Goal: Task Accomplishment & Management: Manage account settings

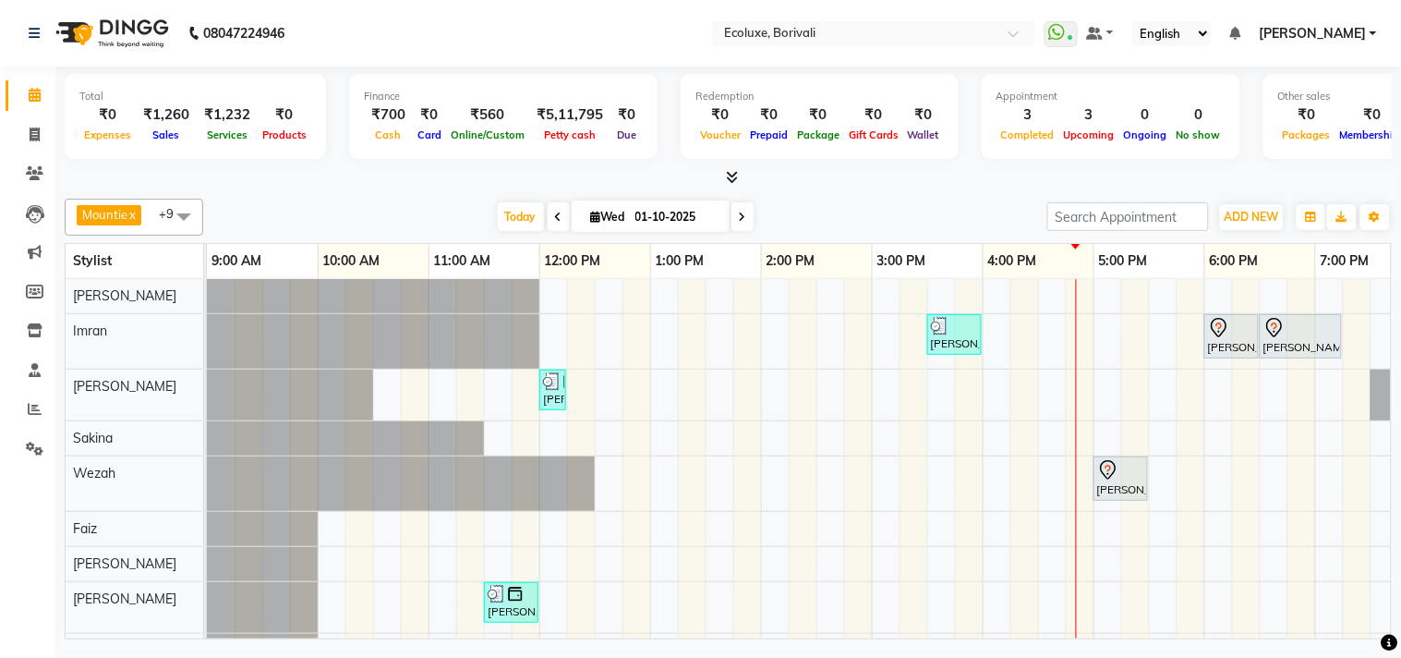
scroll to position [6, 0]
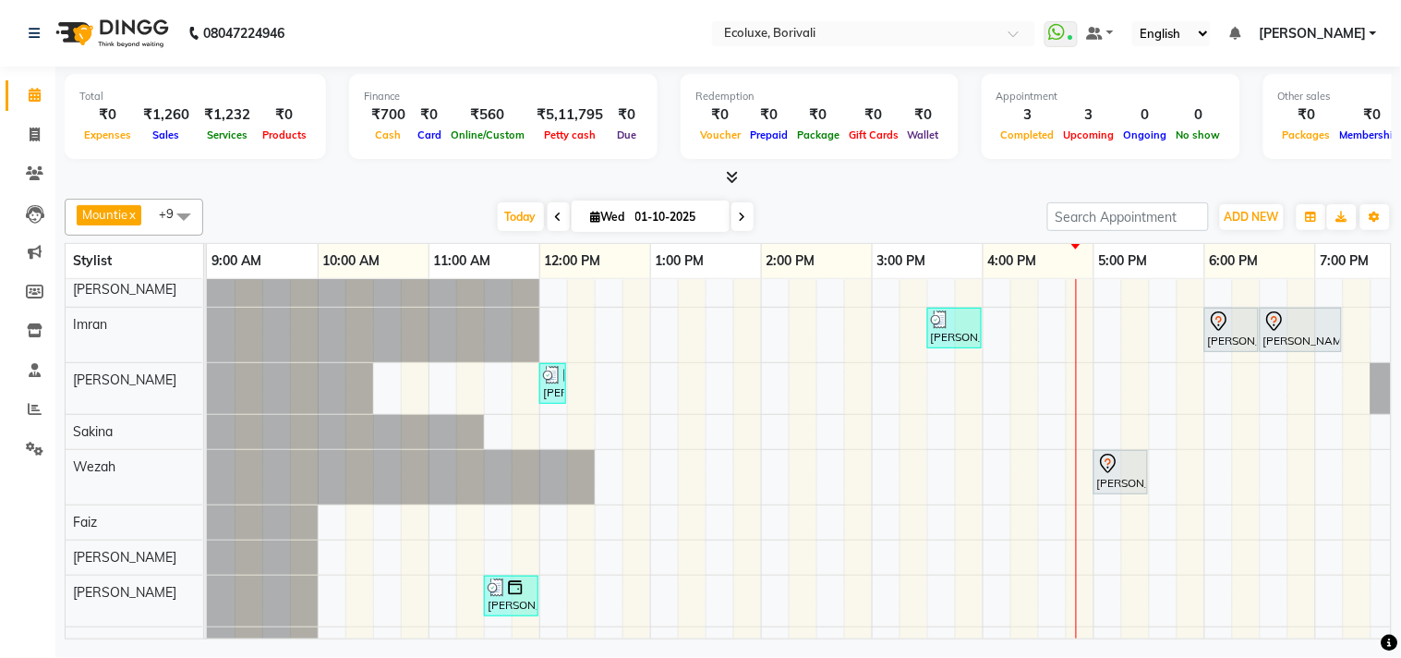
click at [889, 469] on div "[PERSON_NAME], TK04, 03:30 PM-04:00 PM, Men Haircut - Senior Haircut [PERSON_NA…" at bounding box center [983, 485] width 1552 height 424
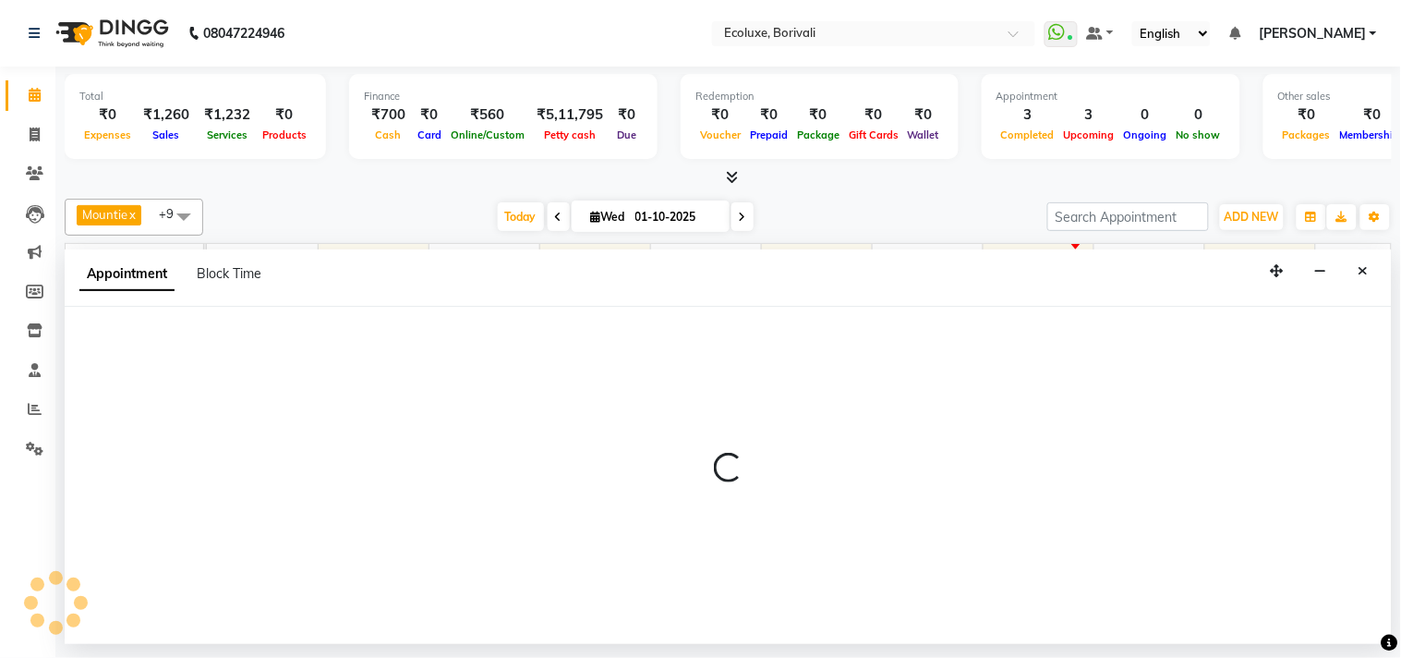
select select "37822"
select select "tentative"
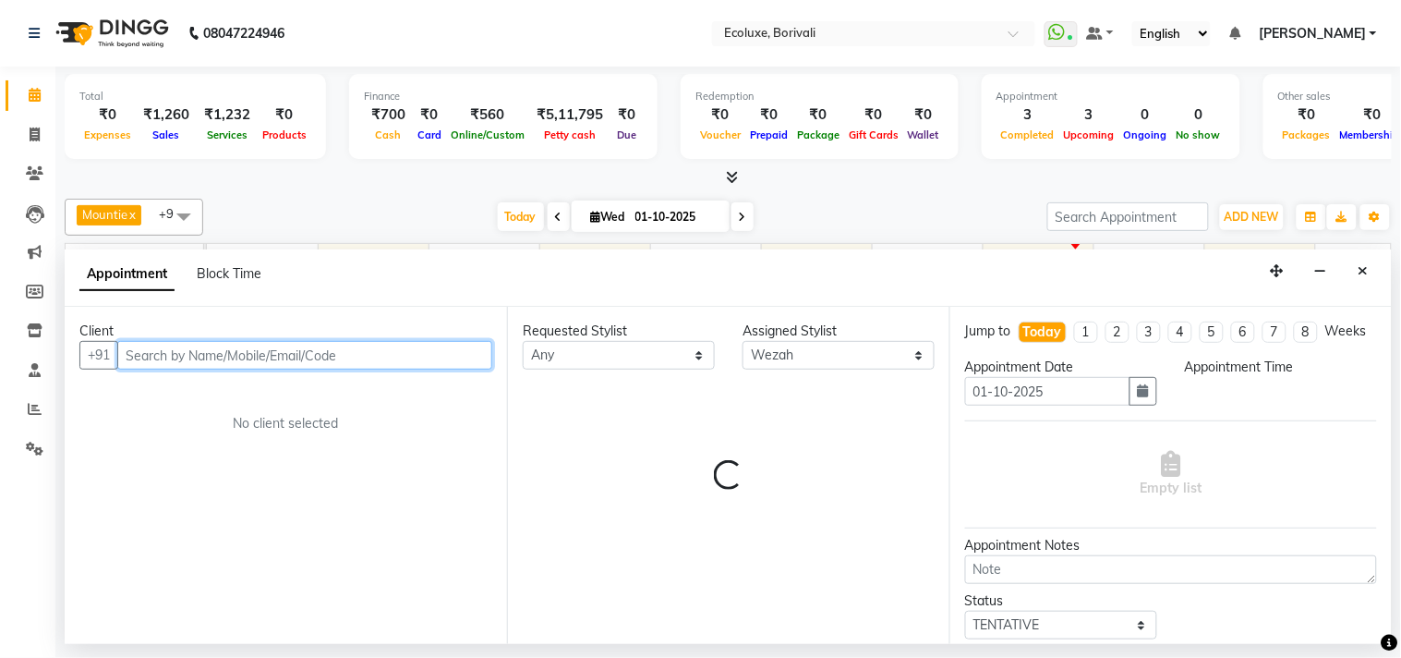
select select "900"
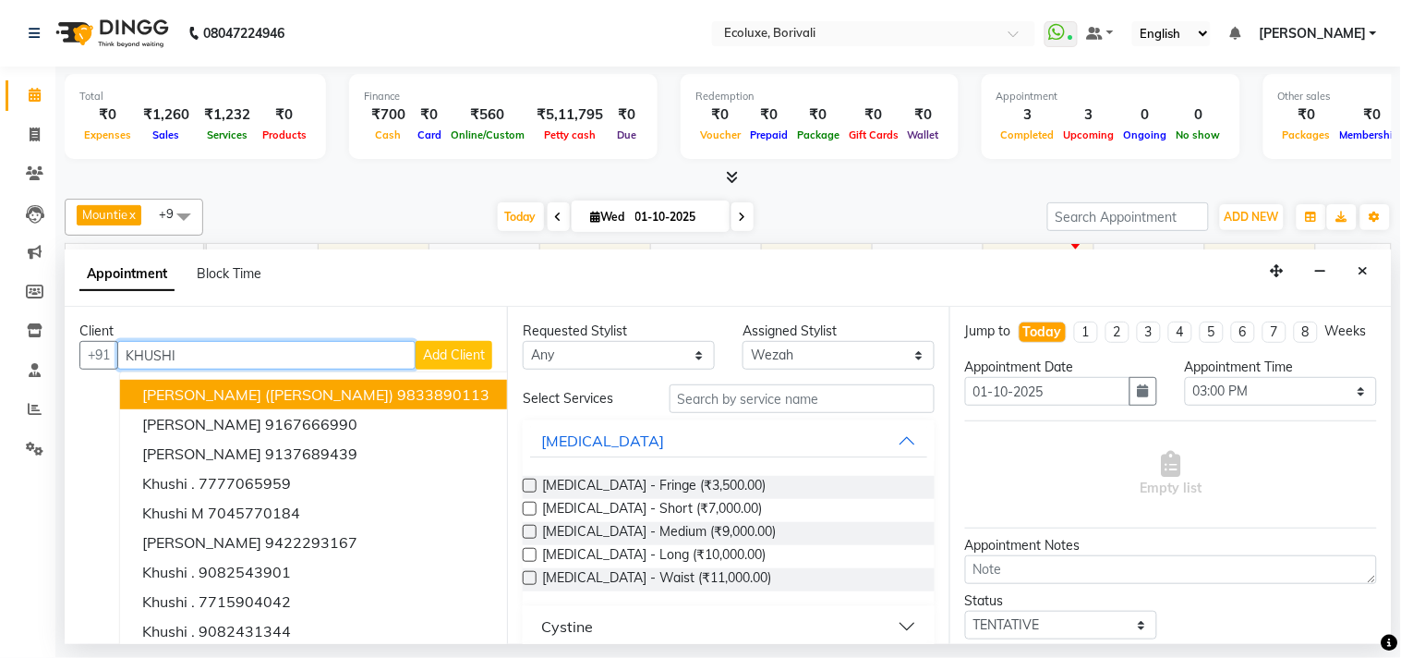
click at [223, 385] on span "[PERSON_NAME] ([PERSON_NAME])" at bounding box center [267, 394] width 251 height 18
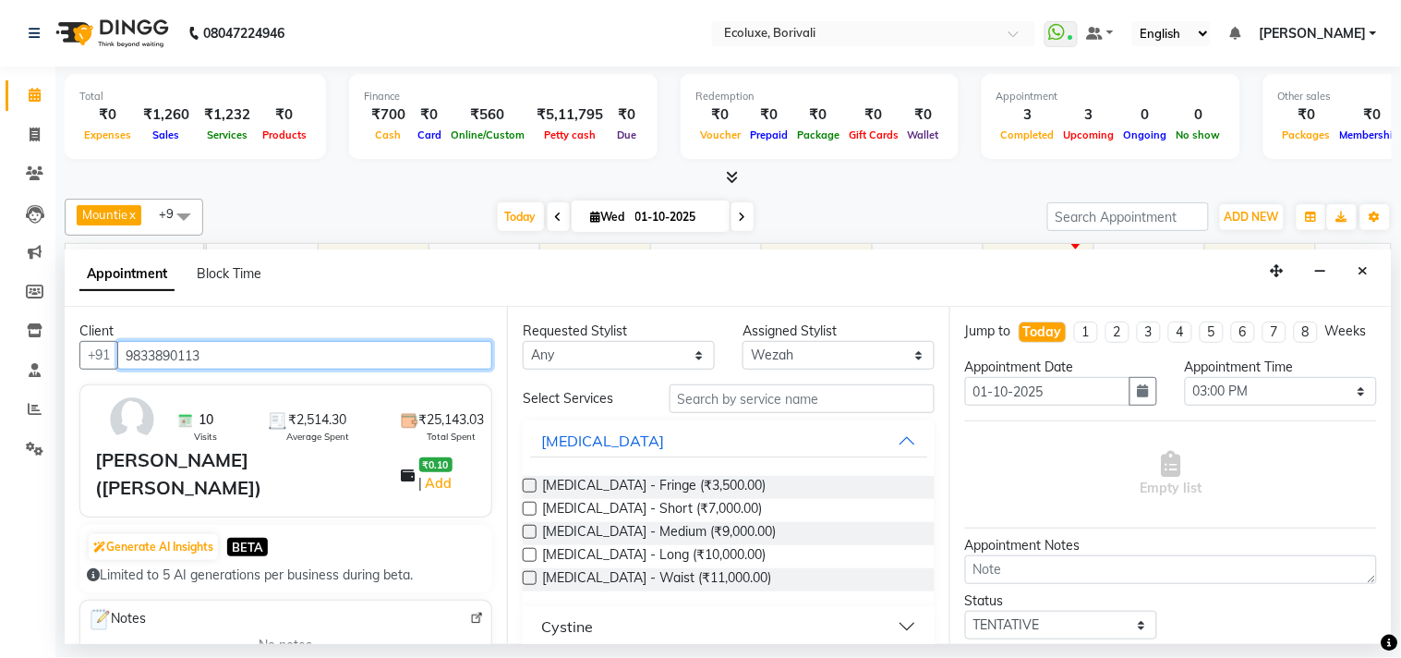
type input "9833890113"
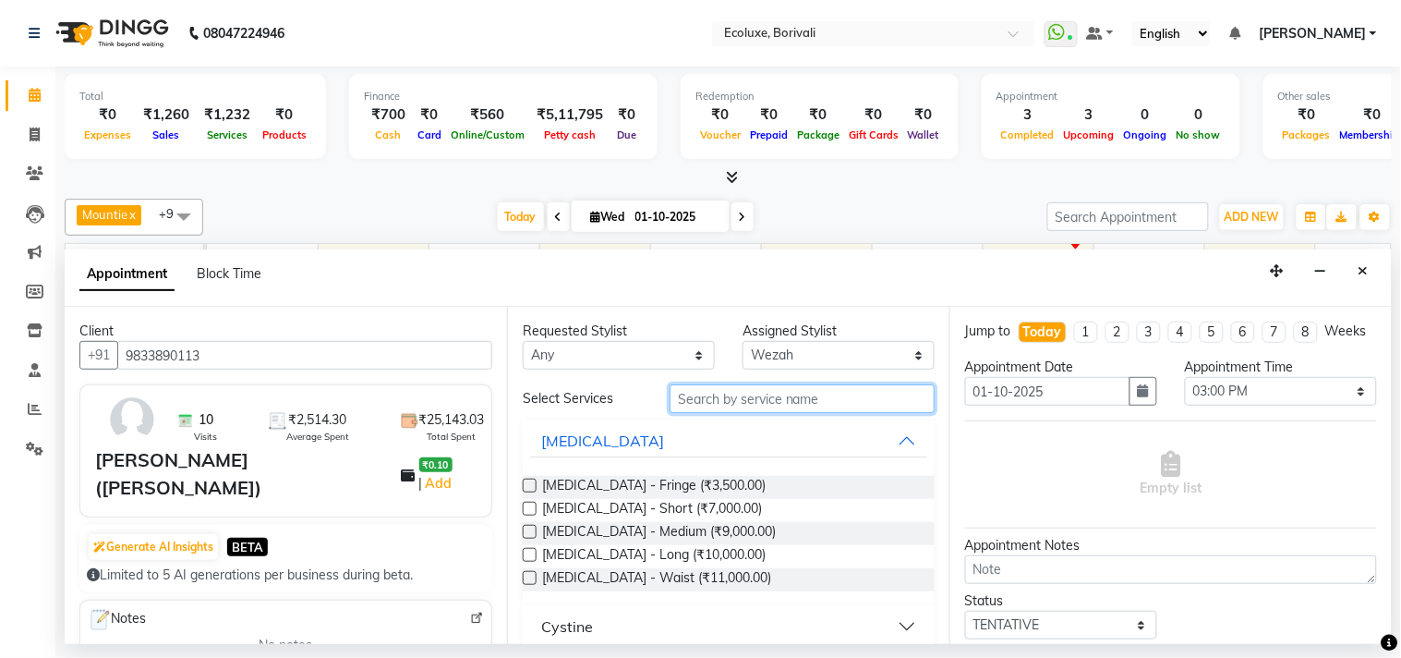
click at [718, 386] on input "text" at bounding box center [802, 398] width 265 height 29
type input "[MEDICAL_DATA]"
click at [530, 573] on label at bounding box center [530, 578] width 14 height 14
click at [530, 574] on input "checkbox" at bounding box center [529, 580] width 12 height 12
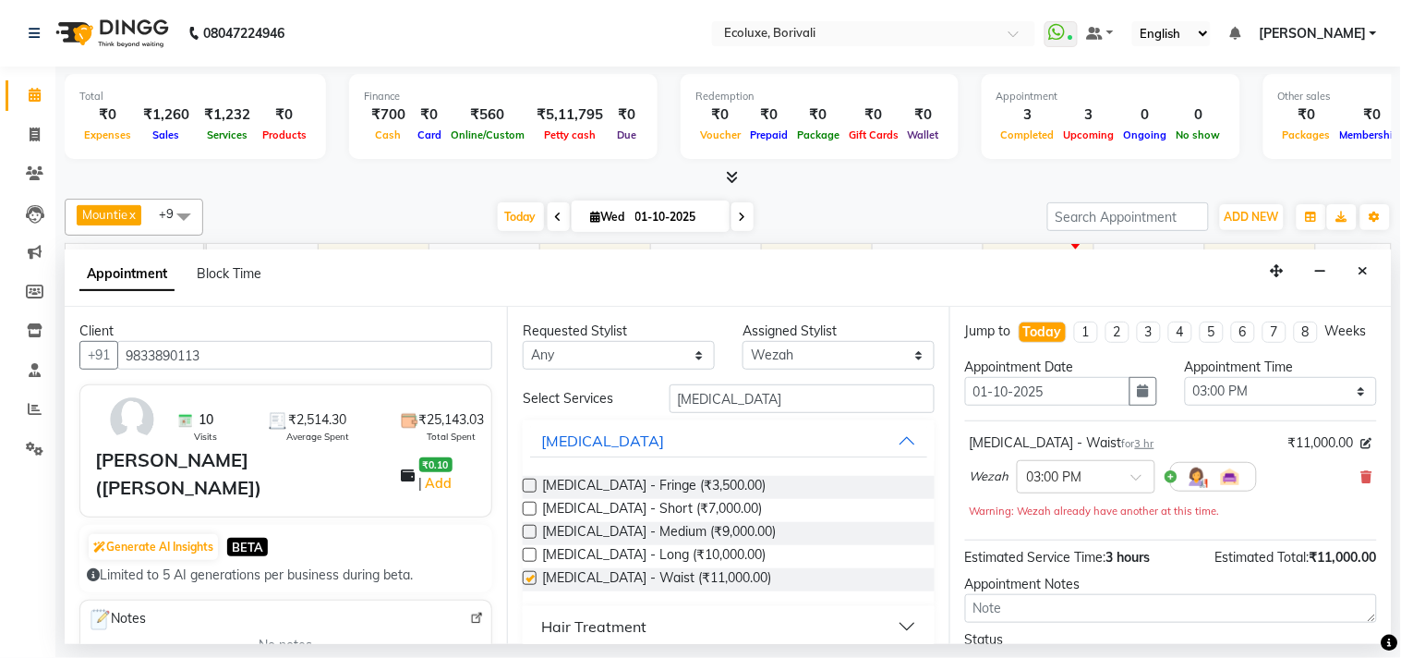
checkbox input "false"
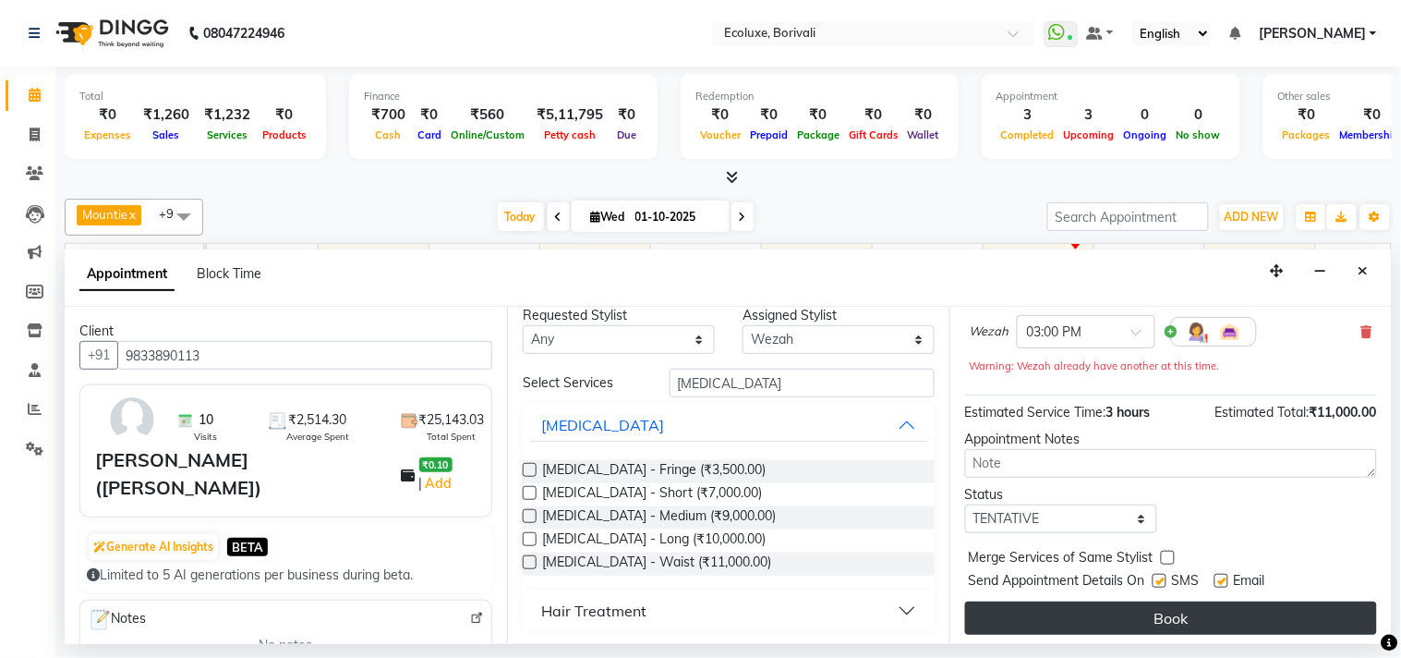
scroll to position [168, 0]
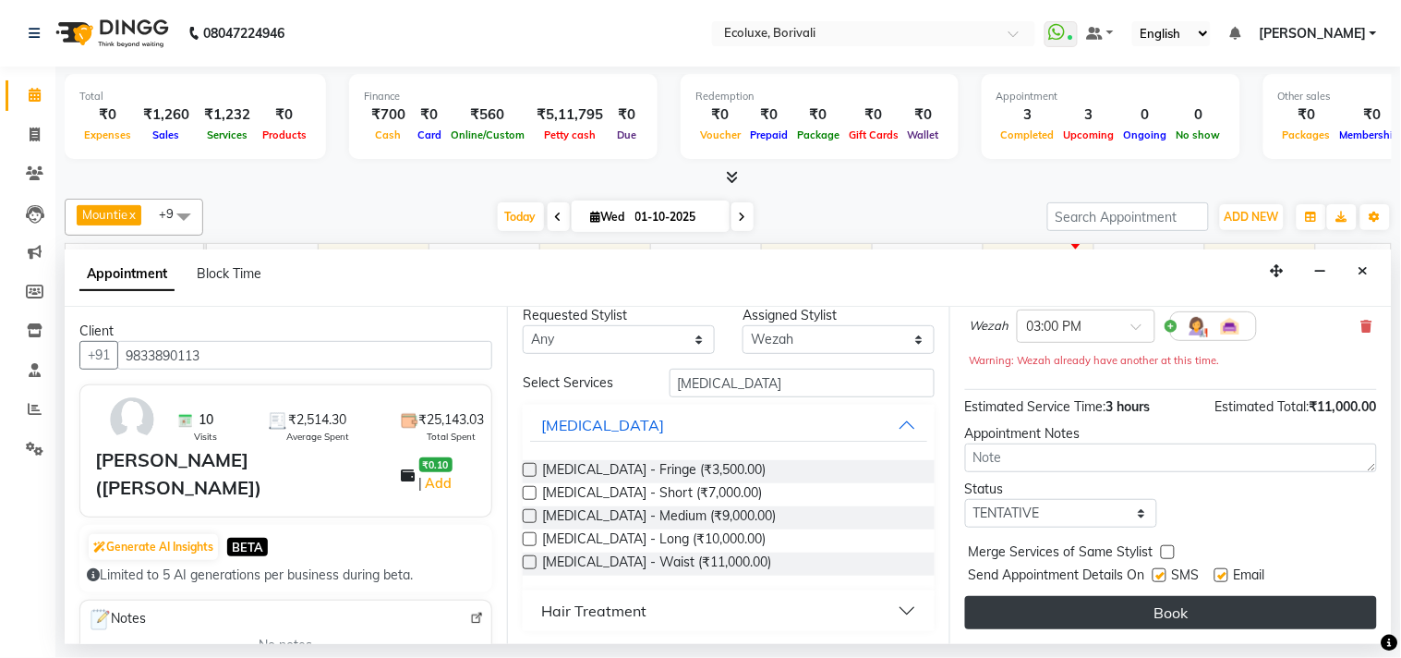
click at [1193, 611] on button "Book" at bounding box center [1171, 612] width 412 height 33
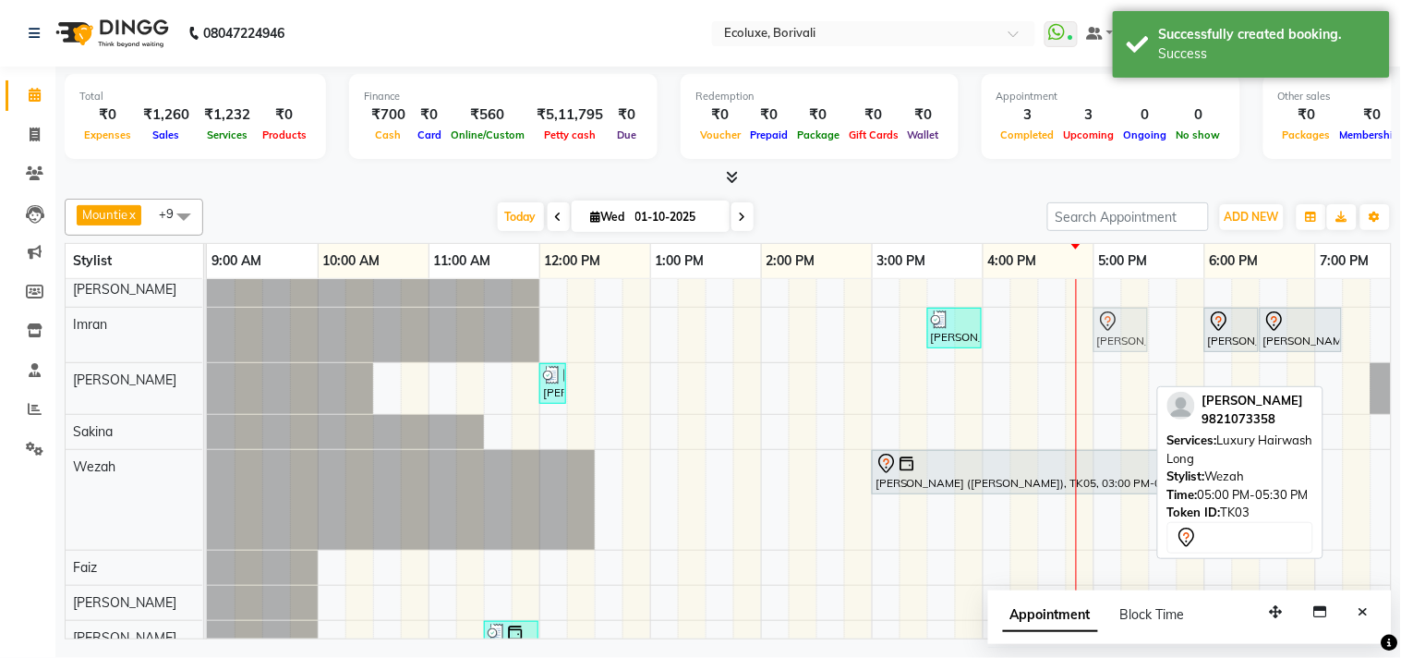
drag, startPoint x: 1122, startPoint y: 522, endPoint x: 1130, endPoint y: 354, distance: 168.3
click at [1130, 346] on tbody "[PERSON_NAME], TK04, 03:30 PM-04:00 PM, Men Haircut - Senior Haircut [PERSON_NA…" at bounding box center [983, 507] width 1552 height 469
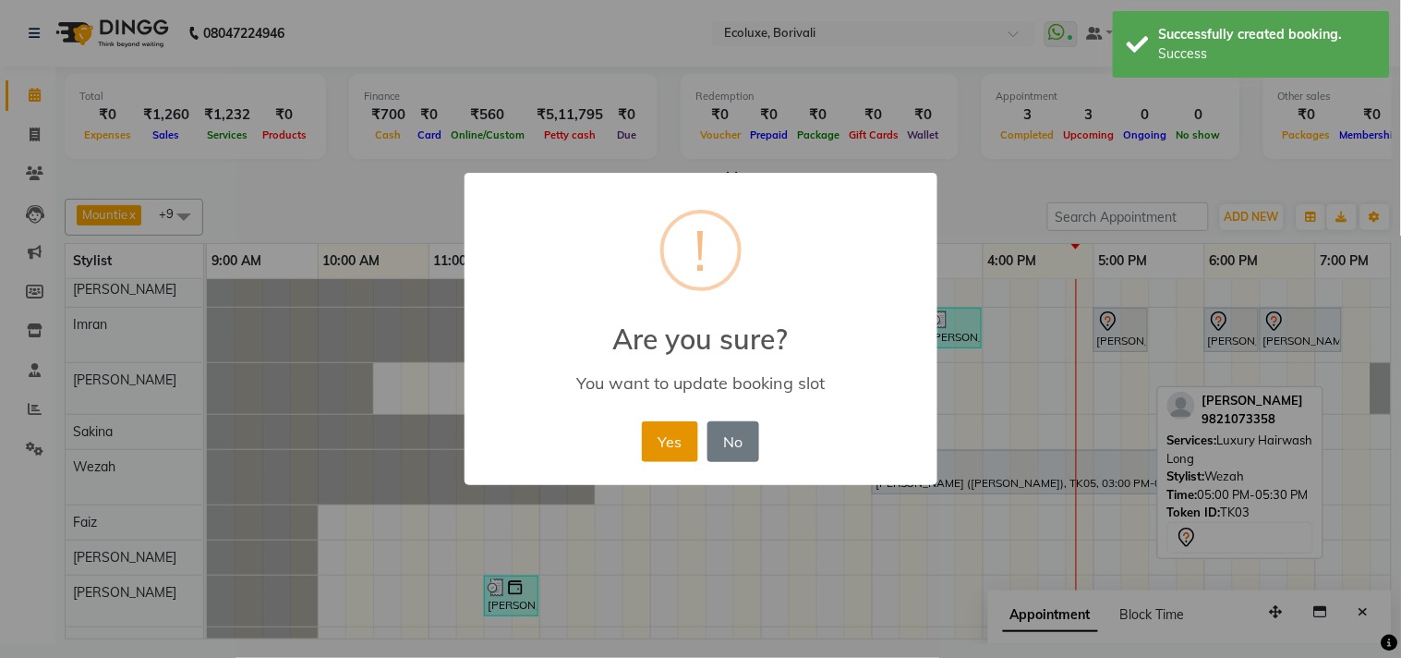
click at [667, 447] on button "Yes" at bounding box center [670, 441] width 56 height 41
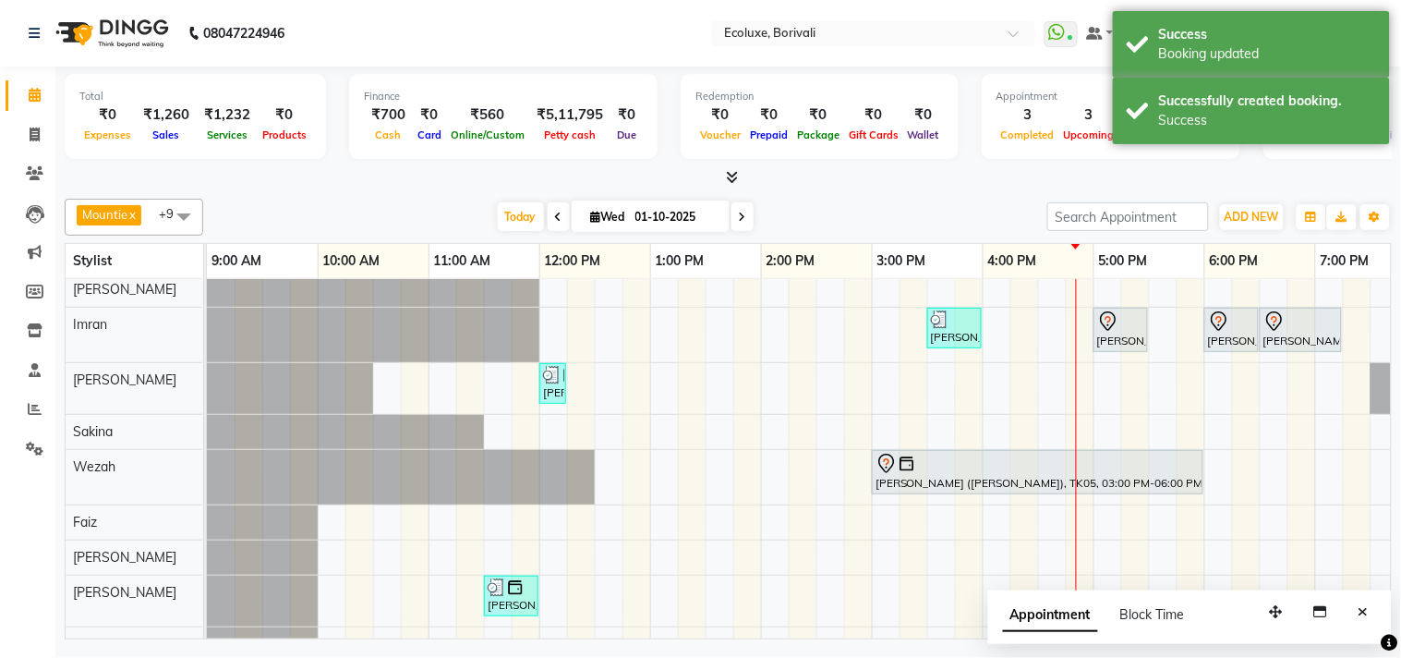
click at [1367, 611] on icon "Close" at bounding box center [1364, 611] width 10 height 13
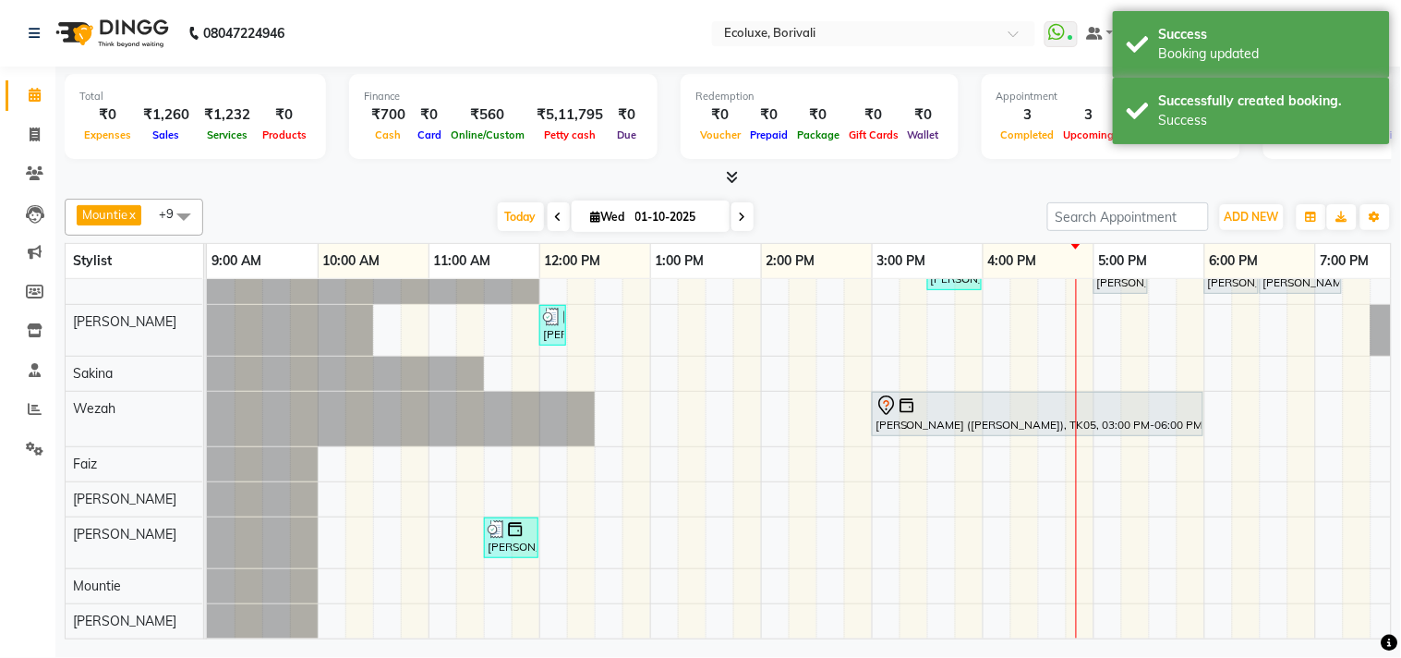
scroll to position [80, 0]
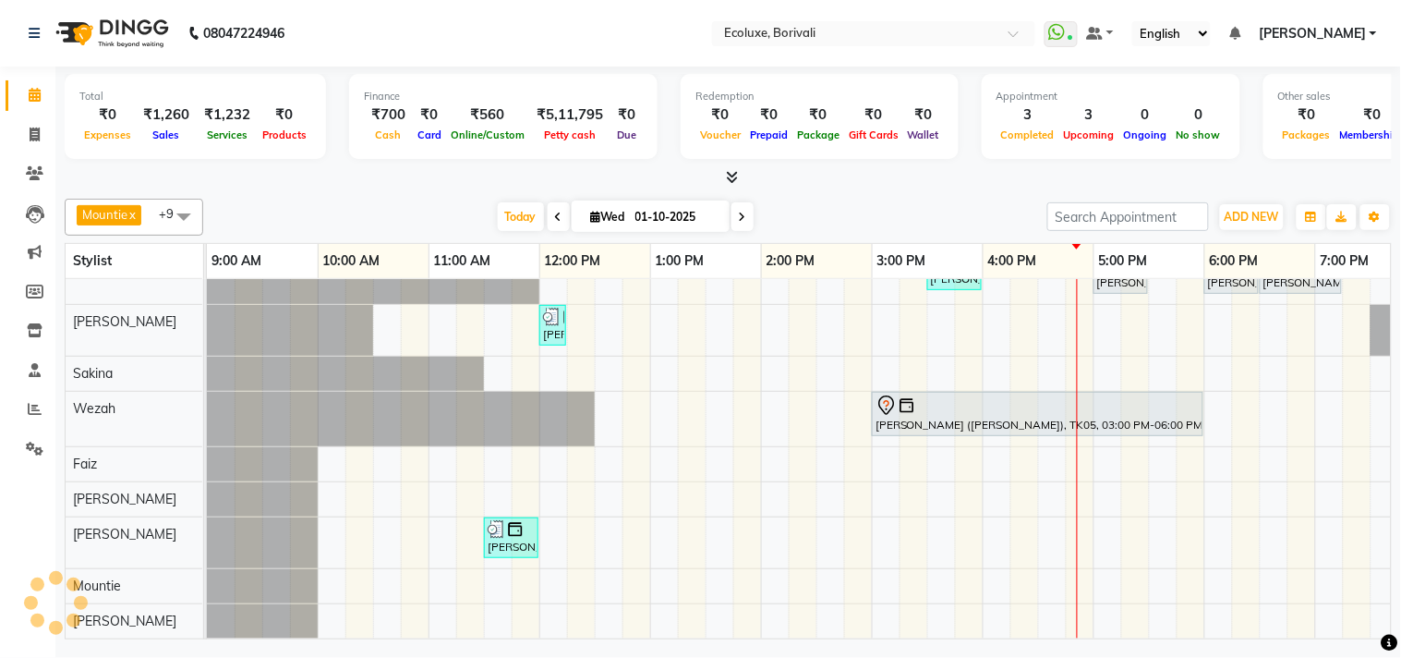
click at [365, 206] on div "[DATE] [DATE]" at bounding box center [625, 217] width 826 height 28
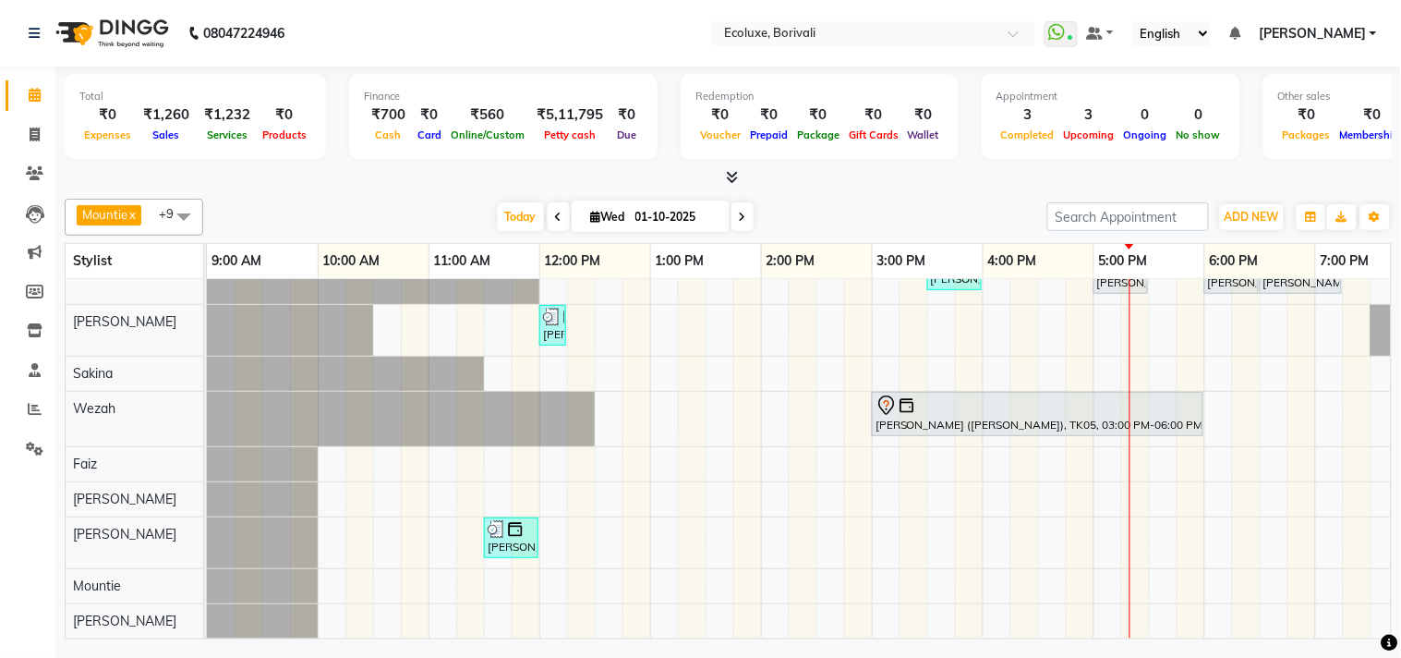
click at [1107, 321] on div "[PERSON_NAME], TK04, 03:30 PM-04:00 PM, Men Haircut - Senior Haircut [PERSON_NA…" at bounding box center [983, 426] width 1552 height 424
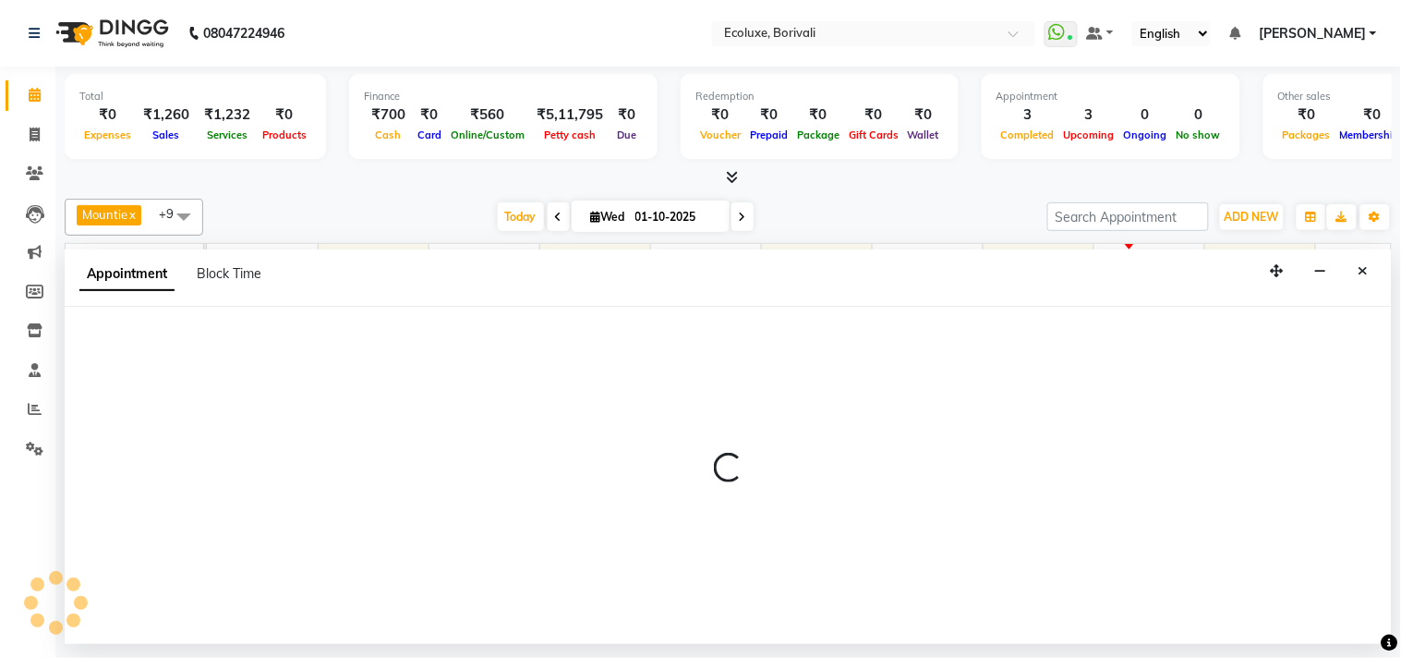
select select "36344"
select select "1020"
select select "tentative"
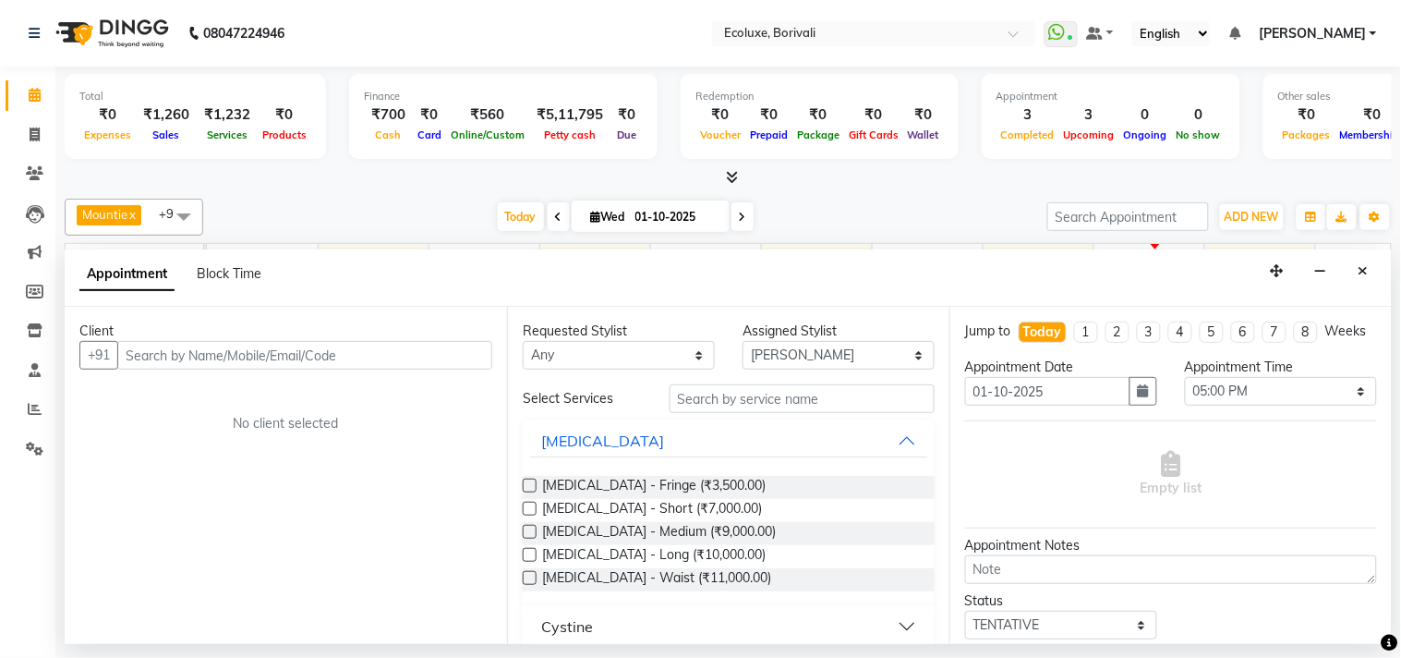
click at [296, 347] on input "text" at bounding box center [304, 355] width 375 height 29
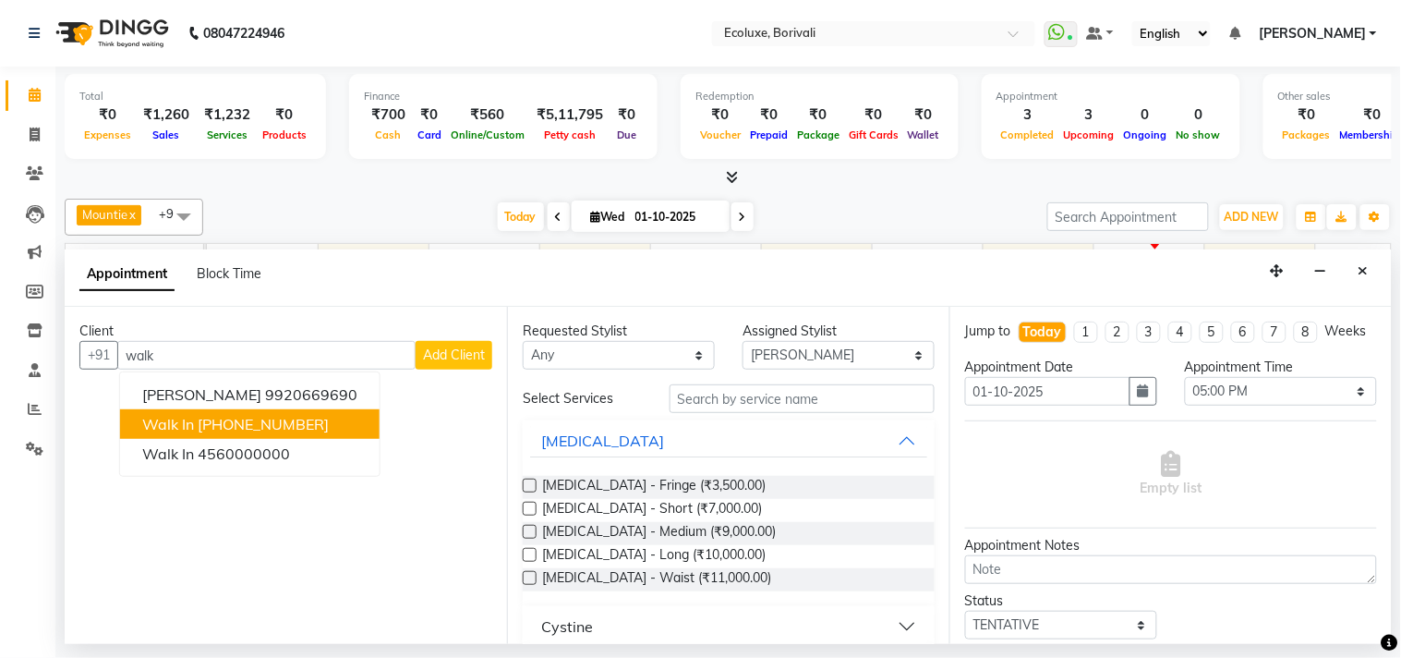
click at [287, 419] on ngb-highlight "[PHONE_NUMBER]" at bounding box center [263, 424] width 131 height 18
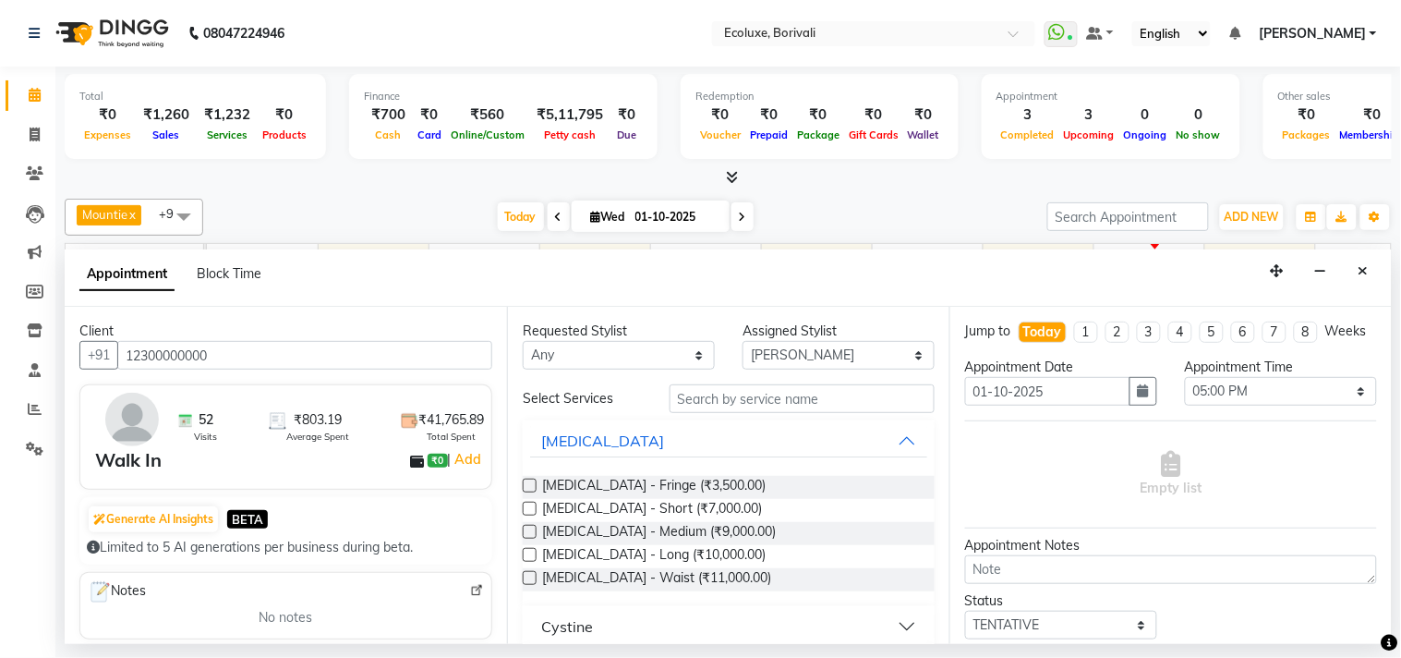
type input "12300000000"
click at [711, 410] on input "text" at bounding box center [802, 398] width 265 height 29
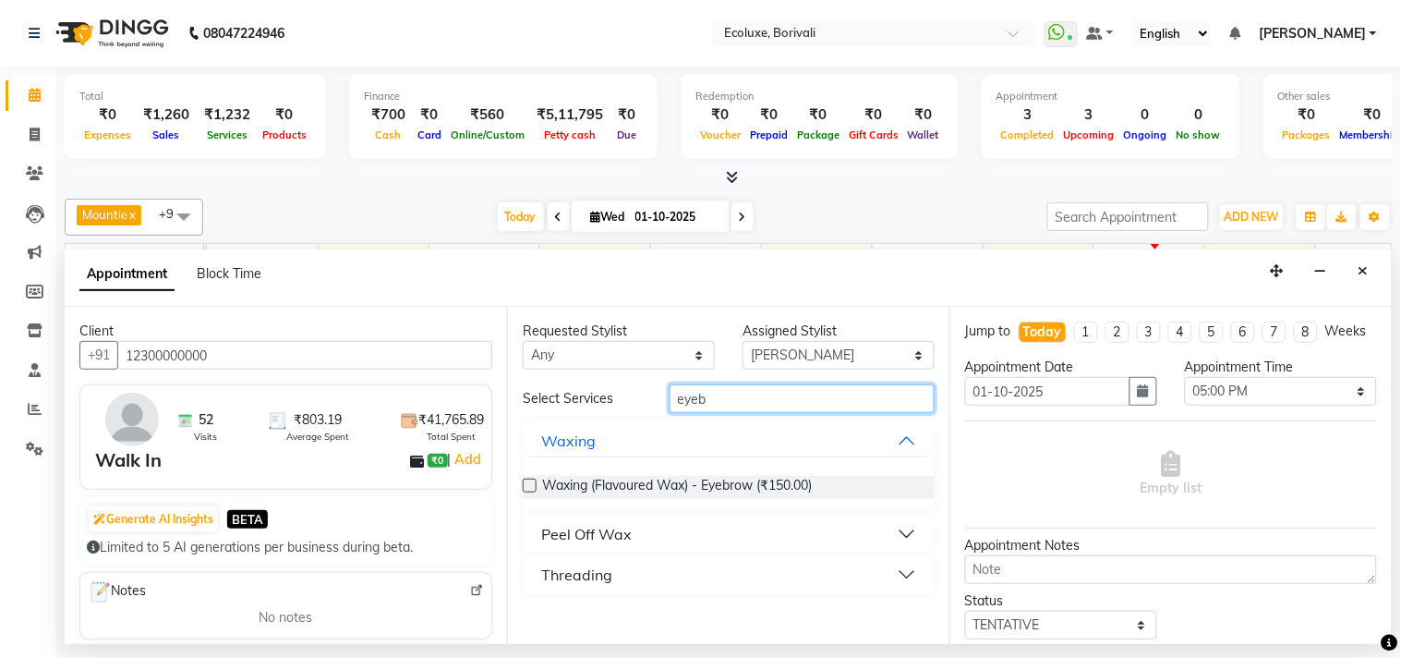
type input "eyeb"
drag, startPoint x: 539, startPoint y: 561, endPoint x: 545, endPoint y: 576, distance: 16.1
click at [540, 562] on button "Threading" at bounding box center [728, 574] width 397 height 33
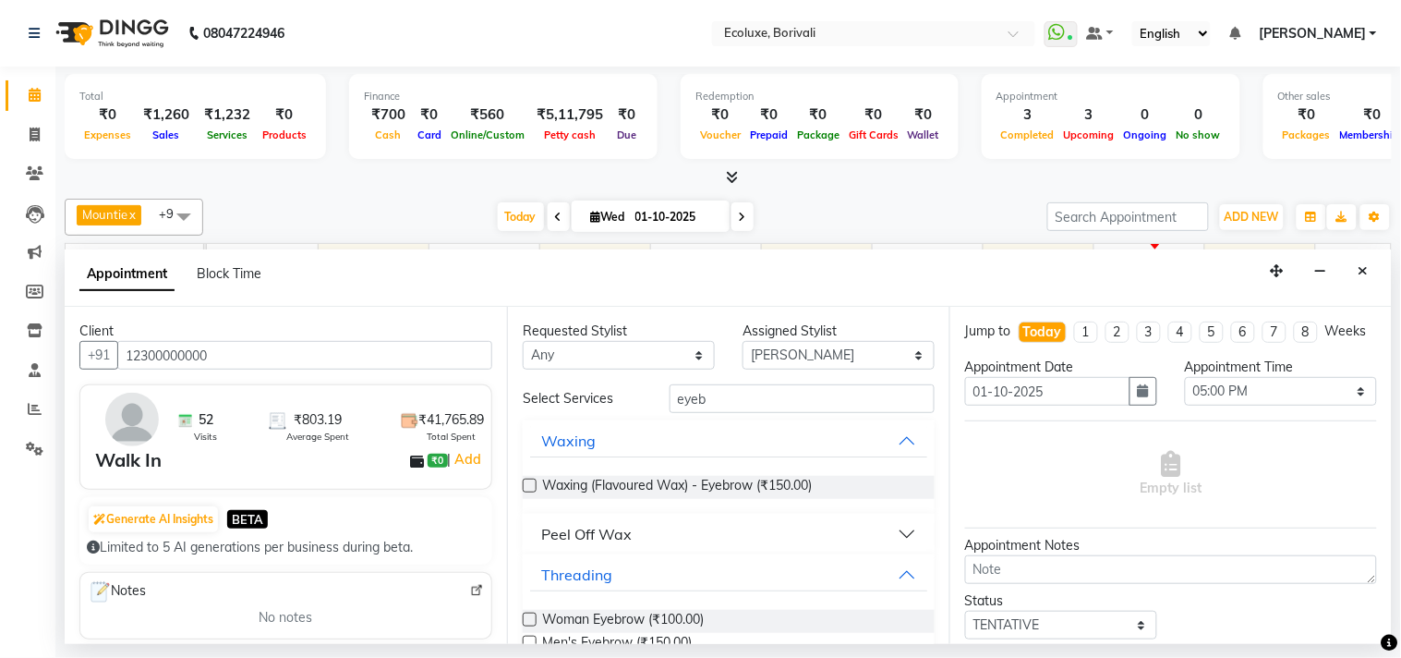
click at [528, 613] on label at bounding box center [530, 620] width 14 height 14
click at [528, 615] on input "checkbox" at bounding box center [529, 621] width 12 height 12
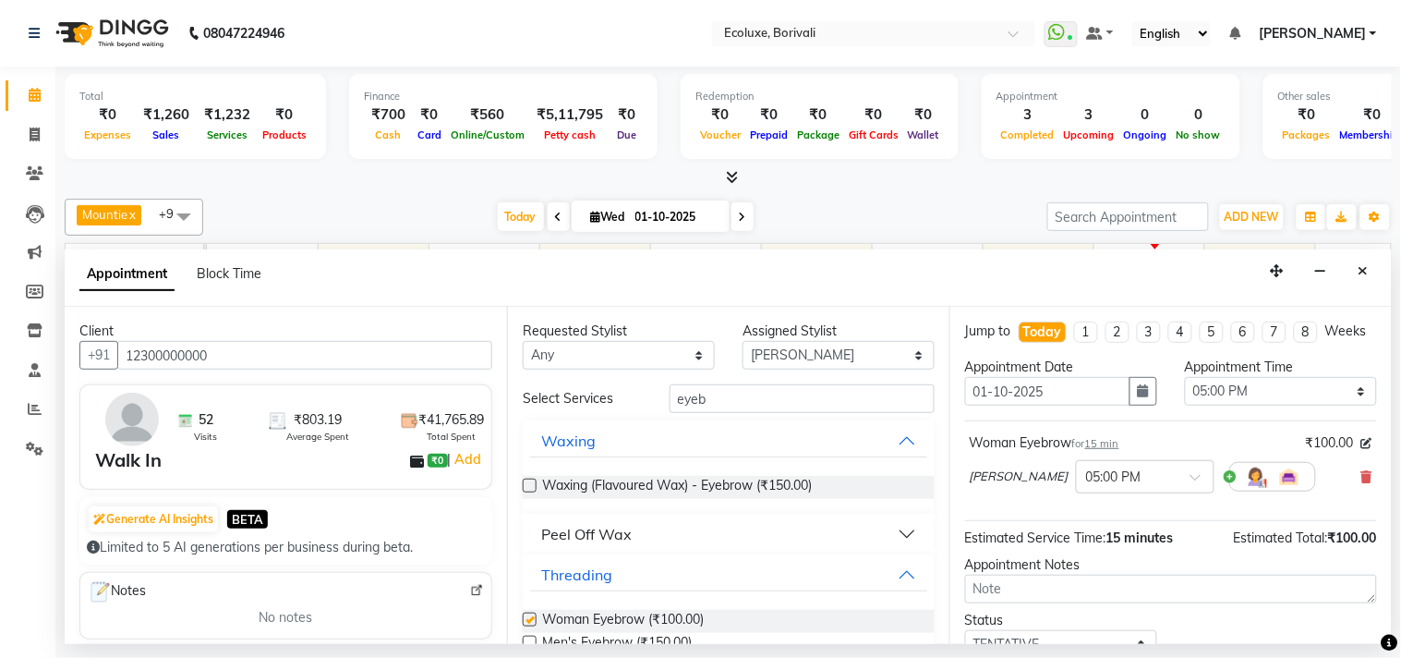
checkbox input "false"
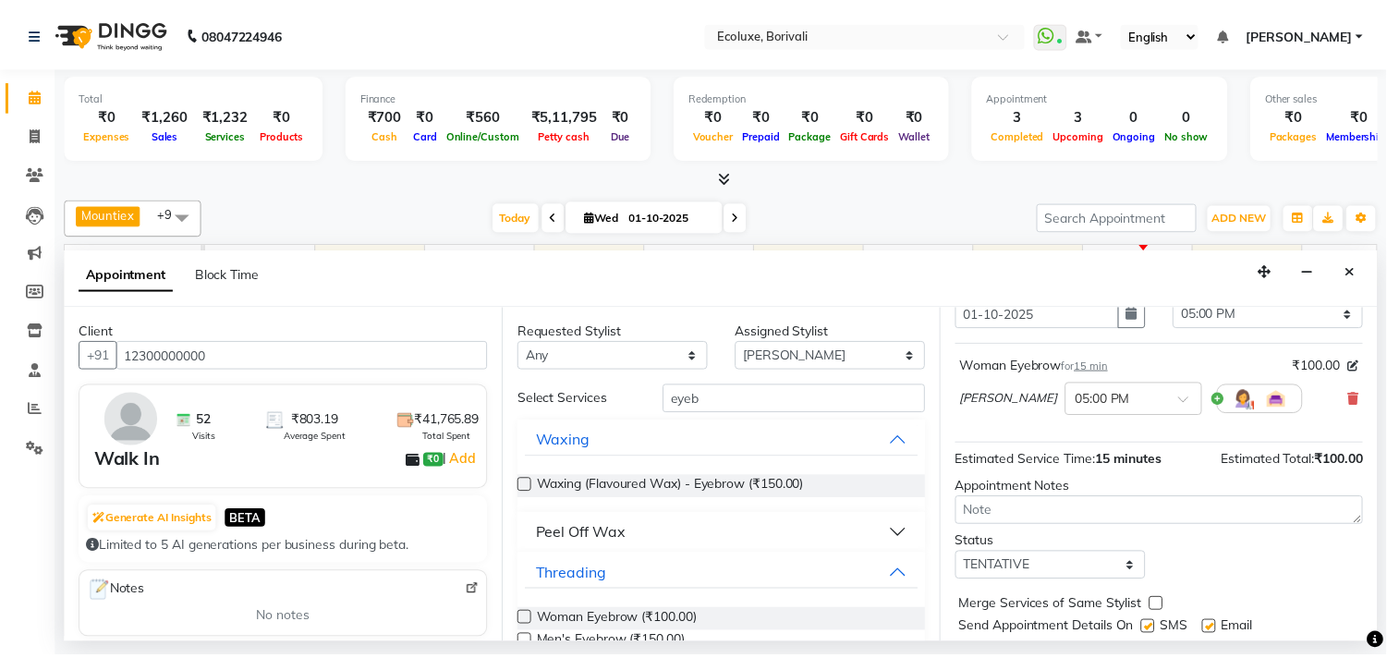
scroll to position [149, 0]
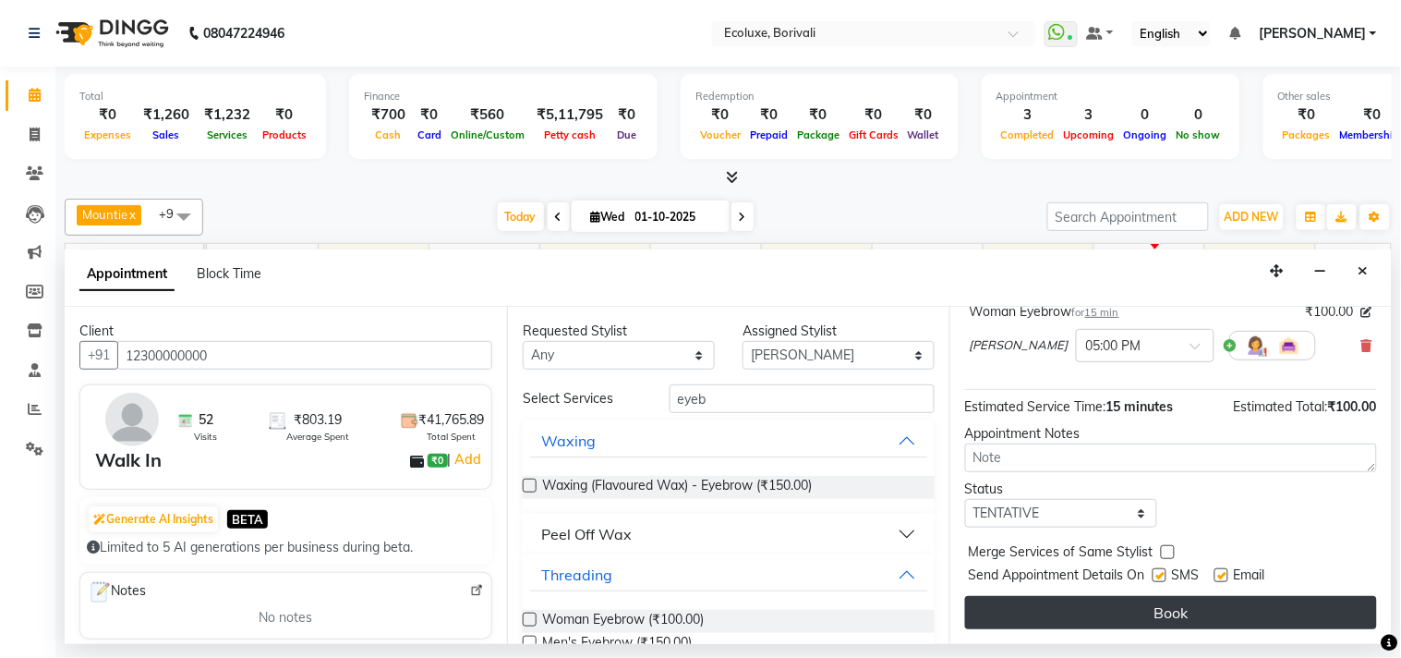
click at [1091, 613] on button "Book" at bounding box center [1171, 612] width 412 height 33
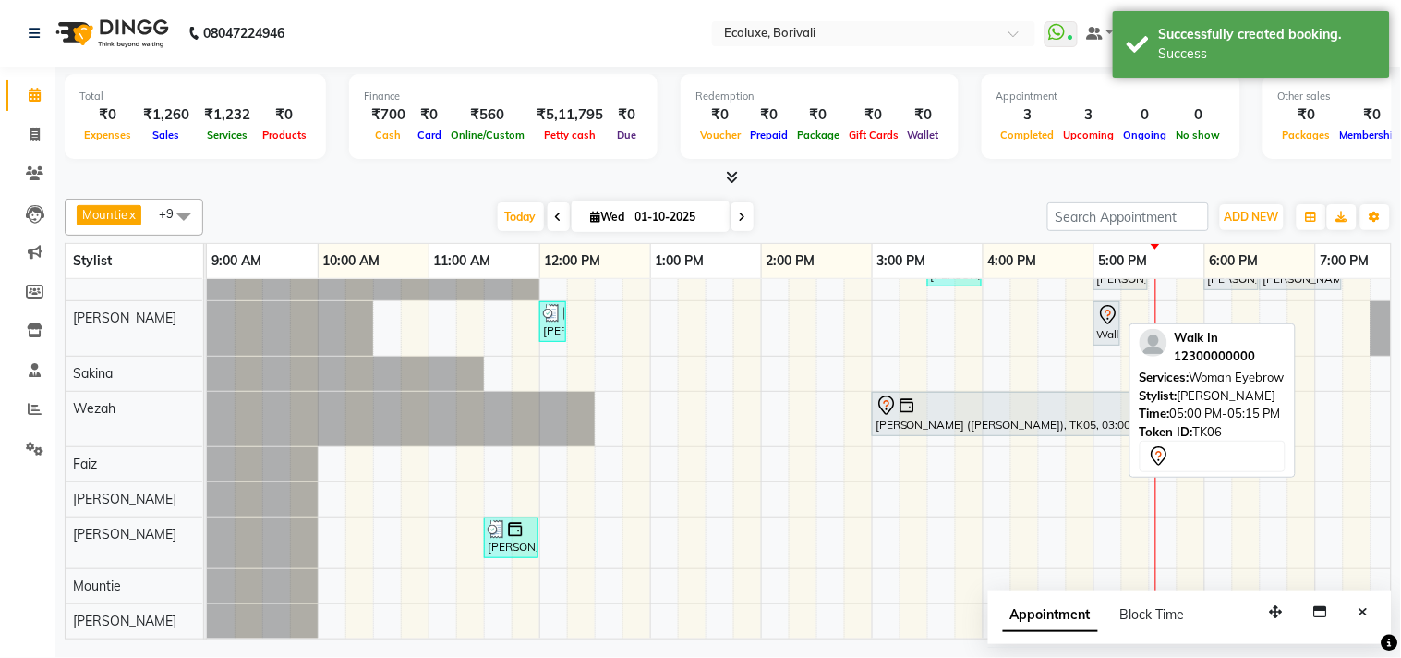
drag, startPoint x: 1110, startPoint y: 308, endPoint x: 1099, endPoint y: 311, distance: 10.8
click at [1109, 308] on icon at bounding box center [1109, 315] width 22 height 22
click at [1099, 304] on icon at bounding box center [1109, 315] width 22 height 22
select select "7"
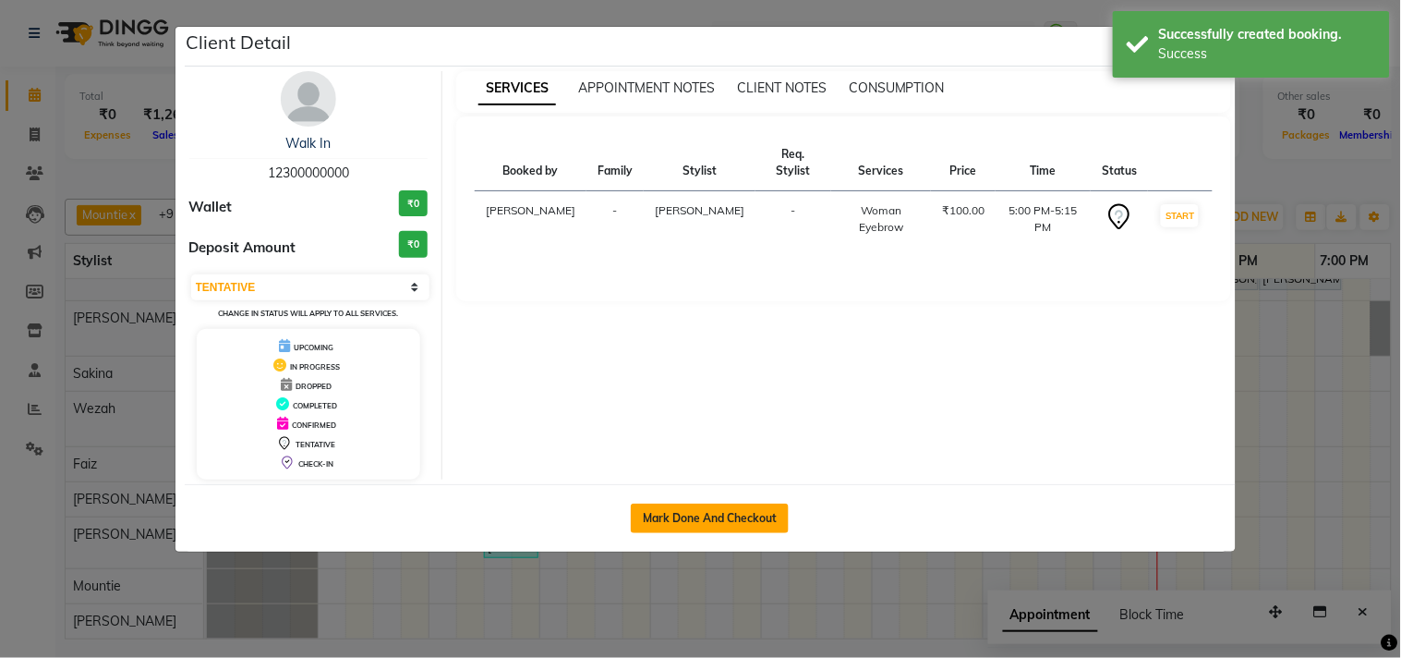
click at [736, 513] on button "Mark Done And Checkout" at bounding box center [710, 518] width 158 height 30
select select "service"
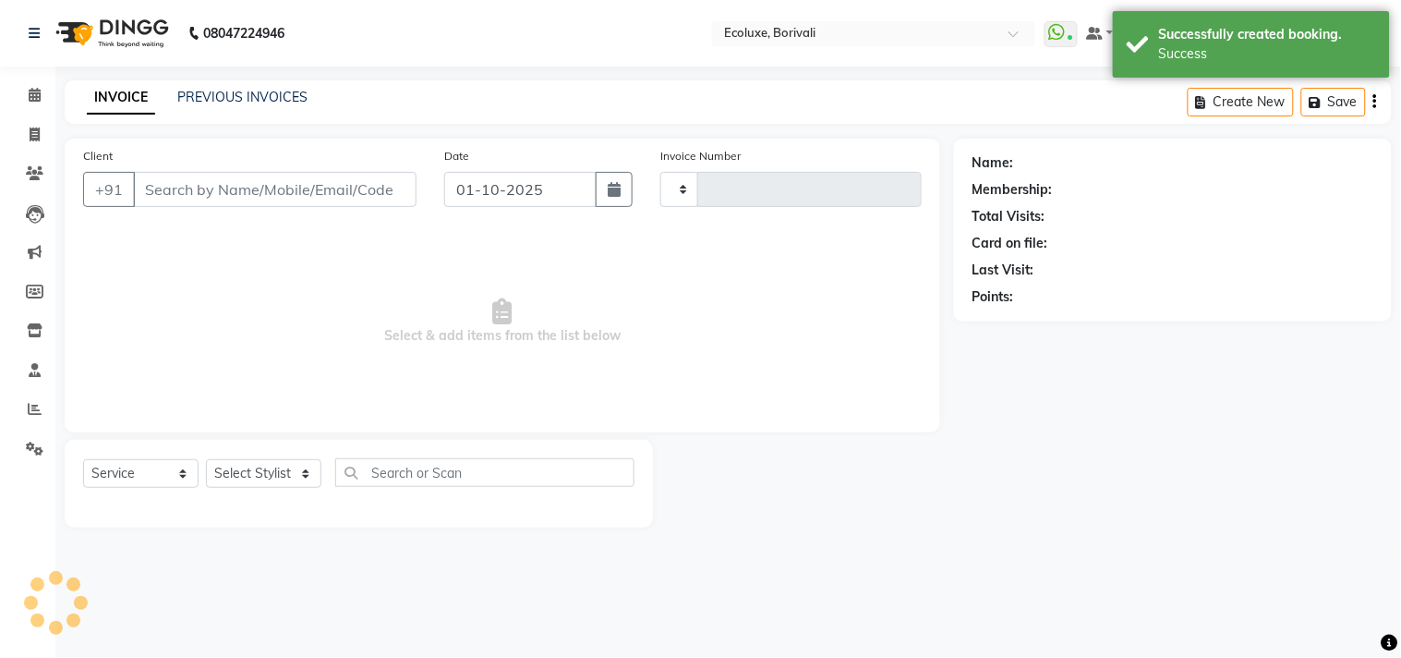
type input "2249"
select select "5386"
type input "12300000000"
select select "36344"
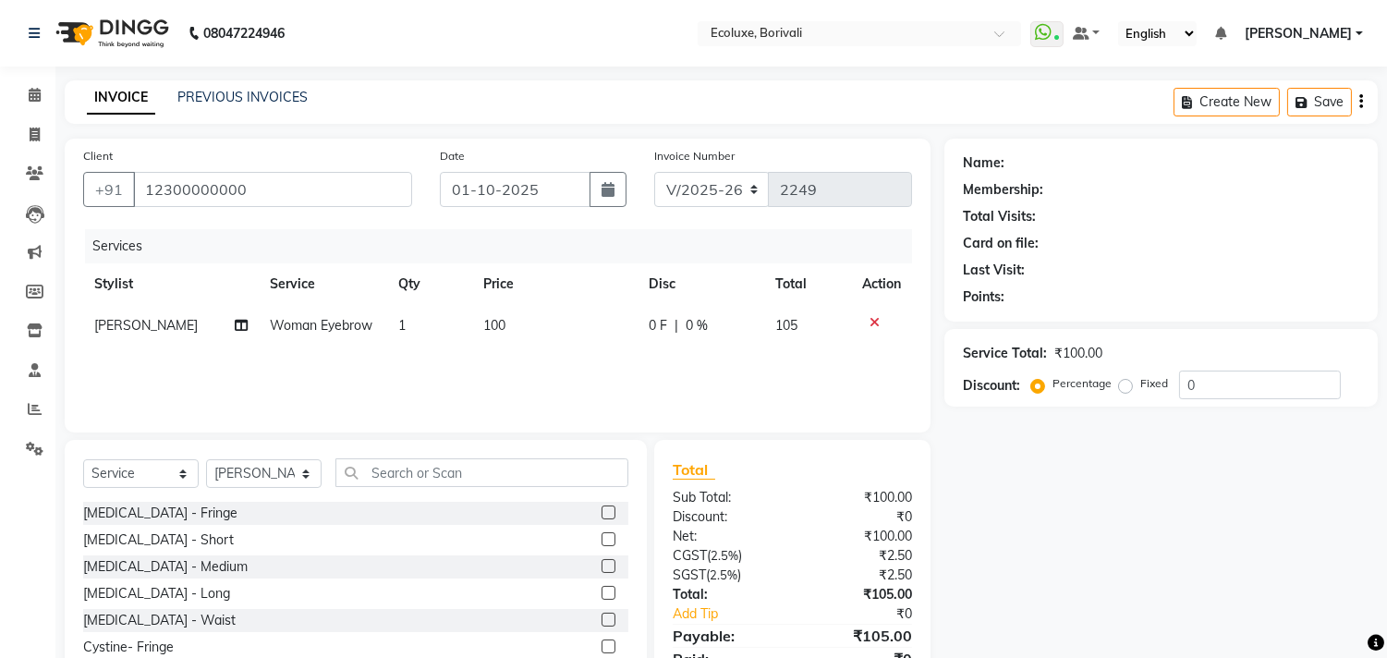
click at [1377, 97] on main "INVOICE PREVIOUS INVOICES Create New Save Client [PHONE_NUMBER] Date [DATE] Inv…" at bounding box center [720, 410] width 1331 height 660
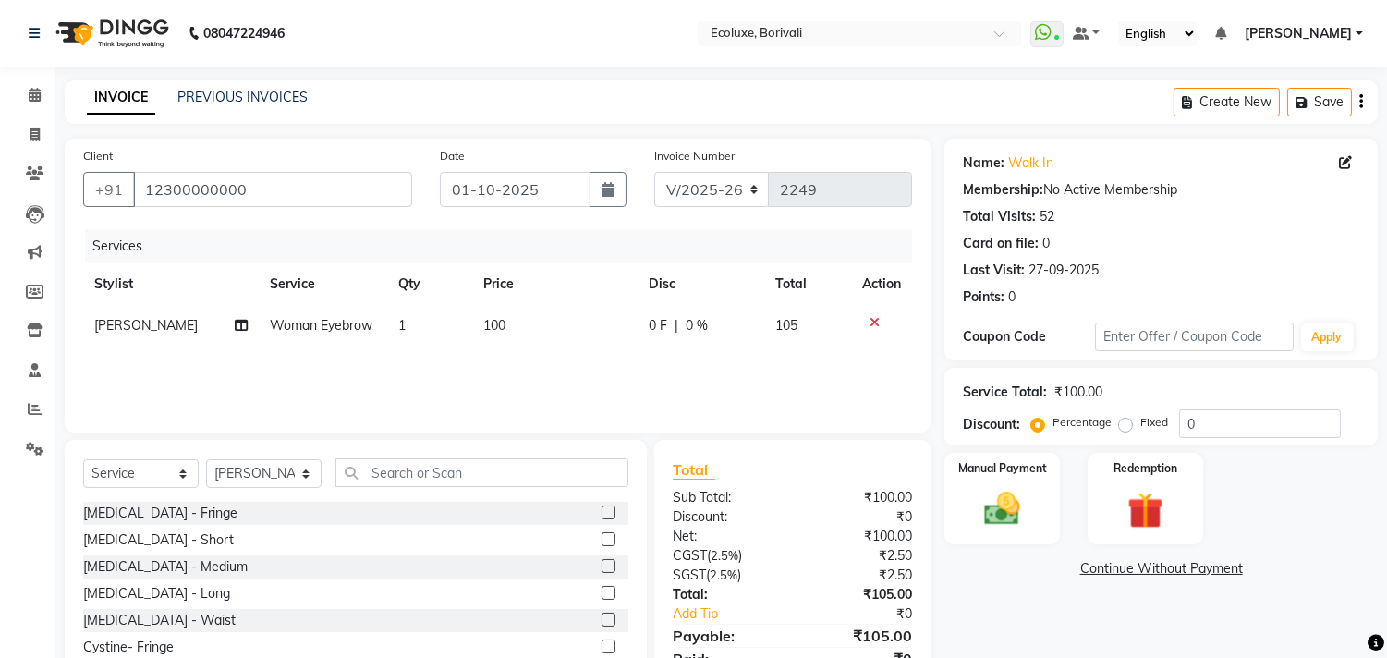
click at [1361, 102] on icon "button" at bounding box center [1361, 102] width 4 height 1
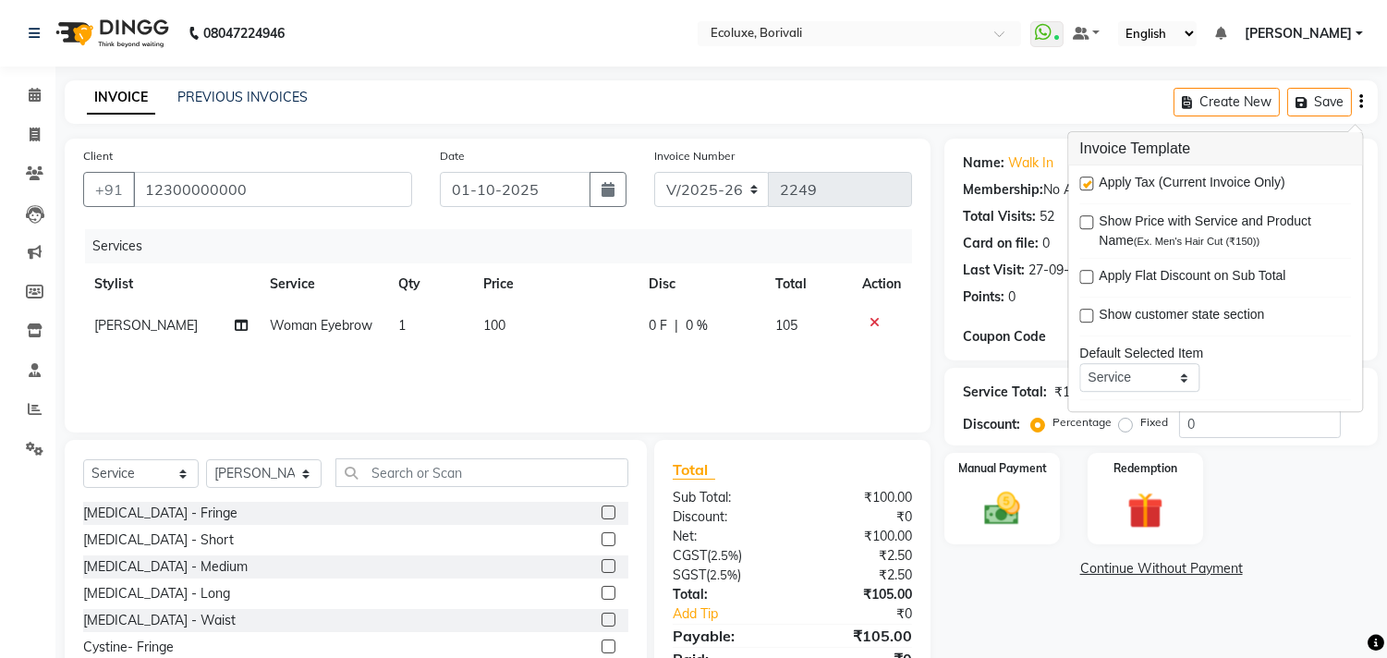
click at [1087, 188] on label at bounding box center [1086, 183] width 14 height 14
click at [1087, 188] on input "checkbox" at bounding box center [1085, 184] width 12 height 12
checkbox input "false"
click at [909, 117] on div "INVOICE PREVIOUS INVOICES Create New Save" at bounding box center [721, 101] width 1313 height 43
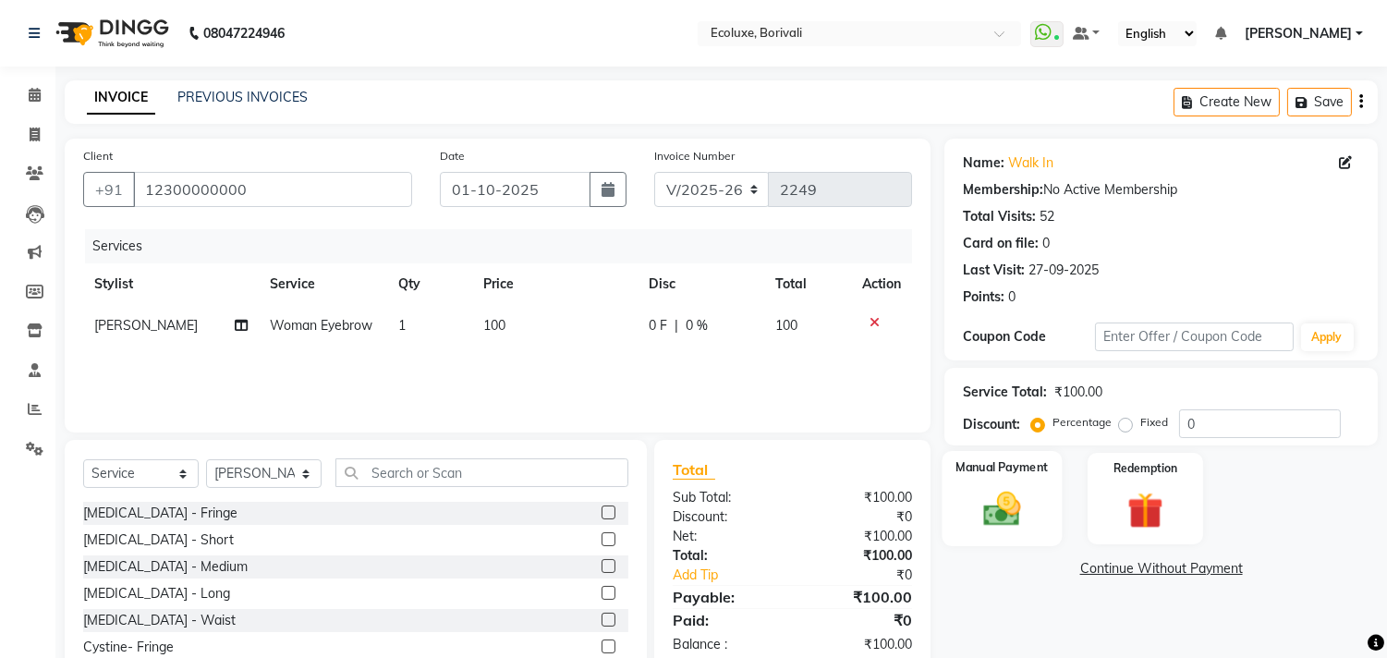
click at [1026, 505] on img at bounding box center [1002, 509] width 61 height 43
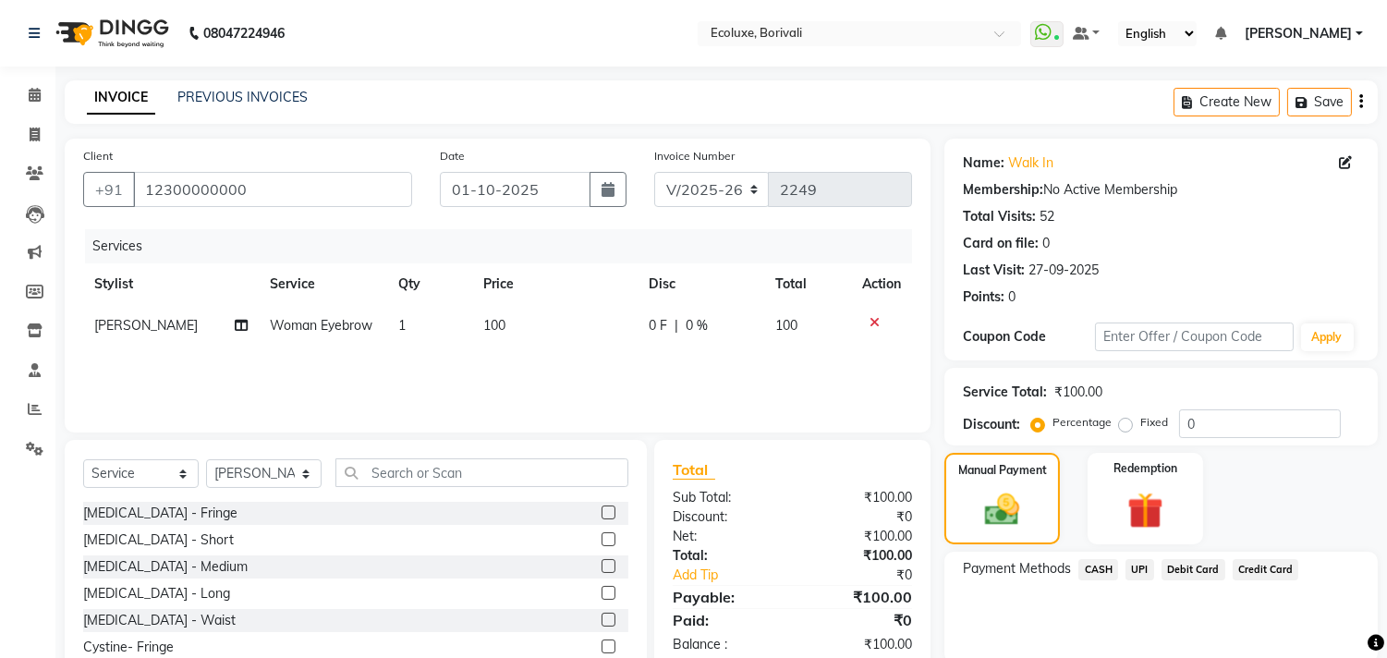
click at [1104, 573] on span "CASH" at bounding box center [1098, 569] width 40 height 21
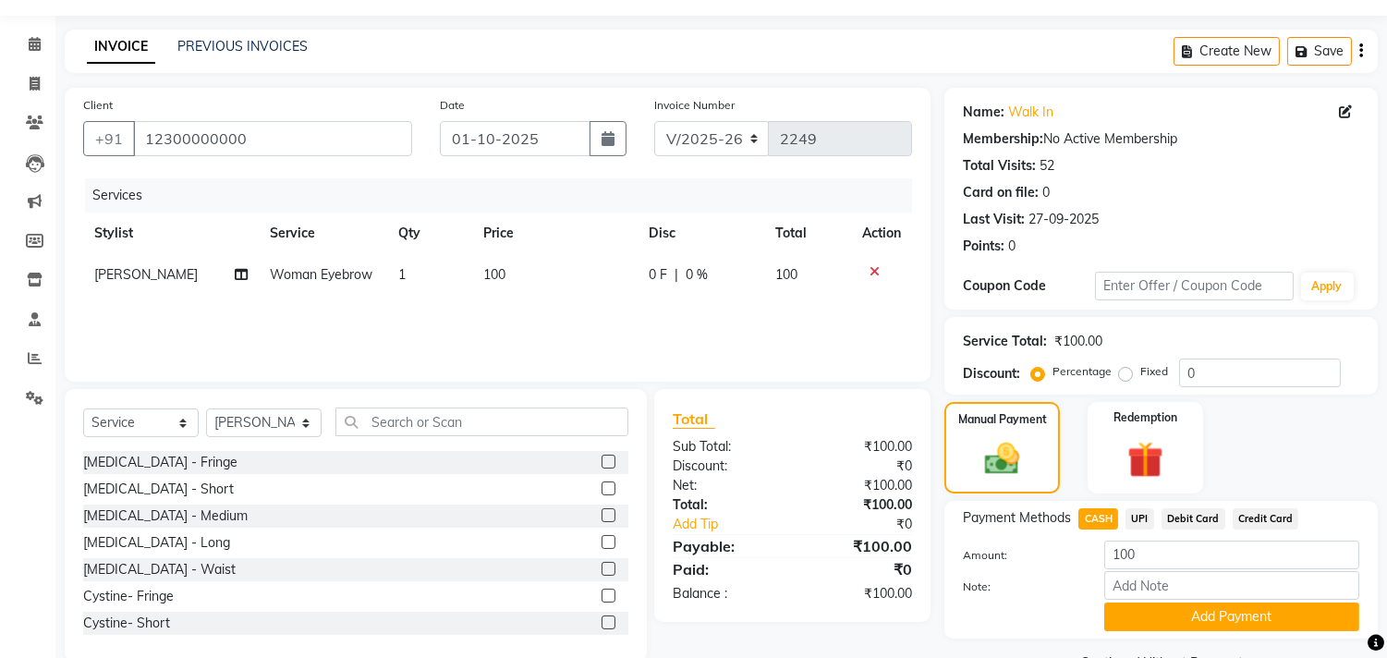
scroll to position [96, 0]
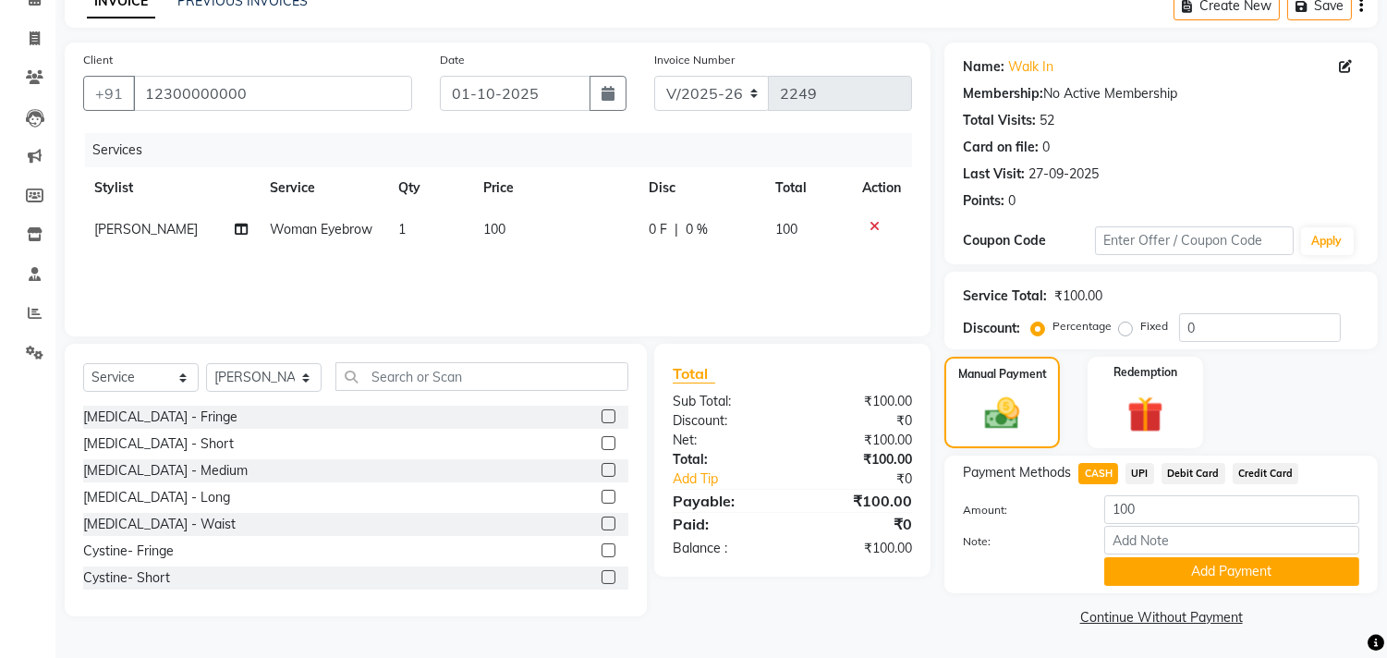
click at [1244, 567] on button "Add Payment" at bounding box center [1231, 571] width 255 height 29
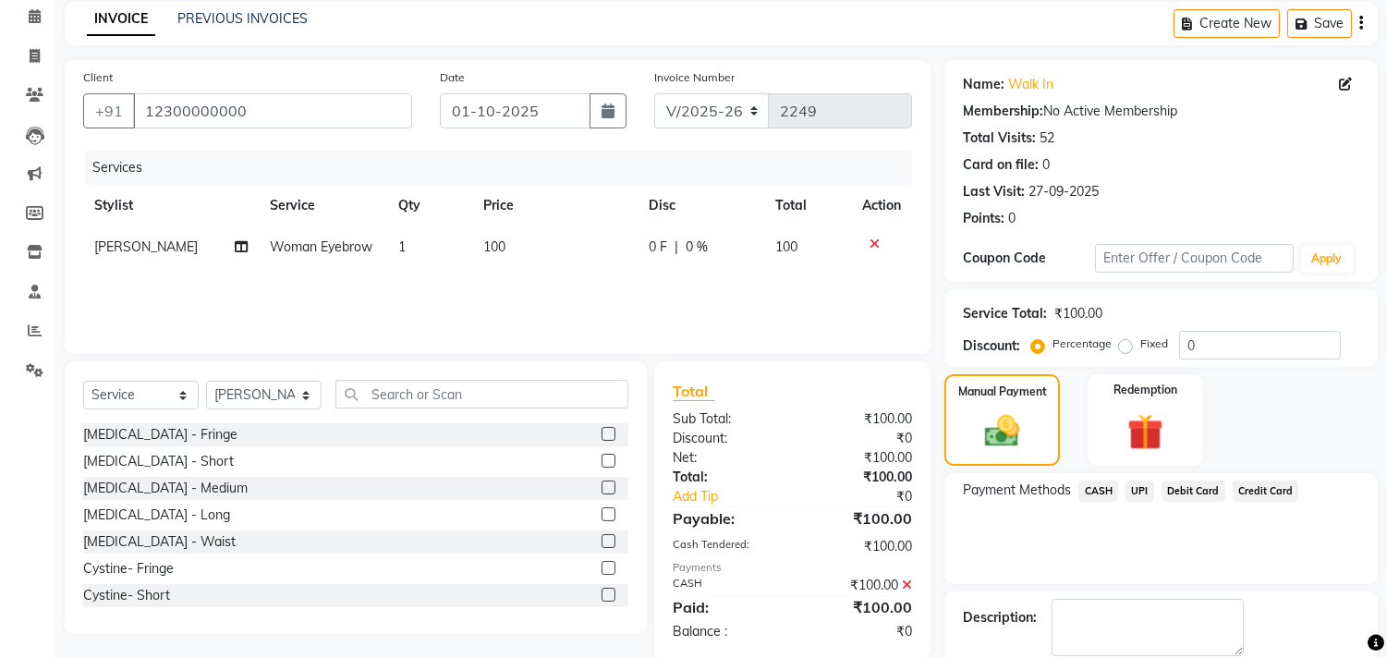
scroll to position [173, 0]
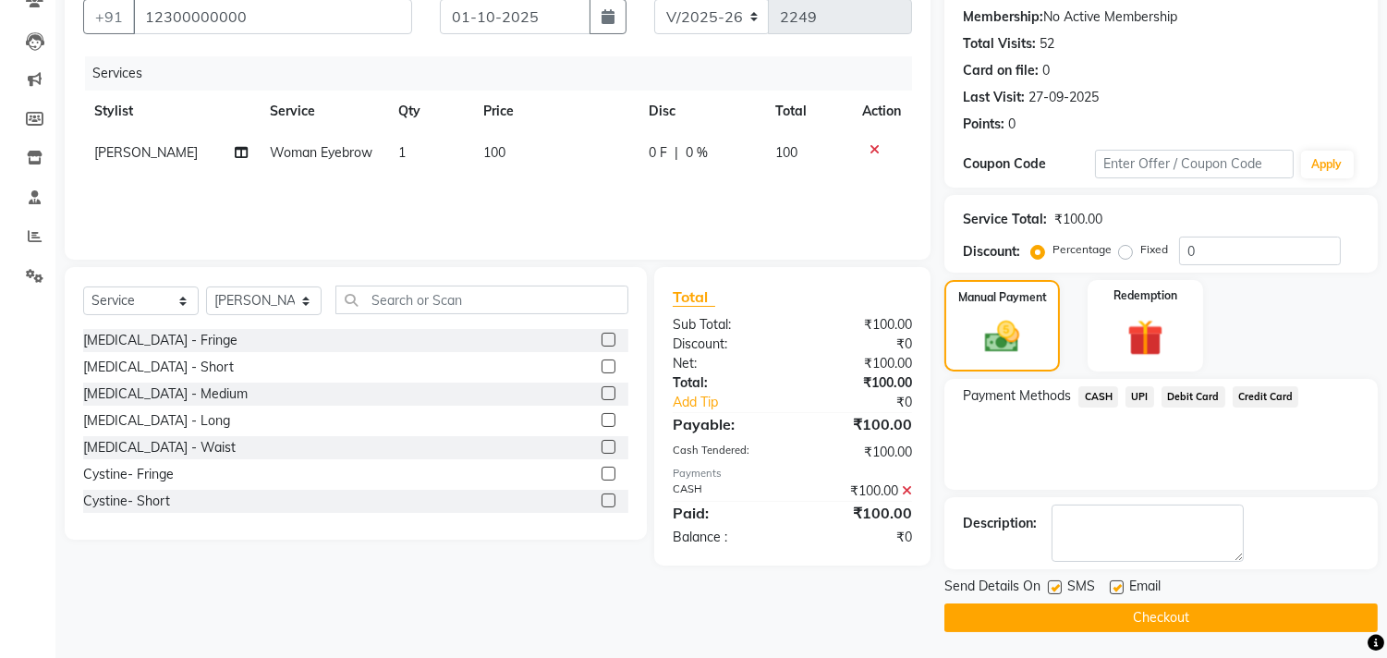
click at [1022, 616] on button "Checkout" at bounding box center [1160, 617] width 433 height 29
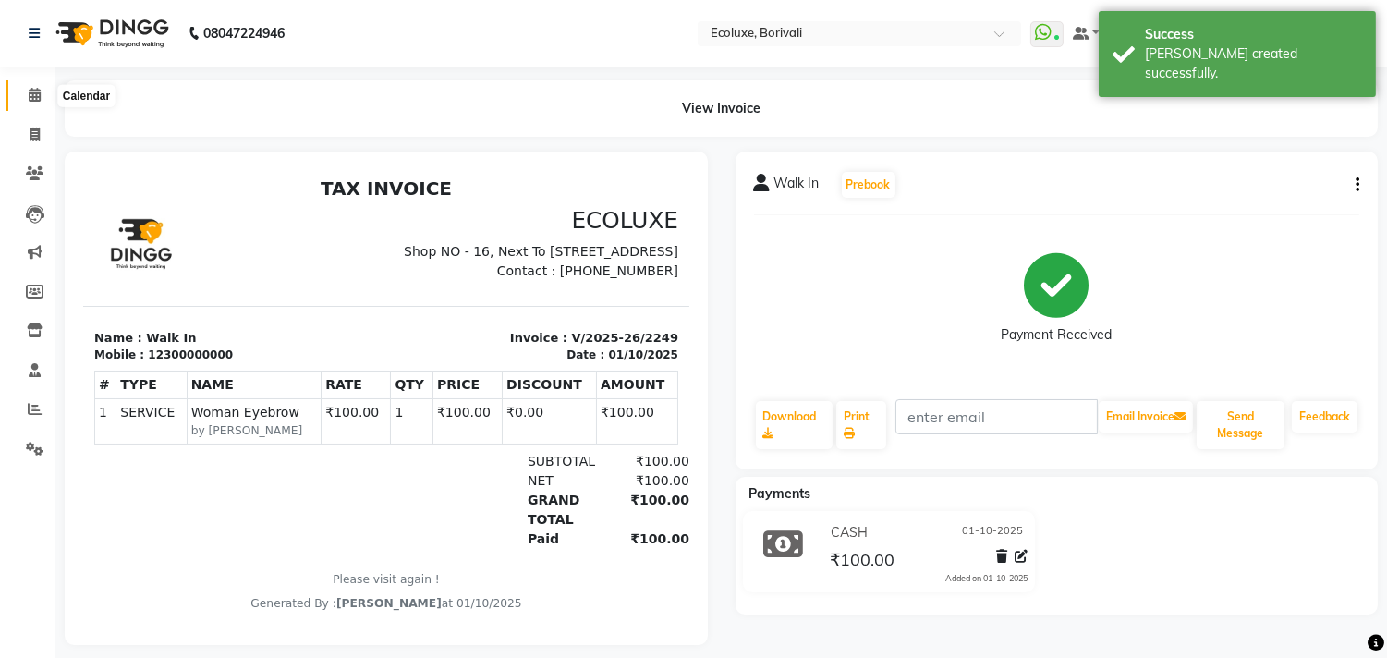
click at [29, 89] on icon at bounding box center [35, 95] width 12 height 14
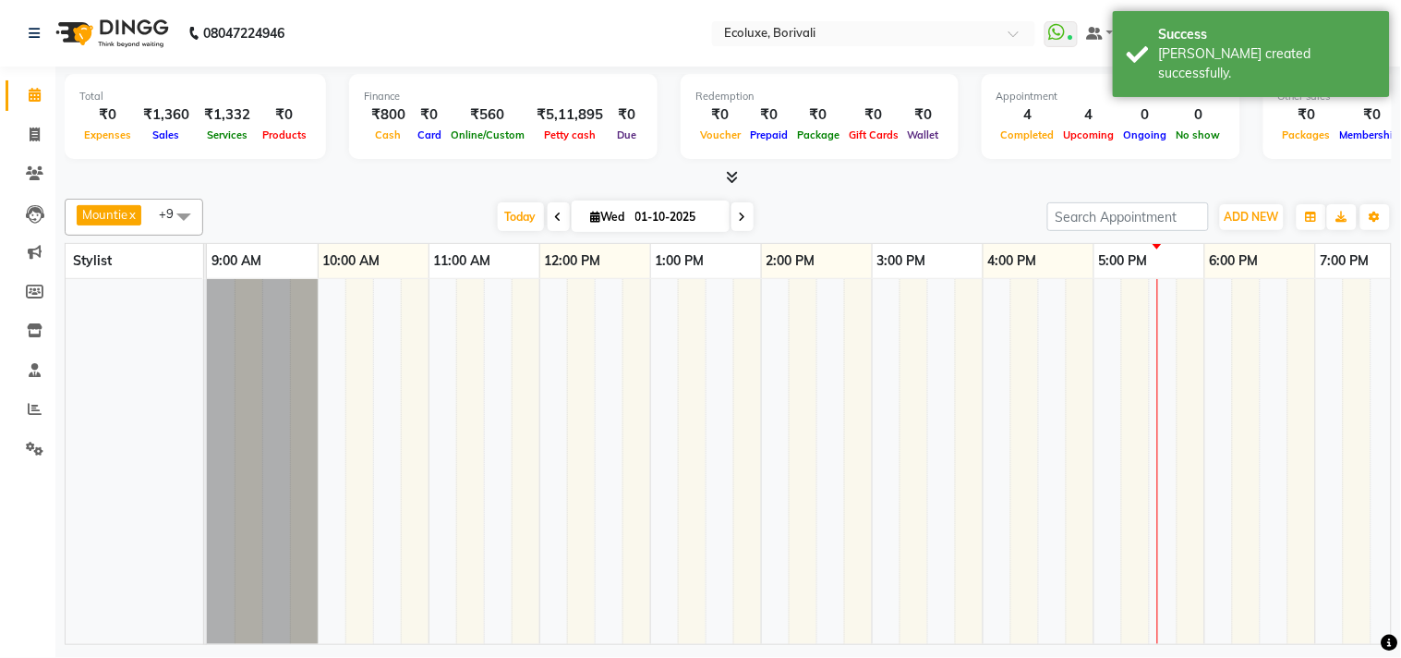
scroll to position [6, 0]
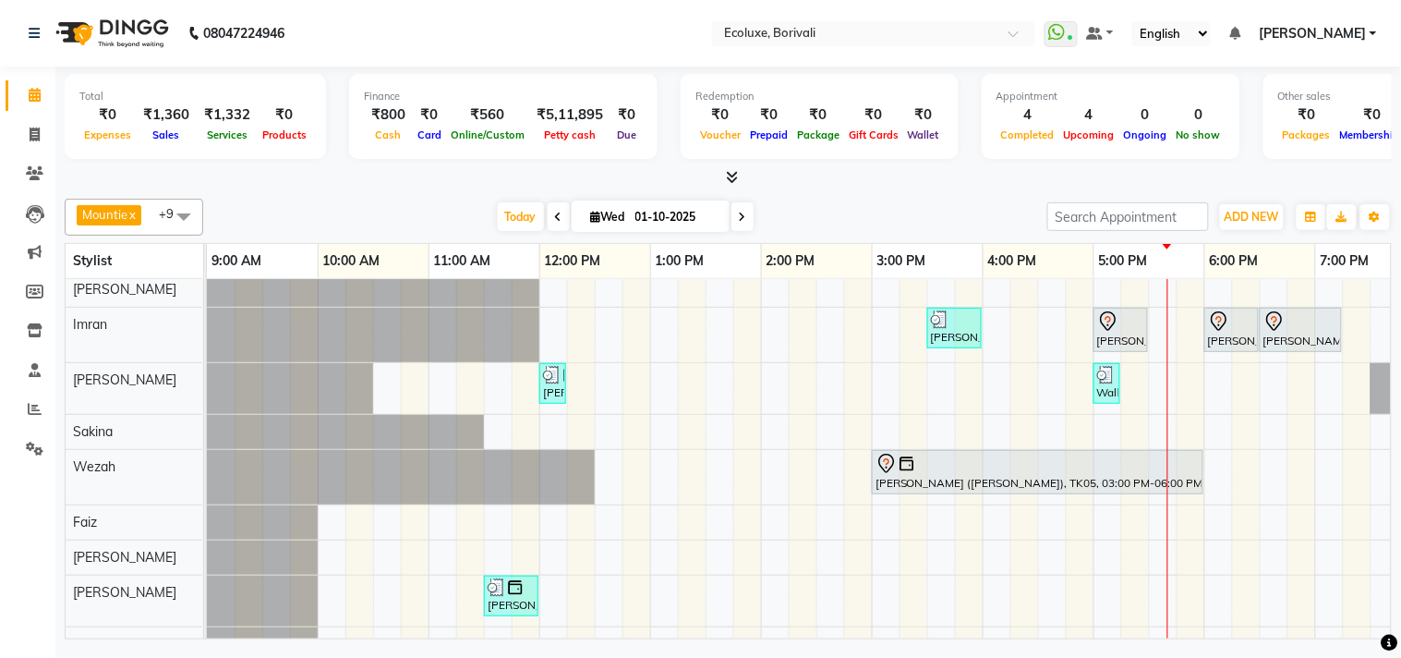
click at [963, 212] on div "[DATE] [DATE]" at bounding box center [625, 217] width 826 height 28
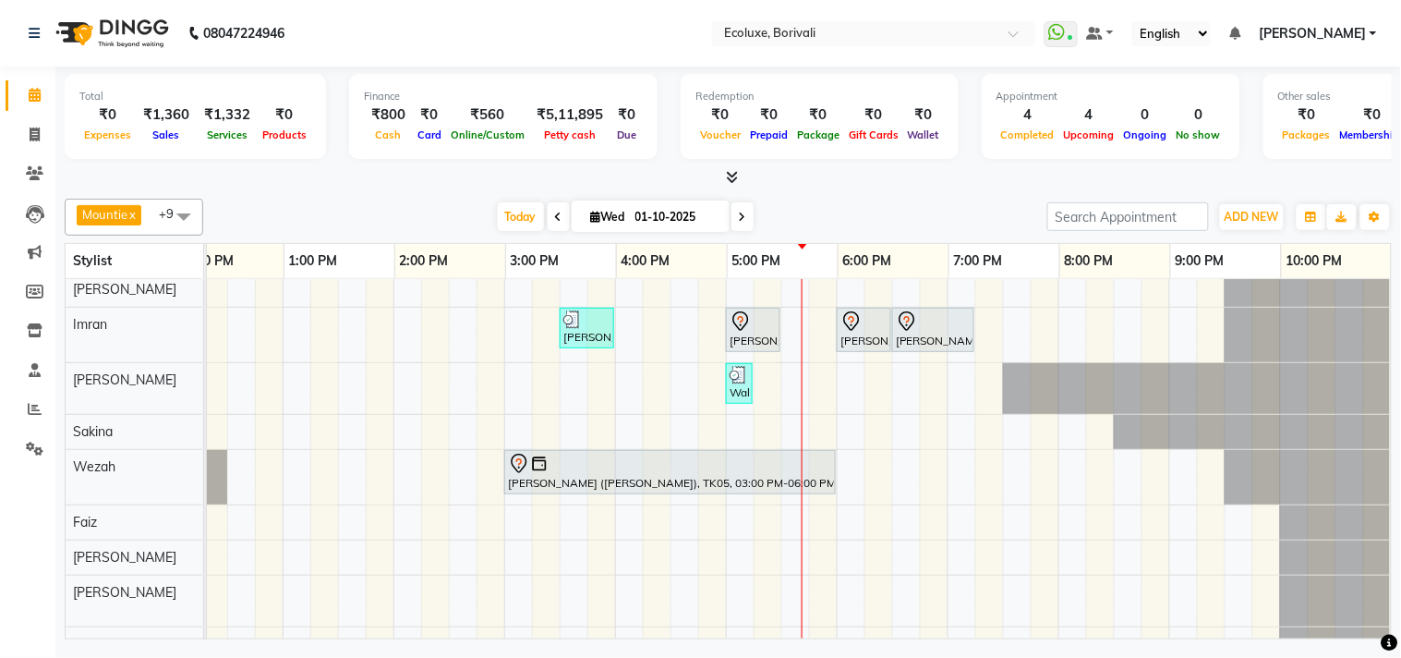
scroll to position [0, 0]
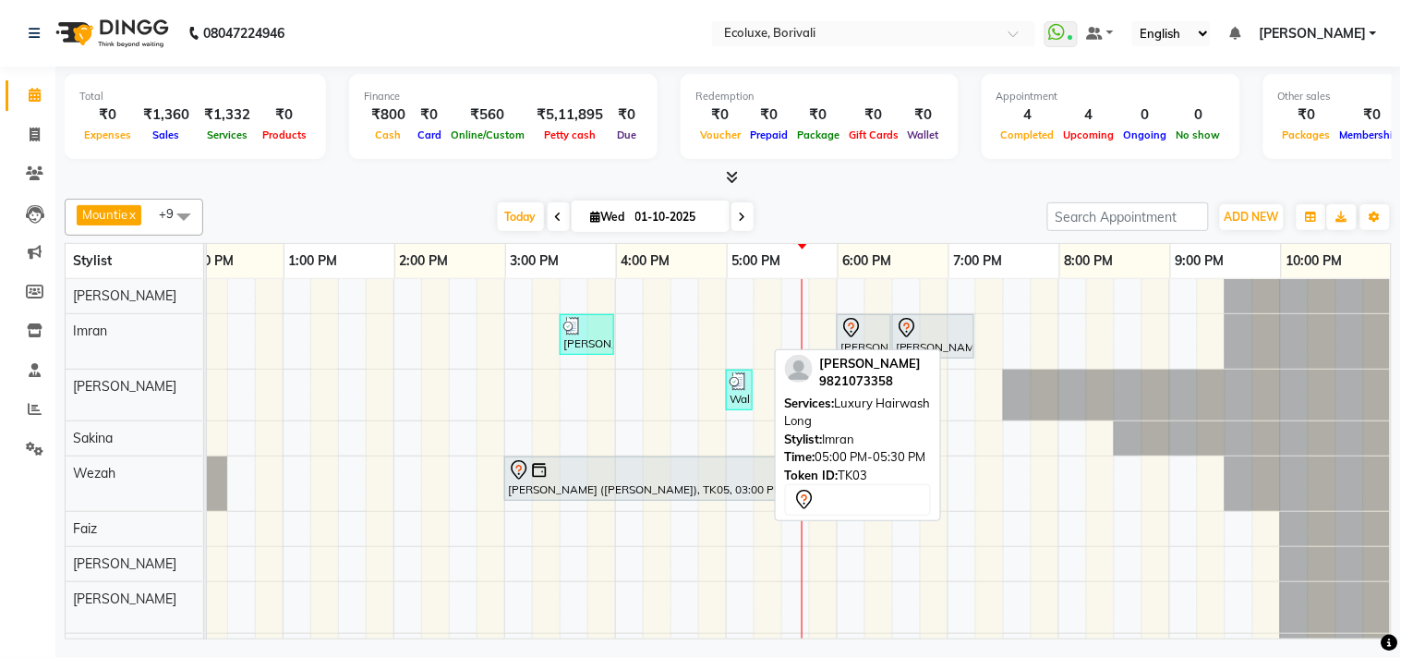
drag, startPoint x: 733, startPoint y: 324, endPoint x: 853, endPoint y: 488, distance: 202.9
click at [853, 488] on div "Mountie x [PERSON_NAME] x [PERSON_NAME] x [PERSON_NAME] x [PERSON_NAME] x Wezah…" at bounding box center [729, 415] width 1328 height 448
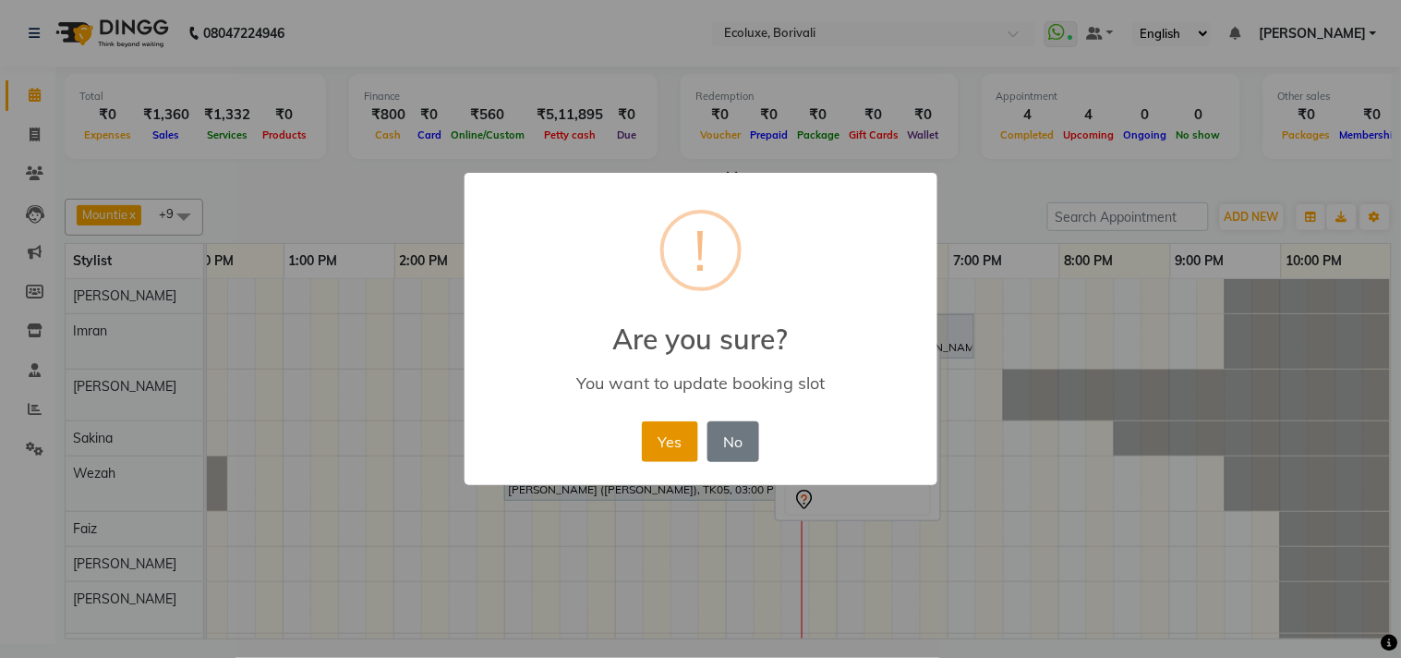
click at [682, 442] on button "Yes" at bounding box center [670, 441] width 56 height 41
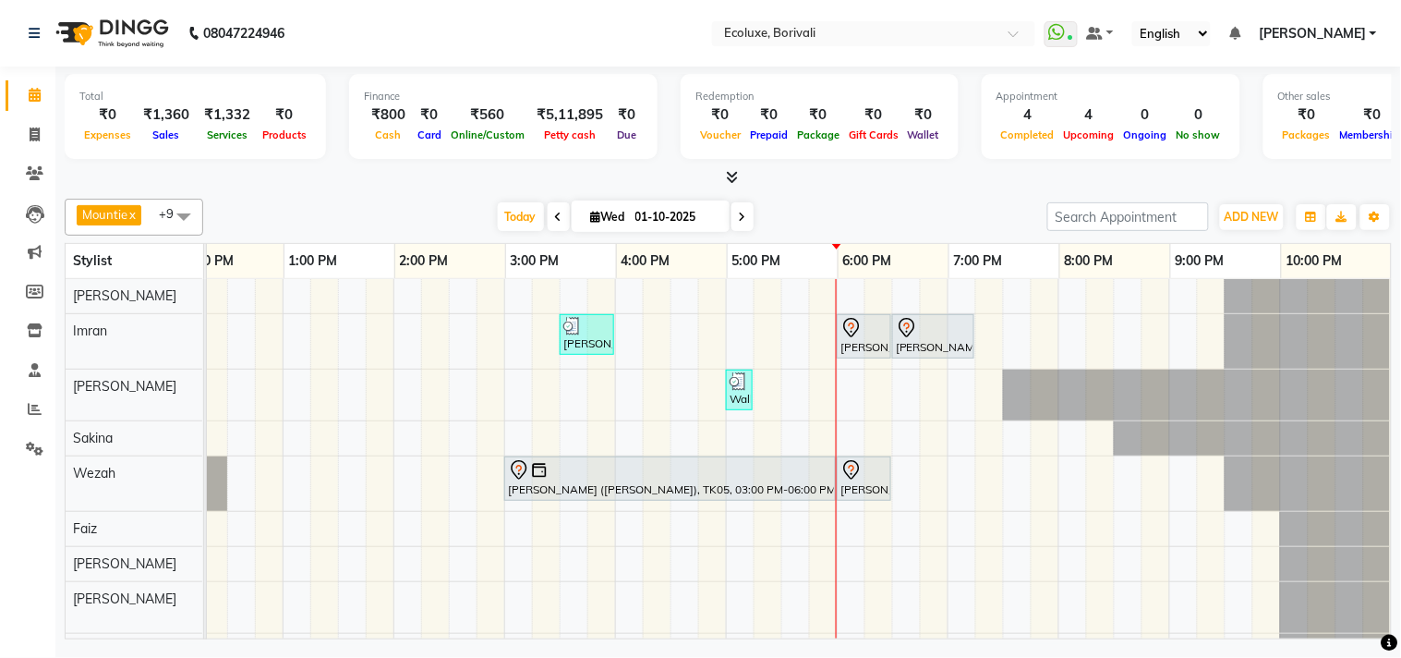
click at [744, 213] on span at bounding box center [743, 216] width 22 height 29
type input "02-10-2025"
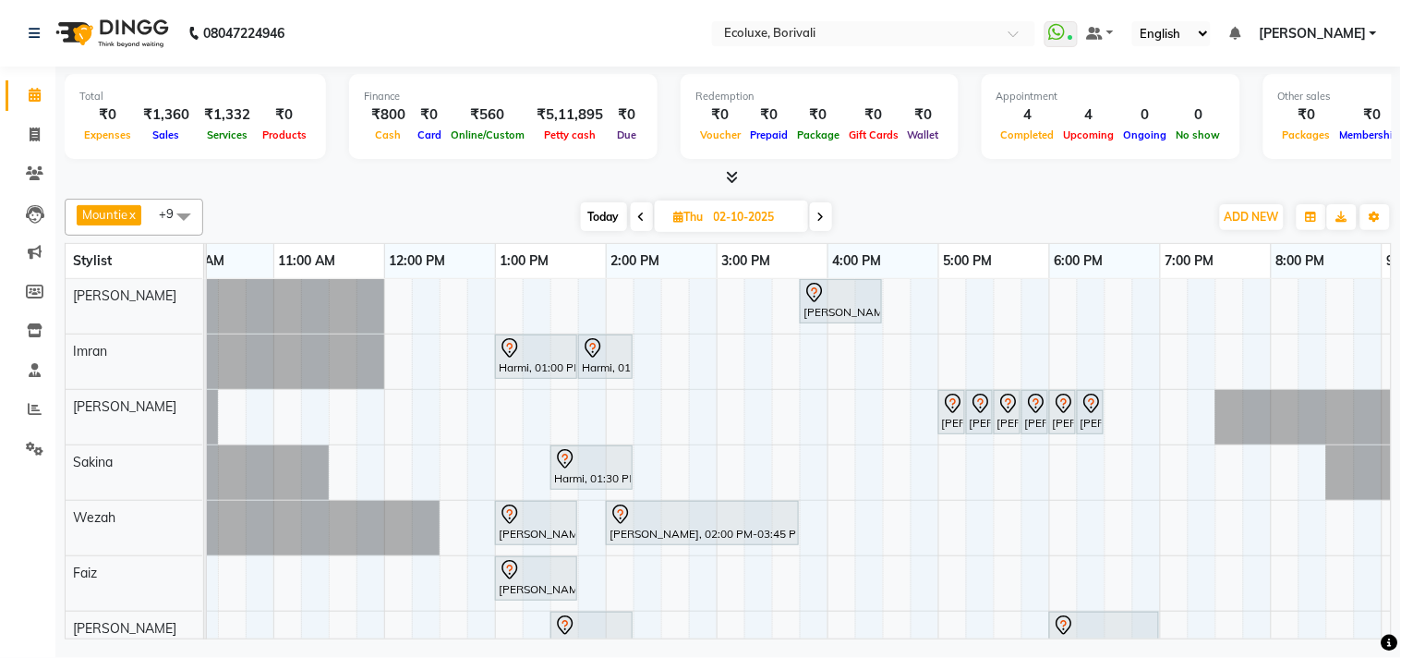
scroll to position [0, 265]
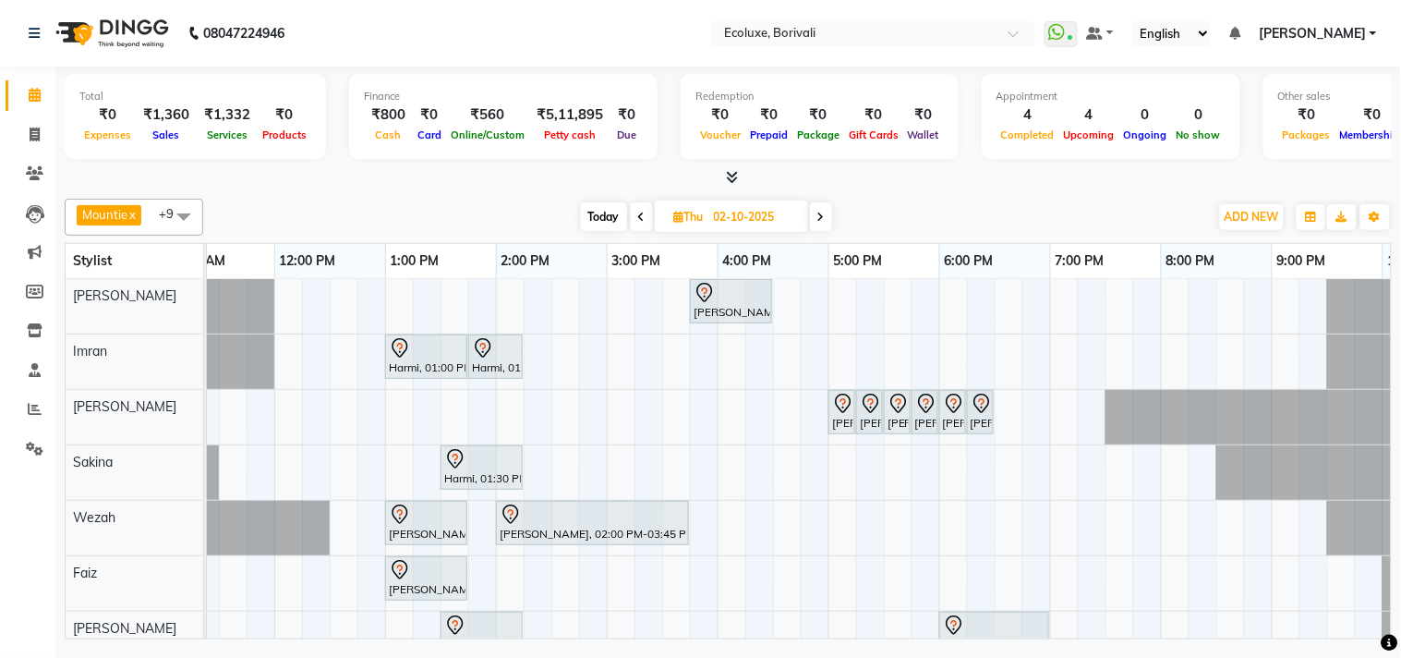
click at [512, 420] on div "[PERSON_NAME], 03:45 PM-04:30 PM, Blowdry [GEOGRAPHIC_DATA], 01:00 PM-01:45 PM,…" at bounding box center [718, 555] width 1552 height 553
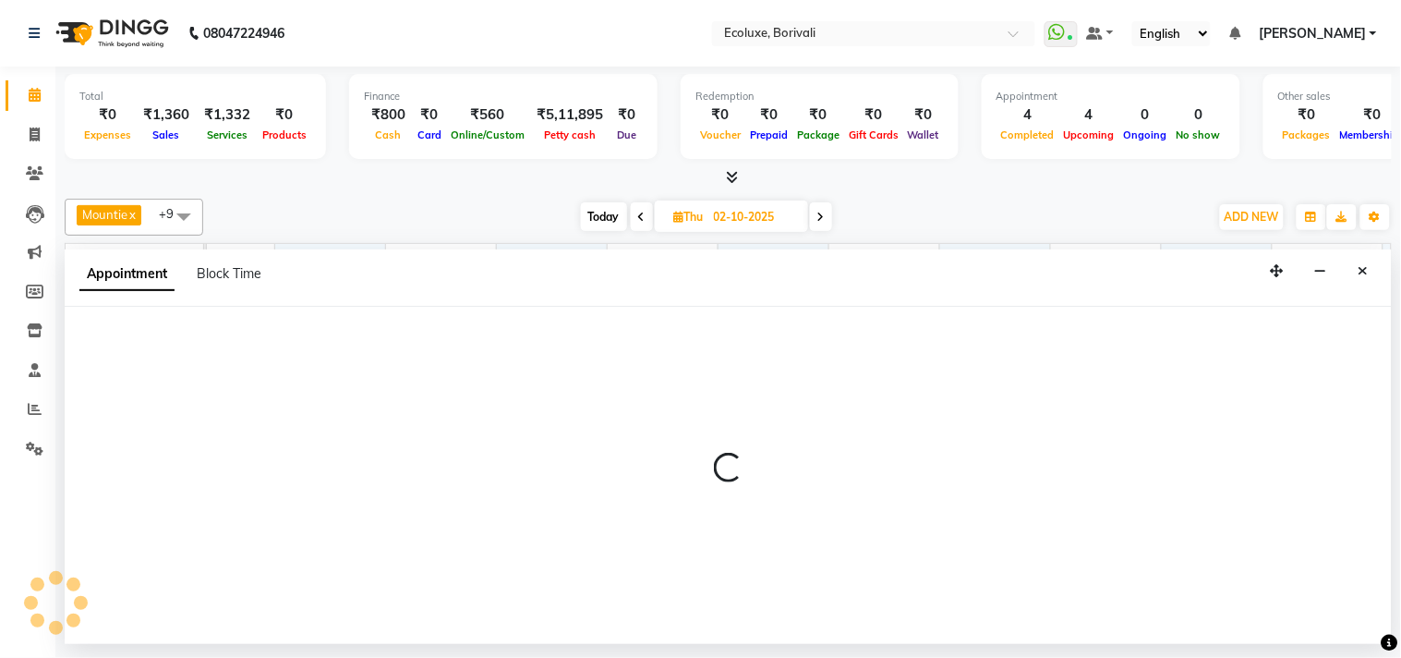
select select "36344"
select select "840"
select select "tentative"
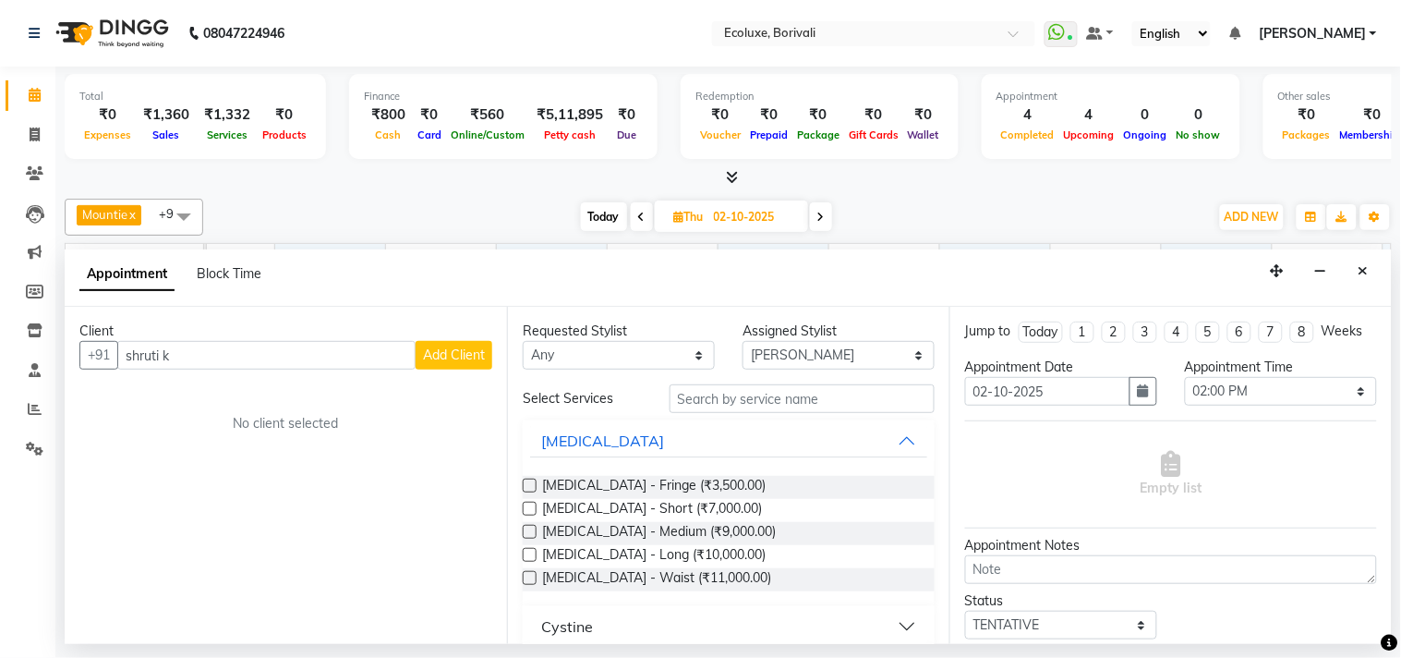
click at [173, 348] on input "shruti k" at bounding box center [266, 355] width 298 height 29
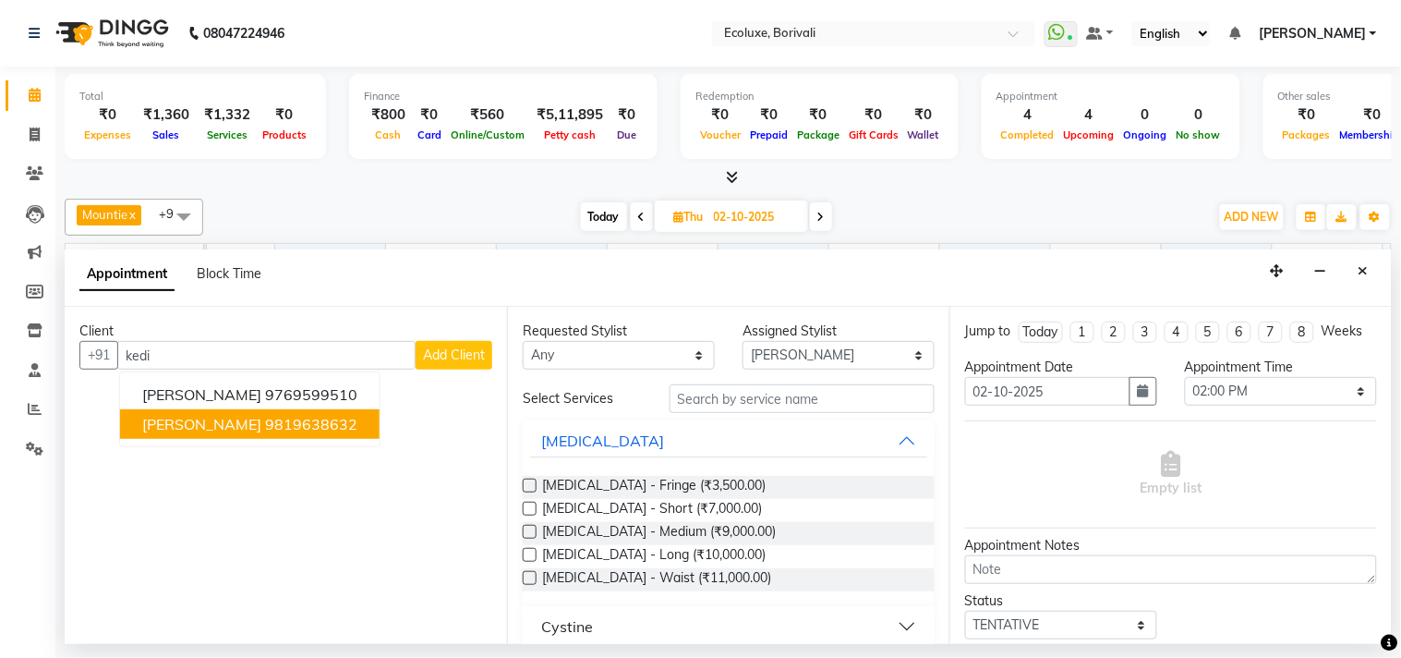
click at [224, 421] on span "[PERSON_NAME]" at bounding box center [201, 424] width 119 height 18
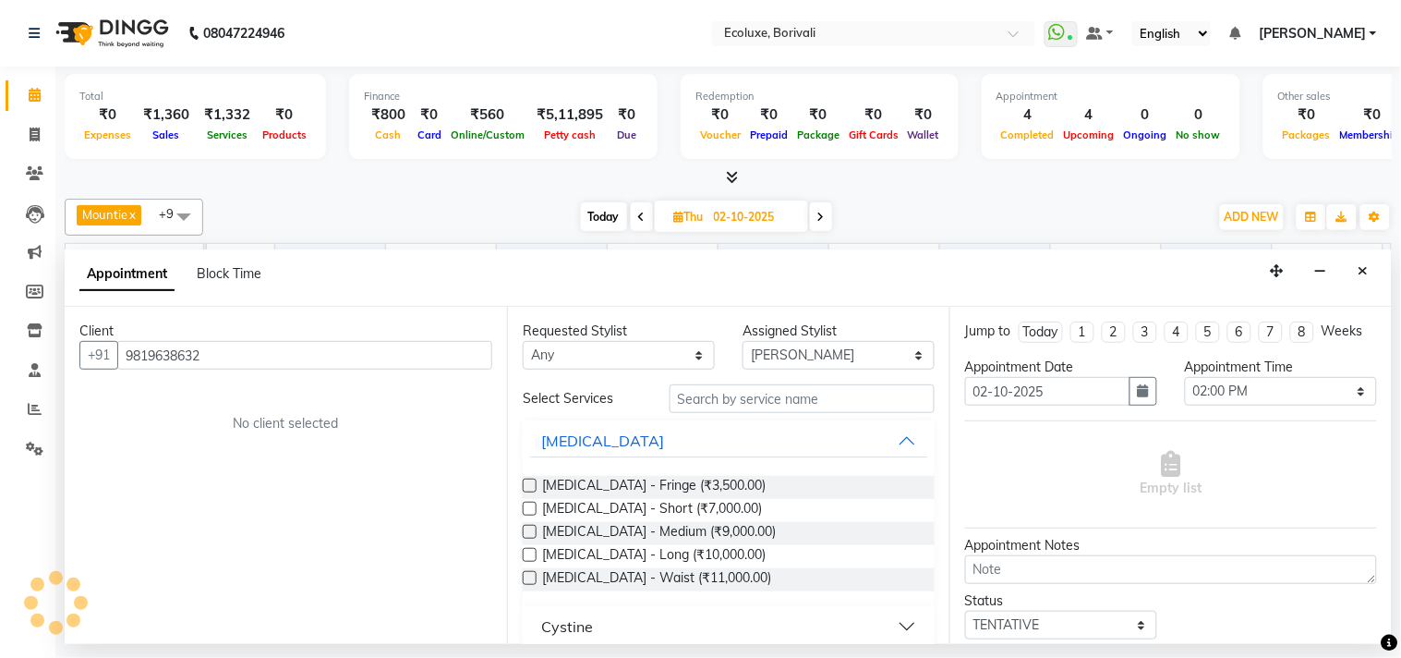
type input "9819638632"
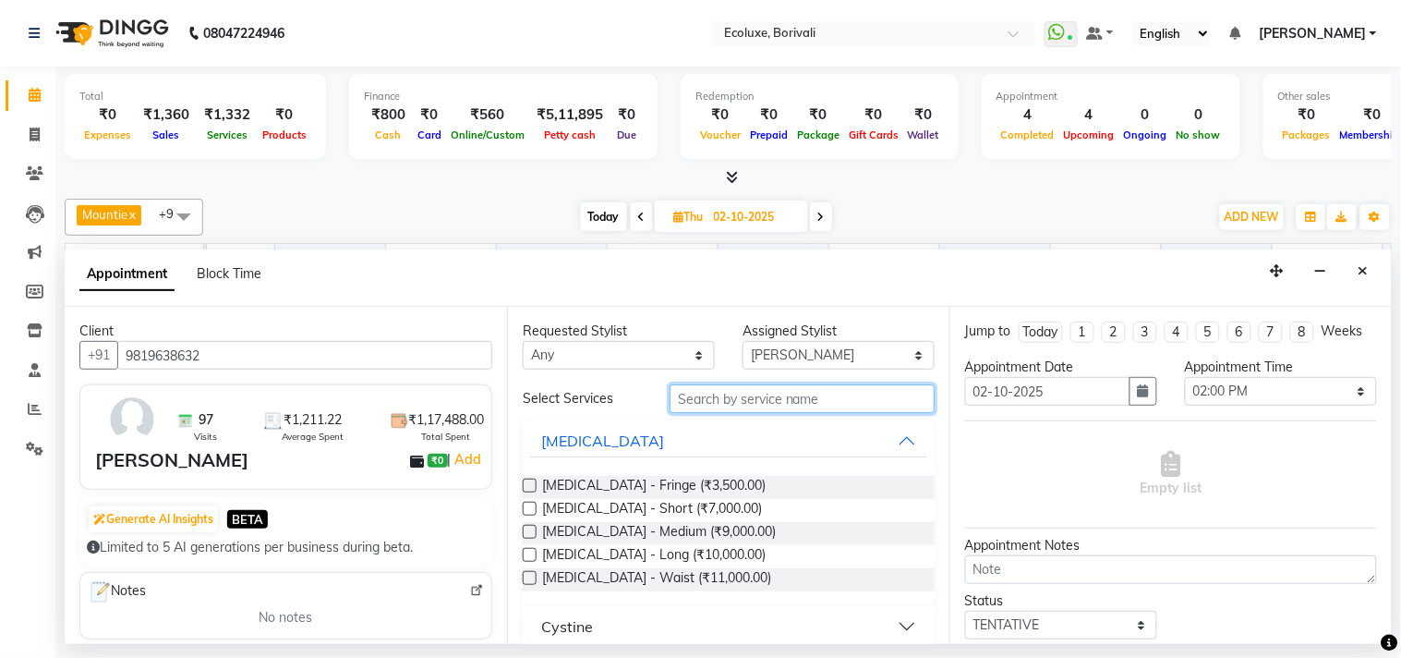
click at [820, 393] on input "text" at bounding box center [802, 398] width 265 height 29
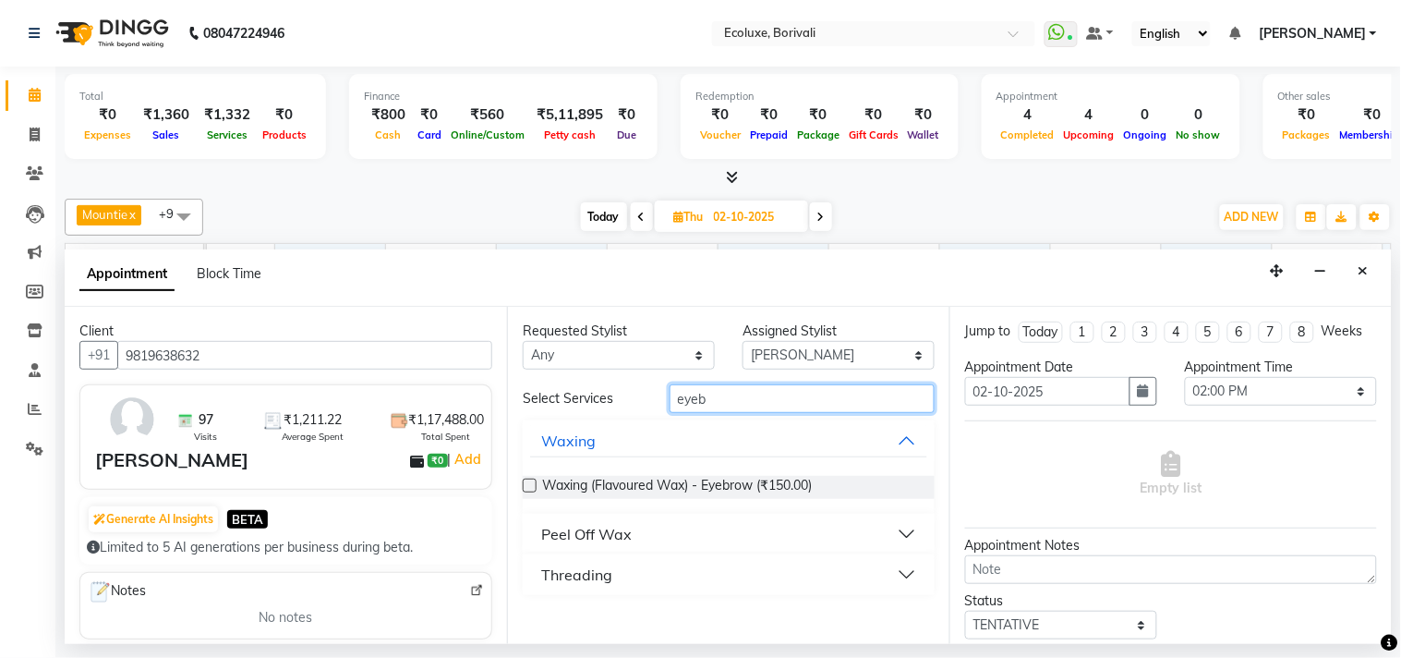
type input "eyeb"
click at [570, 576] on div "Threading" at bounding box center [576, 575] width 71 height 22
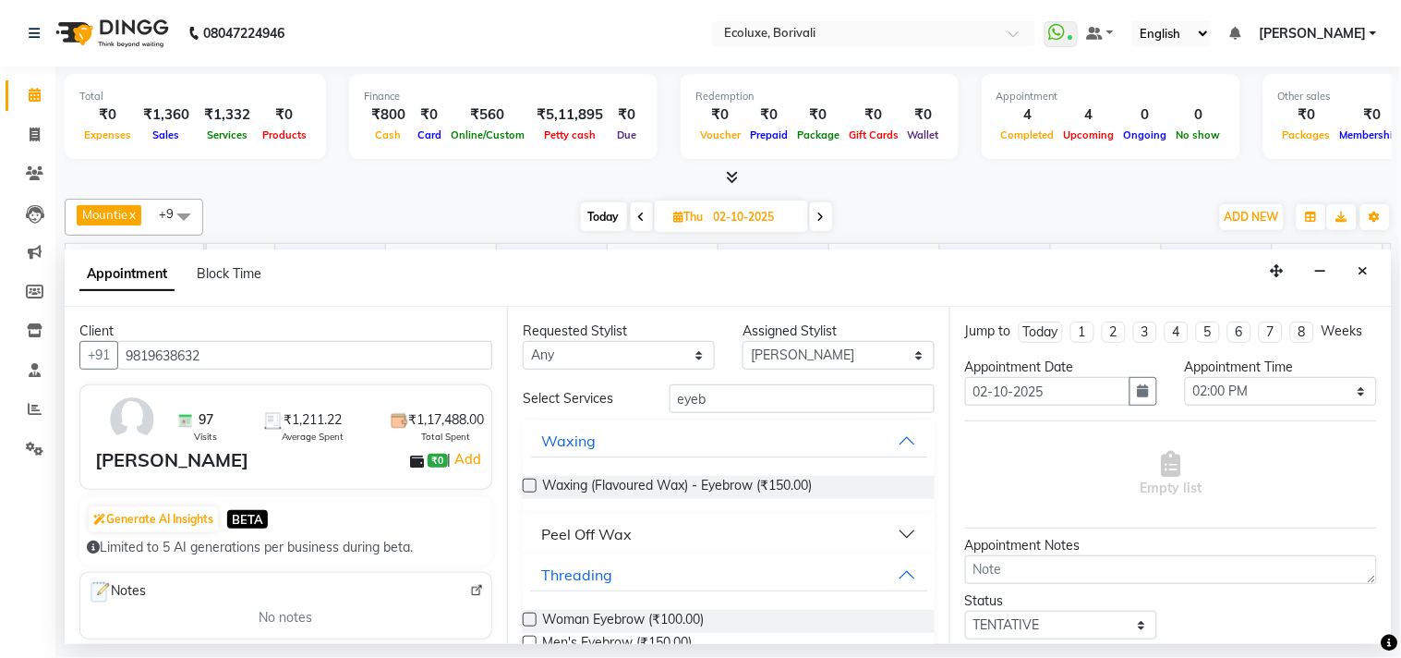
click at [530, 617] on label at bounding box center [530, 620] width 14 height 14
click at [530, 617] on input "checkbox" at bounding box center [529, 621] width 12 height 12
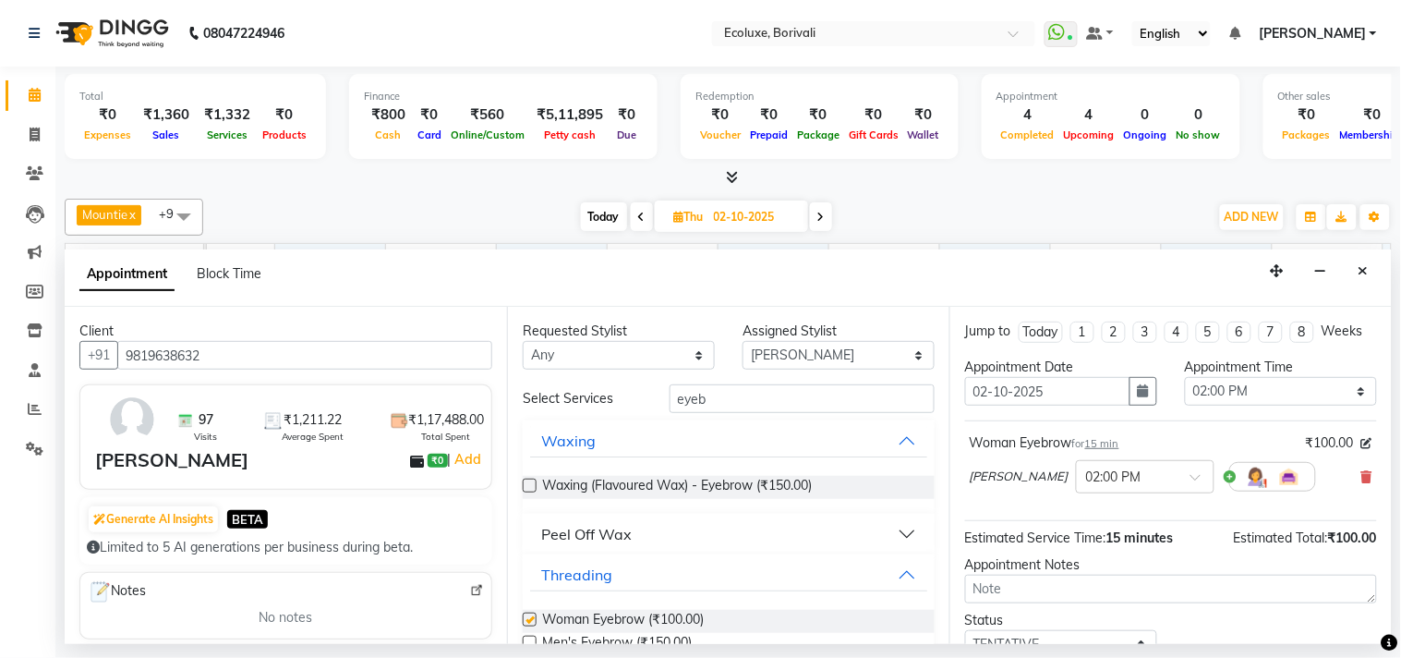
checkbox input "false"
click at [685, 409] on input "eyeb" at bounding box center [802, 398] width 265 height 29
type input "upp"
click at [582, 534] on div "Peel Off Wax" at bounding box center [586, 534] width 91 height 22
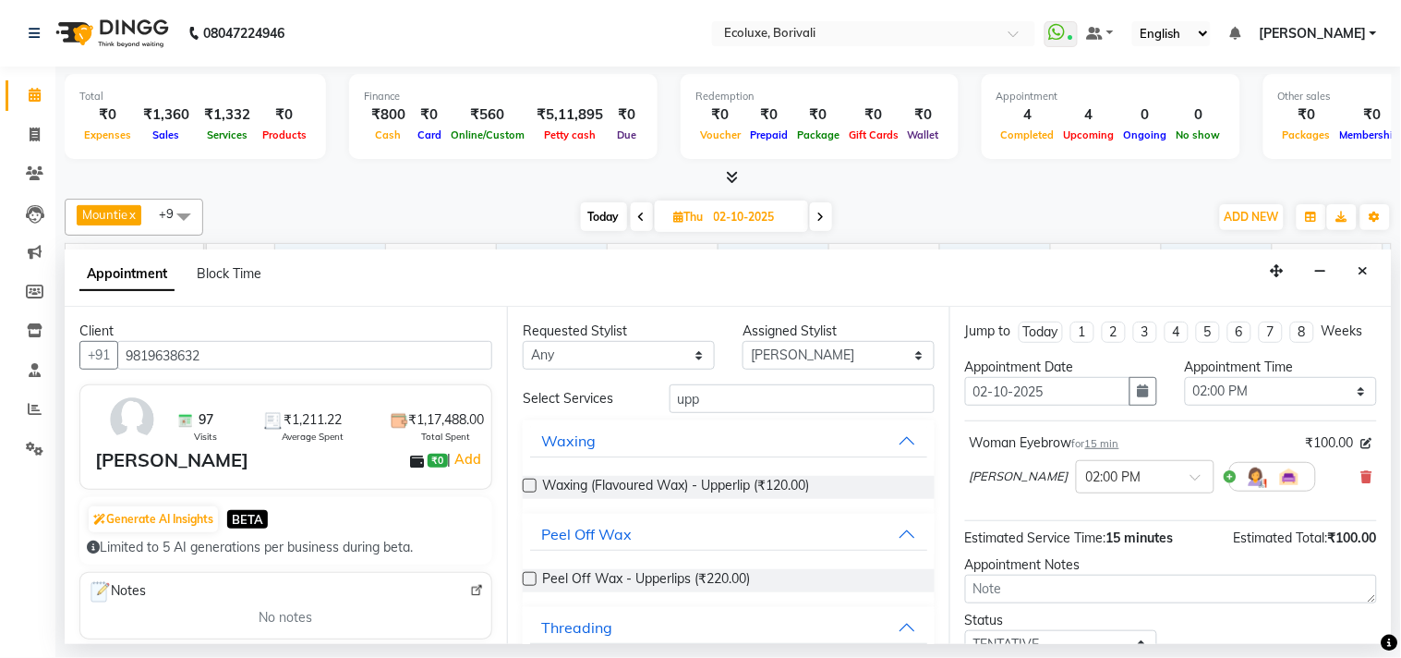
click at [530, 576] on label at bounding box center [530, 579] width 14 height 14
click at [530, 576] on input "checkbox" at bounding box center [529, 581] width 12 height 12
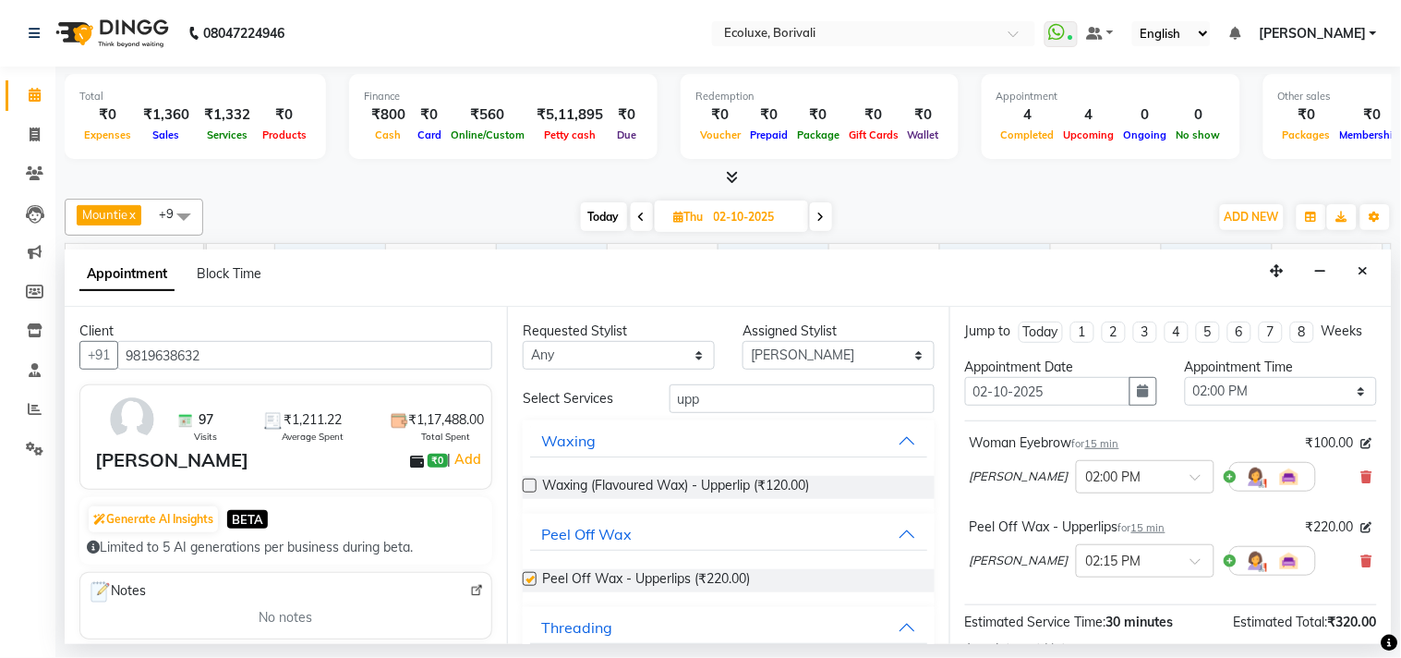
checkbox input "false"
click at [679, 397] on input "upp" at bounding box center [802, 398] width 265 height 29
type input "fore"
click at [583, 619] on div "Threading" at bounding box center [576, 627] width 71 height 22
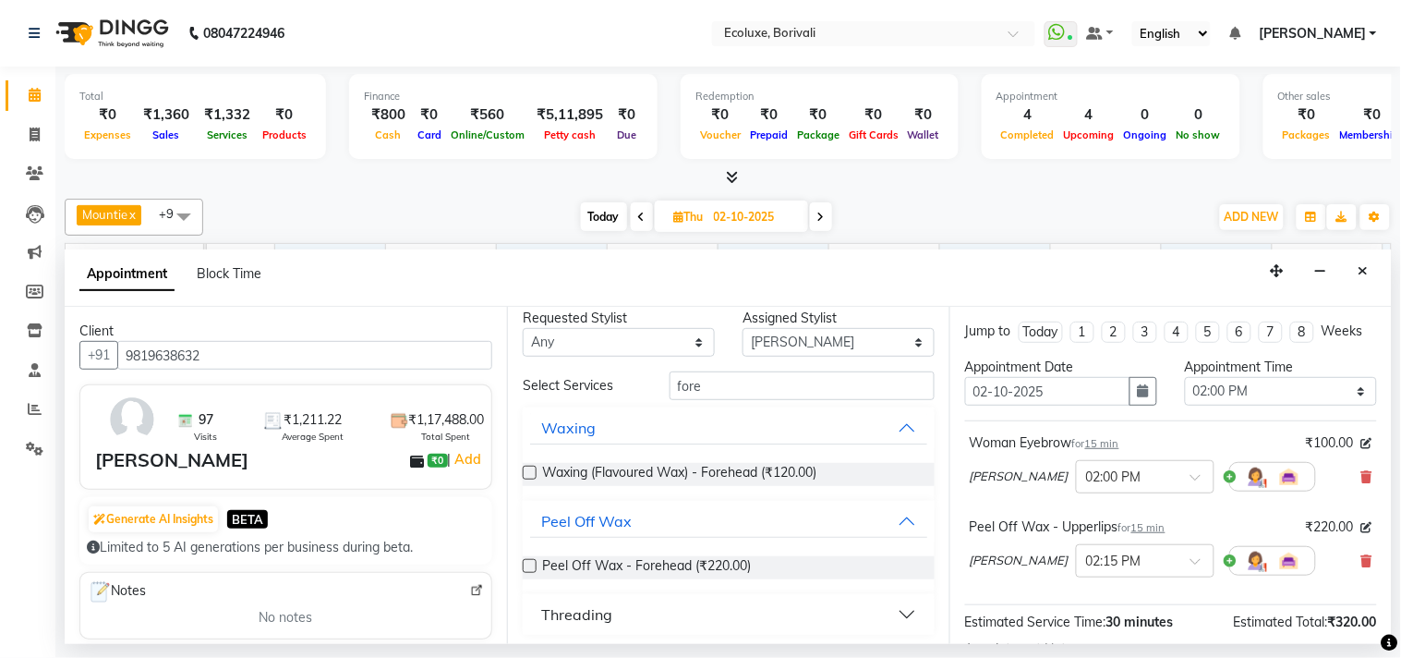
scroll to position [17, 0]
click at [592, 602] on div "Threading" at bounding box center [576, 611] width 71 height 22
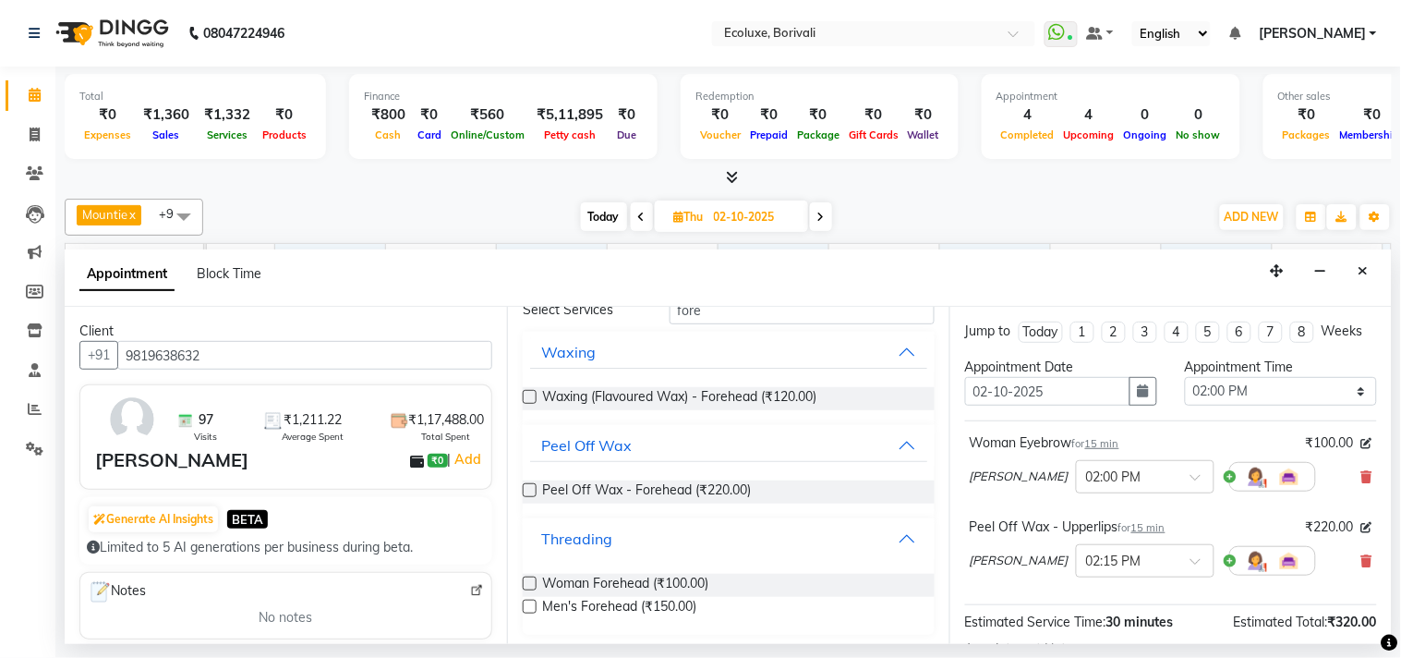
scroll to position [92, 0]
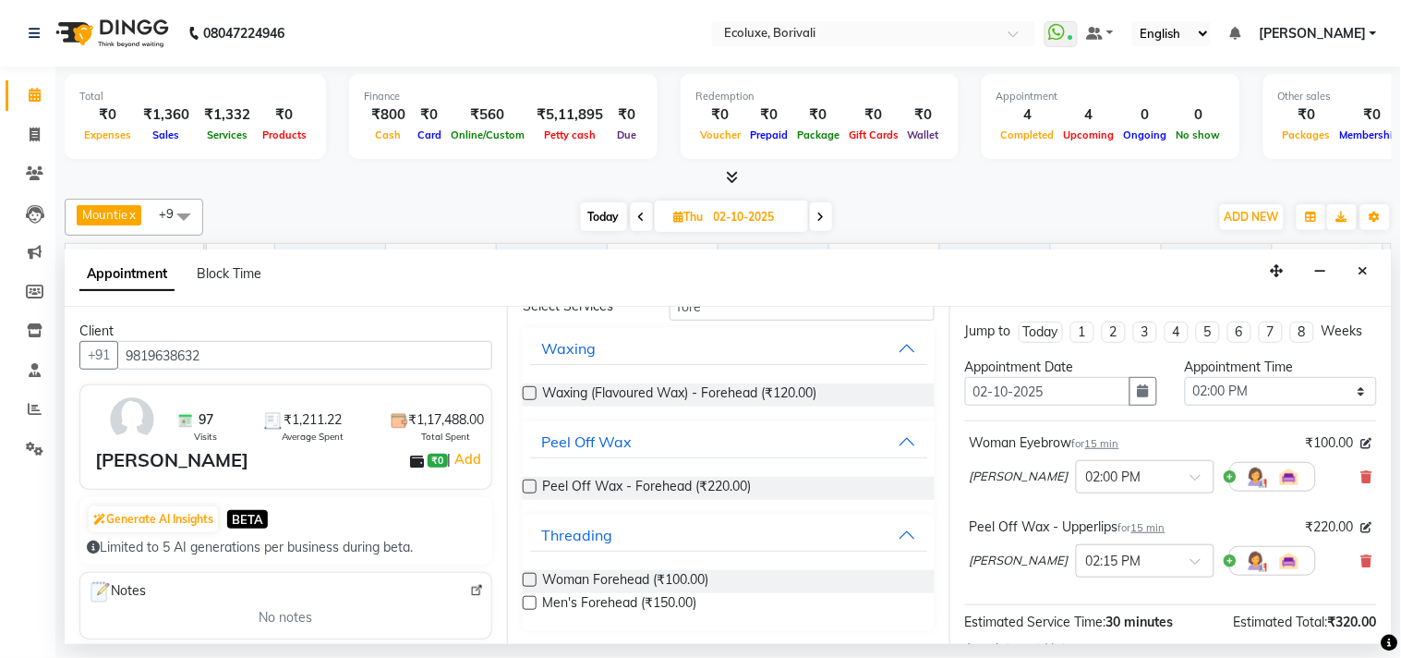
click at [524, 578] on label at bounding box center [530, 580] width 14 height 14
click at [524, 578] on input "checkbox" at bounding box center [529, 582] width 12 height 12
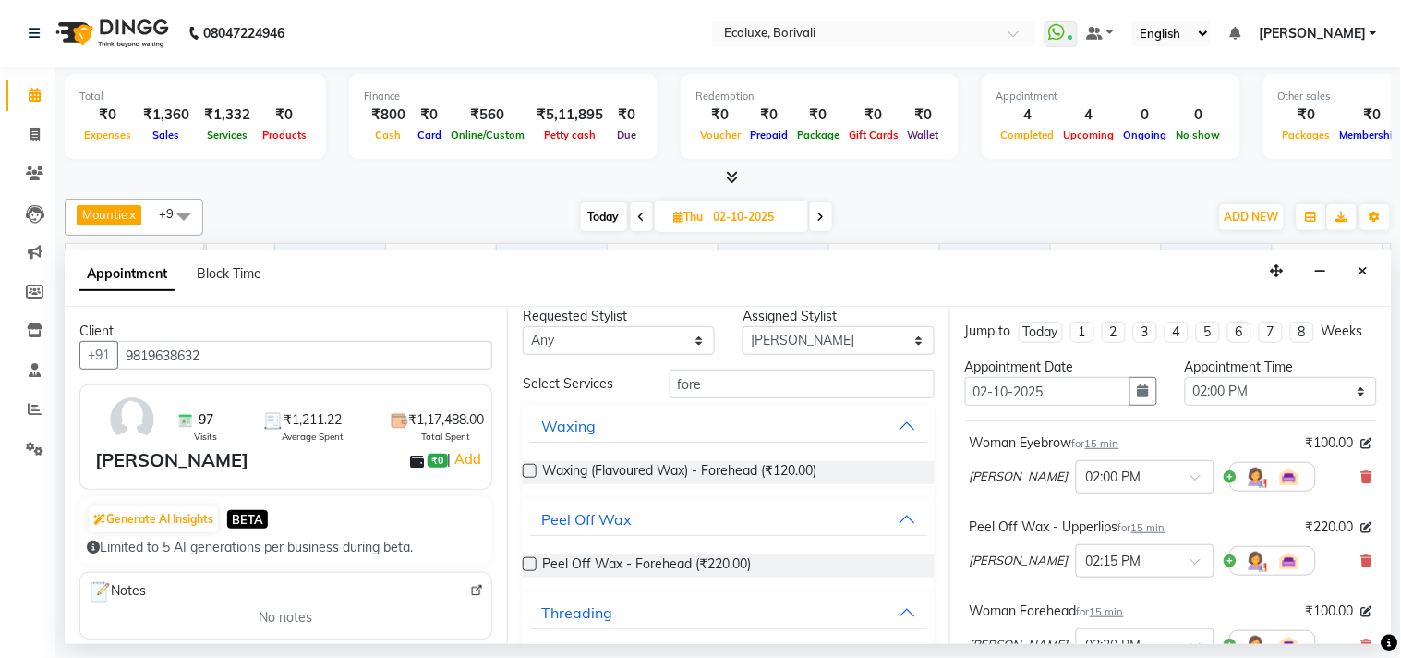
scroll to position [0, 0]
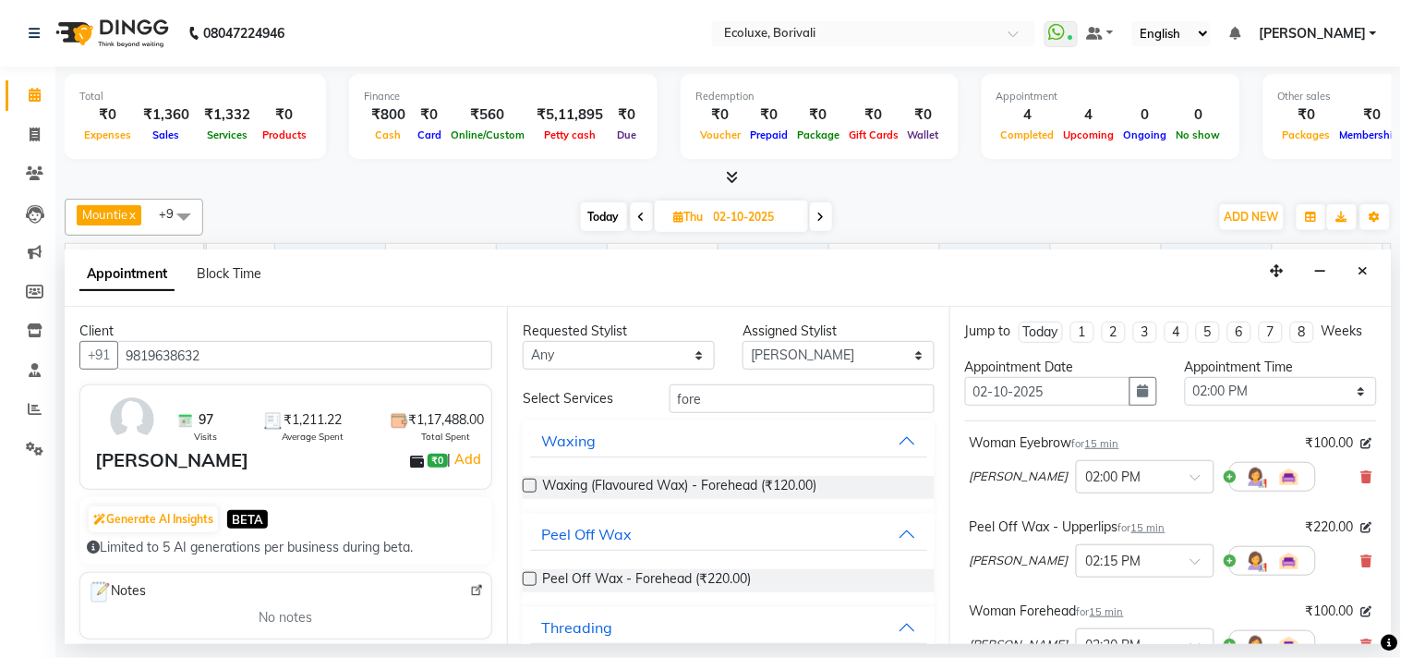
checkbox input "false"
click at [743, 358] on select "Select [PERSON_NAME] [PERSON_NAME] Faiz [GEOGRAPHIC_DATA][PERSON_NAME] [PERSON_…" at bounding box center [839, 355] width 192 height 29
select select "35738"
click at [743, 341] on select "Select [PERSON_NAME] [PERSON_NAME] Faiz [GEOGRAPHIC_DATA][PERSON_NAME] [PERSON_…" at bounding box center [839, 355] width 192 height 29
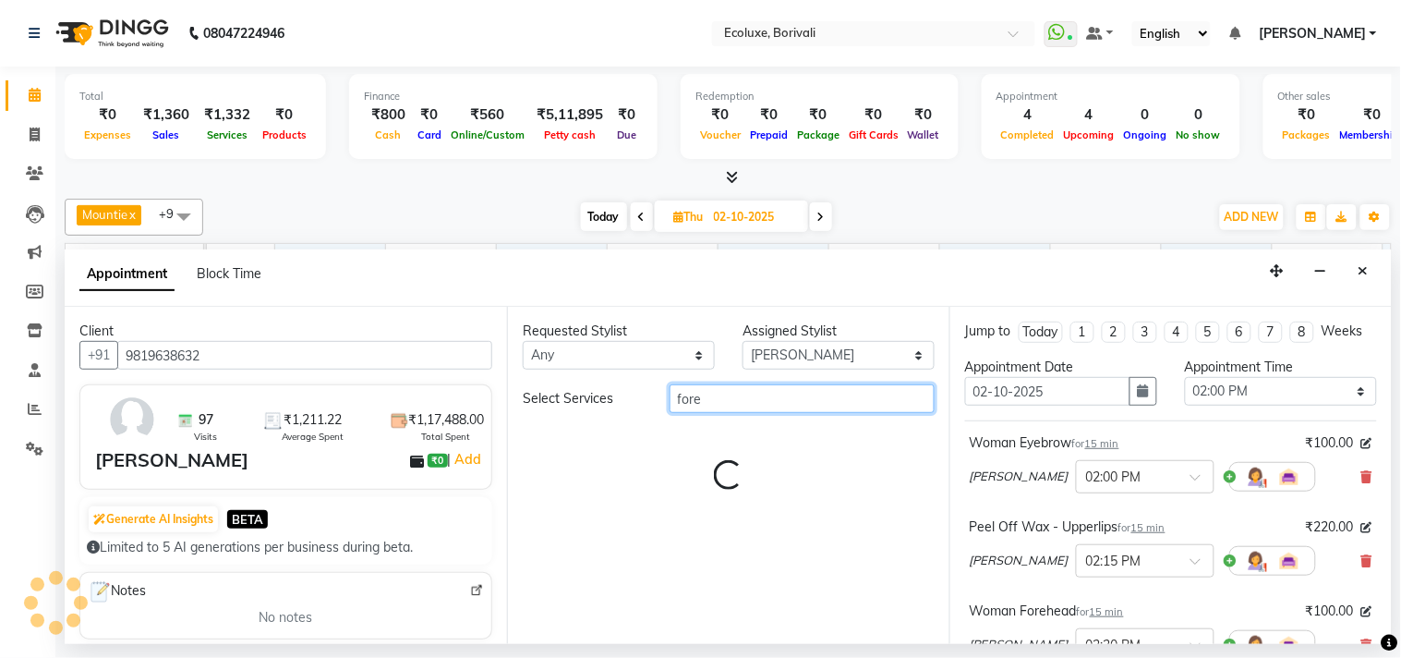
click at [723, 394] on input "fore" at bounding box center [802, 398] width 265 height 29
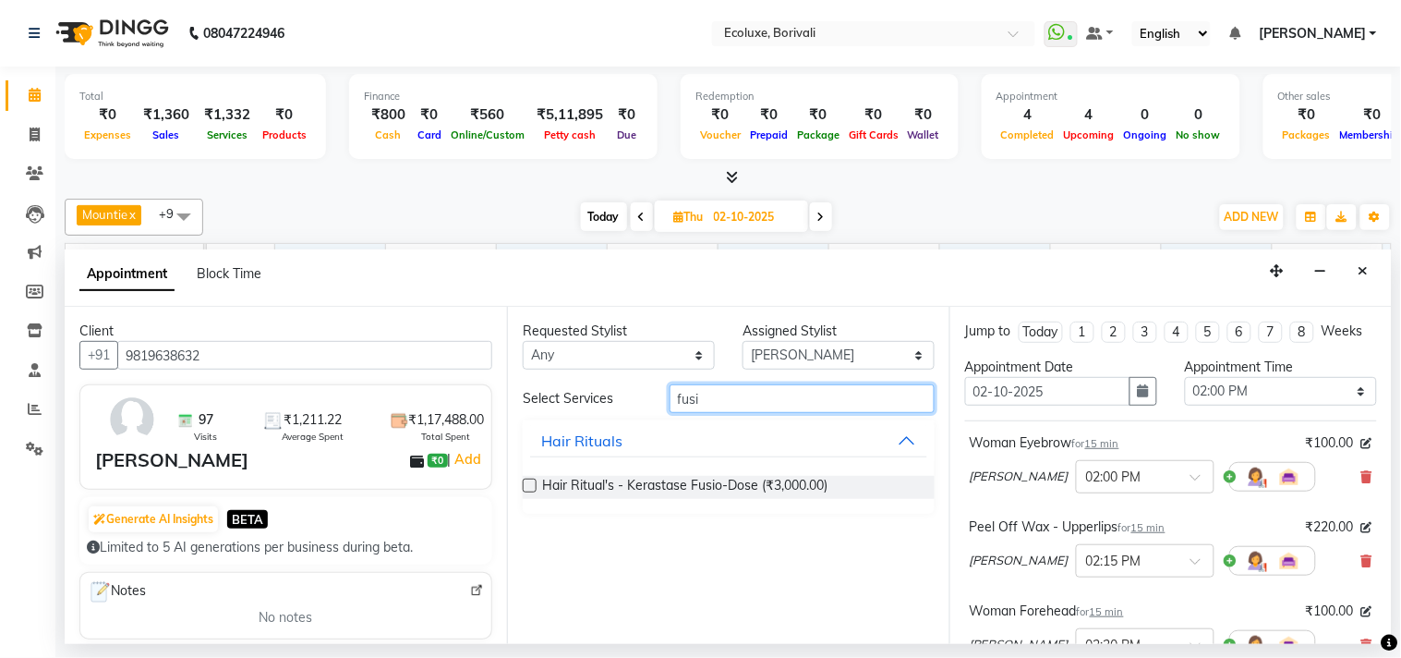
type input "fusi"
click at [523, 482] on label at bounding box center [530, 486] width 14 height 14
click at [523, 482] on input "checkbox" at bounding box center [529, 487] width 12 height 12
checkbox input "false"
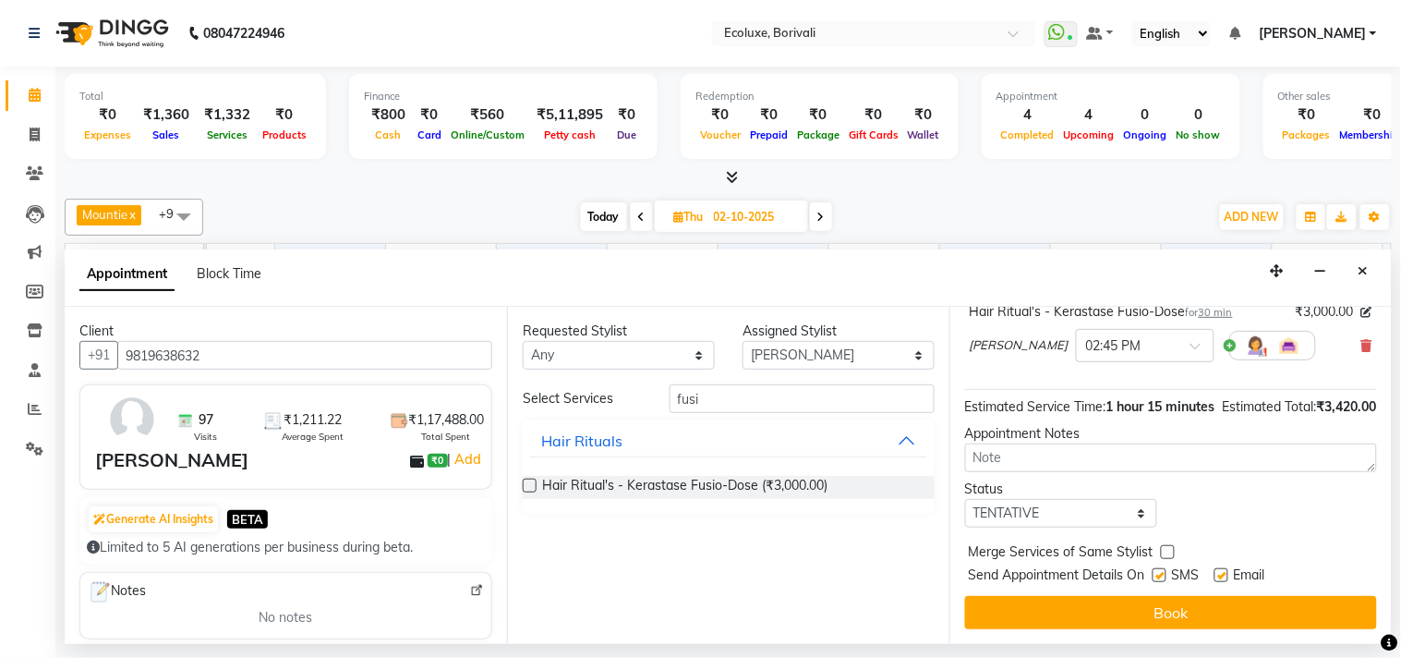
scroll to position [419, 0]
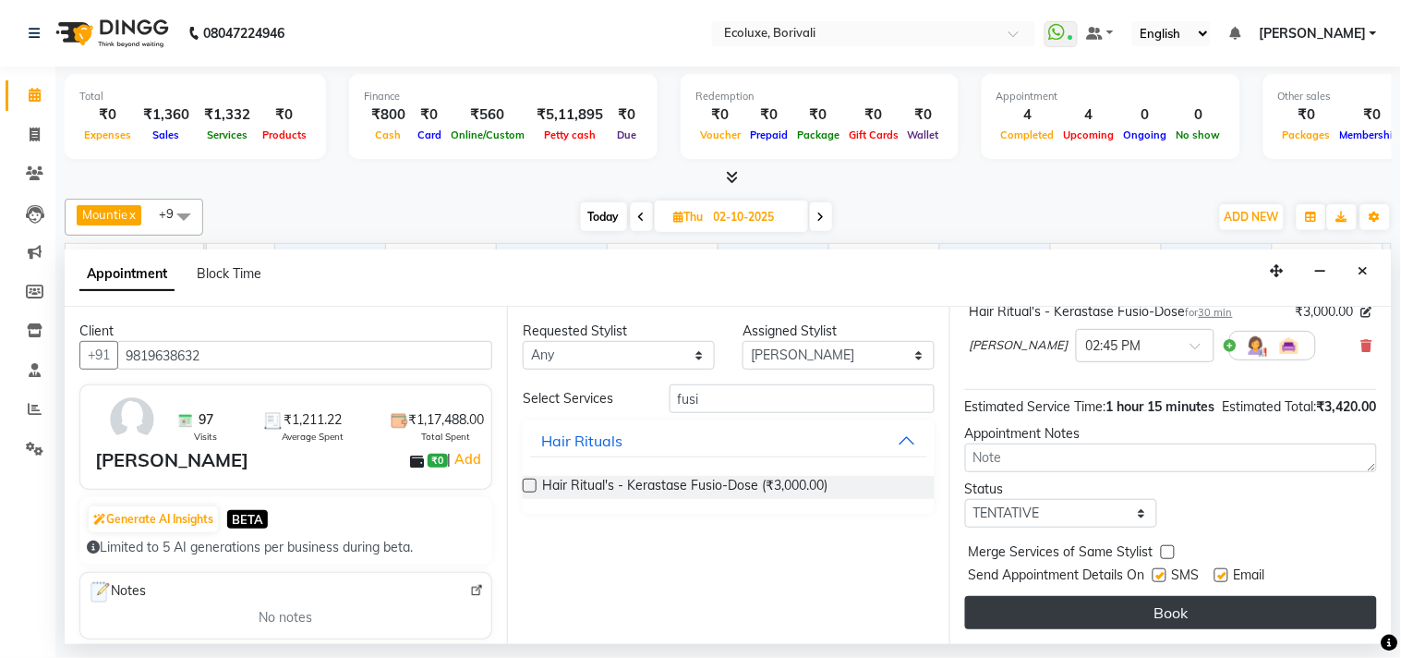
click at [1142, 616] on button "Book" at bounding box center [1171, 612] width 412 height 33
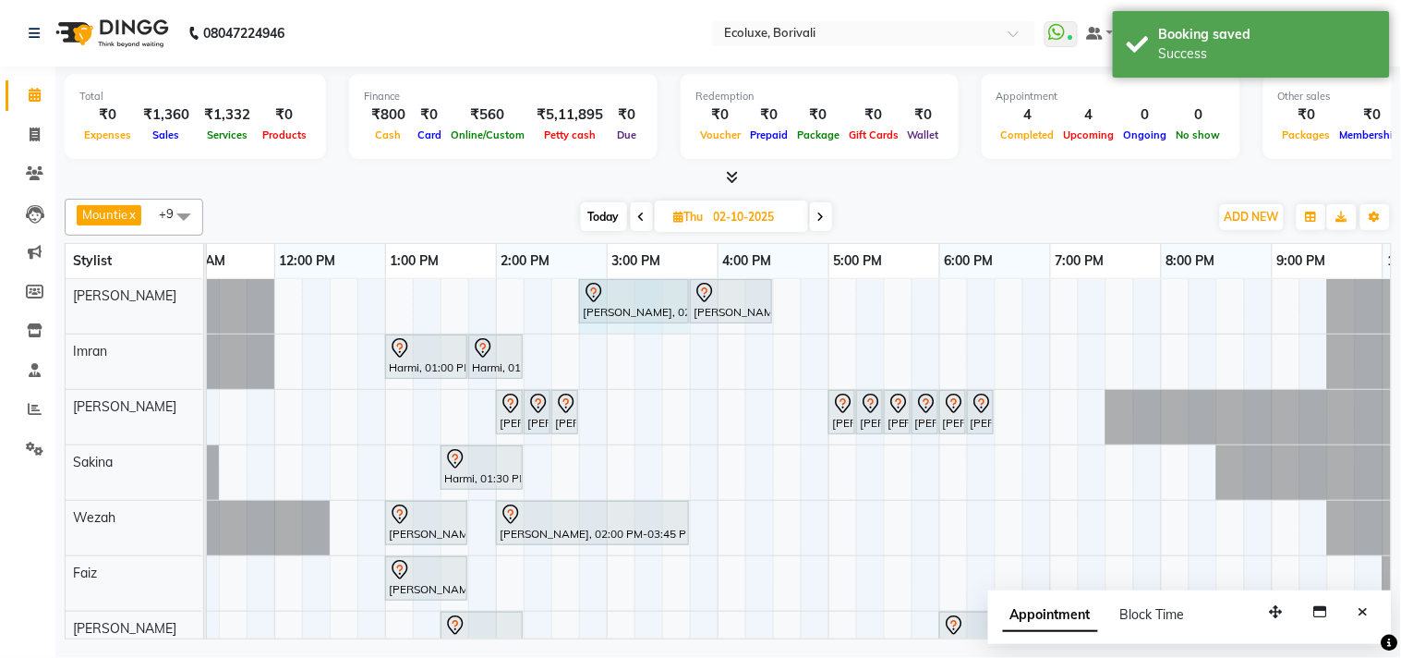
drag, startPoint x: 631, startPoint y: 297, endPoint x: 671, endPoint y: 294, distance: 39.9
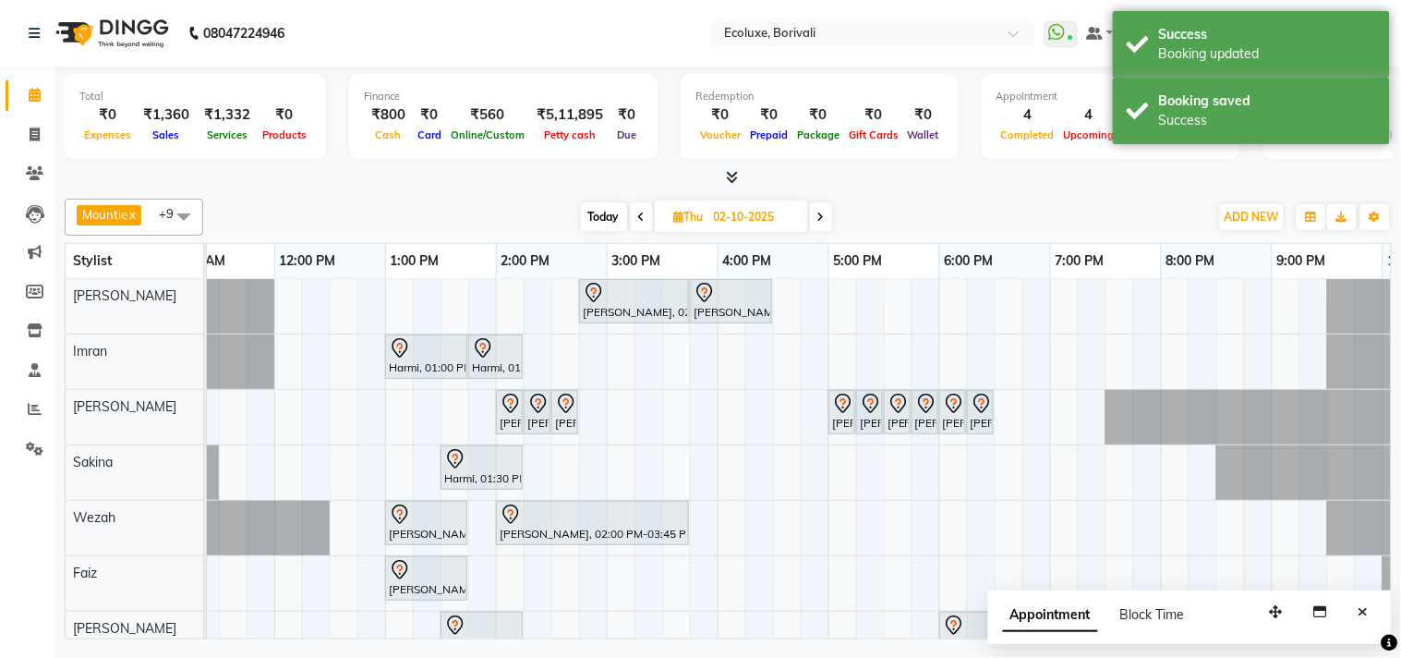
click at [595, 207] on span "Today" at bounding box center [604, 216] width 46 height 29
type input "01-10-2025"
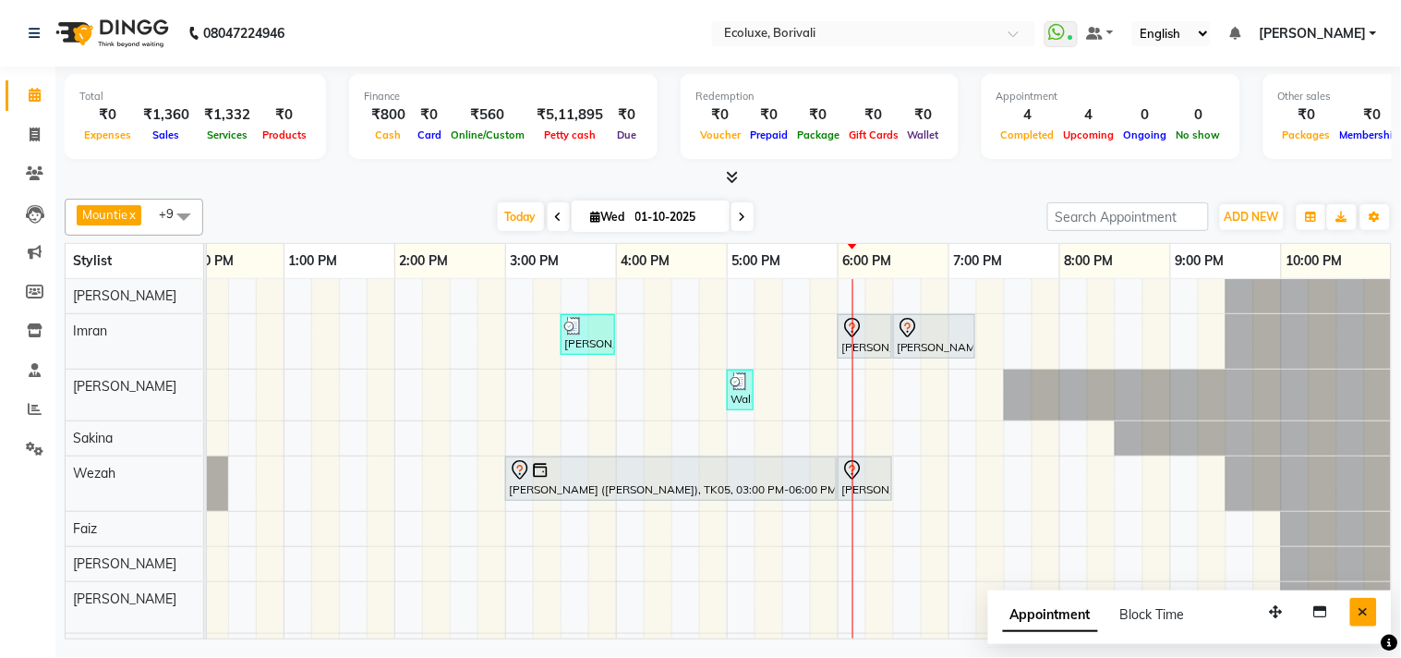
click at [1368, 615] on icon "Close" at bounding box center [1364, 611] width 10 height 13
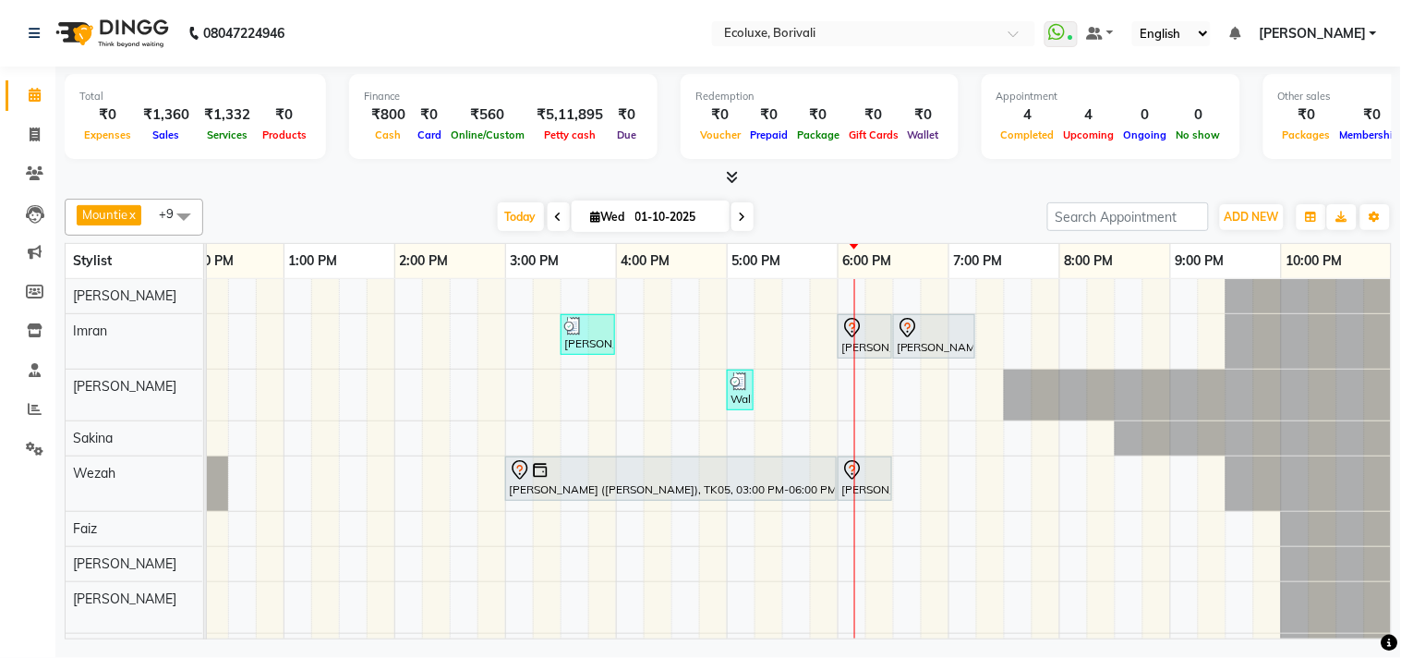
click at [671, 222] on input "01-10-2025" at bounding box center [676, 217] width 92 height 28
select select "10"
select select "2025"
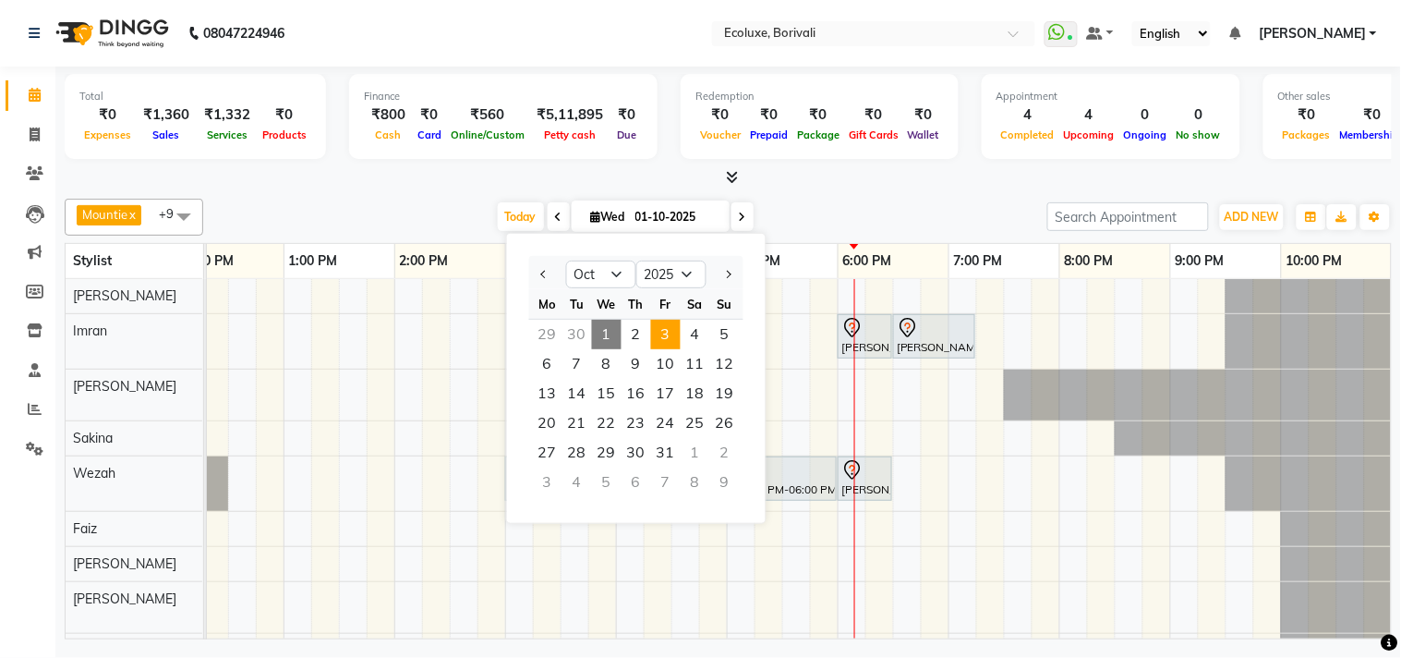
click at [674, 329] on span "3" at bounding box center [666, 335] width 30 height 30
type input "03-10-2025"
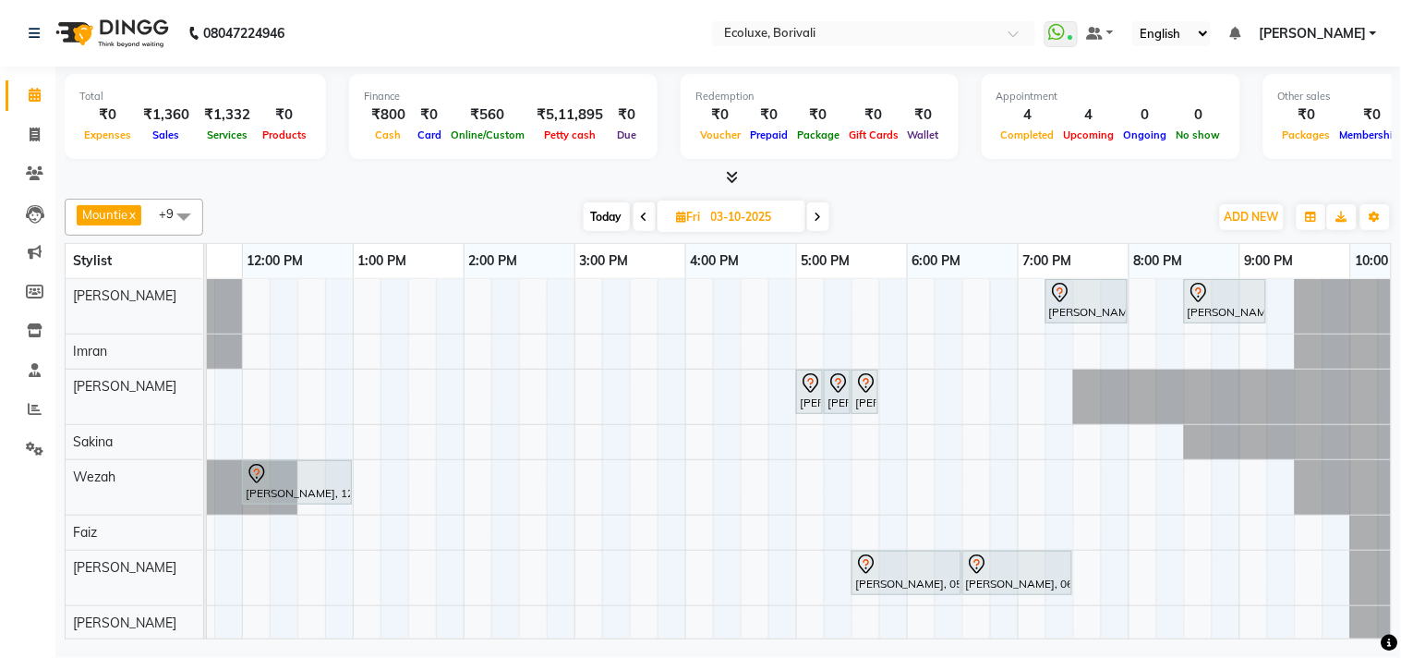
scroll to position [0, 0]
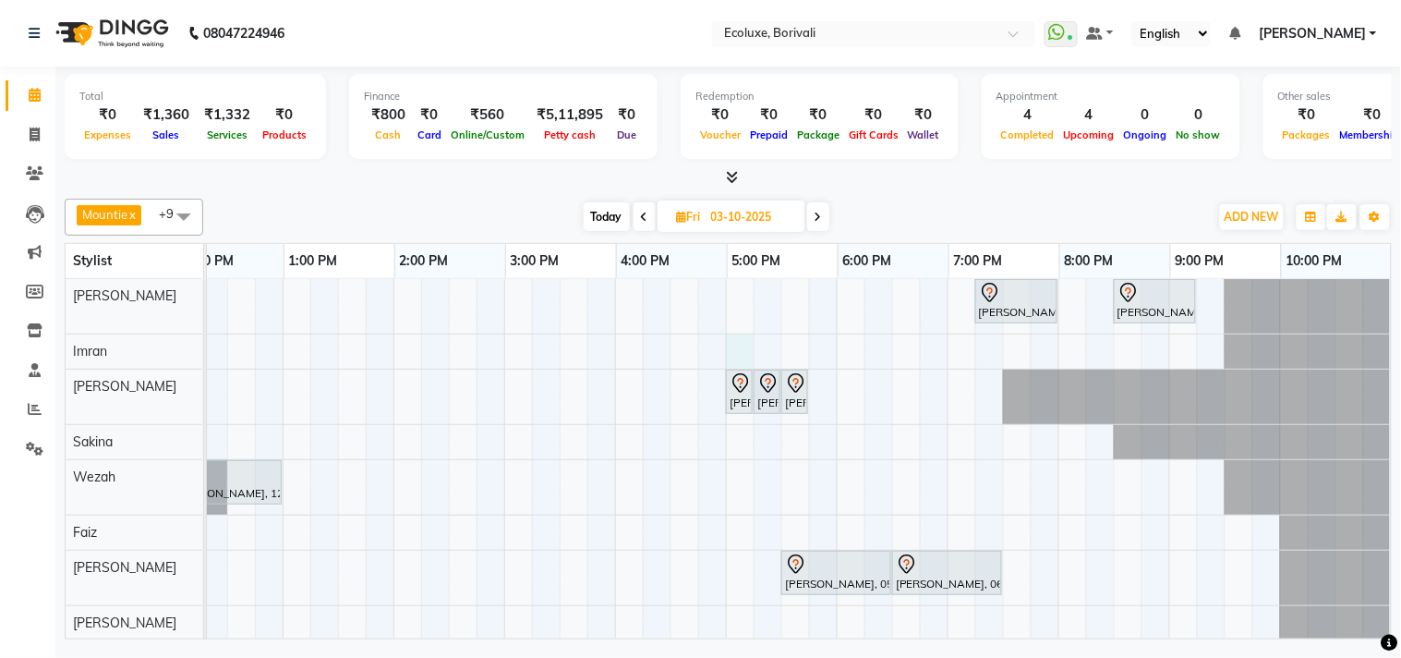
click at [732, 340] on div "Jyoti Peas, 07:15 PM-08:00 PM, Classic Medium Hairwash [PERSON_NAME] EN, 08:30 …" at bounding box center [615, 494] width 1552 height 431
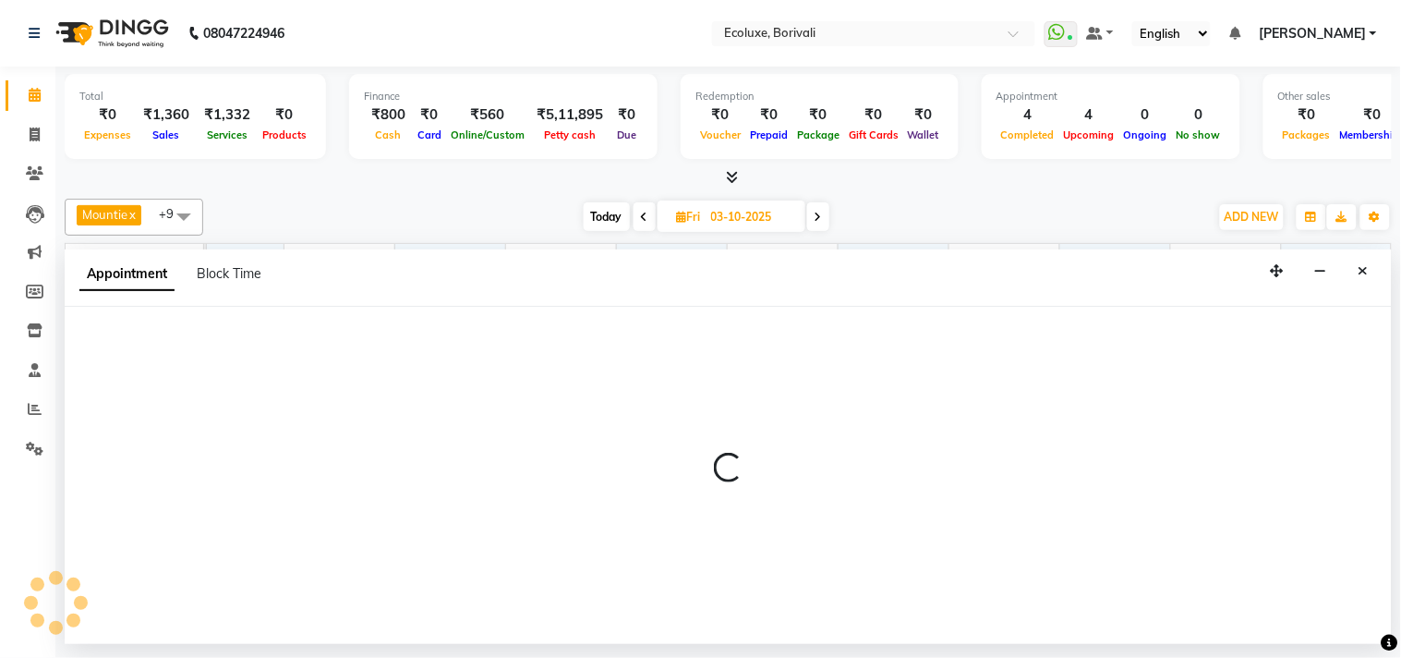
select select "35739"
select select "1020"
select select "tentative"
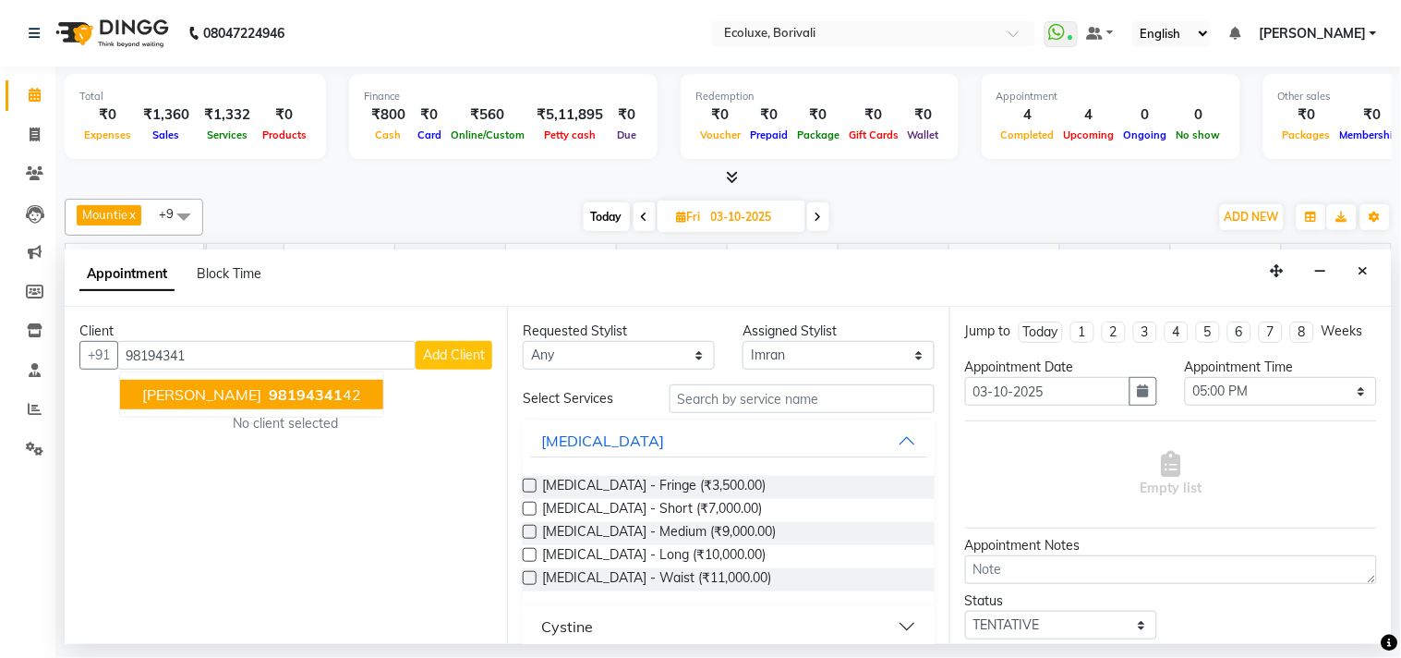
click at [262, 382] on button "[PERSON_NAME] 98194341 42" at bounding box center [251, 395] width 263 height 30
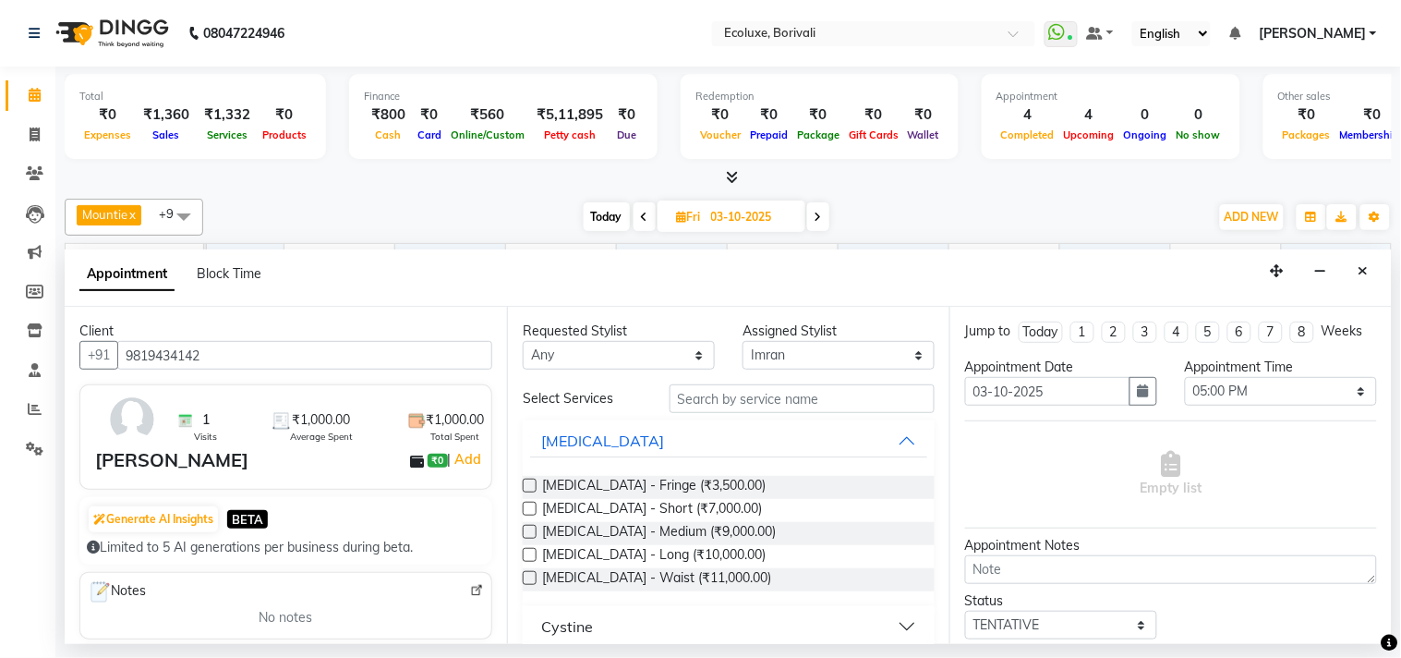
type input "9819434142"
click at [679, 398] on input "text" at bounding box center [802, 398] width 265 height 29
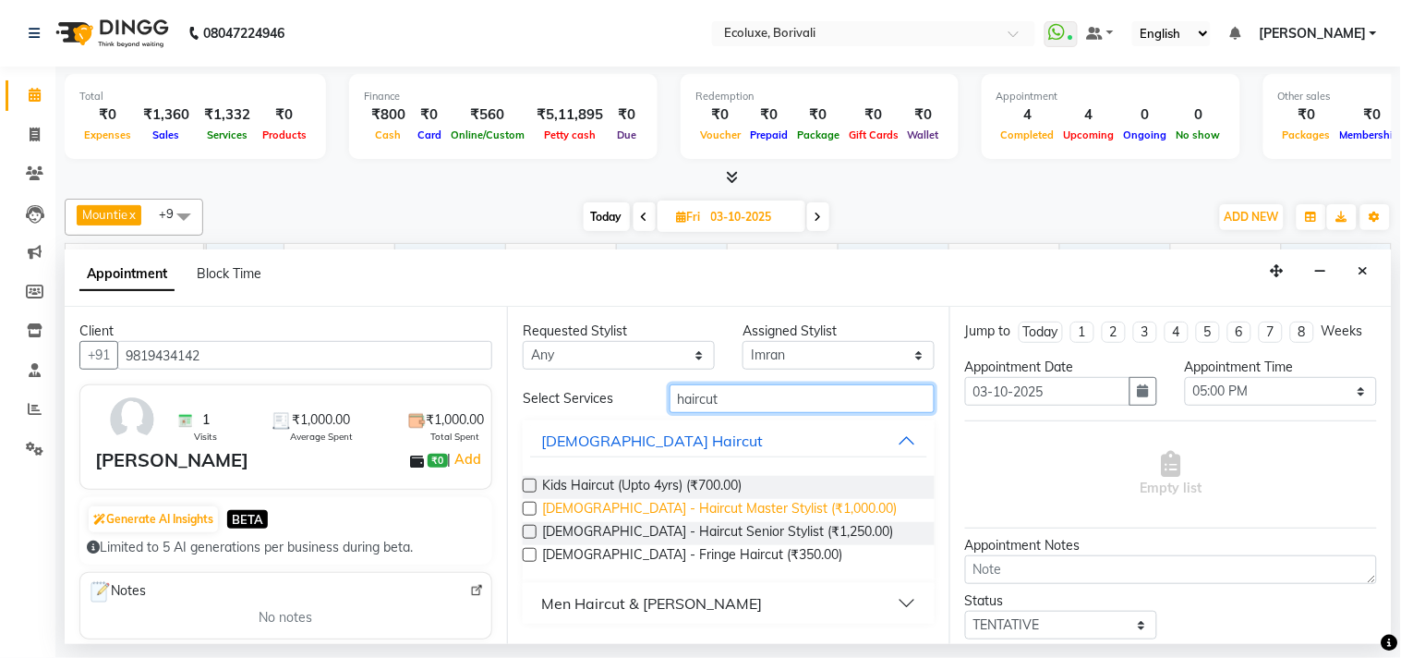
type input "haircut"
click at [788, 506] on span "[DEMOGRAPHIC_DATA] - Haircut Master Stylist (₹1,000.00)" at bounding box center [719, 510] width 355 height 23
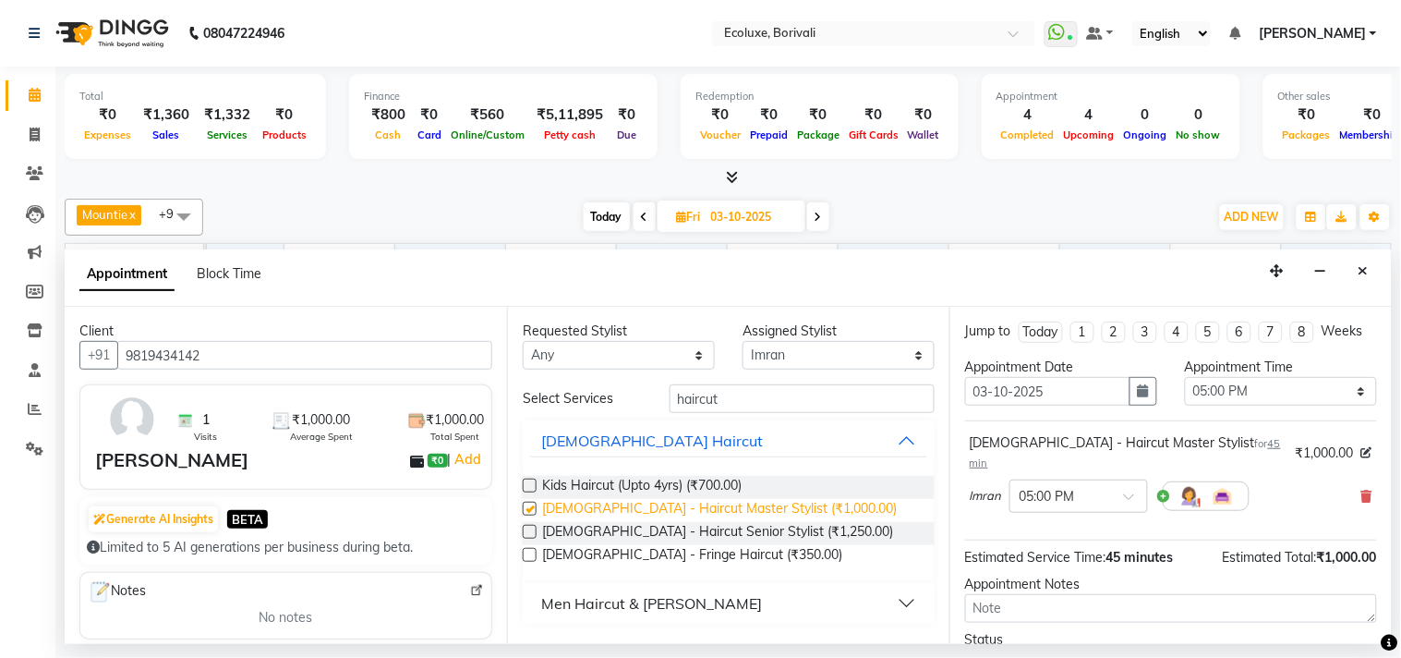
checkbox input "false"
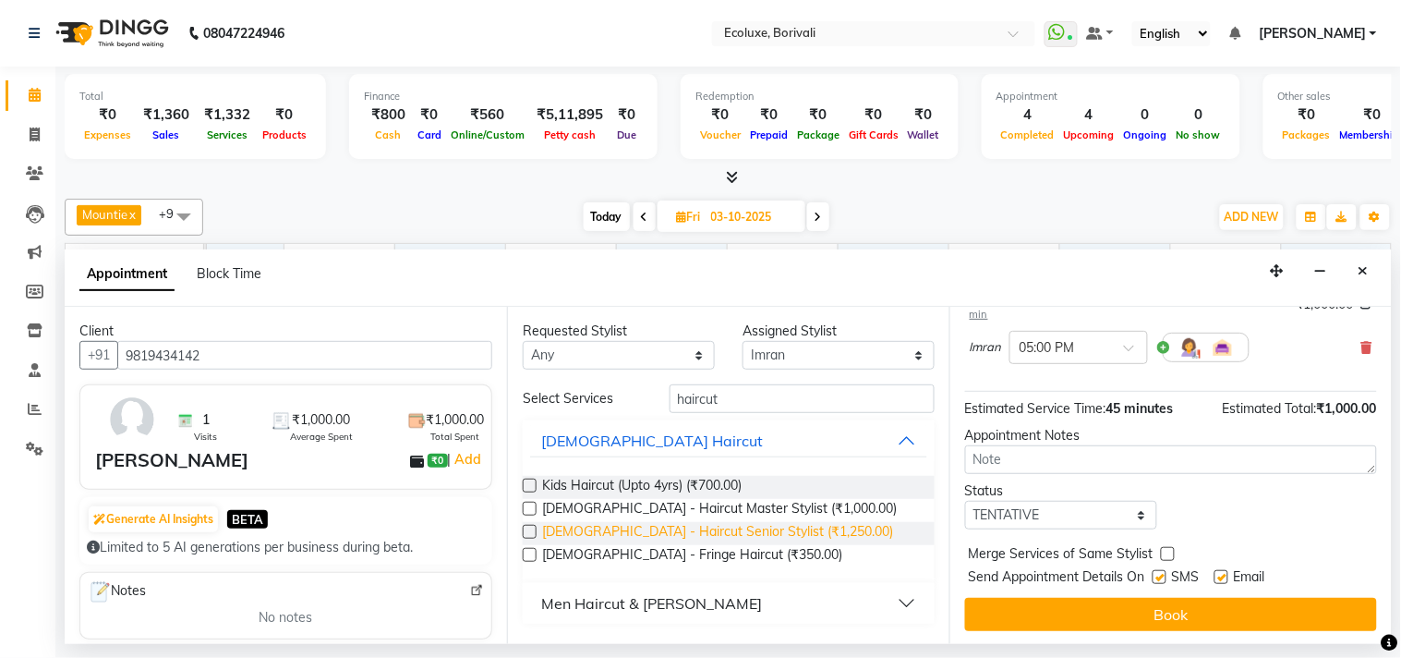
click at [735, 531] on span "[DEMOGRAPHIC_DATA] - Haircut Senior Stylist (₹1,250.00)" at bounding box center [717, 533] width 351 height 23
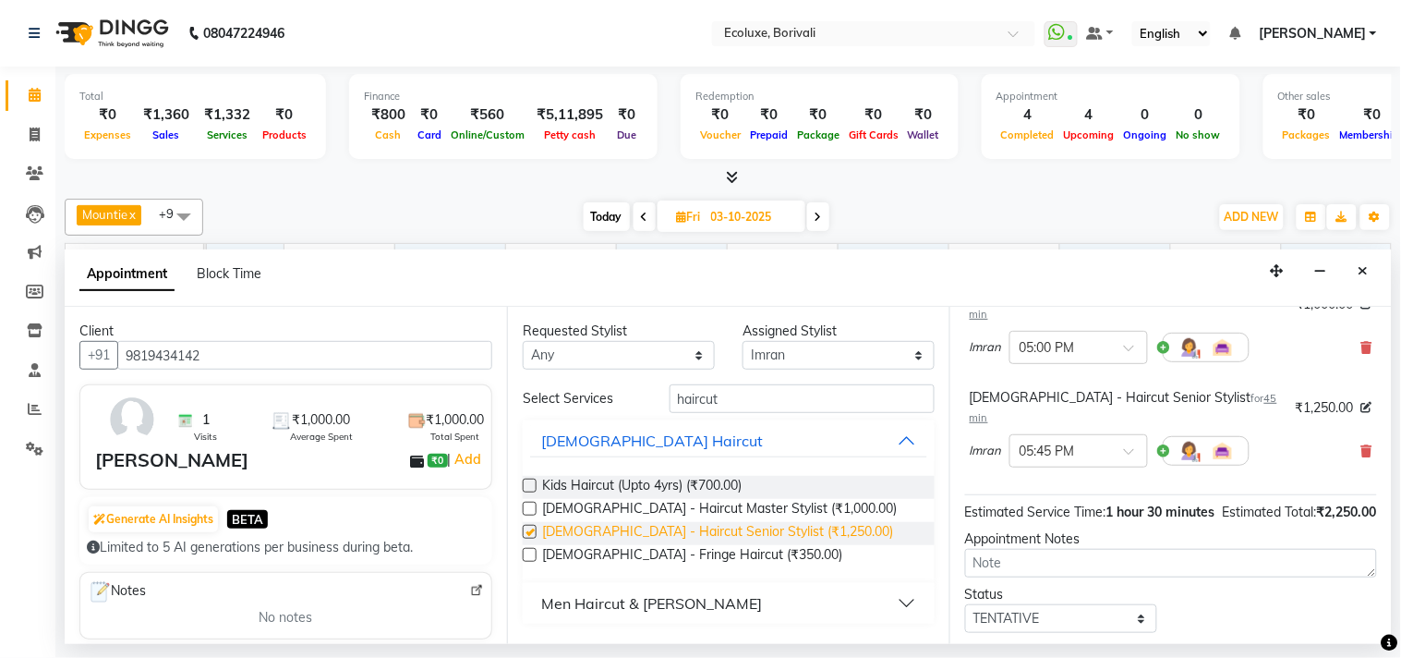
checkbox input "false"
click at [1362, 344] on icon at bounding box center [1367, 347] width 11 height 13
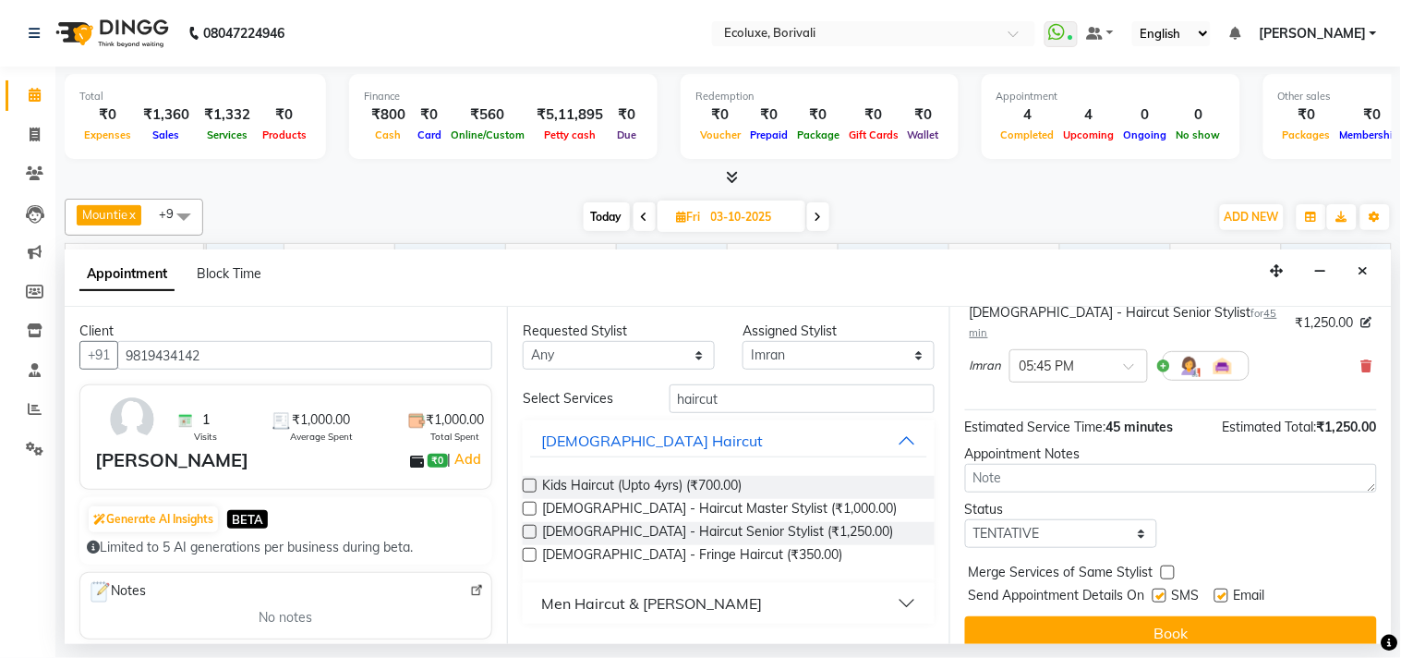
scroll to position [149, 0]
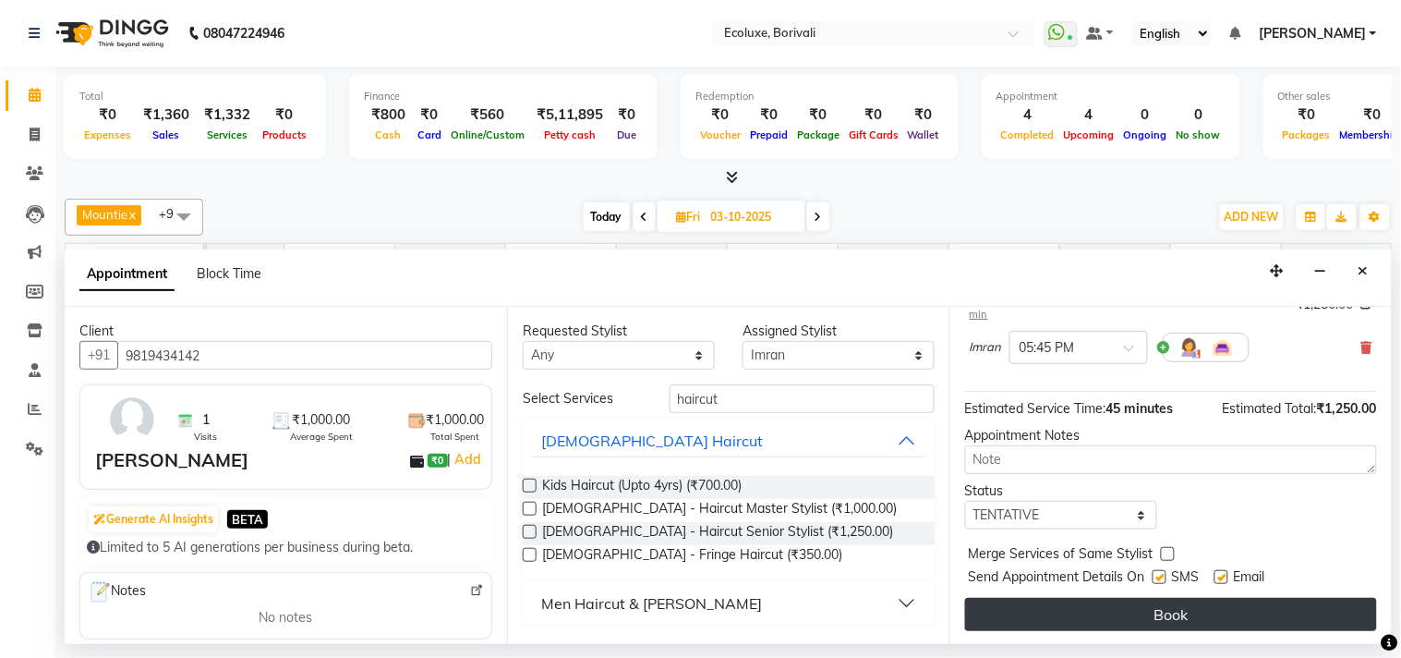
click at [1102, 608] on button "Book" at bounding box center [1171, 614] width 412 height 33
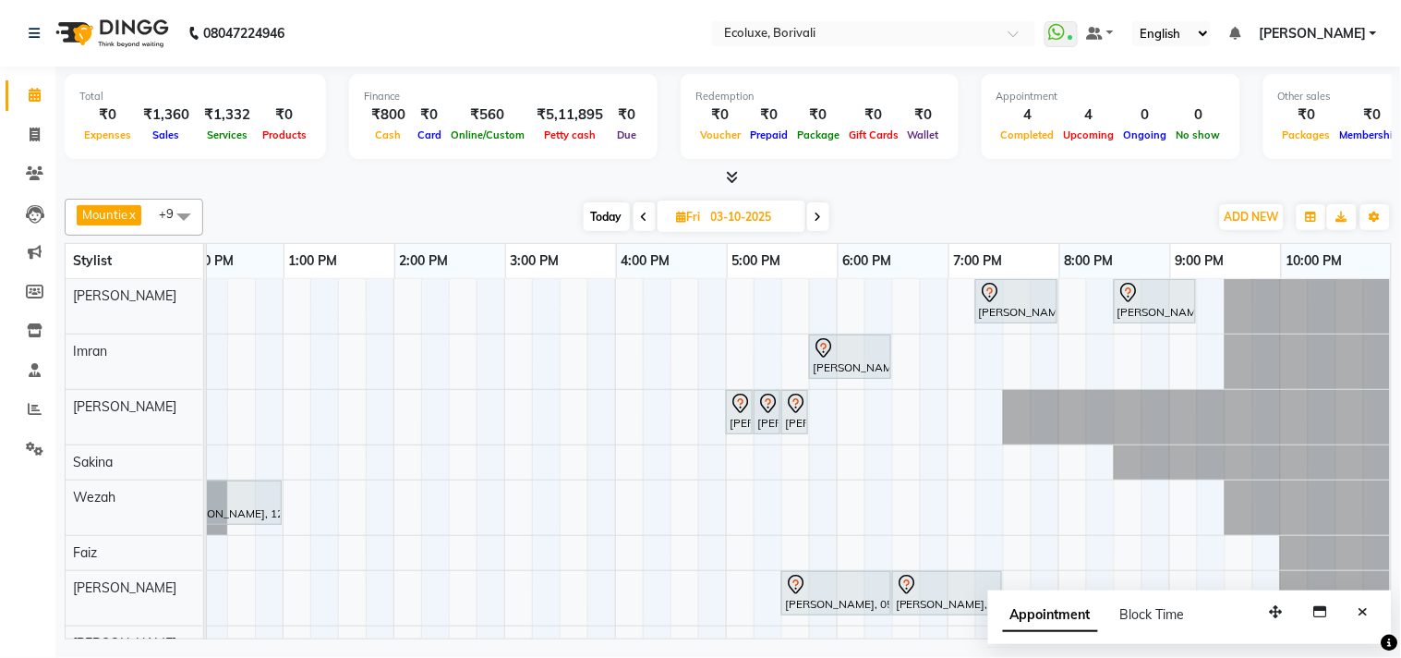
click at [616, 219] on span "Today" at bounding box center [607, 216] width 46 height 29
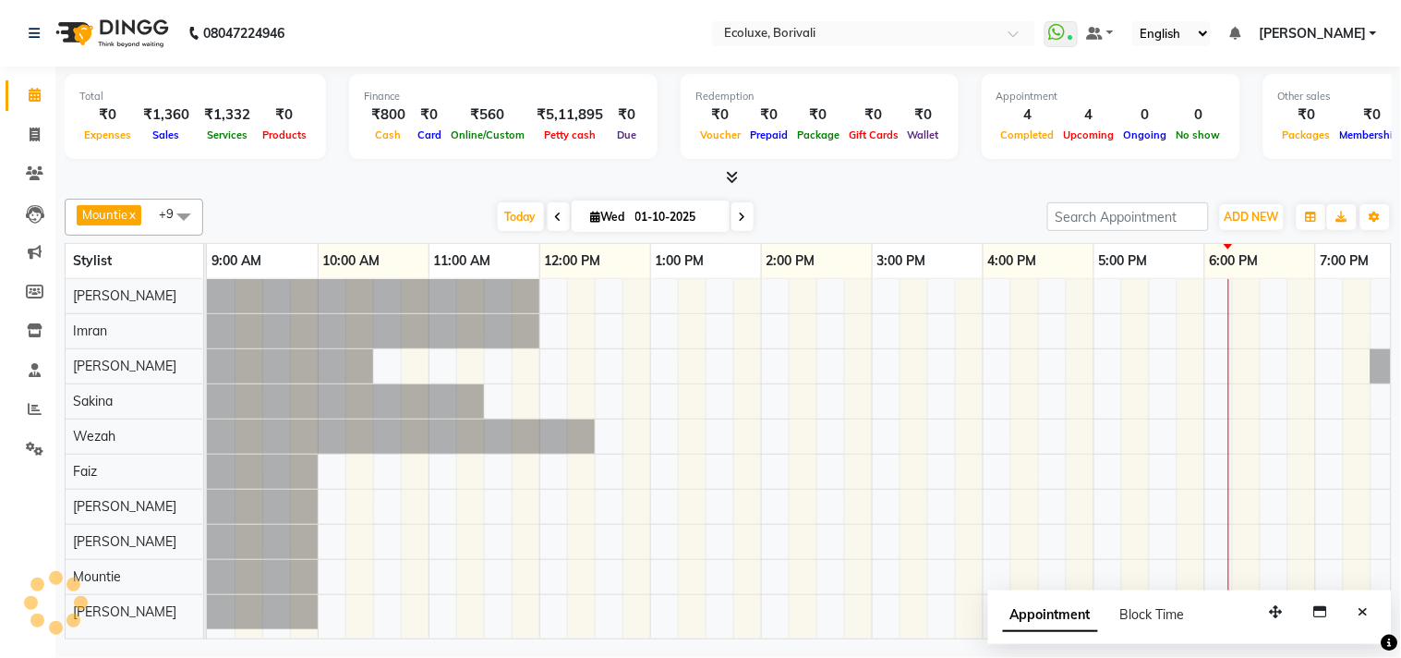
scroll to position [0, 367]
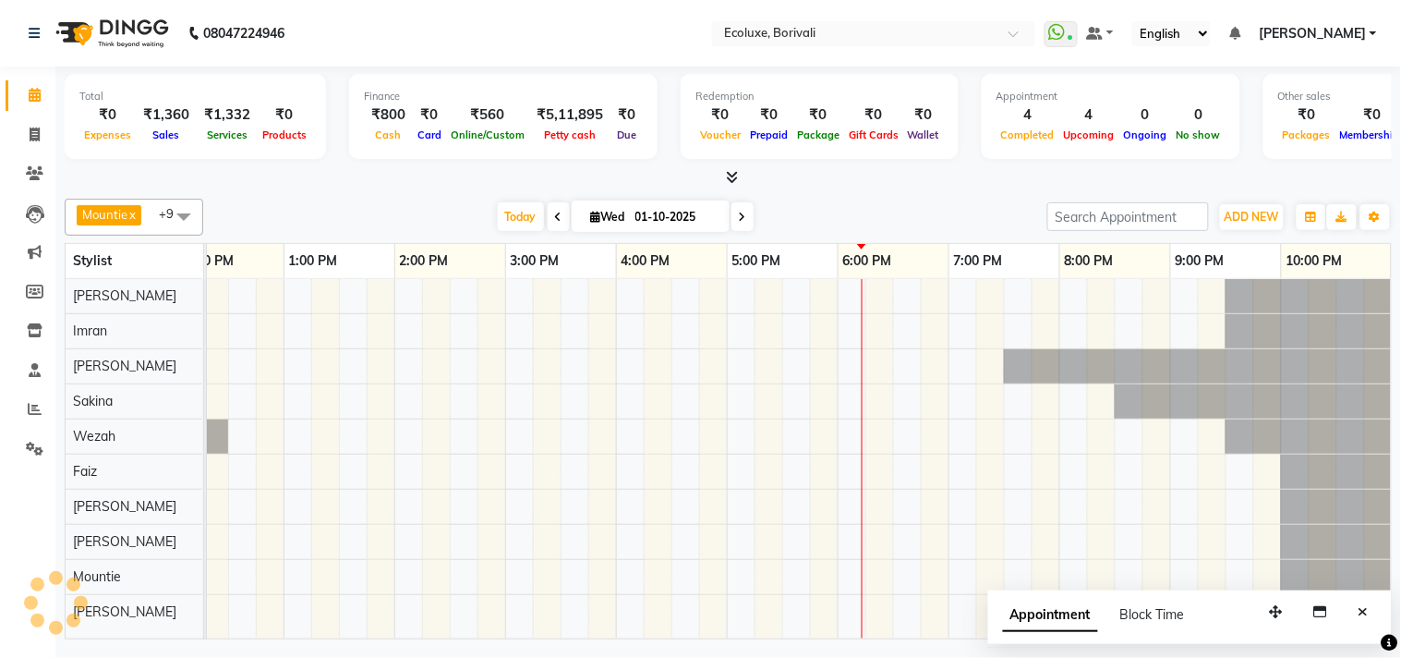
click at [741, 222] on icon at bounding box center [742, 217] width 7 height 11
type input "02-10-2025"
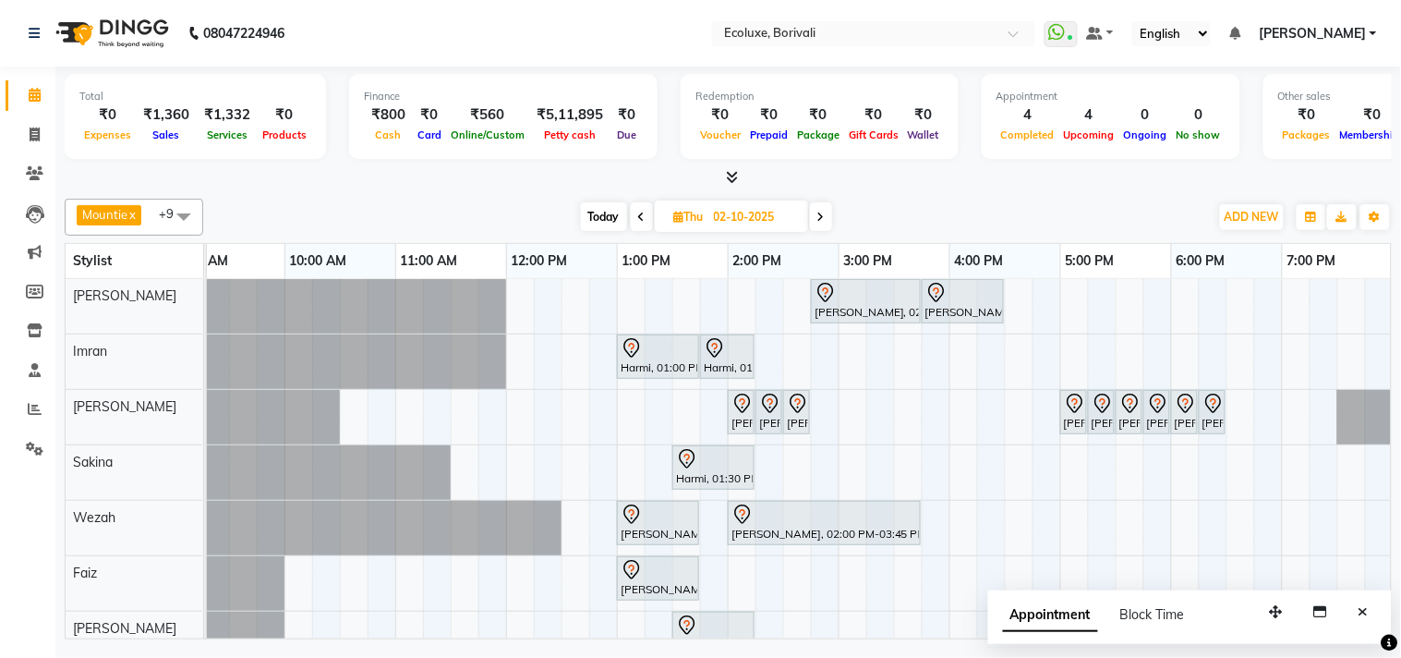
scroll to position [0, 17]
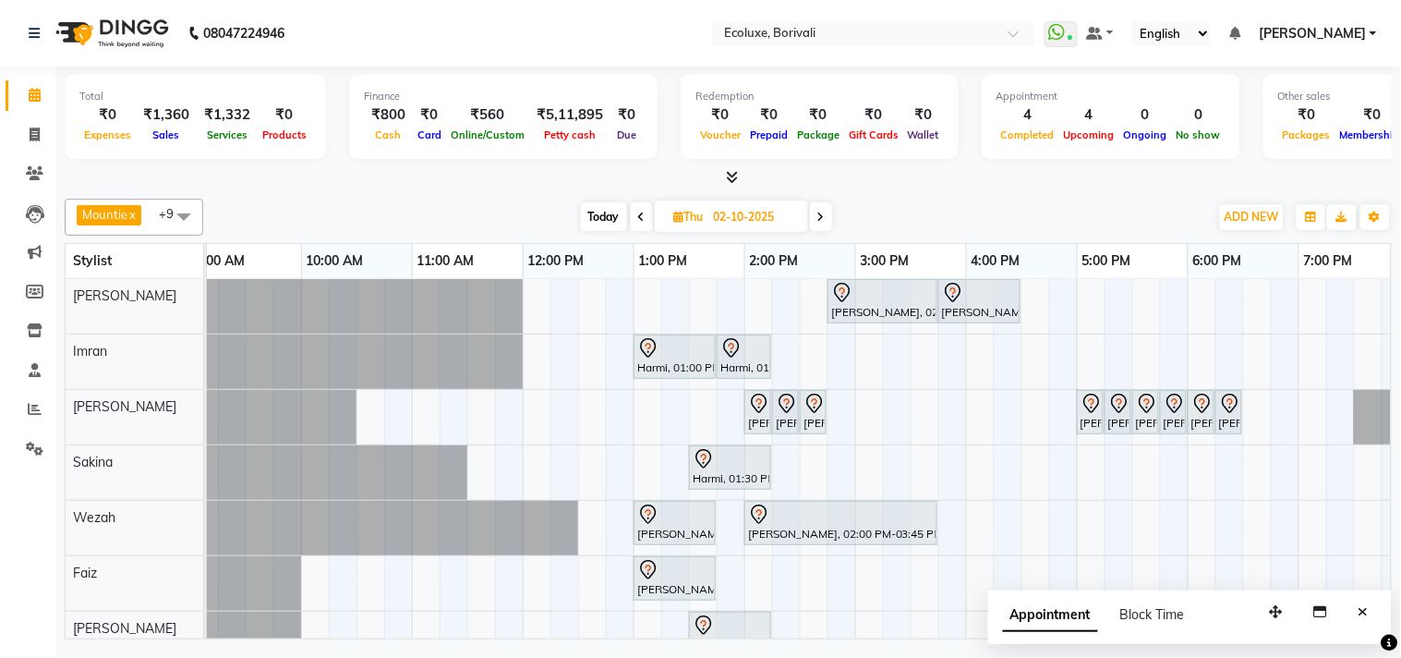
click at [425, 405] on div "[PERSON_NAME], 02:45 PM-03:45 PM, Hair Ritual's - Kerastase Fusio-Dose [PERSON_…" at bounding box center [966, 555] width 1552 height 553
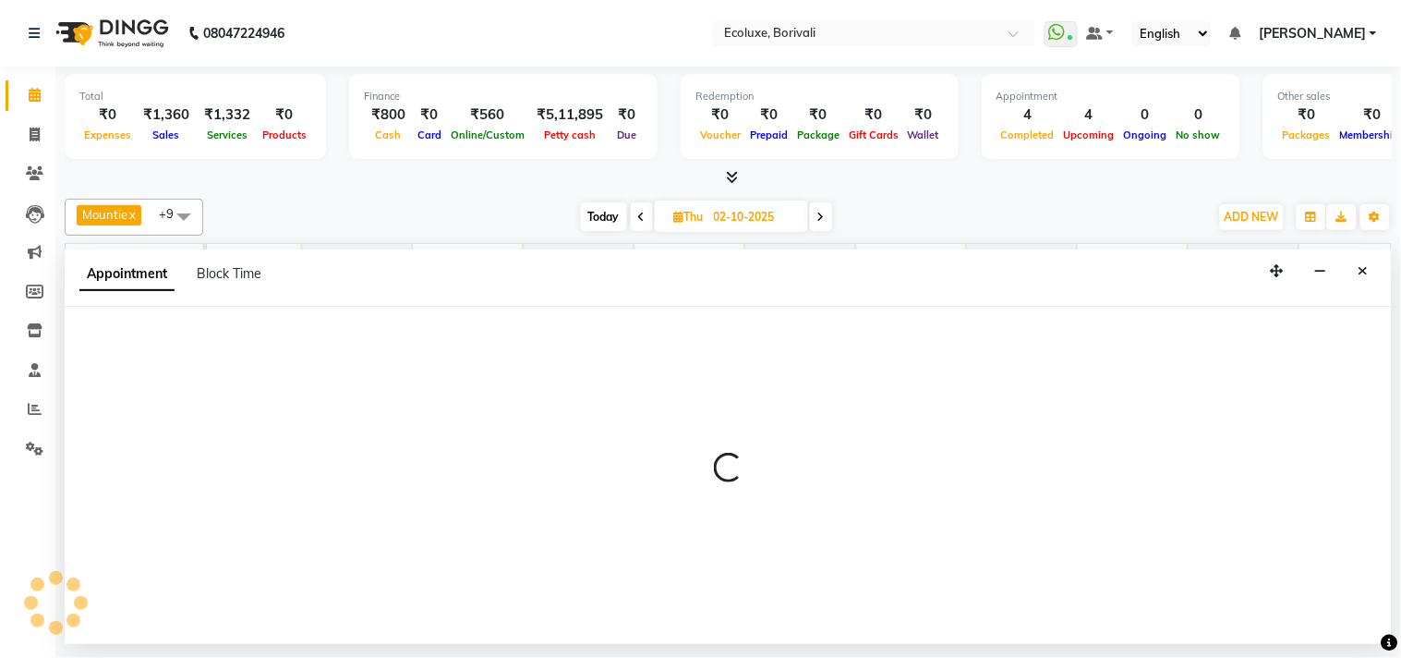
select select "36344"
select select "tentative"
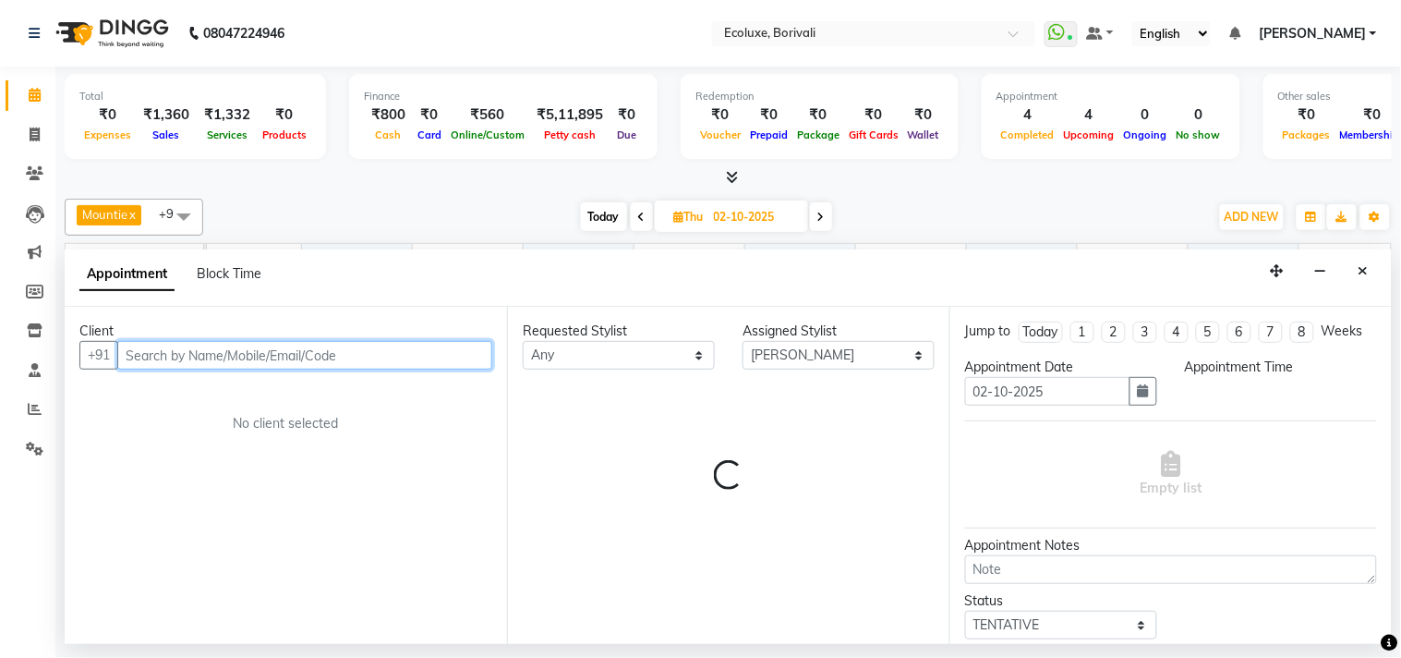
select select "660"
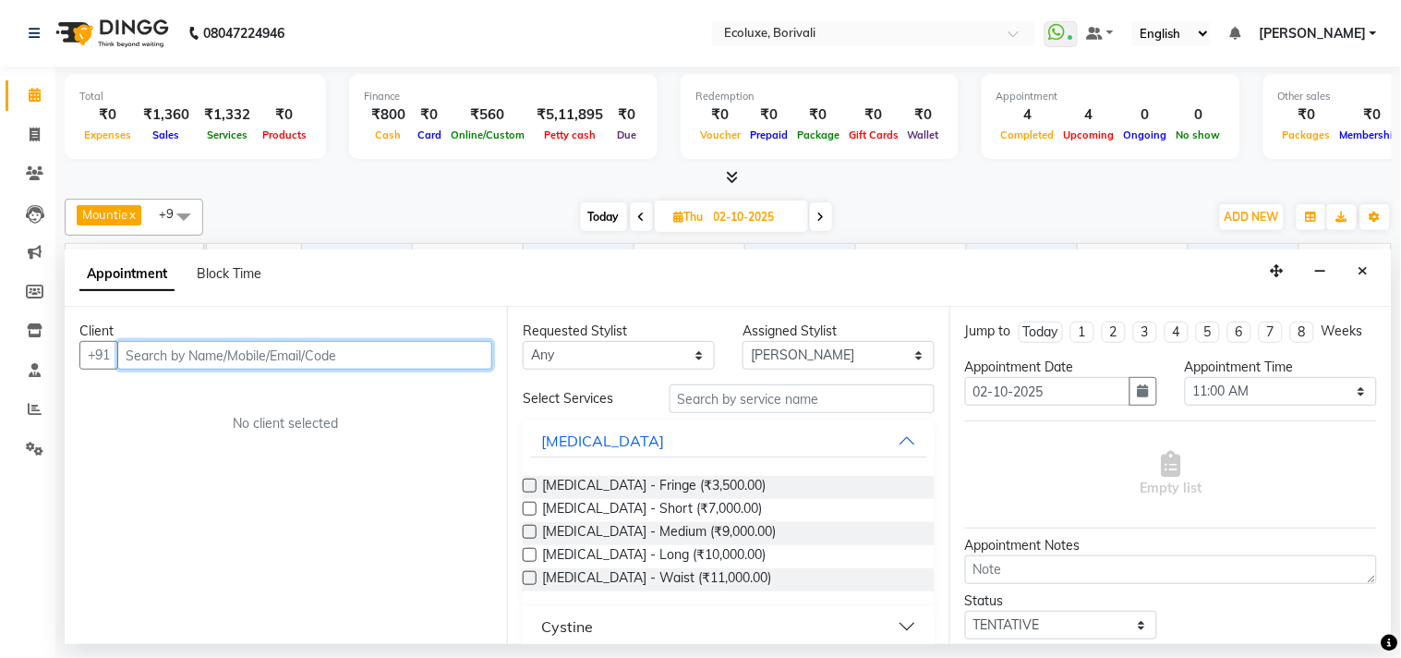
click at [357, 357] on input "text" at bounding box center [304, 355] width 375 height 29
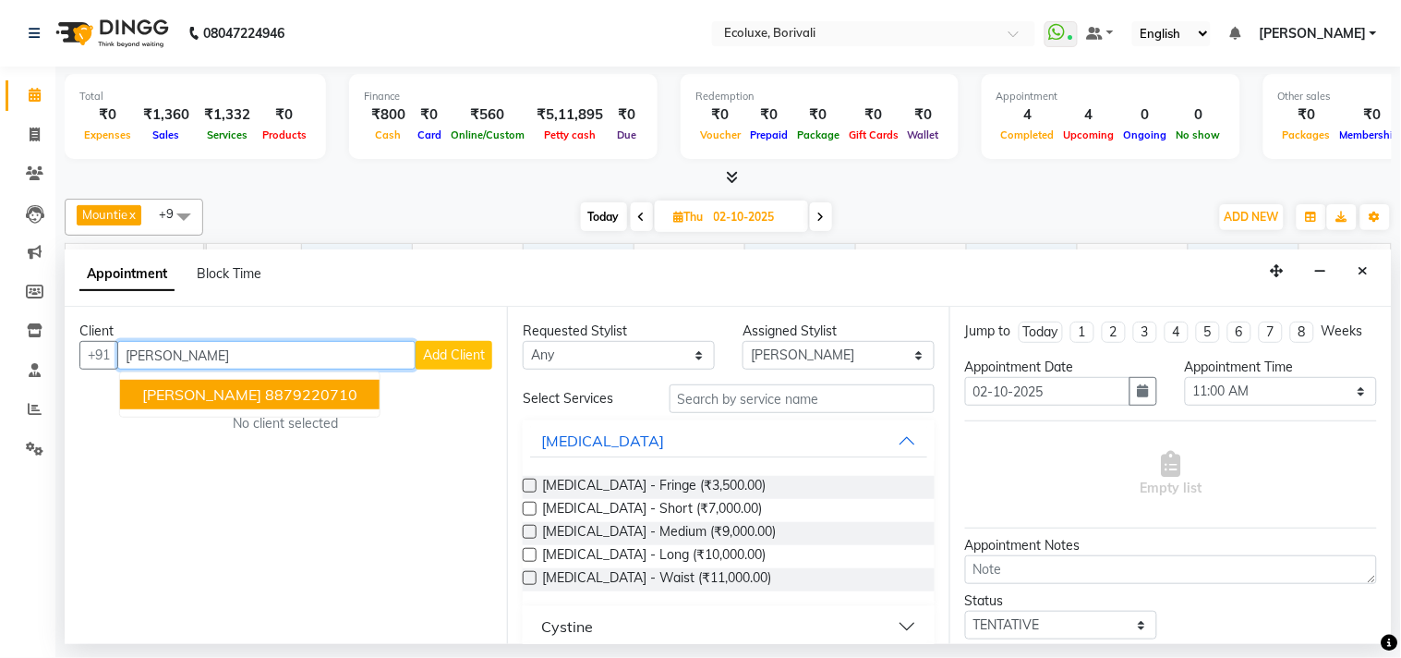
click at [317, 391] on ngb-highlight "8879220710" at bounding box center [311, 394] width 92 height 18
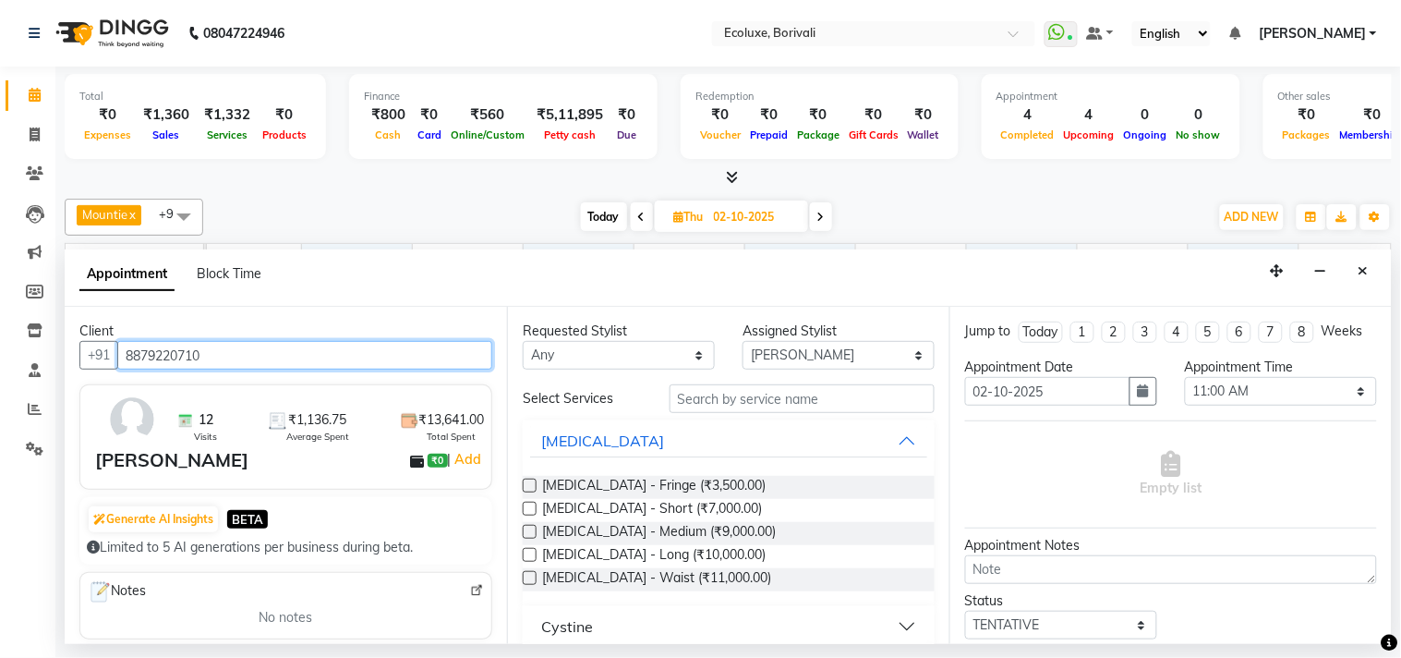
type input "8879220710"
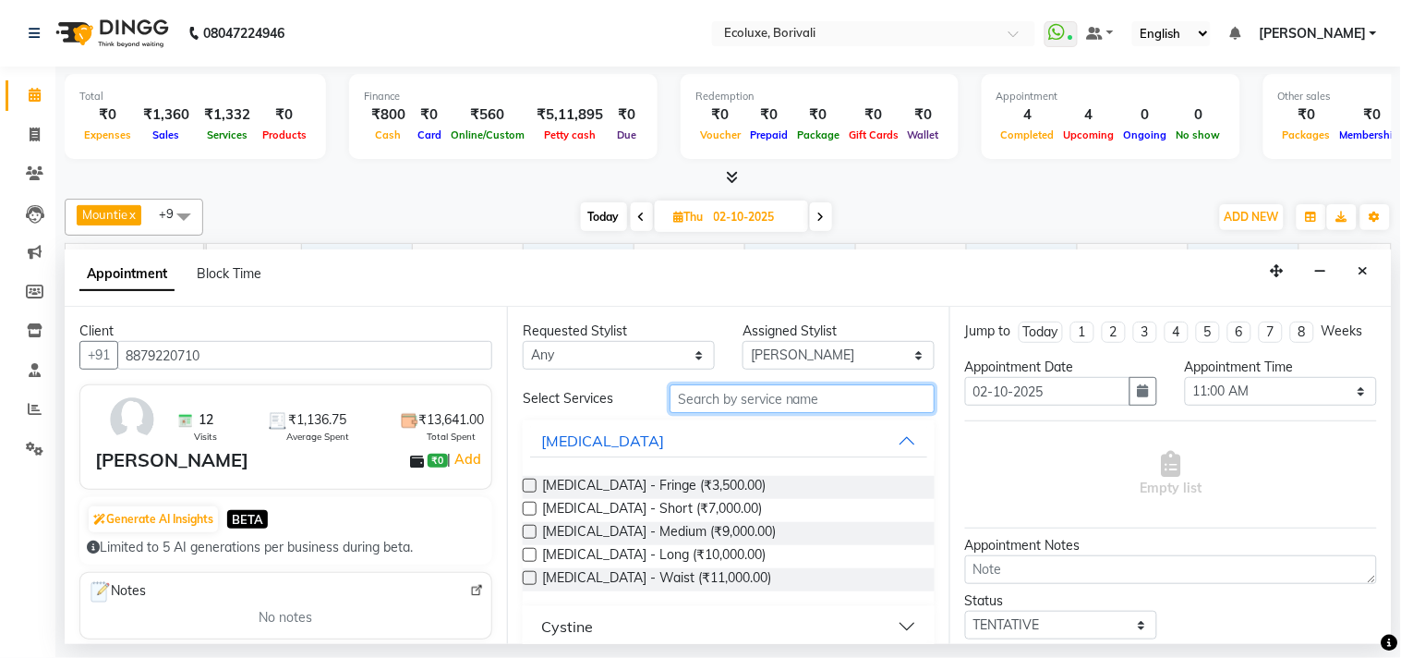
click at [742, 388] on input "text" at bounding box center [802, 398] width 265 height 29
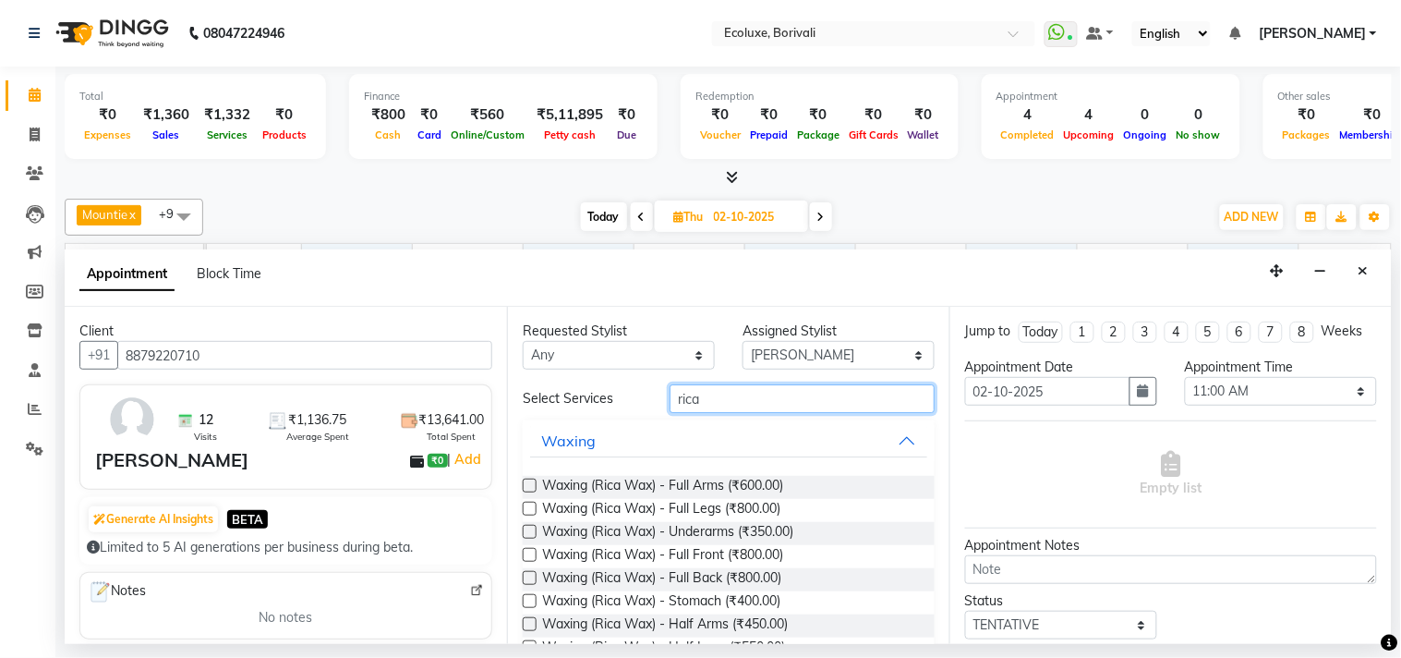
type input "rica"
click at [534, 483] on label at bounding box center [530, 486] width 14 height 14
click at [534, 483] on input "checkbox" at bounding box center [529, 487] width 12 height 12
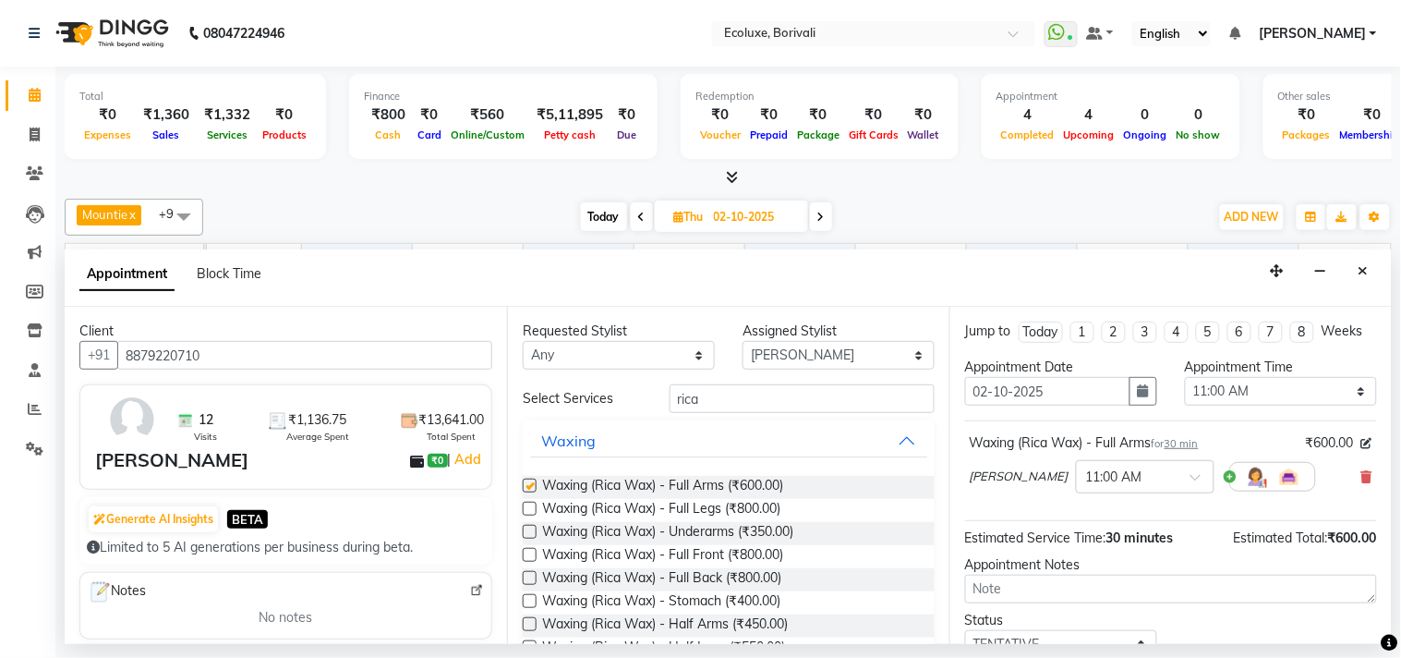
checkbox input "false"
click at [525, 505] on label at bounding box center [530, 509] width 14 height 14
click at [525, 505] on input "checkbox" at bounding box center [529, 510] width 12 height 12
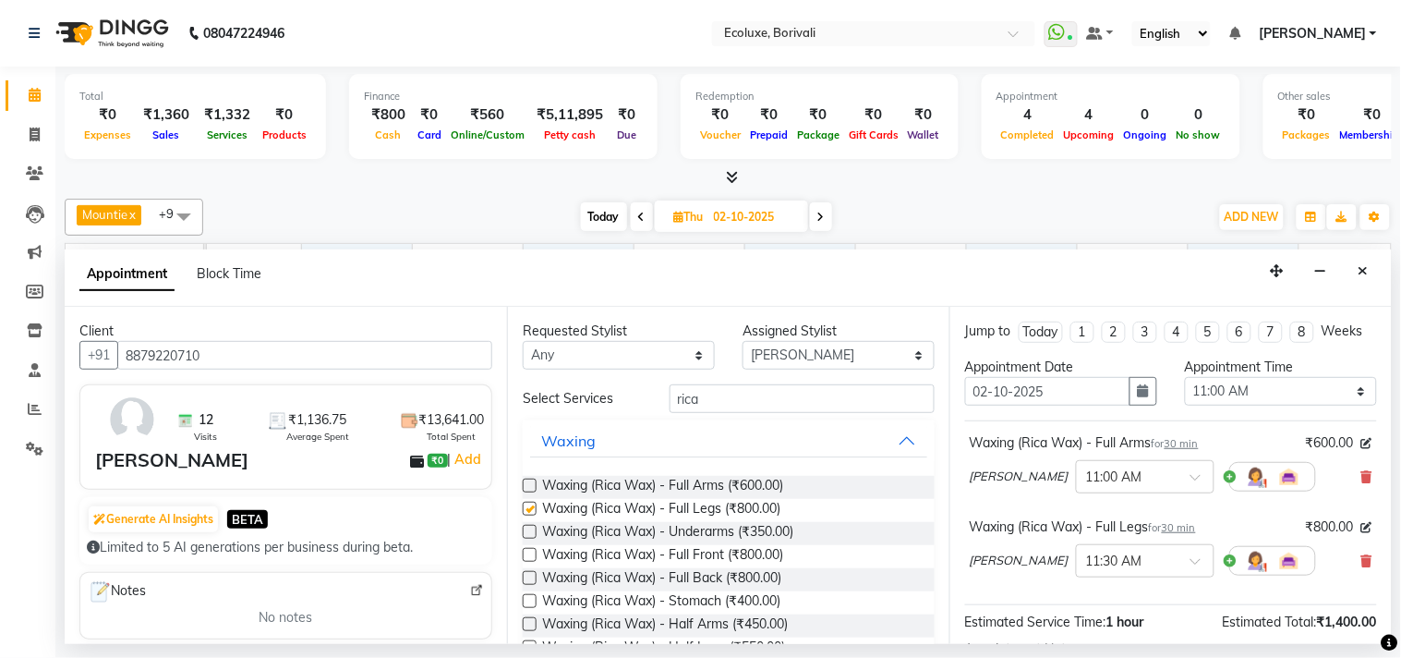
checkbox input "false"
click at [525, 531] on label at bounding box center [530, 532] width 14 height 14
click at [525, 531] on input "checkbox" at bounding box center [529, 534] width 12 height 12
checkbox input "false"
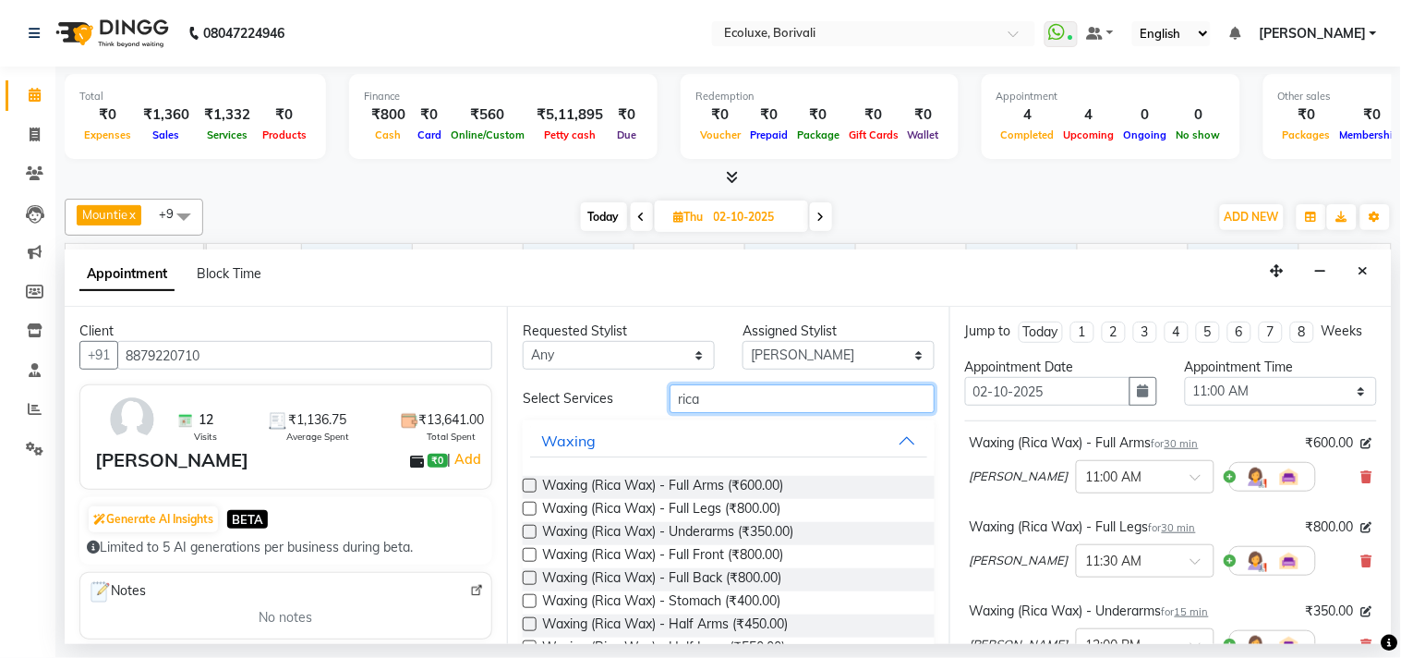
click at [698, 403] on input "rica" at bounding box center [802, 398] width 265 height 29
click at [532, 576] on label at bounding box center [530, 578] width 14 height 14
click at [532, 576] on input "checkbox" at bounding box center [529, 580] width 12 height 12
checkbox input "false"
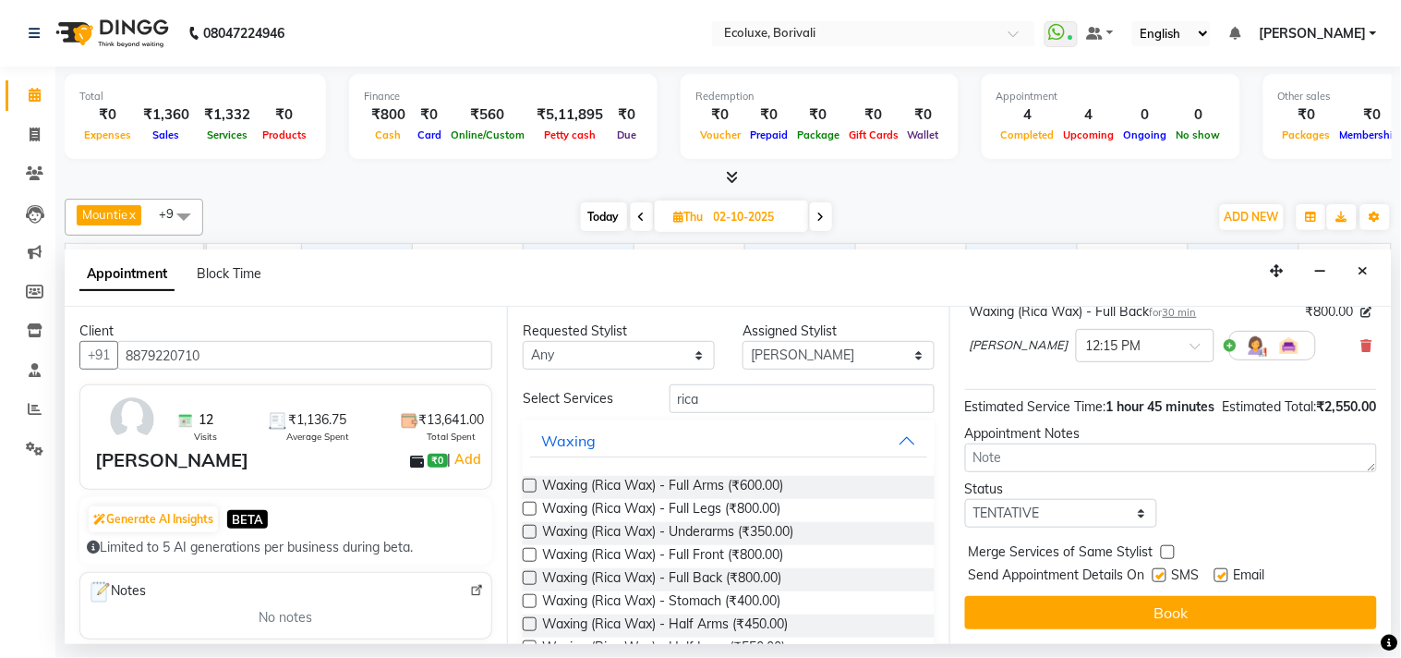
scroll to position [419, 0]
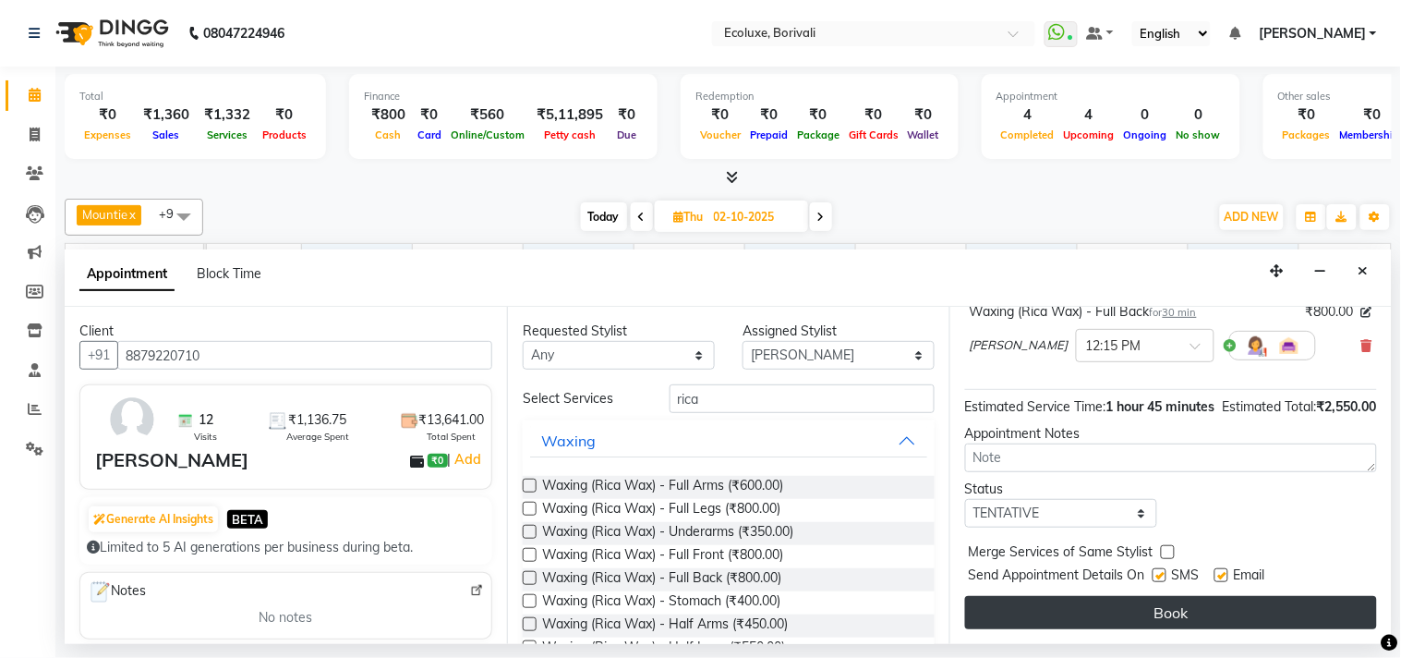
click at [1156, 608] on button "Book" at bounding box center [1171, 612] width 412 height 33
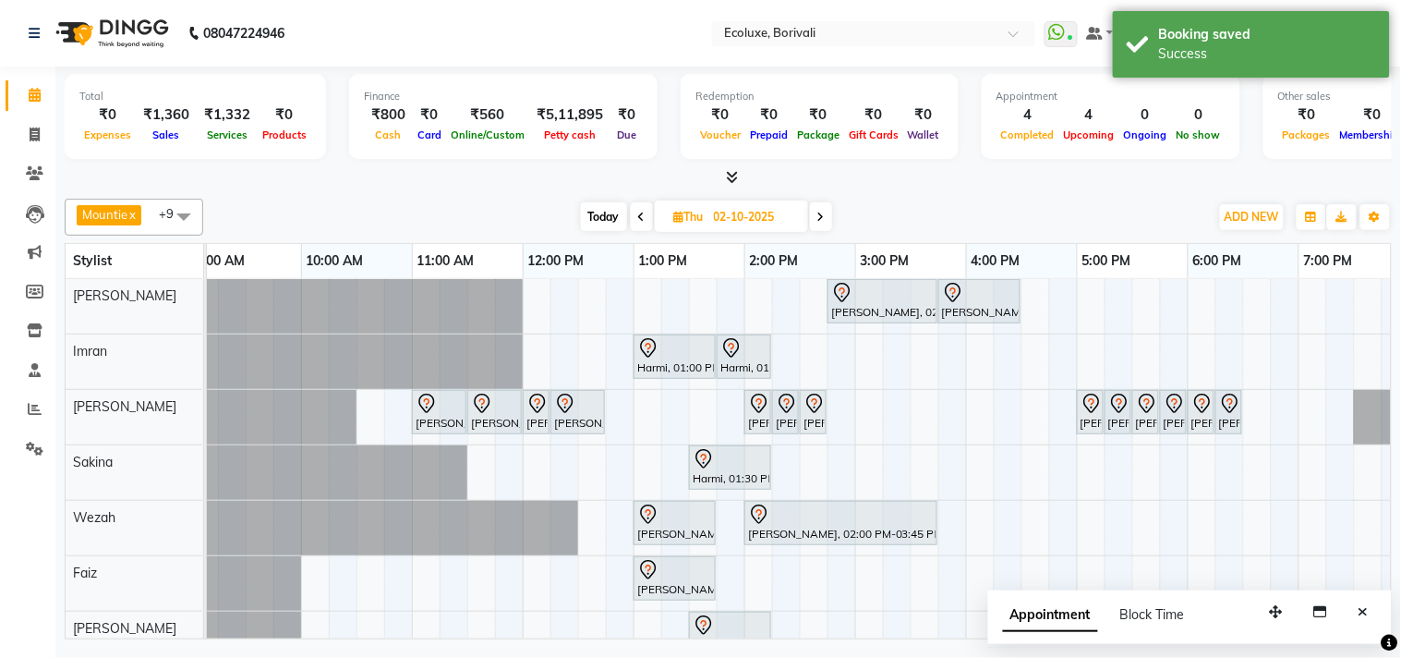
click at [647, 211] on span at bounding box center [642, 216] width 22 height 29
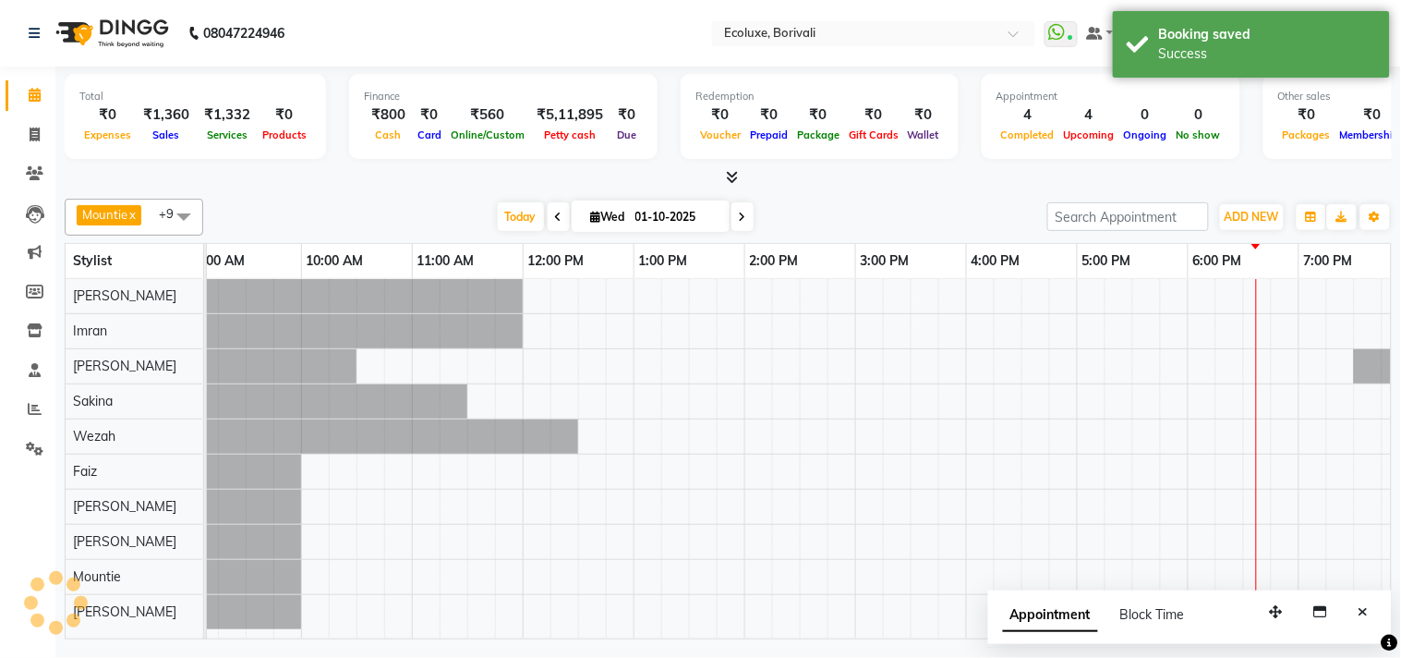
scroll to position [0, 367]
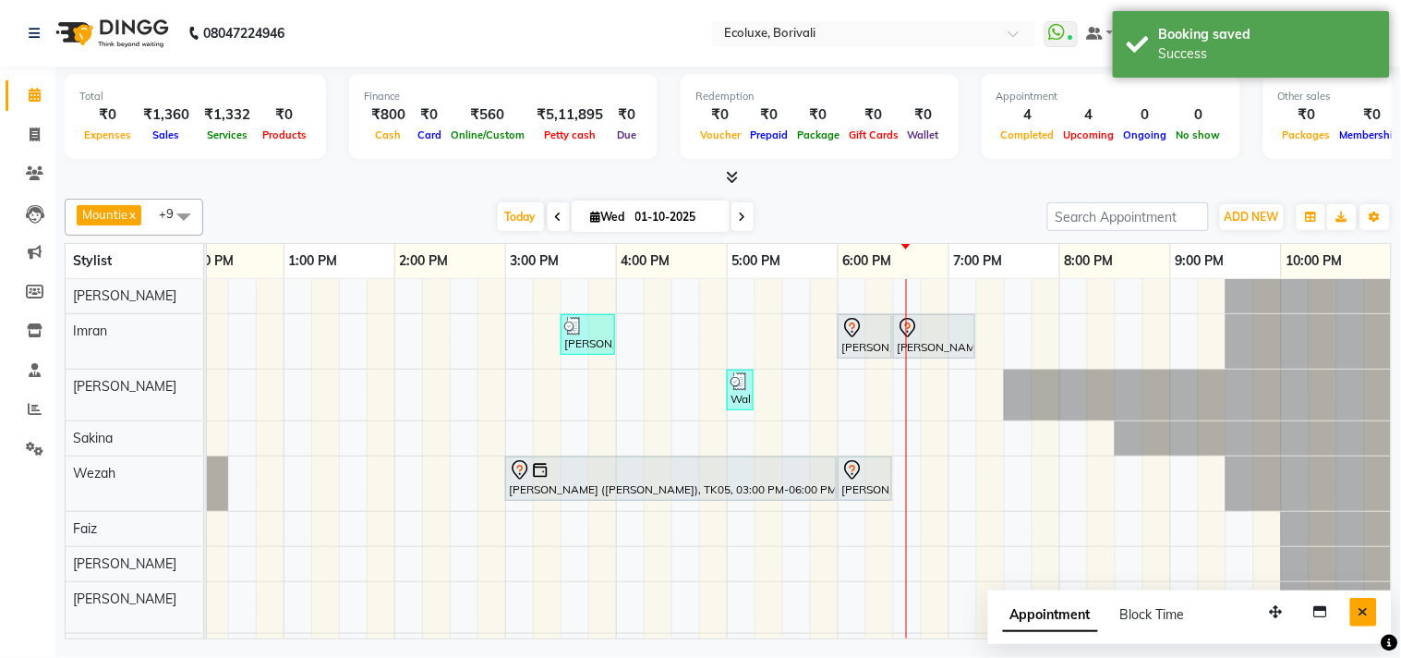
click at [1365, 601] on button "Close" at bounding box center [1364, 612] width 27 height 29
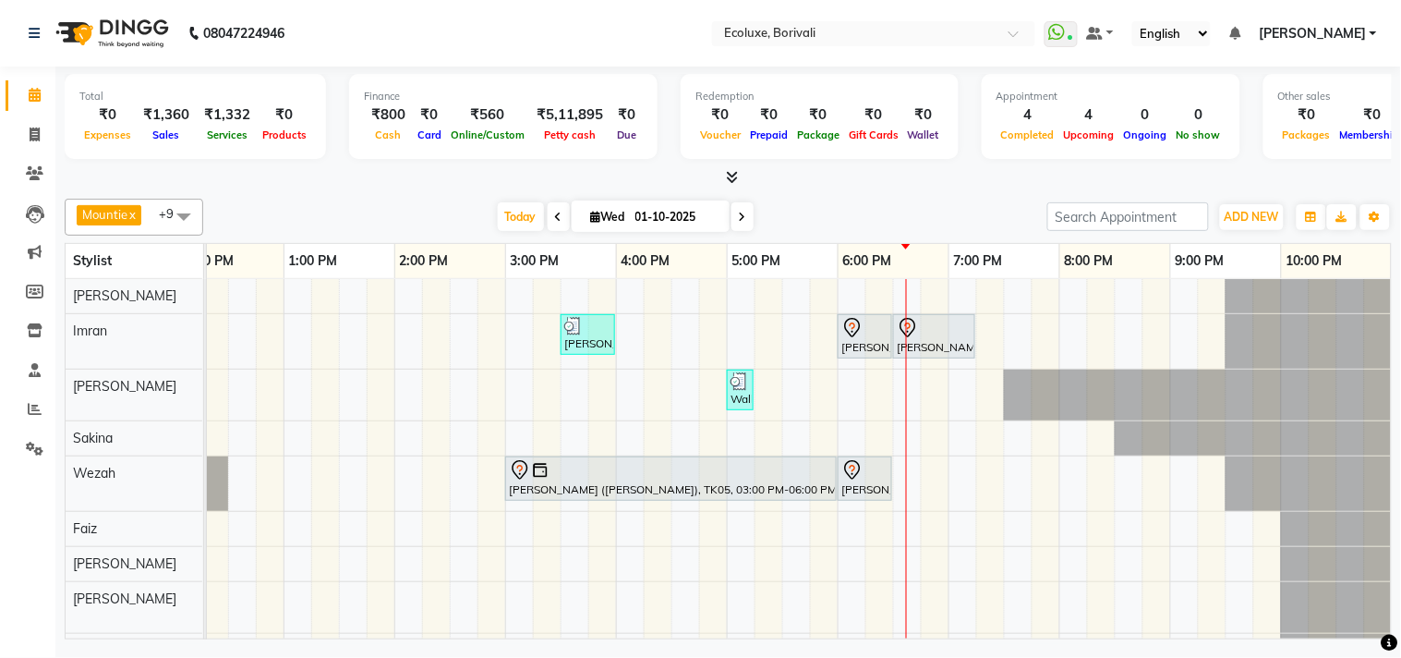
click at [739, 216] on icon at bounding box center [742, 217] width 7 height 11
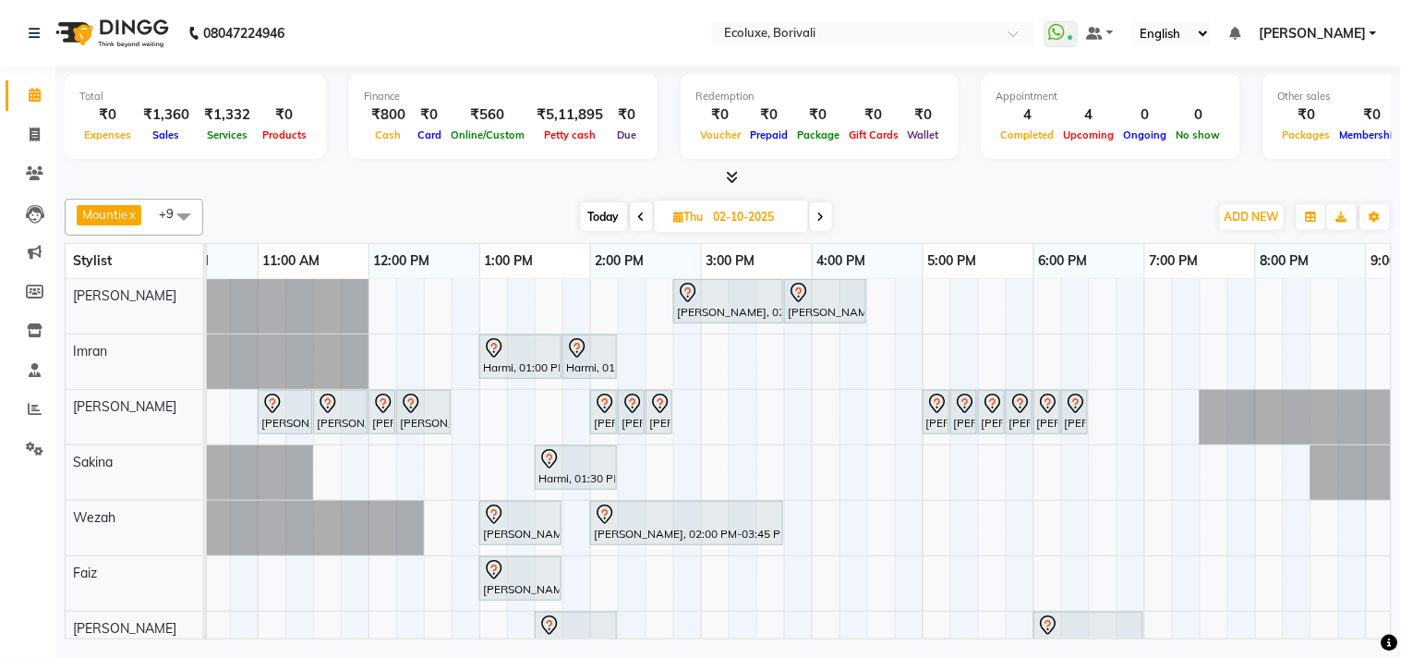
scroll to position [0, 159]
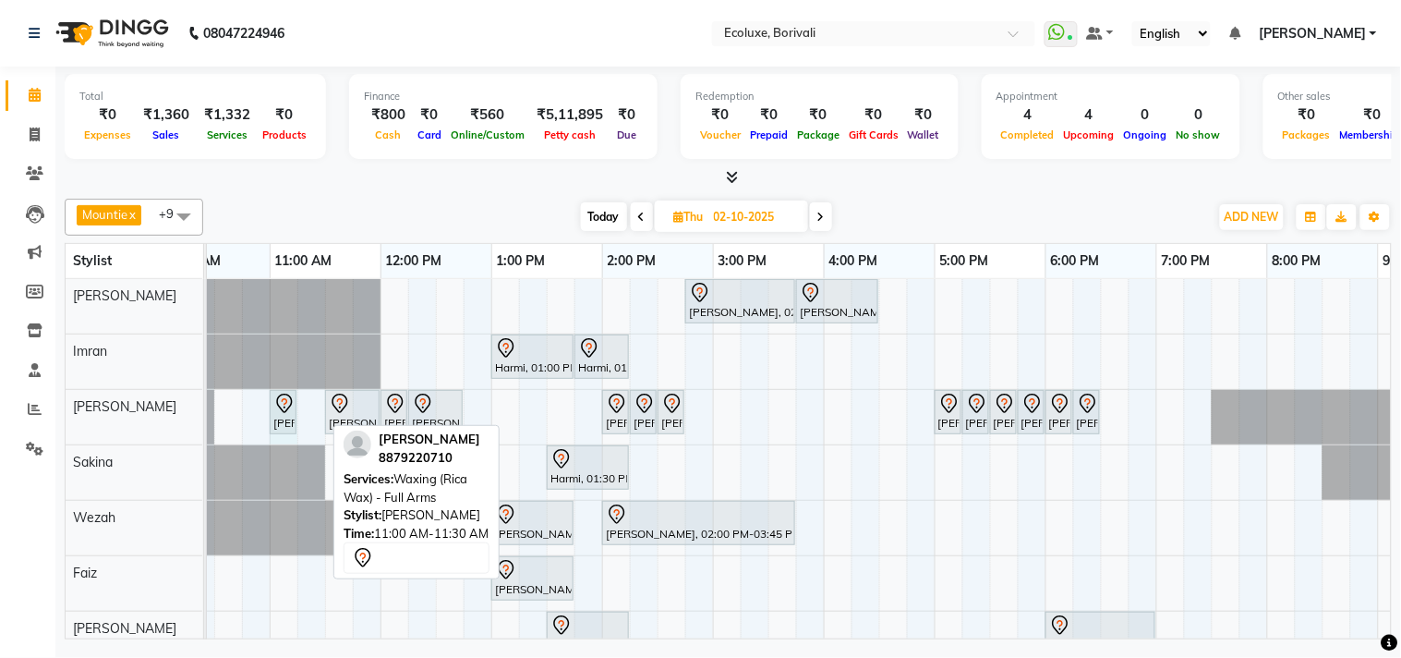
drag, startPoint x: 319, startPoint y: 411, endPoint x: 286, endPoint y: 406, distance: 32.7
click at [48, 406] on div "[PERSON_NAME], 11:00 AM-11:30 AM, Waxing (Rica Wax) - Full Arms [PERSON_NAME], …" at bounding box center [48, 417] width 0 height 55
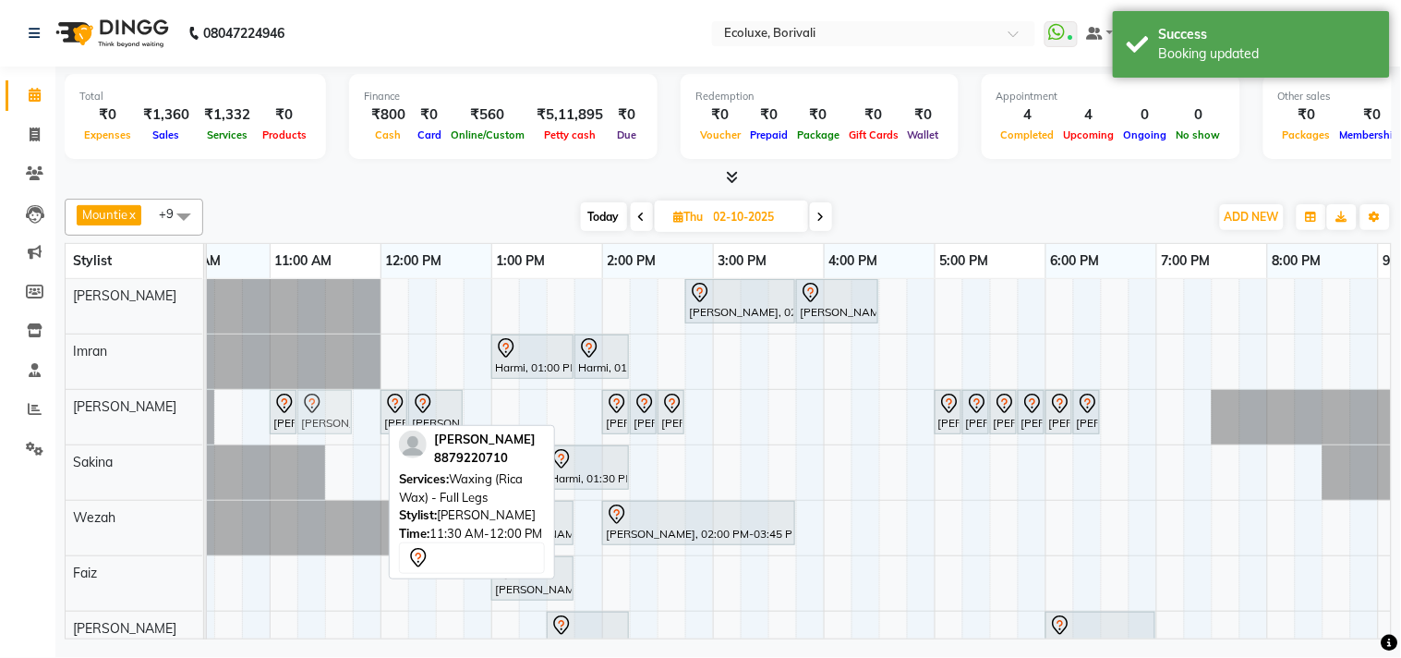
drag, startPoint x: 343, startPoint y: 406, endPoint x: 323, endPoint y: 403, distance: 19.7
click at [48, 403] on div "[PERSON_NAME], 11:00 AM-11:15 AM, Waxing (Rica Wax) - Full Arms [PERSON_NAME], …" at bounding box center [48, 417] width 0 height 55
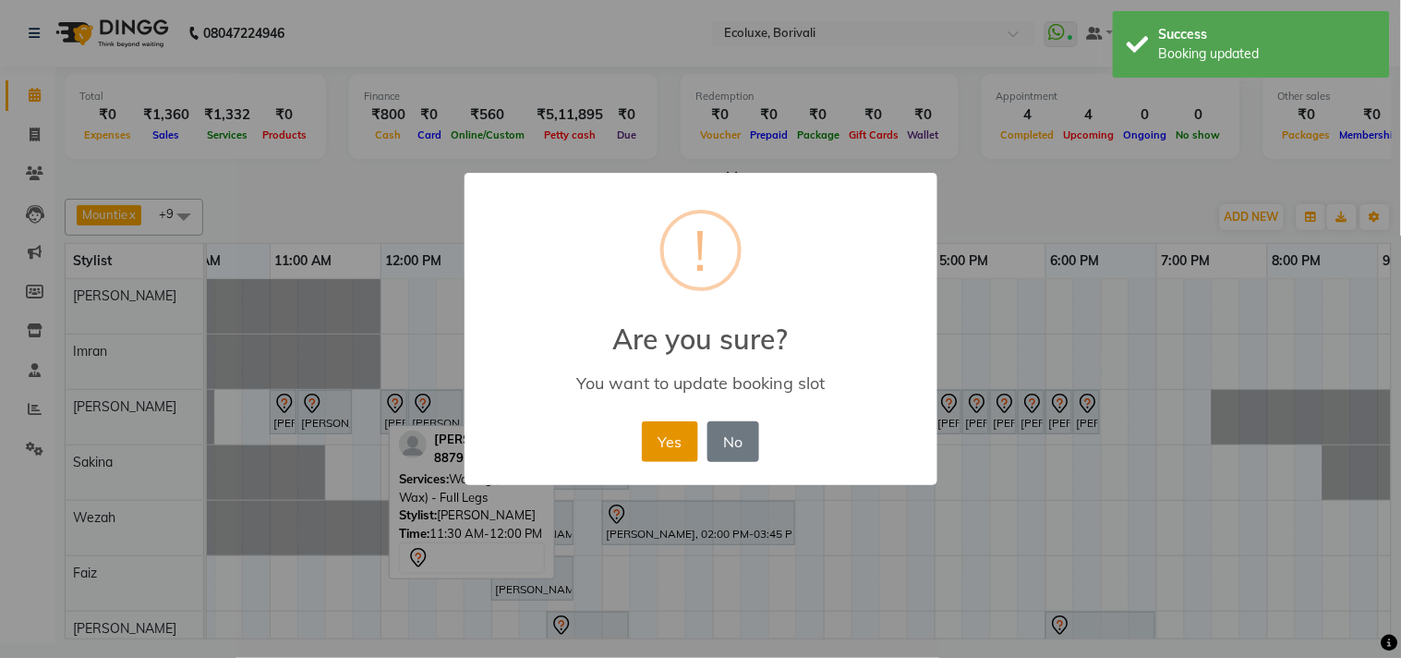
click at [676, 435] on button "Yes" at bounding box center [670, 441] width 56 height 41
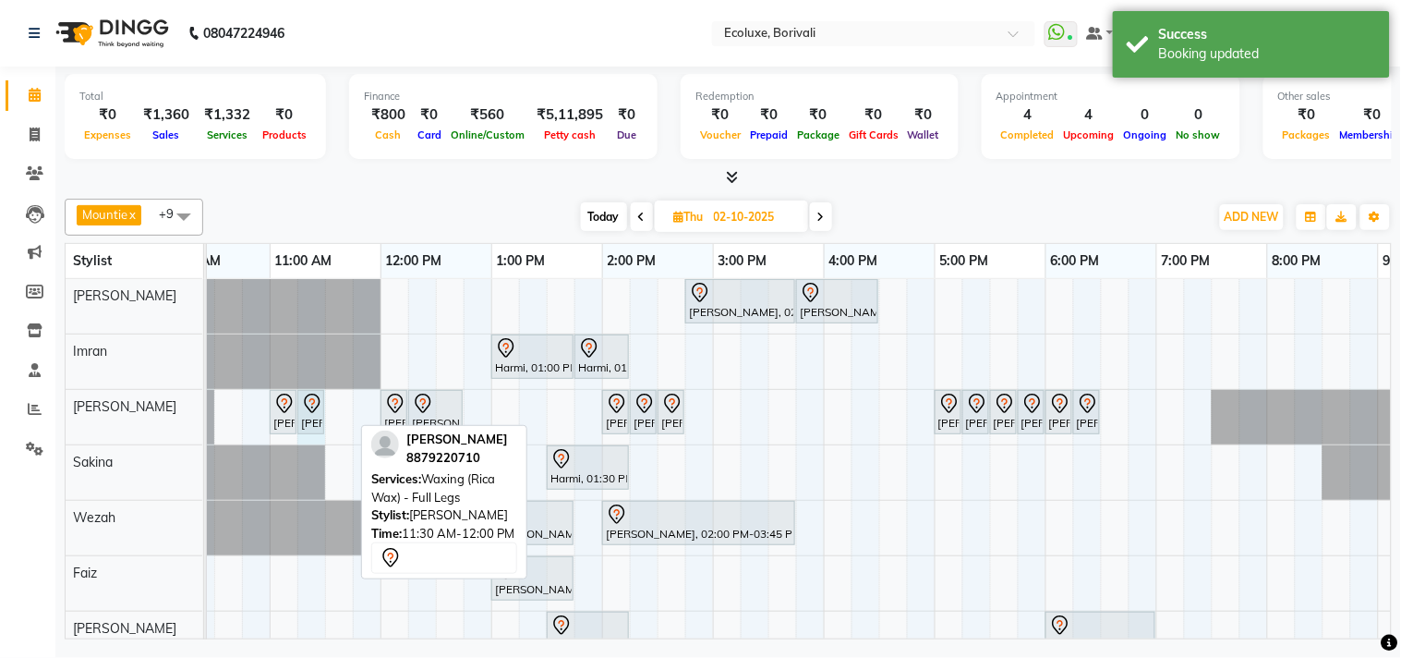
drag, startPoint x: 349, startPoint y: 409, endPoint x: 321, endPoint y: 406, distance: 28.8
click at [48, 406] on div "[PERSON_NAME], 11:00 AM-11:15 AM, Waxing (Rica Wax) - Full Arms [PERSON_NAME], …" at bounding box center [48, 417] width 0 height 55
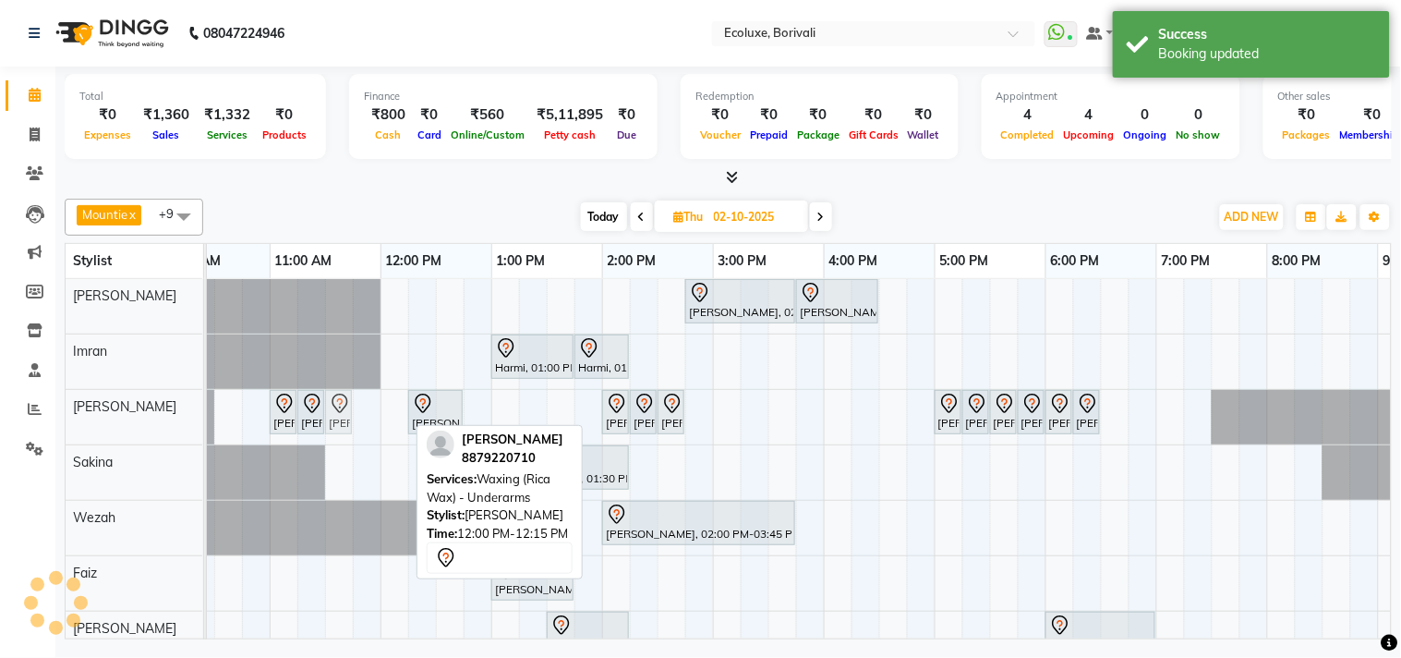
drag, startPoint x: 394, startPoint y: 408, endPoint x: 347, endPoint y: 411, distance: 46.3
click at [48, 411] on div "[PERSON_NAME], 11:00 AM-11:15 AM, Waxing (Rica Wax) - Full Arms [PERSON_NAME], …" at bounding box center [48, 417] width 0 height 55
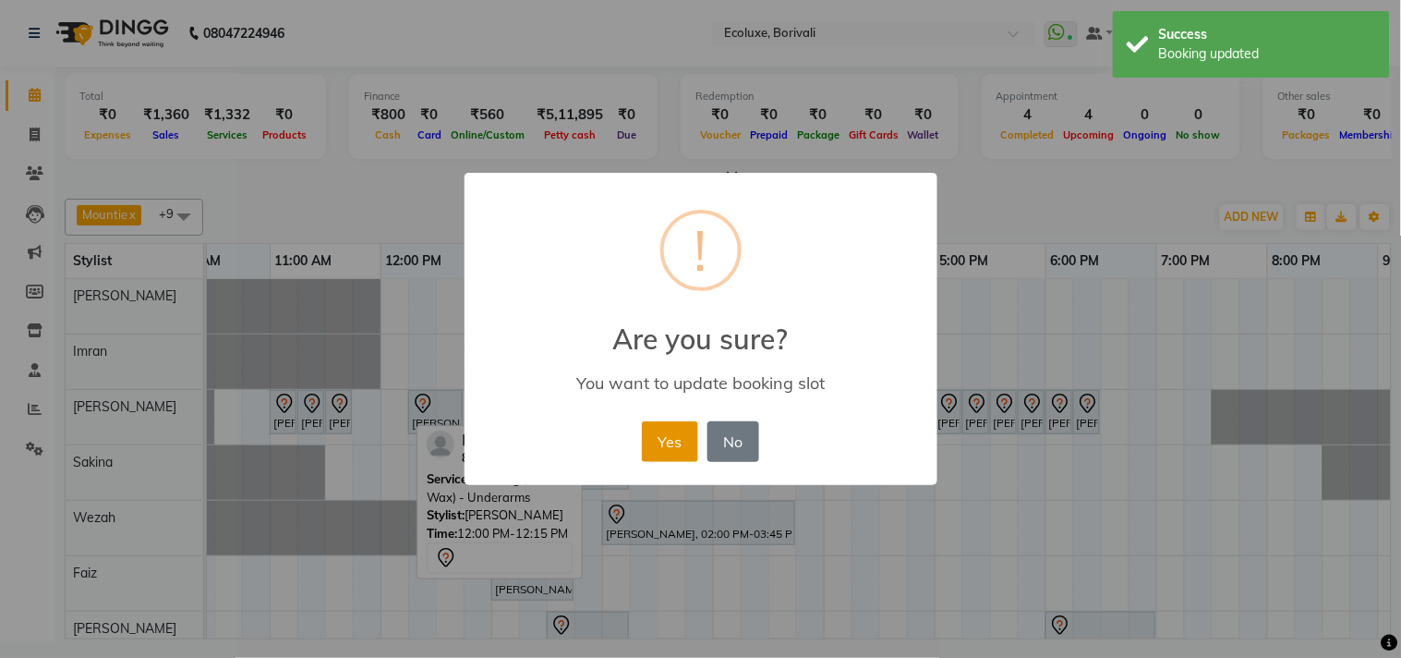
click at [685, 437] on button "Yes" at bounding box center [670, 441] width 56 height 41
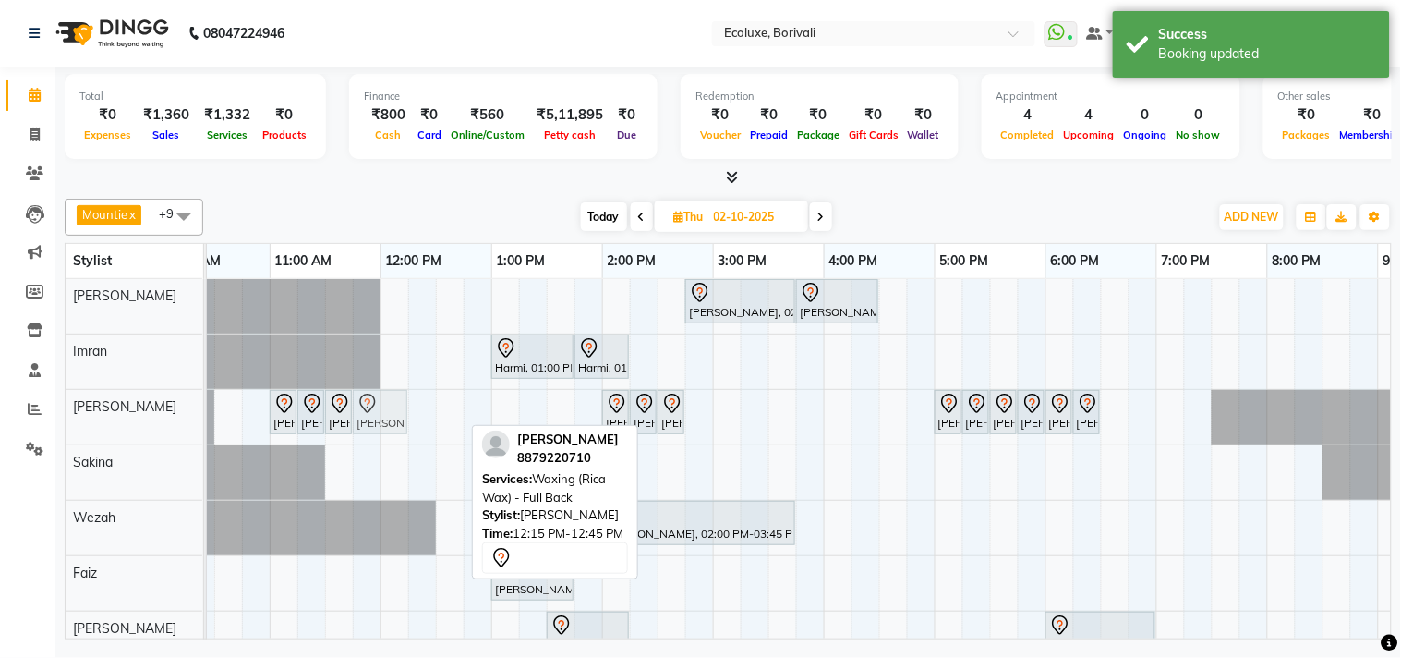
drag, startPoint x: 437, startPoint y: 408, endPoint x: 389, endPoint y: 421, distance: 49.8
click at [48, 421] on div "[PERSON_NAME], 11:00 AM-11:15 AM, Waxing (Rica Wax) - Full Arms [PERSON_NAME], …" at bounding box center [48, 417] width 0 height 55
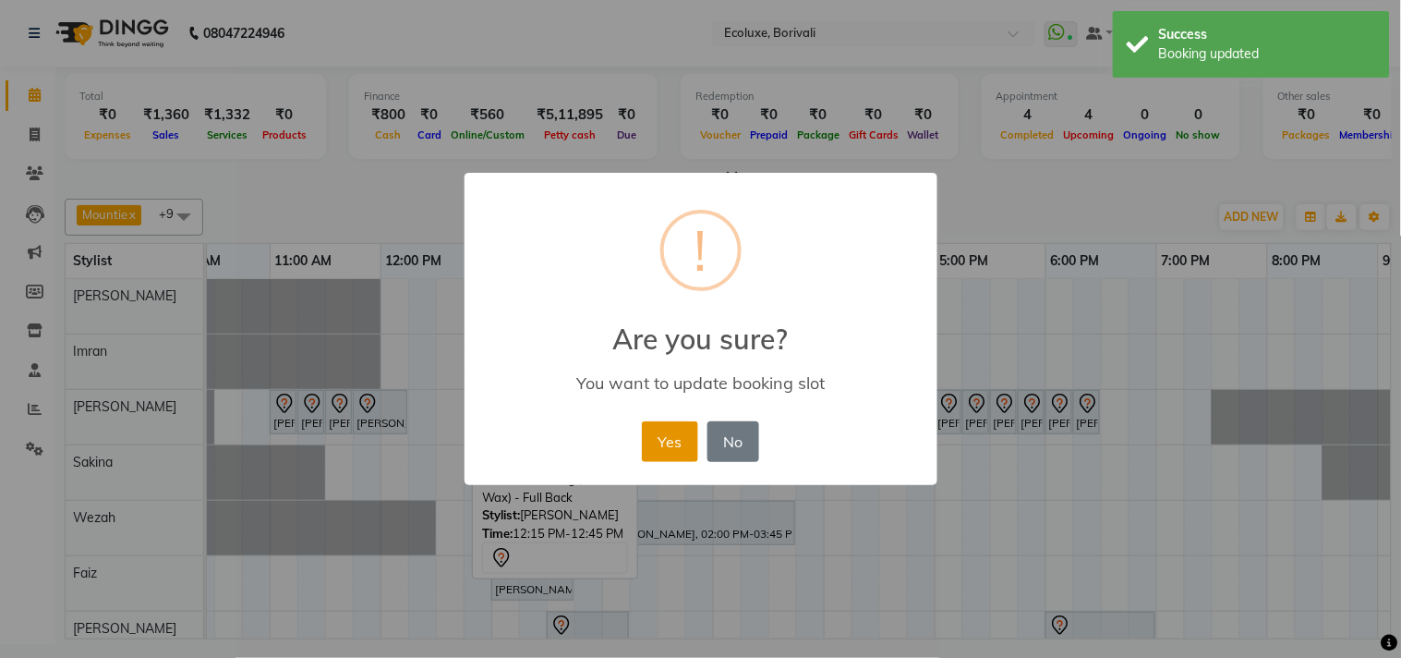
click at [681, 447] on button "Yes" at bounding box center [670, 441] width 56 height 41
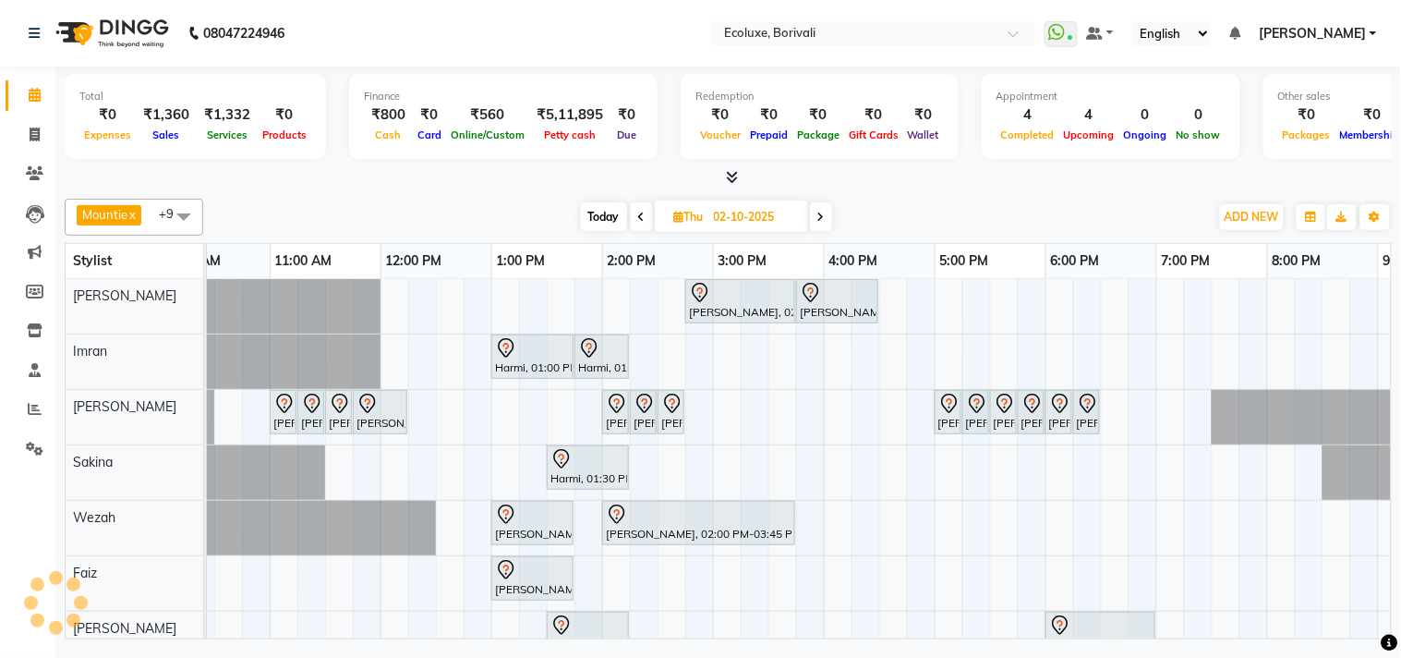
click at [410, 188] on div "Total ₹0 Expenses ₹1,360 Sales ₹1,332 Services ₹0 Products Finance ₹800 Cash ₹0…" at bounding box center [728, 355] width 1346 height 577
click at [592, 208] on span "Today" at bounding box center [604, 216] width 46 height 29
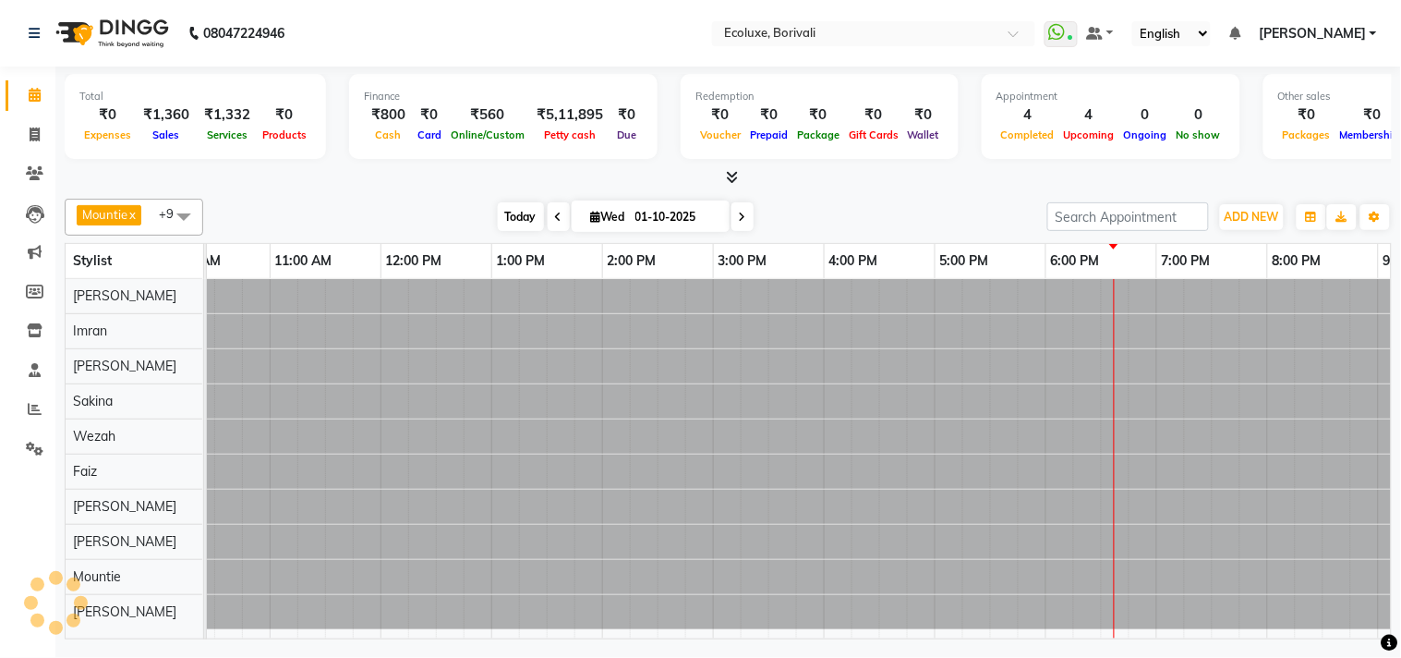
scroll to position [0, 367]
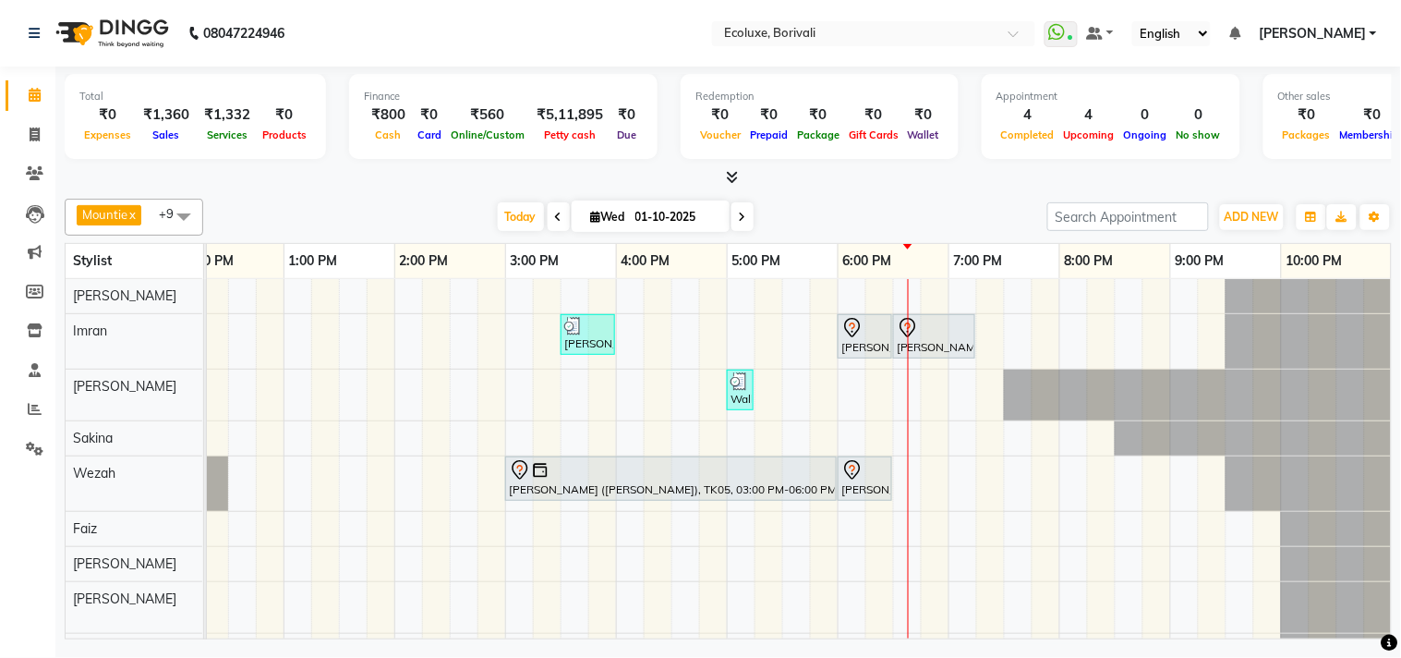
click at [836, 233] on div "Mountie x [PERSON_NAME] x [PERSON_NAME] x [PERSON_NAME] x [PERSON_NAME] x Wezah…" at bounding box center [729, 217] width 1328 height 37
click at [515, 209] on span "Today" at bounding box center [521, 216] width 46 height 29
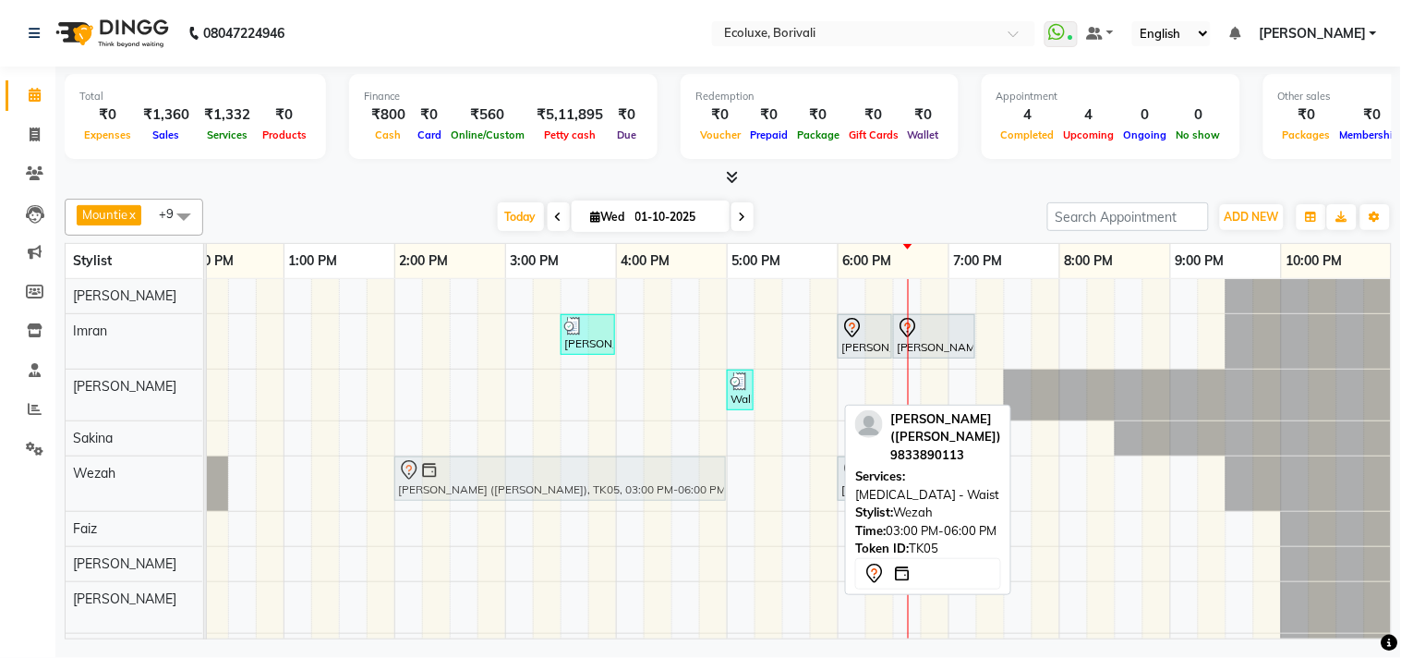
drag, startPoint x: 725, startPoint y: 469, endPoint x: 620, endPoint y: 469, distance: 105.3
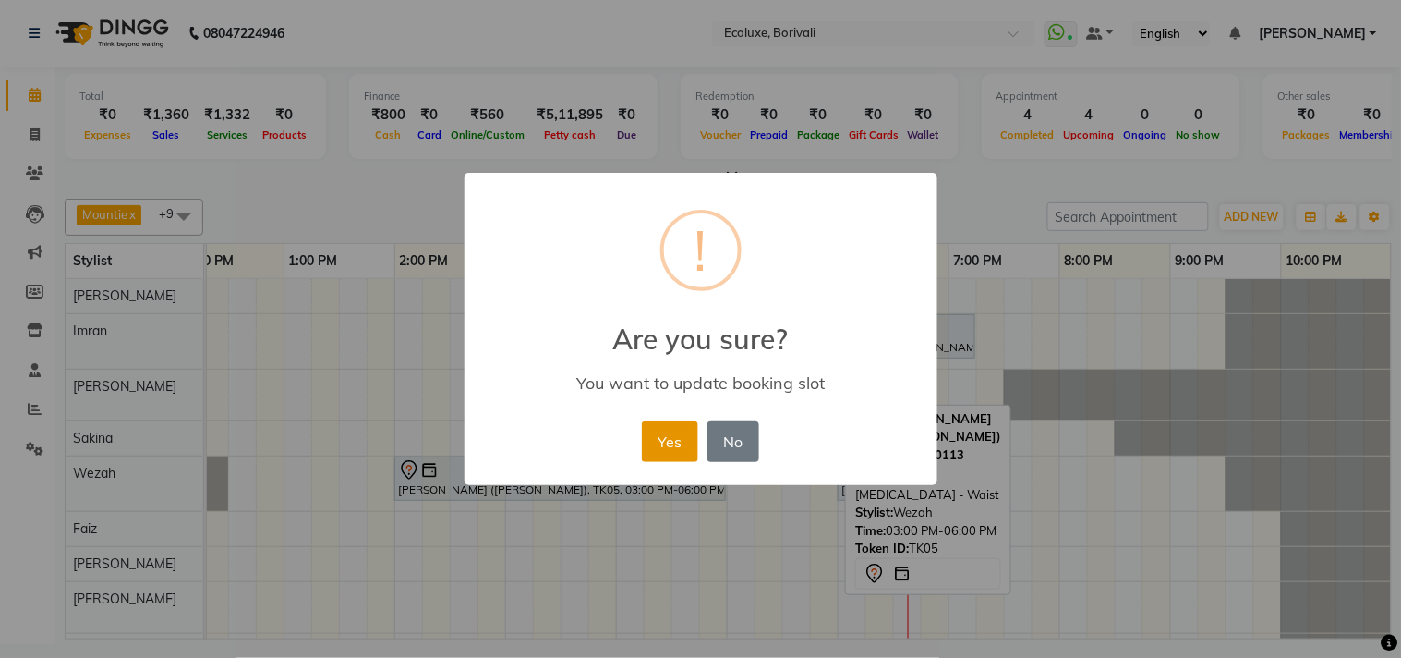
click at [680, 426] on button "Yes" at bounding box center [670, 441] width 56 height 41
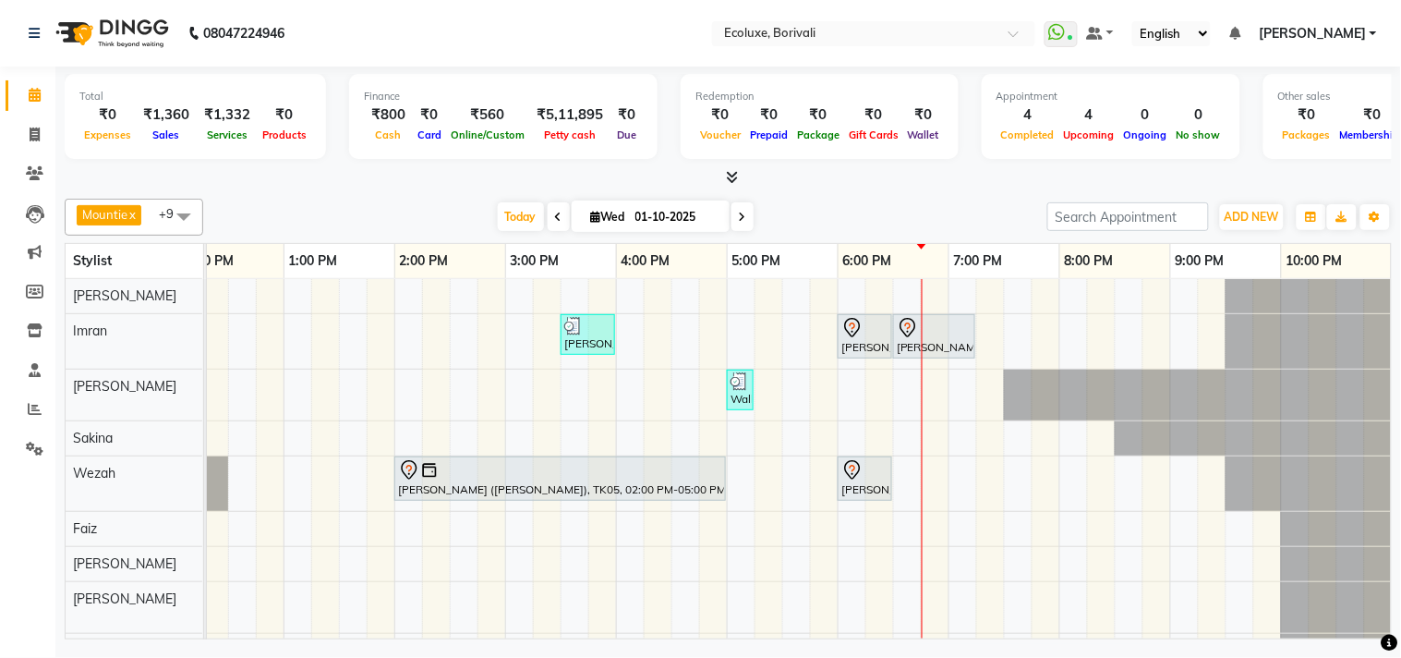
click at [746, 214] on span at bounding box center [743, 216] width 22 height 29
type input "02-10-2025"
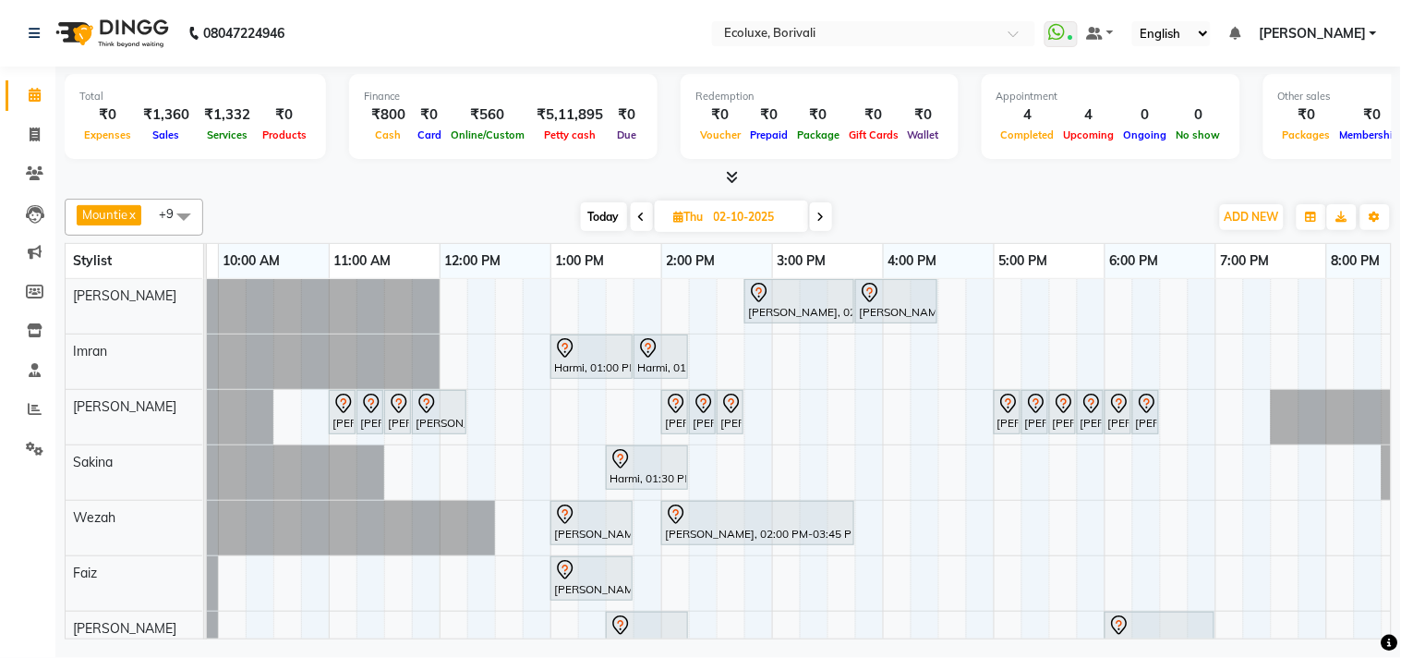
scroll to position [0, 96]
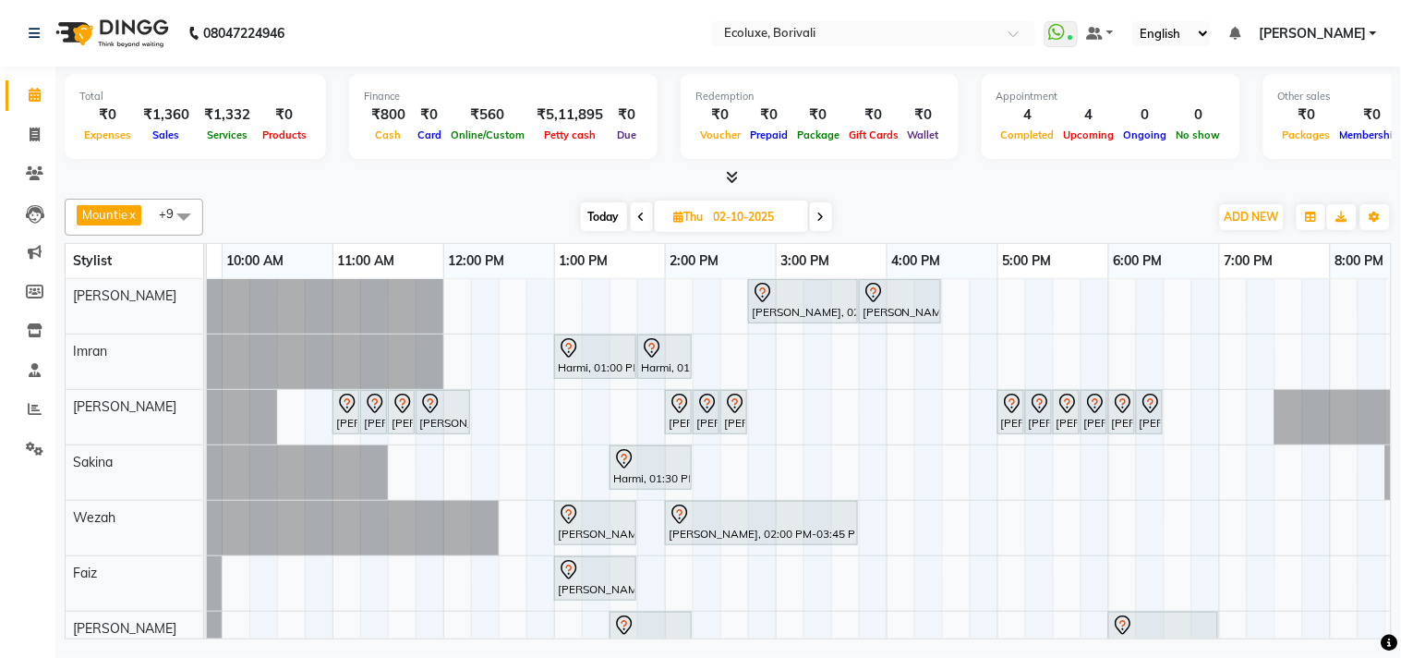
click at [956, 290] on div "[PERSON_NAME], 02:45 PM-03:45 PM, Hair Ritual's - Kerastase Fusio-Dose [PERSON_…" at bounding box center [887, 555] width 1552 height 553
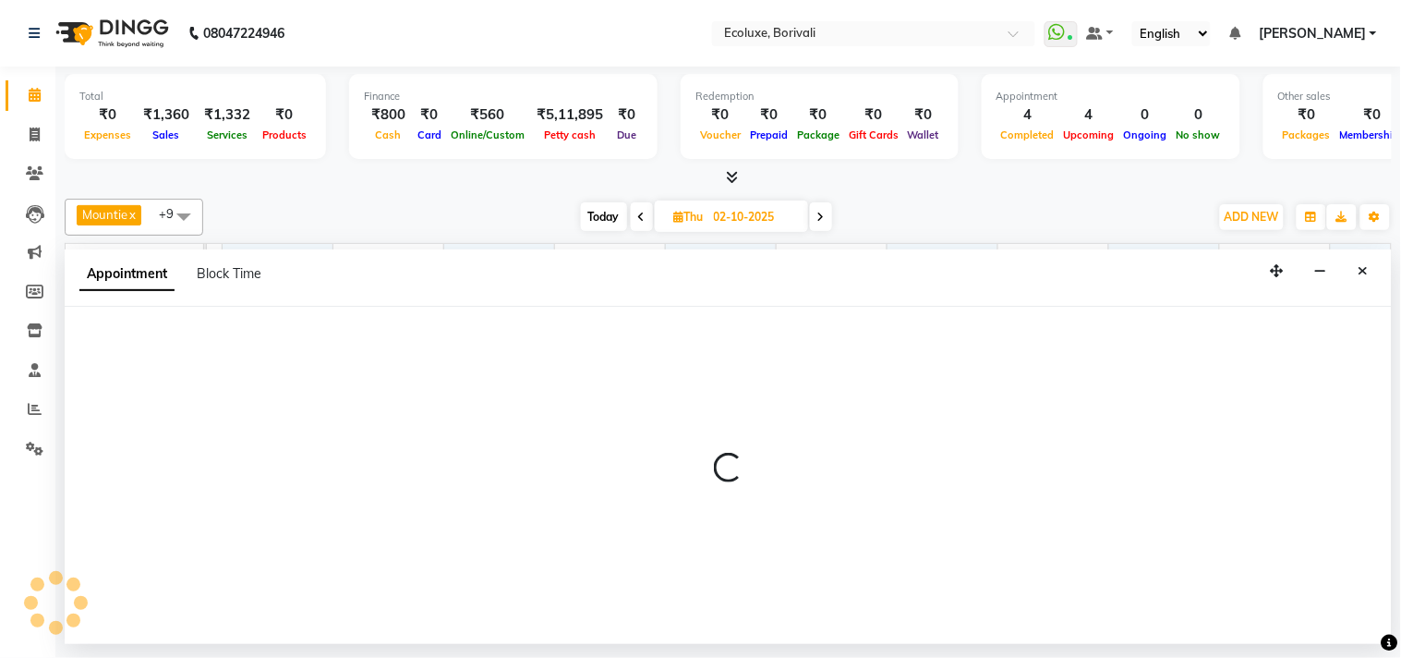
select select "35738"
select select "tentative"
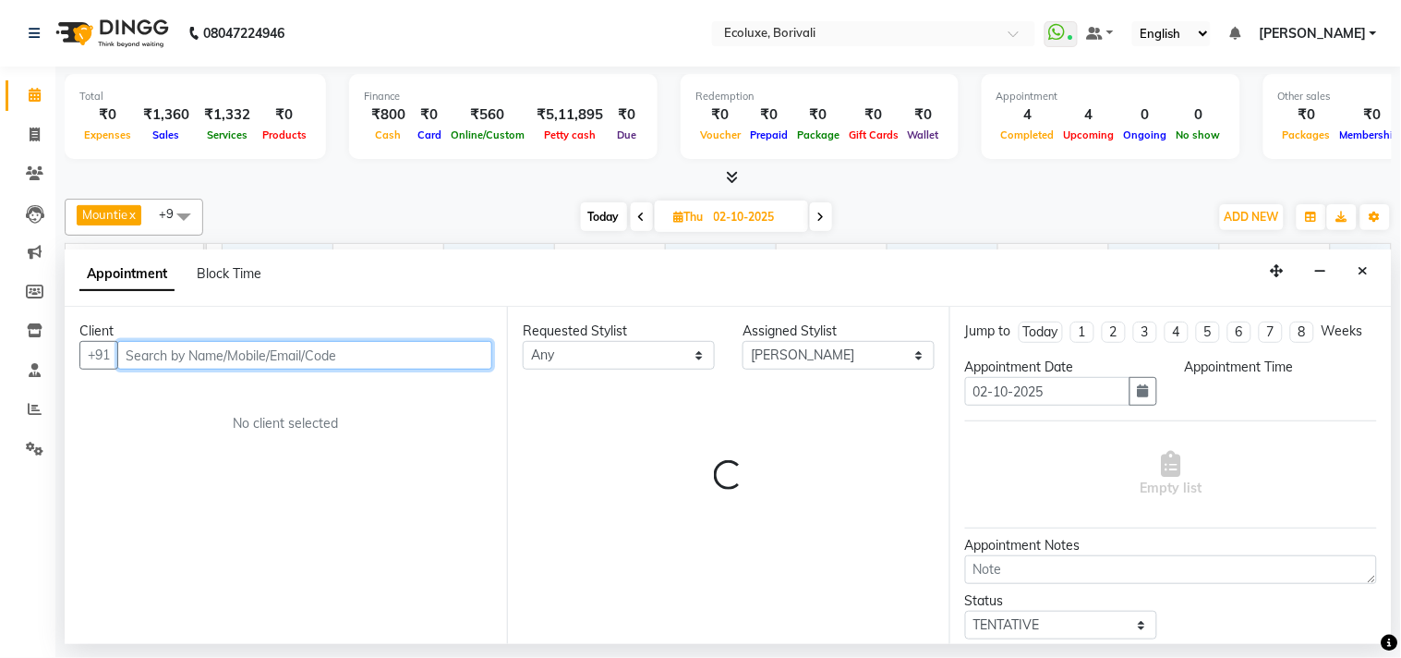
select select "990"
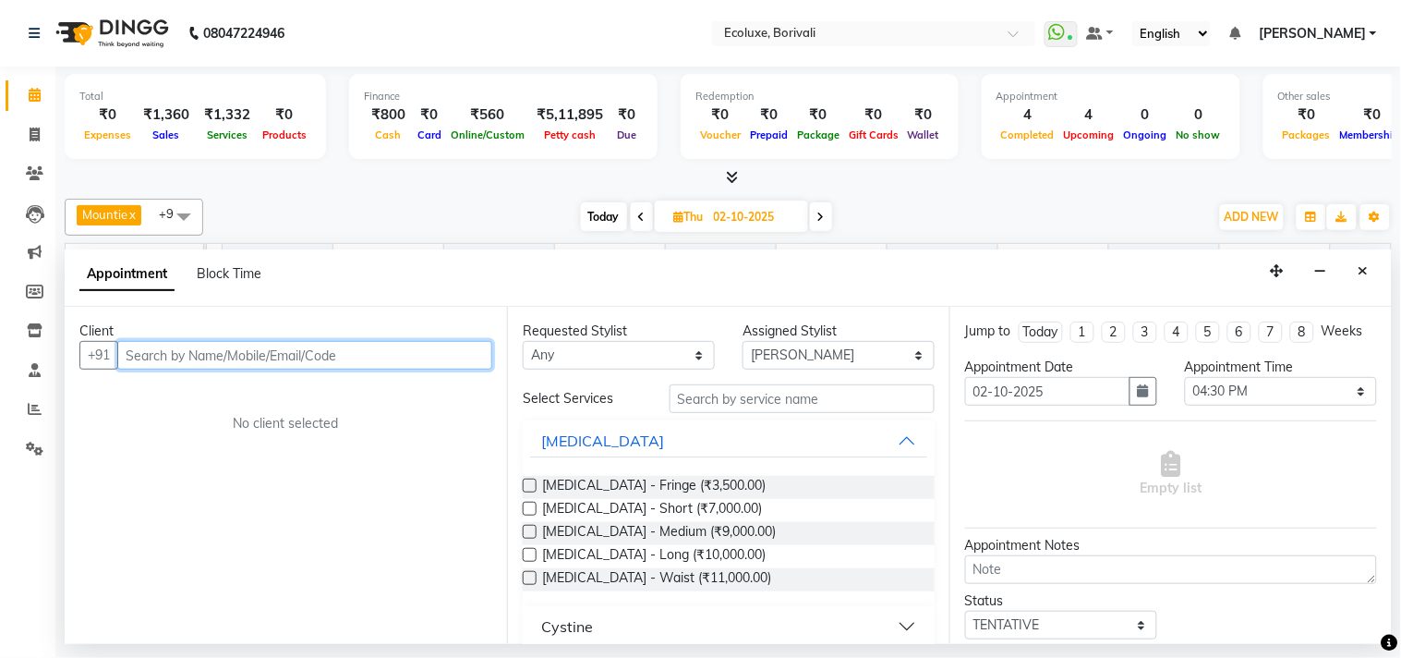
click at [428, 347] on input "text" at bounding box center [304, 355] width 375 height 29
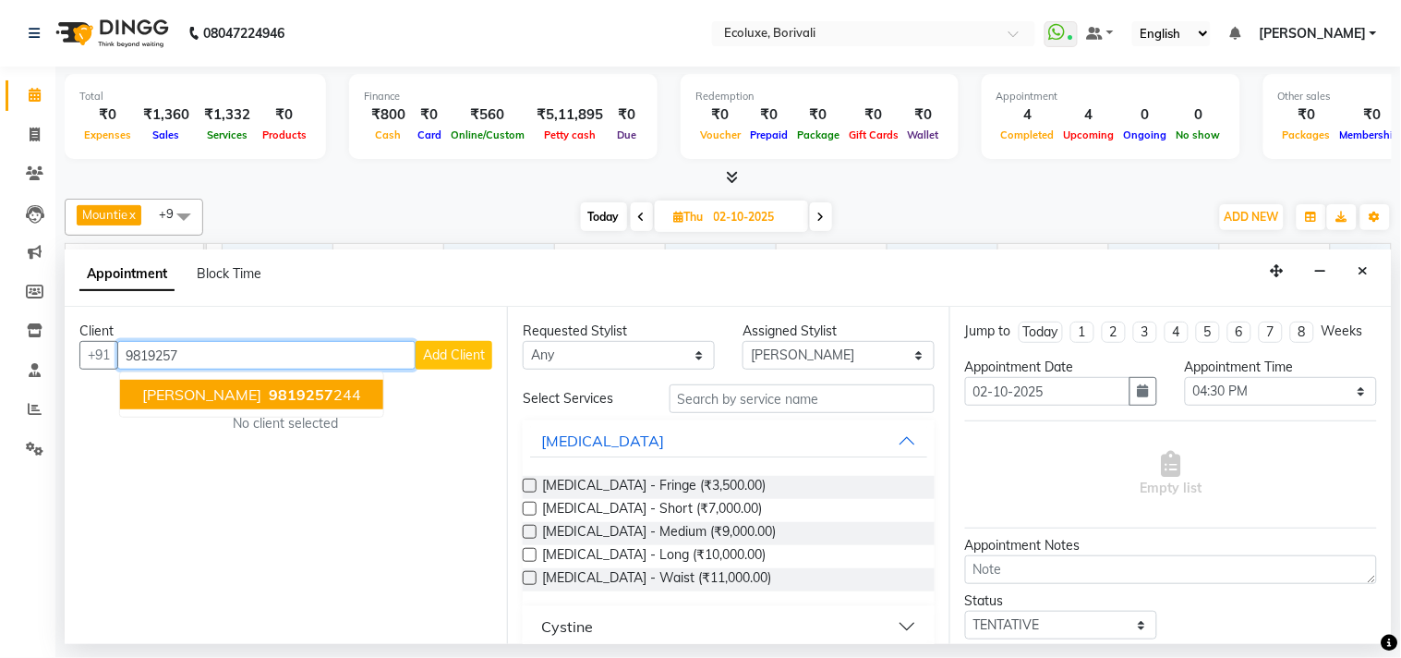
click at [198, 385] on span "[PERSON_NAME]" at bounding box center [201, 394] width 119 height 18
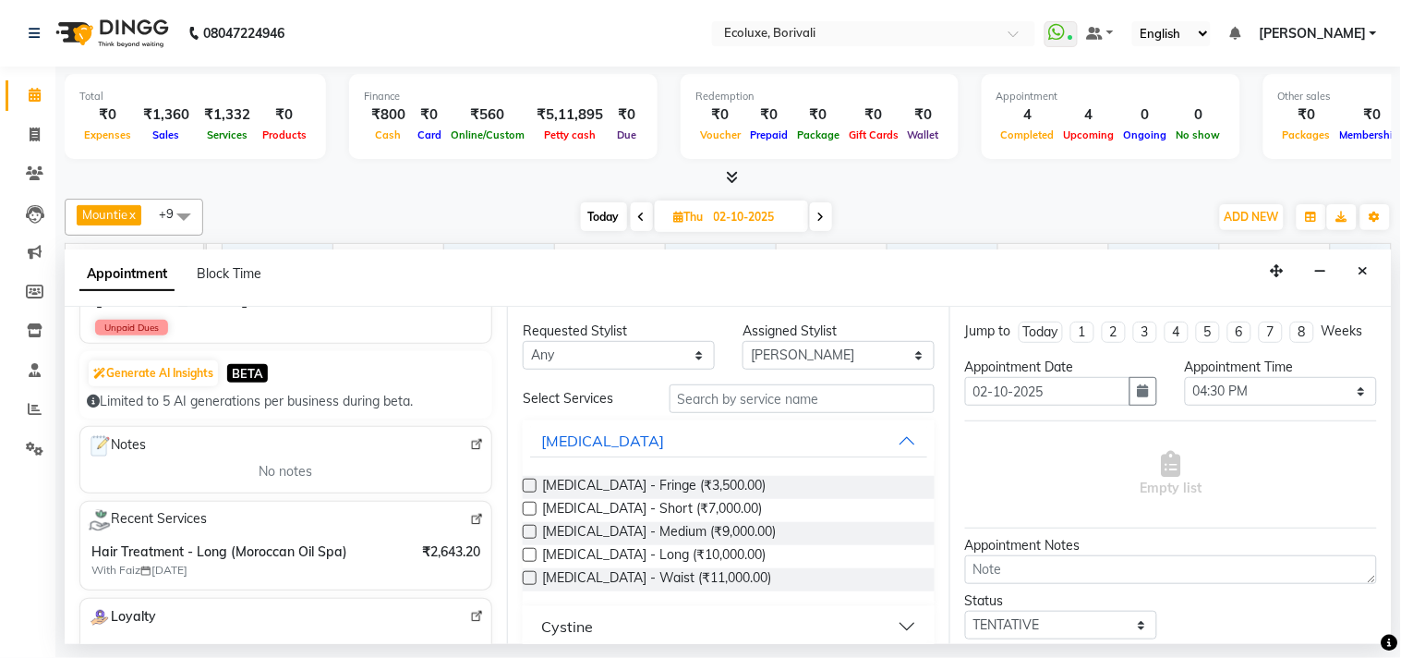
scroll to position [205, 0]
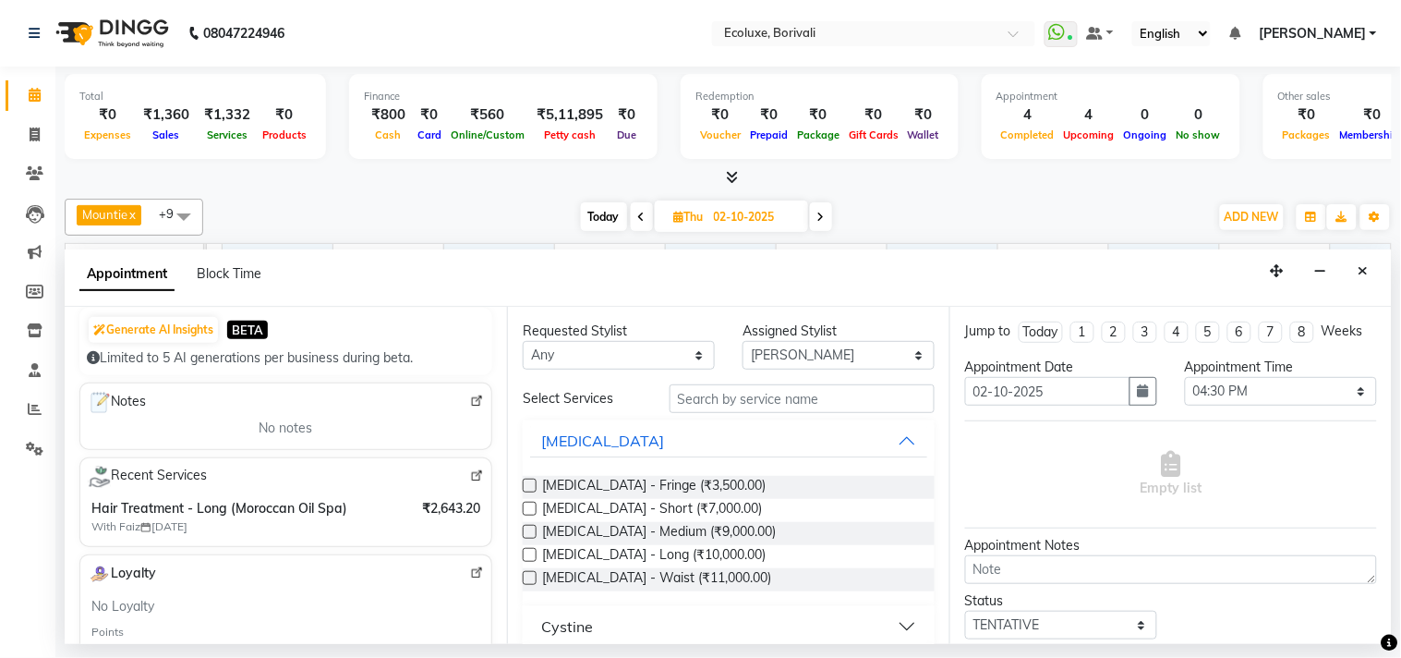
type input "9819257244"
click at [792, 400] on input "text" at bounding box center [802, 398] width 265 height 29
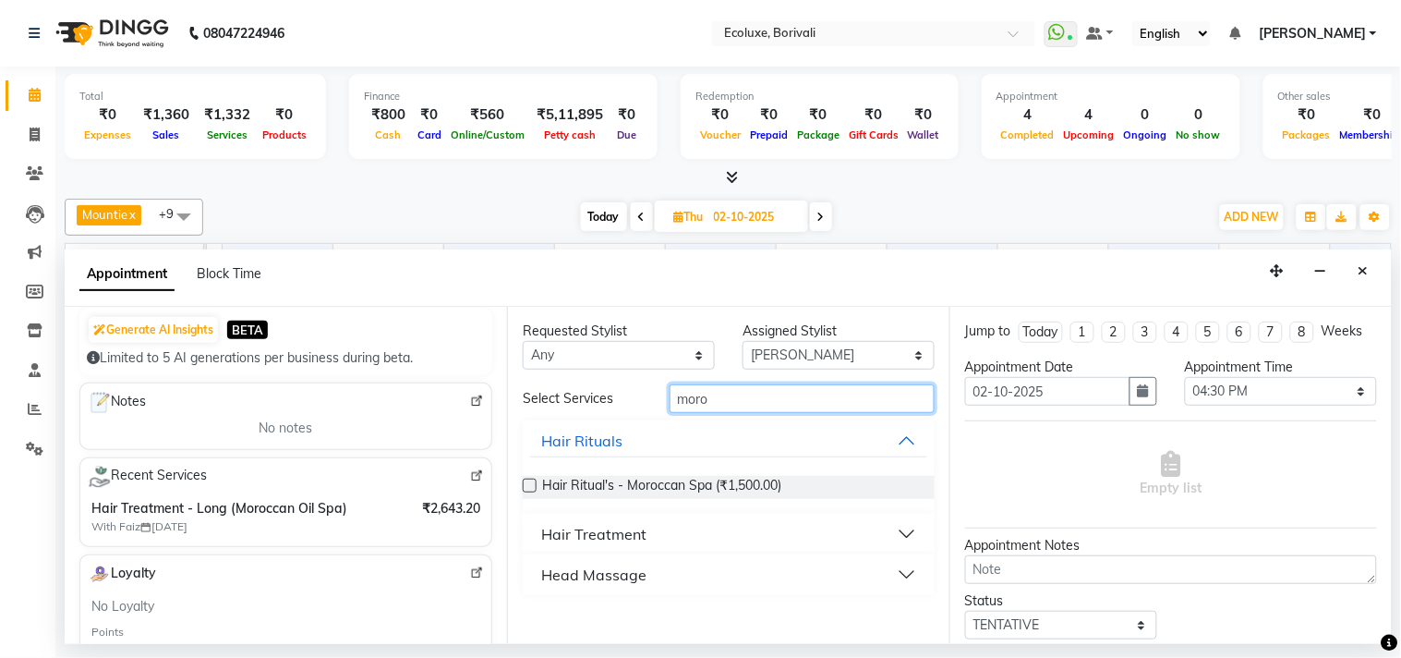
type input "moro"
click at [591, 578] on div "Head Massage" at bounding box center [593, 575] width 105 height 22
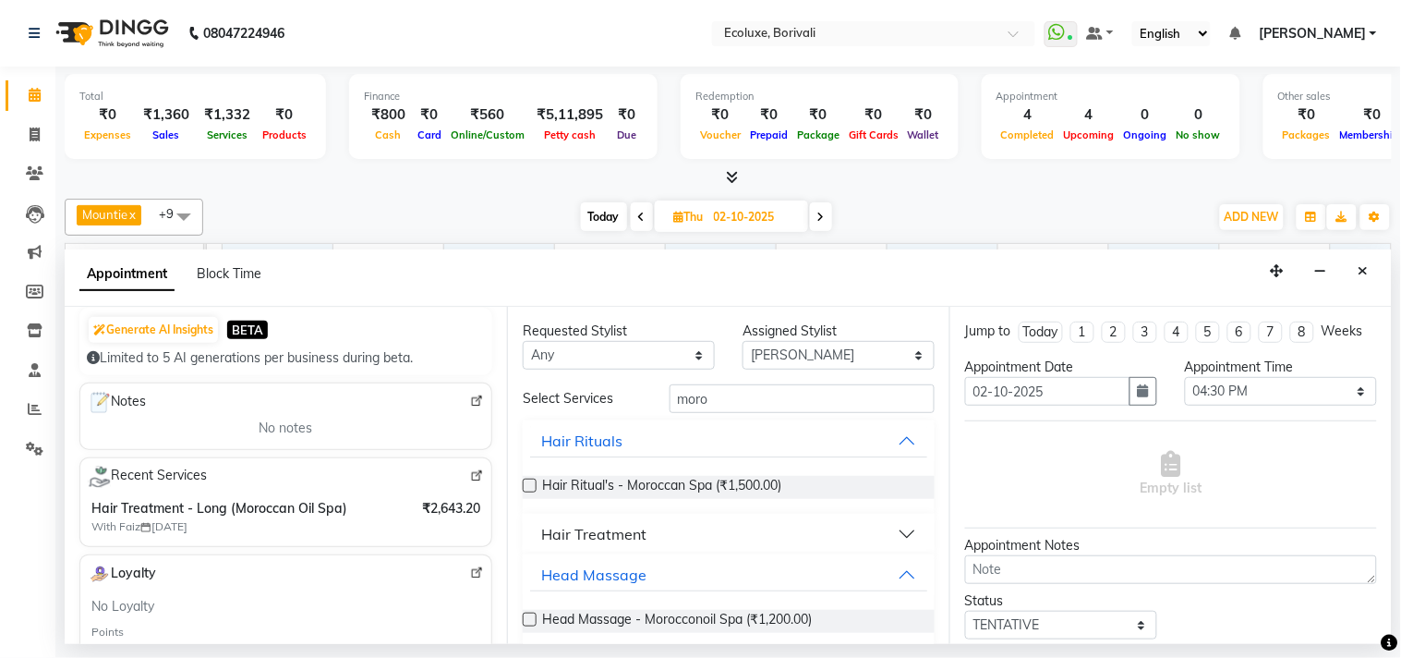
click at [615, 531] on div "Hair Treatment" at bounding box center [593, 534] width 105 height 22
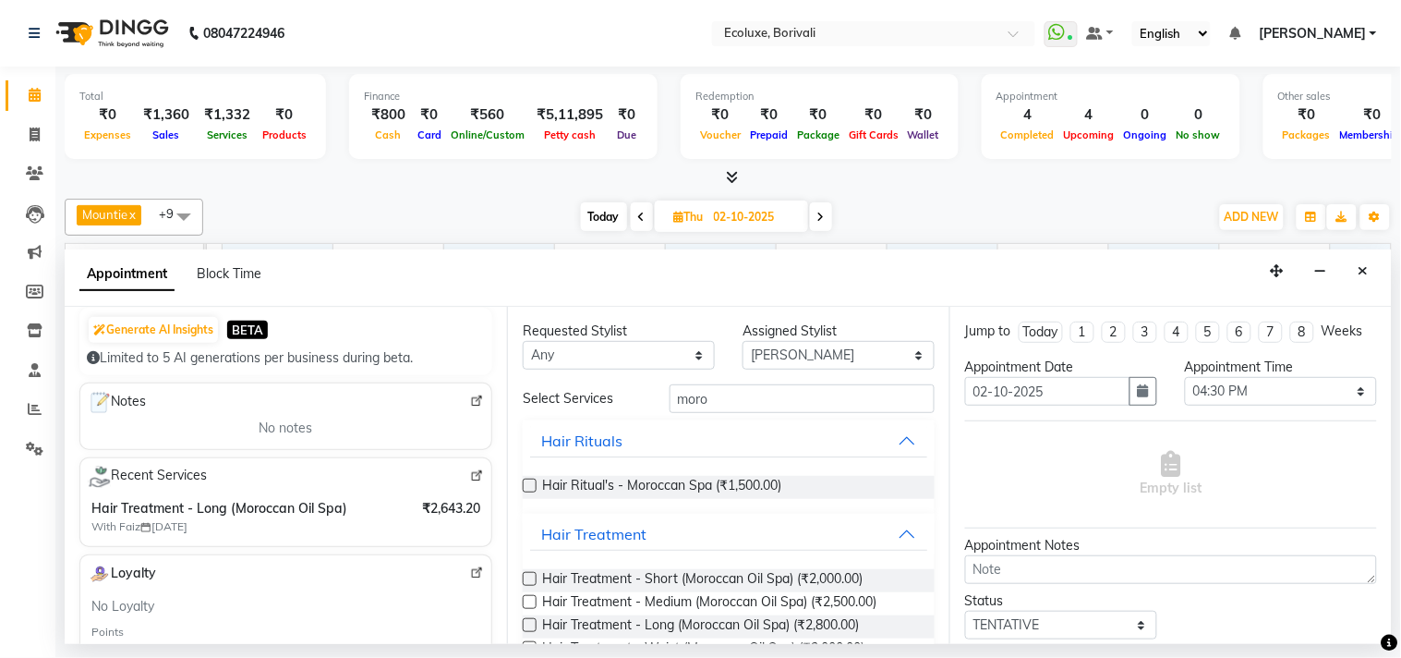
click at [529, 625] on label at bounding box center [530, 625] width 14 height 14
click at [529, 625] on input "checkbox" at bounding box center [529, 627] width 12 height 12
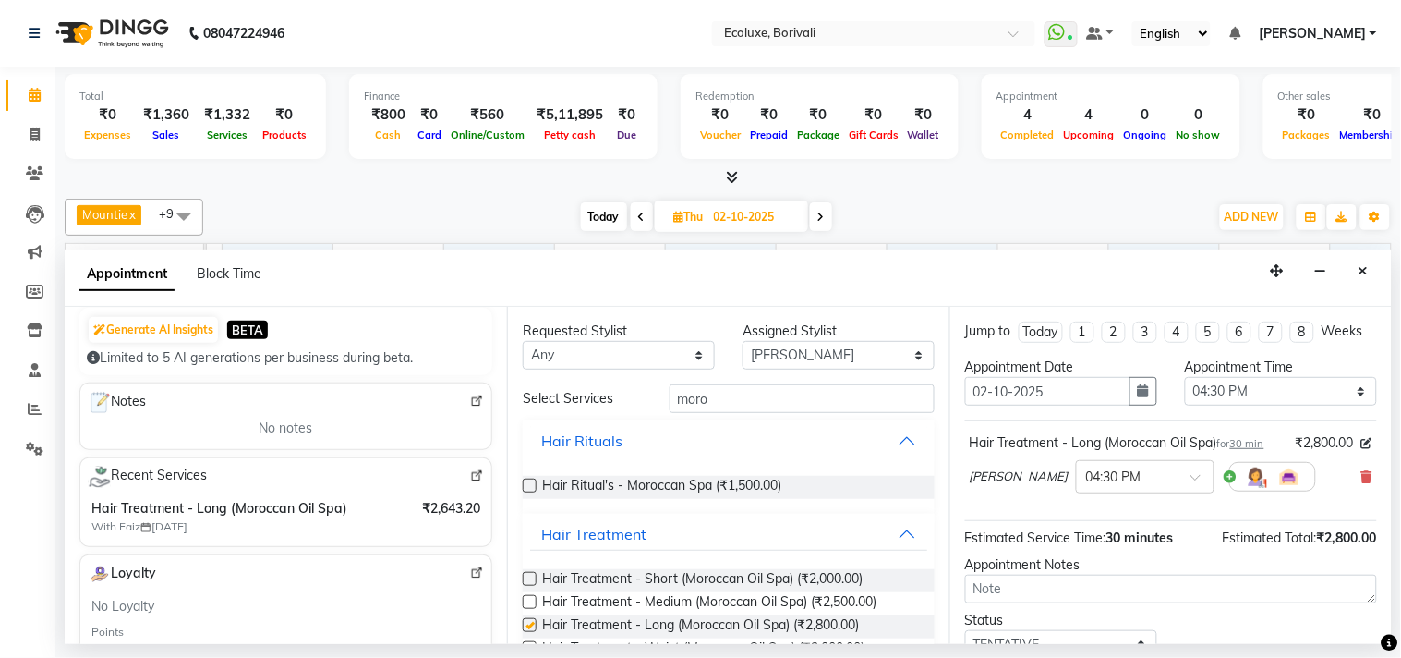
checkbox input "false"
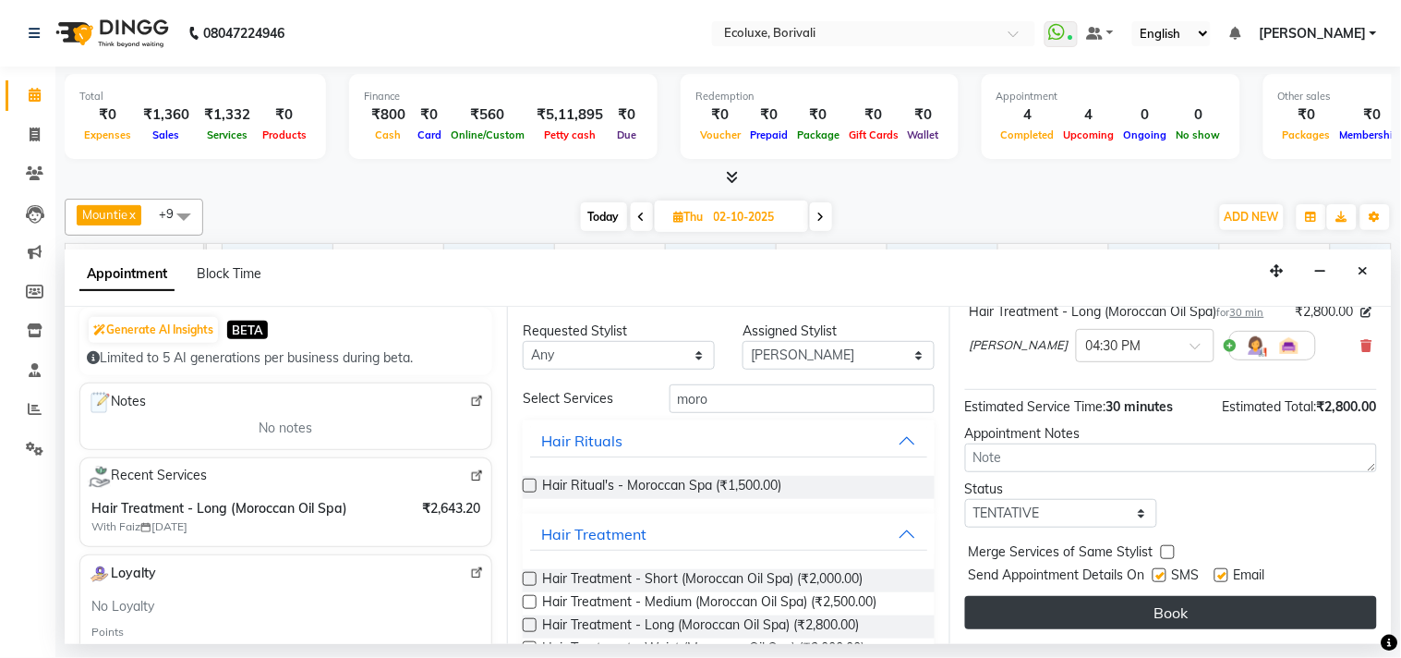
click at [1217, 616] on button "Book" at bounding box center [1171, 612] width 412 height 33
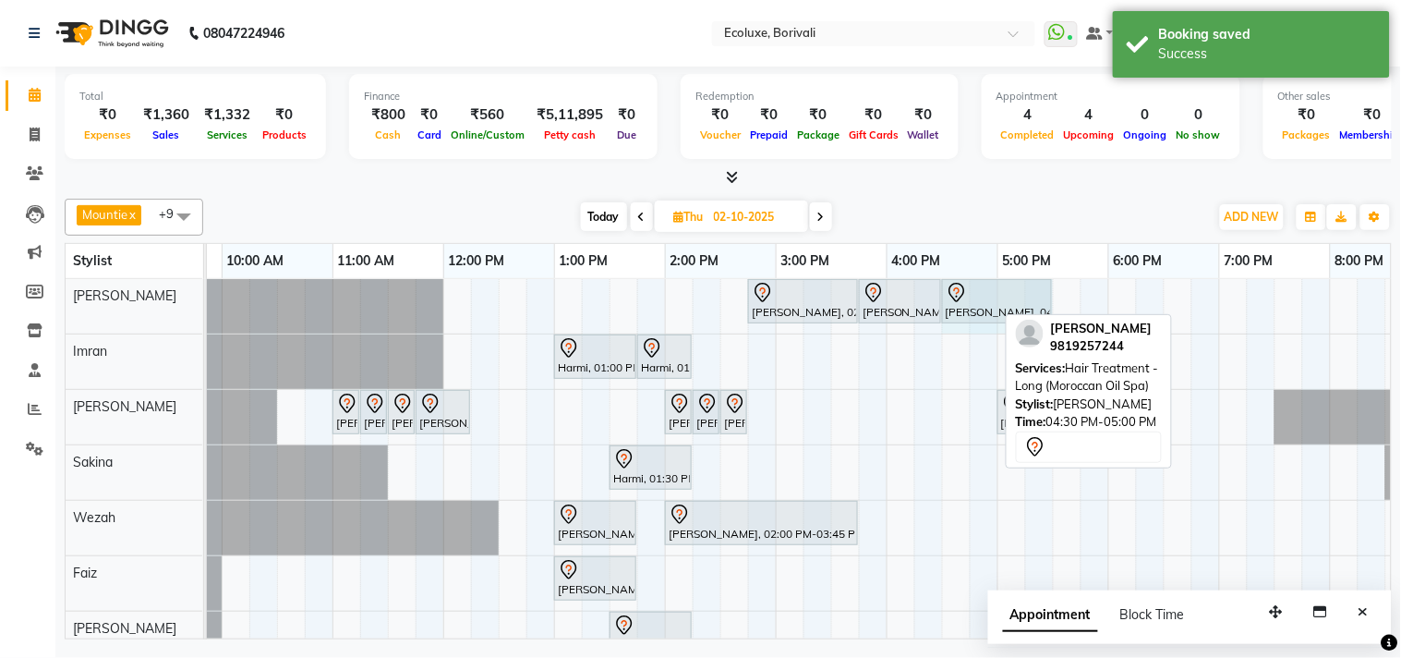
drag, startPoint x: 994, startPoint y: 291, endPoint x: 1039, endPoint y: 292, distance: 45.3
click at [111, 292] on div "[PERSON_NAME], 02:45 PM-03:45 PM, Hair Ritual's - Kerastase Fusio-Dose [PERSON_…" at bounding box center [111, 306] width 0 height 55
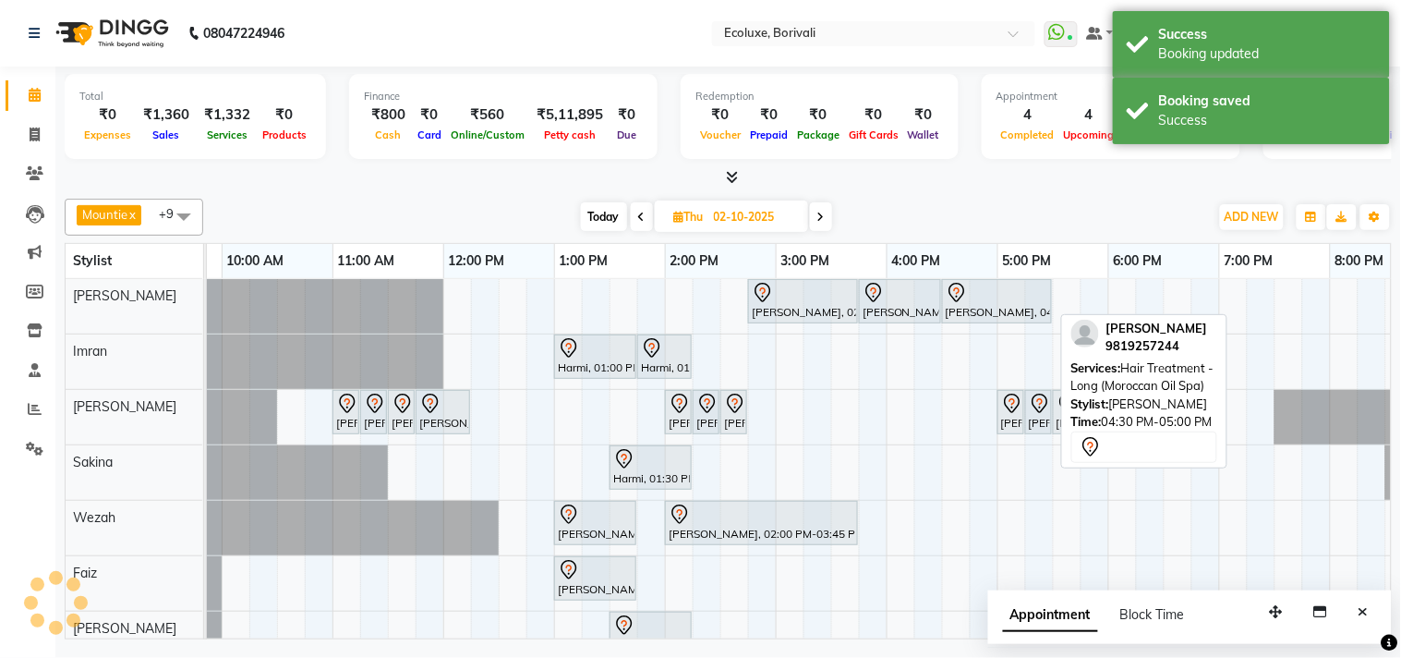
click at [1008, 301] on div at bounding box center [997, 293] width 103 height 22
select select "7"
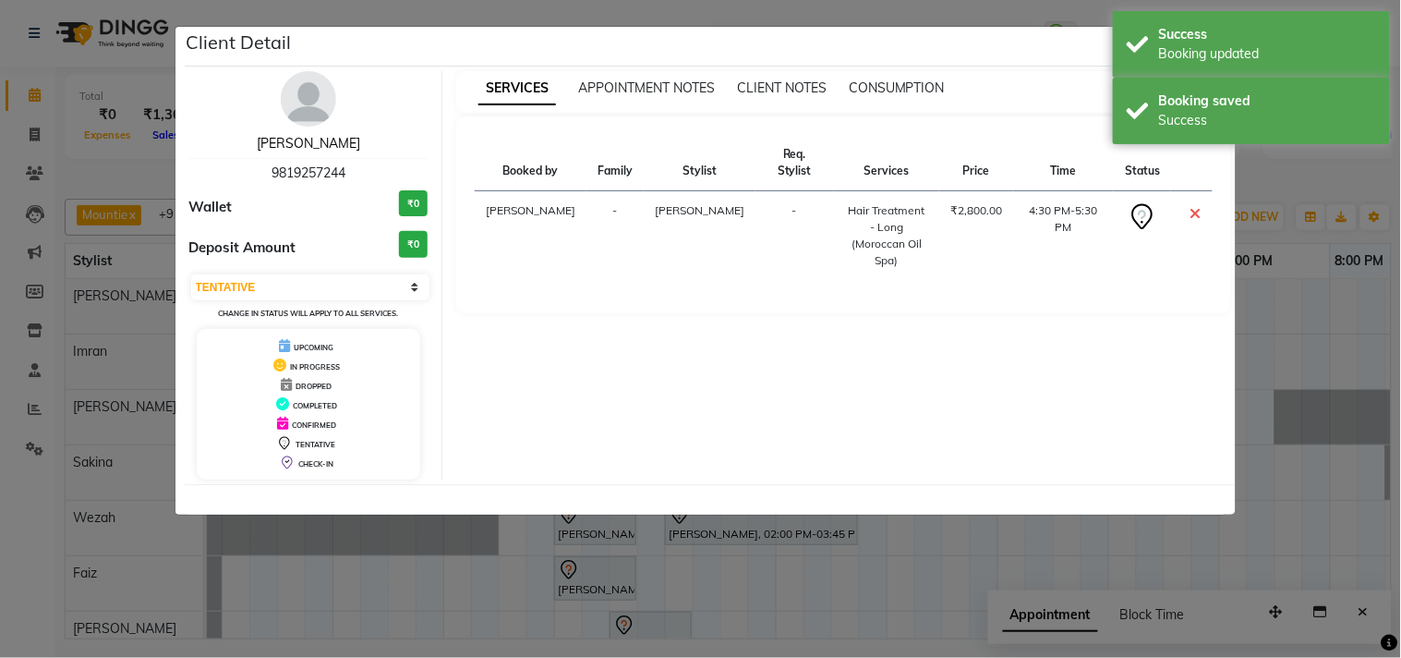
click at [328, 149] on link "[PERSON_NAME]" at bounding box center [308, 143] width 103 height 17
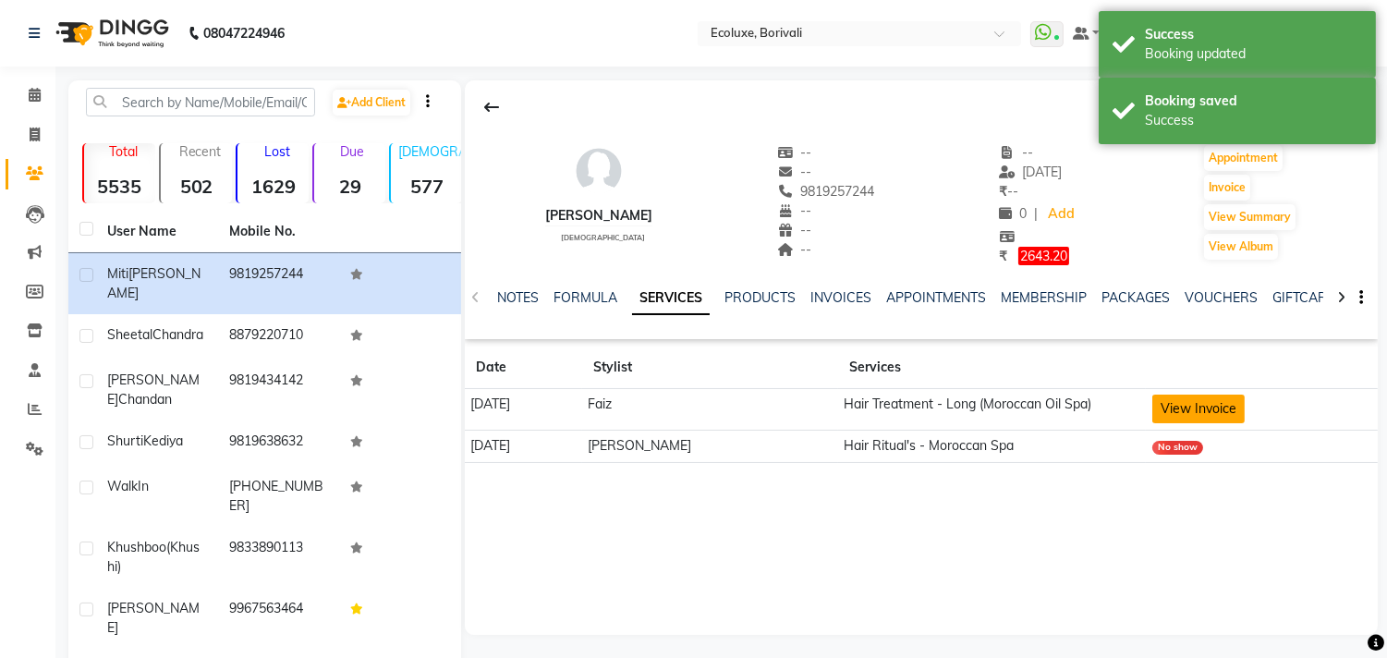
click at [1217, 409] on button "View Invoice" at bounding box center [1198, 408] width 92 height 29
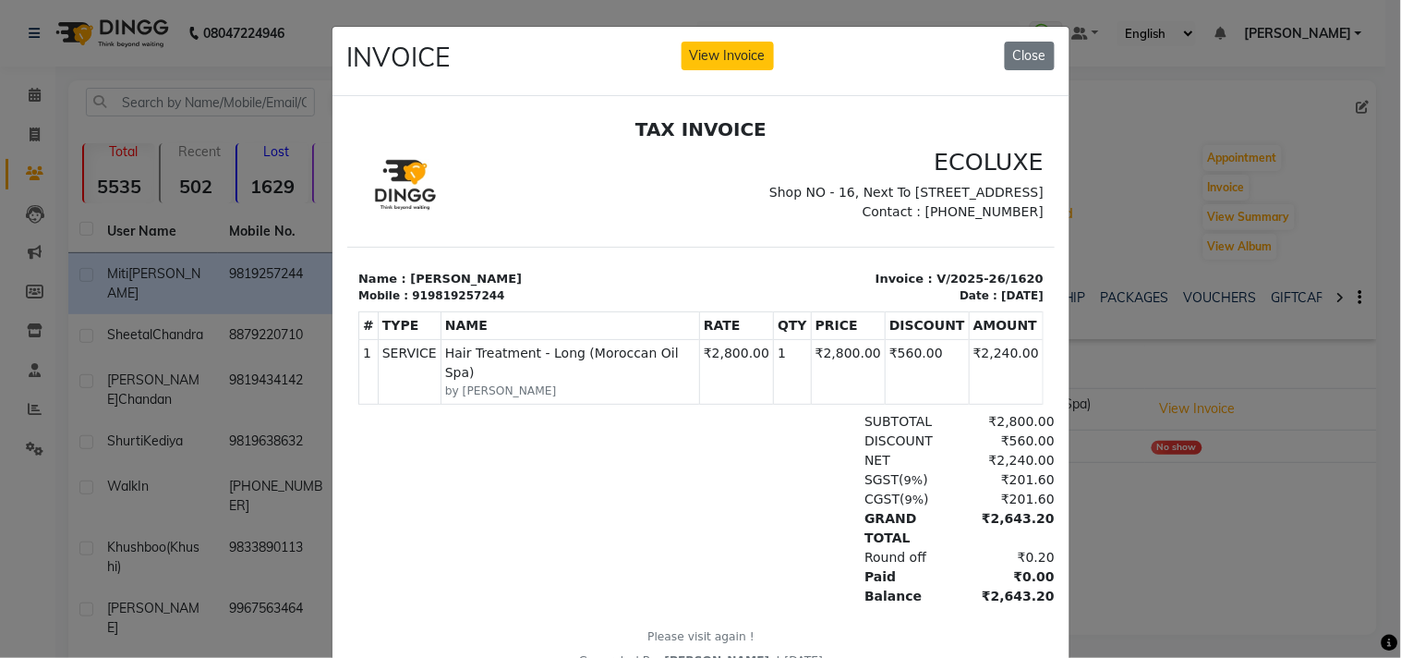
click at [1264, 97] on ngb-modal-window "INVOICE View Invoice Close" at bounding box center [700, 329] width 1401 height 658
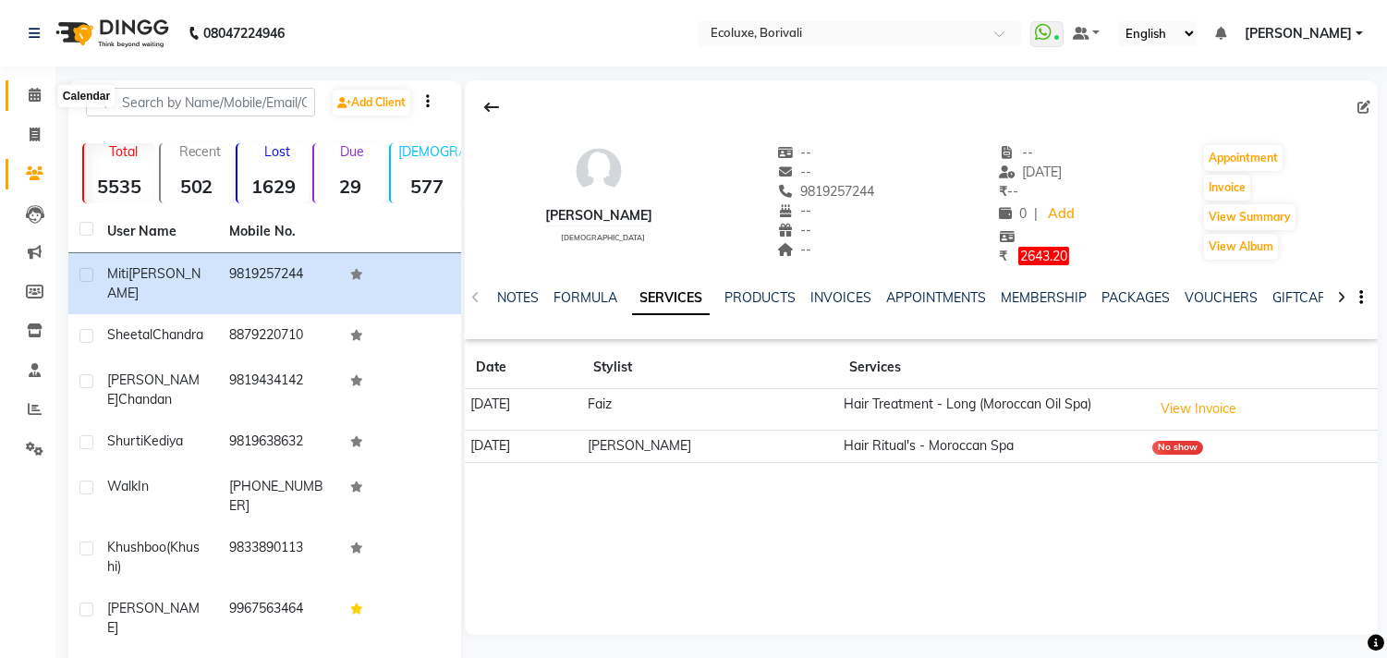
click at [31, 98] on icon at bounding box center [35, 95] width 12 height 14
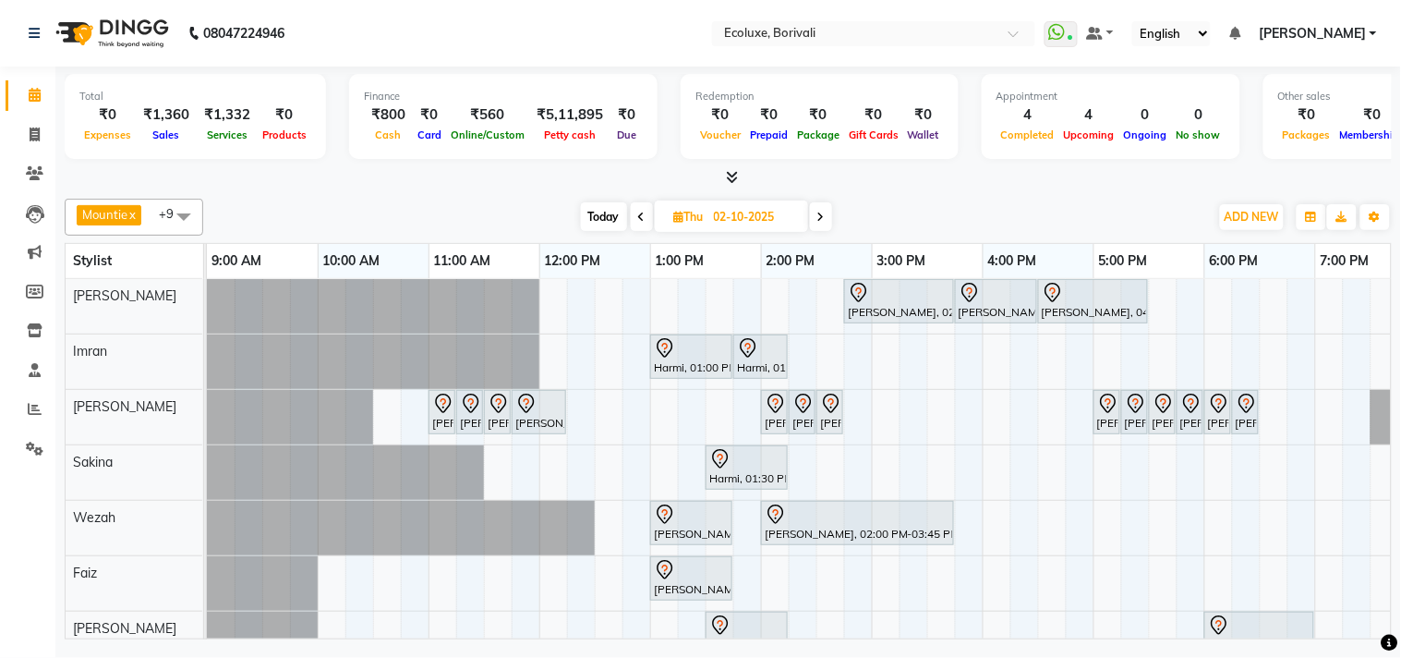
click at [606, 209] on span "Today" at bounding box center [604, 216] width 46 height 29
type input "01-10-2025"
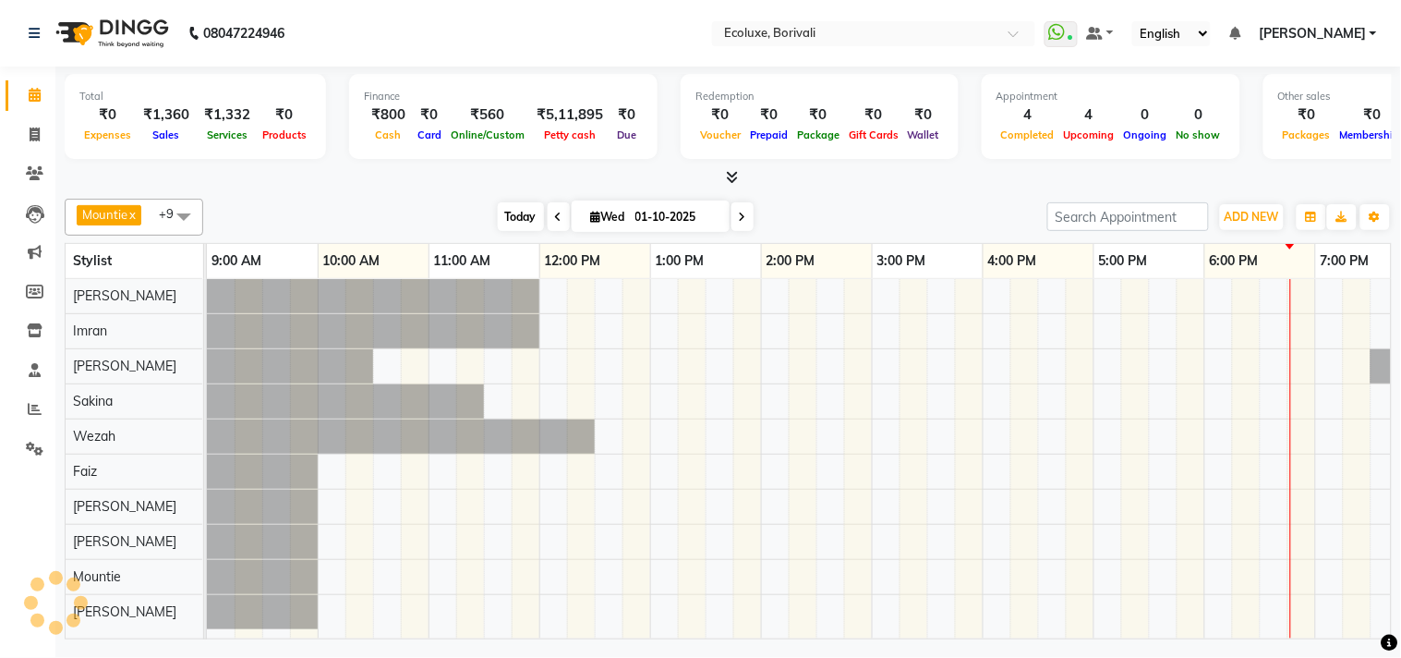
scroll to position [0, 367]
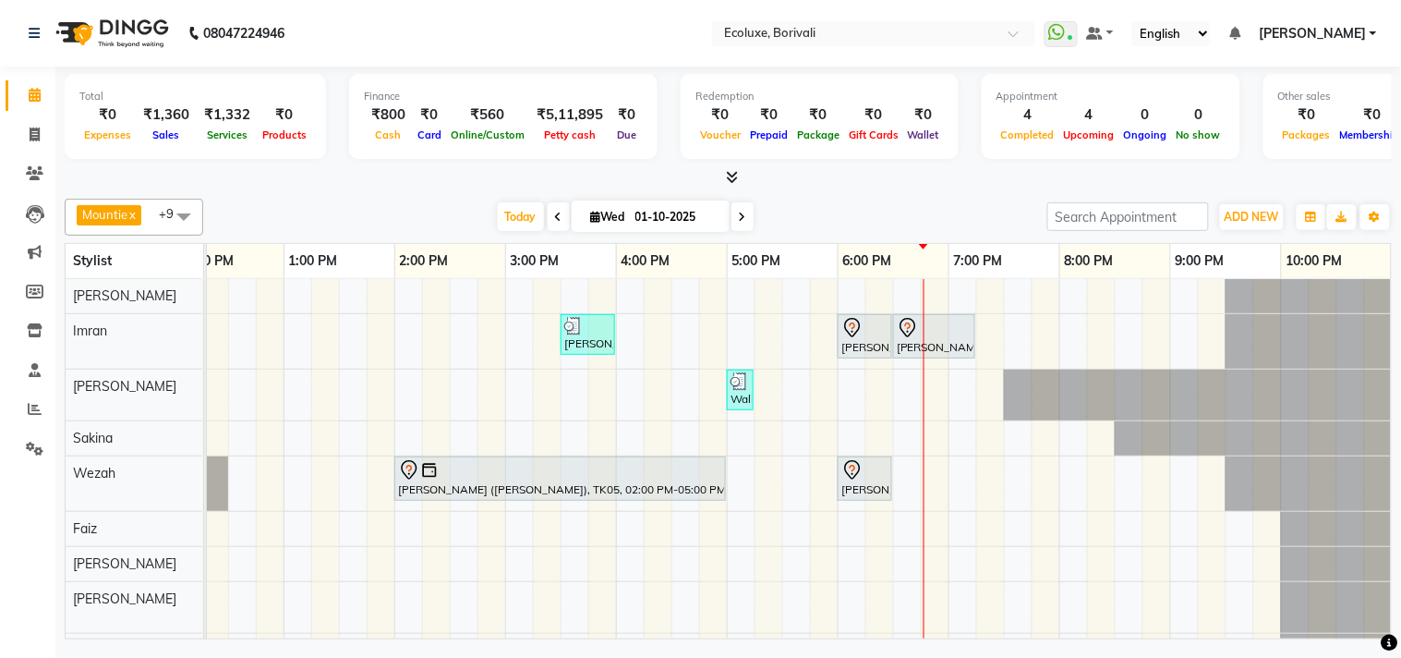
click at [344, 199] on div "Mountie x [PERSON_NAME] x [PERSON_NAME] x [PERSON_NAME] x [PERSON_NAME] x Wezah…" at bounding box center [729, 217] width 1328 height 37
click at [502, 212] on span "Today" at bounding box center [521, 216] width 46 height 29
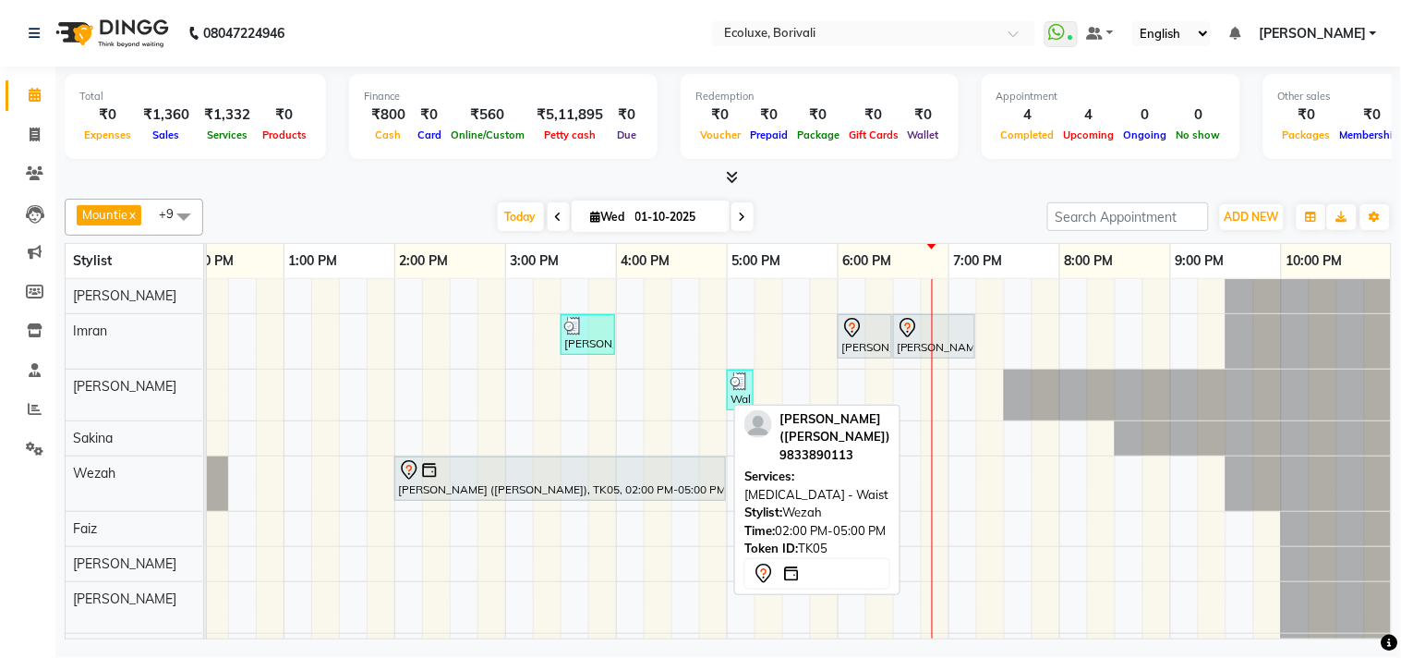
click at [552, 465] on div at bounding box center [560, 470] width 324 height 22
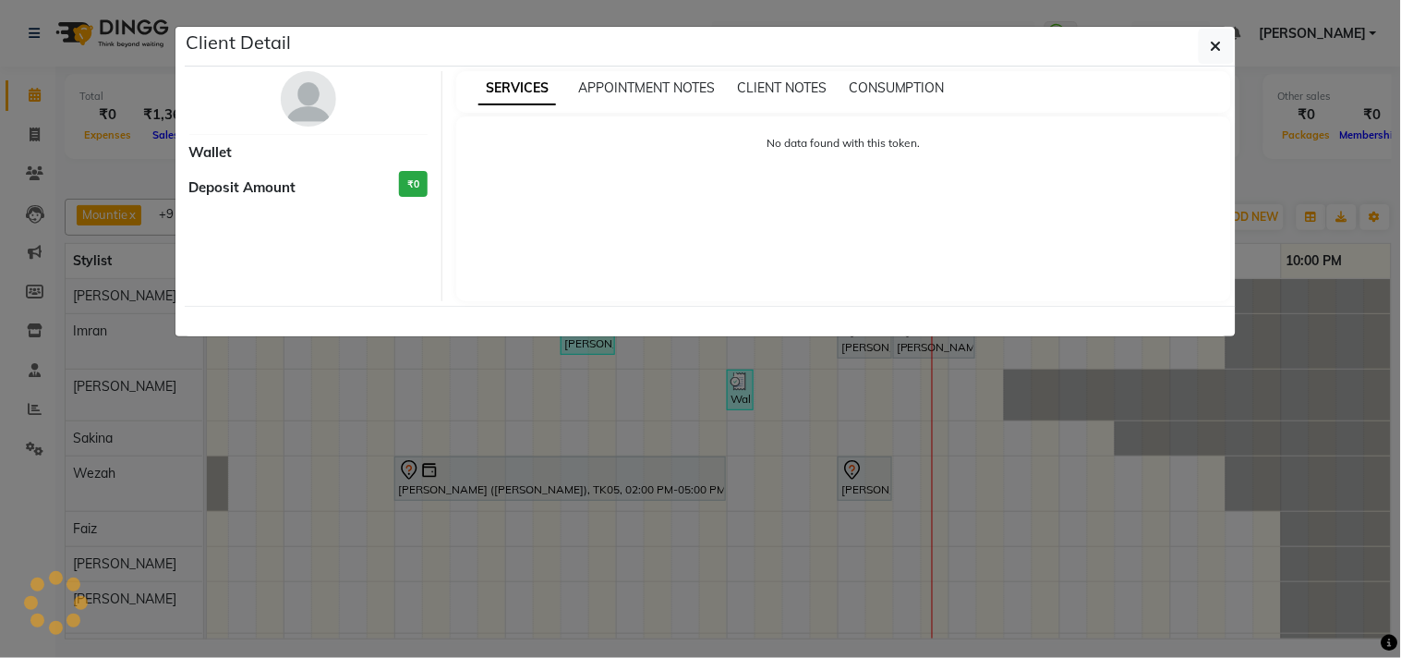
select select "7"
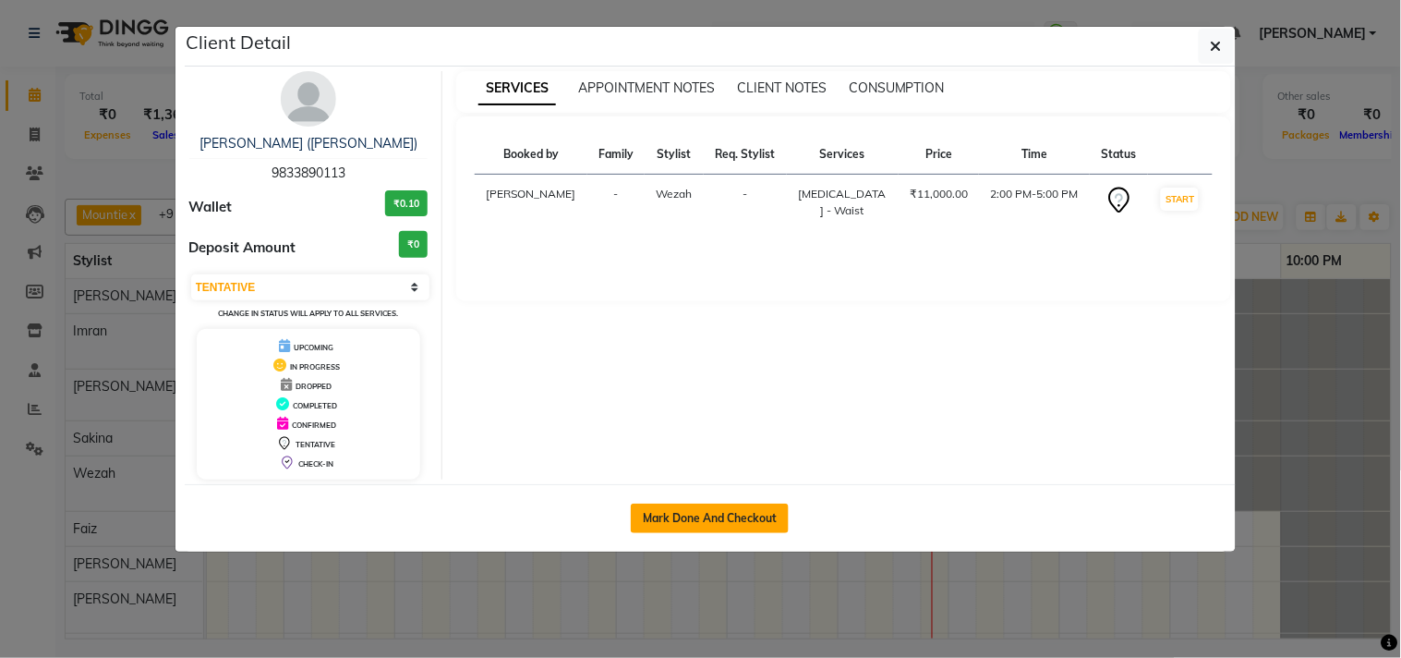
click at [744, 518] on button "Mark Done And Checkout" at bounding box center [710, 518] width 158 height 30
select select "service"
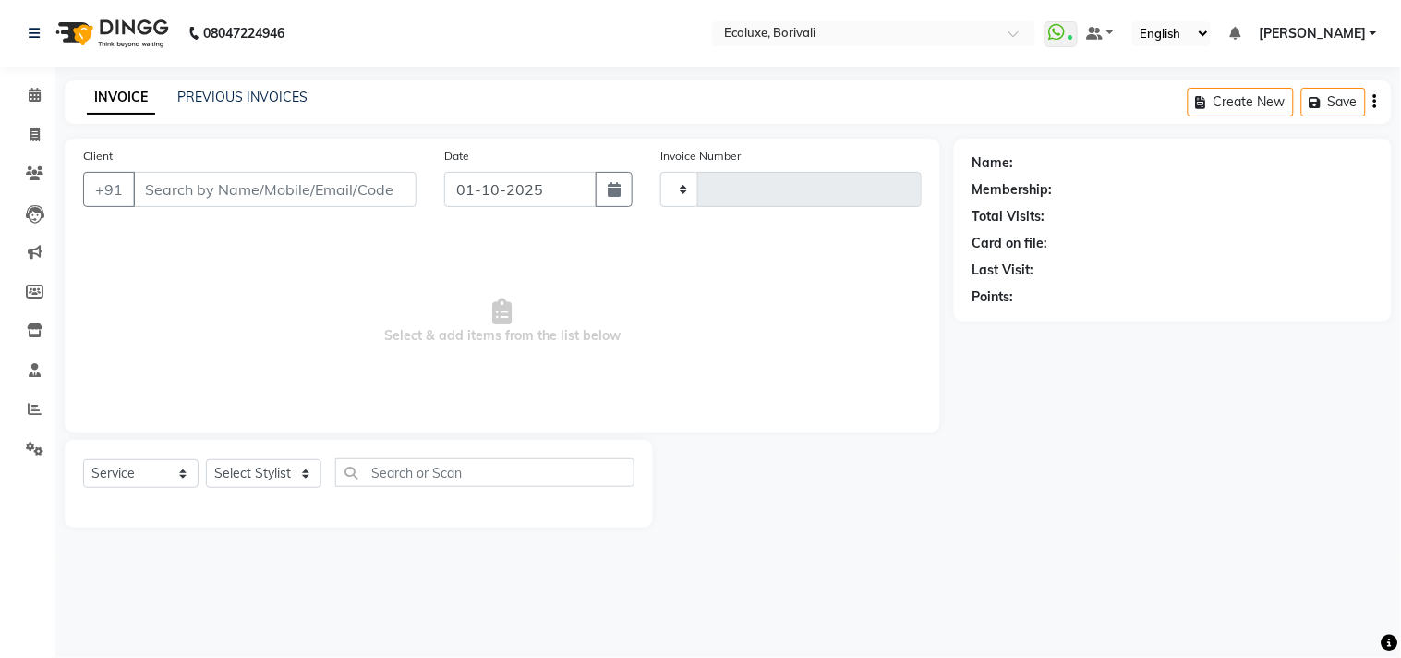
type input "2250"
select select "5386"
type input "9833890113"
select select "37822"
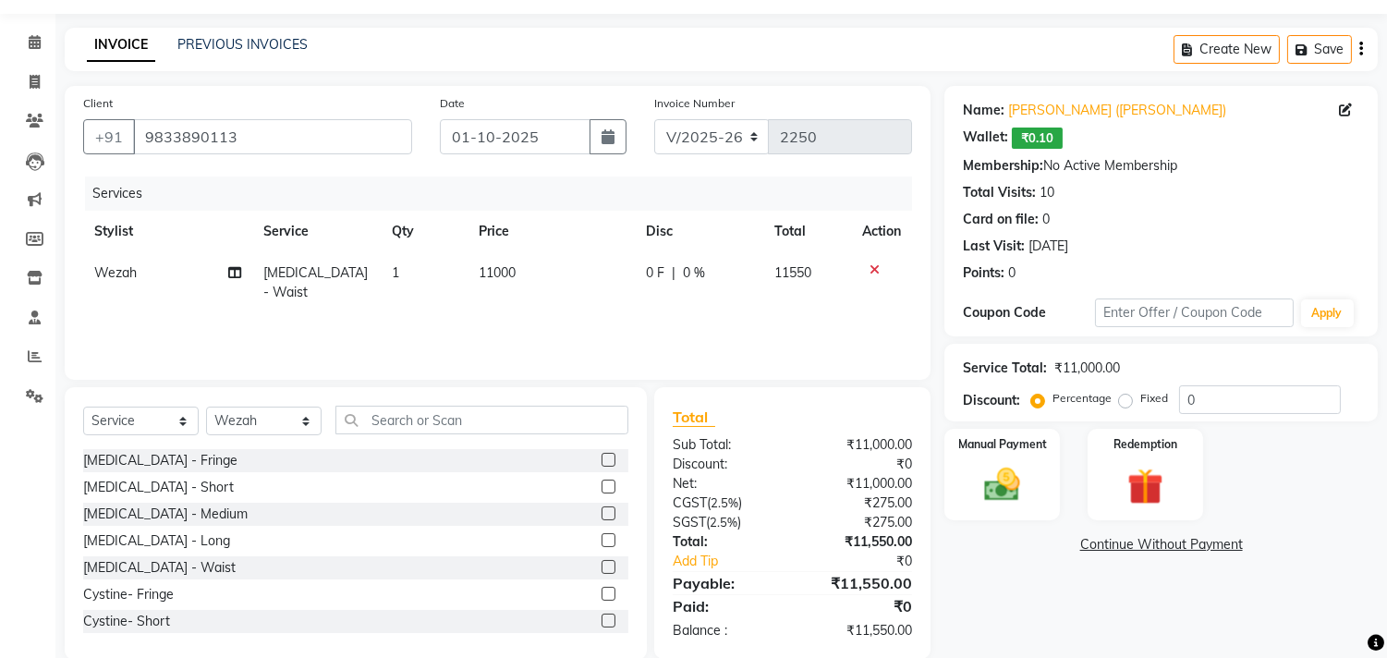
scroll to position [81, 0]
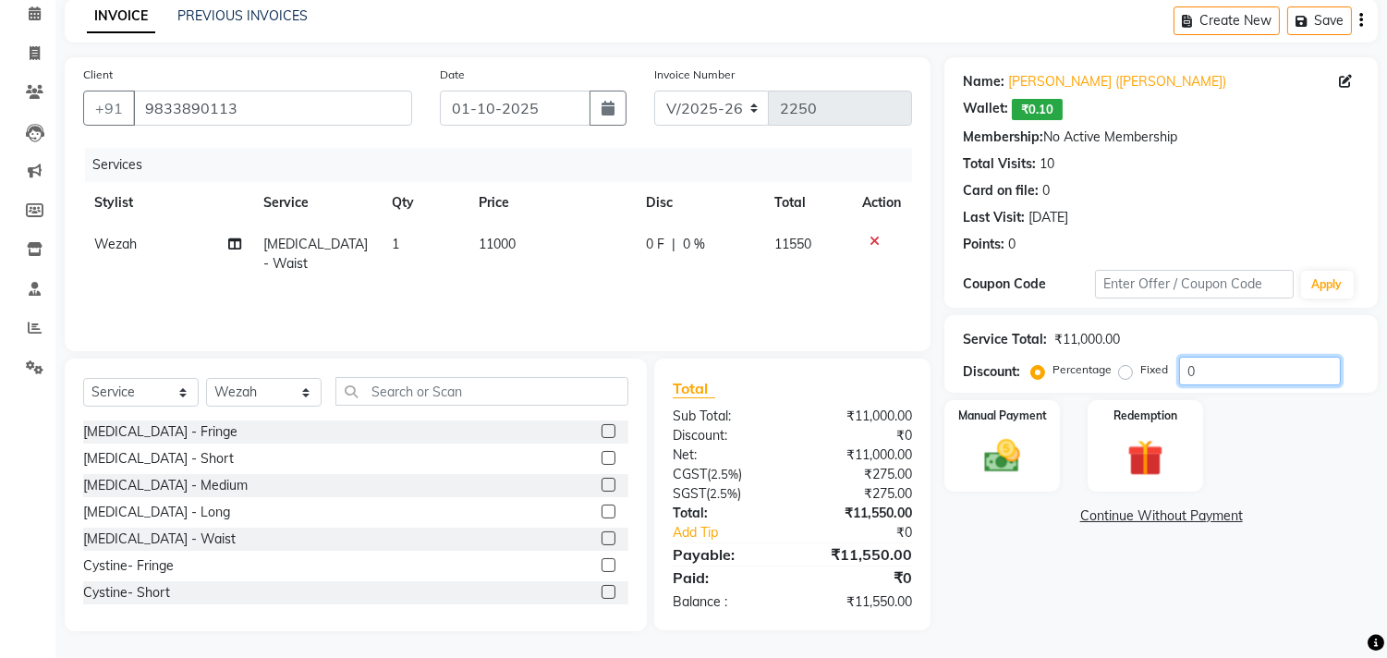
click at [1183, 367] on input "0" at bounding box center [1260, 371] width 162 height 29
type input "50"
click at [301, 248] on span "[MEDICAL_DATA] - Waist" at bounding box center [314, 254] width 104 height 36
select select "37822"
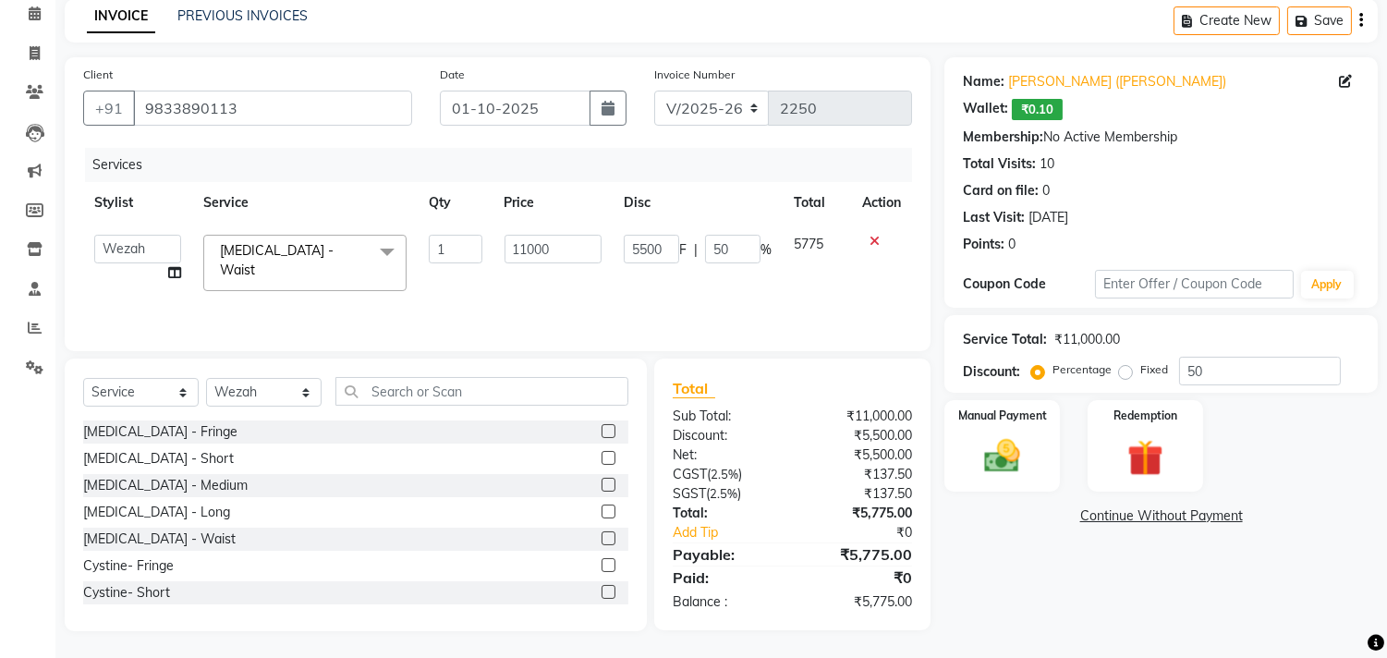
click at [305, 249] on span "[MEDICAL_DATA] - Waist" at bounding box center [277, 260] width 114 height 36
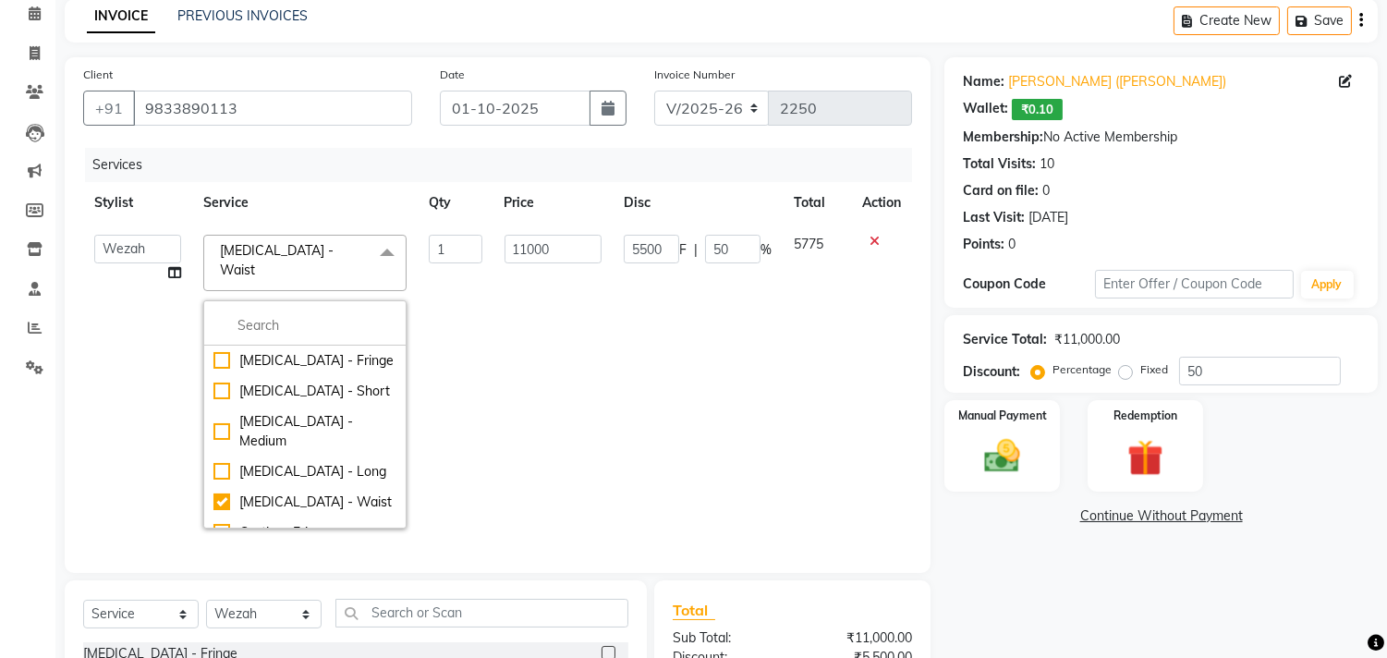
click at [213, 462] on div "[MEDICAL_DATA] - Long" at bounding box center [304, 471] width 183 height 19
checkbox input "true"
checkbox input "false"
type input "10000"
type input "5000"
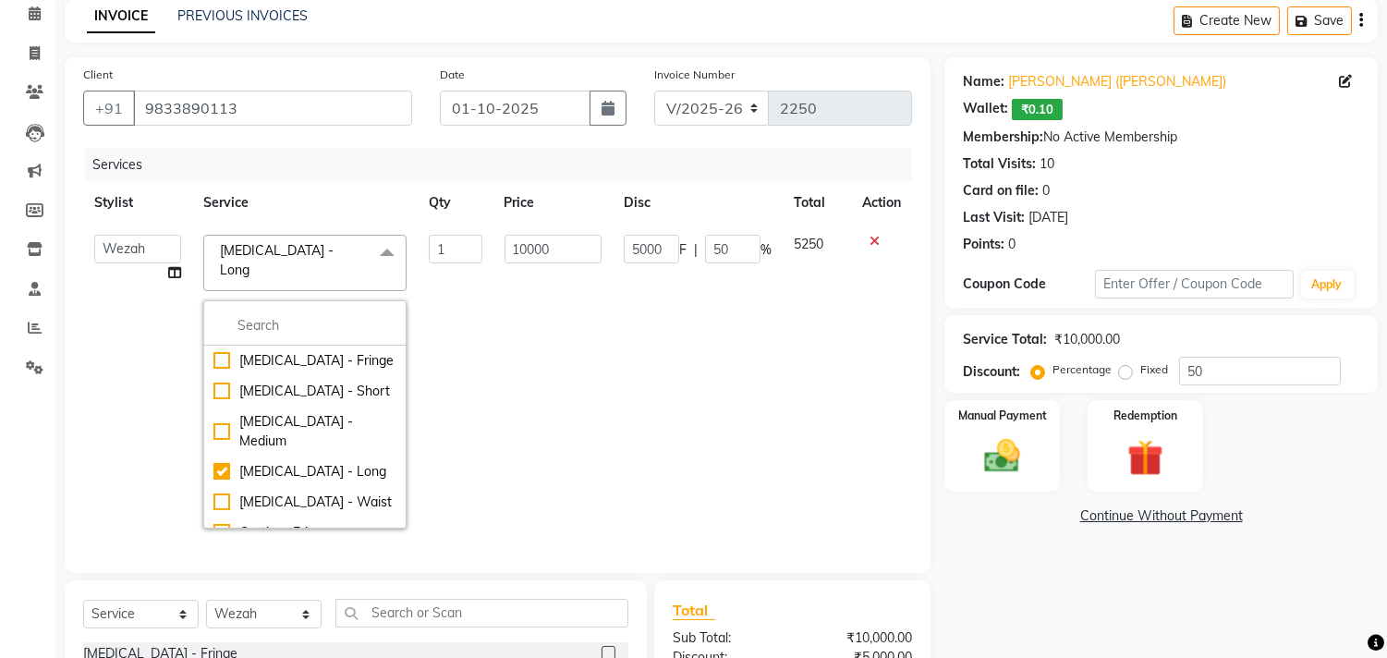
click at [0, 510] on div "Calendar Invoice Clients Leads Marketing Members Inventory Staff Reports Settin…" at bounding box center [124, 411] width 249 height 881
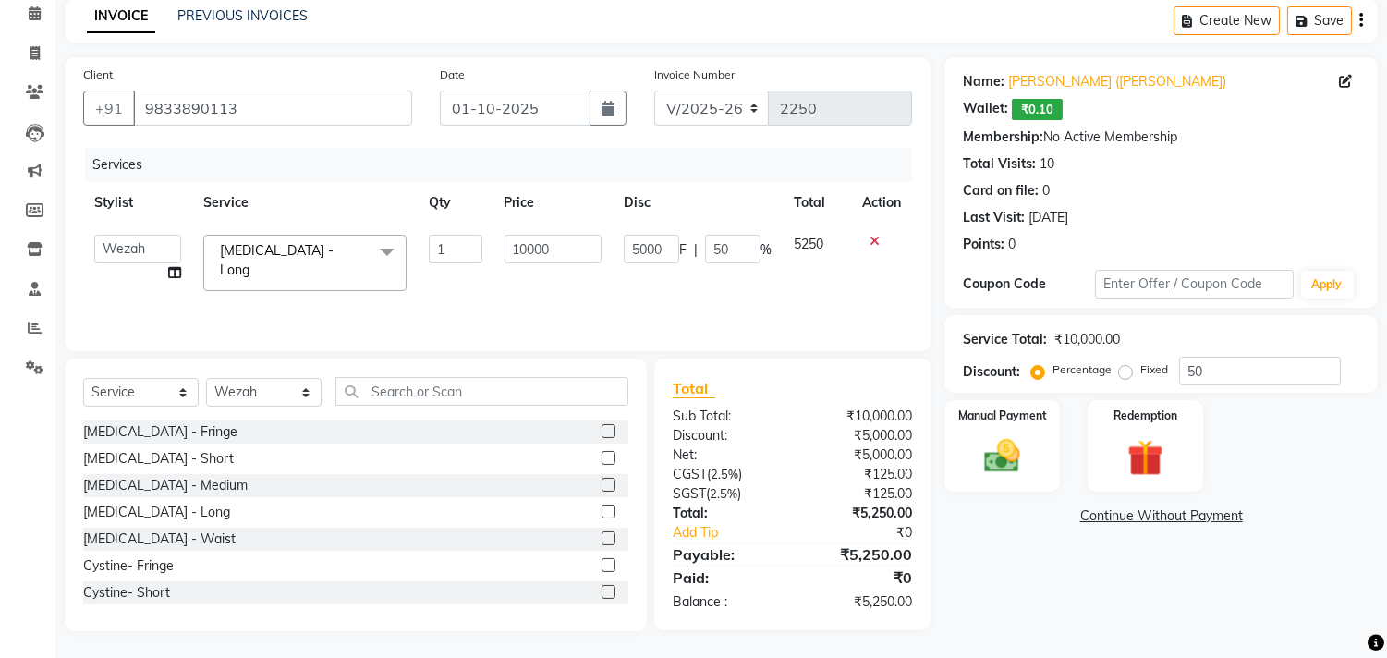
click at [1360, 20] on icon "button" at bounding box center [1361, 20] width 4 height 1
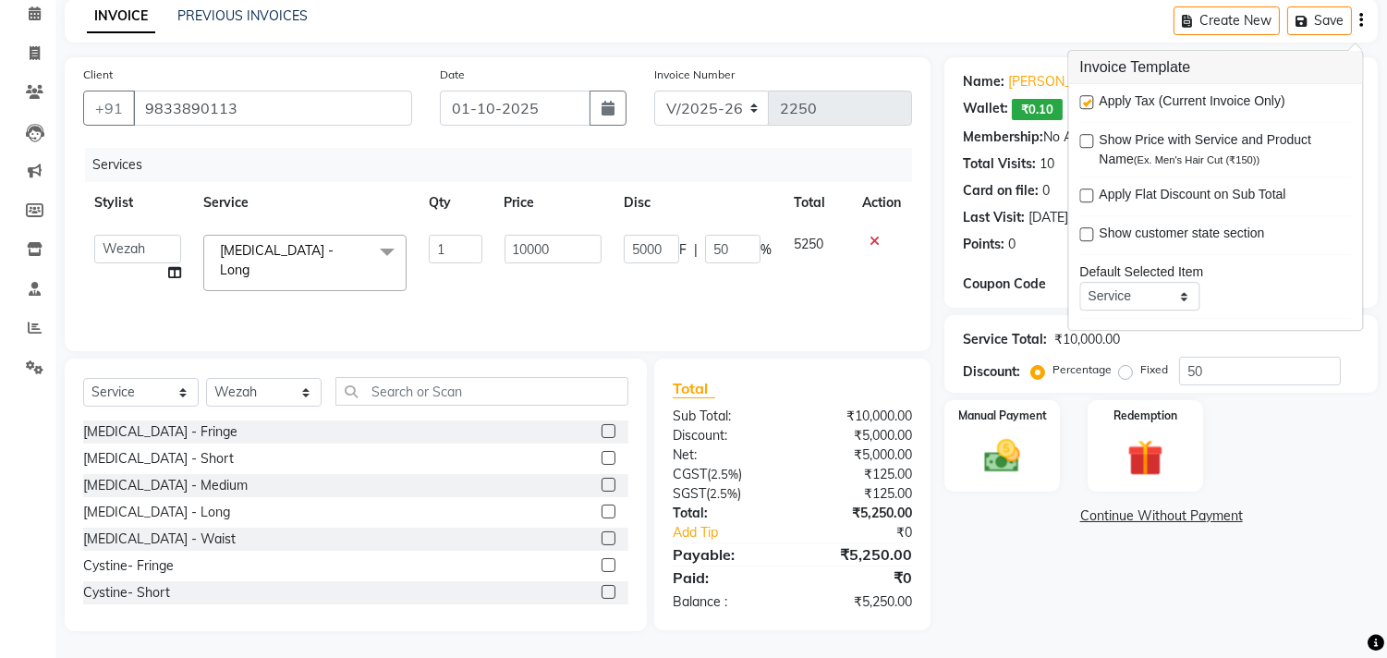
click at [1086, 103] on label at bounding box center [1086, 102] width 14 height 14
click at [1086, 103] on input "checkbox" at bounding box center [1085, 103] width 12 height 12
checkbox input "false"
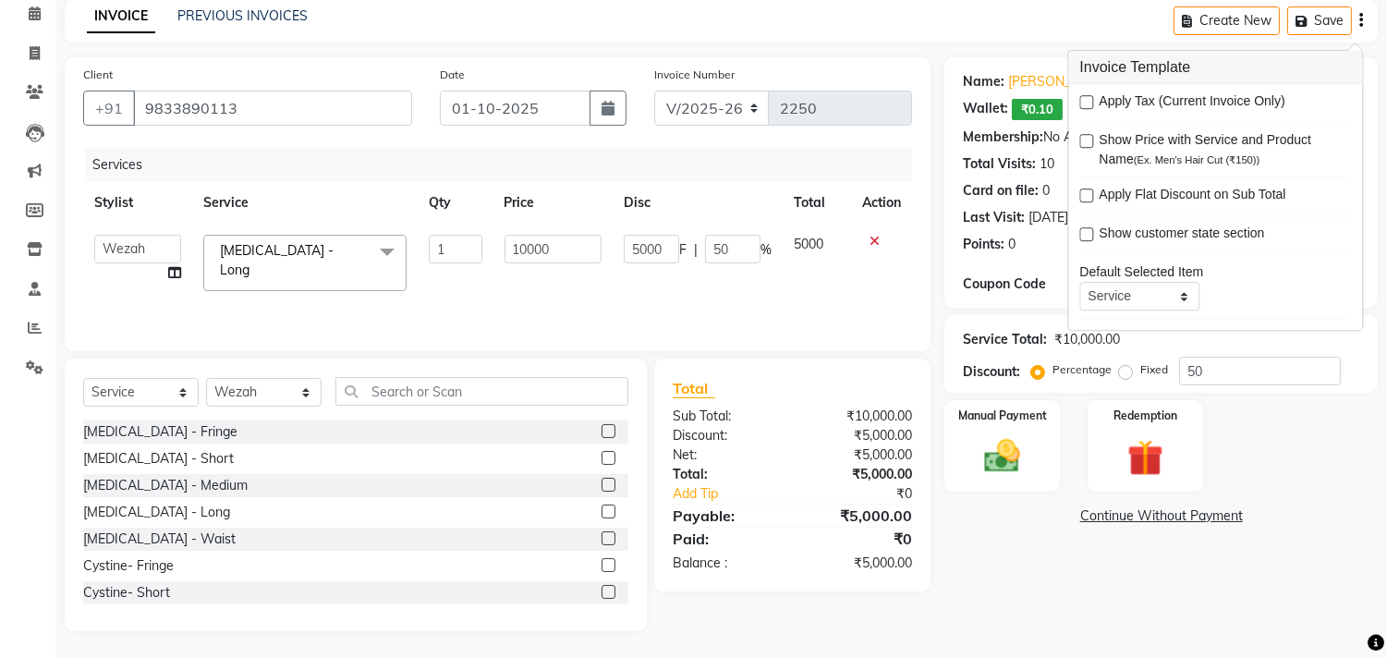
click at [825, 25] on div "INVOICE PREVIOUS INVOICES Create New Save" at bounding box center [721, 20] width 1313 height 43
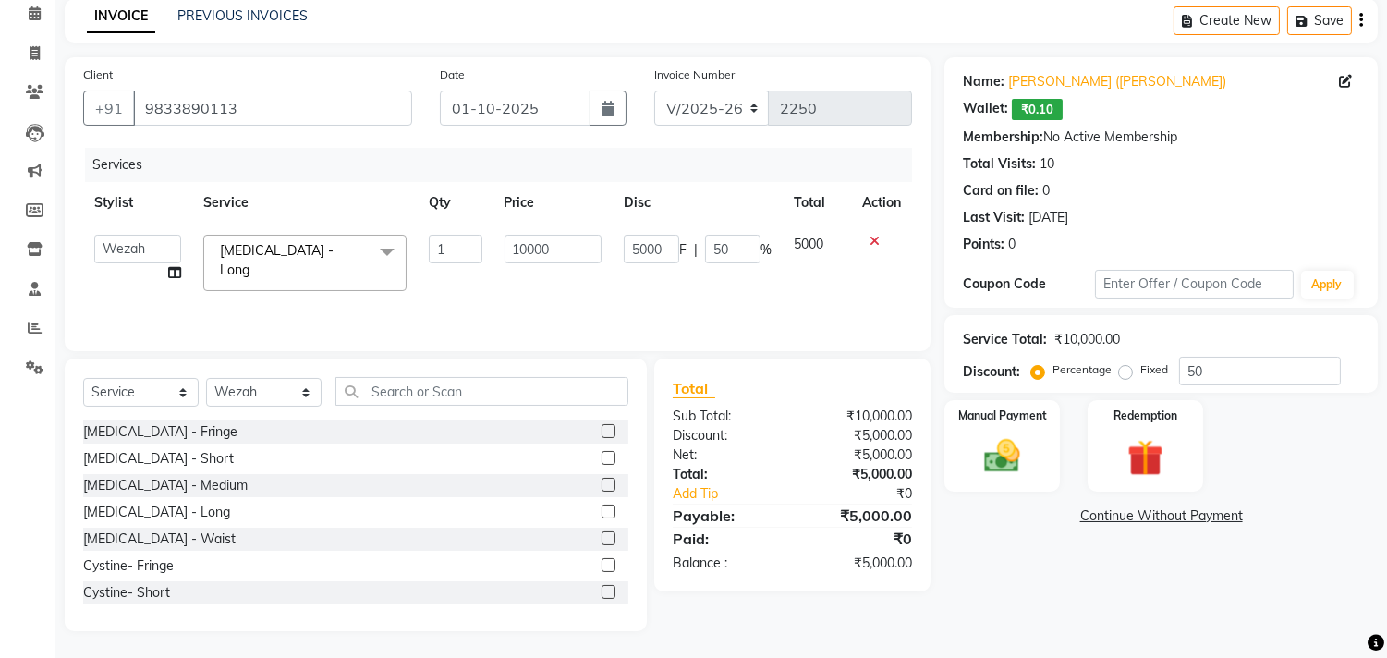
click at [999, 585] on div "Name: [PERSON_NAME] ([PERSON_NAME]) Wallet: ₹0.10 Membership: No Active Members…" at bounding box center [1167, 344] width 447 height 574
click at [1003, 440] on img at bounding box center [1002, 456] width 61 height 43
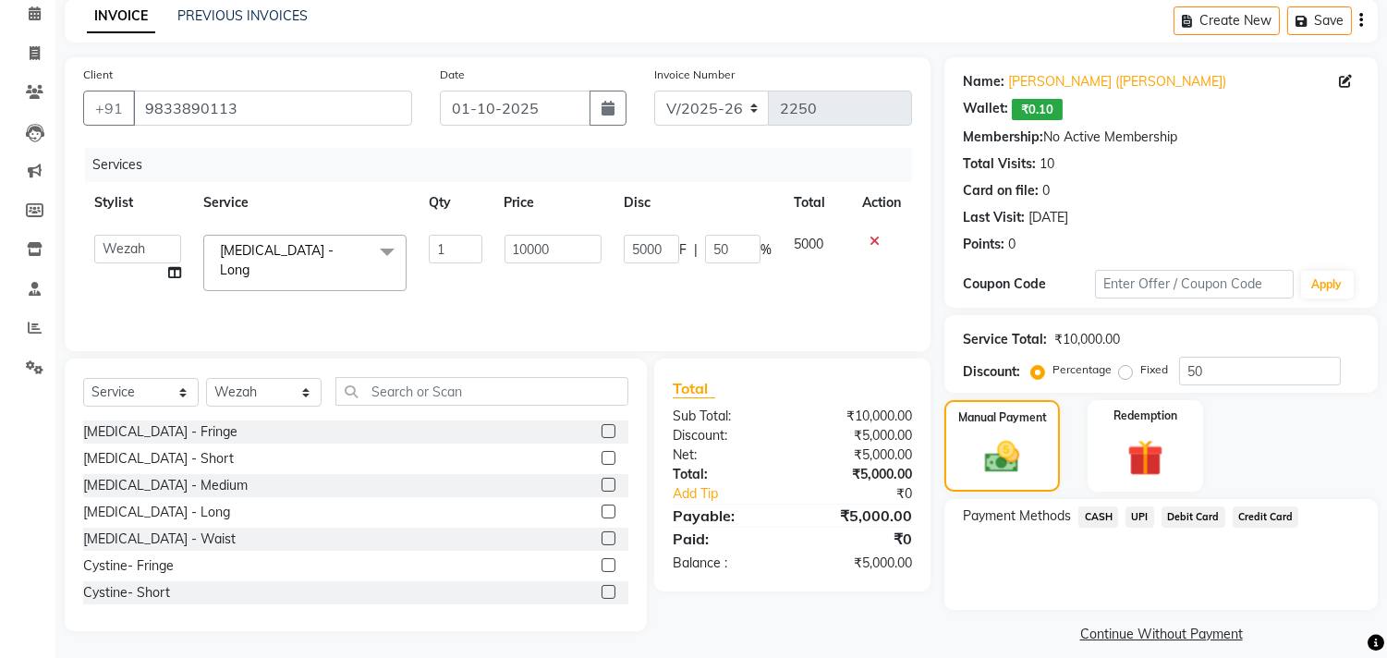
click at [1102, 515] on span "CASH" at bounding box center [1098, 516] width 40 height 21
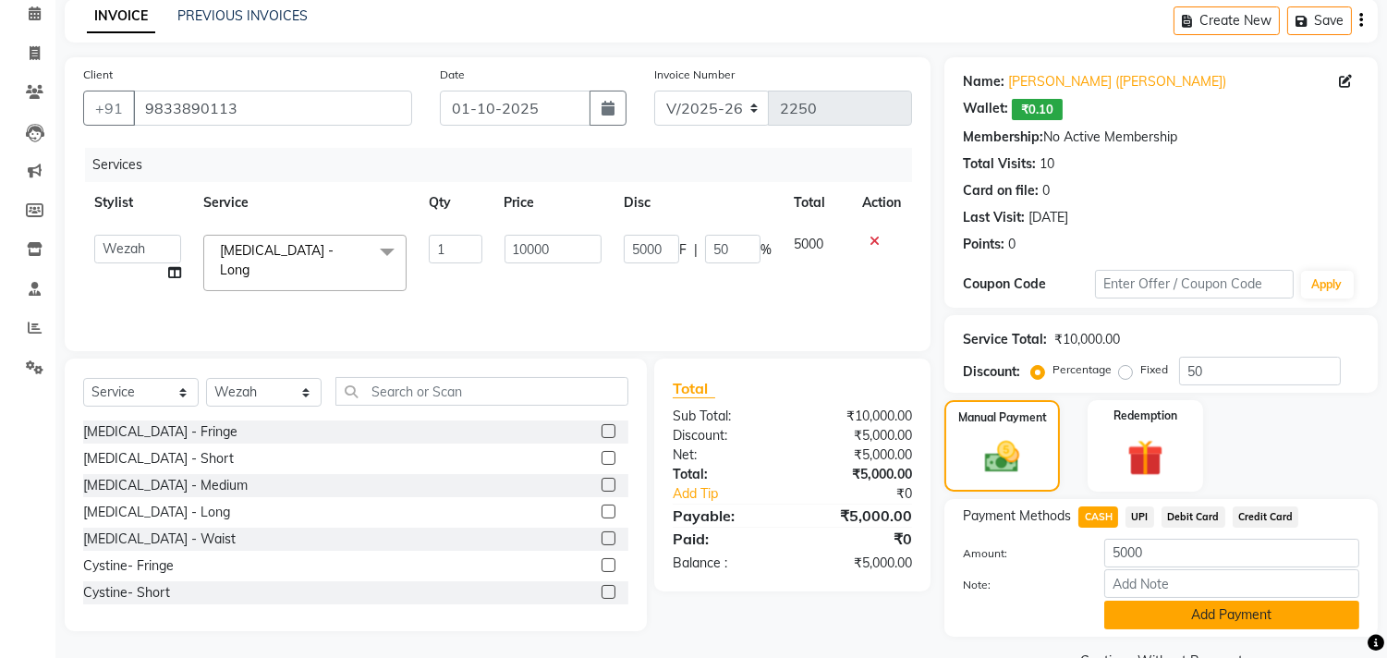
click at [1203, 613] on button "Add Payment" at bounding box center [1231, 615] width 255 height 29
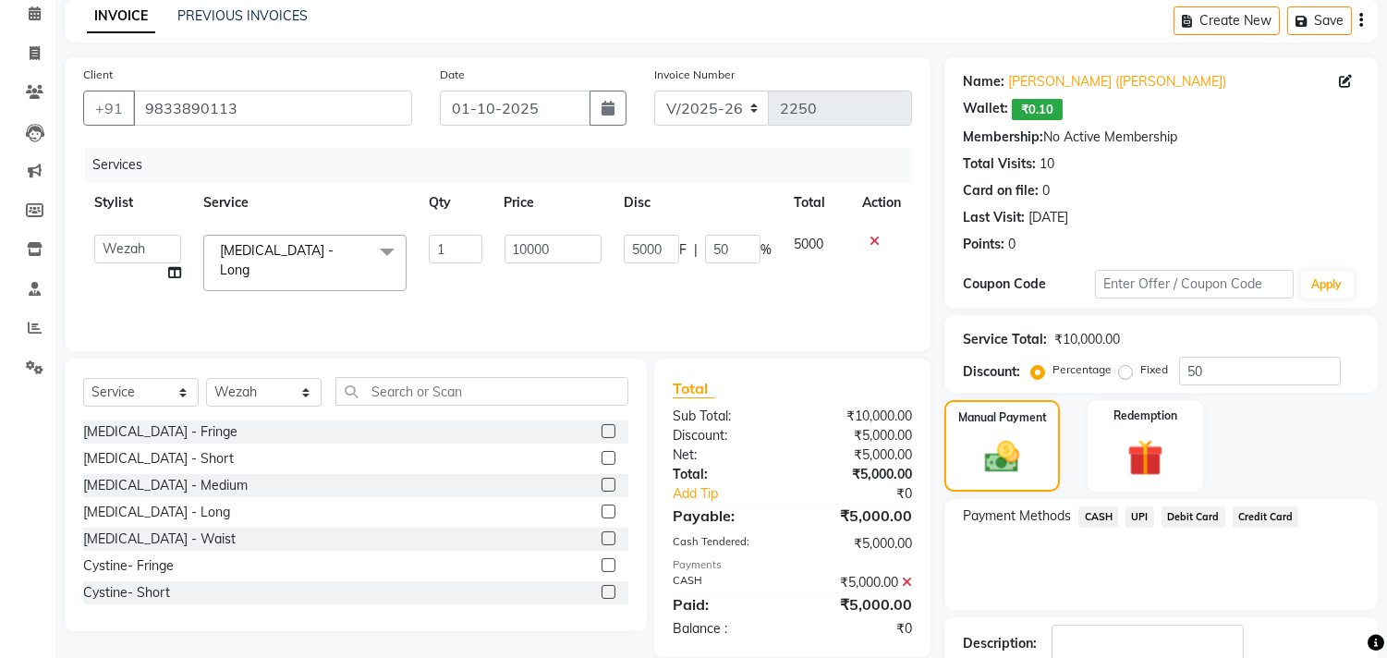
scroll to position [185, 0]
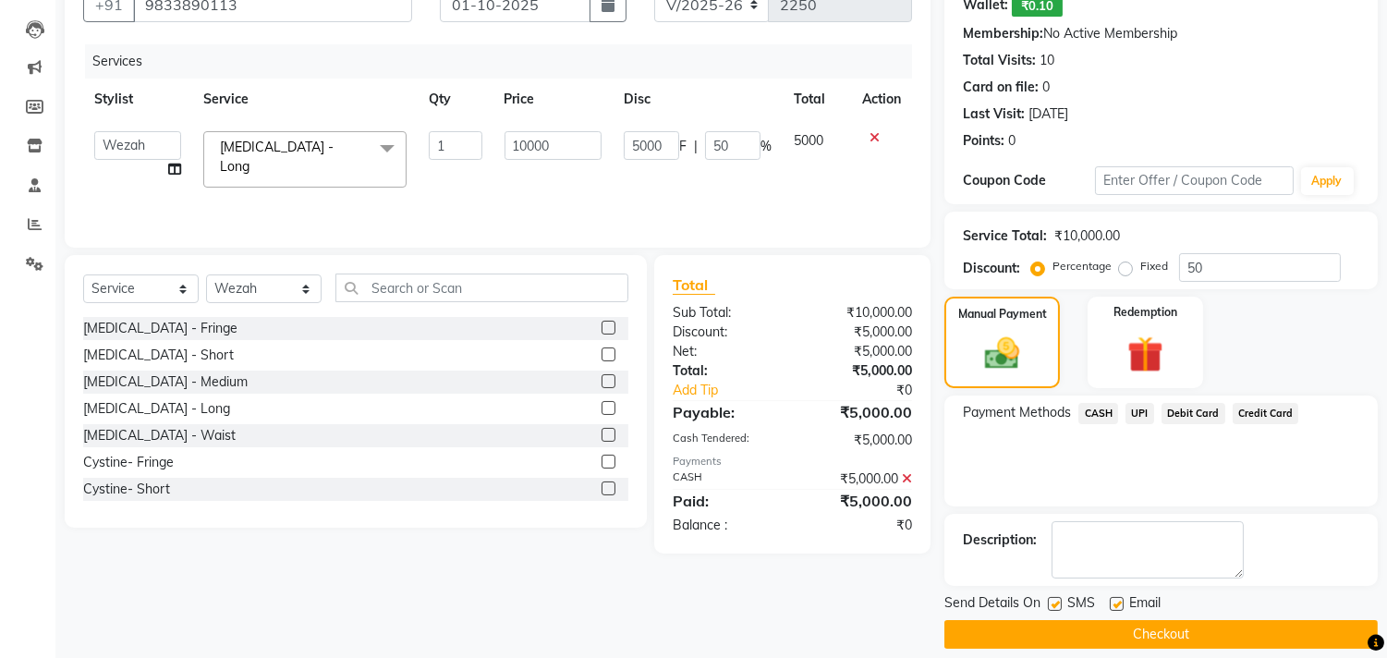
click at [1183, 625] on button "Checkout" at bounding box center [1160, 634] width 433 height 29
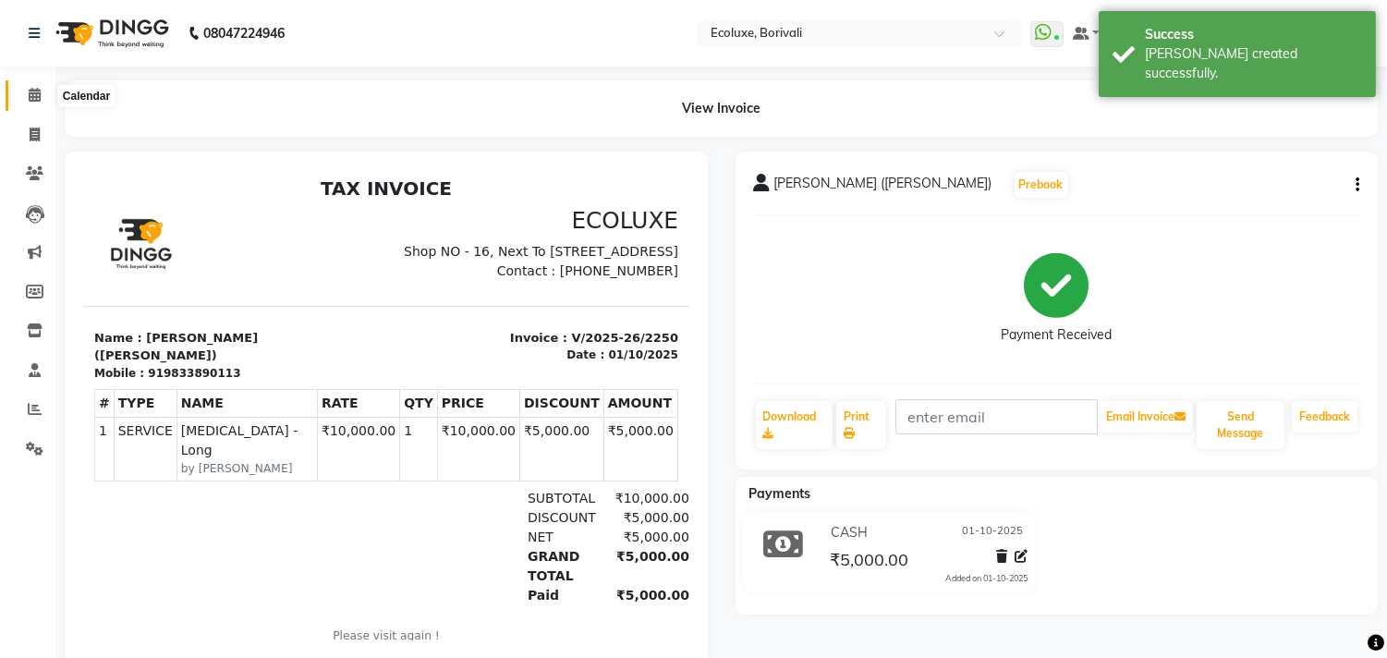
click at [40, 85] on span at bounding box center [34, 95] width 32 height 21
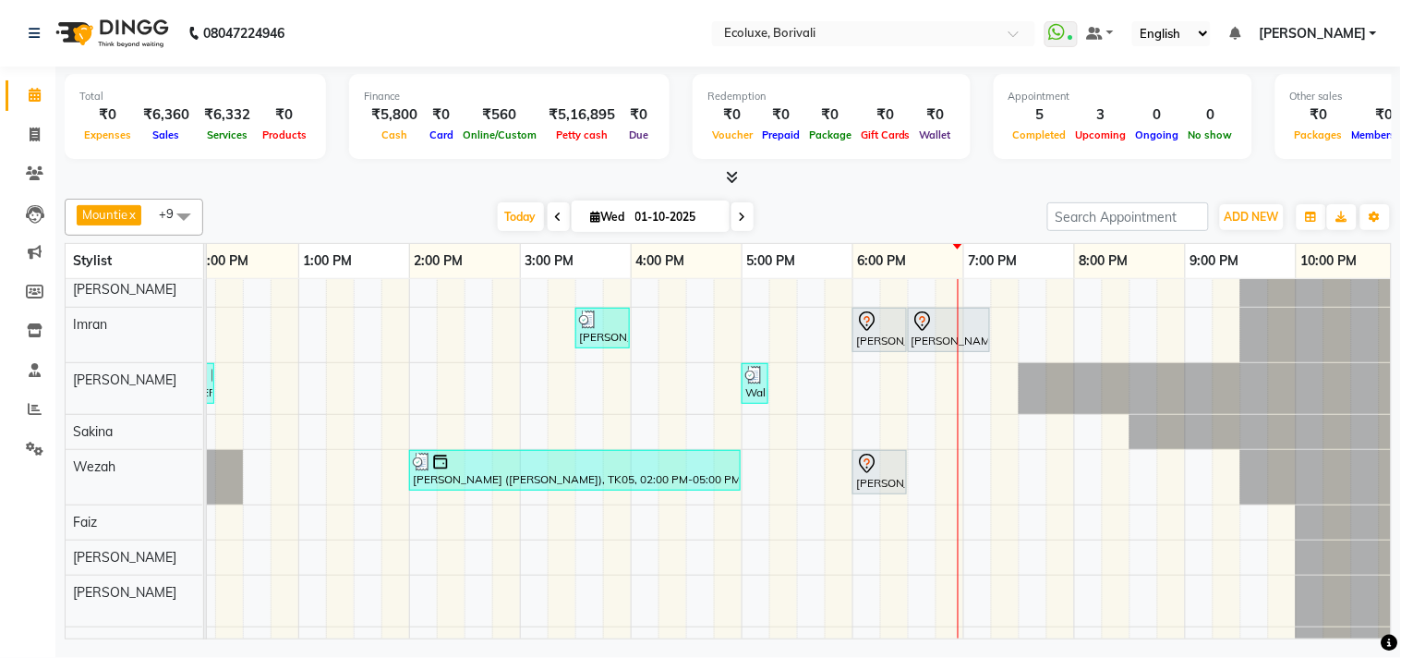
scroll to position [0, 367]
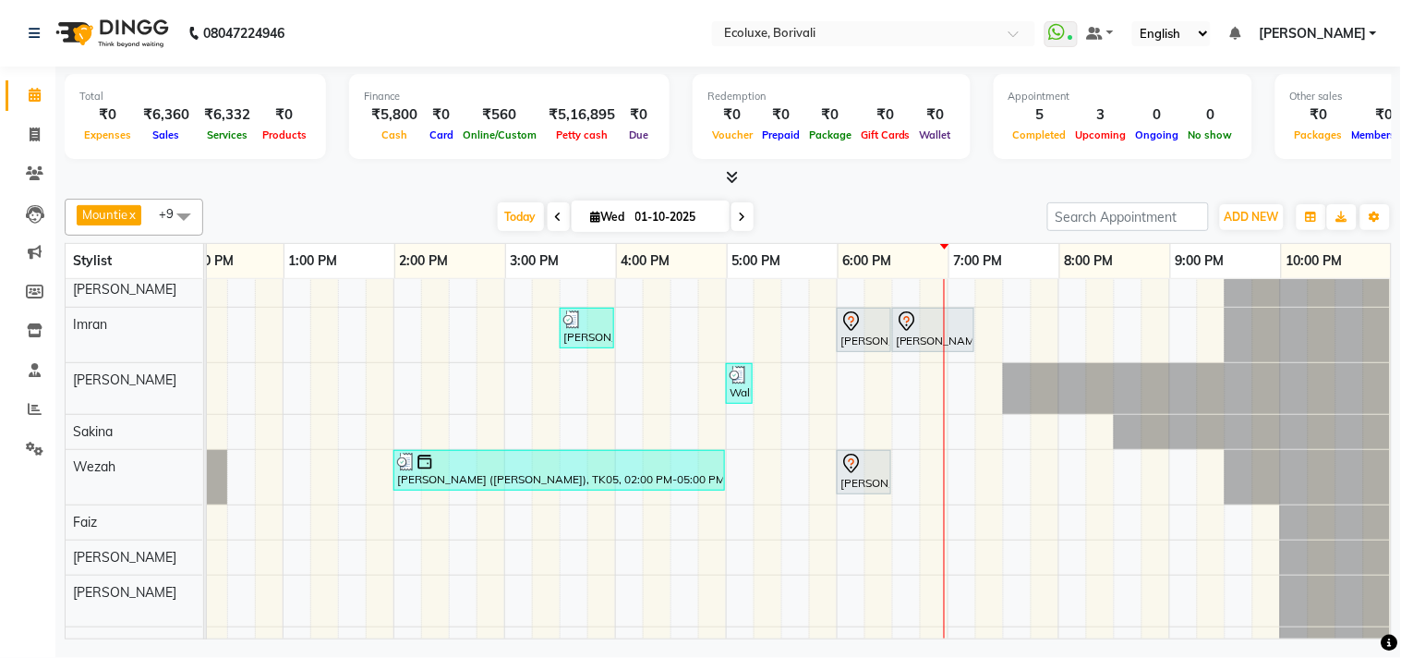
click at [741, 214] on icon at bounding box center [742, 217] width 7 height 11
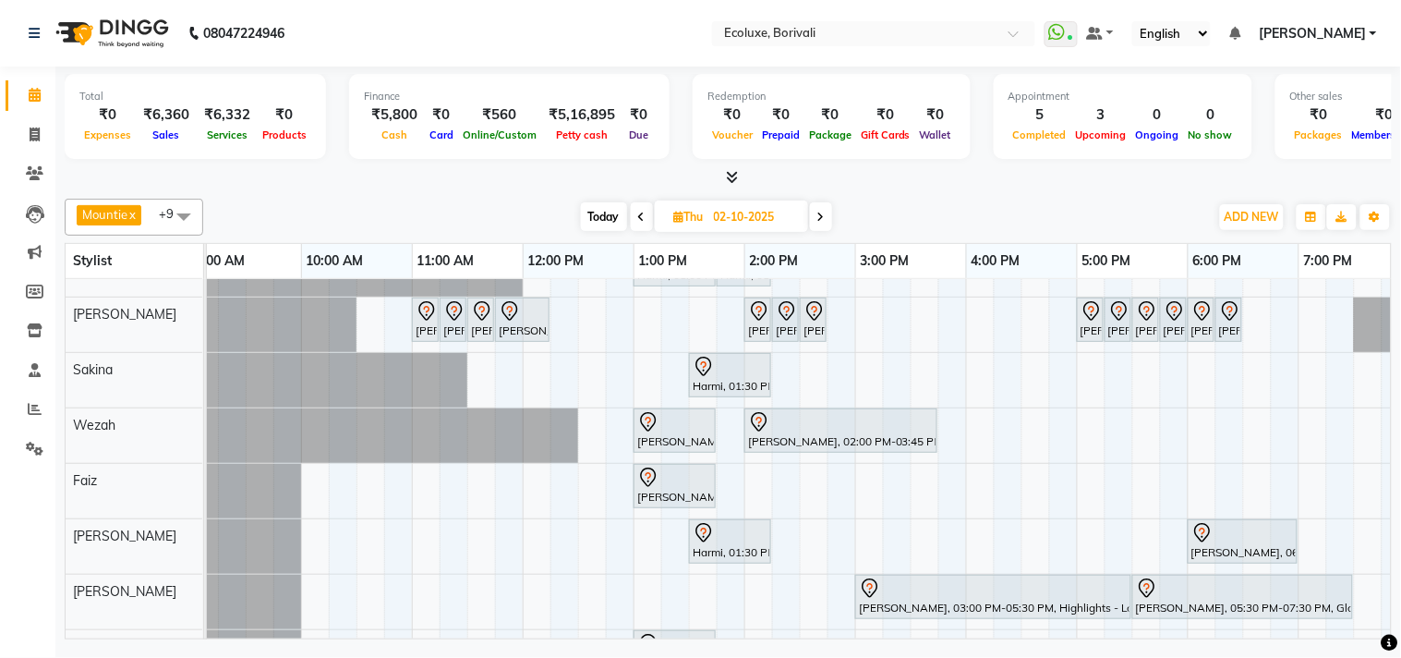
scroll to position [143, 0]
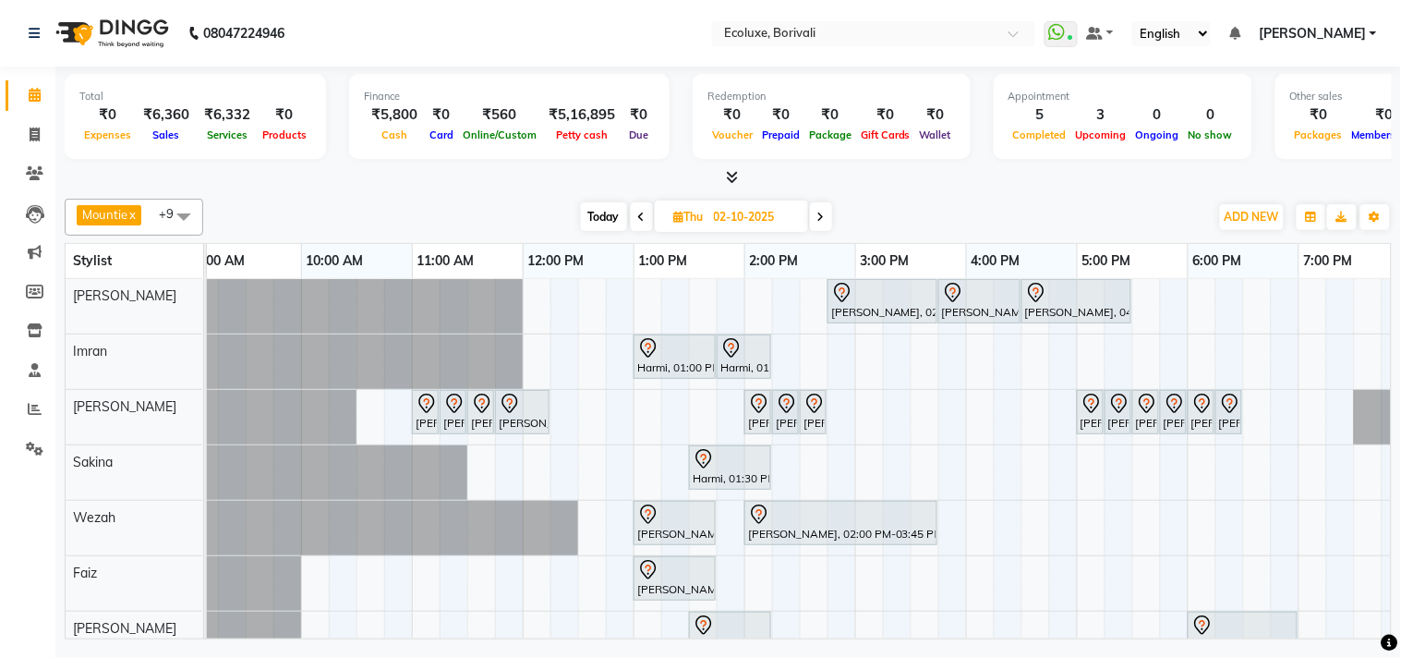
click at [449, 47] on nav "08047224946 Select Location × Ecoluxe, Borivali WhatsApp Status ✕ Status: Conne…" at bounding box center [700, 33] width 1401 height 67
click at [449, 213] on div "Today Thu 02-10-2025" at bounding box center [706, 217] width 988 height 28
click at [608, 215] on span "Today" at bounding box center [604, 216] width 46 height 29
type input "01-10-2025"
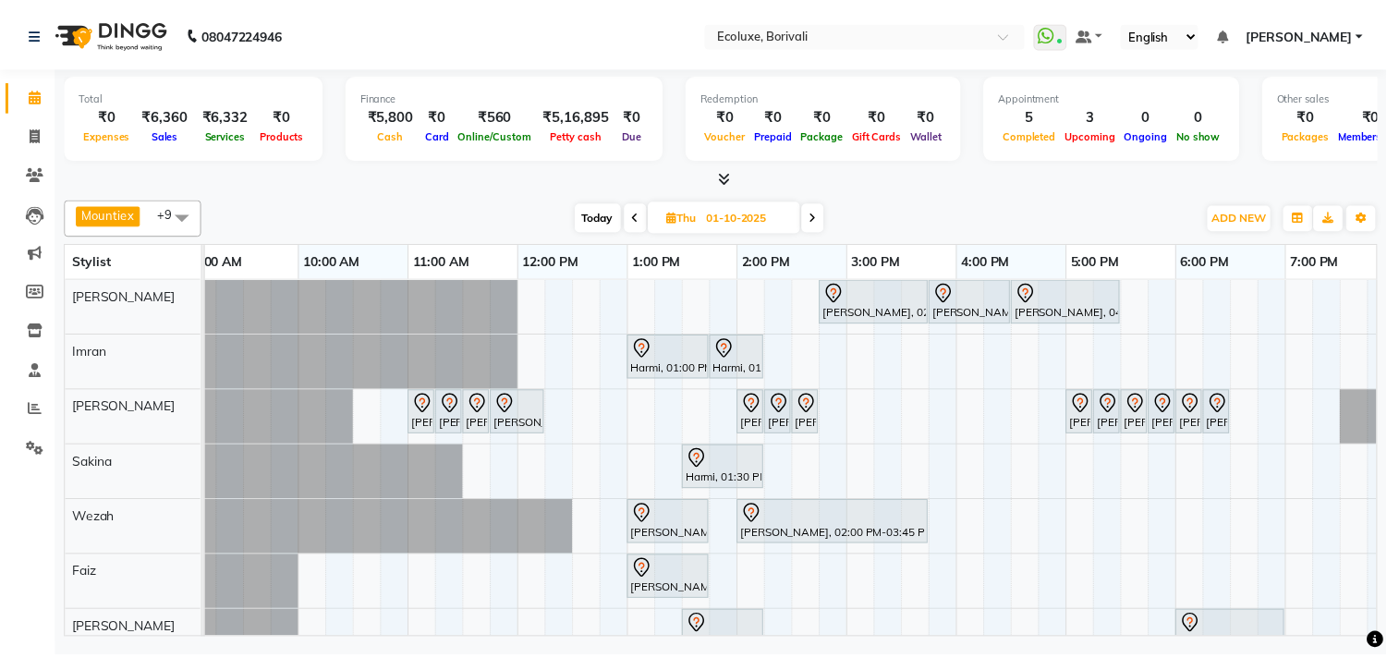
scroll to position [0, 367]
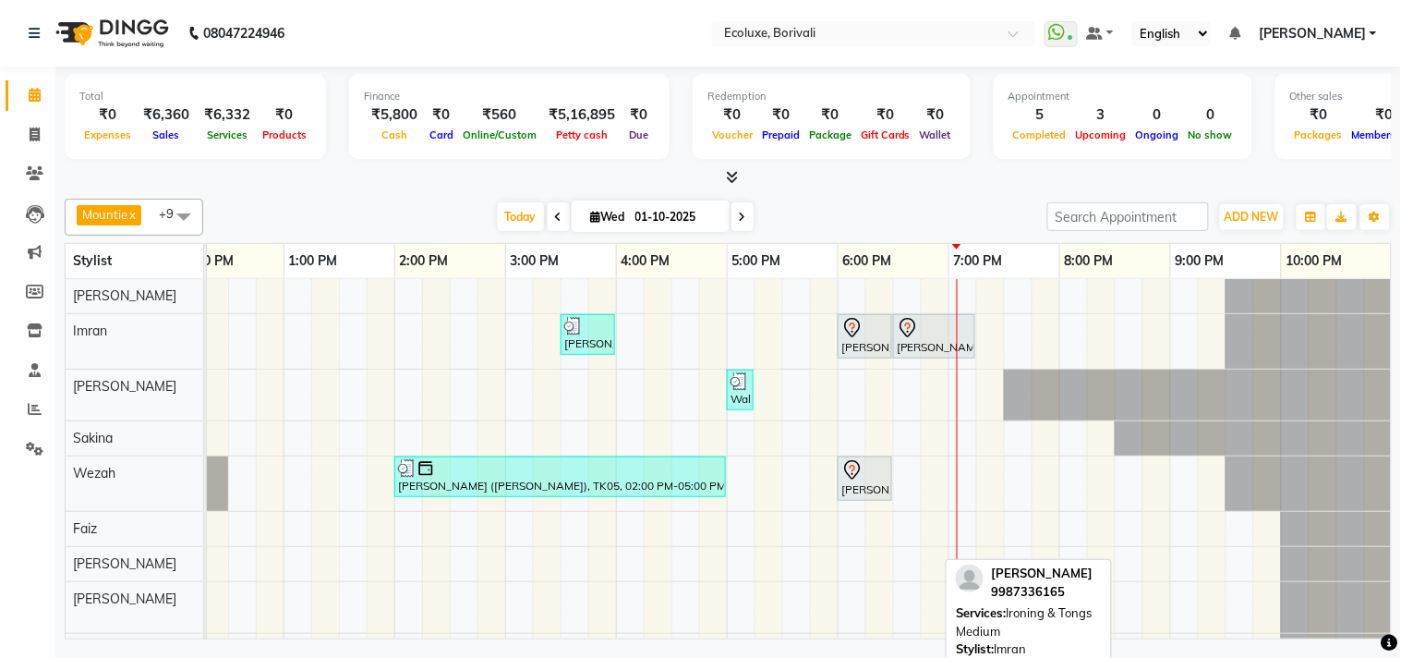
click at [919, 346] on div "[PERSON_NAME], TK02, 06:30 PM-07:15 PM, Ironing & Tongs Medium" at bounding box center [934, 336] width 79 height 39
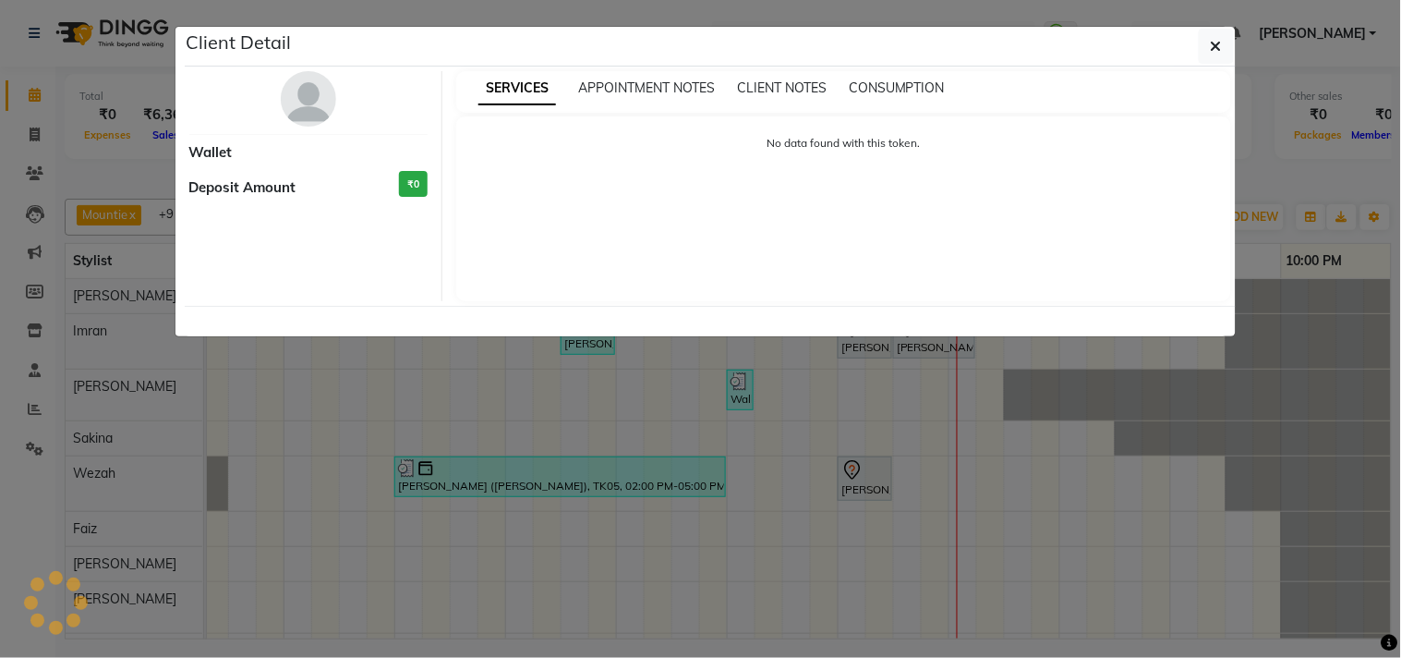
select select "7"
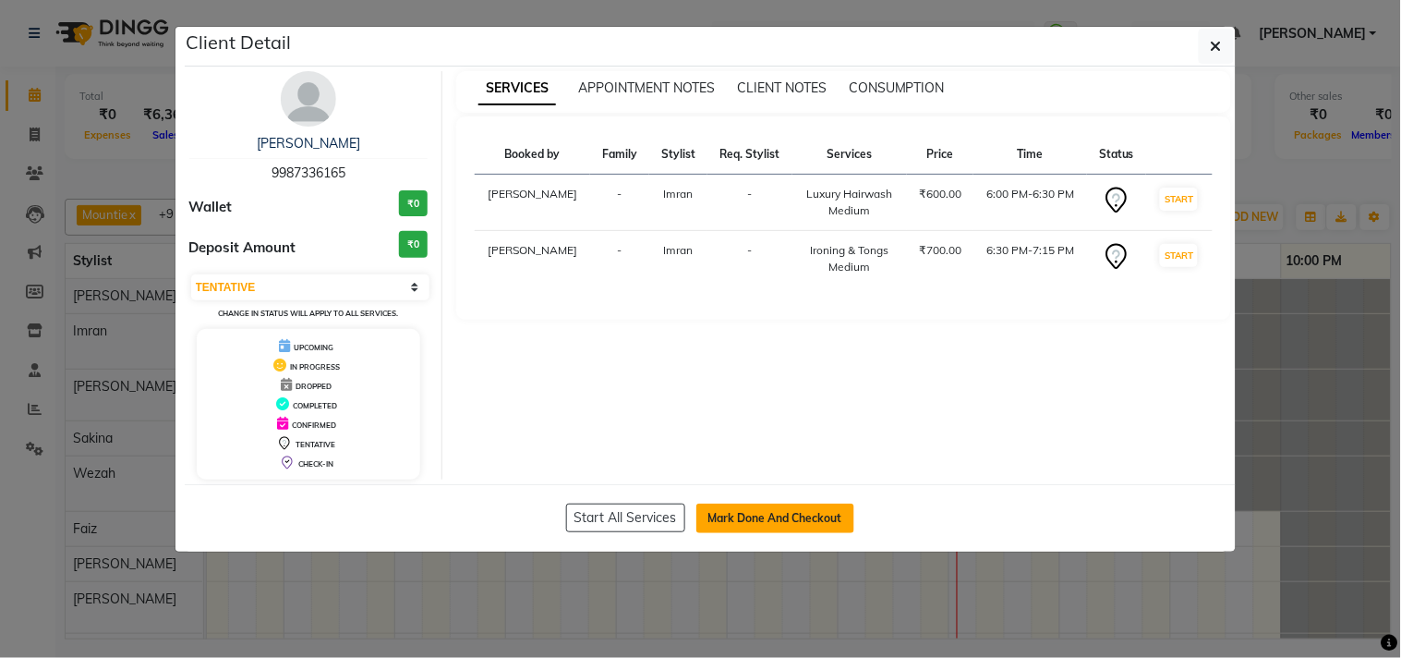
click at [740, 521] on button "Mark Done And Checkout" at bounding box center [776, 518] width 158 height 30
select select "service"
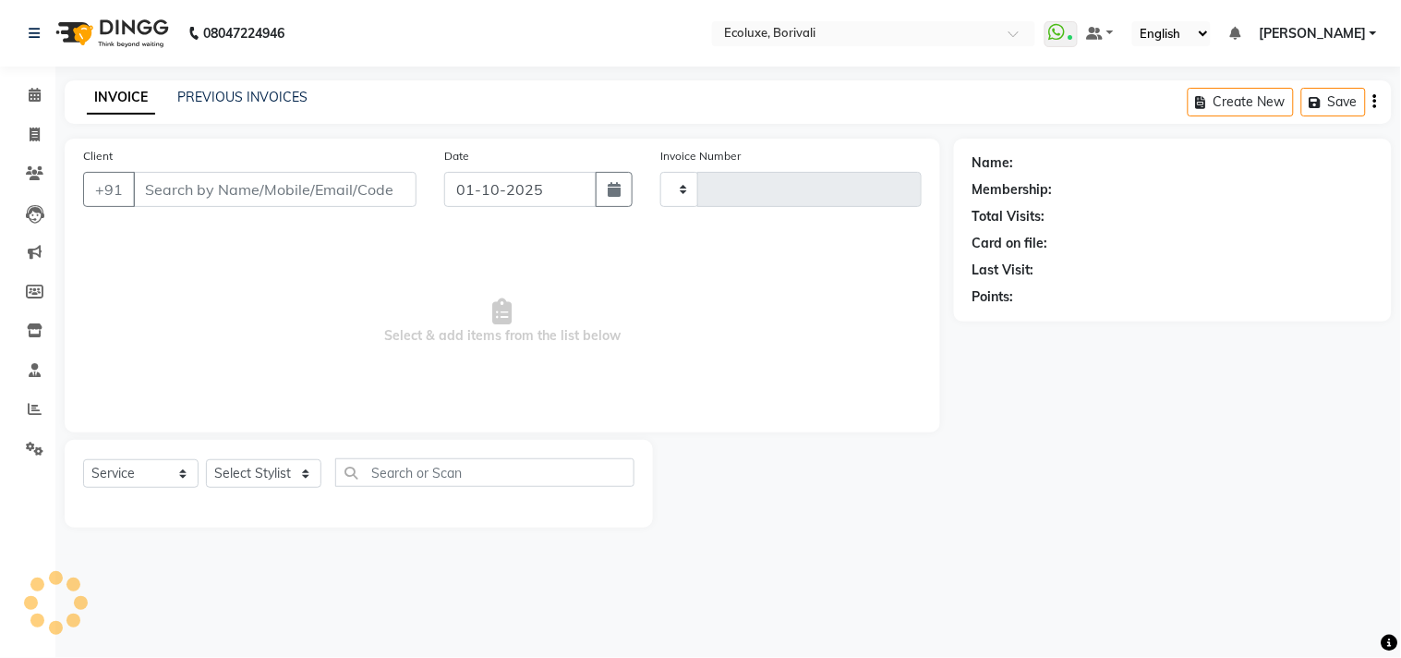
type input "2251"
select select "5386"
type input "9987336165"
select select "35739"
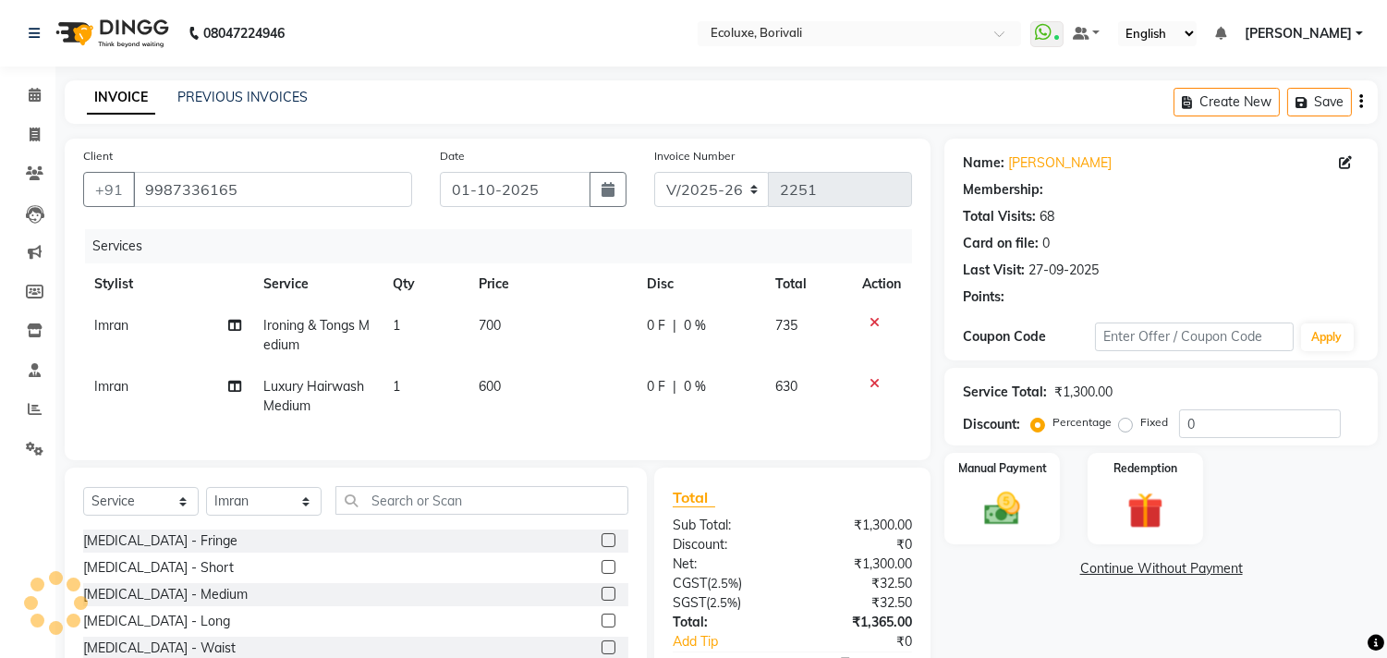
select select "1: Object"
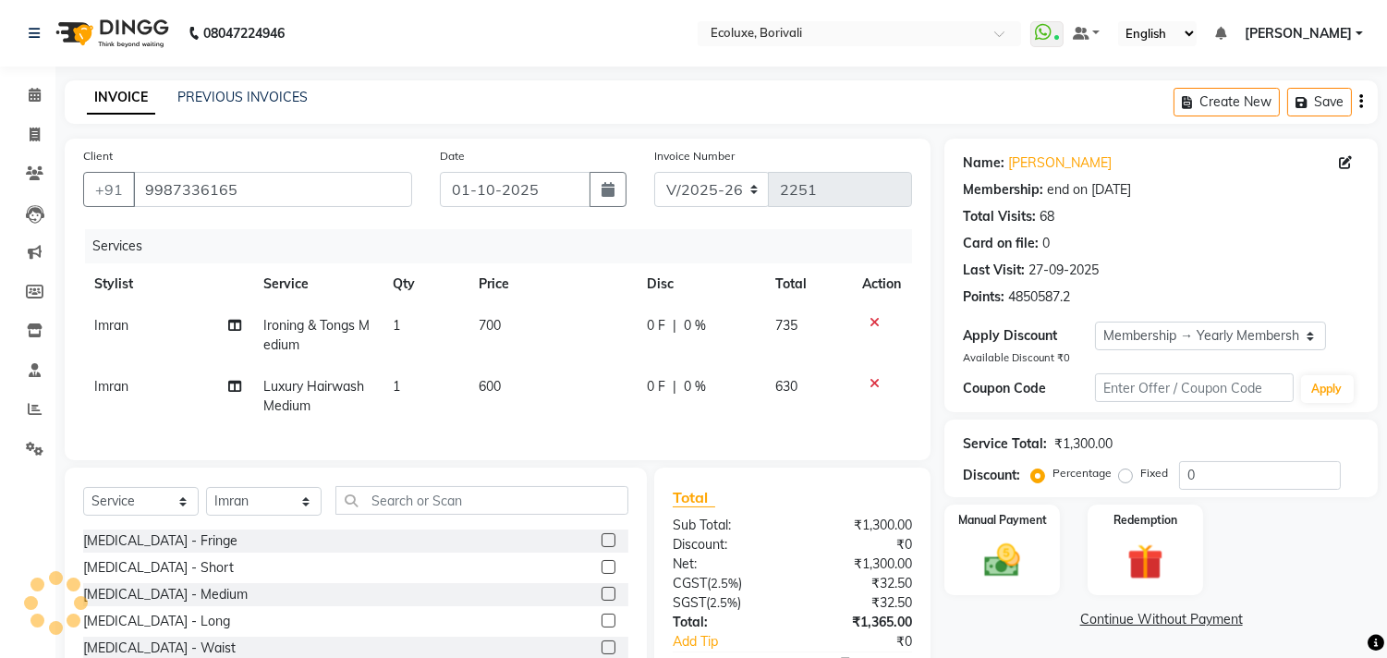
type input "20"
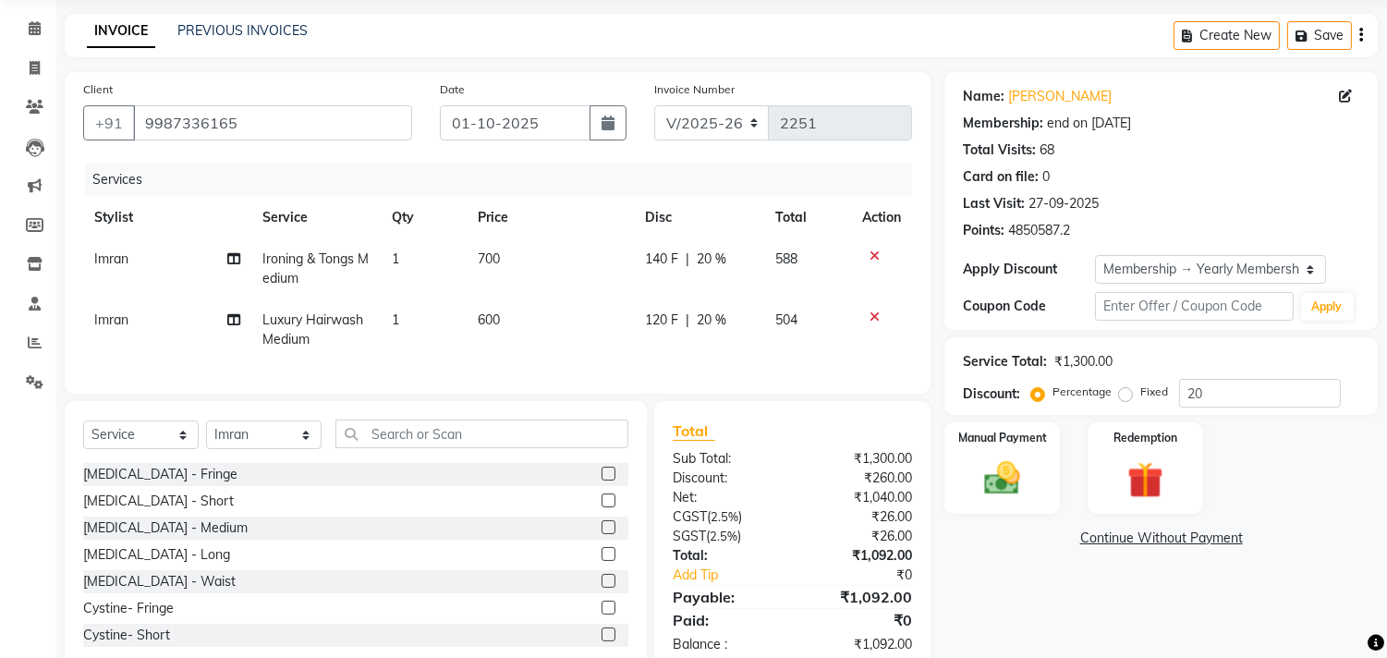
scroll to position [103, 0]
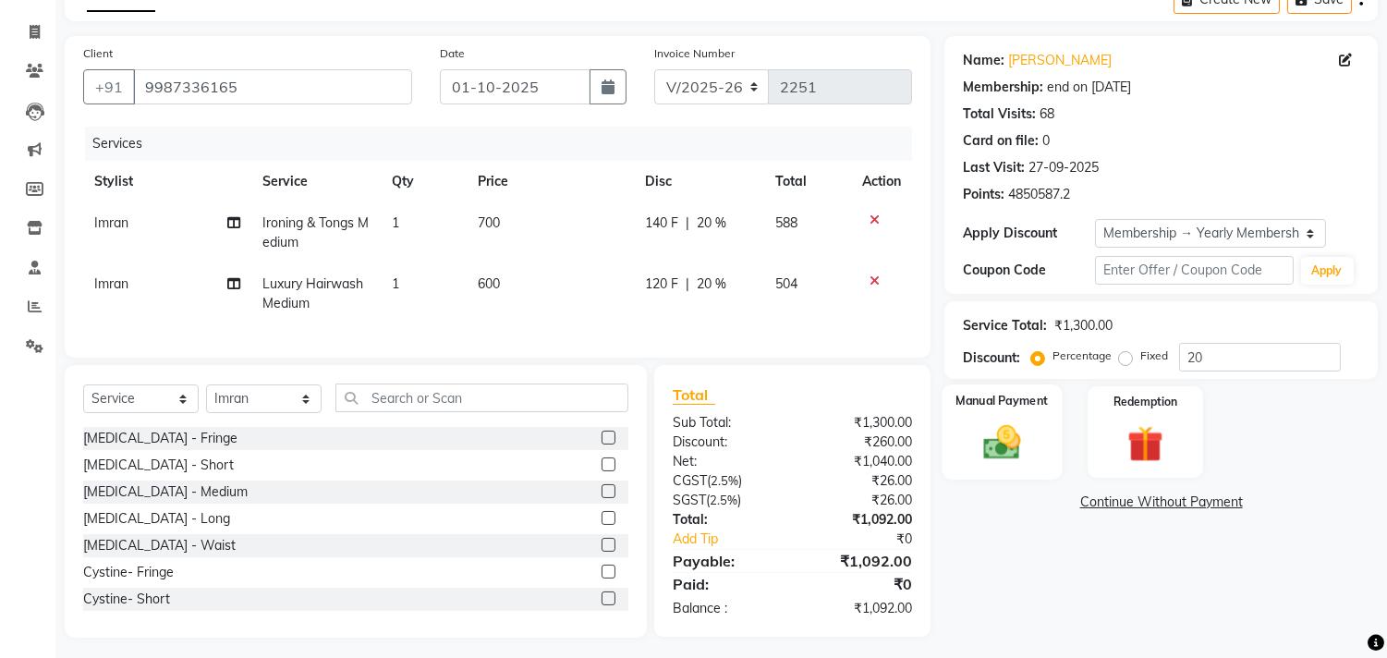
click at [979, 417] on div "Manual Payment" at bounding box center [1002, 431] width 120 height 94
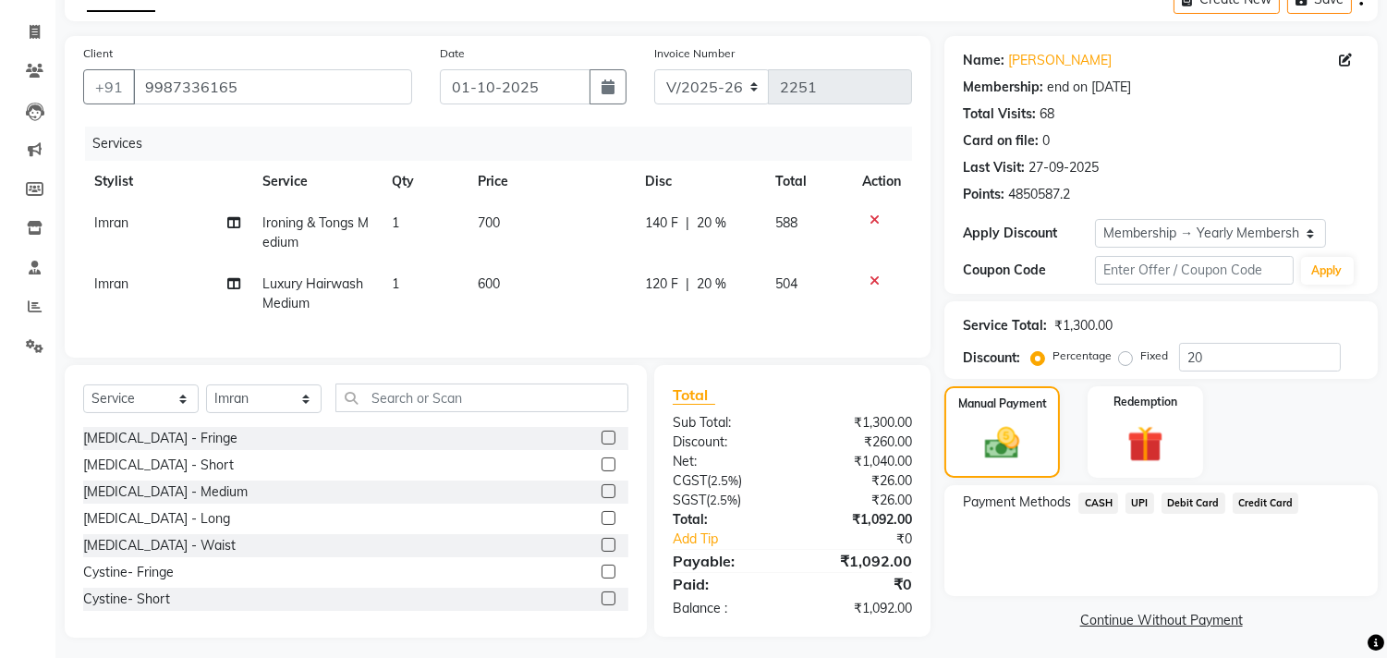
click at [1096, 499] on span "CASH" at bounding box center [1098, 502] width 40 height 21
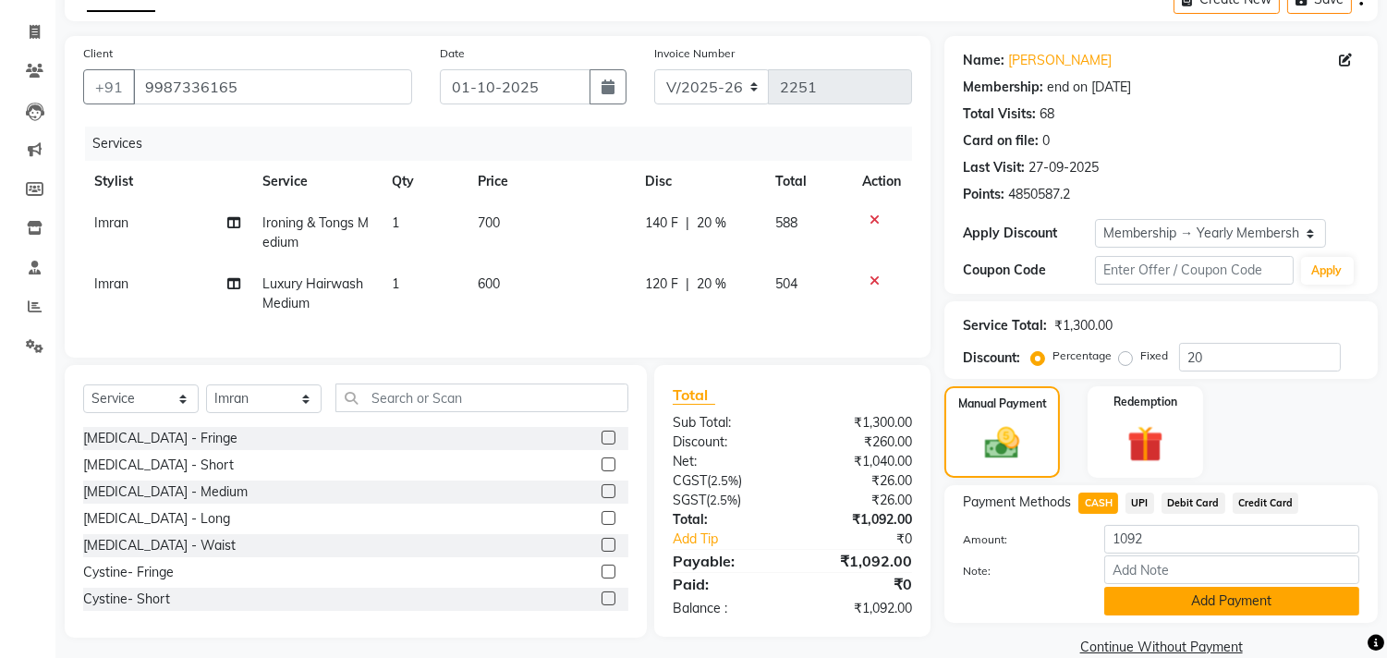
click at [1142, 608] on button "Add Payment" at bounding box center [1231, 601] width 255 height 29
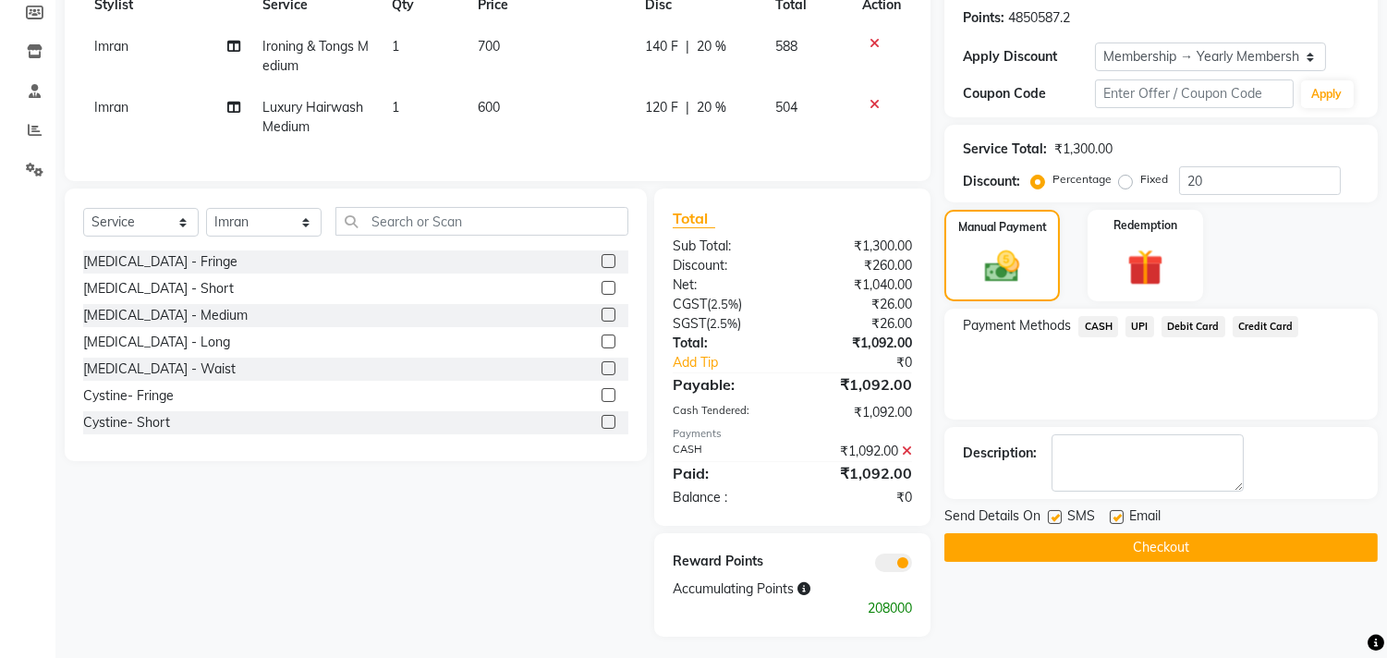
scroll to position [300, 0]
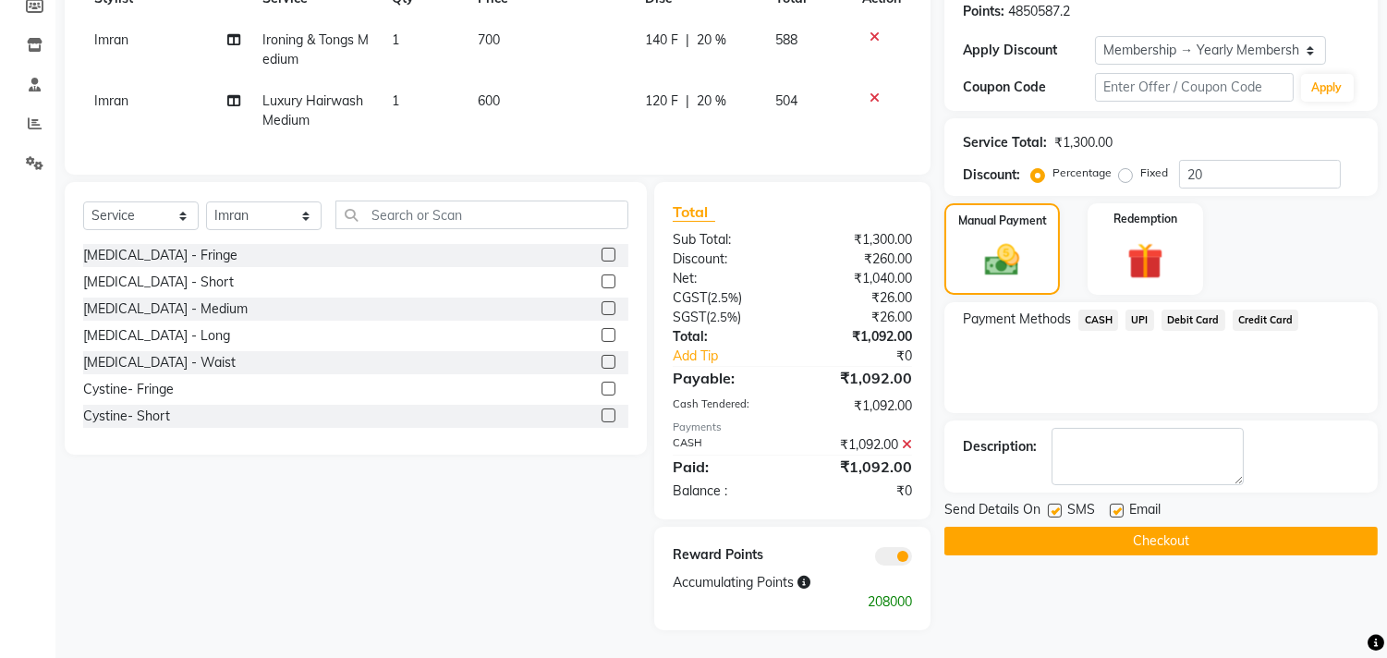
click at [1136, 529] on button "Checkout" at bounding box center [1160, 541] width 433 height 29
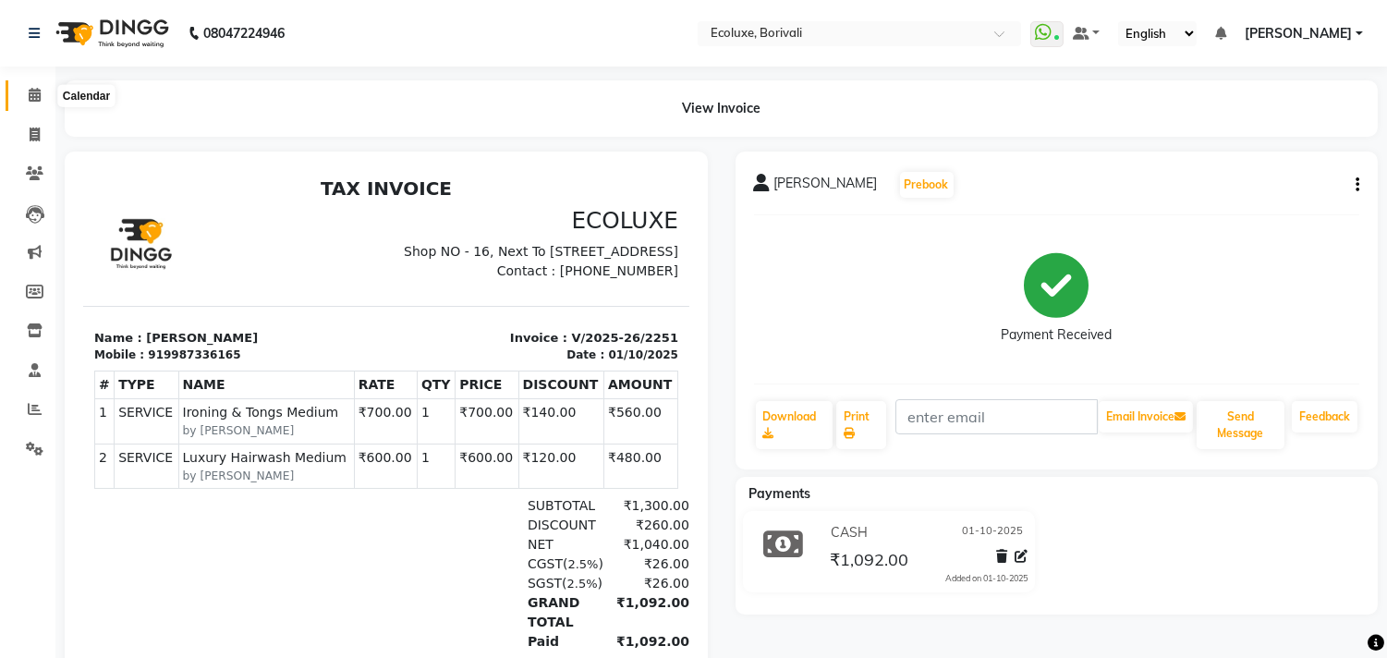
click at [41, 94] on span at bounding box center [34, 95] width 32 height 21
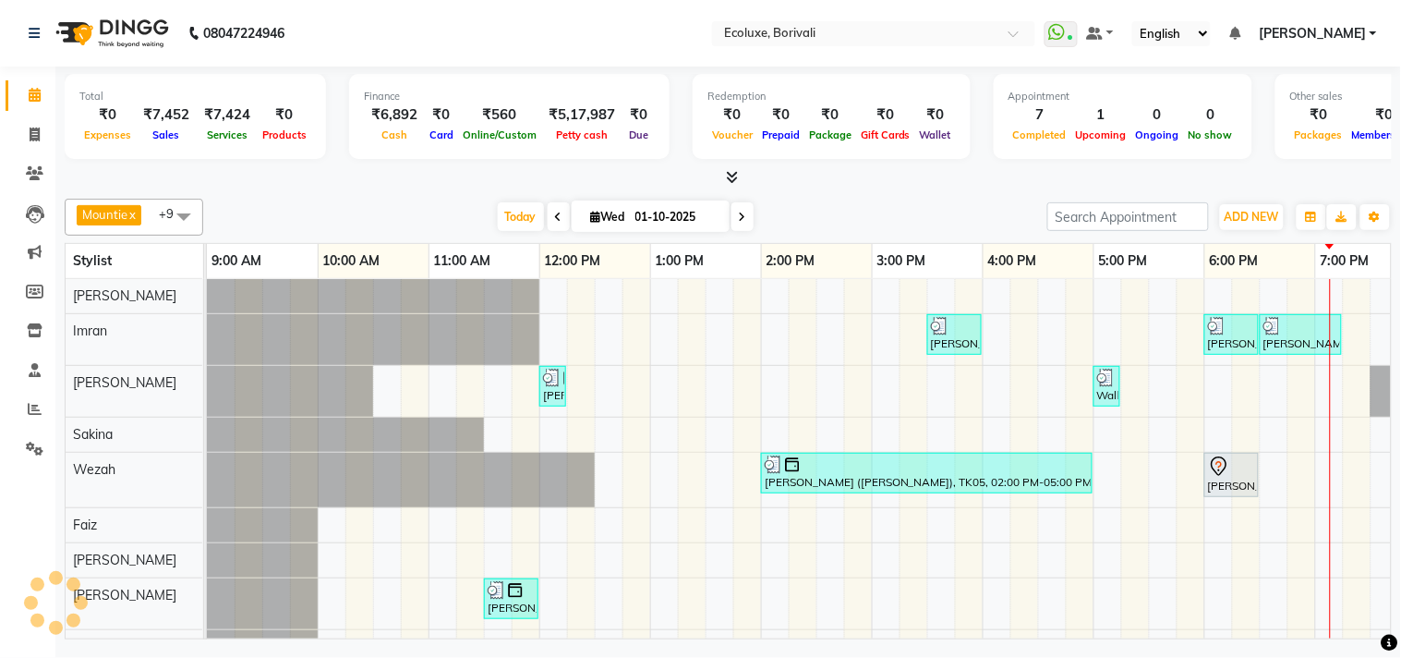
click at [181, 212] on span at bounding box center [183, 216] width 37 height 35
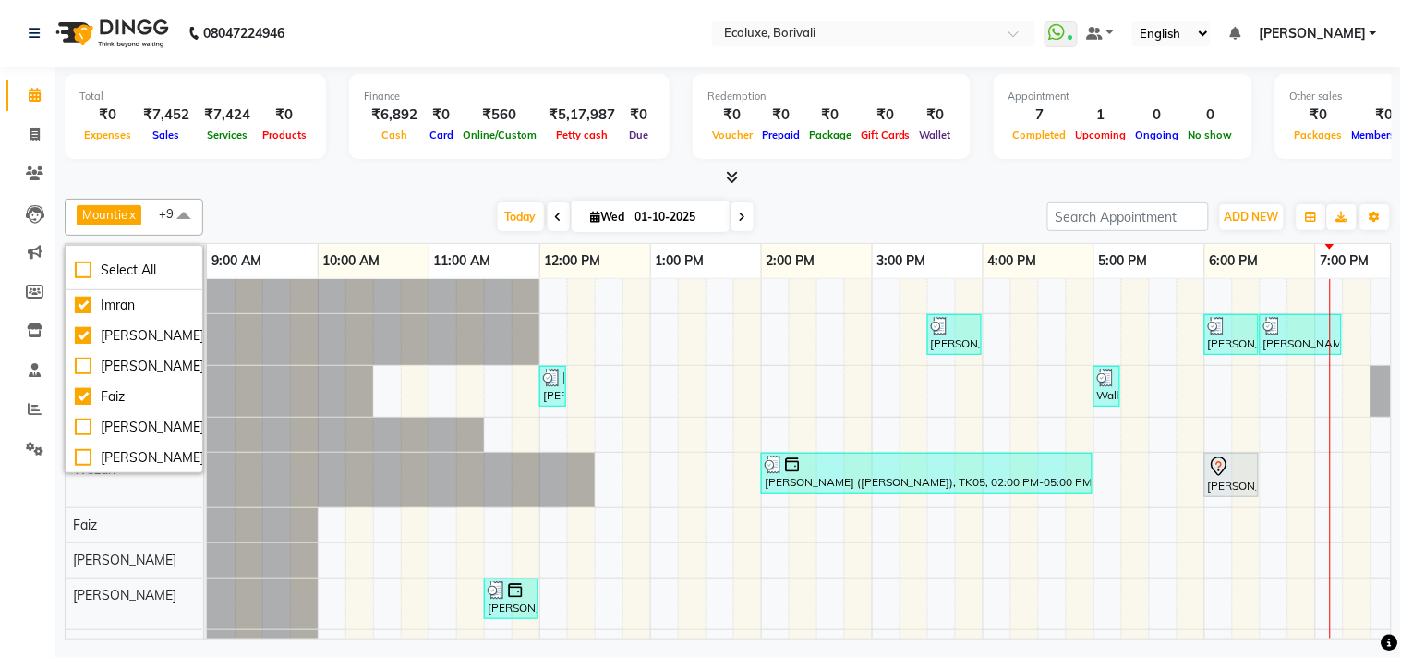
click at [167, 216] on span at bounding box center [183, 216] width 37 height 35
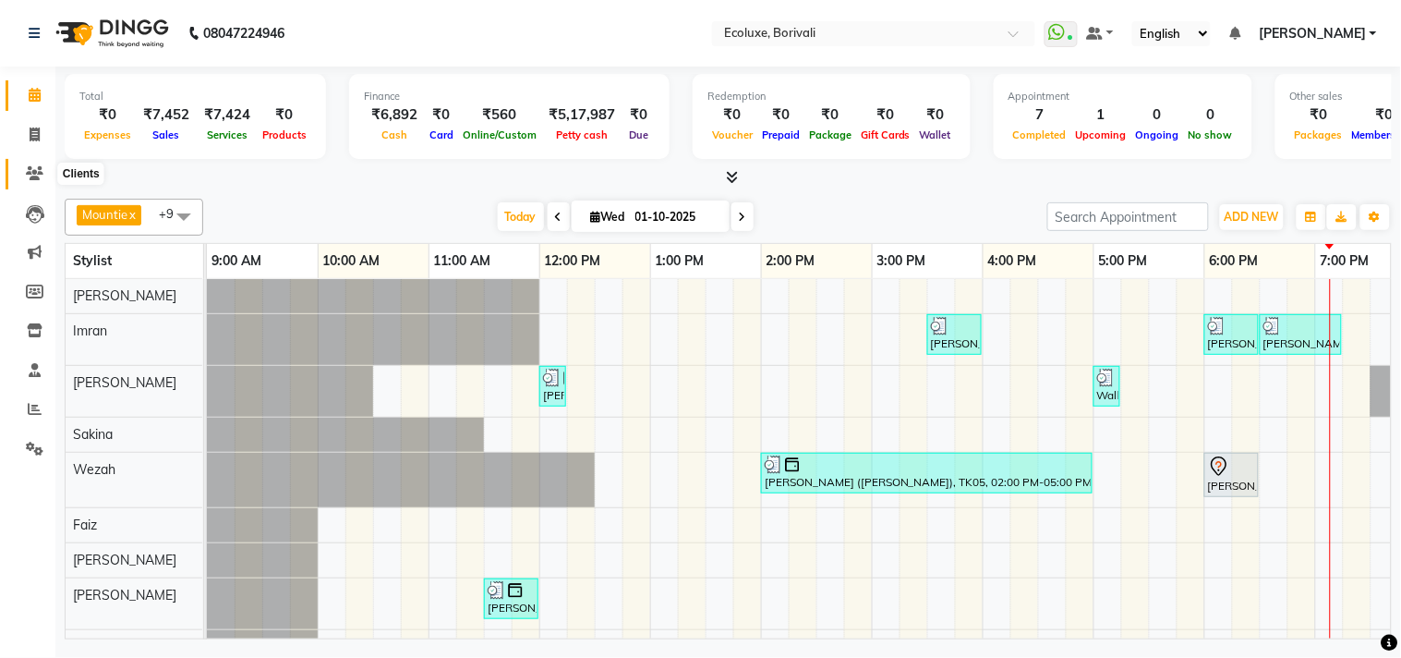
click at [34, 169] on icon at bounding box center [35, 173] width 18 height 14
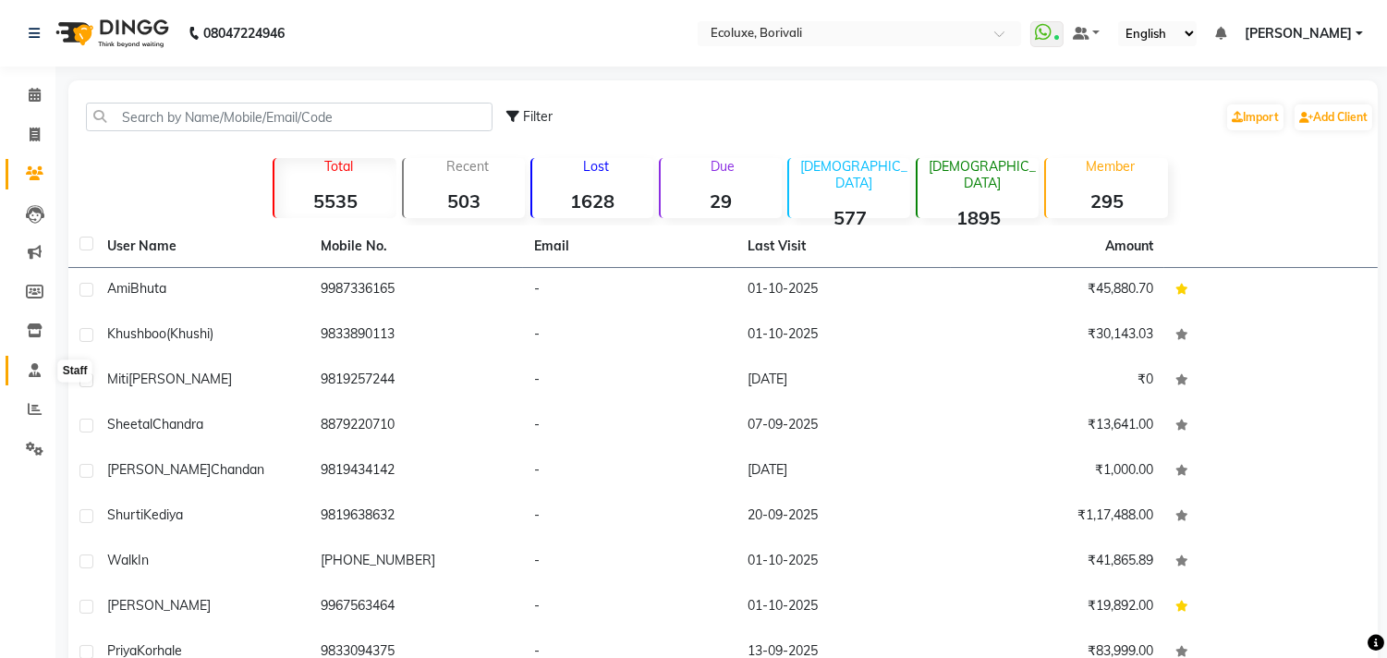
click at [33, 370] on icon at bounding box center [35, 370] width 12 height 14
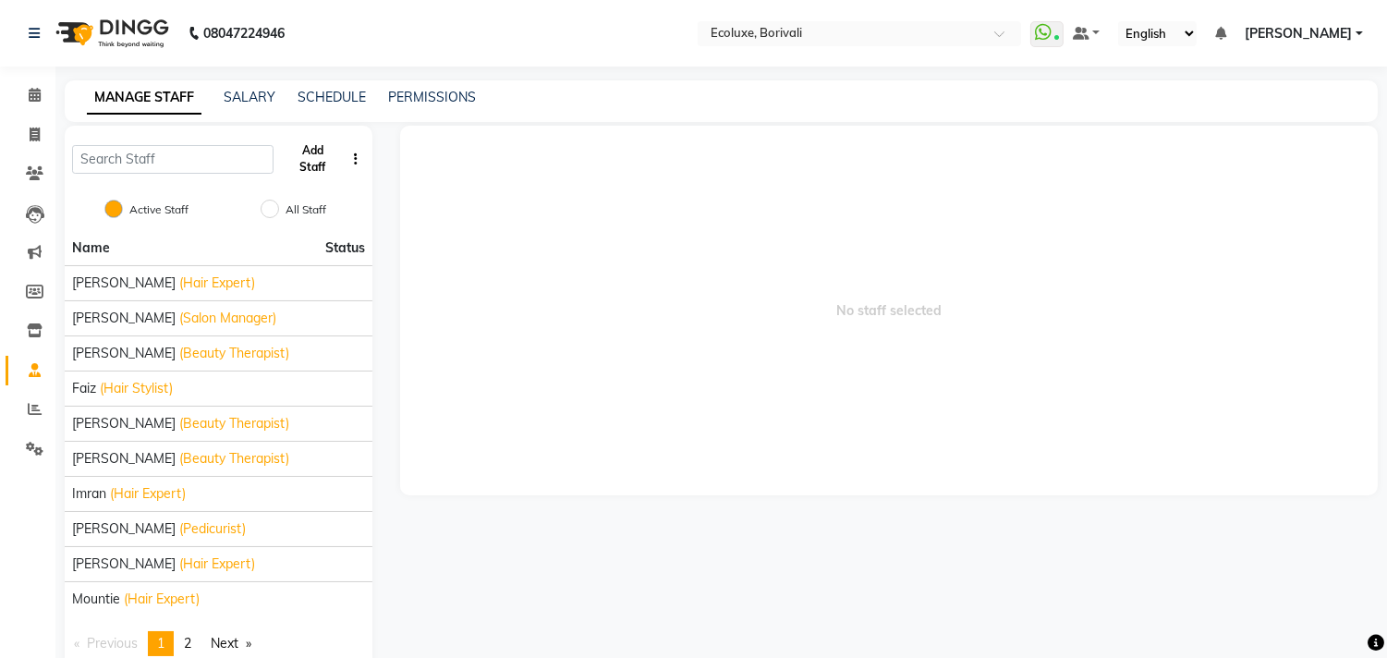
click at [309, 162] on button "Add Staff" at bounding box center [313, 159] width 64 height 48
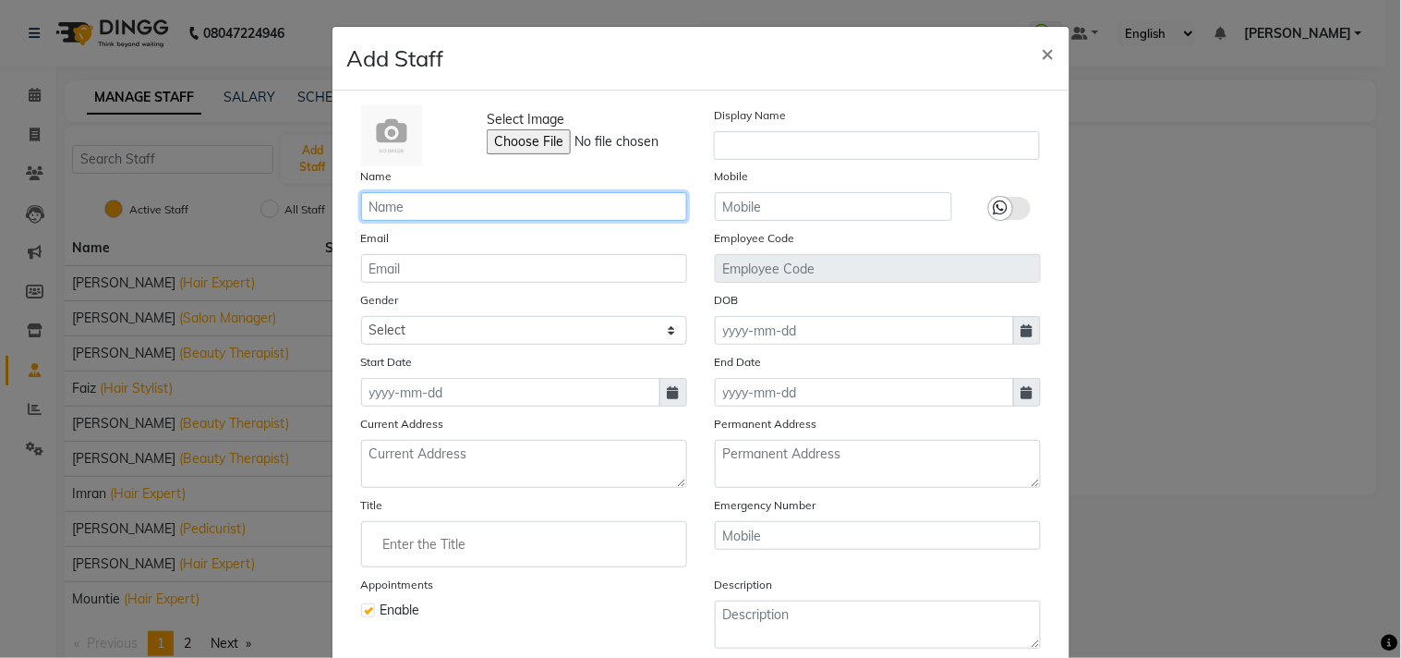
click at [419, 203] on input "text" at bounding box center [524, 206] width 326 height 29
drag, startPoint x: 456, startPoint y: 211, endPoint x: 409, endPoint y: 186, distance: 53.3
click at [450, 214] on input "kirtri" at bounding box center [524, 206] width 326 height 29
click at [366, 203] on input "[PERSON_NAME]" at bounding box center [524, 206] width 326 height 29
type input "[PERSON_NAME]"
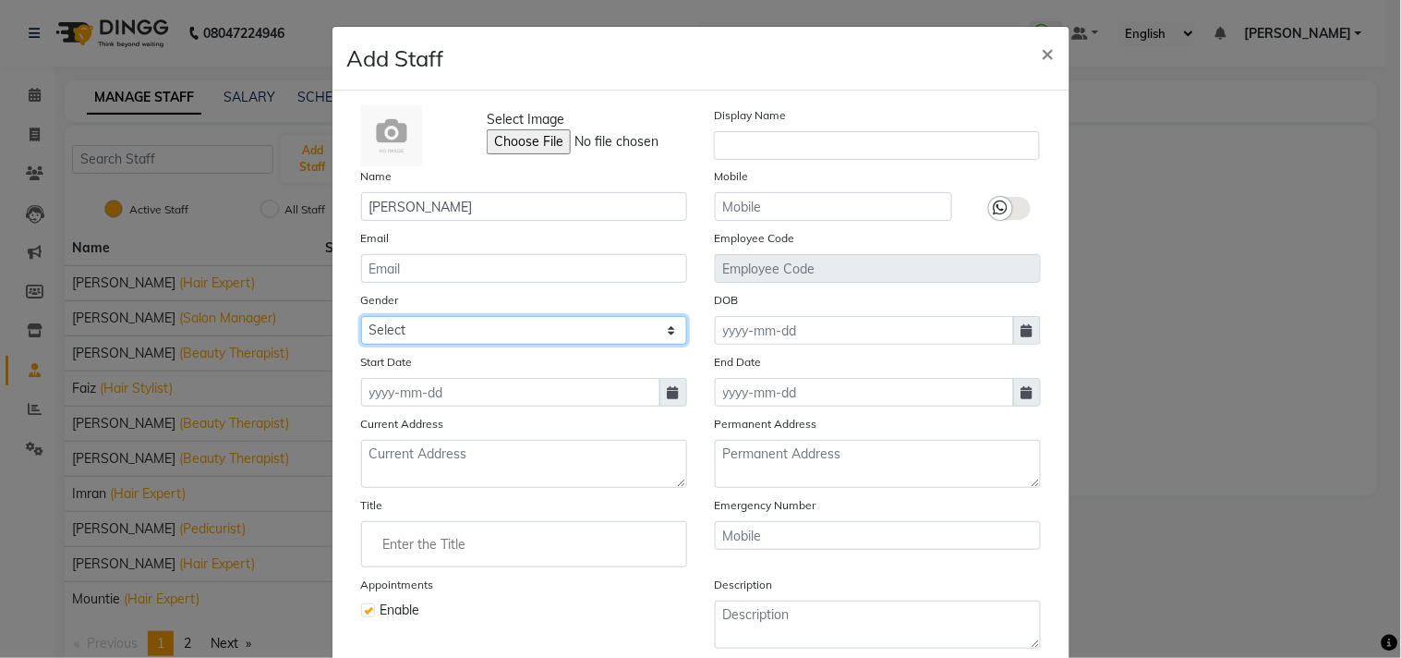
click at [440, 326] on select "Select [DEMOGRAPHIC_DATA] [DEMOGRAPHIC_DATA] Other Prefer Not To Say" at bounding box center [524, 330] width 326 height 29
select select "[DEMOGRAPHIC_DATA]"
click at [361, 316] on select "Select [DEMOGRAPHIC_DATA] [DEMOGRAPHIC_DATA] Other Prefer Not To Say" at bounding box center [524, 330] width 326 height 29
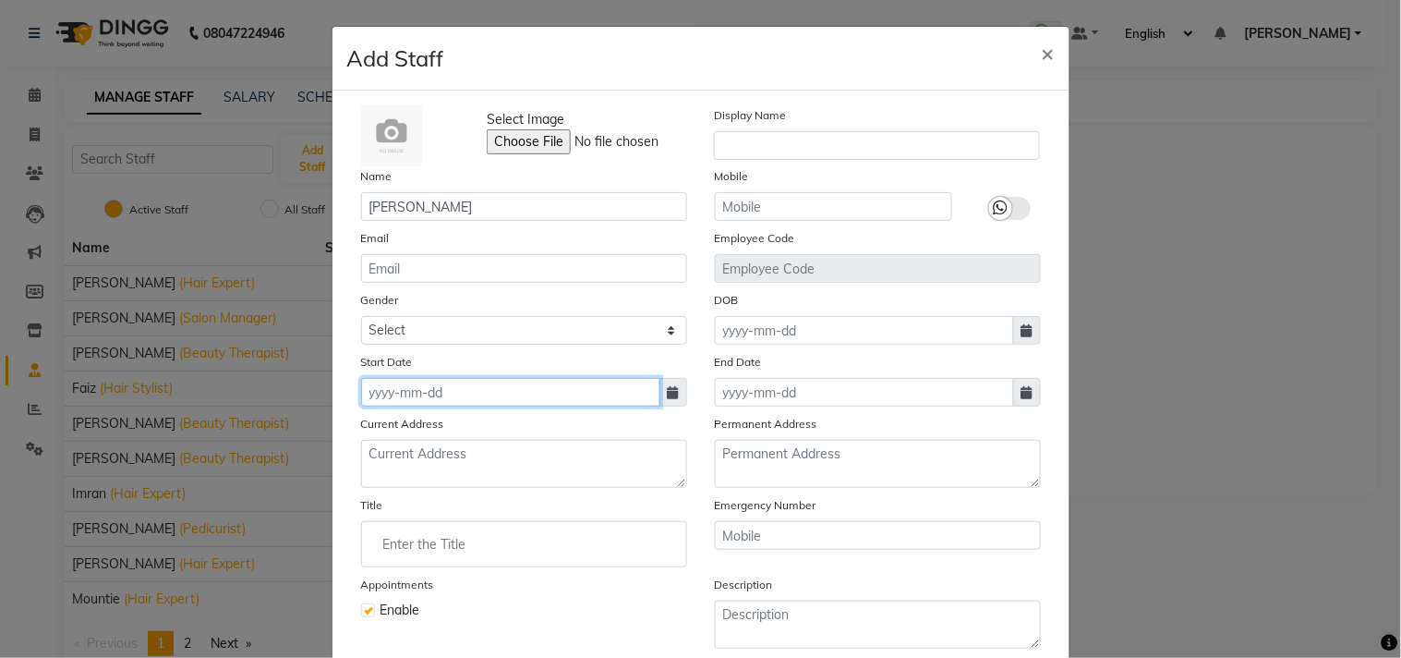
click at [500, 399] on input at bounding box center [510, 392] width 299 height 29
select select "10"
select select "2025"
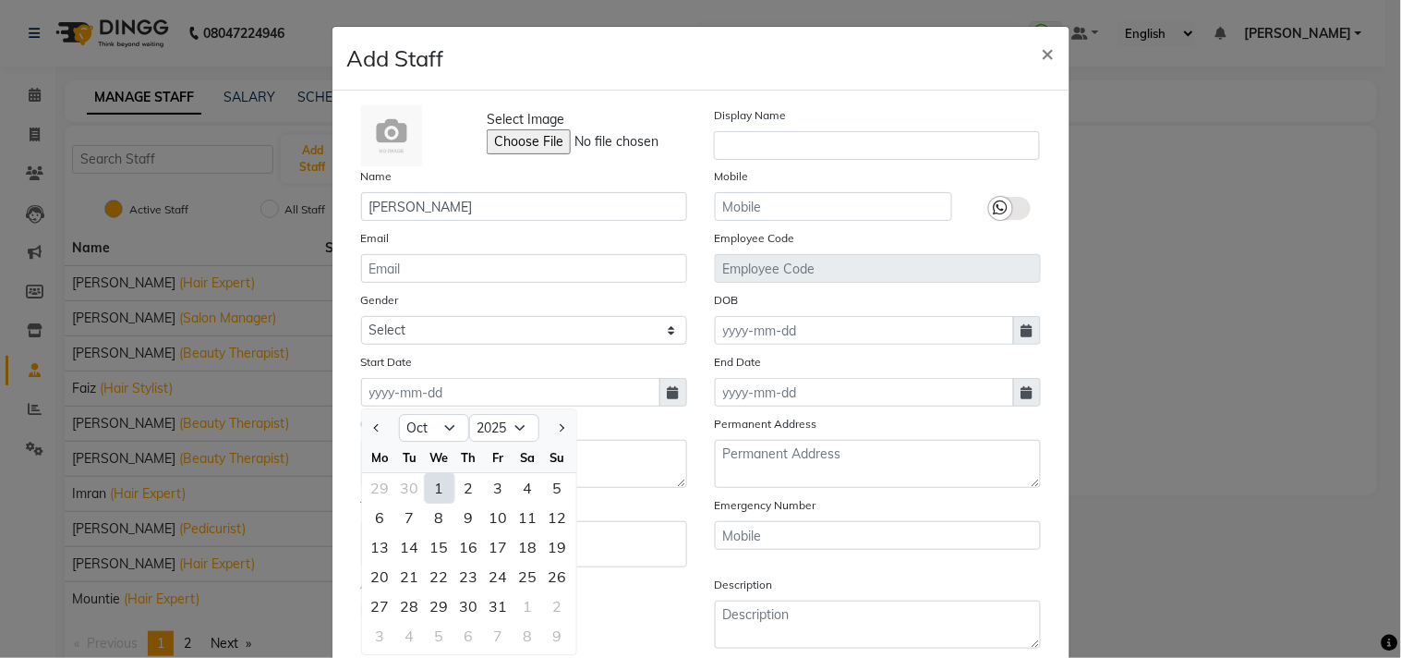
click at [437, 497] on div "1" at bounding box center [440, 488] width 30 height 30
type input "01-10-2025"
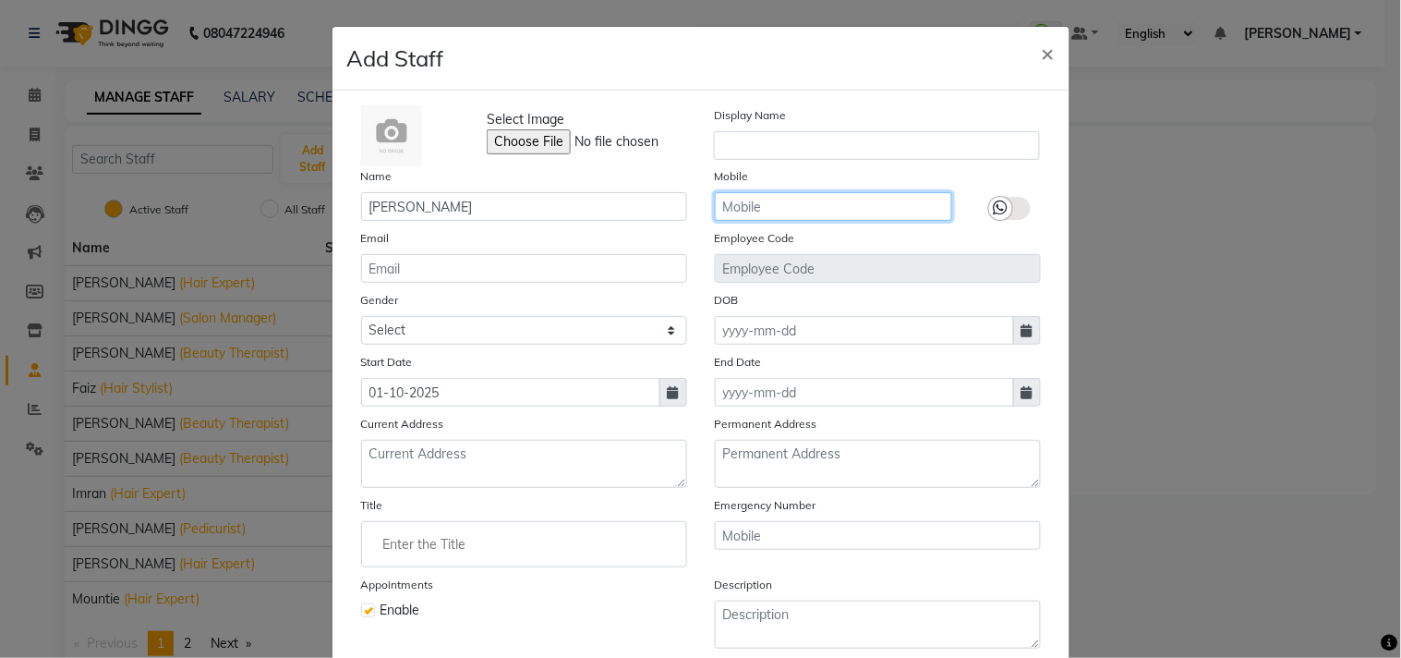
click at [758, 204] on input "text" at bounding box center [833, 206] width 237 height 29
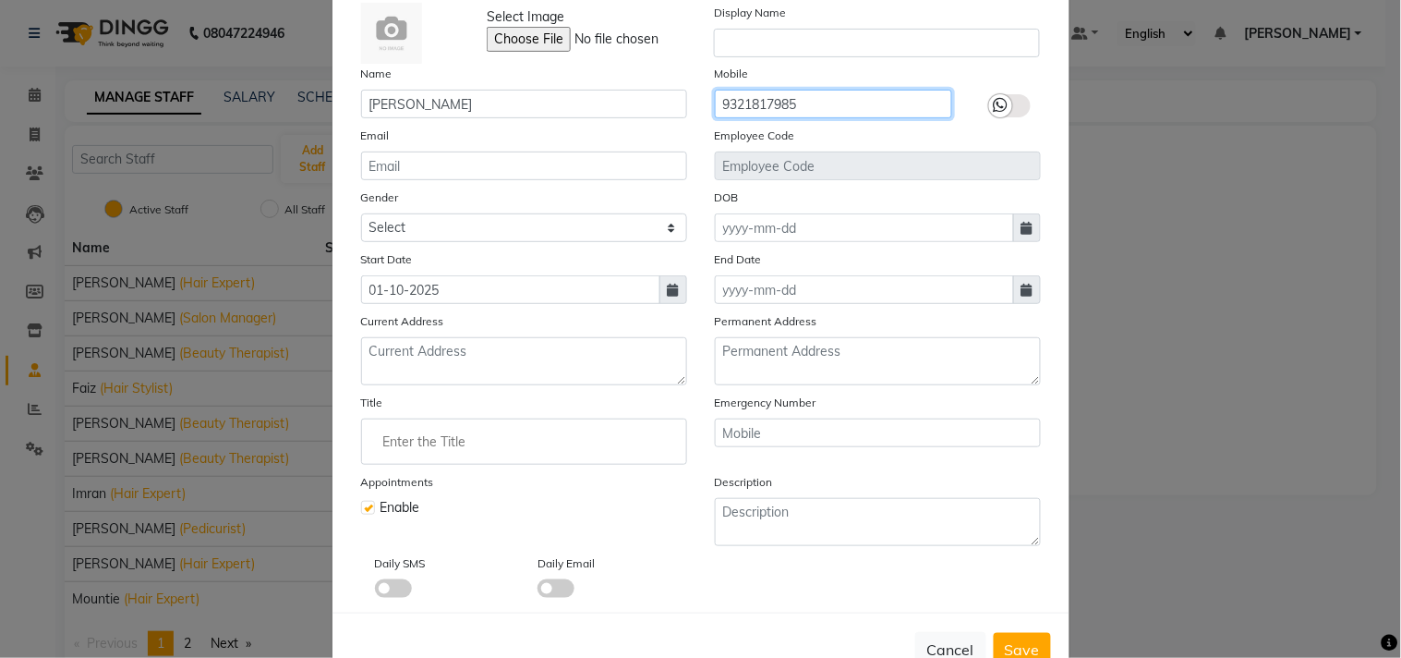
type input "9321817985"
click at [416, 448] on input "Enter the Title" at bounding box center [524, 441] width 309 height 37
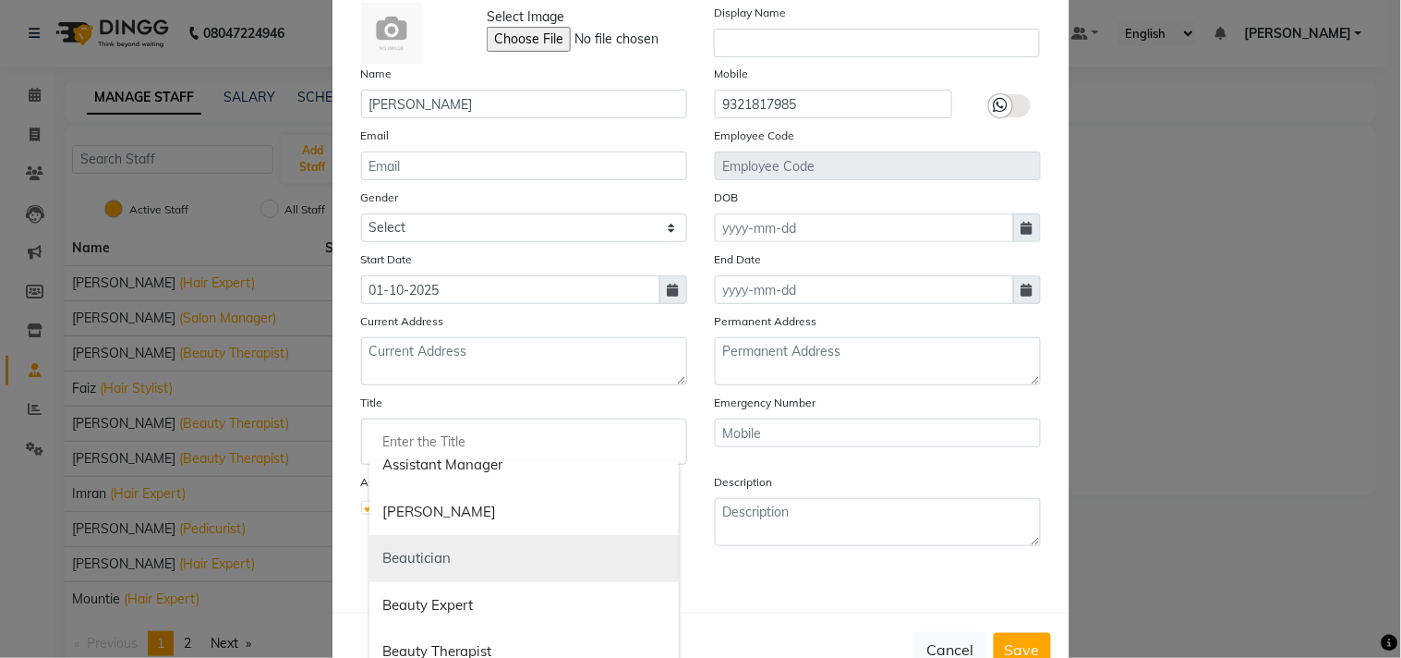
scroll to position [308, 0]
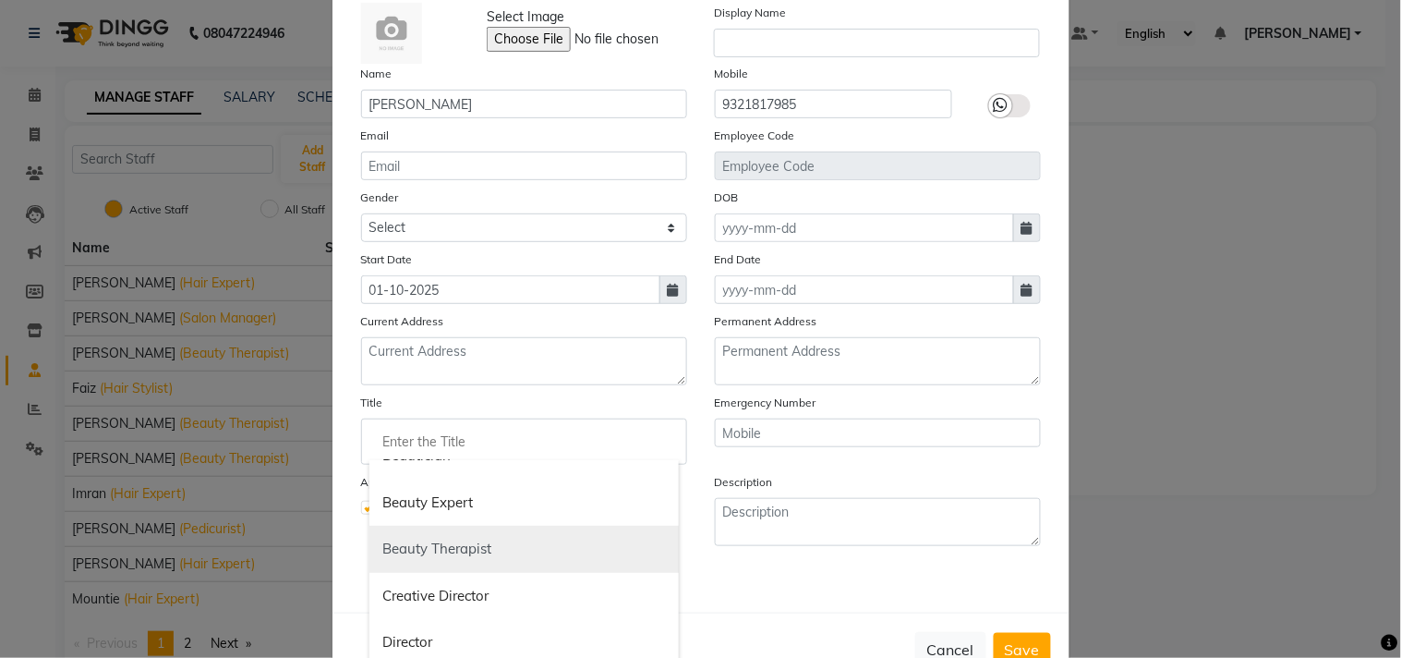
click at [450, 543] on link "Beauty Therapist" at bounding box center [524, 549] width 309 height 47
type input "Beauty Therapist"
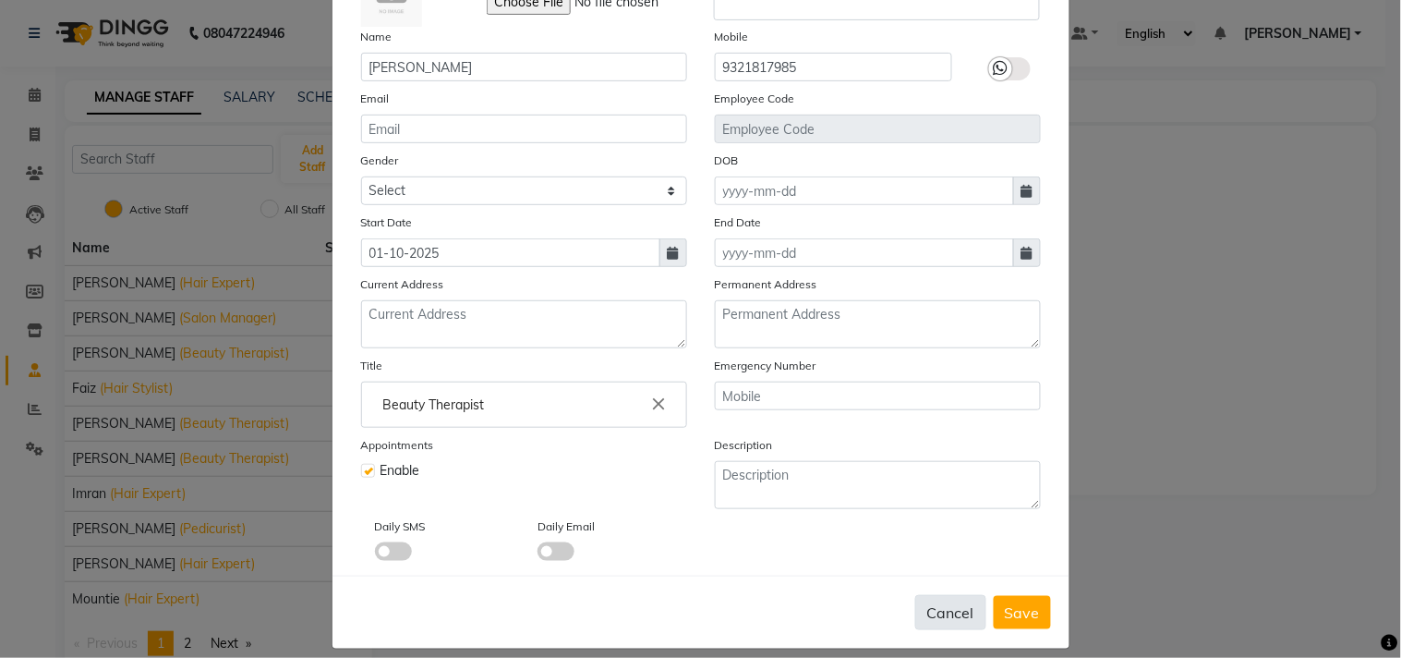
scroll to position [159, 0]
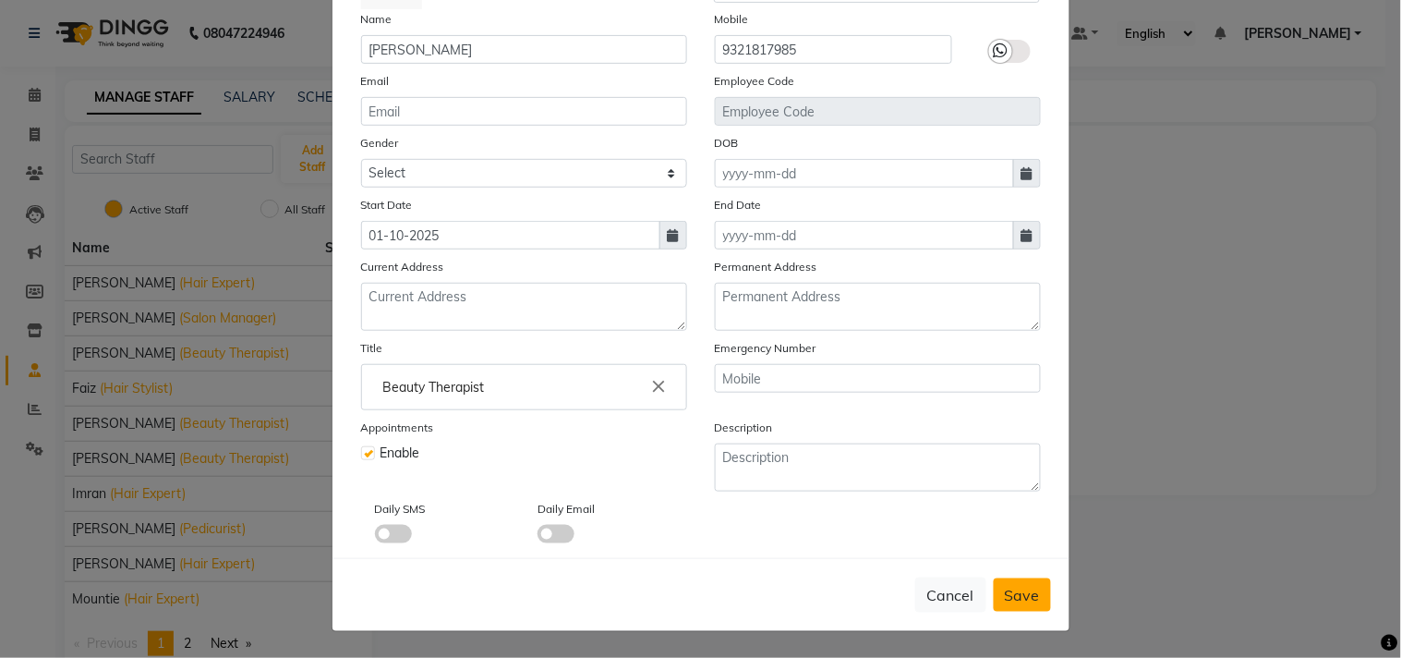
click at [1032, 593] on button "Save" at bounding box center [1022, 594] width 57 height 33
select select
checkbox input "false"
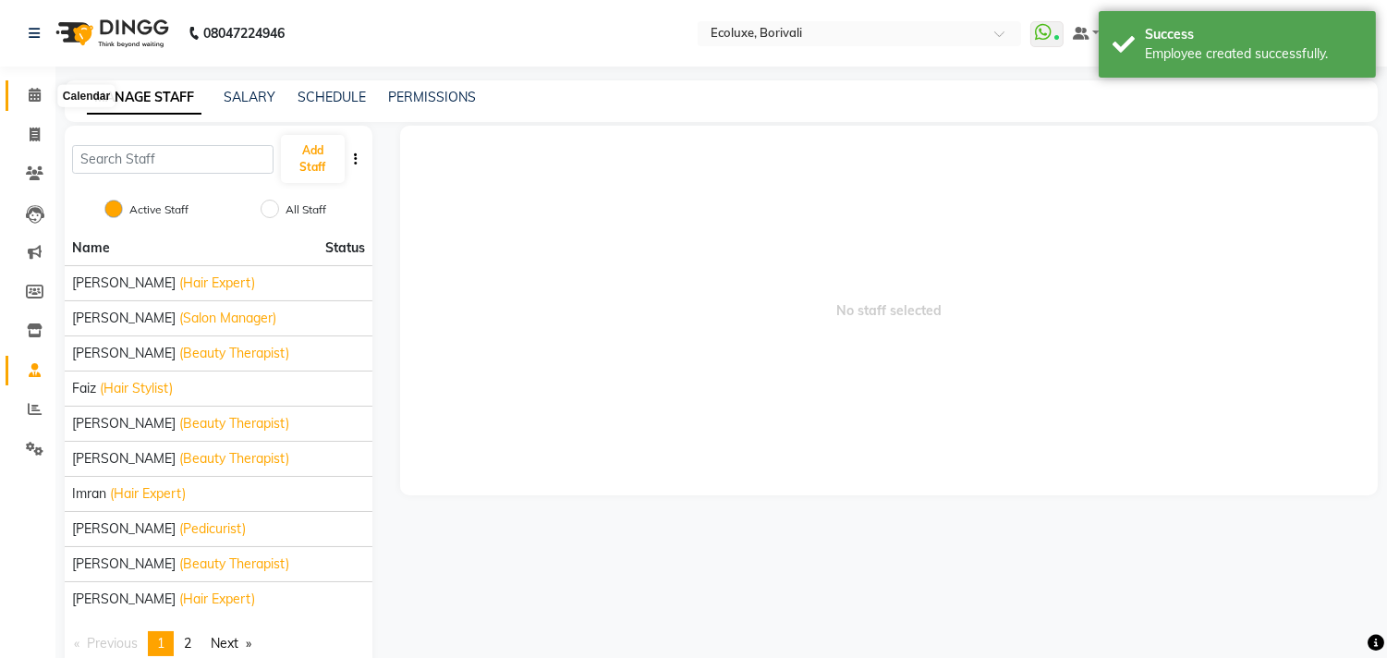
click at [31, 100] on icon at bounding box center [35, 95] width 12 height 14
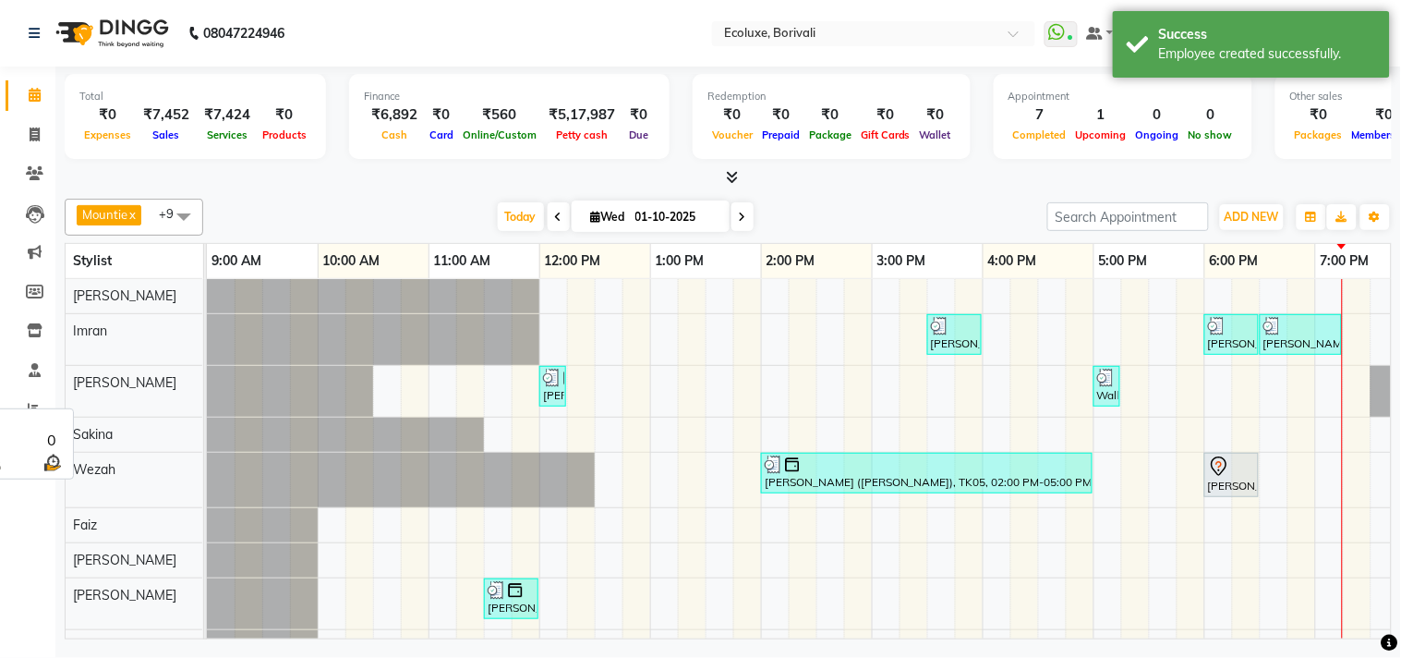
scroll to position [77, 0]
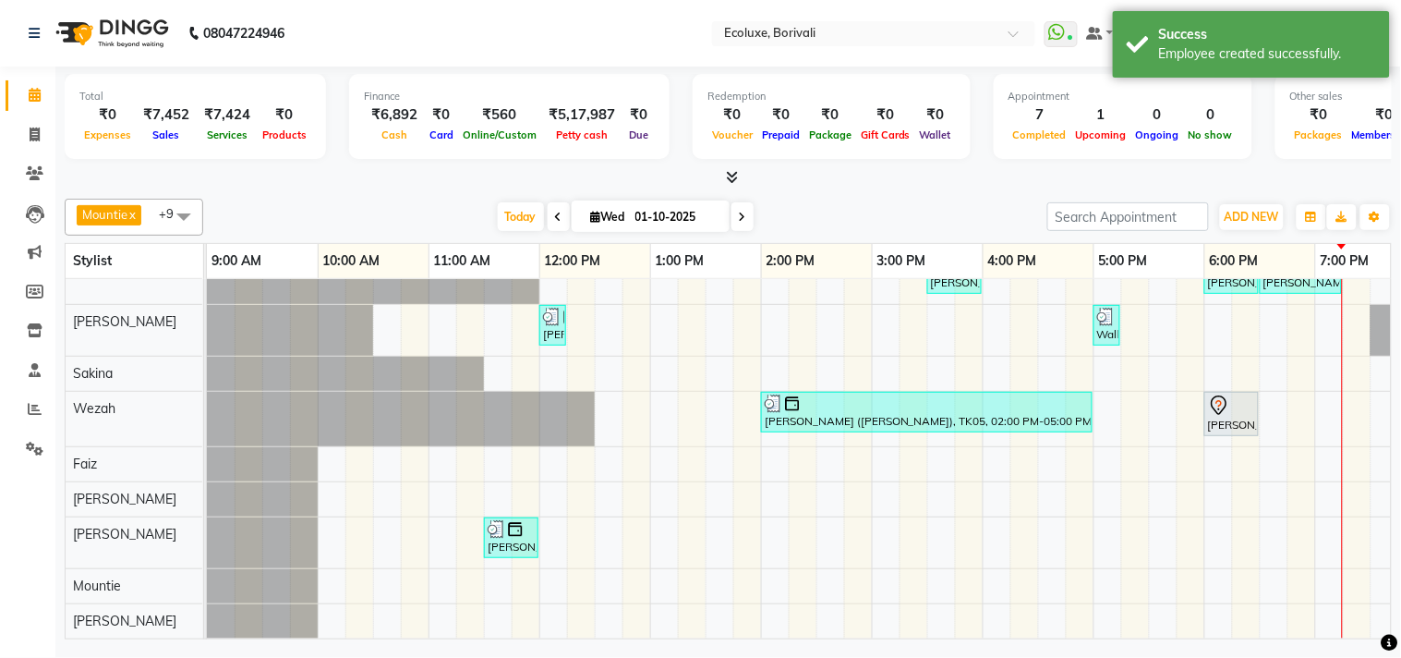
click at [162, 219] on span "+9" at bounding box center [173, 213] width 29 height 15
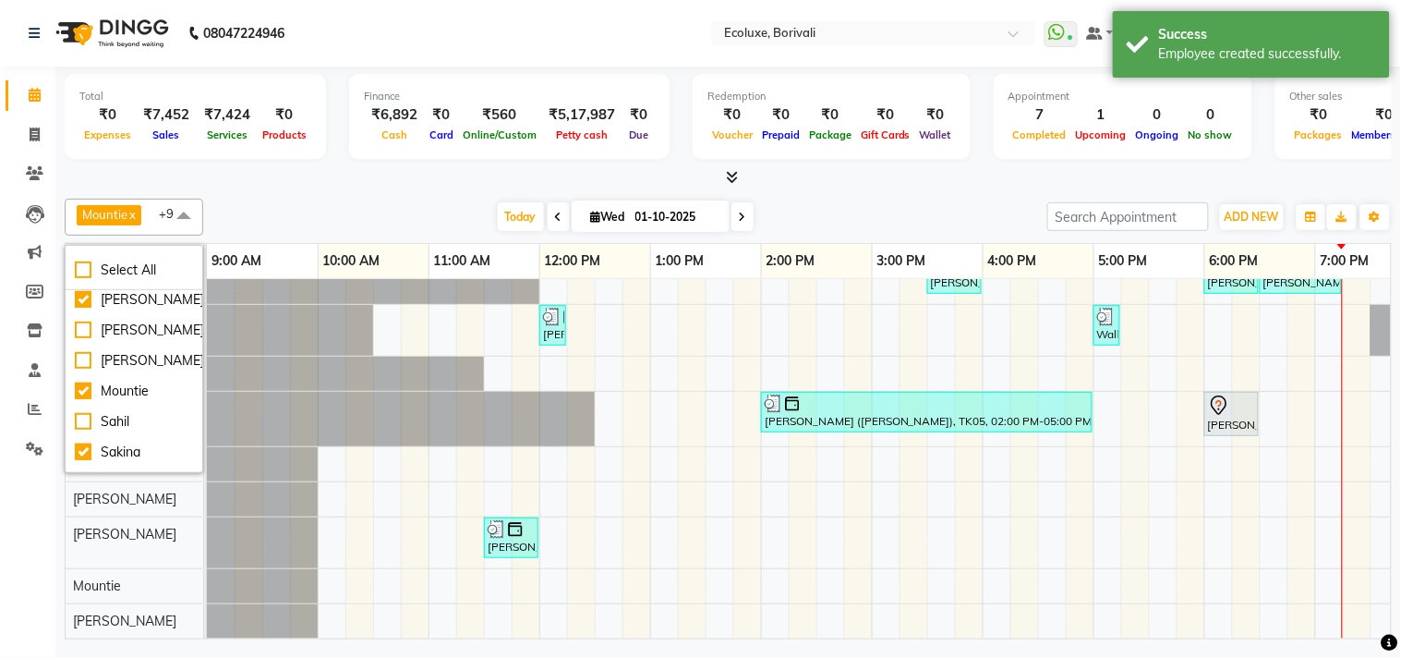
scroll to position [205, 0]
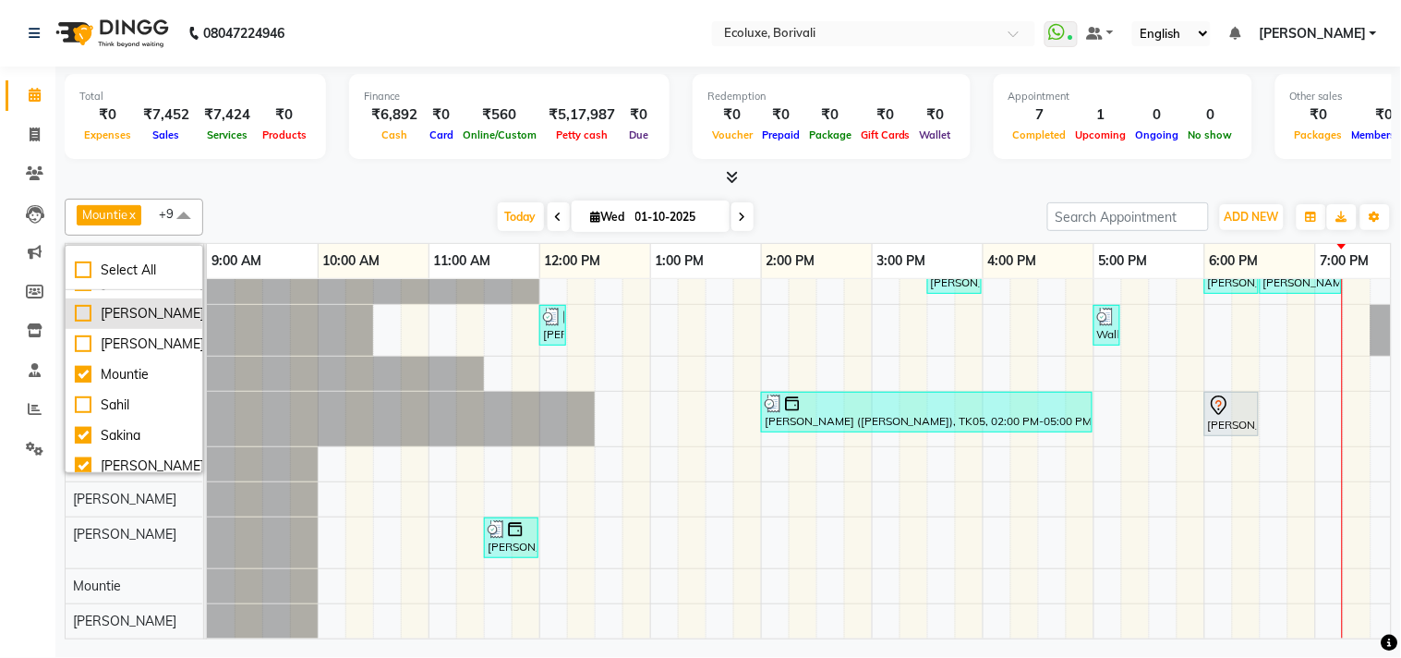
click at [85, 323] on div "[PERSON_NAME]" at bounding box center [134, 313] width 118 height 19
checkbox input "true"
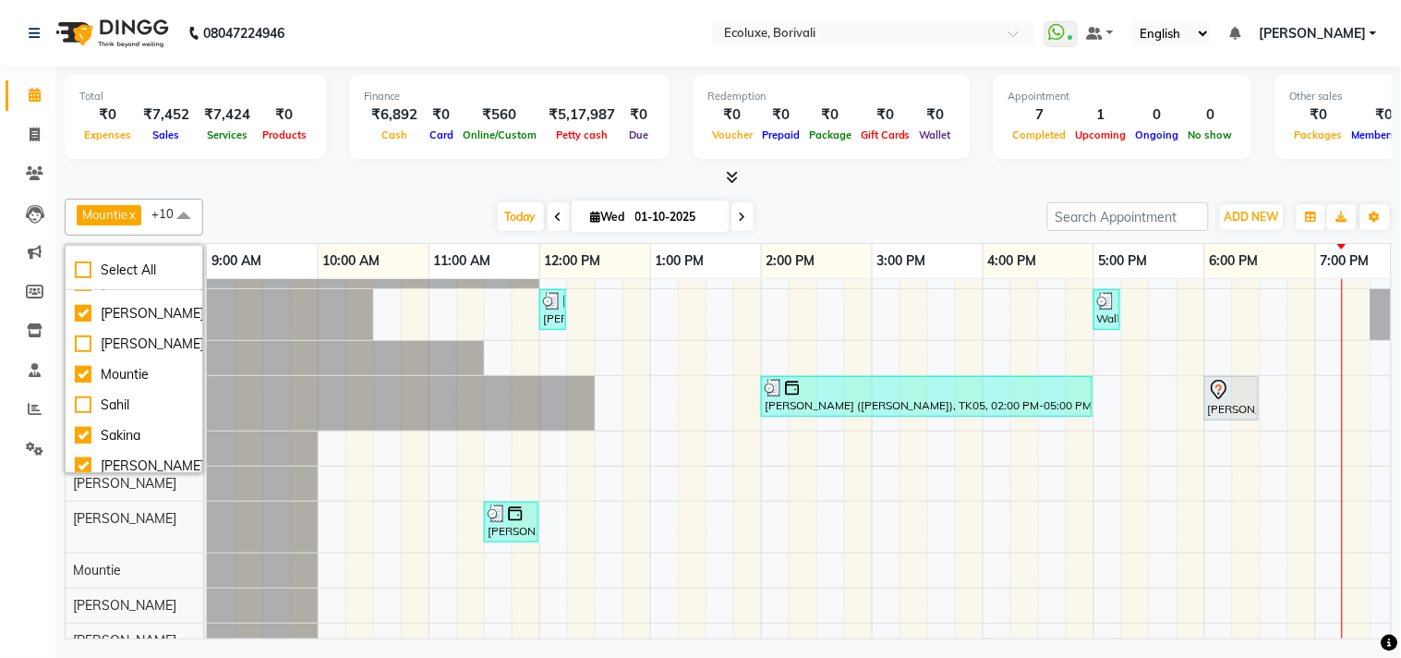
click at [308, 223] on div "[DATE] [DATE]" at bounding box center [625, 217] width 826 height 28
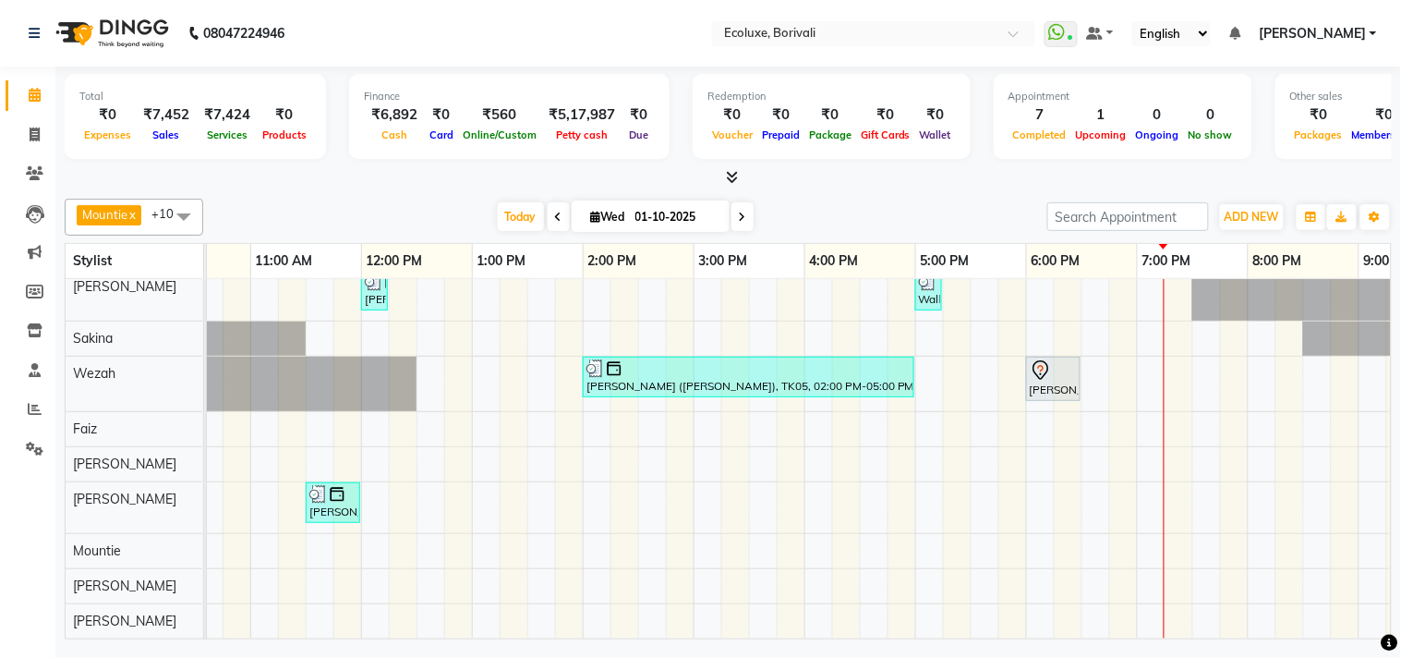
scroll to position [112, 181]
click at [1037, 597] on div "[PERSON_NAME], TK04, 03:30 PM-04:00 PM, Men Haircut - Senior Haircut [PERSON_NA…" at bounding box center [802, 410] width 1552 height 455
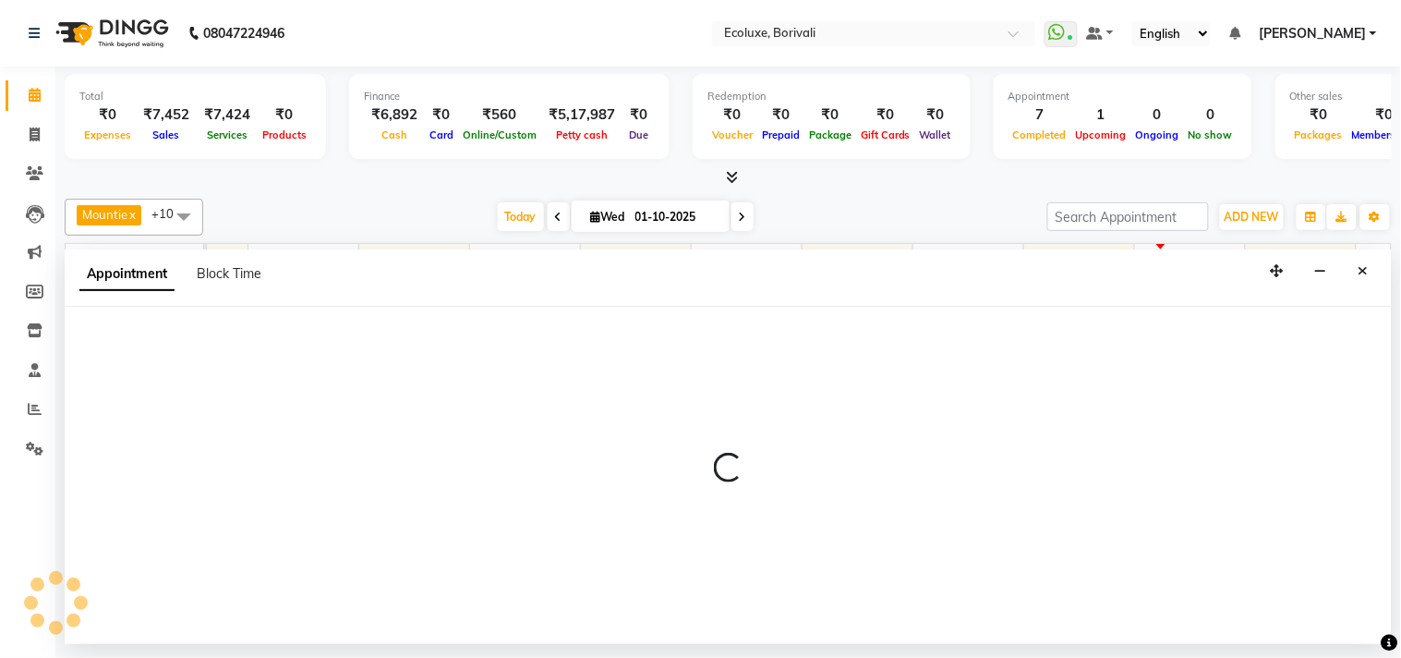
select select "93508"
select select "tentative"
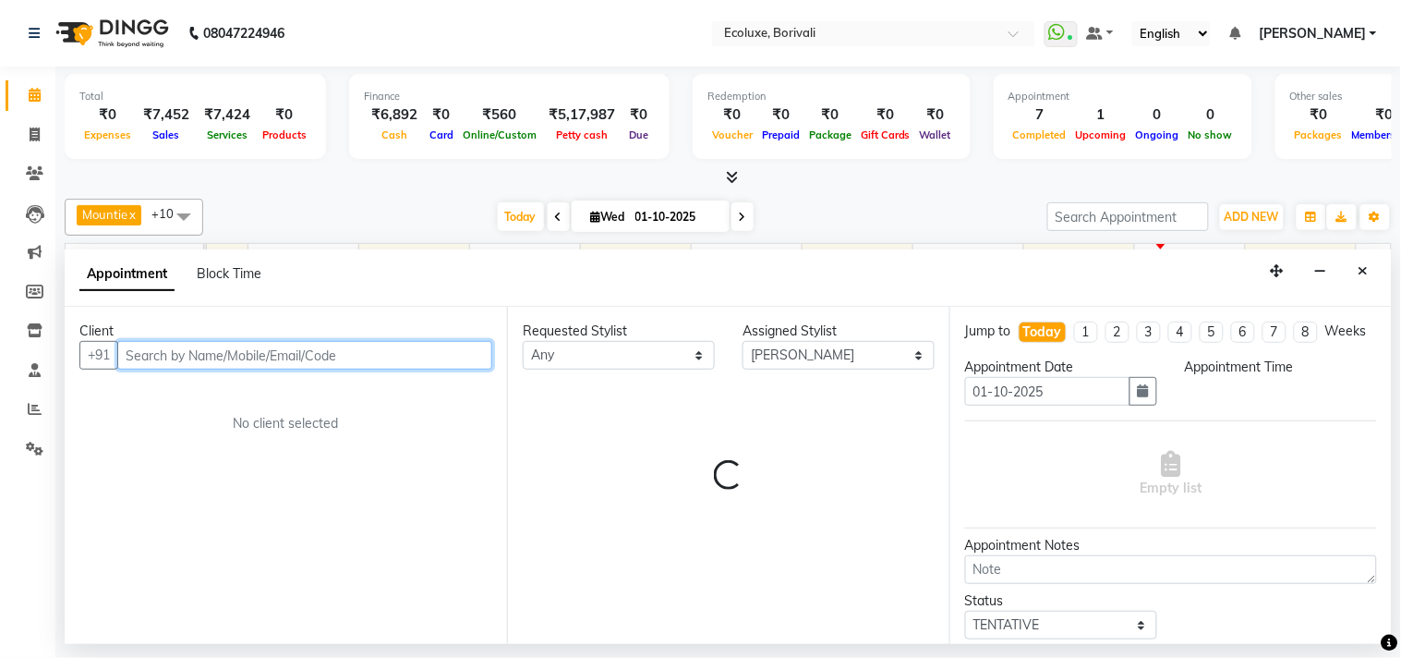
select select "1080"
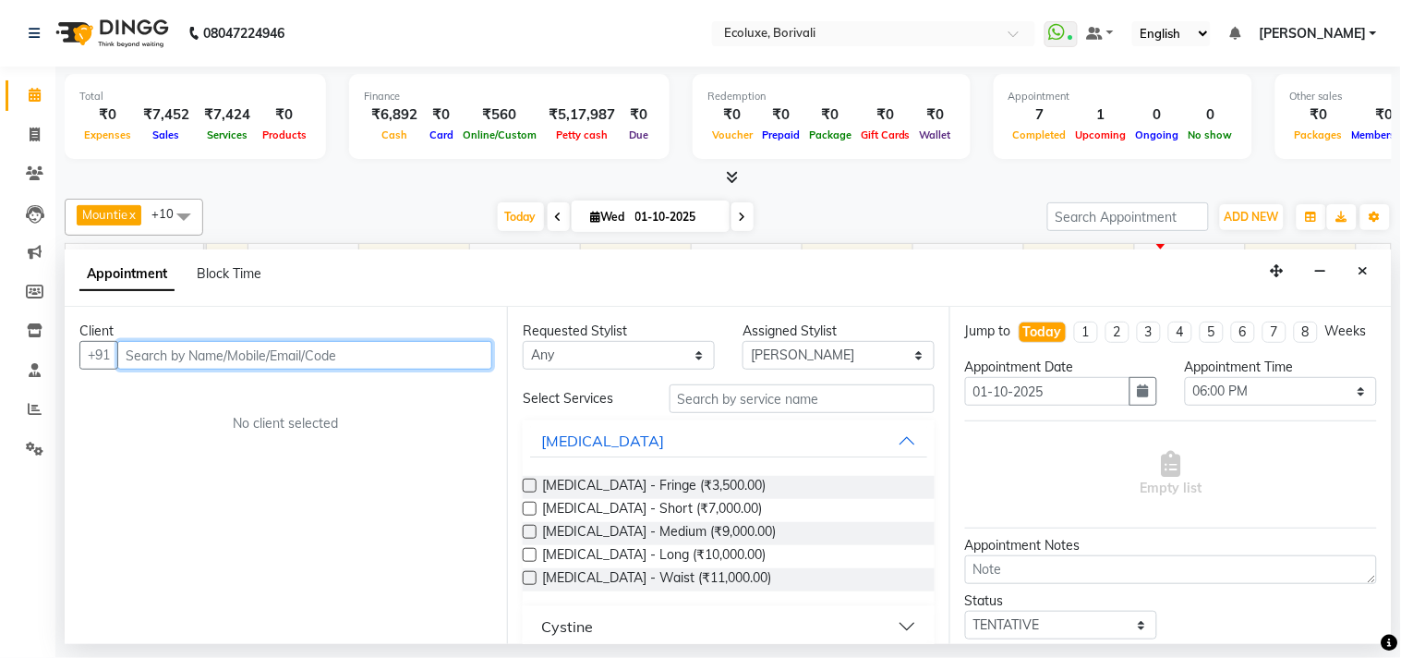
click at [283, 355] on input "text" at bounding box center [304, 355] width 375 height 29
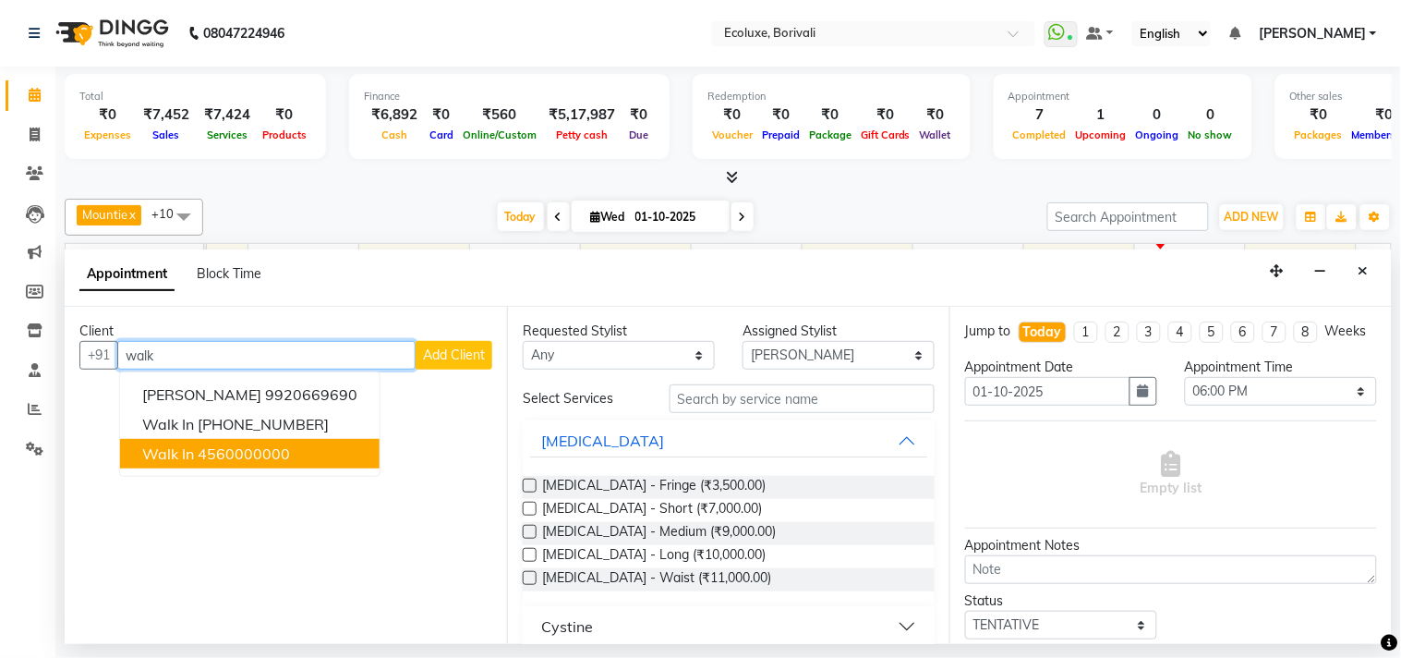
click at [285, 456] on ngb-highlight "4560000000" at bounding box center [244, 453] width 92 height 18
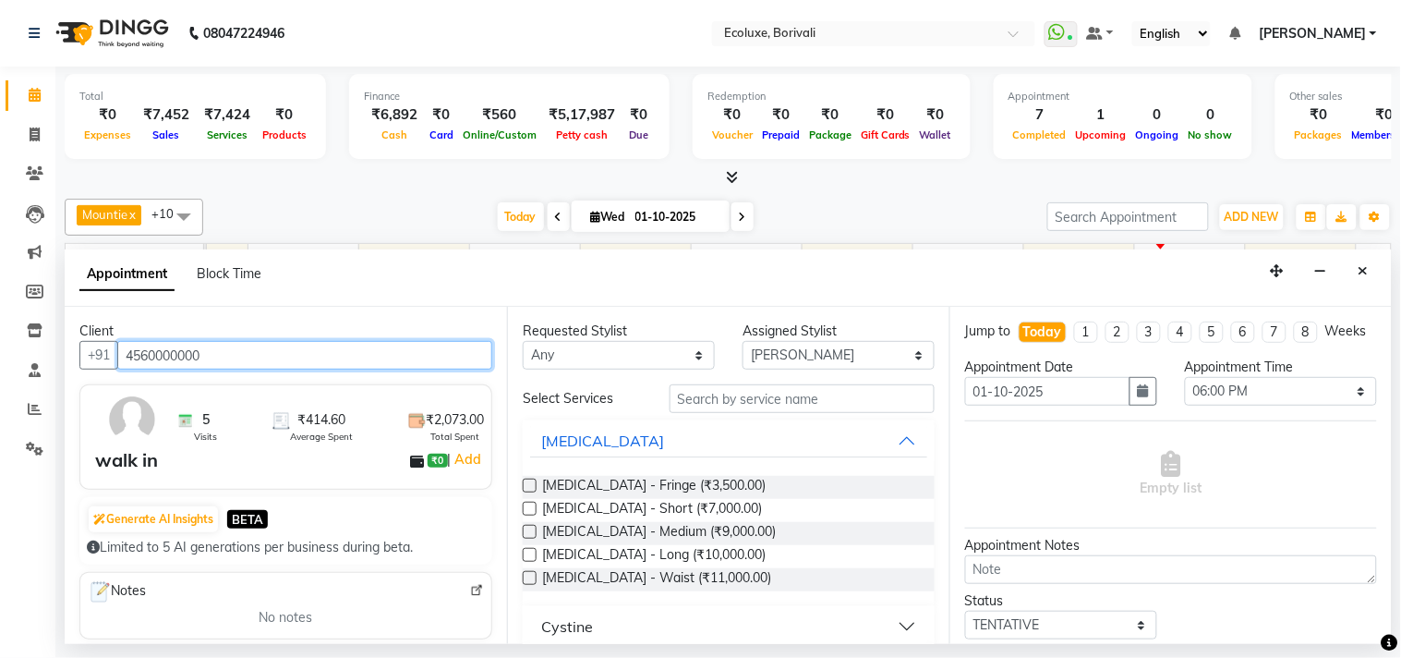
type input "4560000000"
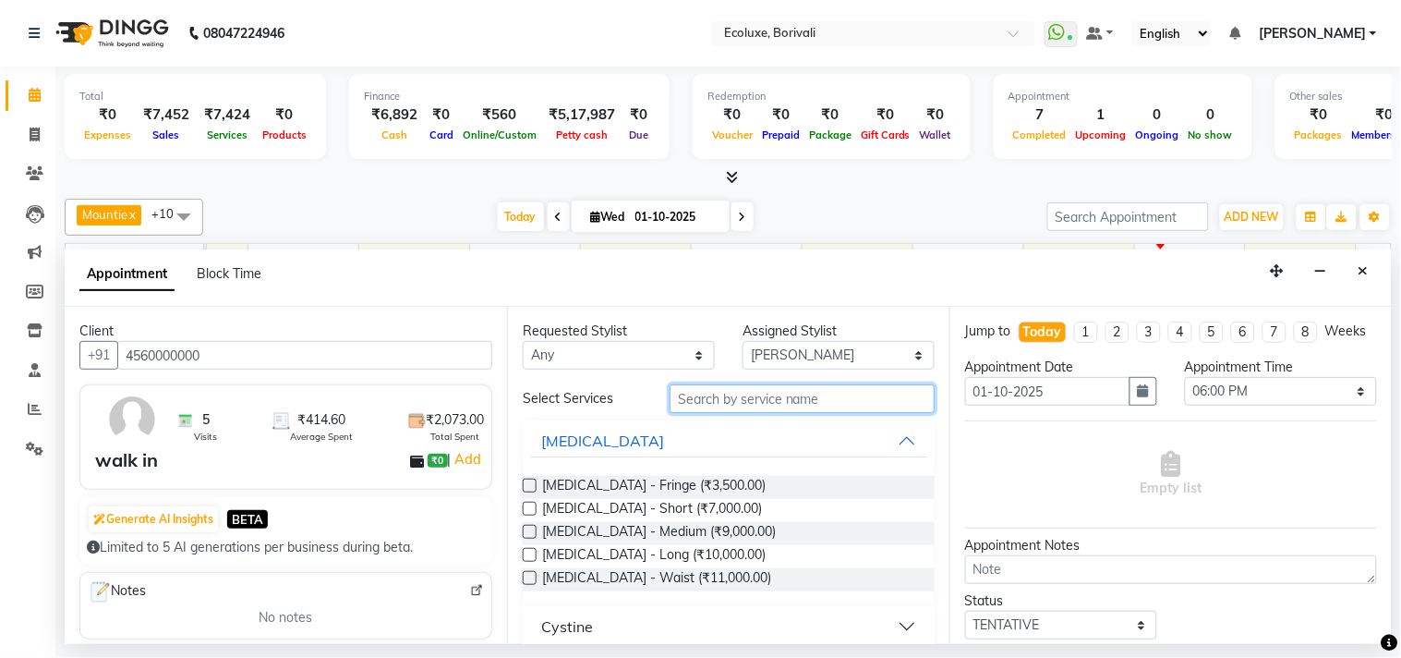
click at [716, 388] on input "text" at bounding box center [802, 398] width 265 height 29
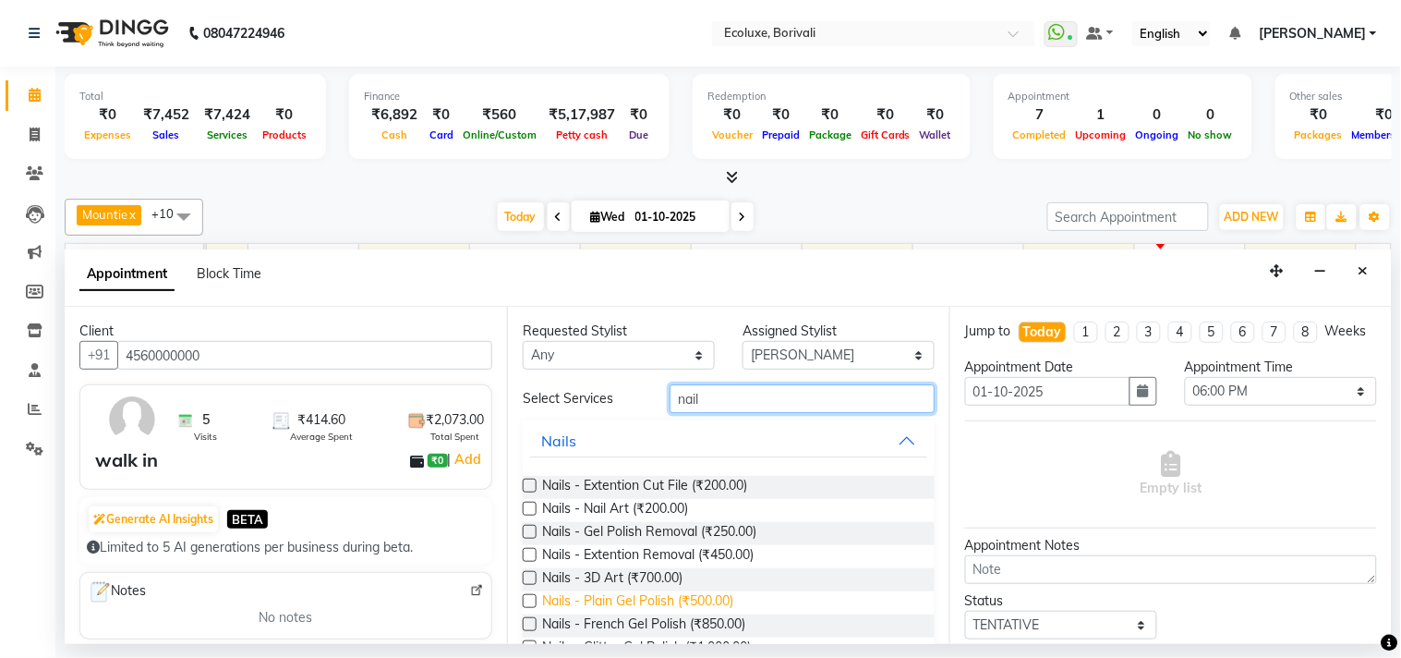
type input "nail"
click at [673, 599] on span "Nails - Plain Gel Polish (₹500.00)" at bounding box center [637, 602] width 191 height 23
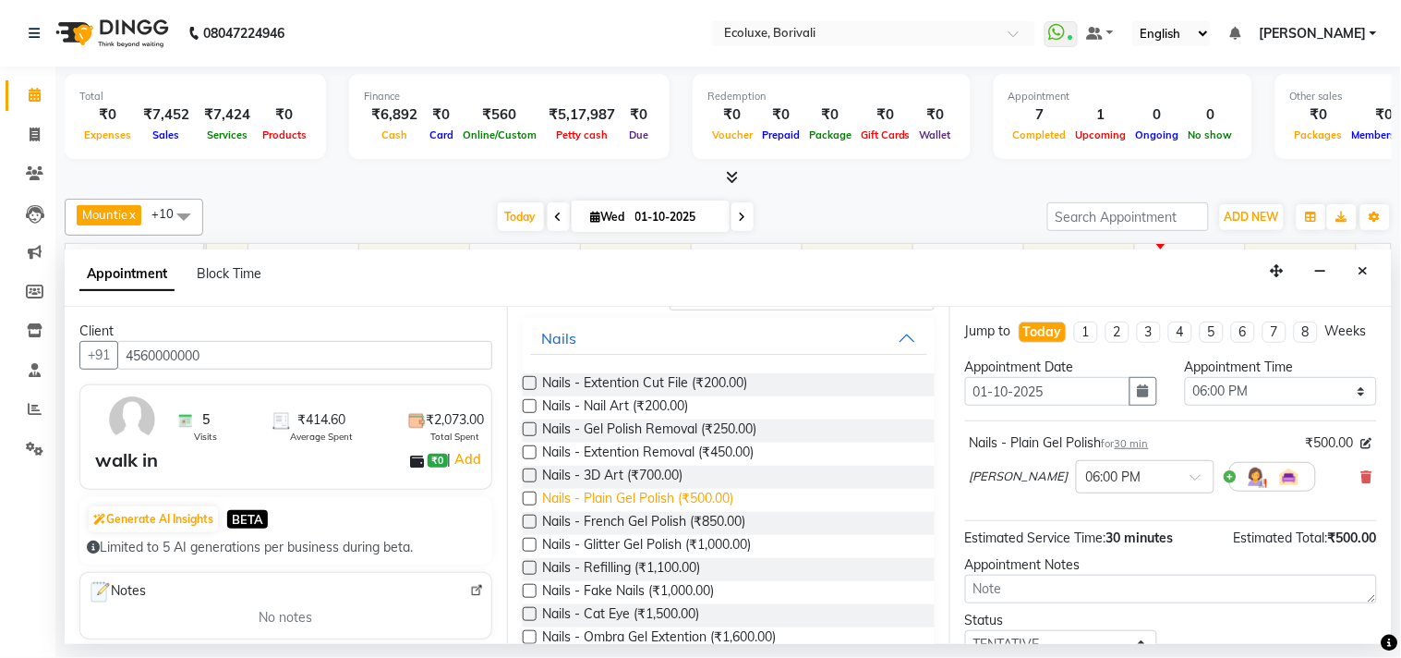
click at [649, 501] on span "Nails - Plain Gel Polish (₹500.00)" at bounding box center [637, 500] width 191 height 23
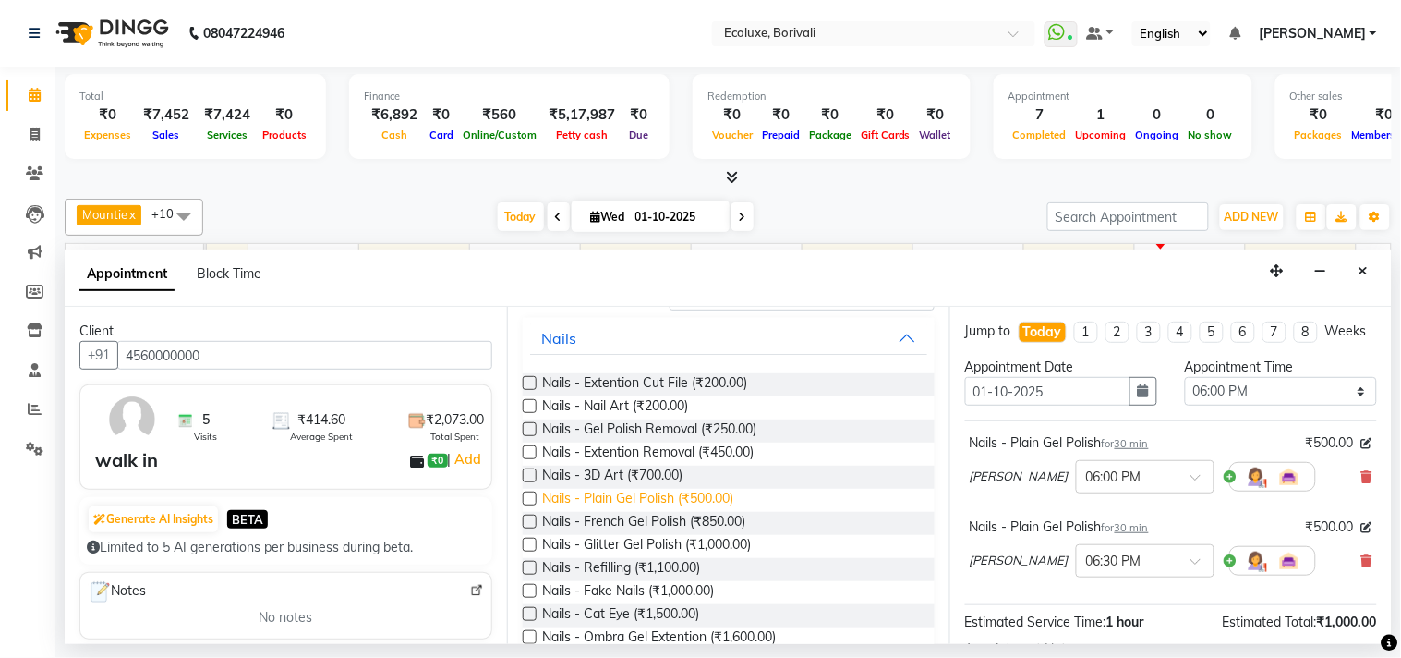
click at [727, 497] on span "Nails - Plain Gel Polish (₹500.00)" at bounding box center [637, 500] width 191 height 23
checkbox input "false"
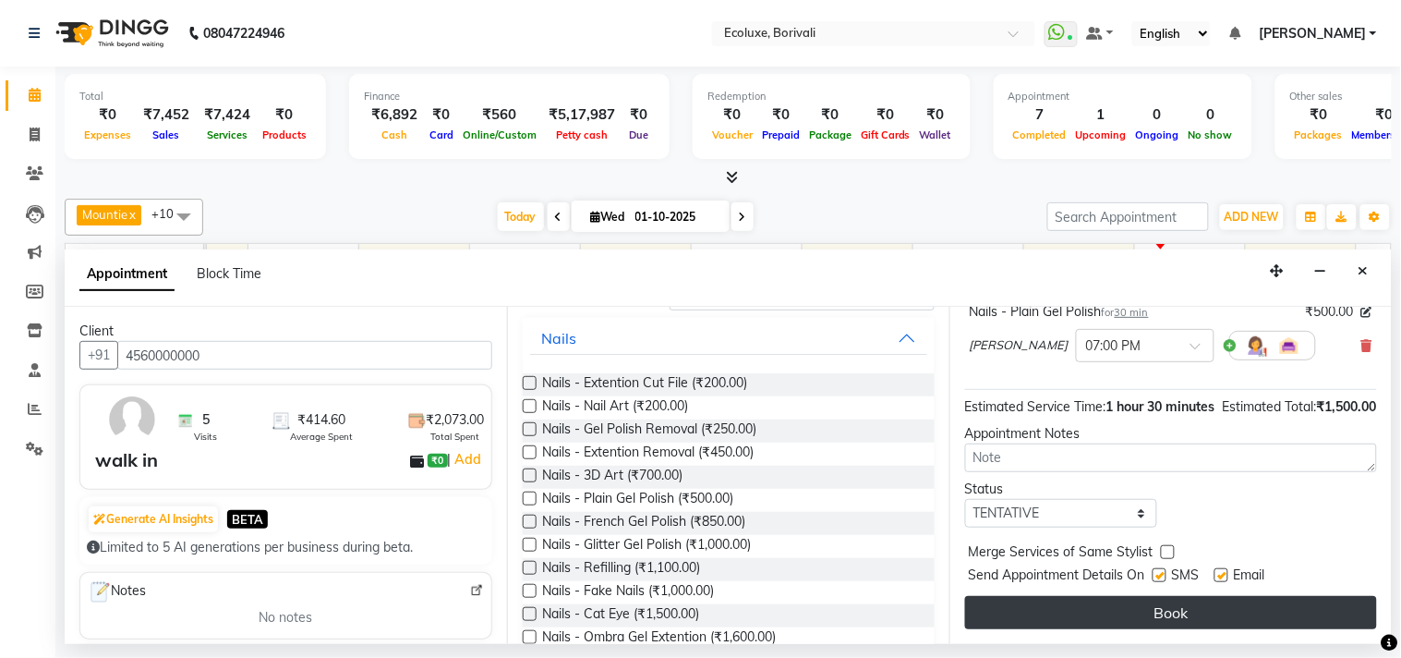
click at [1160, 625] on button "Book" at bounding box center [1171, 612] width 412 height 33
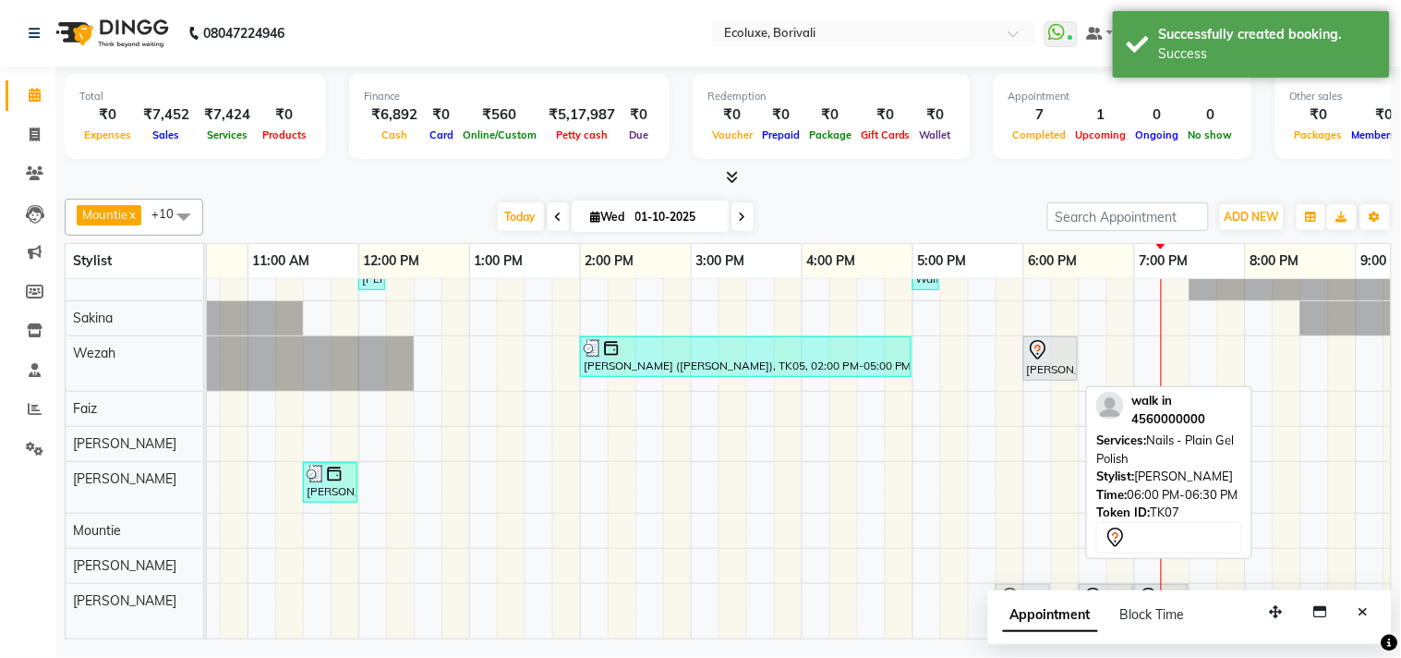
click at [26, 584] on div "walk in, TK07, 06:00 PM-06:30 PM, Nails - Plain Gel Polish walk in, TK07, 06:30…" at bounding box center [26, 611] width 0 height 55
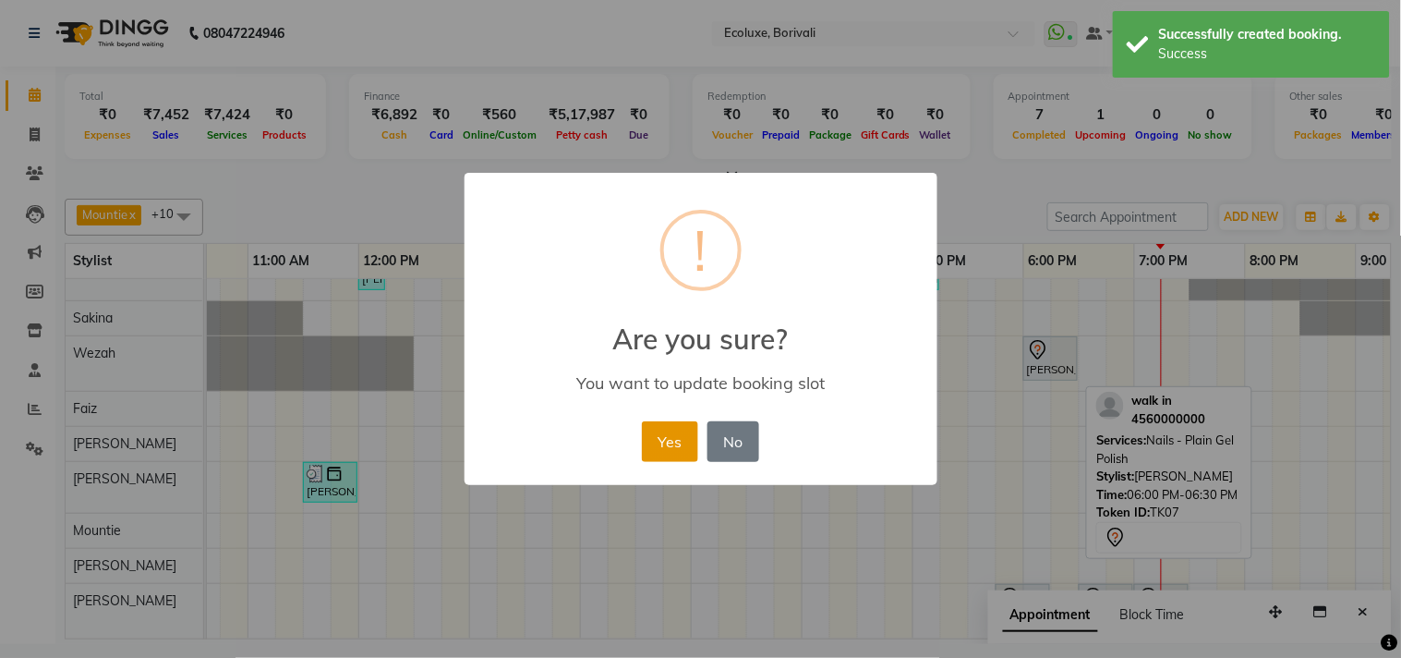
click at [665, 438] on button "Yes" at bounding box center [670, 441] width 56 height 41
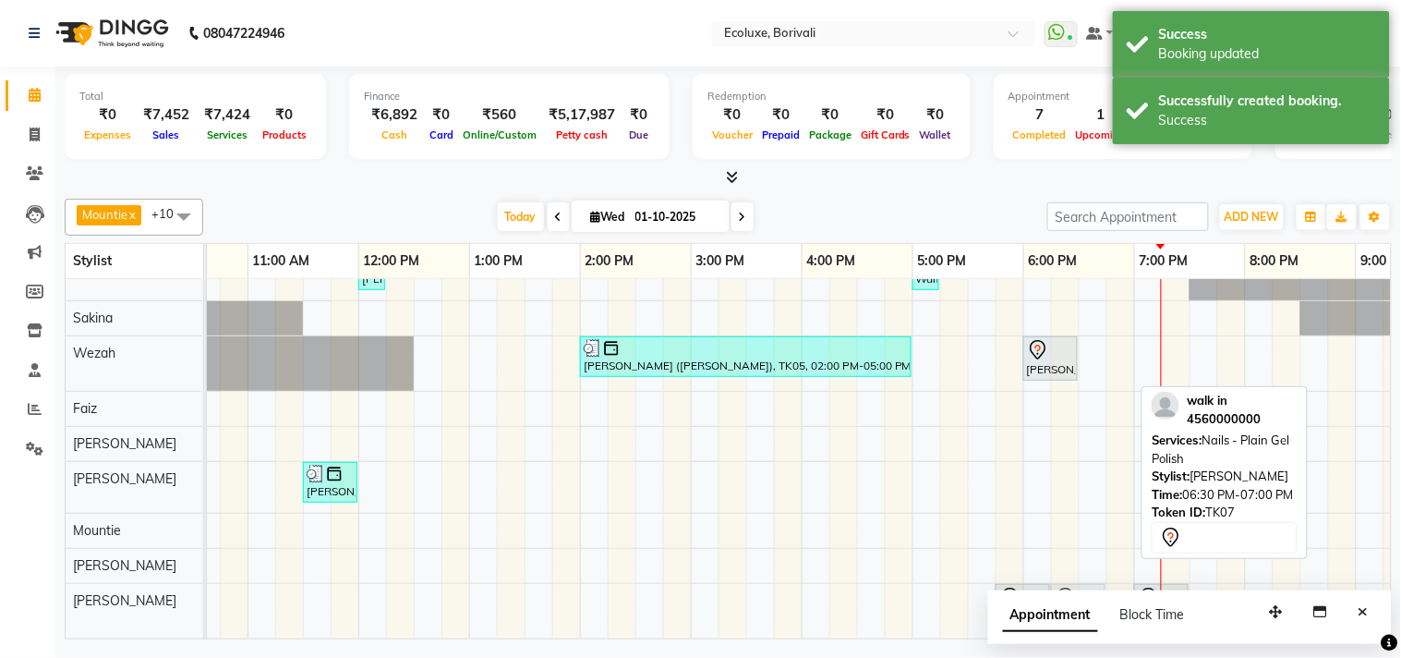
drag, startPoint x: 1113, startPoint y: 586, endPoint x: 1096, endPoint y: 585, distance: 17.6
click at [26, 585] on div "walk in, TK07, 05:45 PM-06:15 PM, Nails - Plain Gel Polish walk in, TK07, 06:30…" at bounding box center [26, 611] width 0 height 55
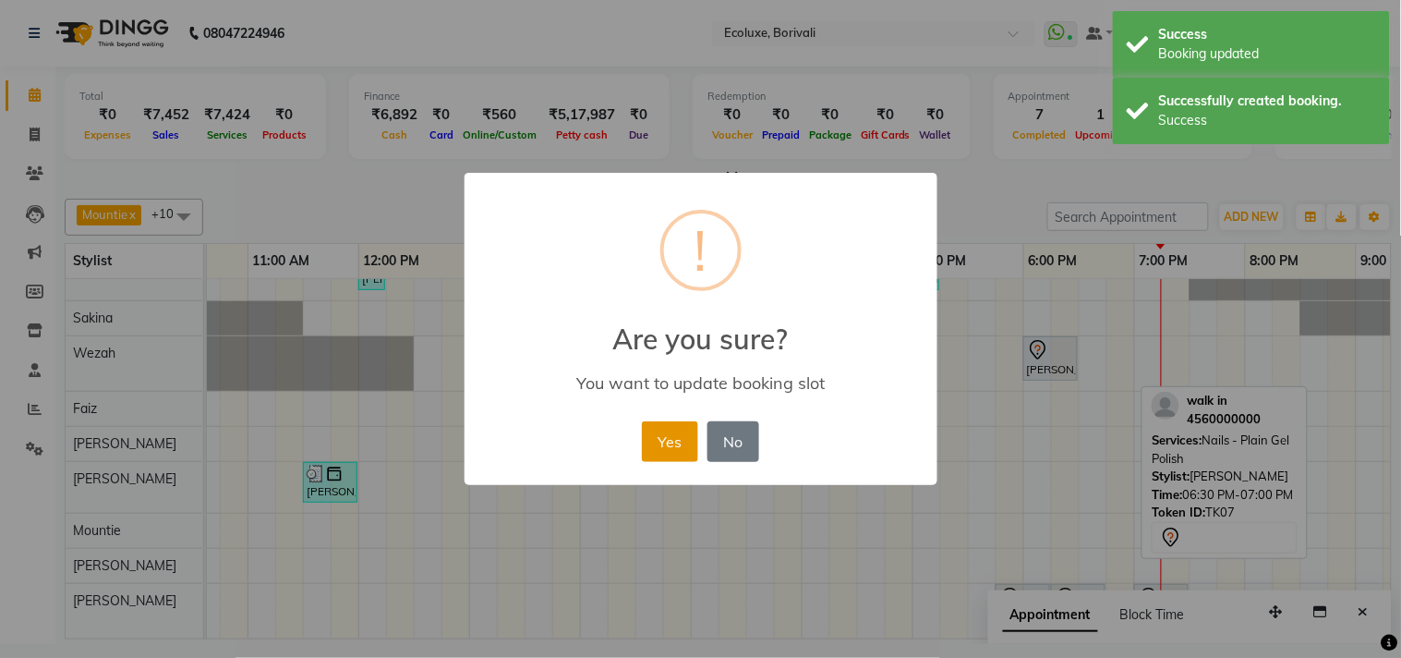
click at [679, 448] on button "Yes" at bounding box center [670, 441] width 56 height 41
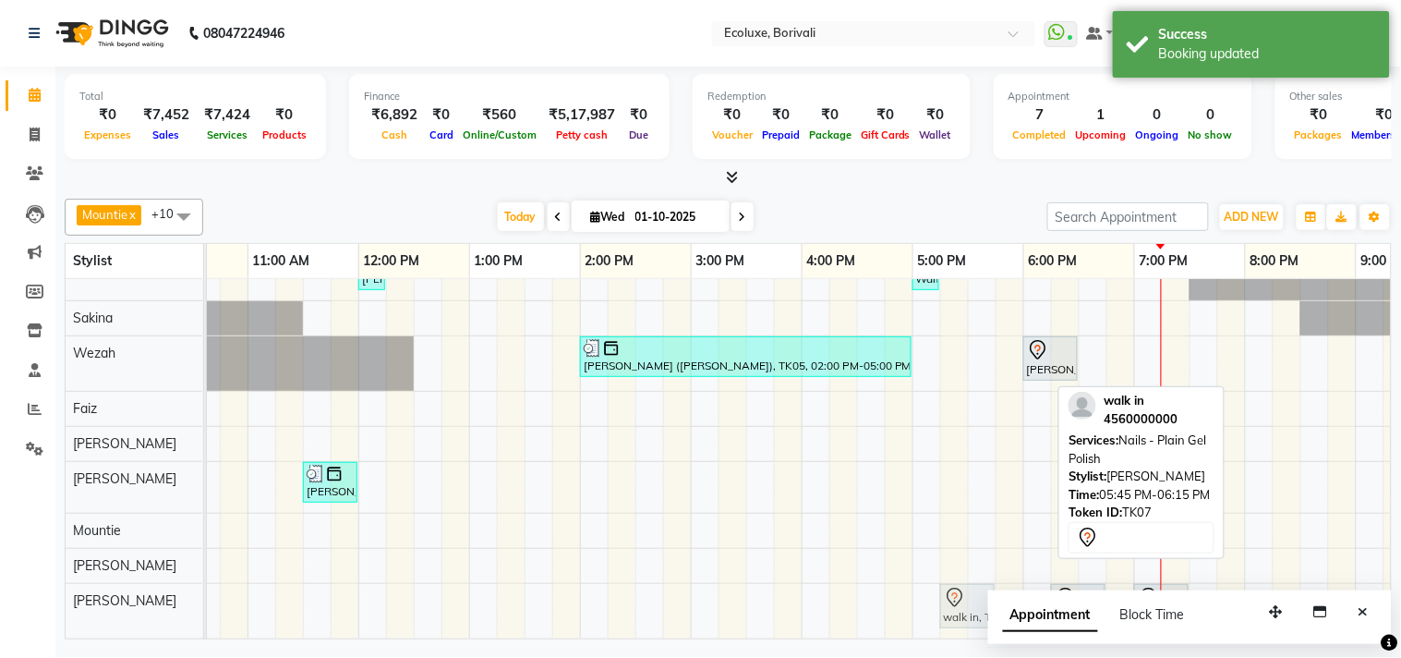
drag, startPoint x: 1003, startPoint y: 571, endPoint x: 949, endPoint y: 583, distance: 55.8
click at [26, 584] on div "walk in, TK07, 05:45 PM-06:15 PM, Nails - Plain Gel Polish walk in, TK07, 06:15…" at bounding box center [26, 611] width 0 height 55
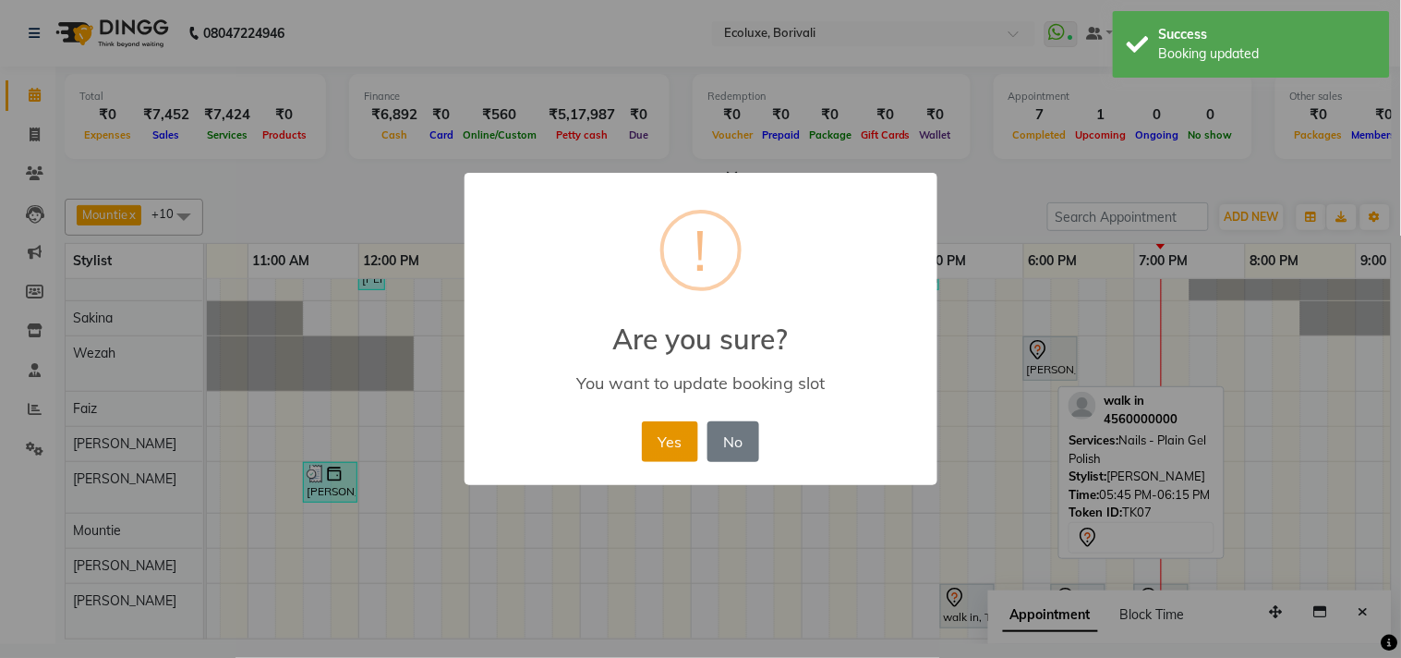
click at [688, 438] on button "Yes" at bounding box center [670, 441] width 56 height 41
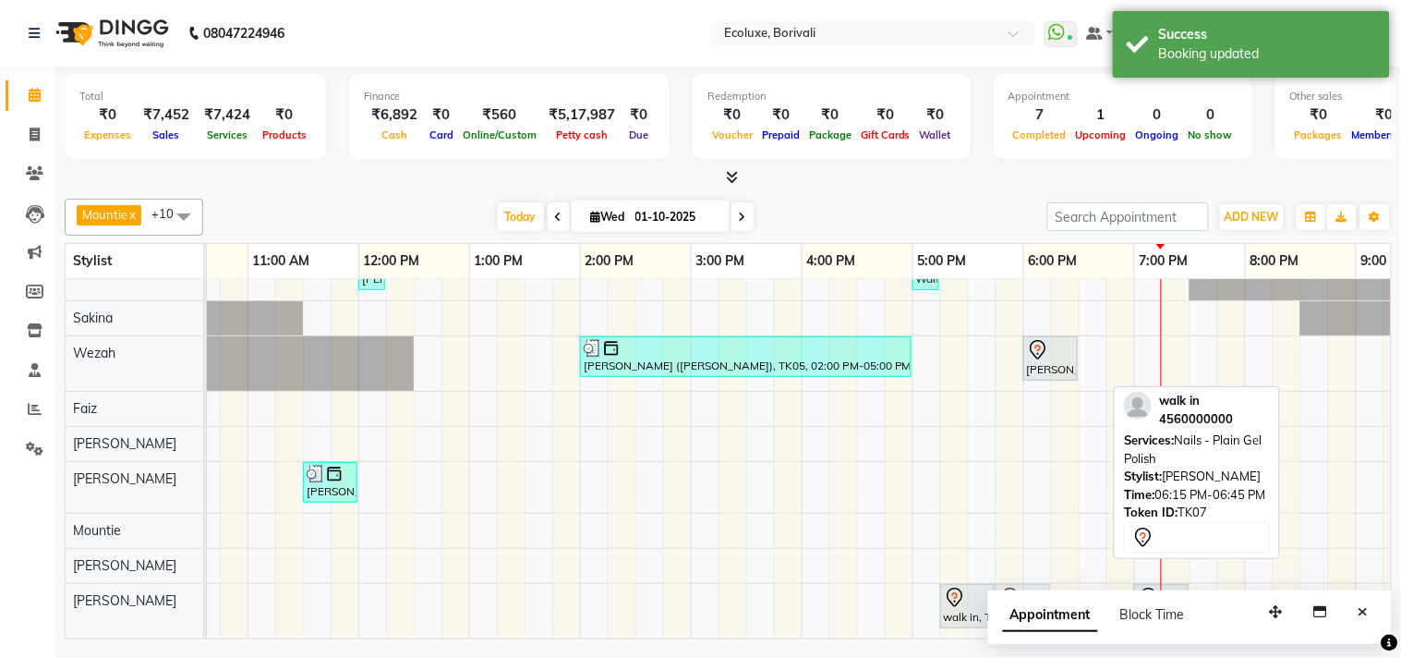
drag, startPoint x: 1061, startPoint y: 574, endPoint x: 1017, endPoint y: 576, distance: 43.5
click at [26, 584] on div "walk in, TK07, 05:15 PM-05:45 PM, Nails - Plain Gel Polish walk in, TK07, 06:15…" at bounding box center [26, 611] width 0 height 55
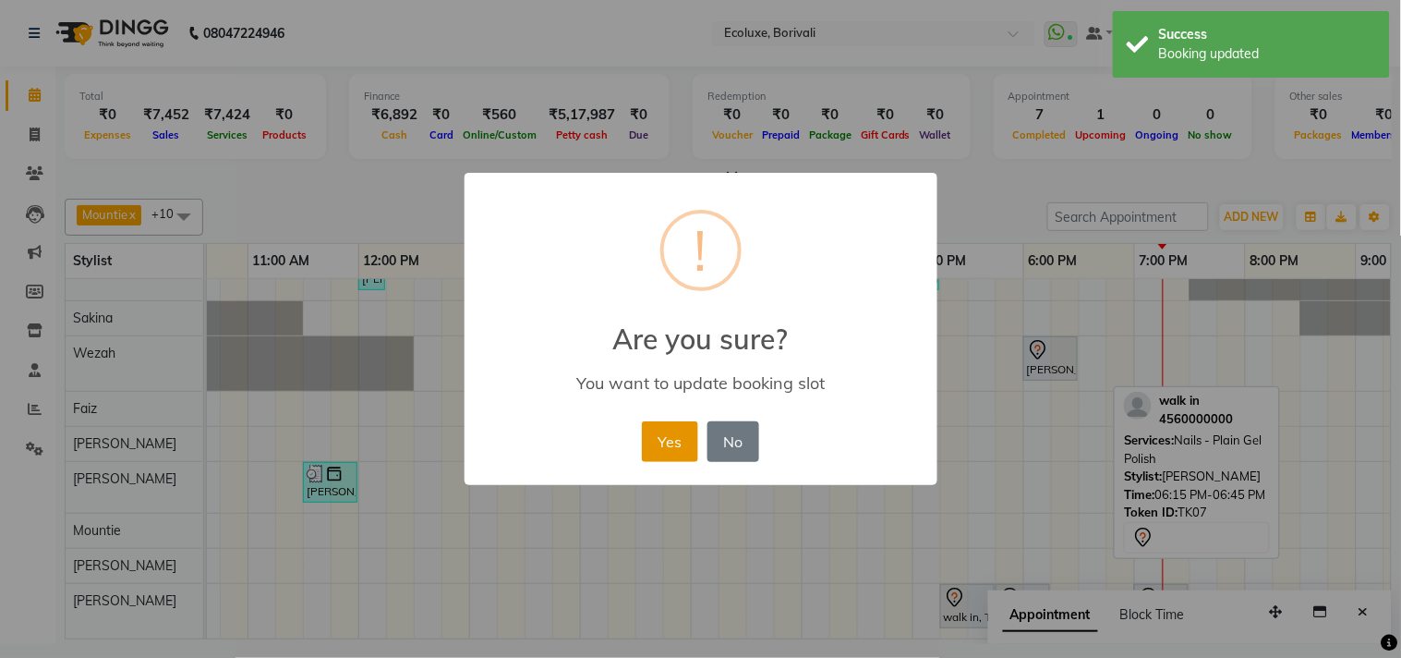
click at [662, 431] on button "Yes" at bounding box center [670, 441] width 56 height 41
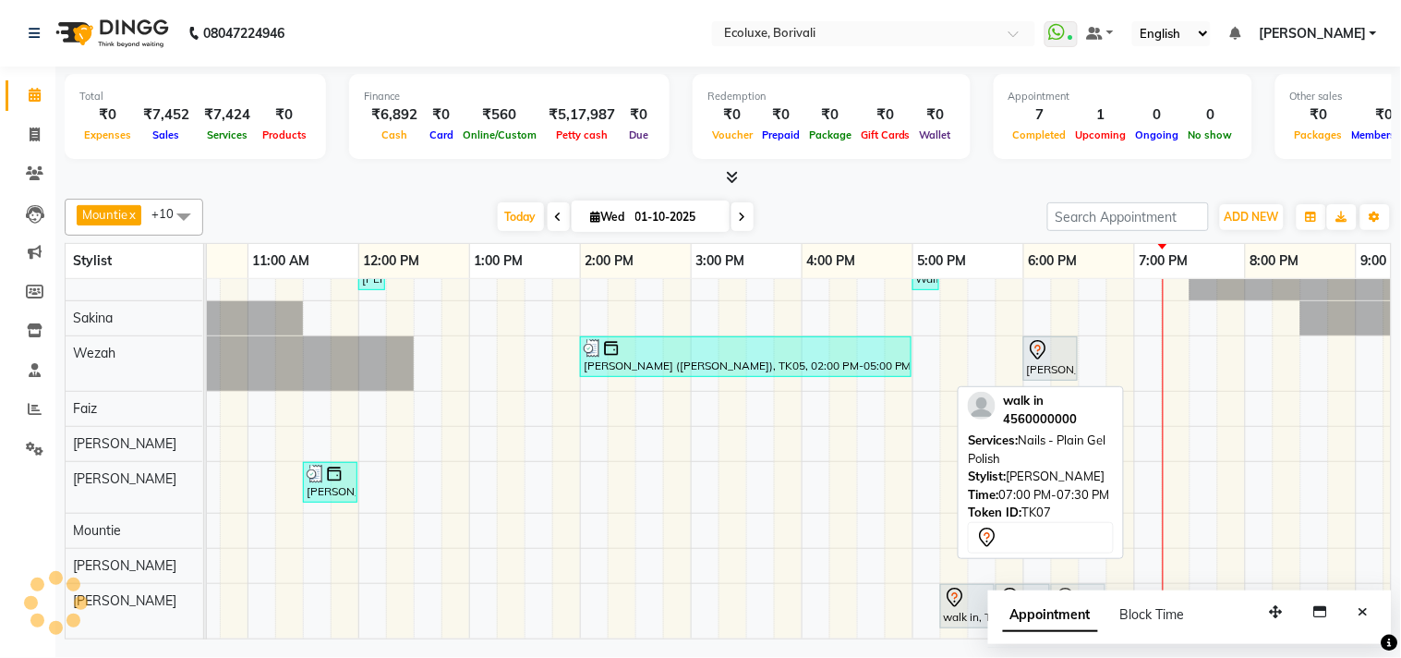
drag, startPoint x: 1139, startPoint y: 576, endPoint x: 1064, endPoint y: 578, distance: 74.9
click at [26, 584] on div "walk in, TK07, 05:15 PM-05:45 PM, Nails - Plain Gel Polish walk in, TK07, 05:45…" at bounding box center [26, 611] width 0 height 55
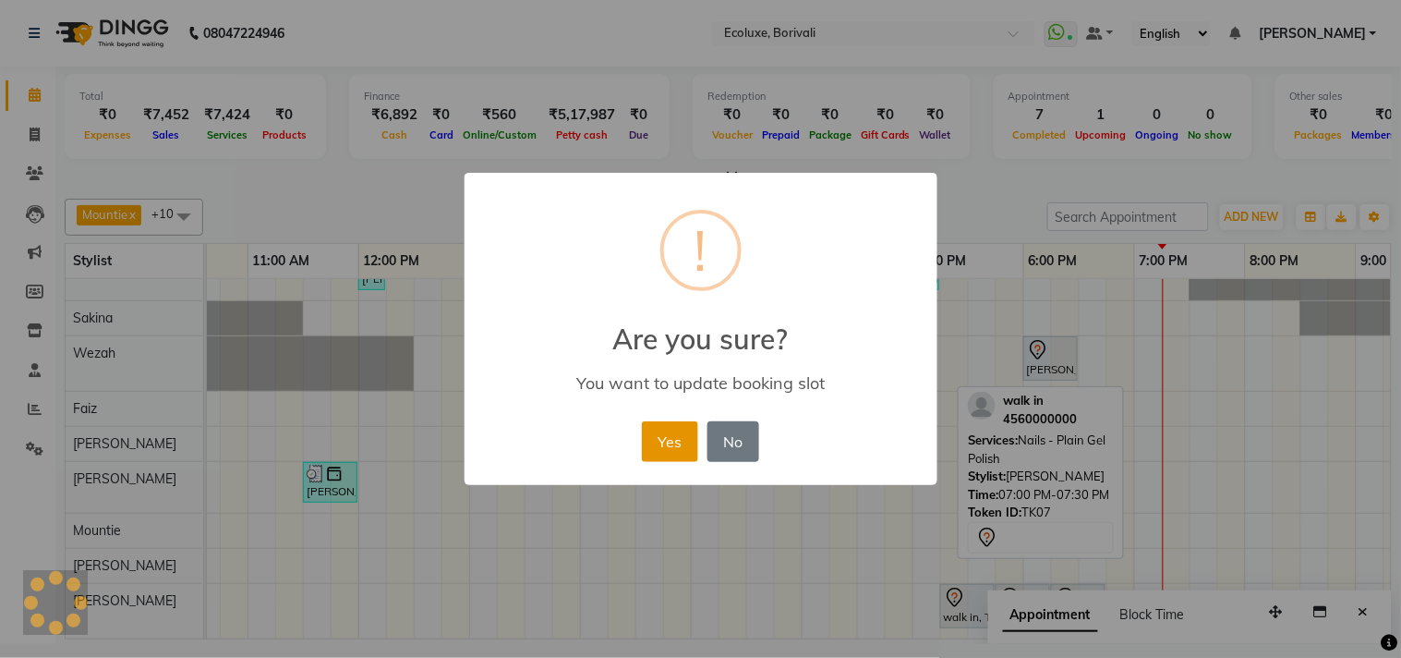
click at [662, 440] on button "Yes" at bounding box center [670, 441] width 56 height 41
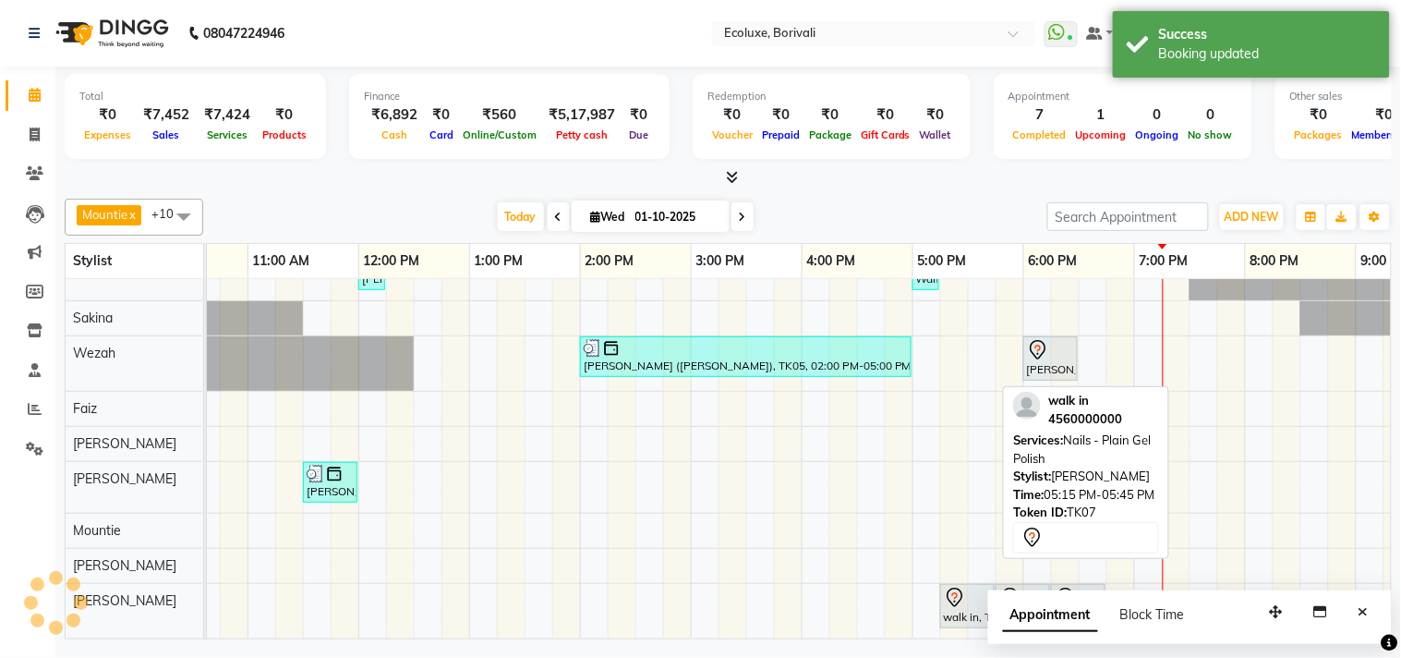
click at [970, 604] on div "walk in, TK07, 05:15 PM-05:45 PM, Nails - Plain Gel Polish" at bounding box center [967, 606] width 51 height 39
click at [964, 593] on div "walk in, TK07, 05:15 PM-05:45 PM, Nails - Plain Gel Polish" at bounding box center [967, 606] width 51 height 39
select select "7"
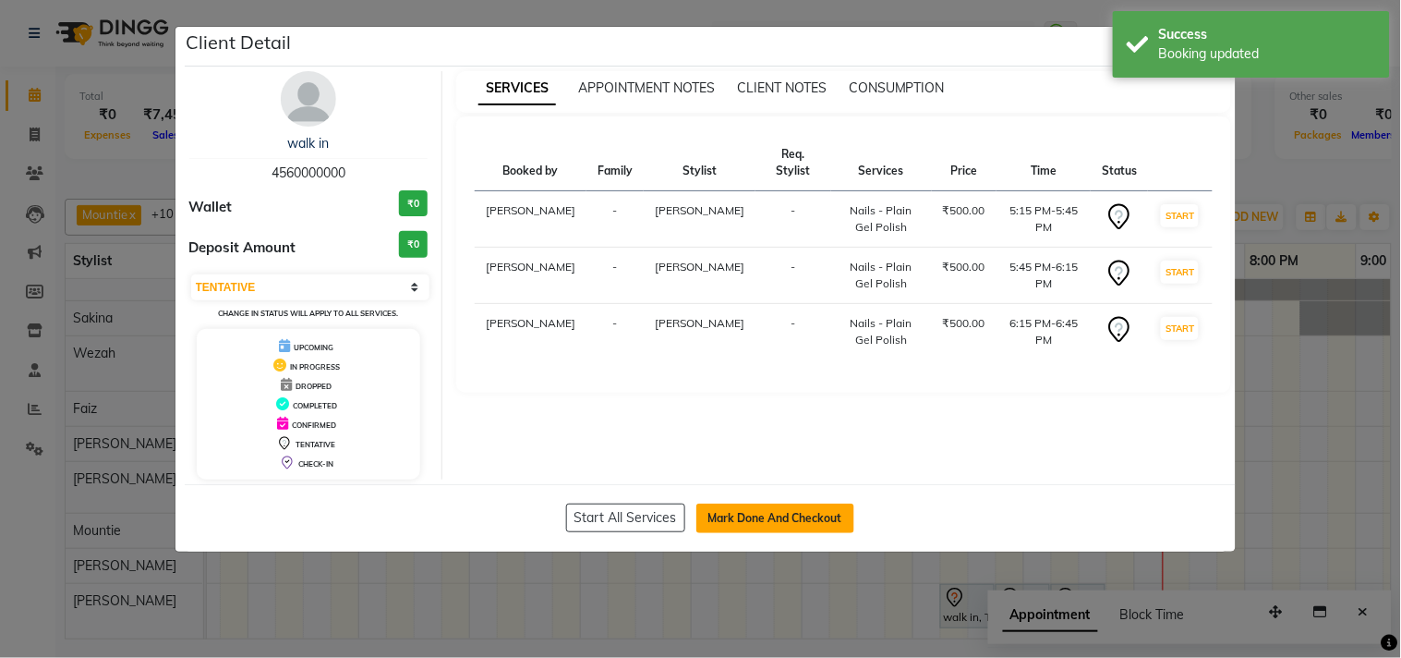
click at [819, 528] on button "Mark Done And Checkout" at bounding box center [776, 518] width 158 height 30
select select "service"
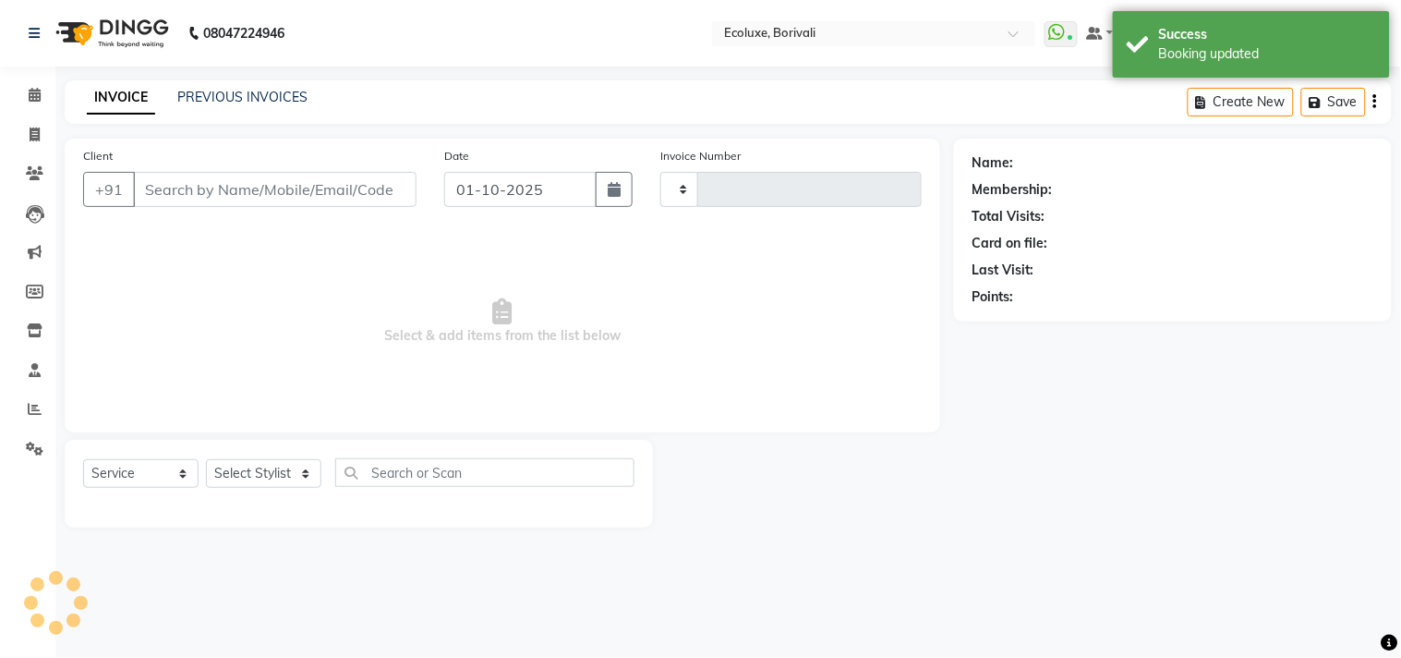
type input "2252"
select select "5386"
type input "4560000000"
select select "93508"
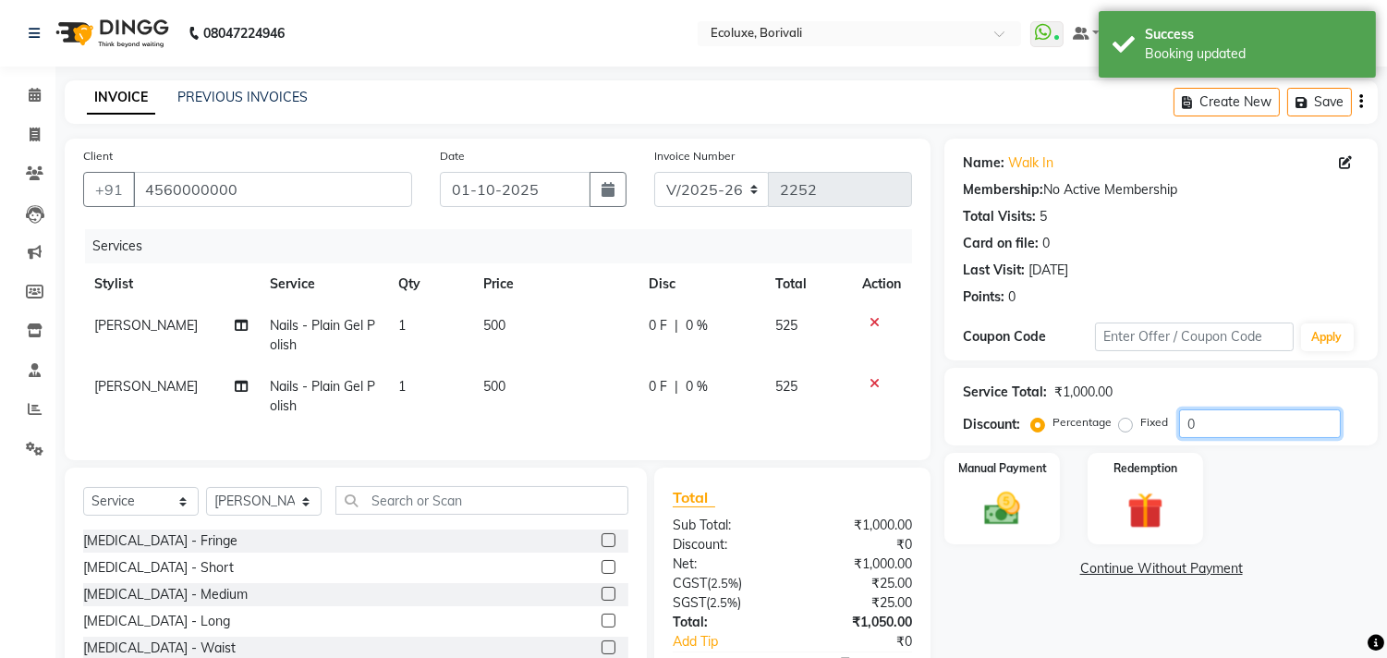
click at [1179, 419] on input "0" at bounding box center [1260, 423] width 162 height 29
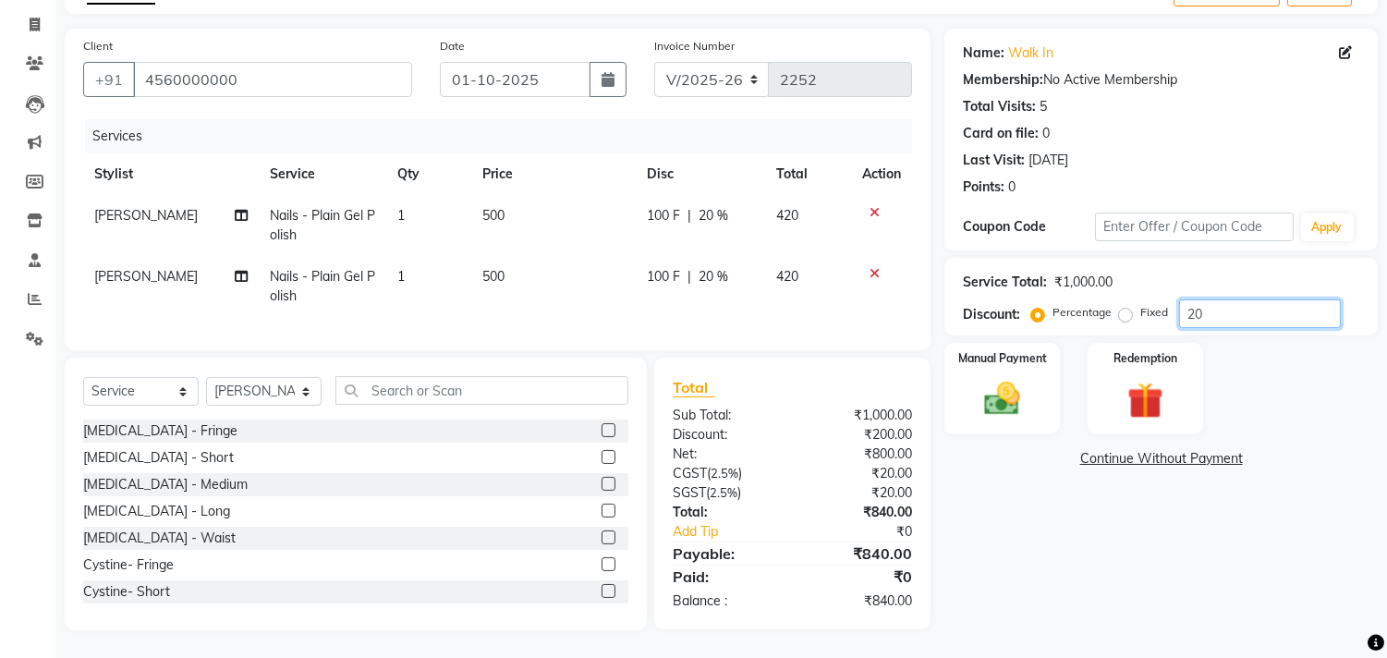
scroll to position [125, 0]
type input "20"
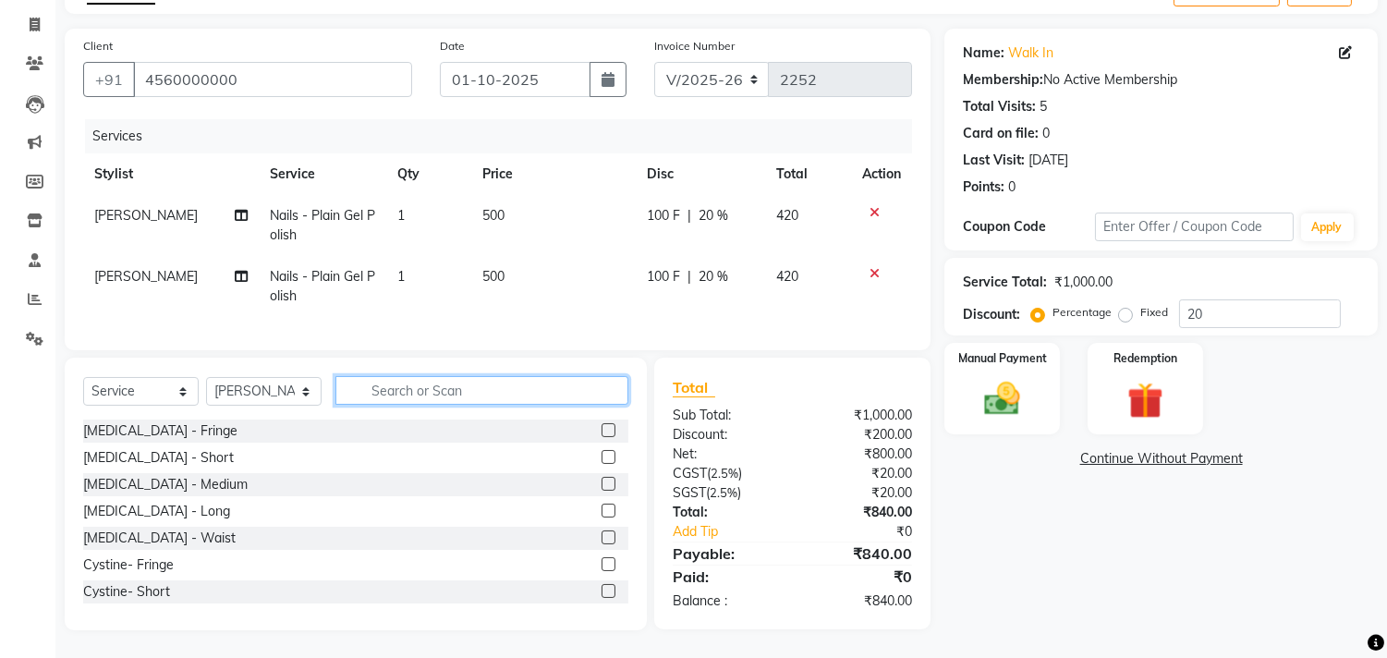
click at [383, 386] on input "text" at bounding box center [481, 390] width 293 height 29
type input "nail"
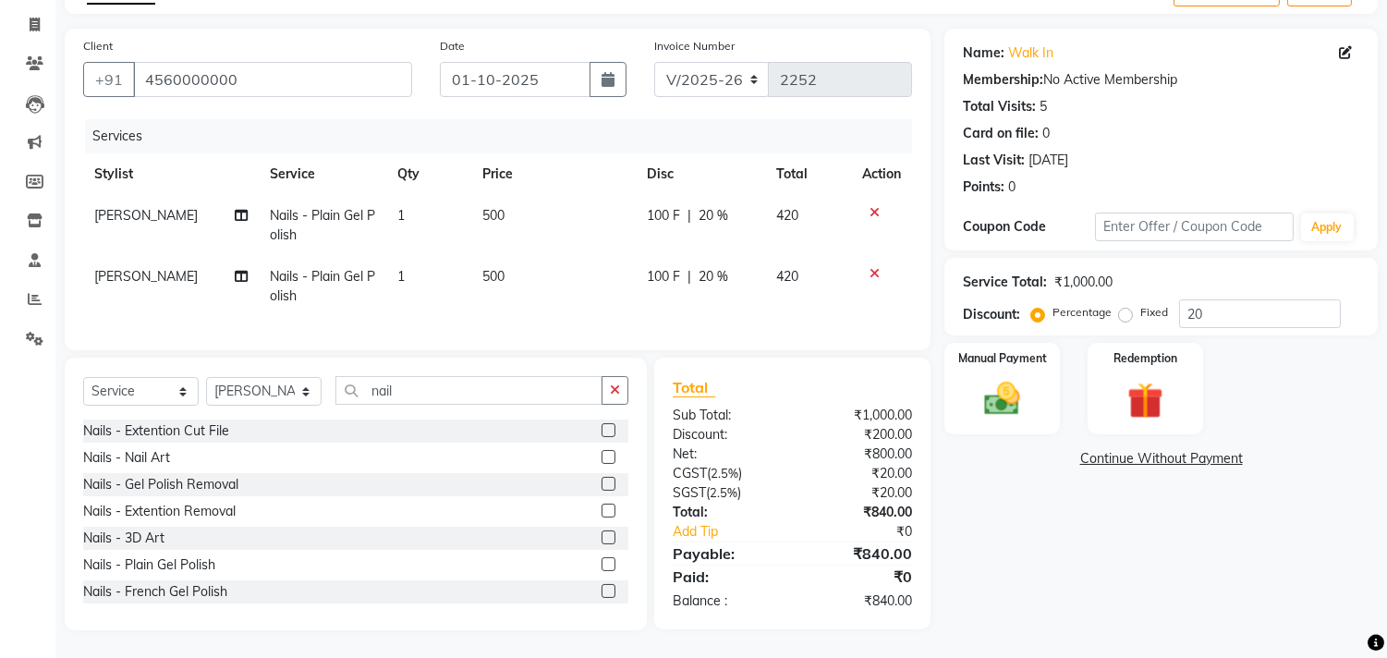
click at [601, 450] on label at bounding box center [608, 457] width 14 height 14
click at [601, 452] on input "checkbox" at bounding box center [607, 458] width 12 height 12
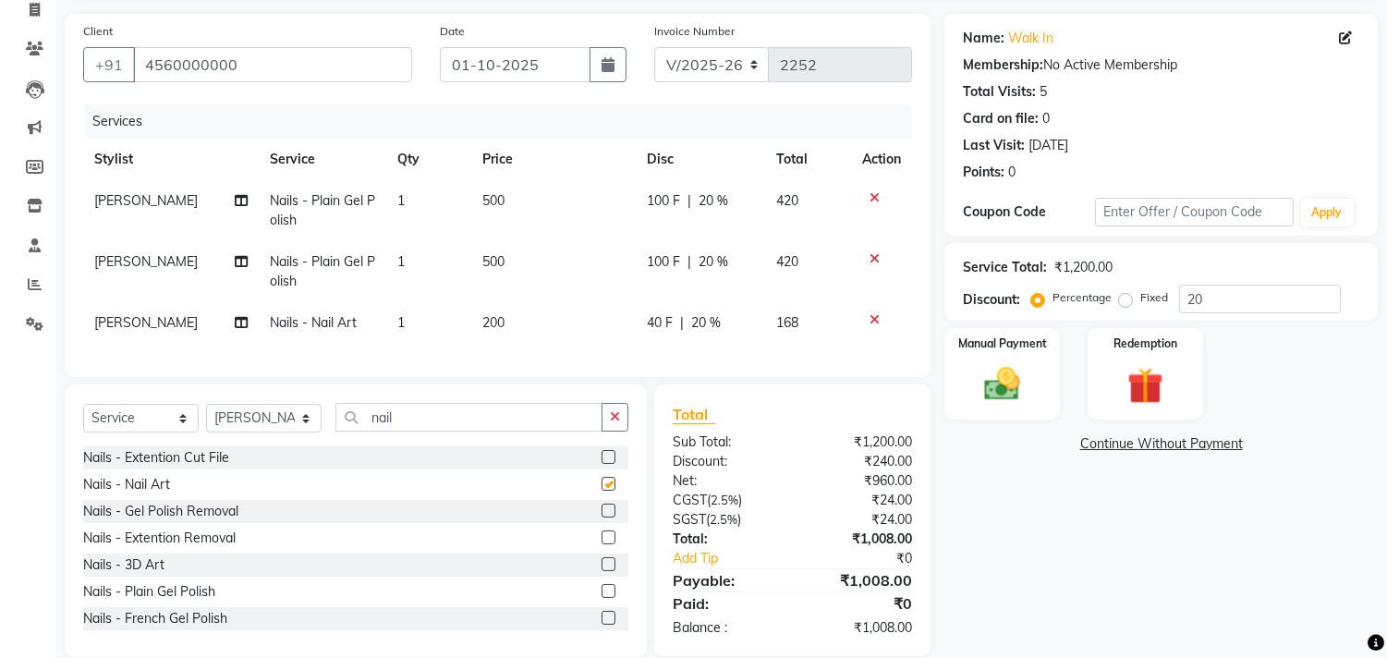
checkbox input "false"
click at [517, 320] on td "200" at bounding box center [553, 323] width 164 height 42
select select "93508"
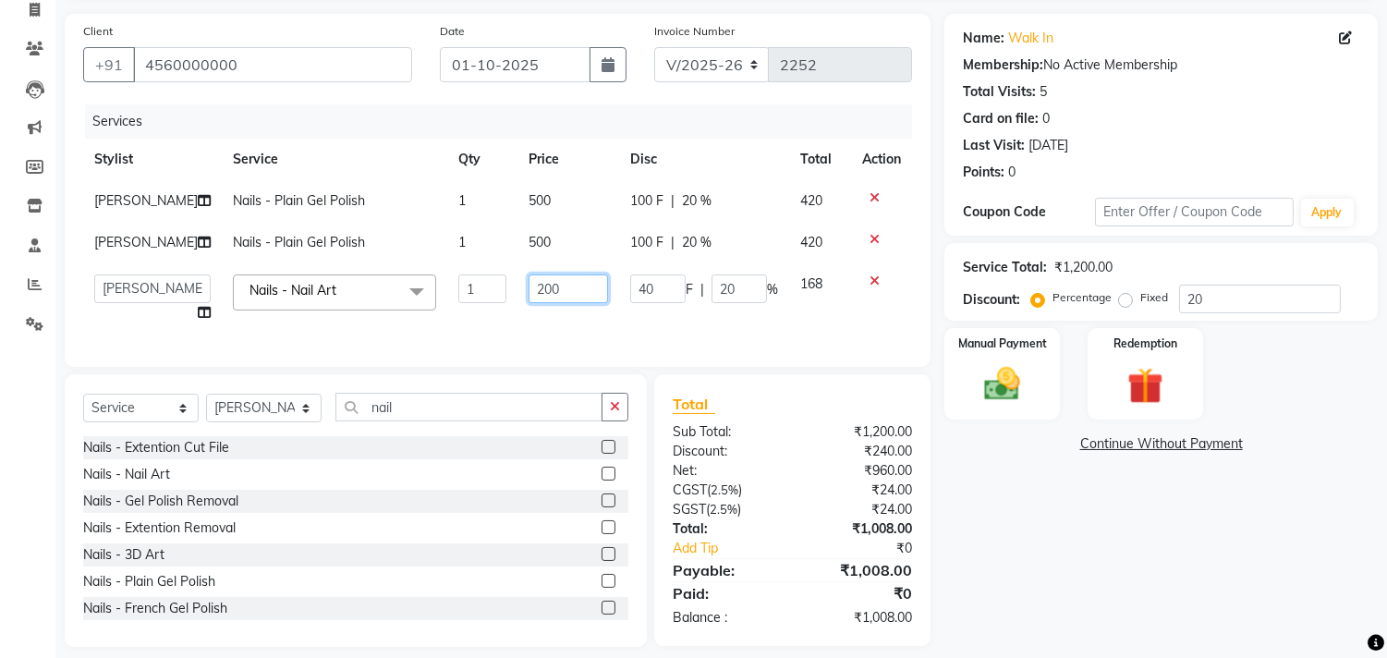
click at [546, 279] on input "200" at bounding box center [567, 288] width 79 height 29
type input "2"
type input "500"
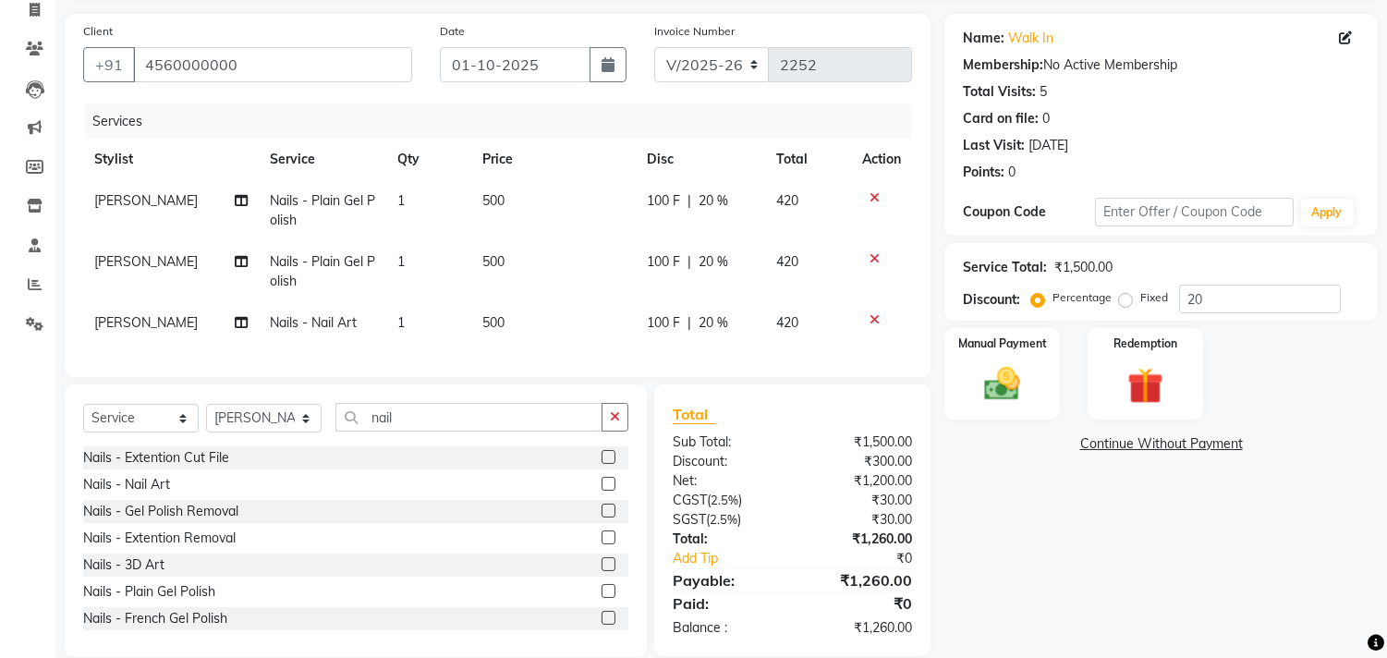
click at [1092, 551] on div "Name: Walk In Membership: No Active Membership Total Visits: 5 Card on file: 0 …" at bounding box center [1167, 335] width 447 height 643
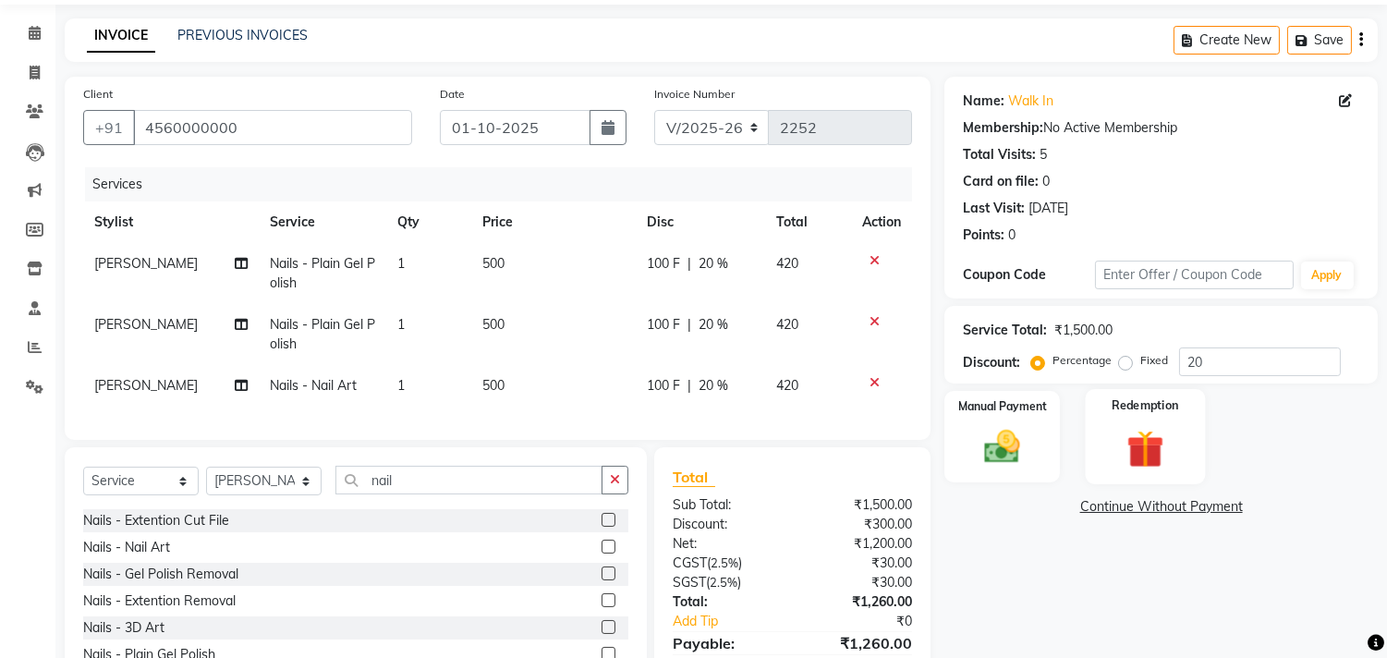
scroll to position [0, 0]
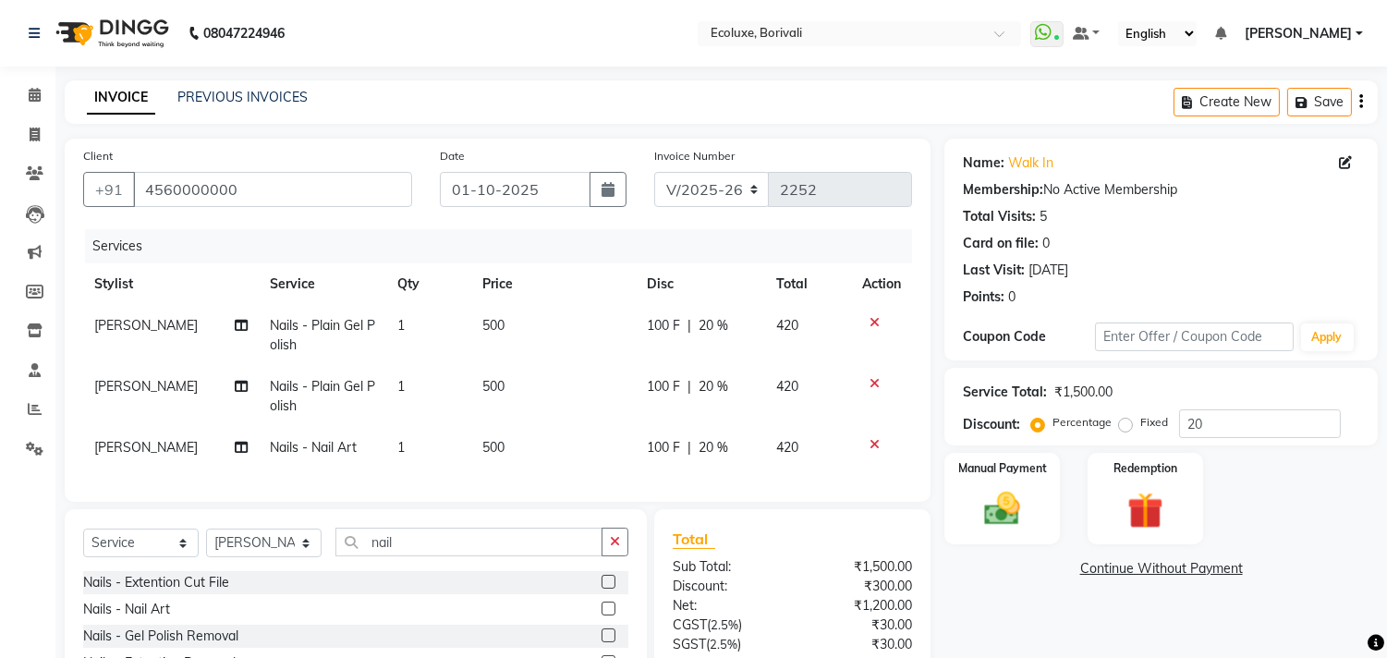
click at [1361, 103] on icon "button" at bounding box center [1361, 102] width 4 height 1
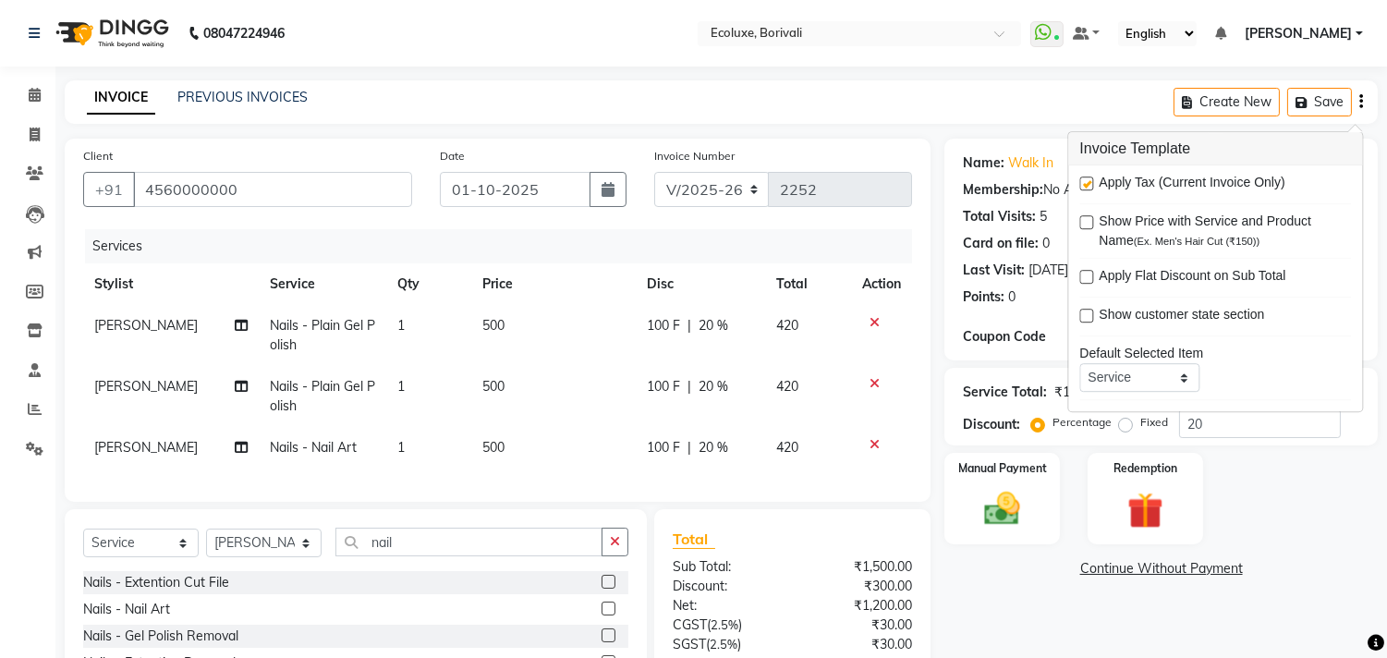
click at [1083, 188] on label at bounding box center [1086, 183] width 14 height 14
click at [1083, 188] on input "checkbox" at bounding box center [1085, 184] width 12 height 12
checkbox input "false"
click at [1079, 604] on div "Name: Walk In Membership: No Active Membership Total Visits: 5 Card on file: 0 …" at bounding box center [1167, 460] width 447 height 643
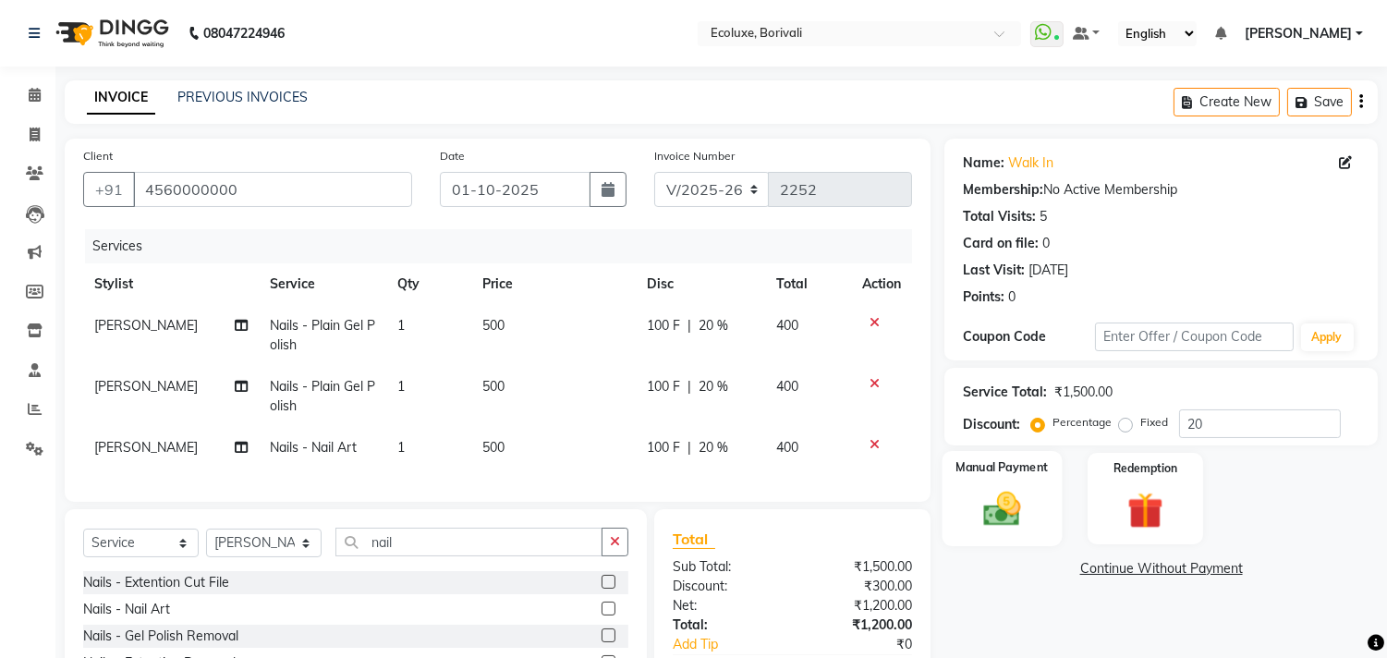
scroll to position [167, 0]
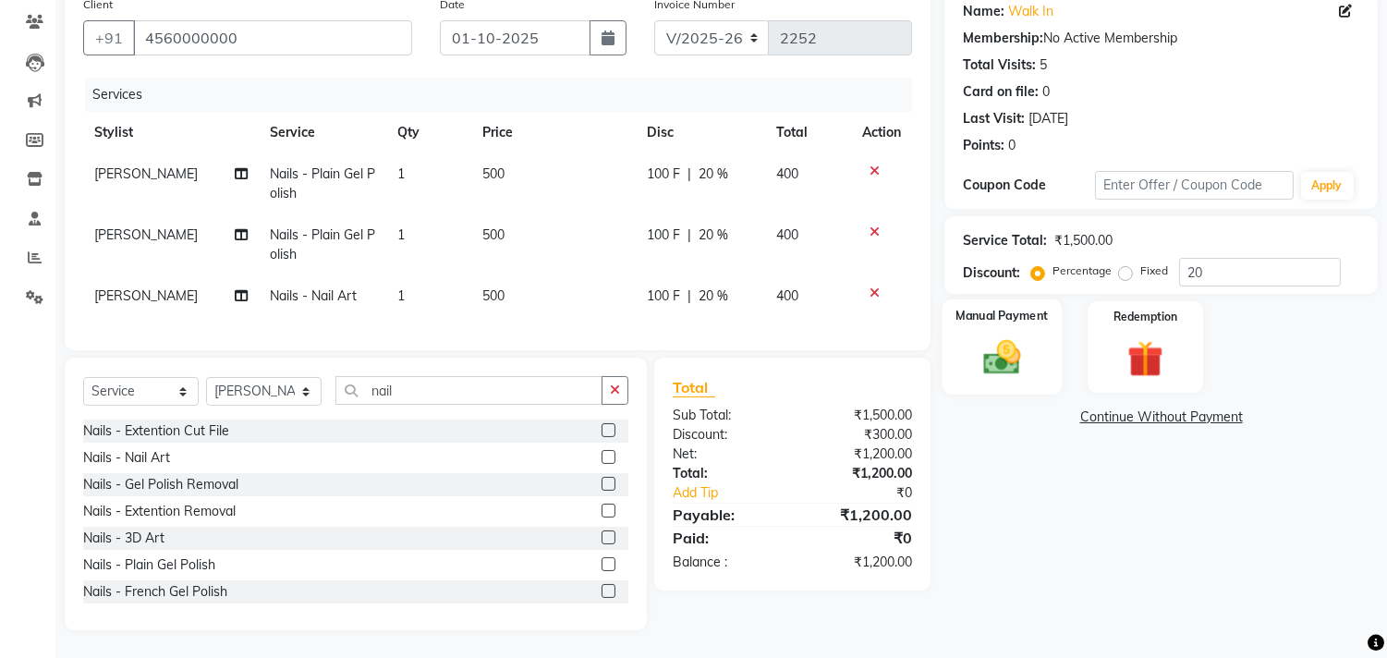
click at [989, 336] on img at bounding box center [1002, 357] width 61 height 43
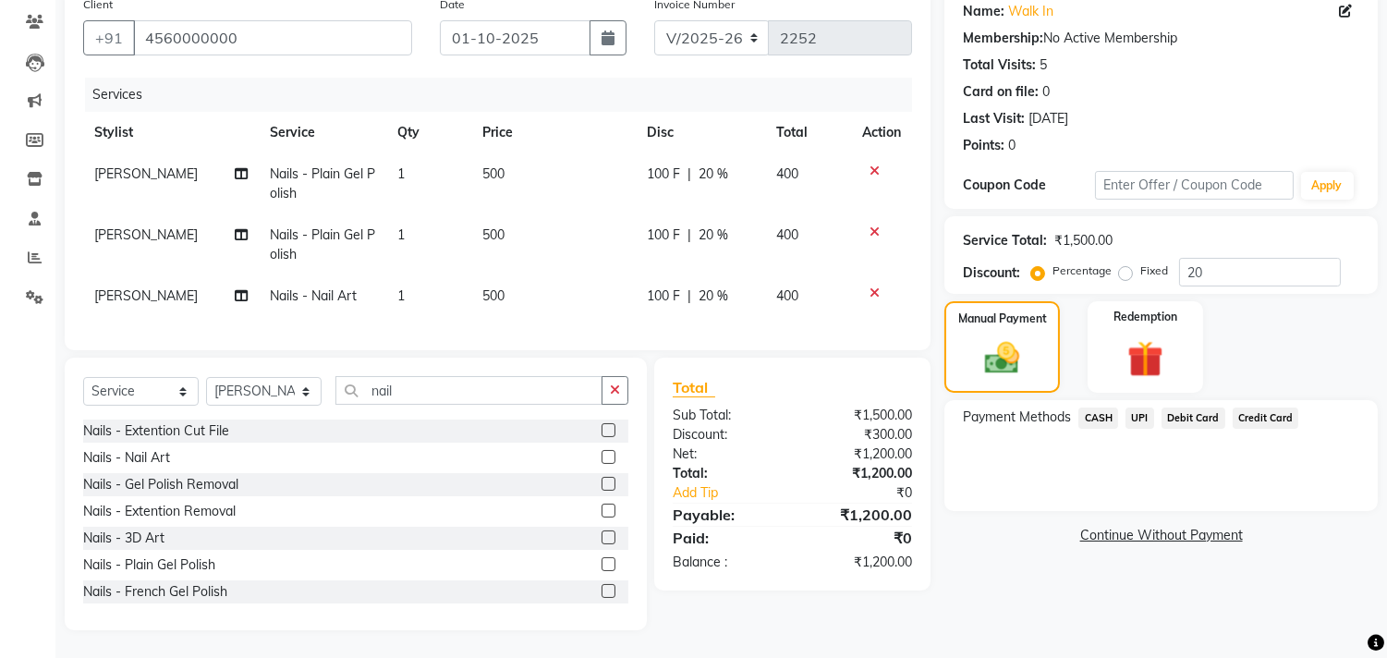
click at [1091, 407] on span "CASH" at bounding box center [1098, 417] width 40 height 21
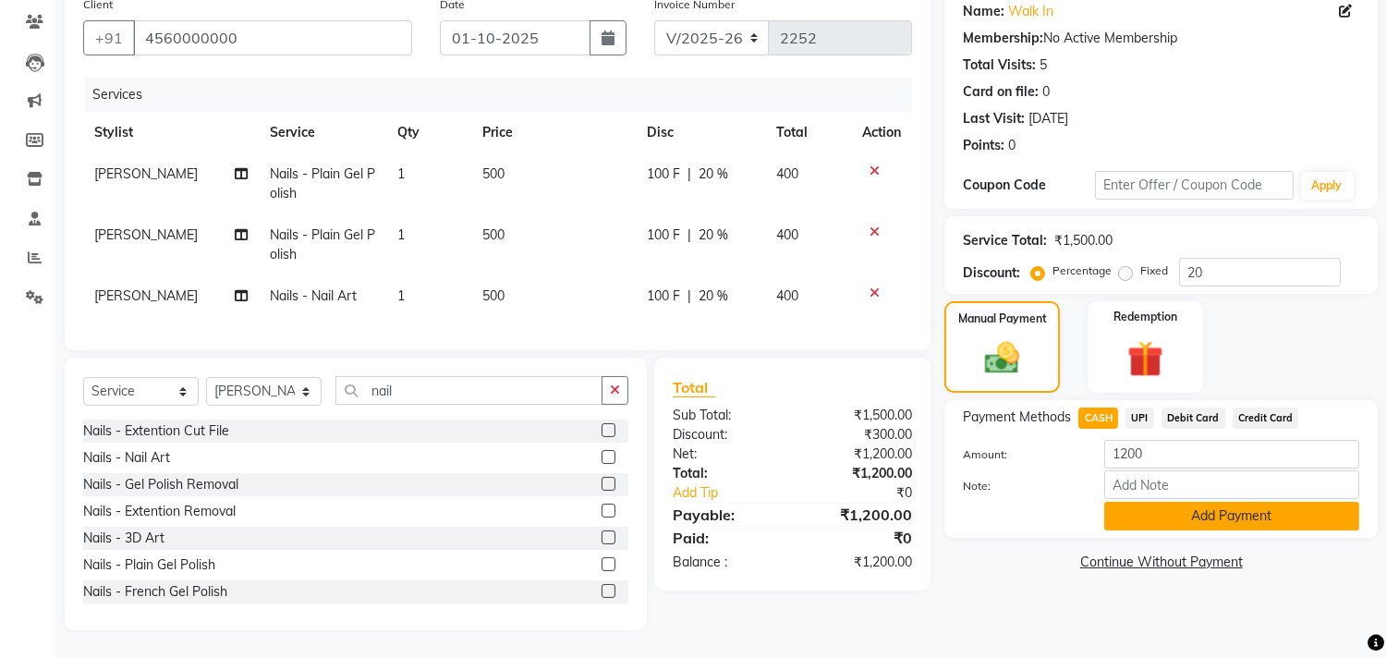
click at [1130, 502] on button "Add Payment" at bounding box center [1231, 516] width 255 height 29
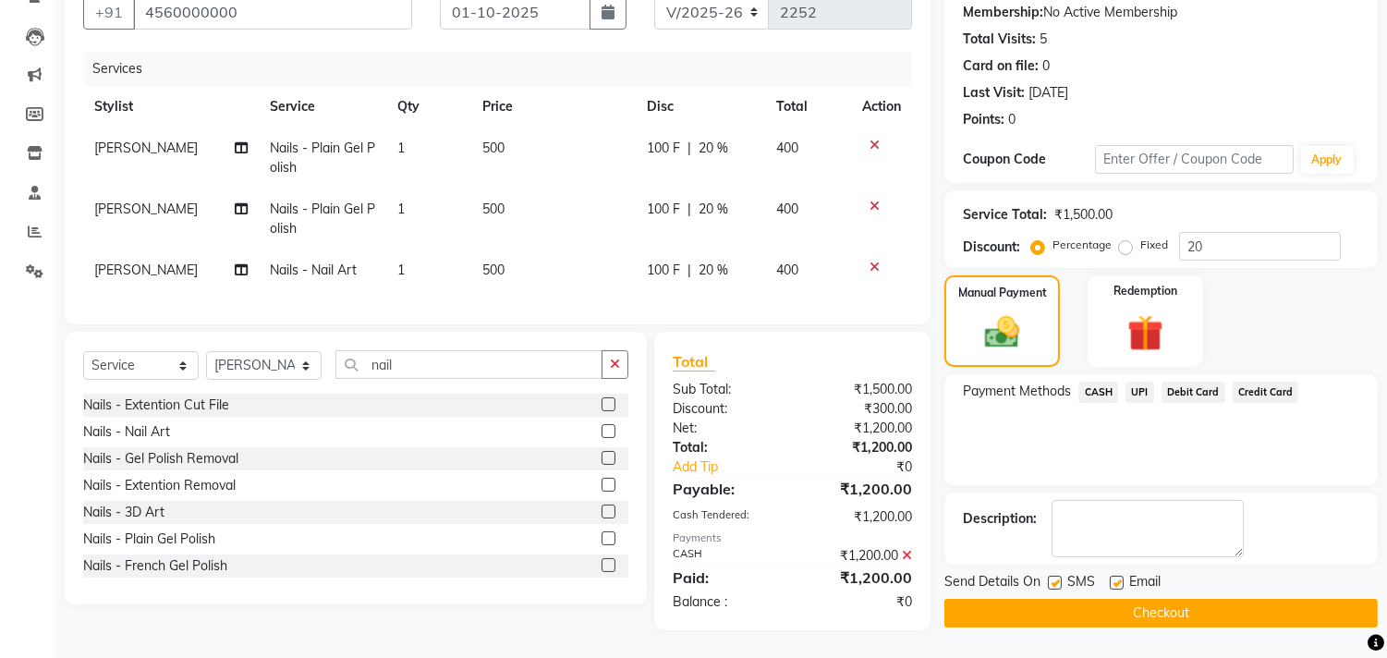
scroll to position [192, 0]
click at [1130, 599] on button "Checkout" at bounding box center [1160, 613] width 433 height 29
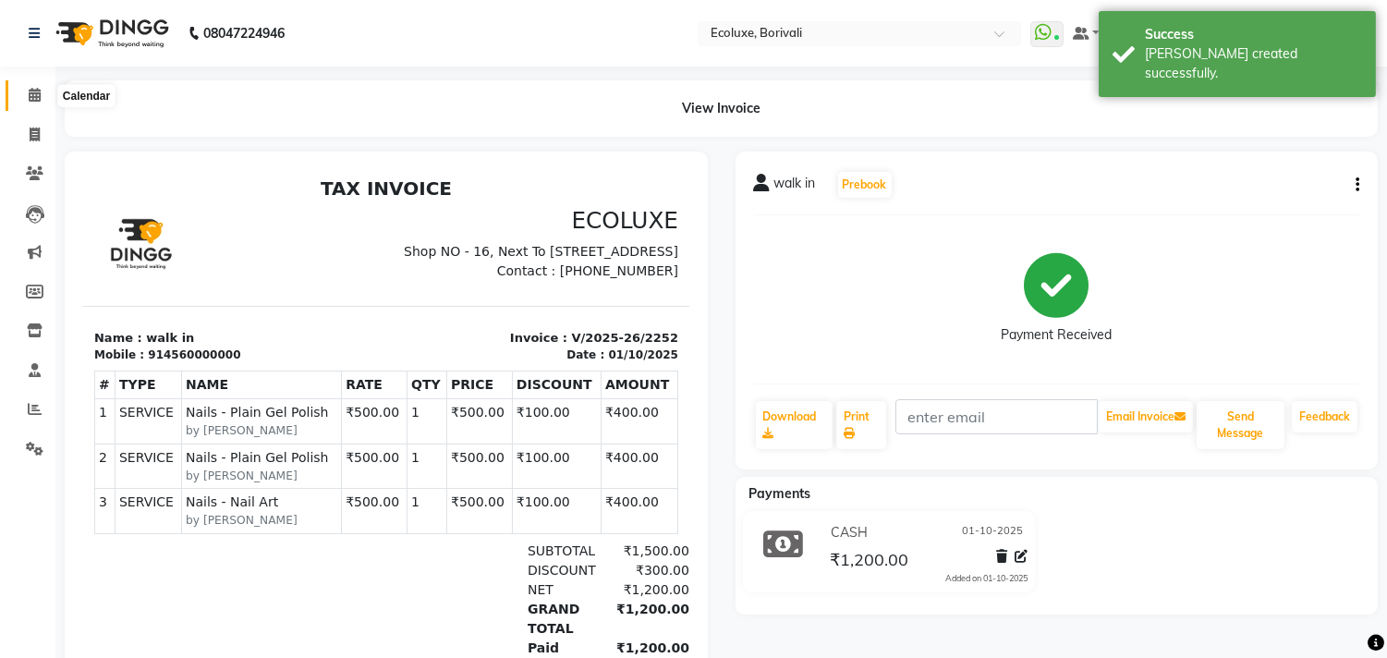
click at [47, 103] on span at bounding box center [34, 95] width 32 height 21
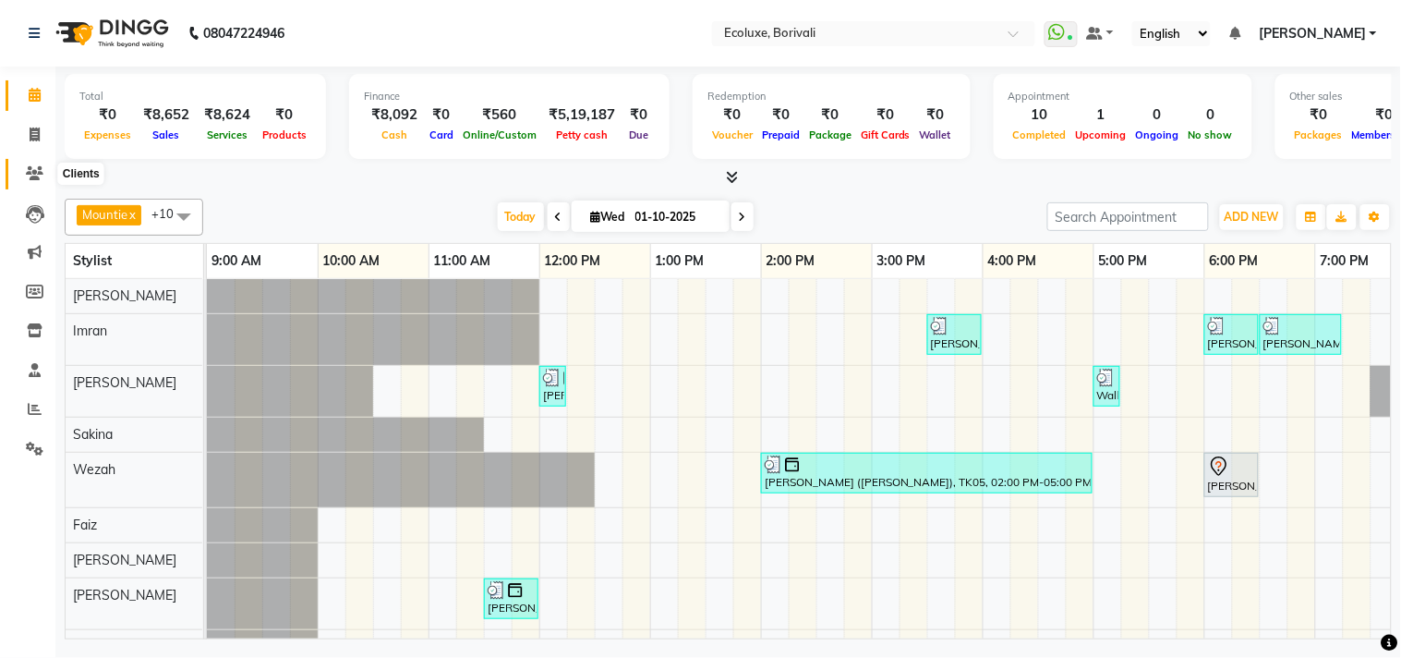
click at [34, 169] on icon at bounding box center [35, 173] width 18 height 14
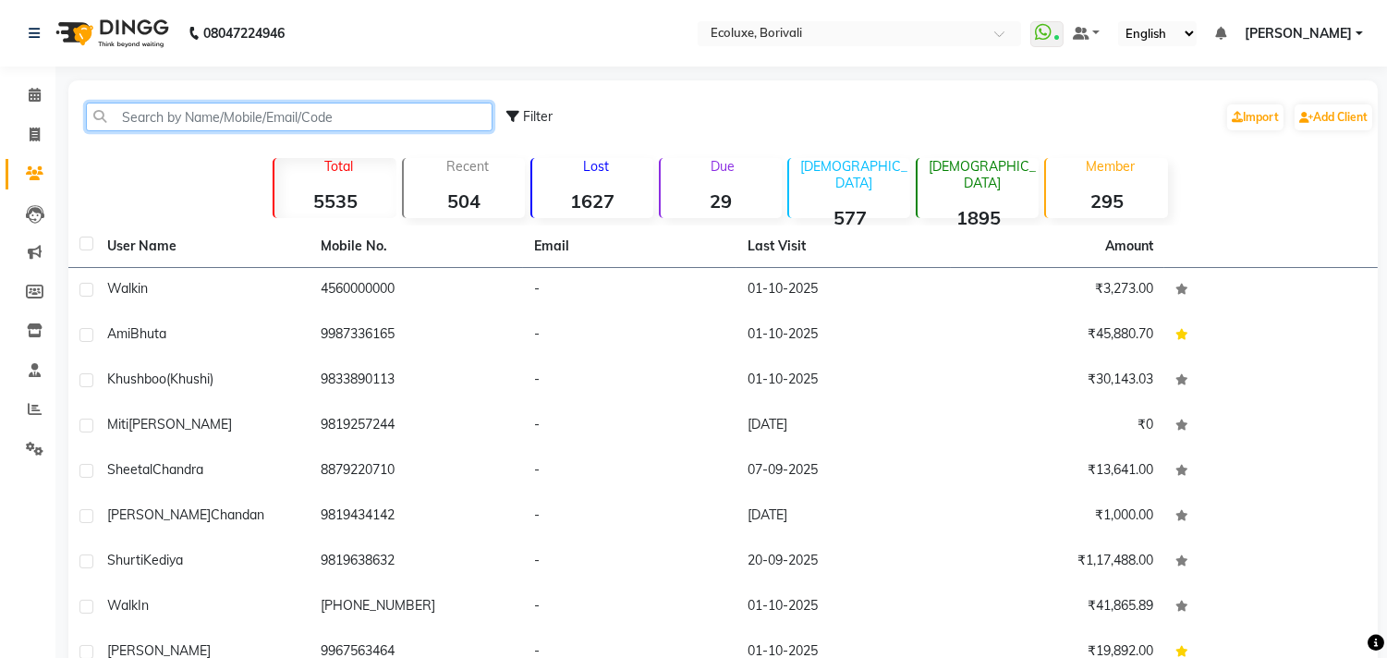
click at [294, 117] on input "text" at bounding box center [289, 117] width 406 height 29
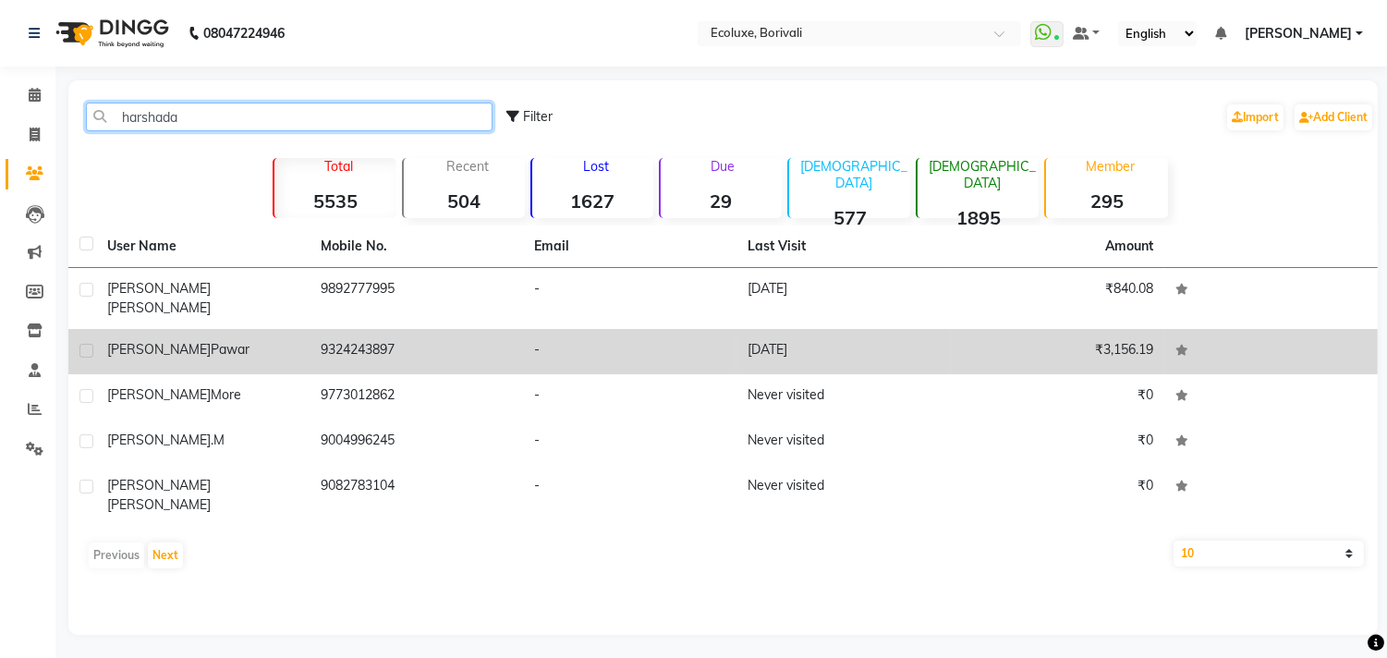
type input "harshada"
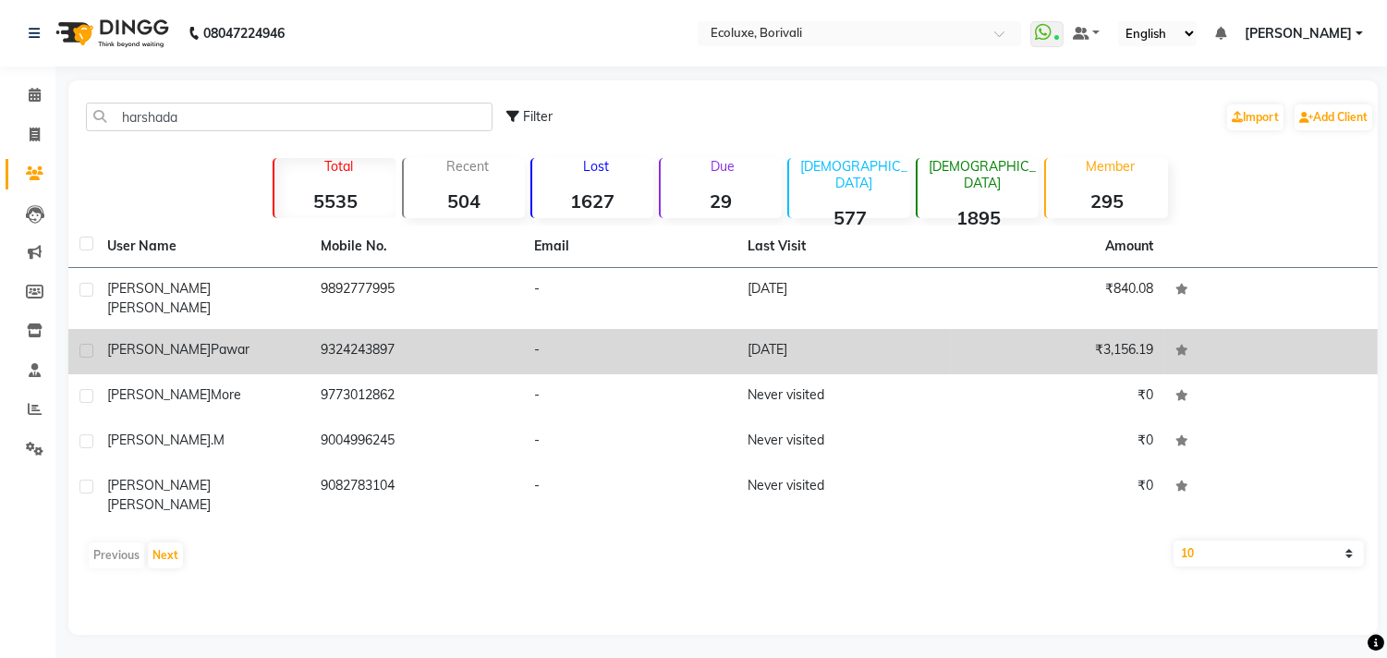
click at [361, 334] on td "9324243897" at bounding box center [415, 351] width 213 height 45
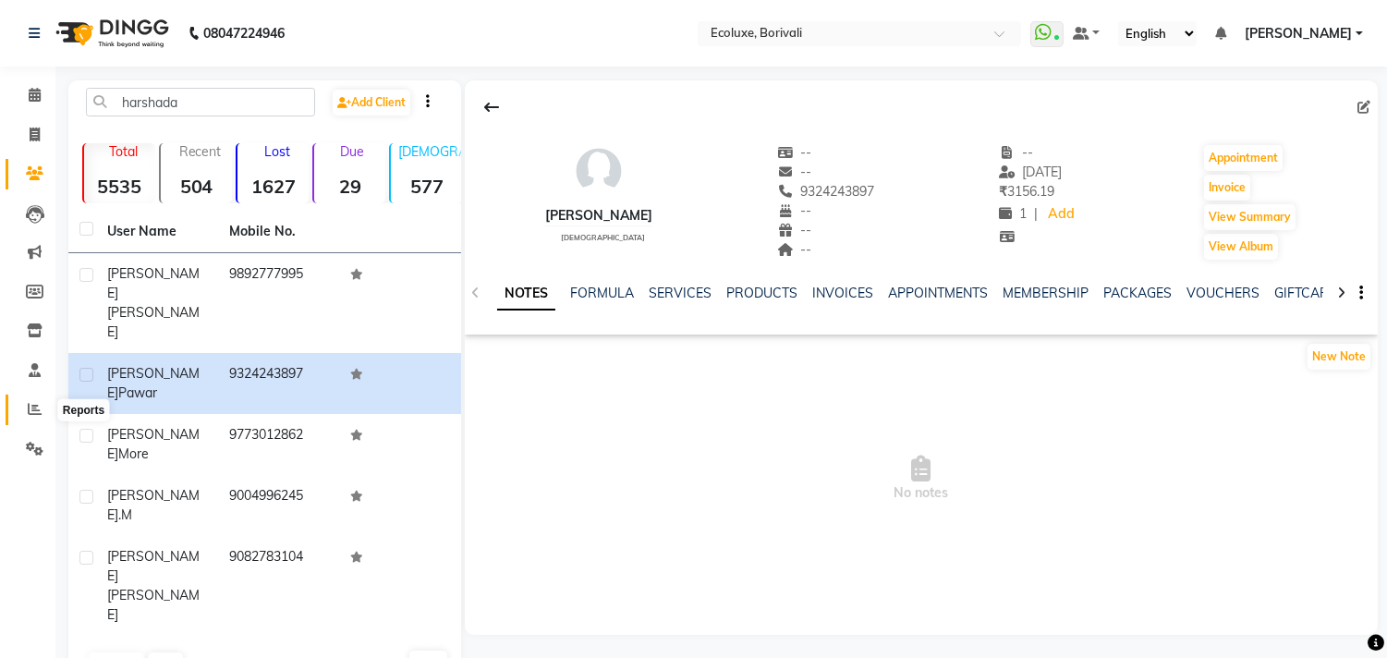
click at [31, 410] on icon at bounding box center [35, 409] width 14 height 14
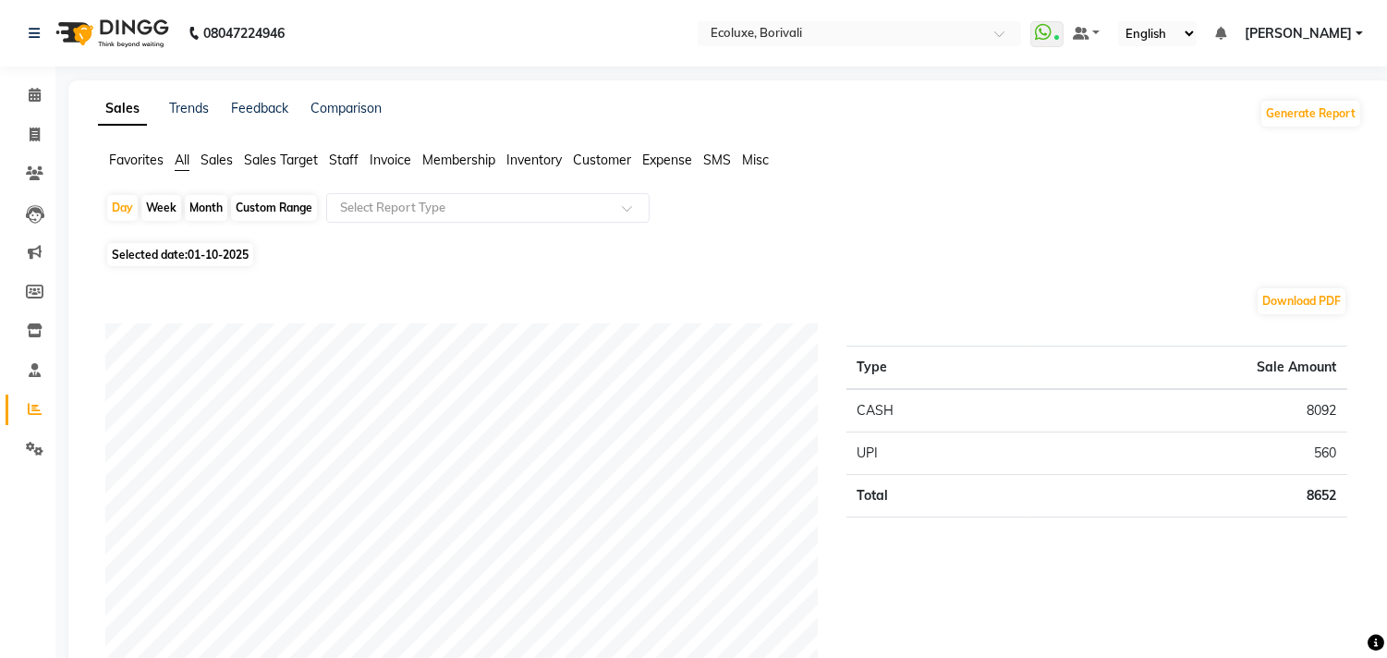
click at [288, 203] on div "Custom Range" at bounding box center [274, 208] width 86 height 26
select select "10"
select select "2025"
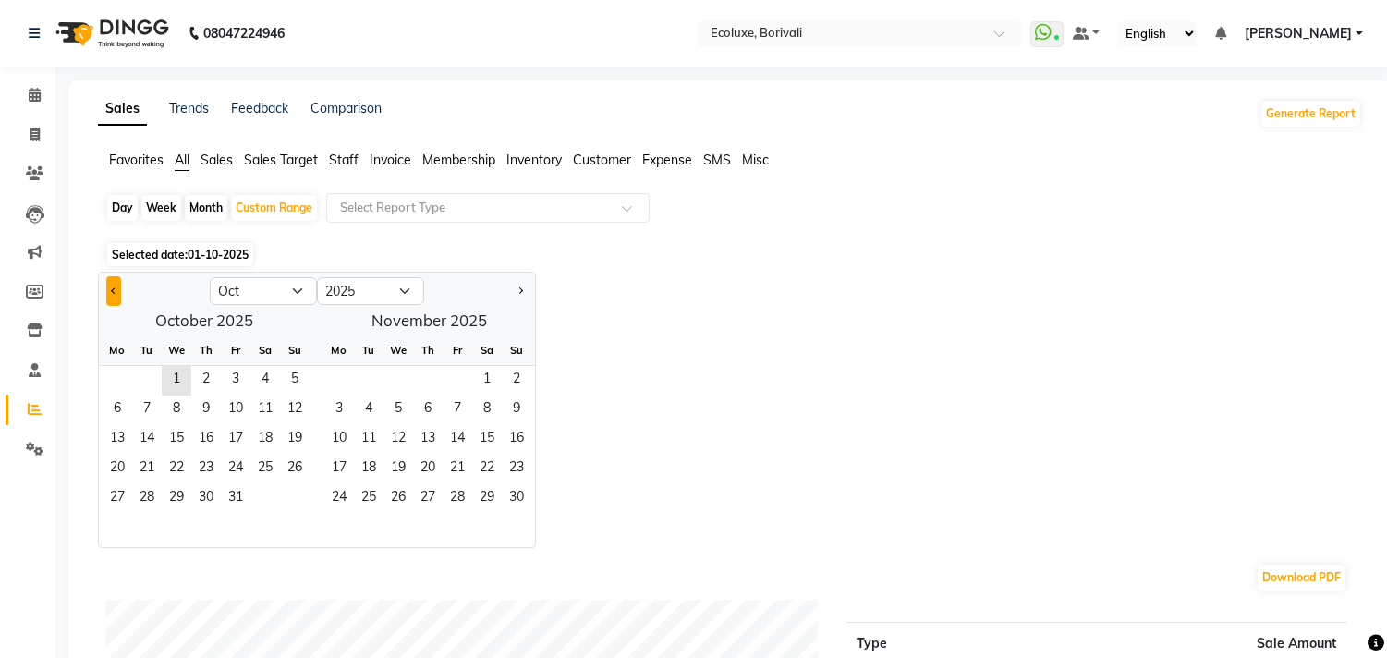
click at [115, 296] on button "Previous month" at bounding box center [113, 291] width 15 height 30
click at [111, 289] on span "Previous month" at bounding box center [114, 289] width 6 height 6
click at [296, 384] on span "1" at bounding box center [295, 381] width 30 height 30
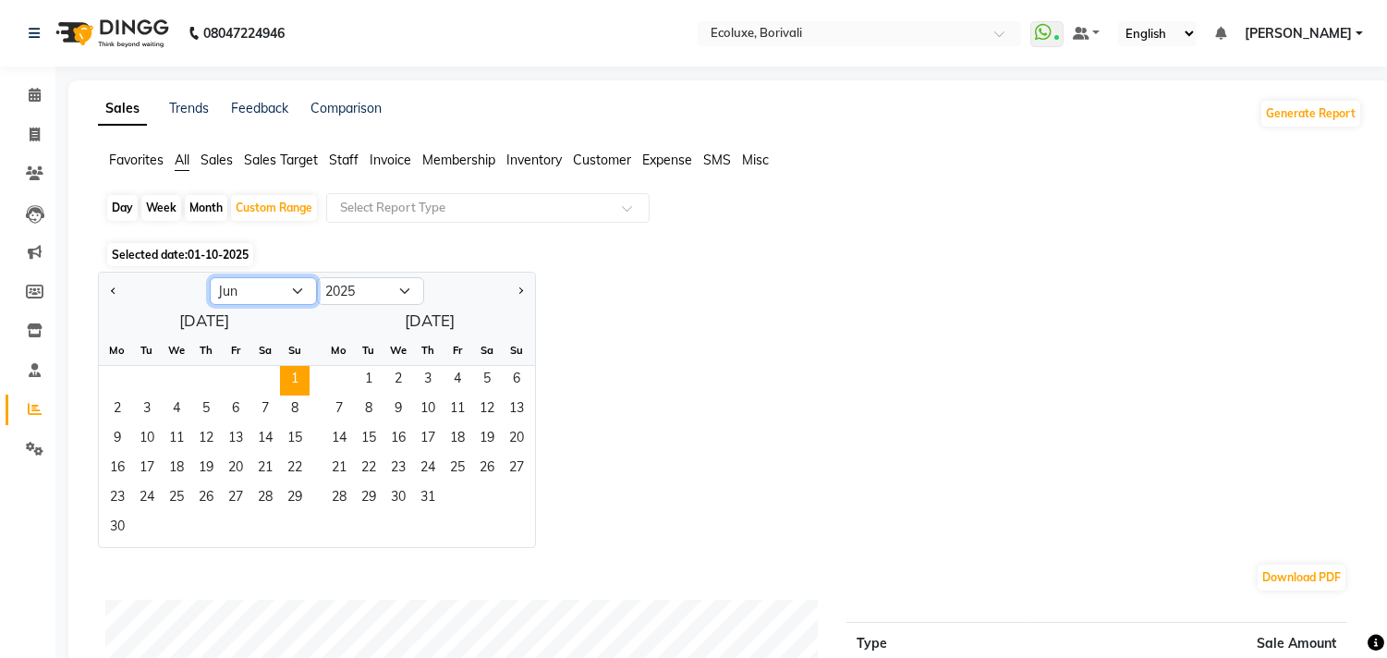
click at [301, 293] on select "Jan Feb Mar Apr May Jun [DATE] Aug Sep Oct Nov Dec" at bounding box center [263, 291] width 107 height 28
select select "10"
click at [210, 277] on select "Jan Feb Mar Apr May Jun [DATE] Aug Sep Oct Nov Dec" at bounding box center [263, 291] width 107 height 28
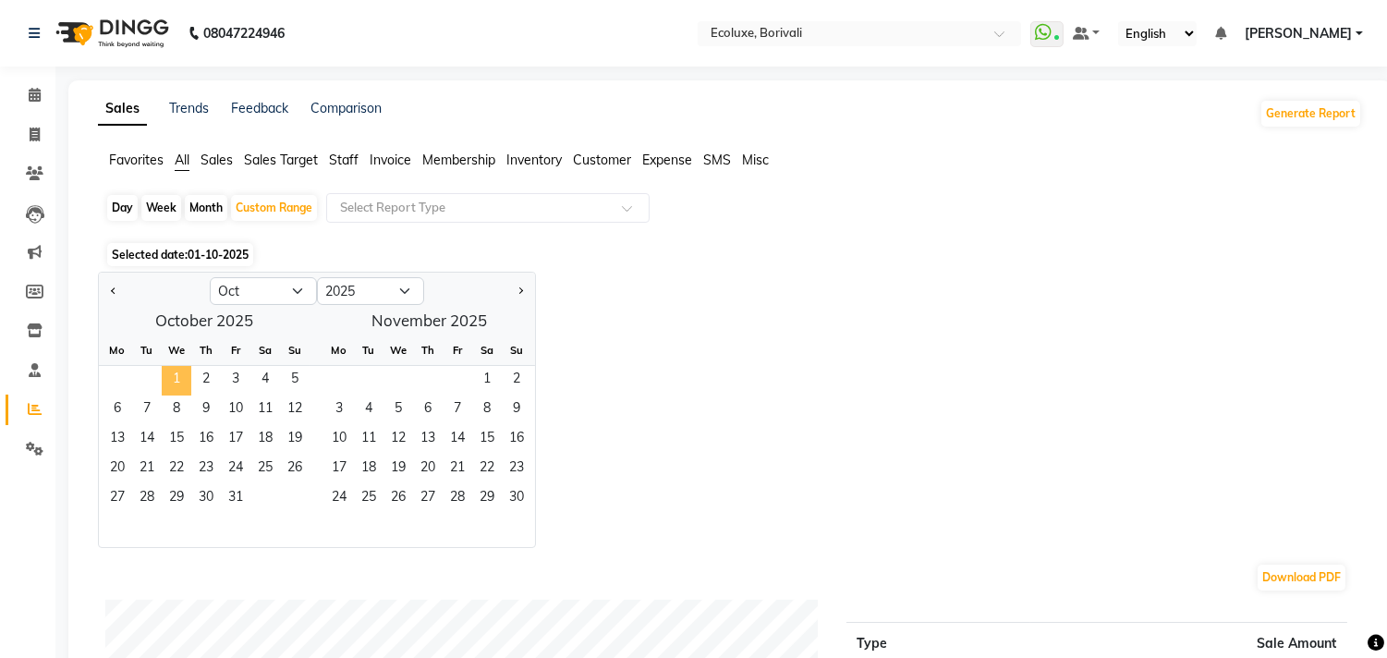
click at [174, 370] on span "1" at bounding box center [177, 381] width 30 height 30
click at [344, 163] on span "Staff" at bounding box center [344, 160] width 30 height 17
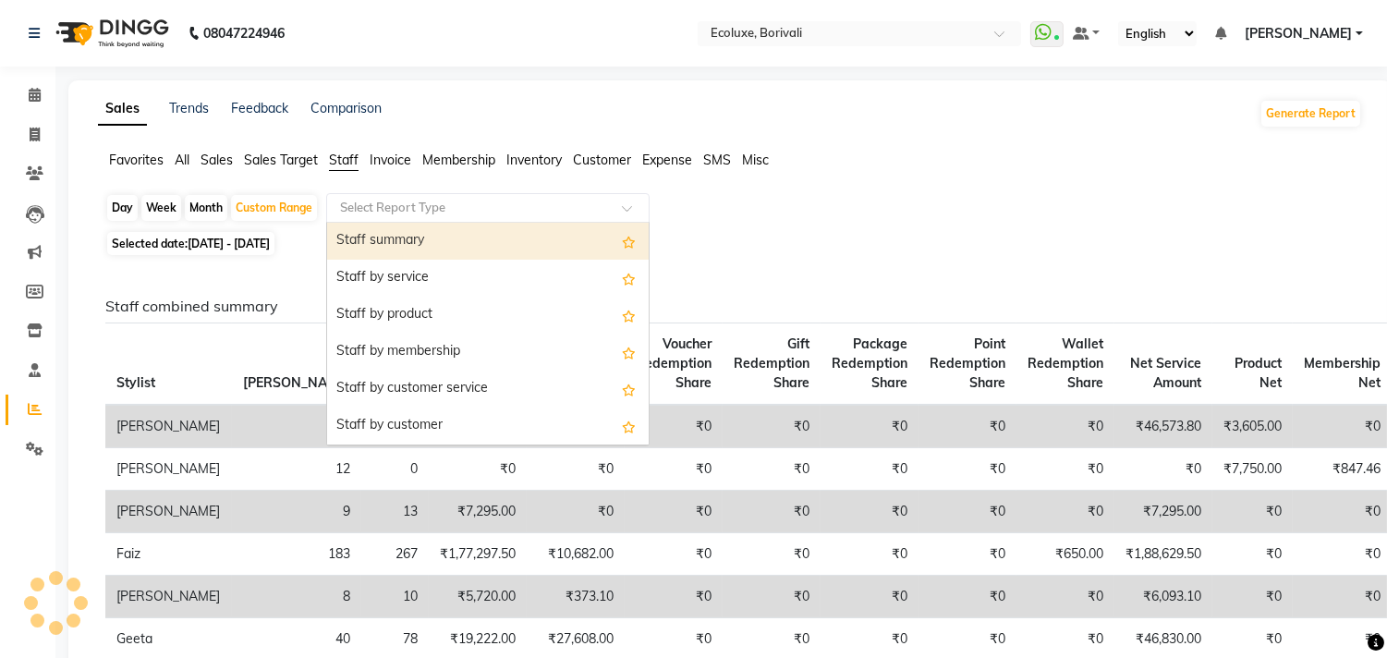
click at [464, 215] on input "text" at bounding box center [469, 208] width 266 height 18
click at [432, 243] on div "Staff summary" at bounding box center [488, 241] width 322 height 37
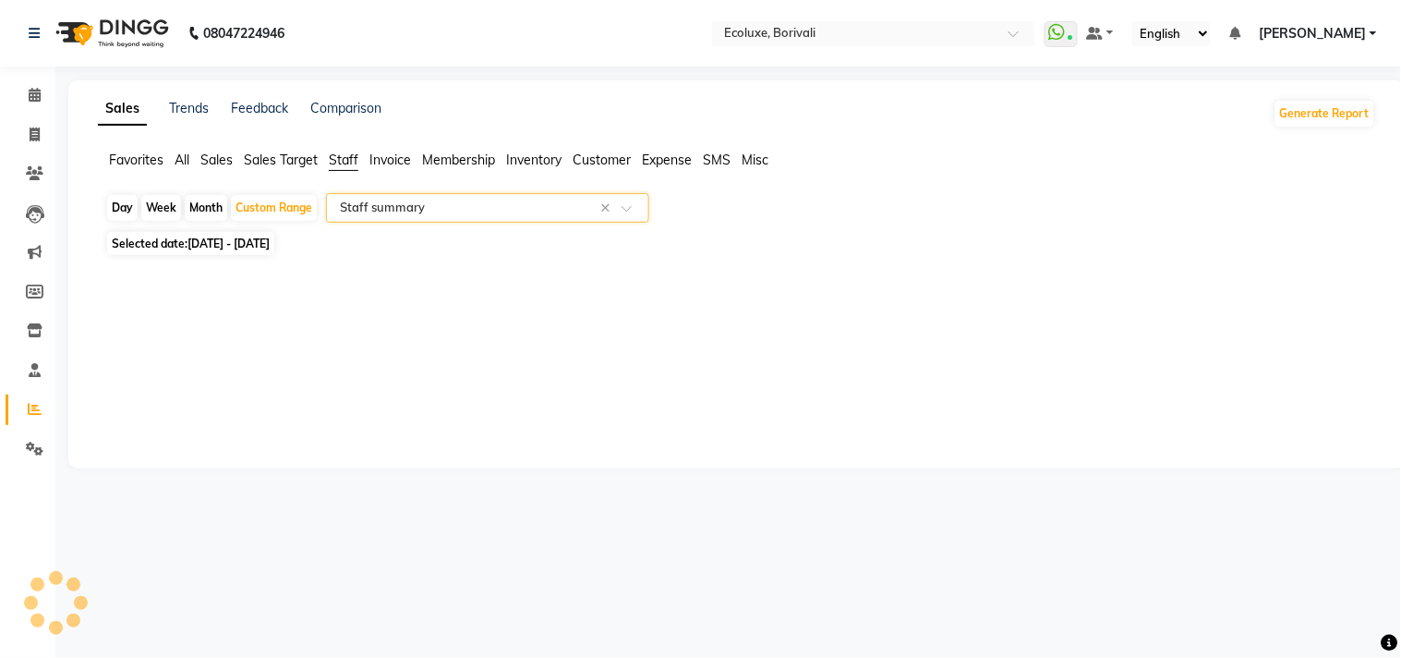
select select "full_report"
select select "csv"
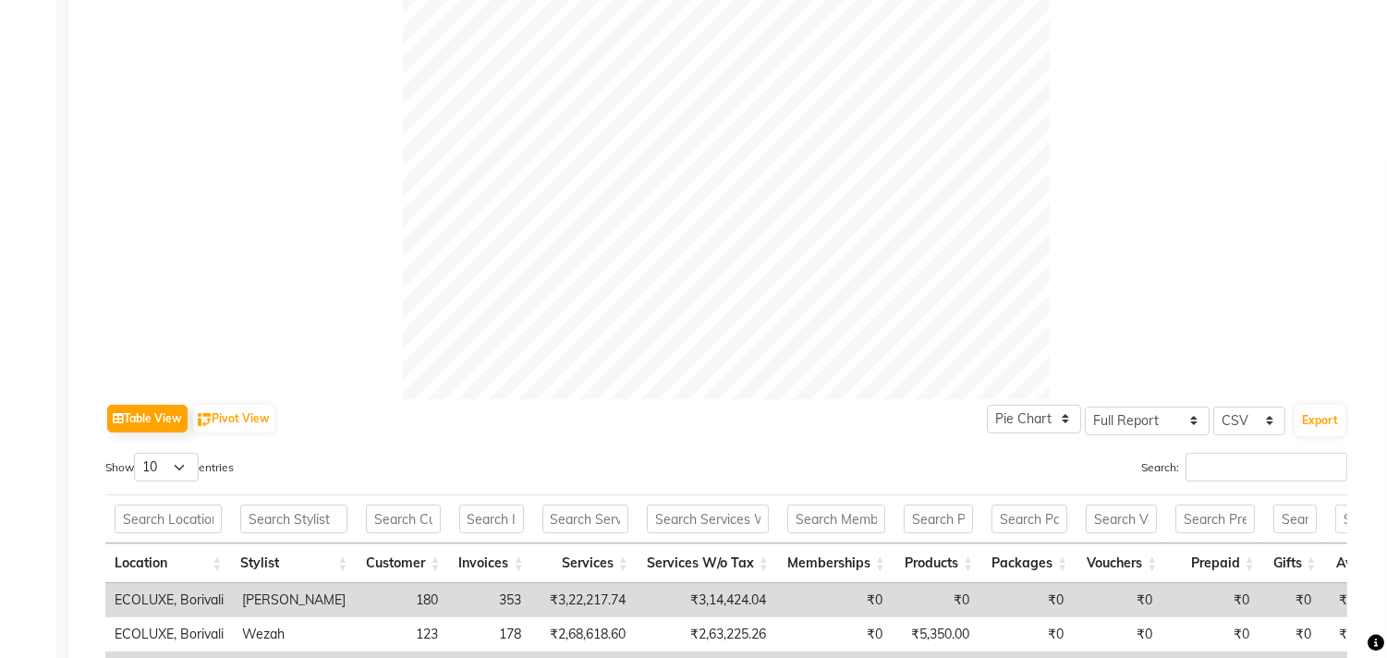
scroll to position [718, 0]
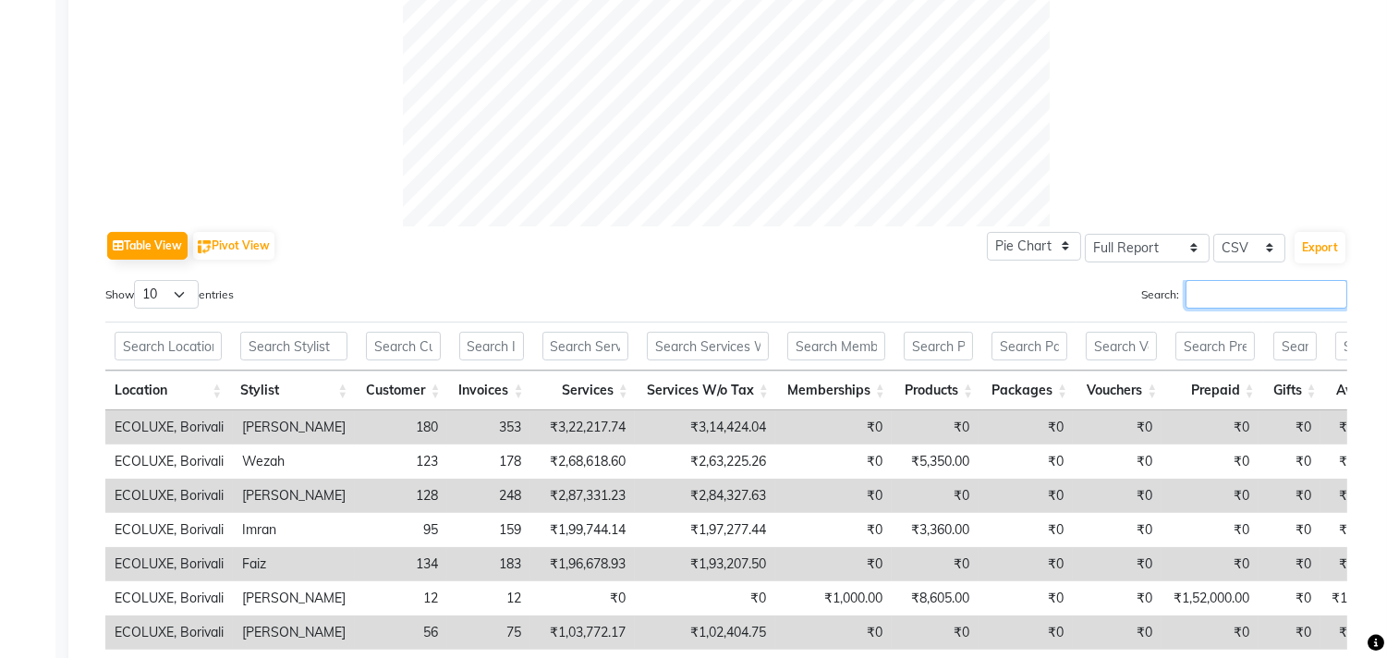
click at [1286, 306] on input "Search:" at bounding box center [1266, 294] width 162 height 29
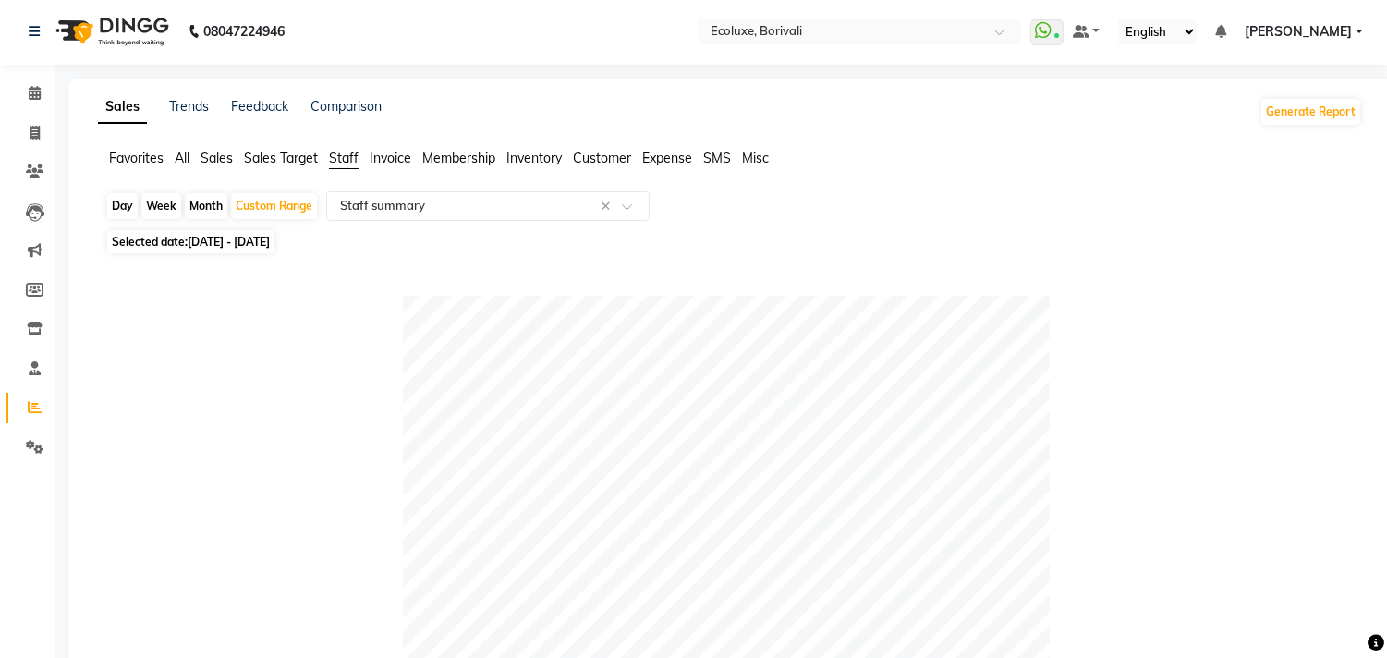
scroll to position [0, 0]
type input "[PERSON_NAME]"
click at [384, 204] on input "text" at bounding box center [469, 208] width 266 height 18
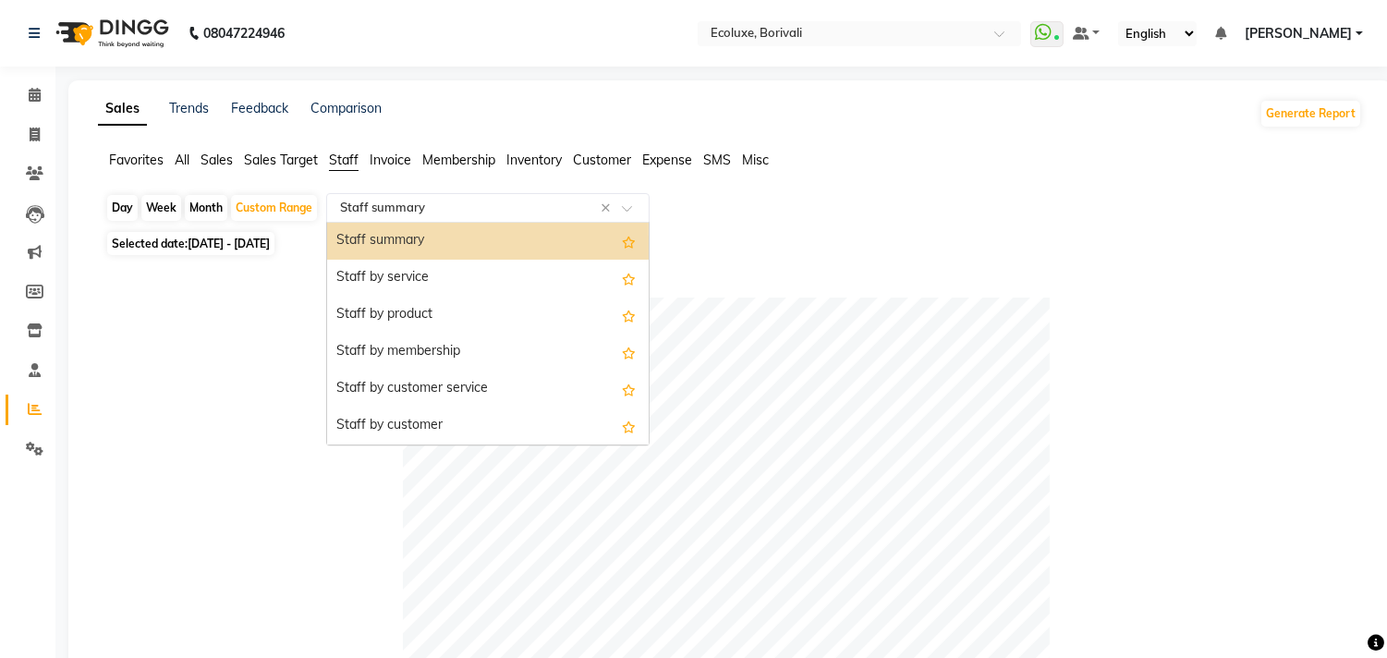
click at [384, 204] on input "text" at bounding box center [469, 208] width 266 height 18
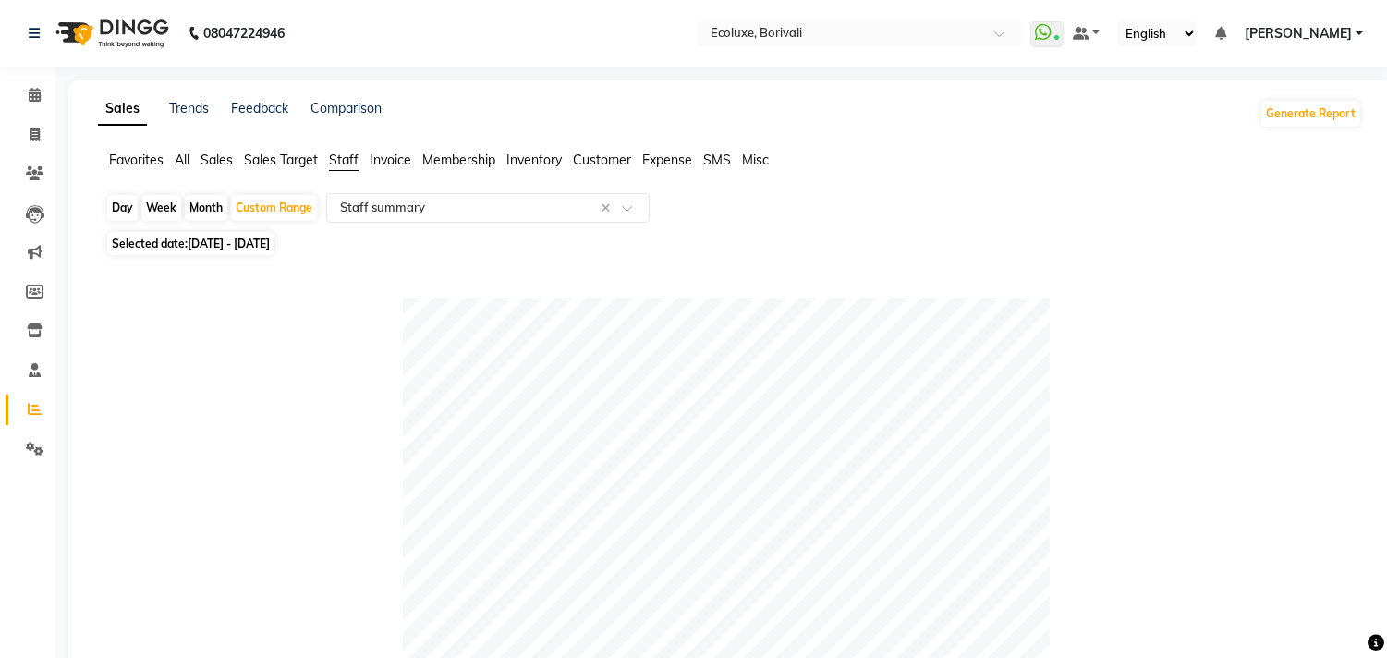
click at [404, 159] on span "Invoice" at bounding box center [391, 160] width 42 height 17
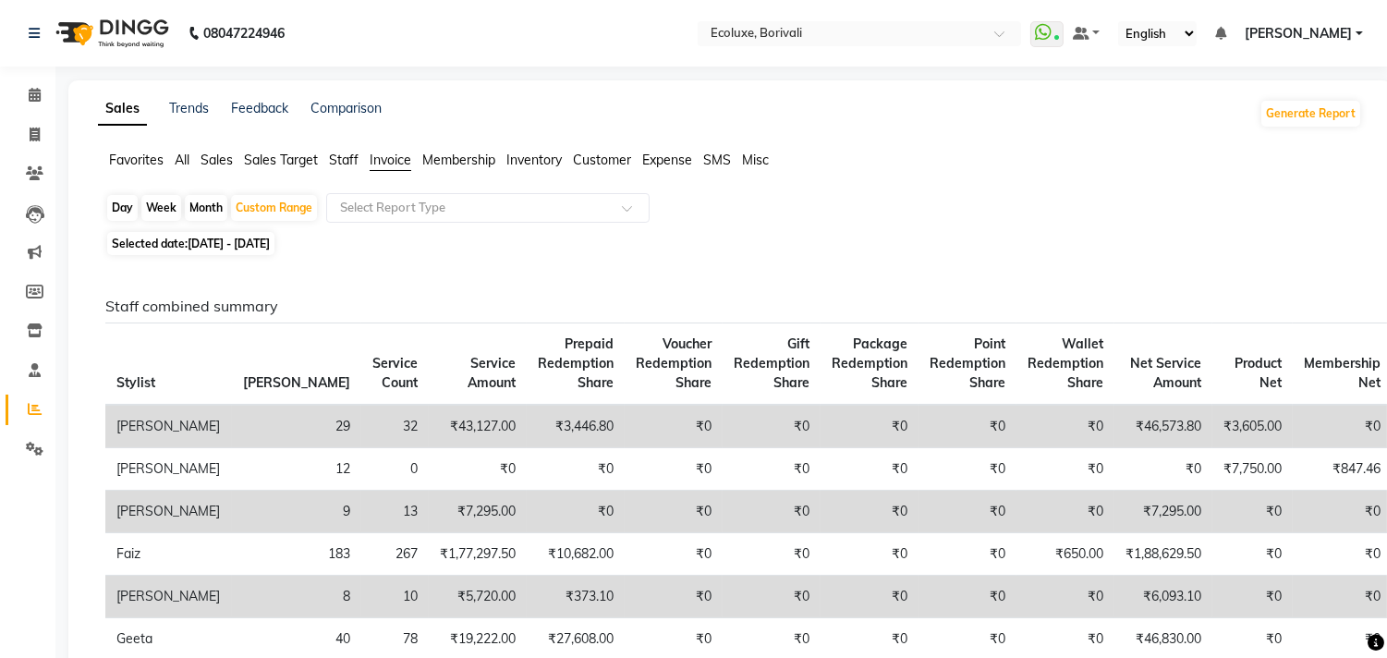
click at [225, 163] on span "Sales" at bounding box center [216, 160] width 32 height 17
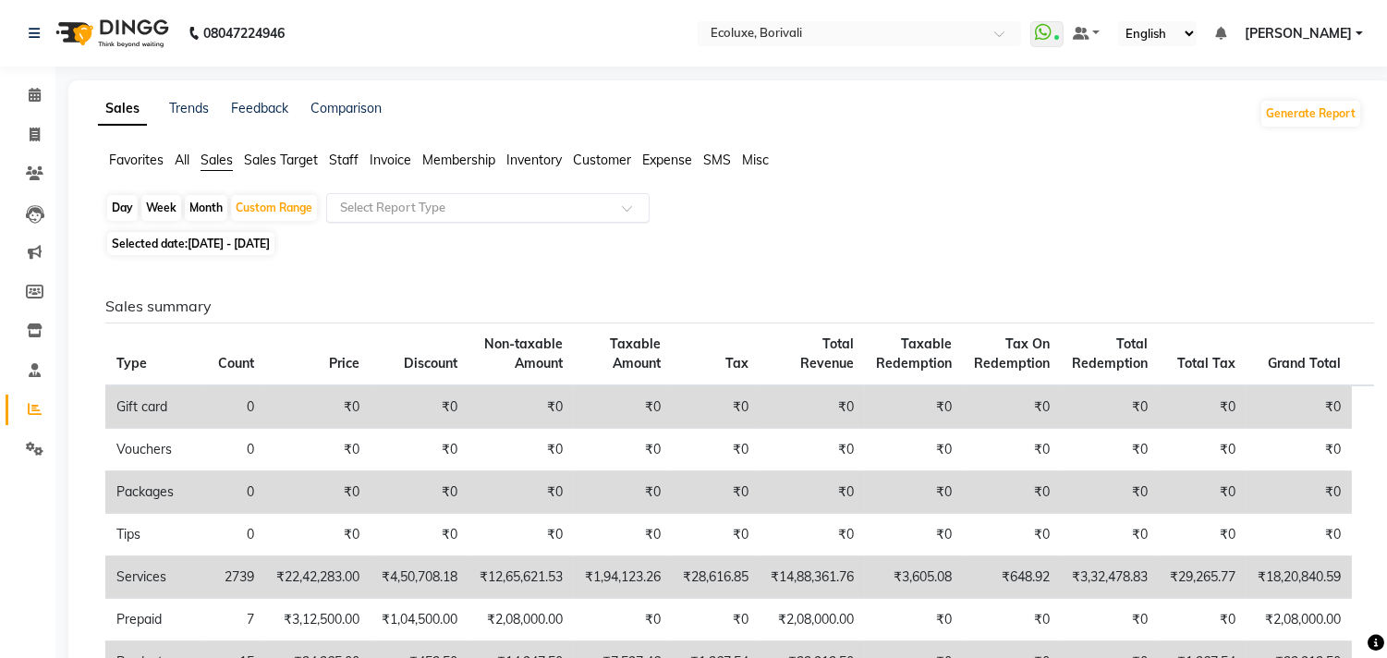
click at [389, 203] on input "text" at bounding box center [469, 208] width 266 height 18
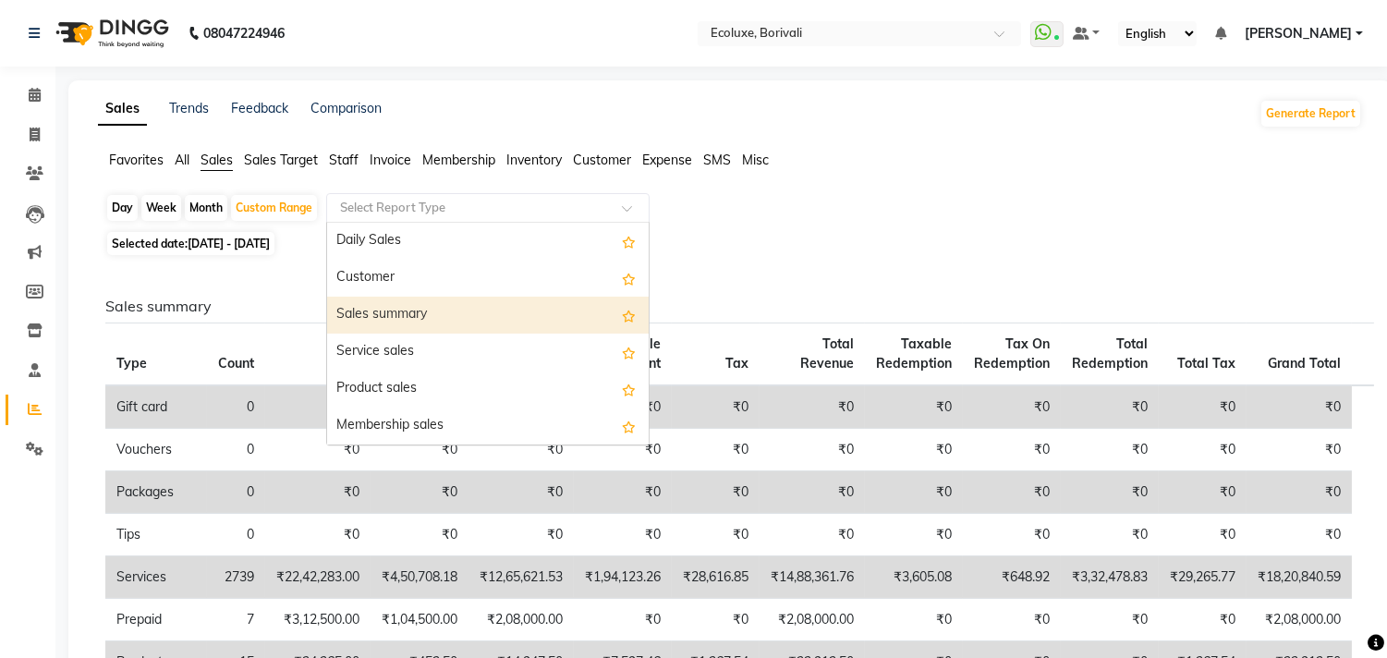
click at [372, 310] on div "Sales summary" at bounding box center [488, 315] width 322 height 37
select select "full_report"
select select "csv"
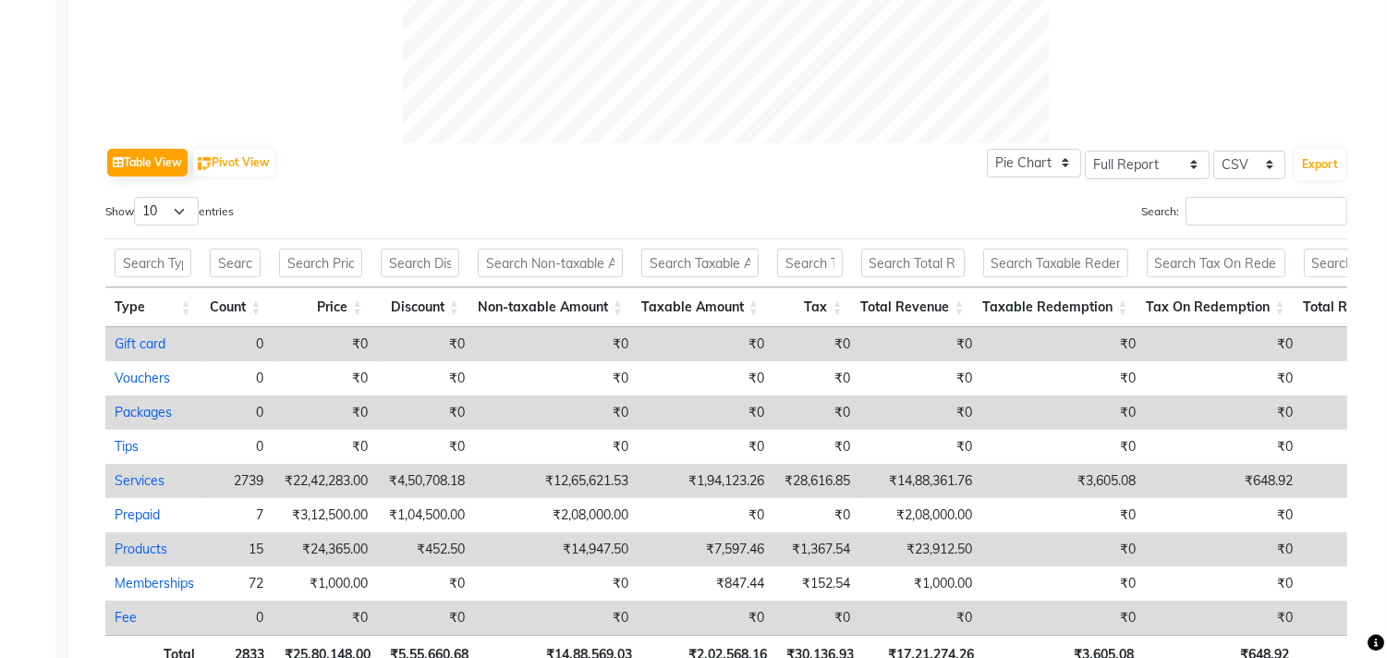
scroll to position [820, 0]
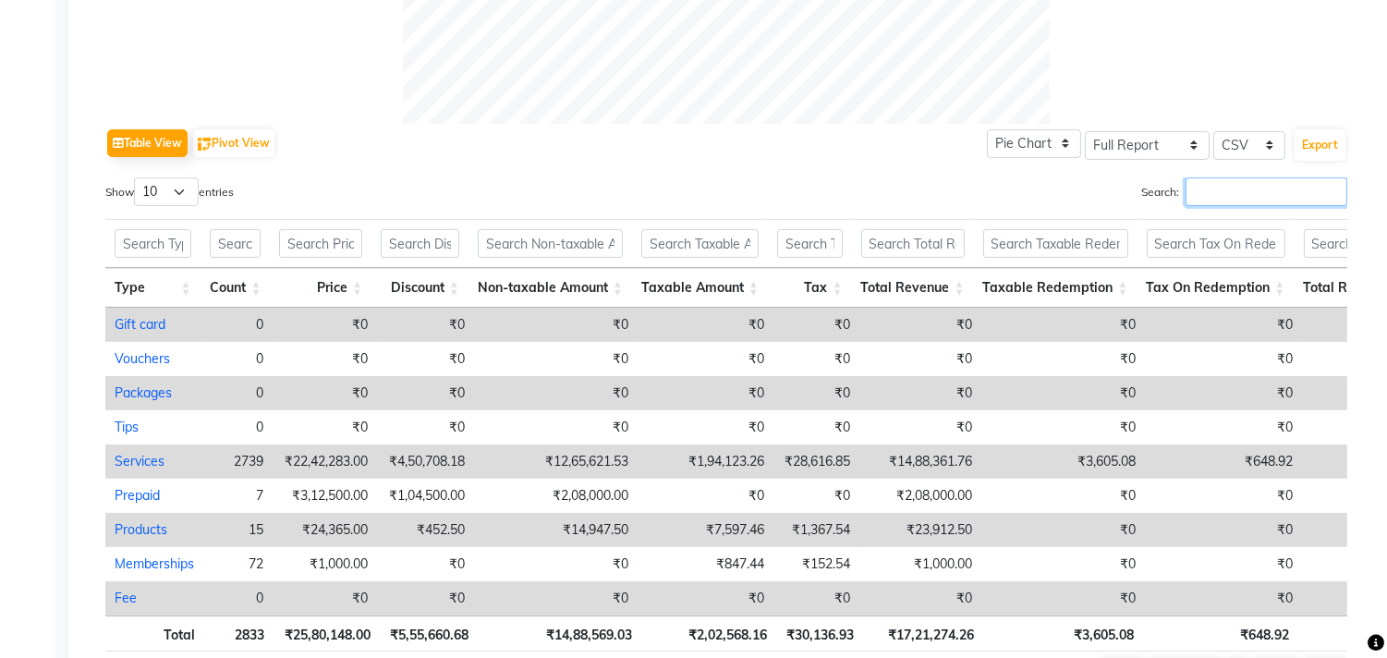
click at [1251, 182] on input "Search:" at bounding box center [1266, 191] width 162 height 29
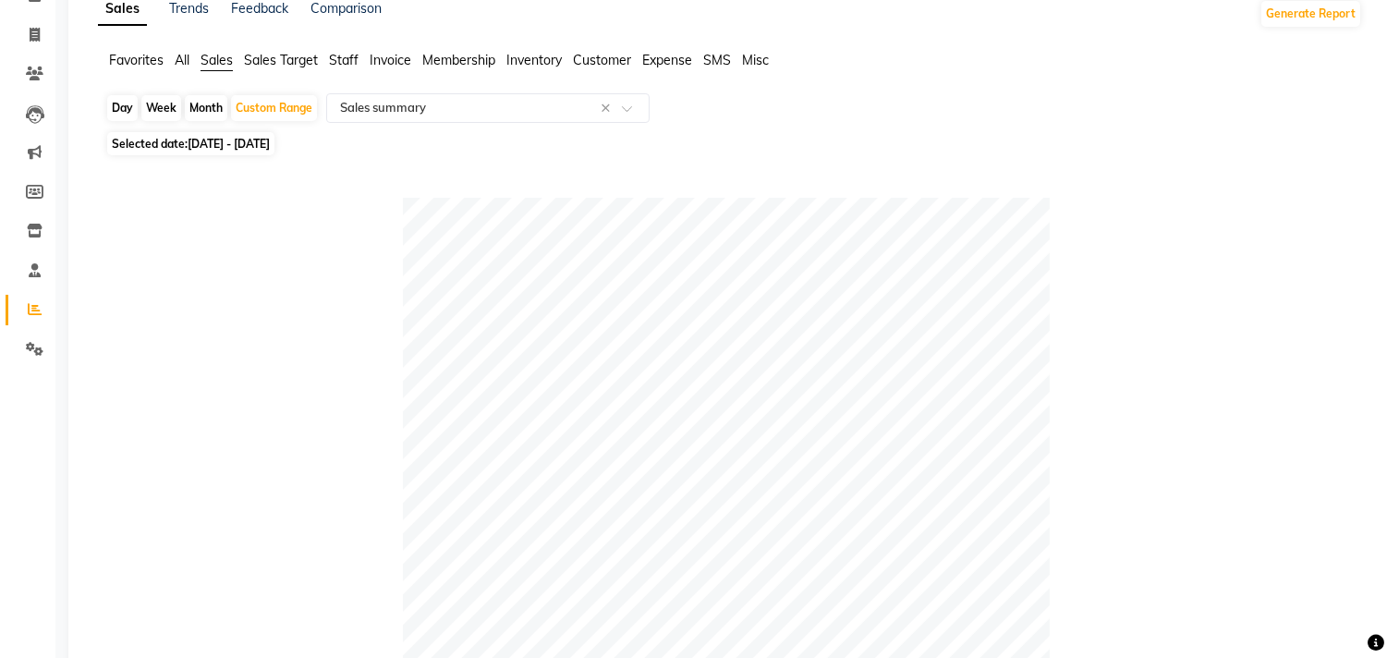
scroll to position [0, 0]
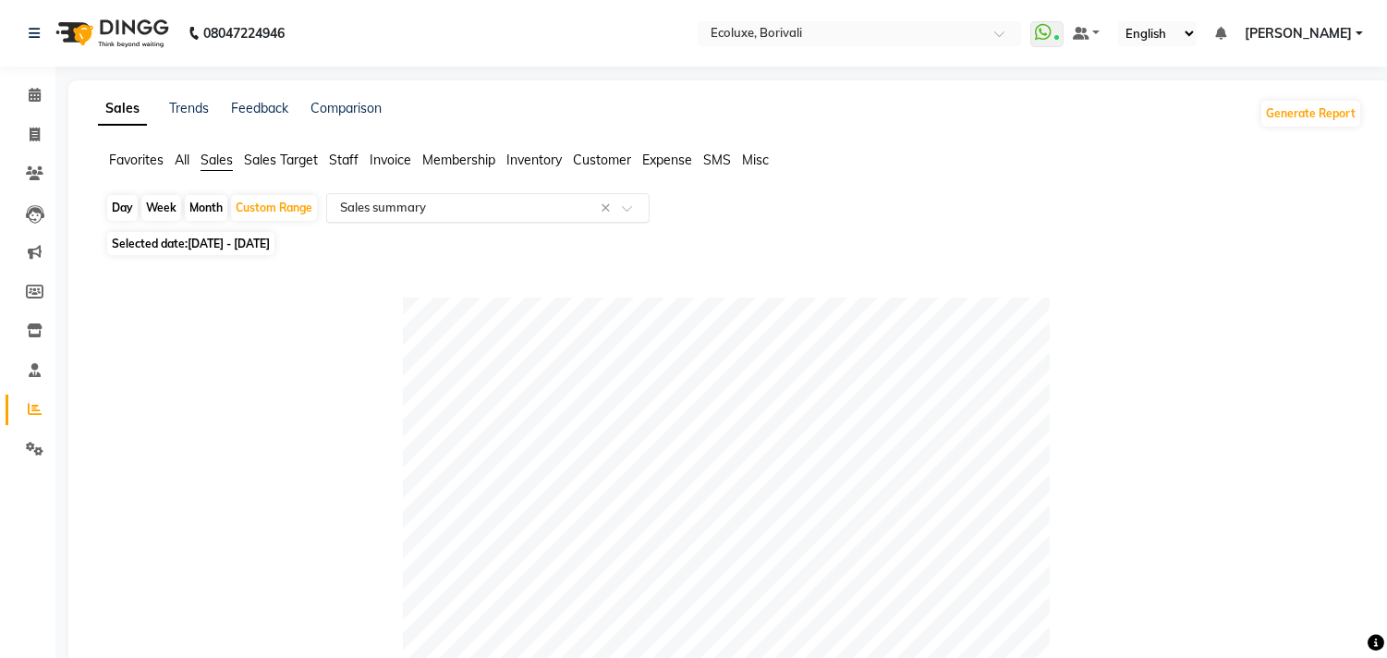
type input "har"
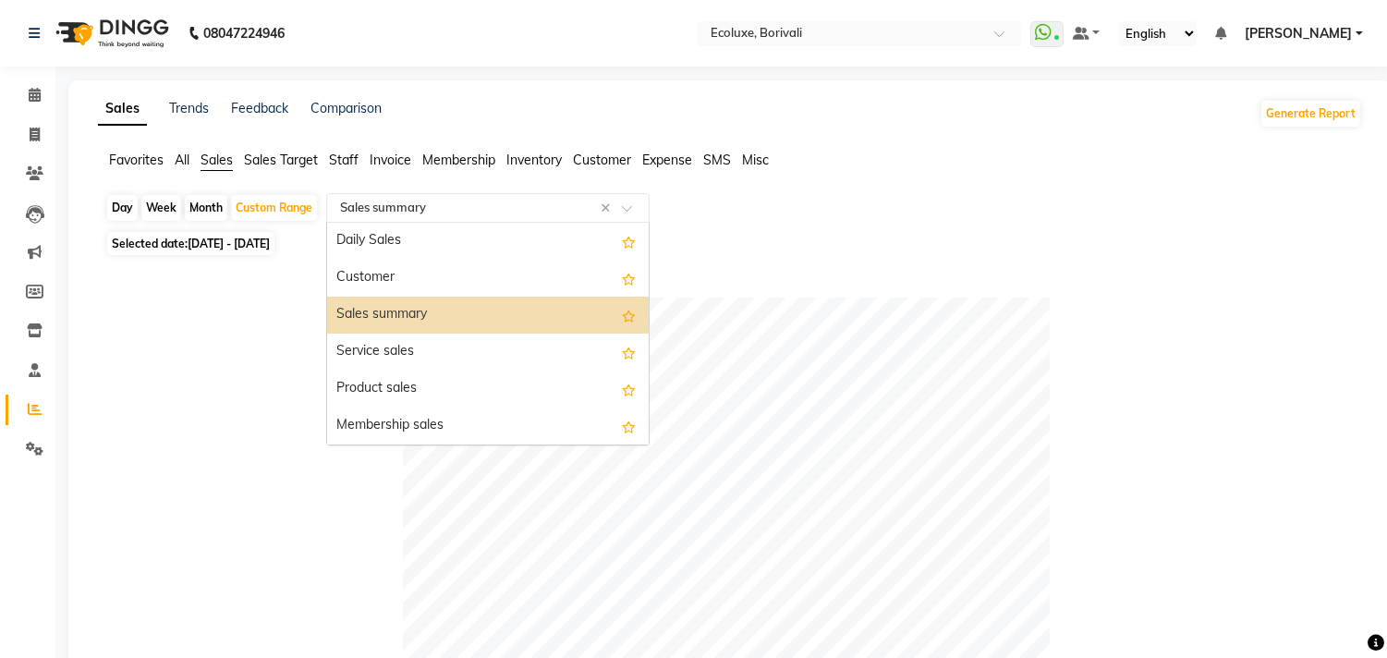
click at [382, 201] on input "text" at bounding box center [469, 208] width 266 height 18
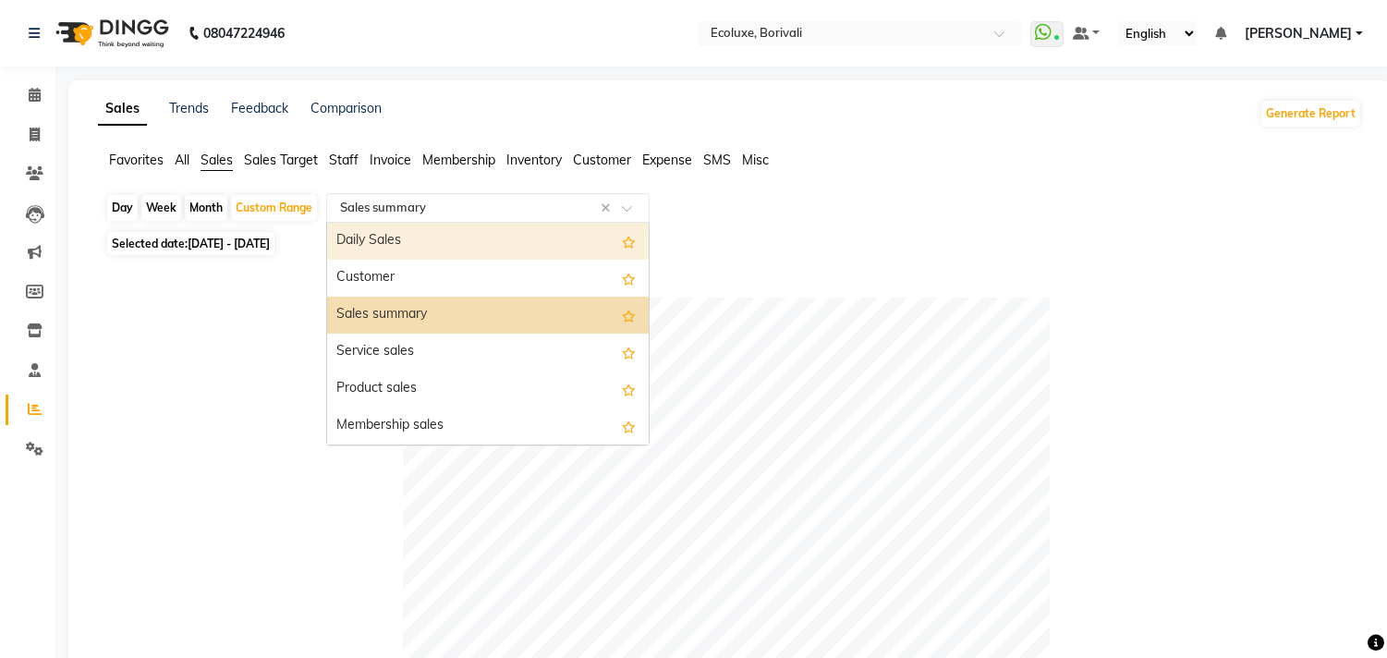
click at [401, 228] on div "Daily Sales" at bounding box center [488, 241] width 322 height 37
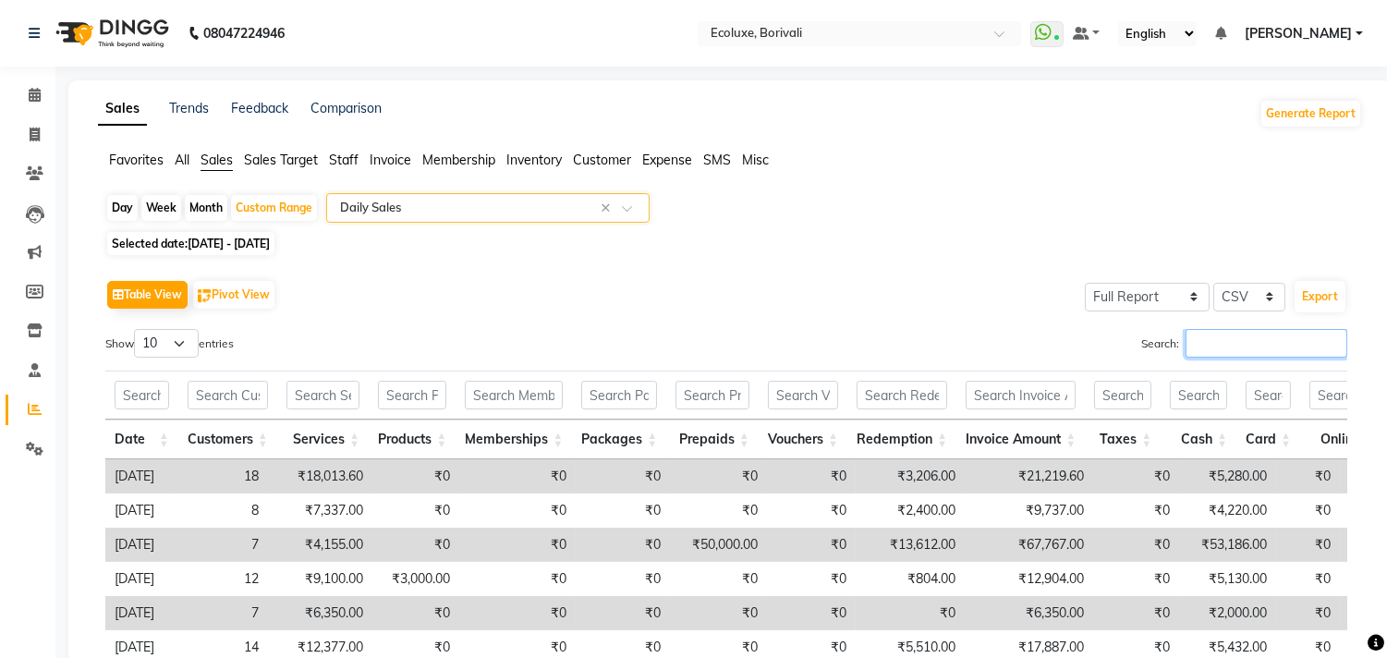
click at [1199, 351] on input "Search:" at bounding box center [1266, 343] width 162 height 29
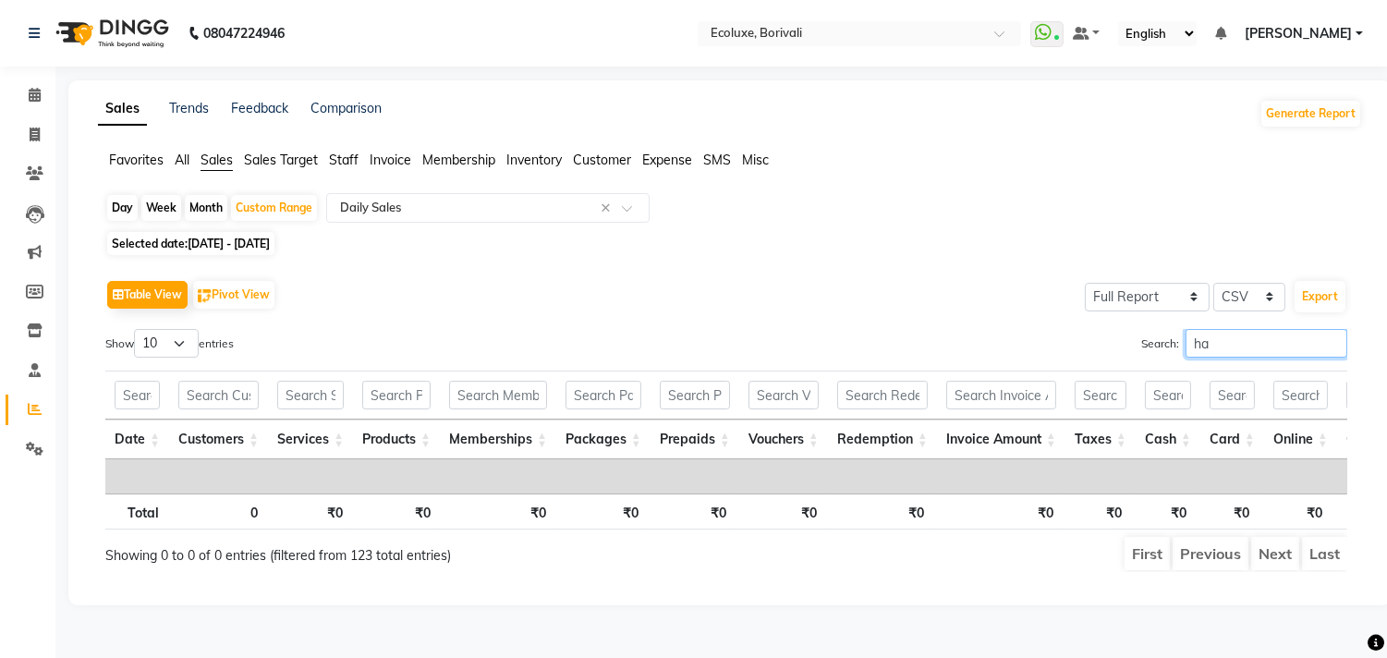
type input "har"
click at [1327, 339] on input "har" at bounding box center [1266, 343] width 162 height 29
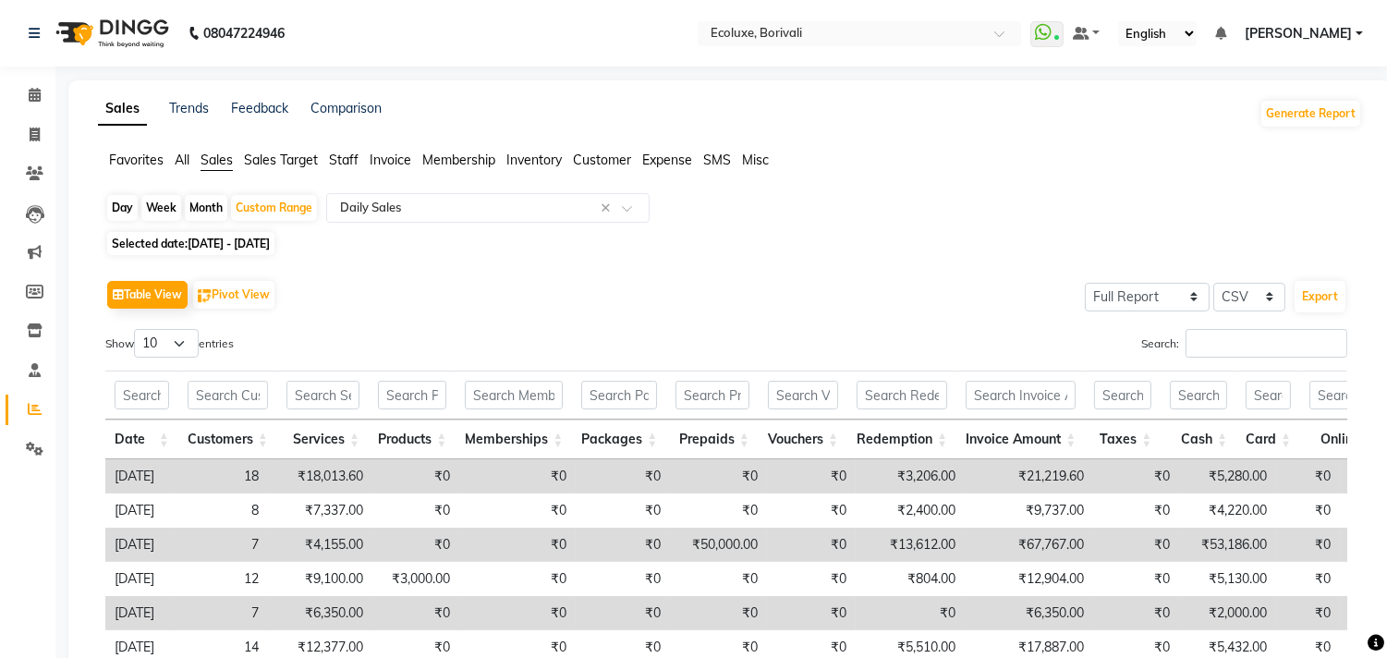
click at [911, 296] on div "Table View Pivot View Select Full Report Filtered Report Select CSV PDF Export" at bounding box center [726, 294] width 1242 height 39
click at [307, 159] on span "Sales Target" at bounding box center [281, 160] width 74 height 17
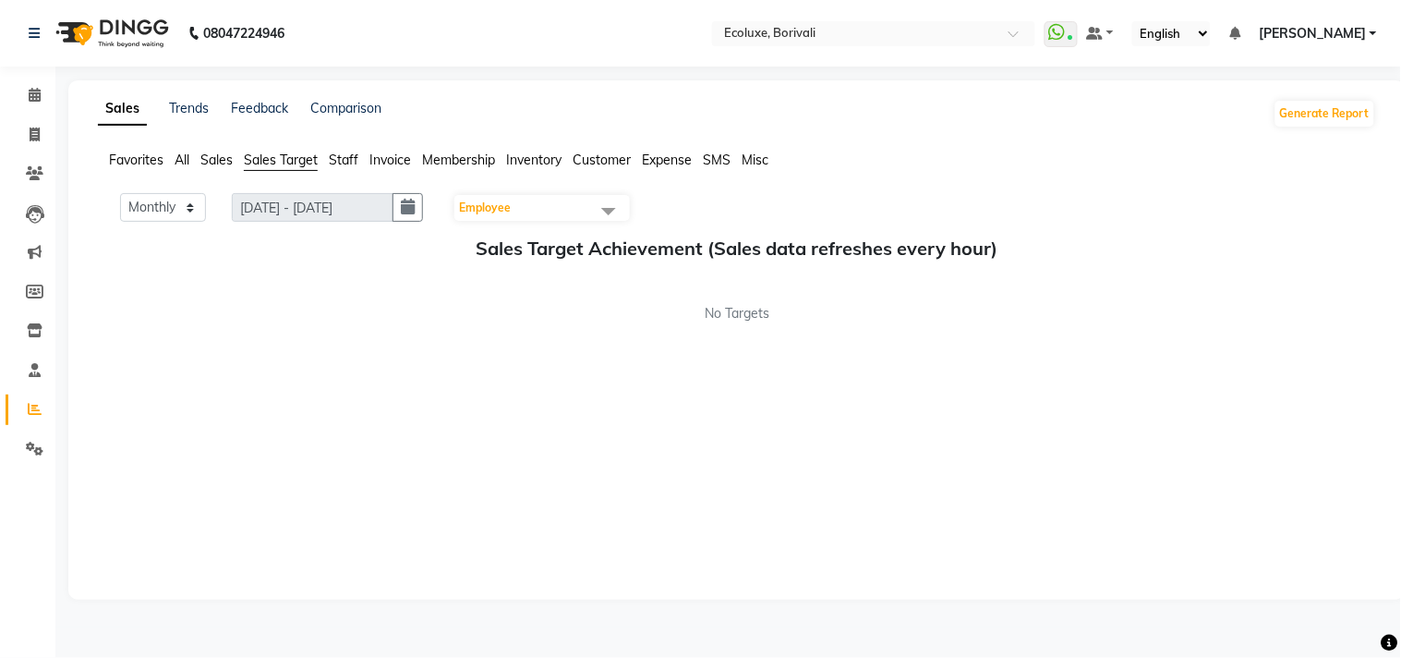
click at [343, 158] on span "Staff" at bounding box center [344, 160] width 30 height 17
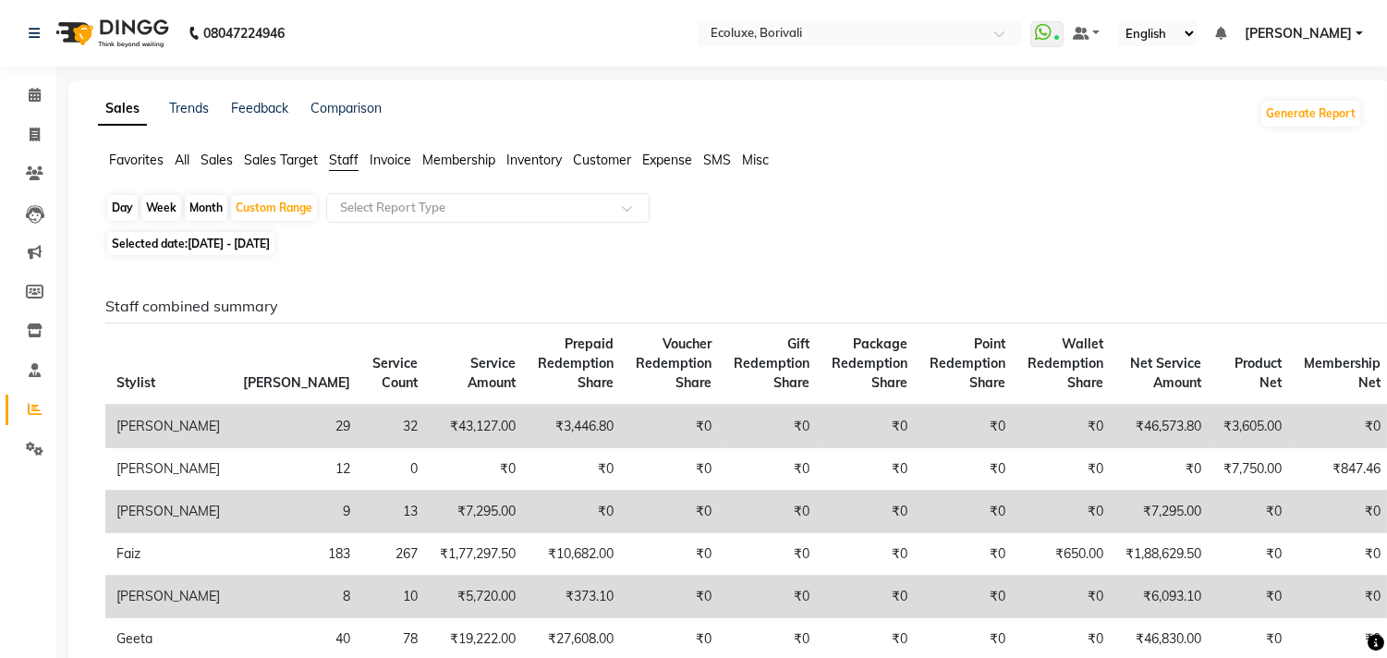
click at [391, 161] on span "Invoice" at bounding box center [391, 160] width 42 height 17
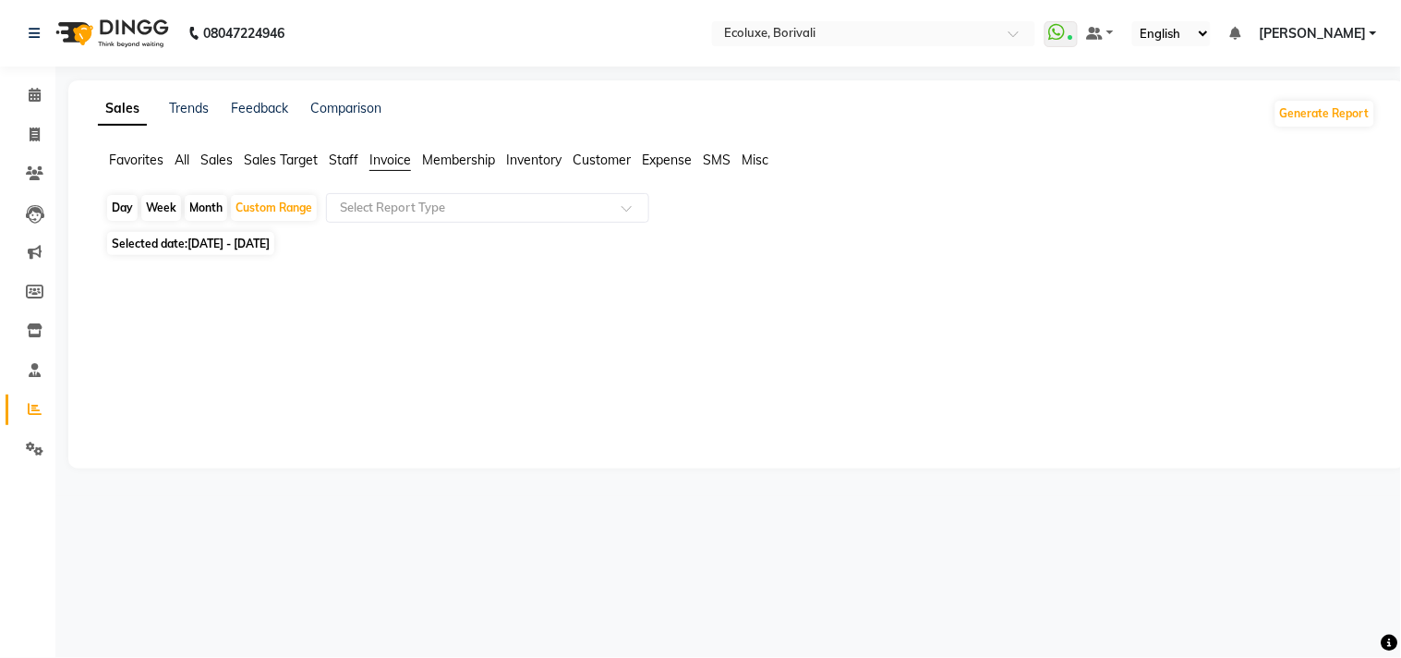
click at [346, 159] on span "Staff" at bounding box center [344, 160] width 30 height 17
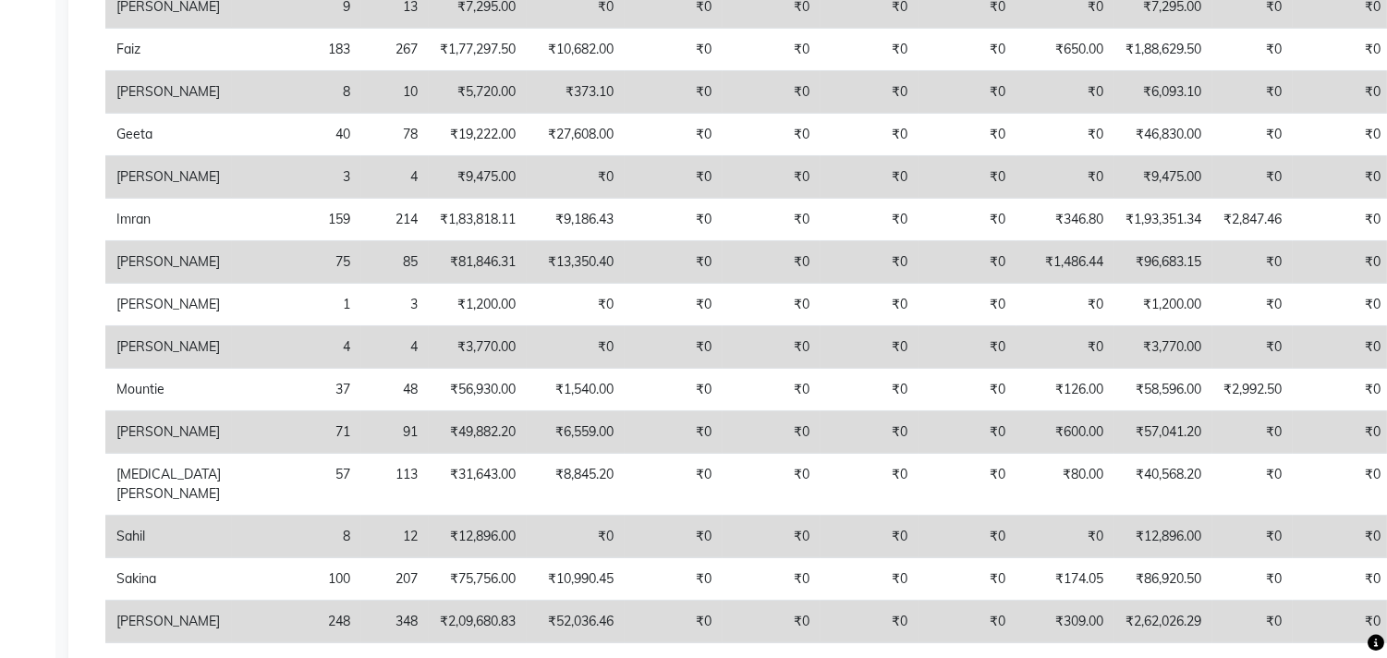
scroll to position [513, 0]
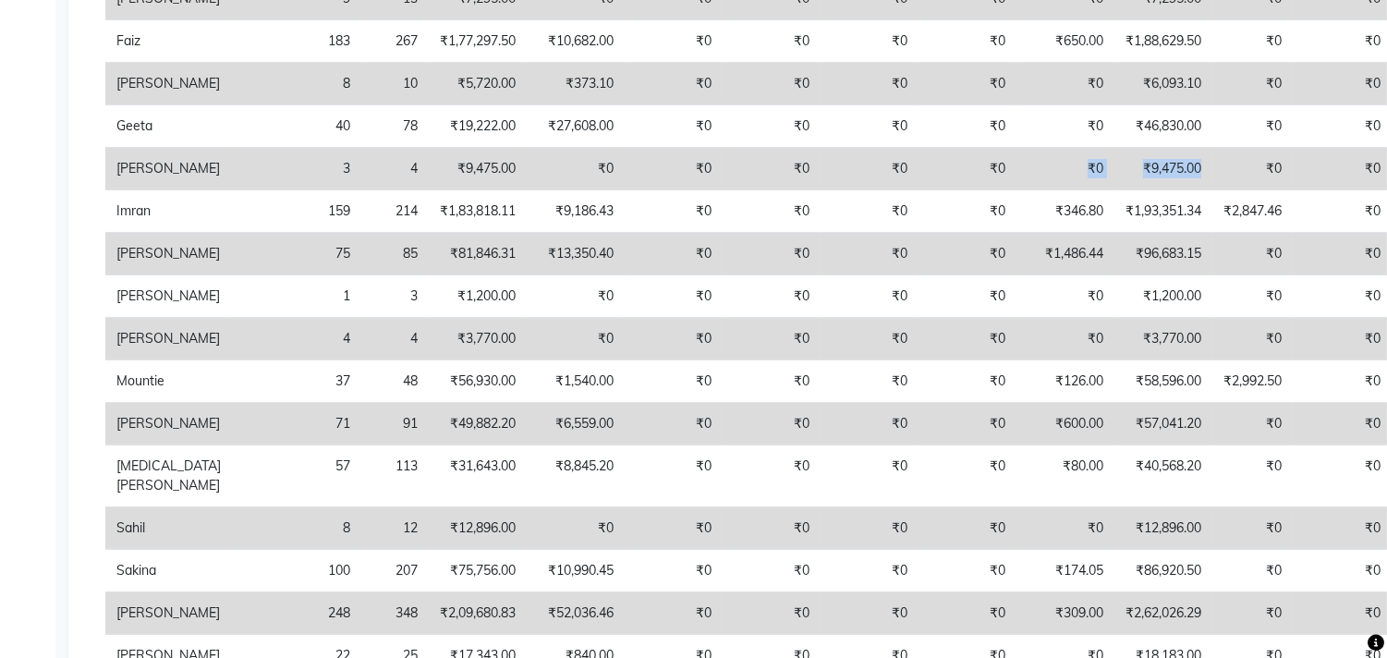
drag, startPoint x: 1086, startPoint y: 243, endPoint x: 948, endPoint y: 253, distance: 138.0
click at [949, 190] on tr "[PERSON_NAME] 3 4 ₹9,475.00 ₹0 ₹0 ₹0 ₹0 ₹0 ₹0 ₹9,475.00 ₹0 ₹0 ₹0 ₹0 ₹0 ₹0" at bounding box center [893, 169] width 1576 height 42
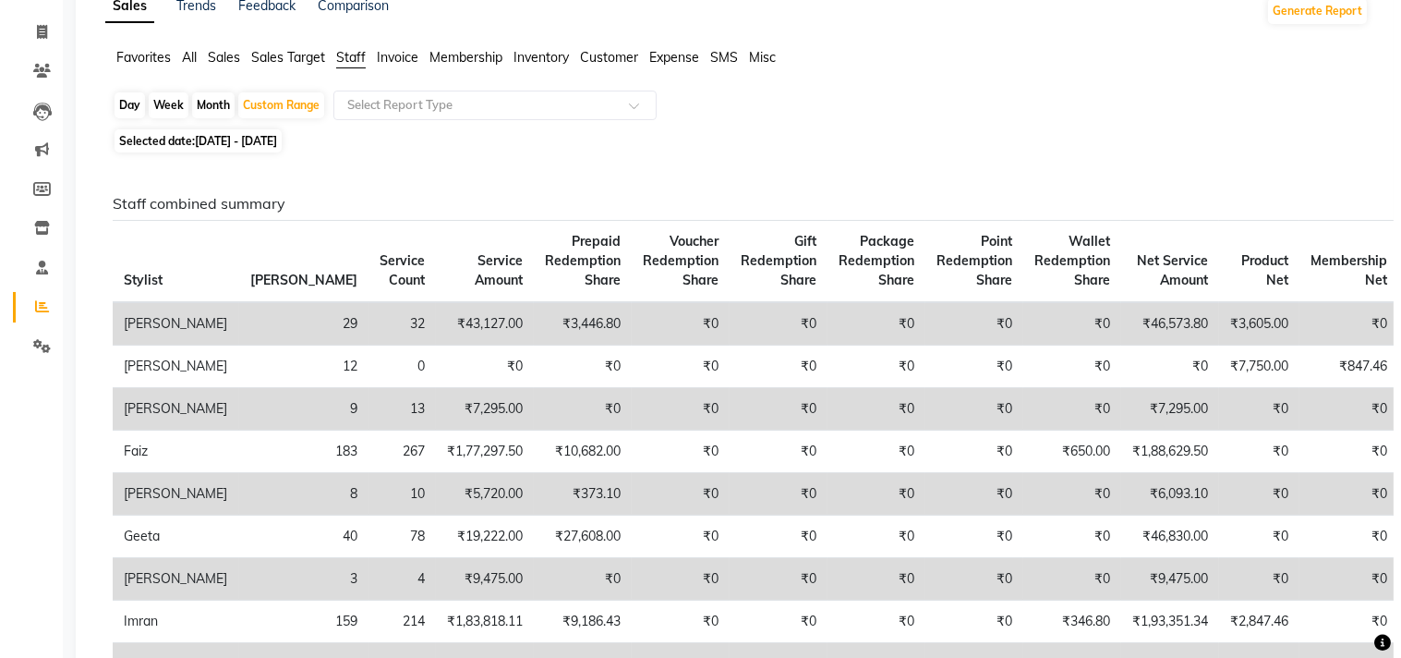
scroll to position [0, 0]
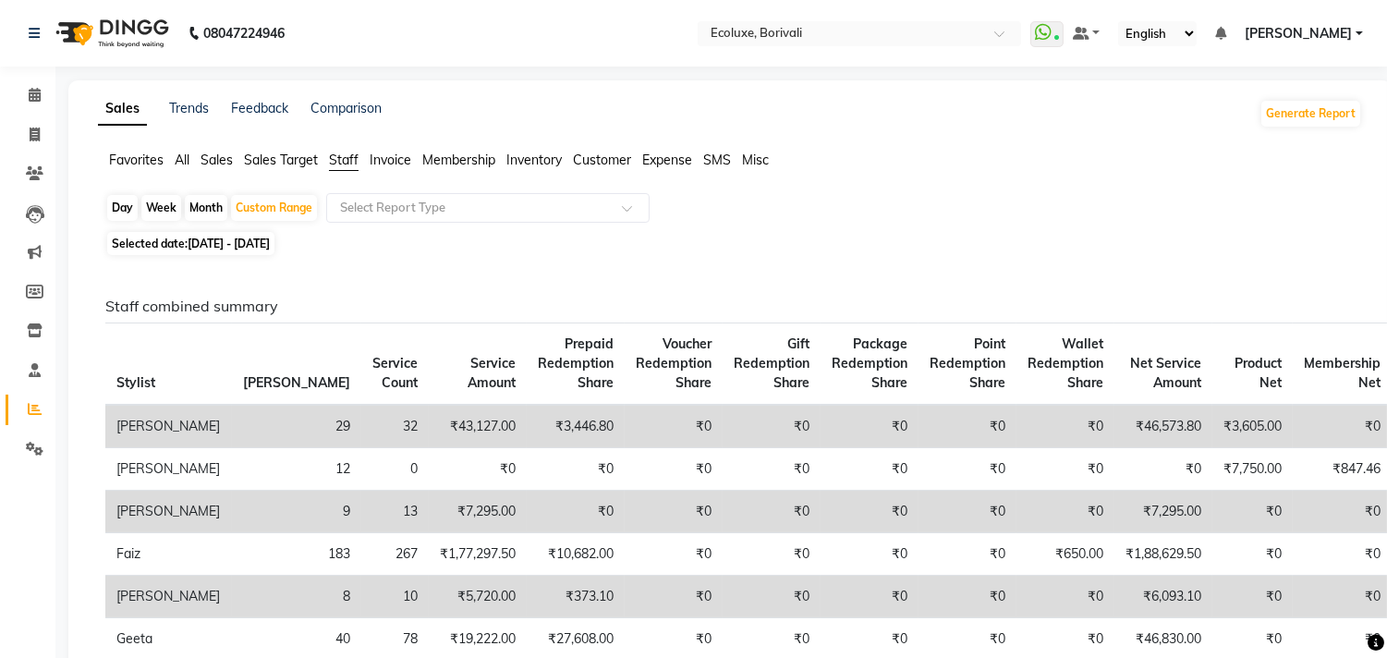
click at [117, 206] on div "Day" at bounding box center [122, 208] width 30 height 26
select select "6"
select select "2025"
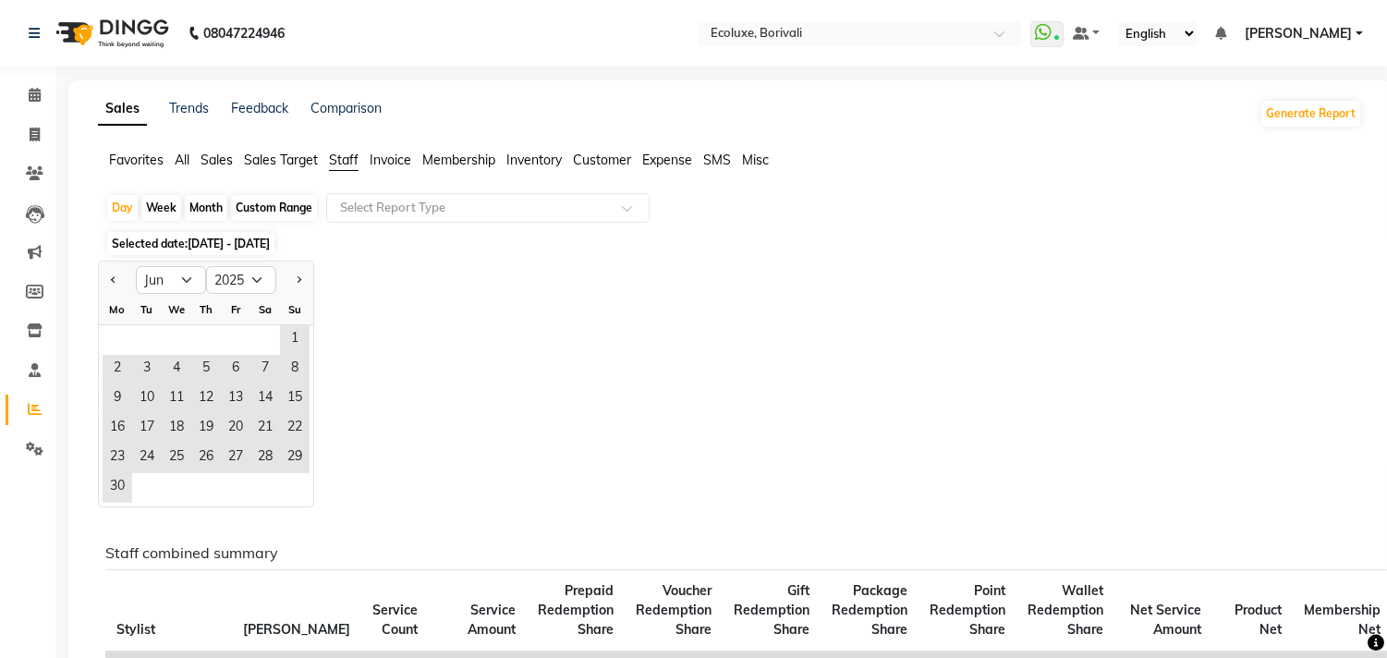
click at [495, 300] on div "Jan Feb Mar Apr May Jun [DATE] Aug Sep Oct Nov [DATE] 2016 2017 2018 2019 2020 …" at bounding box center [730, 384] width 1264 height 247
click at [43, 99] on span at bounding box center [34, 95] width 32 height 21
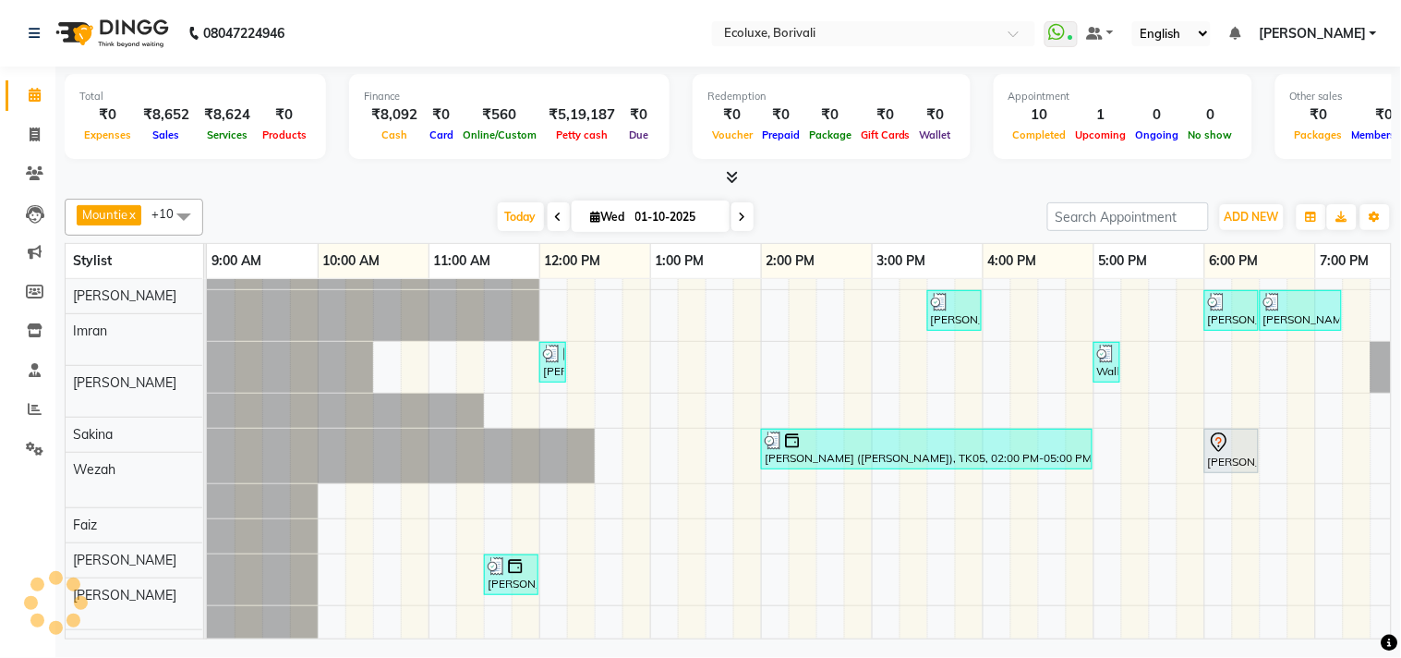
scroll to position [24, 0]
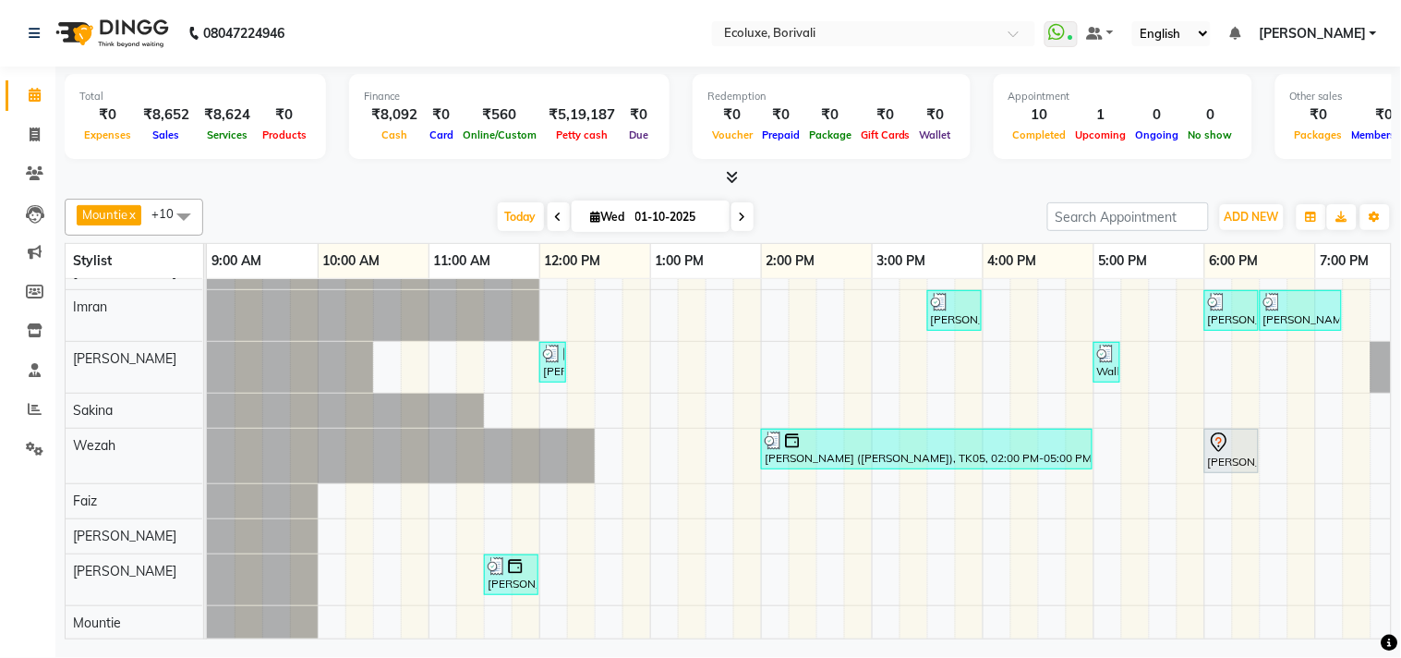
click at [638, 203] on input "01-10-2025" at bounding box center [676, 217] width 92 height 28
select select "10"
select select "2025"
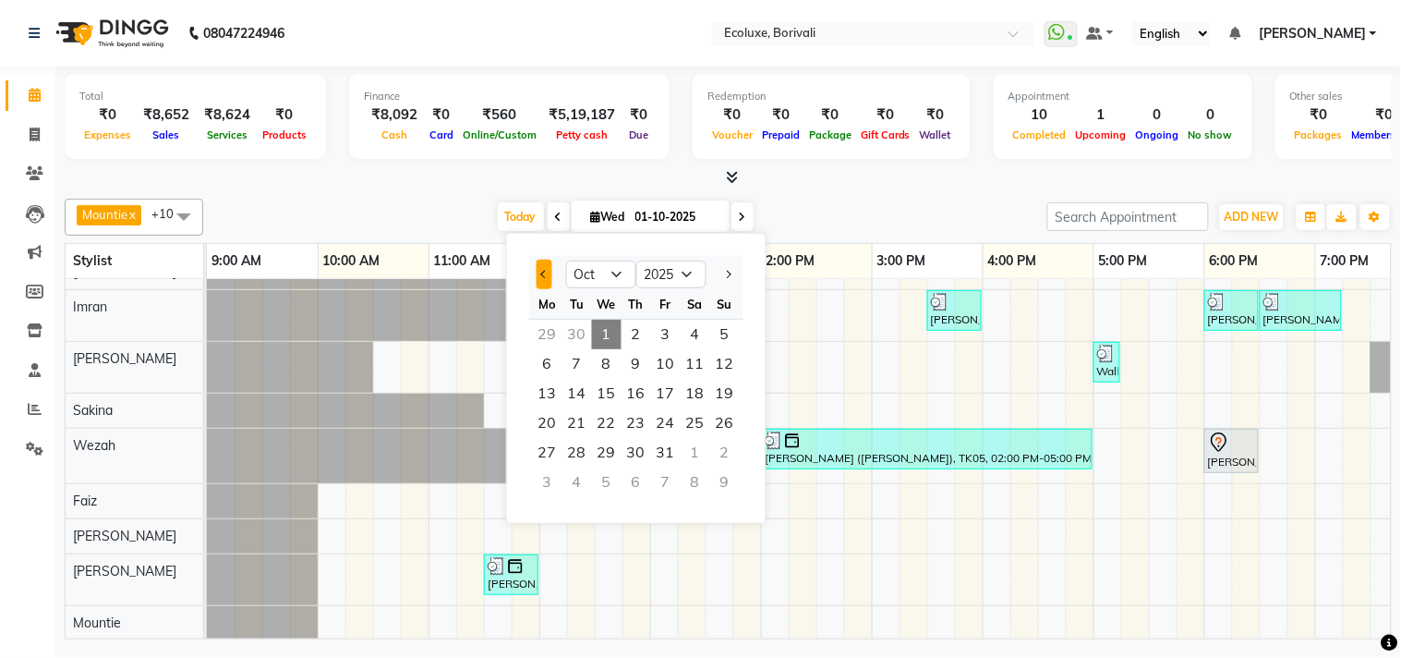
click at [546, 269] on button "Previous month" at bounding box center [545, 275] width 16 height 30
click at [543, 271] on span "Previous month" at bounding box center [544, 274] width 7 height 7
click at [541, 273] on span "Previous month" at bounding box center [544, 274] width 7 height 7
select select "7"
click at [582, 320] on span "1" at bounding box center [578, 335] width 30 height 30
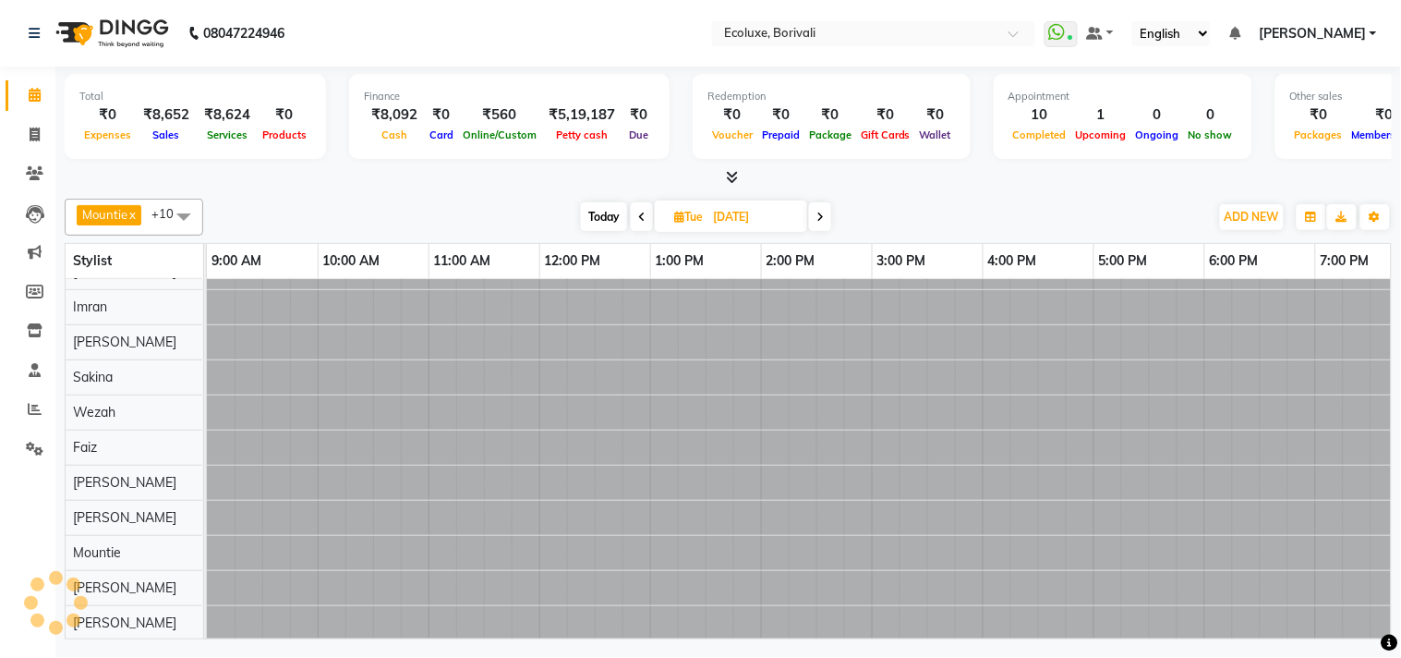
scroll to position [24, 367]
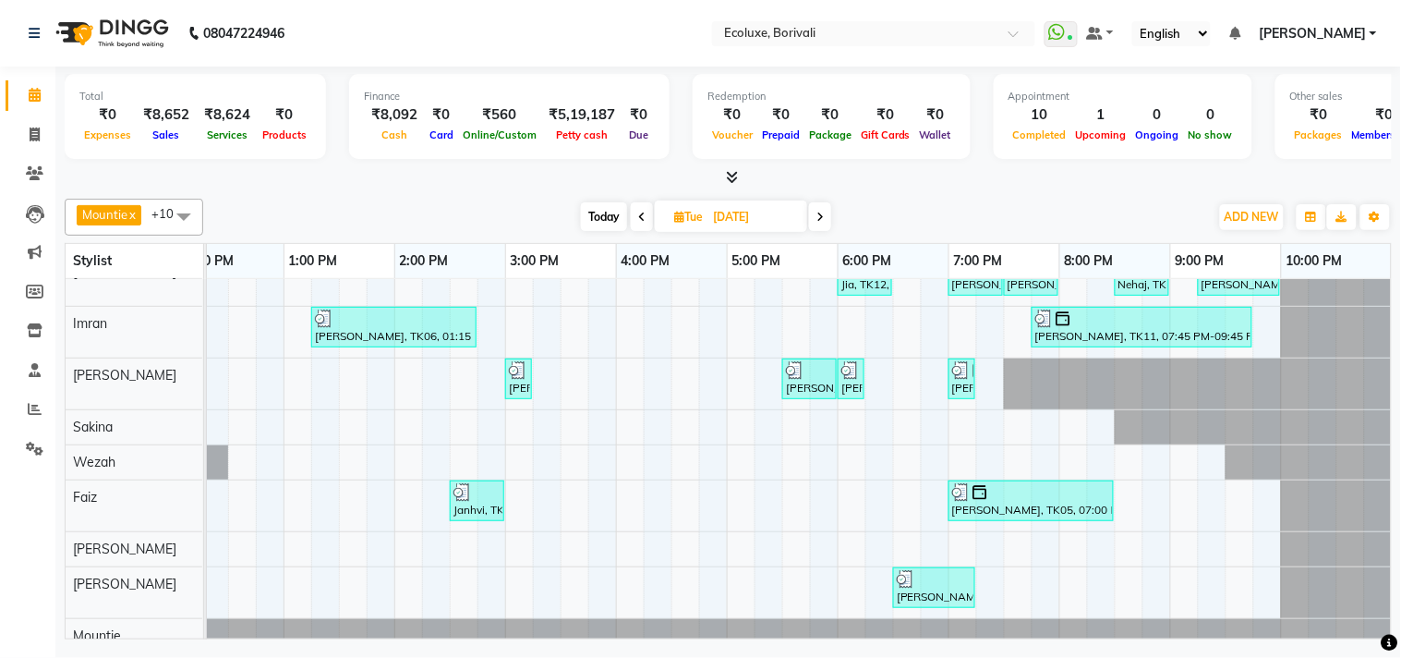
click at [819, 218] on icon at bounding box center [820, 217] width 7 height 11
type input "[DATE]"
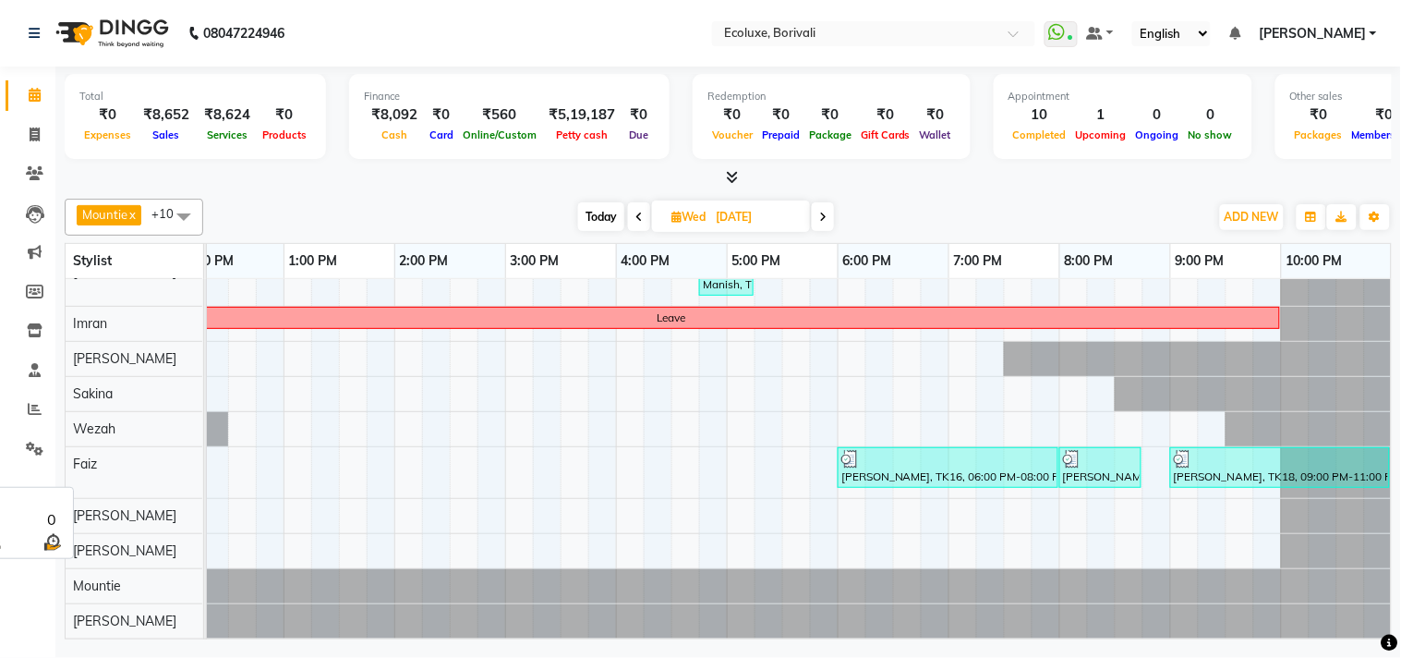
scroll to position [75, 367]
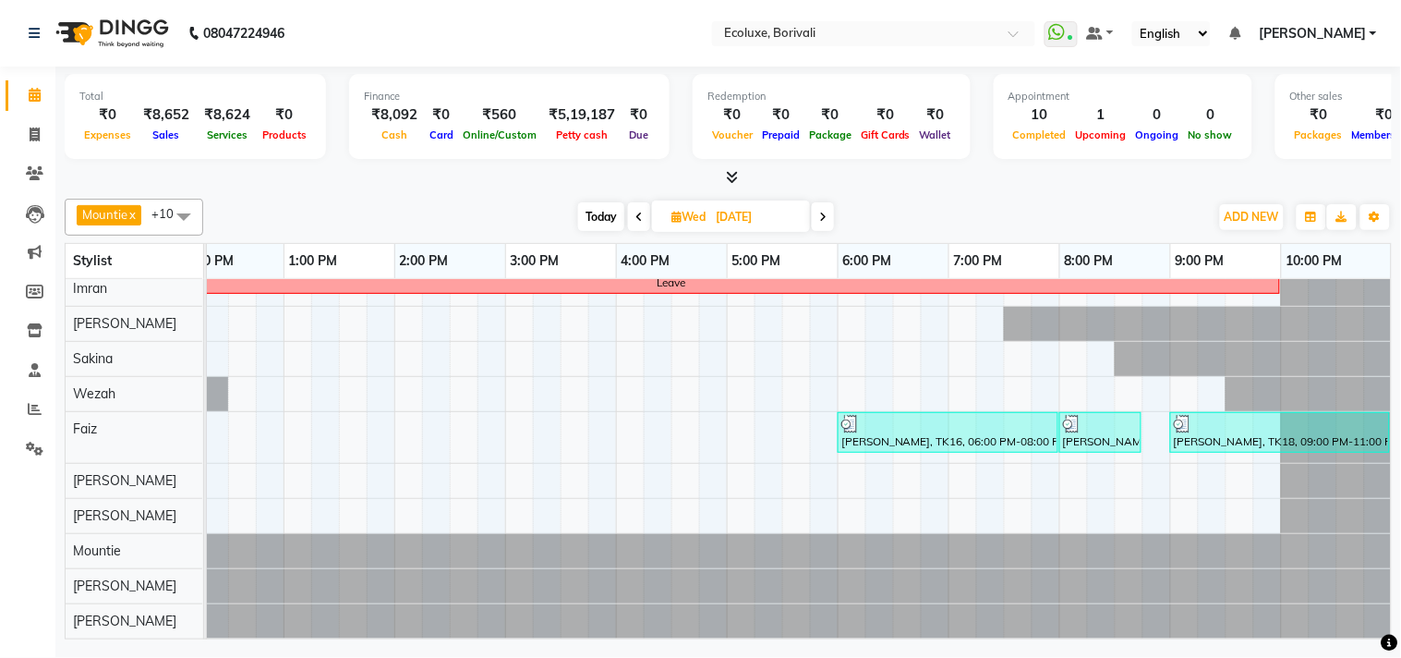
click at [183, 209] on span at bounding box center [183, 216] width 37 height 35
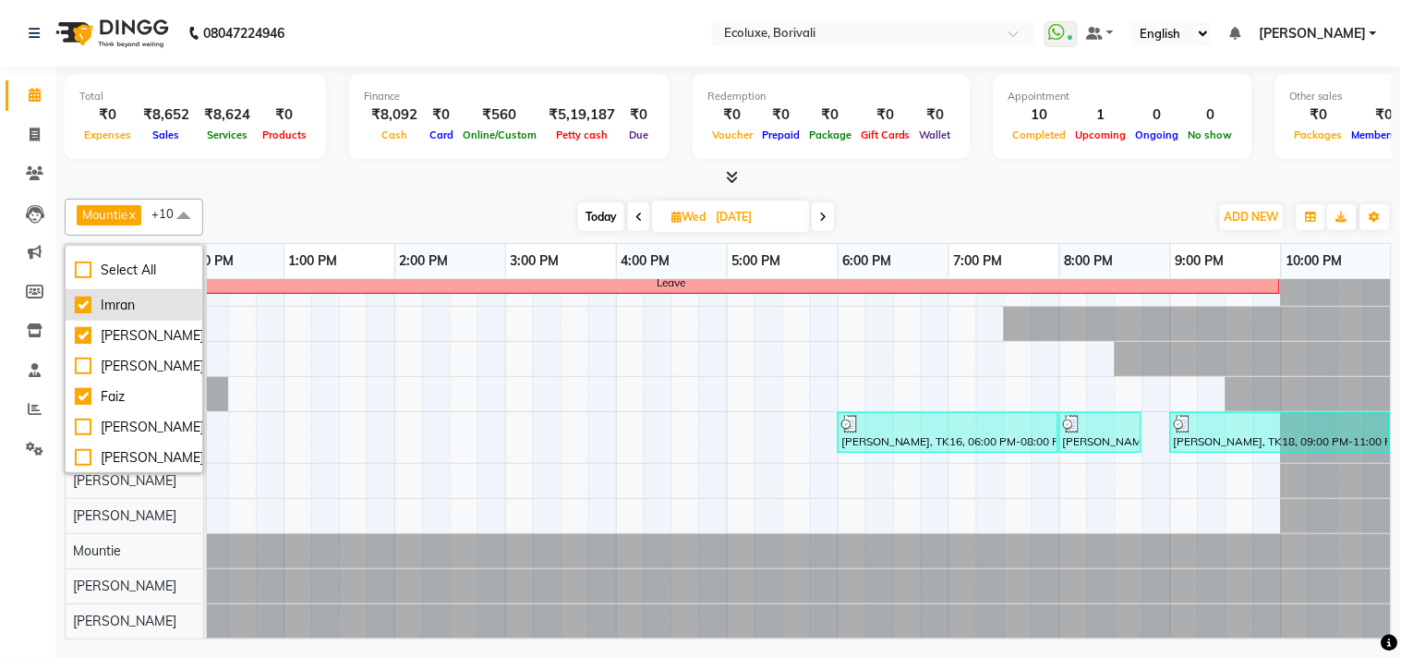
click at [77, 302] on div "Imran" at bounding box center [134, 305] width 118 height 19
checkbox input "false"
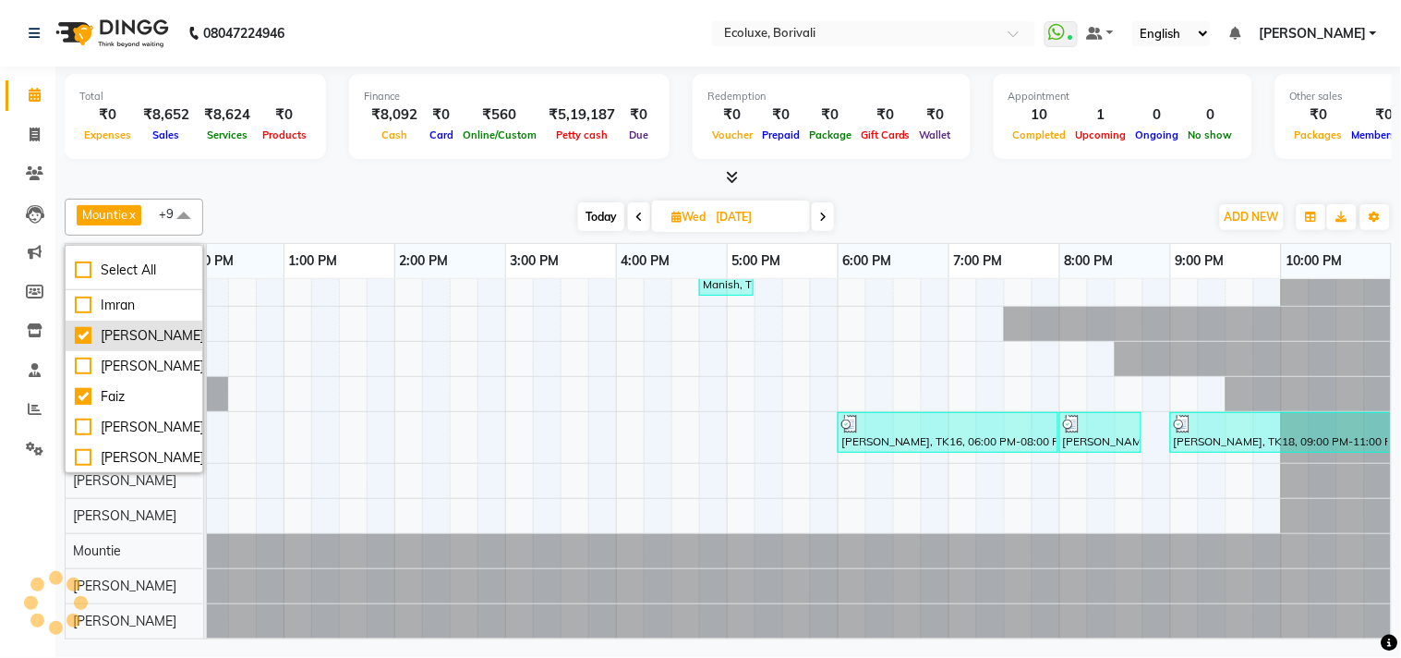
scroll to position [40, 367]
click at [78, 337] on div "[PERSON_NAME]" at bounding box center [134, 335] width 118 height 19
checkbox input "false"
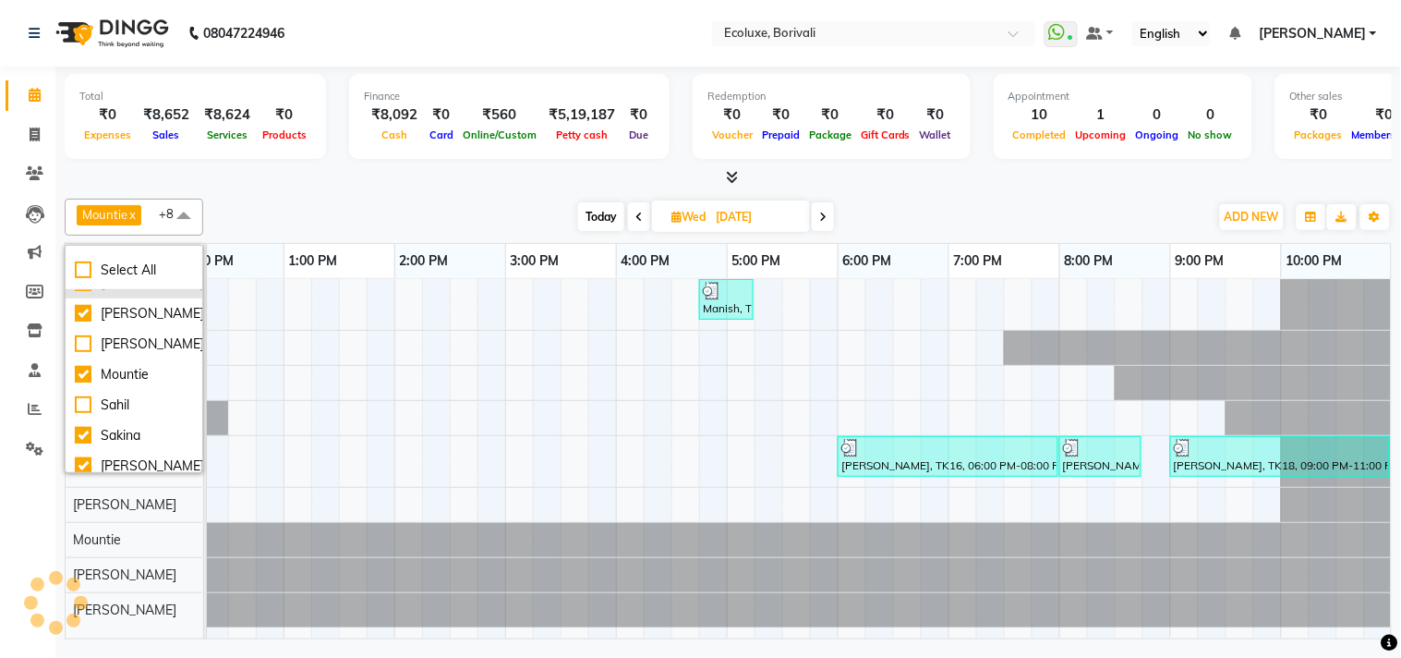
scroll to position [103, 0]
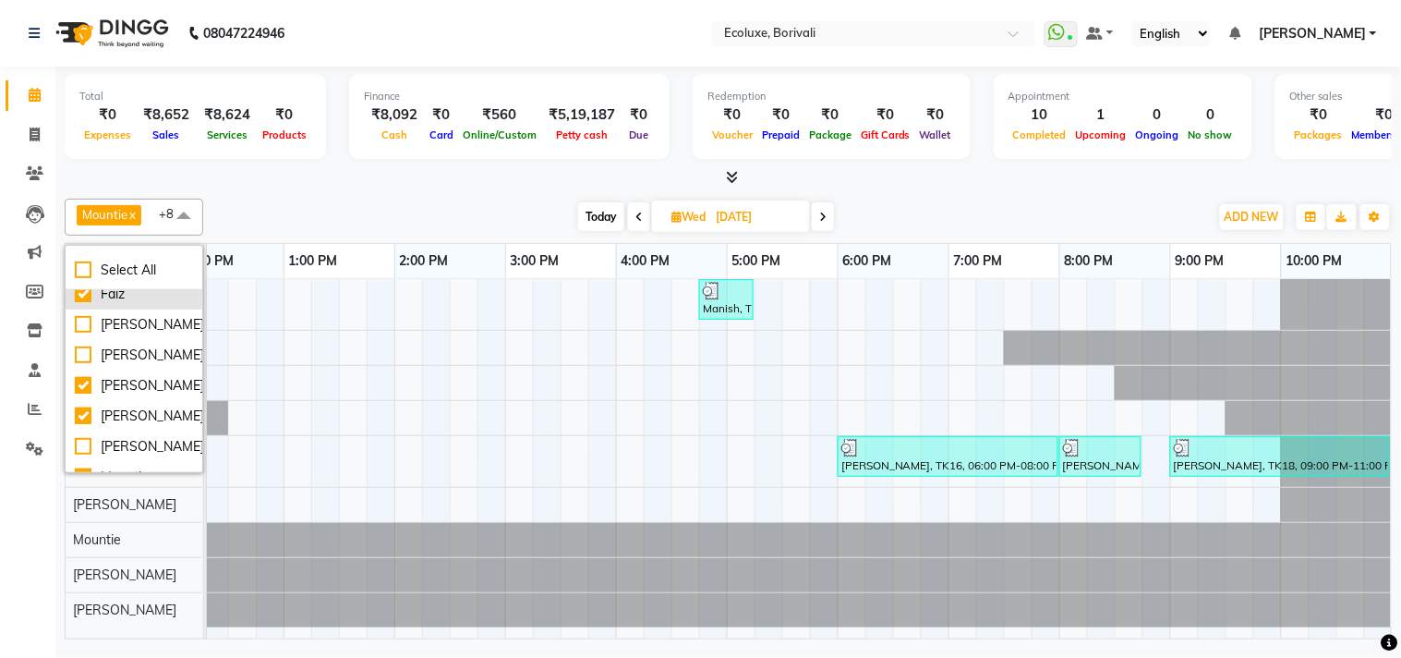
click at [80, 304] on div "Faiz" at bounding box center [134, 294] width 118 height 19
checkbox input "false"
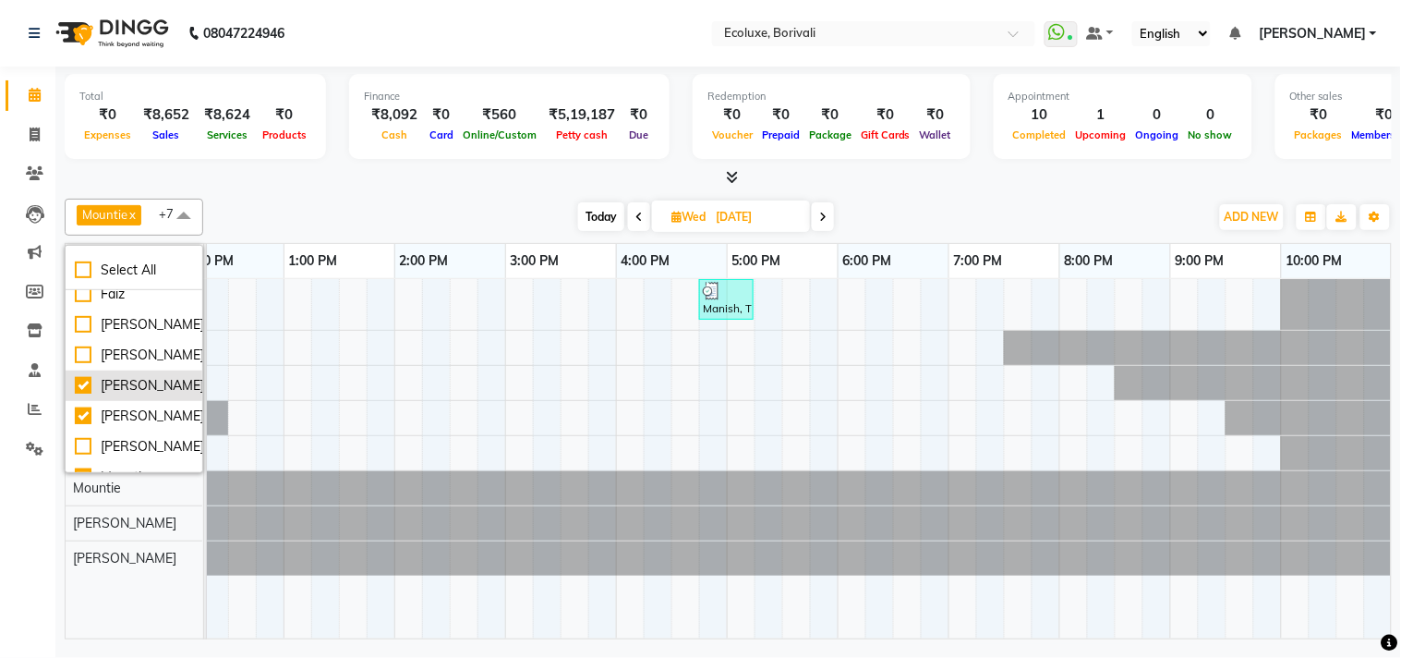
click at [78, 395] on div "[PERSON_NAME]" at bounding box center [134, 385] width 118 height 19
checkbox input "false"
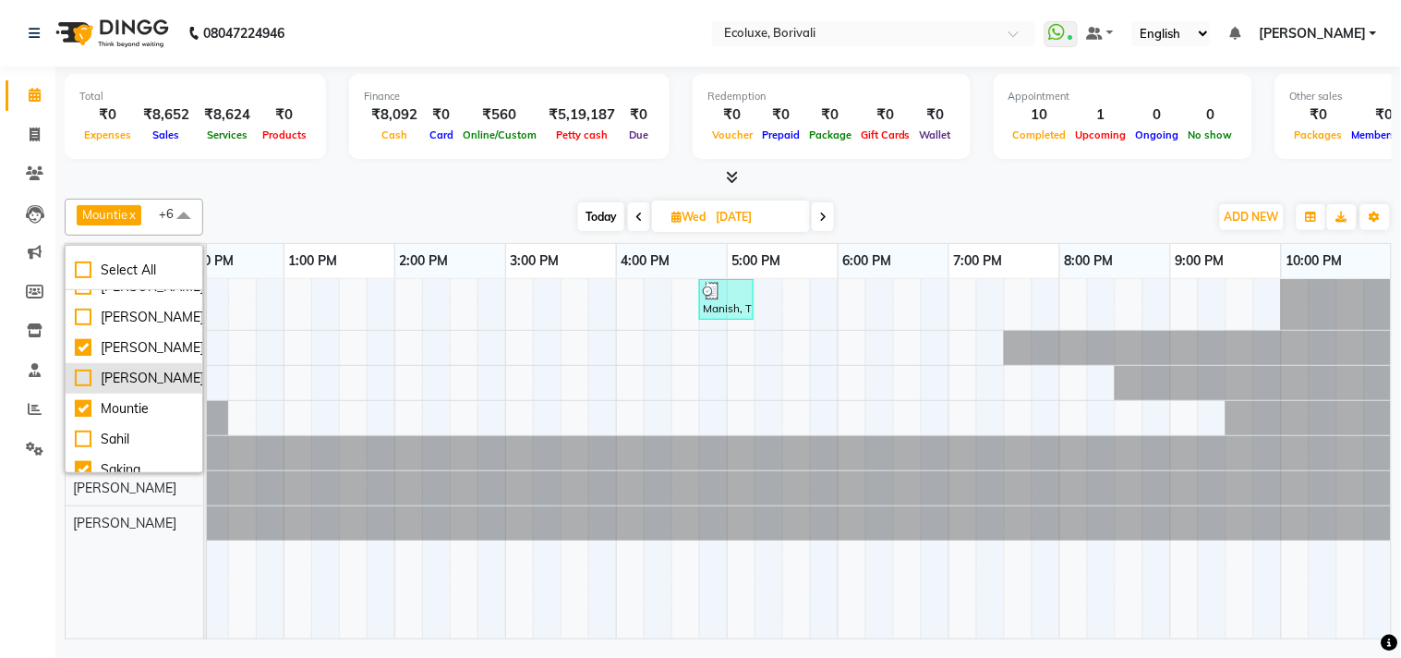
scroll to position [205, 0]
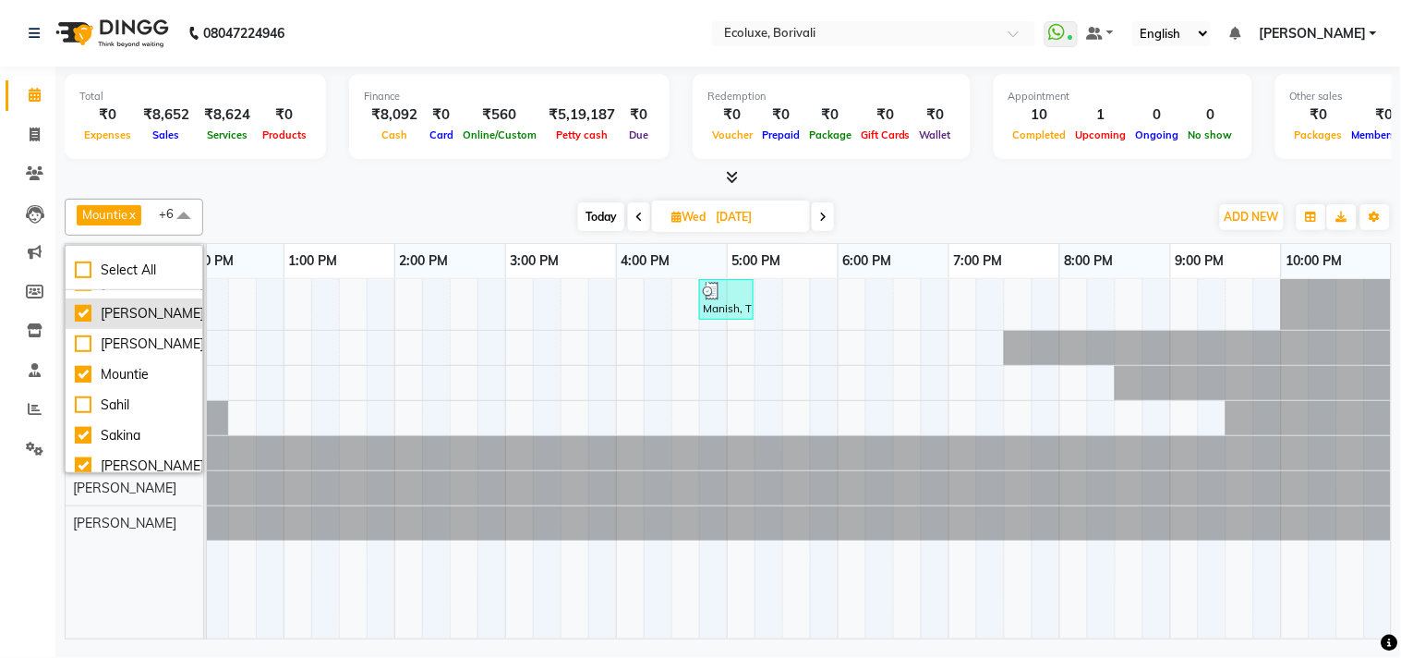
click at [89, 323] on div "[PERSON_NAME]" at bounding box center [134, 313] width 118 height 19
checkbox input "false"
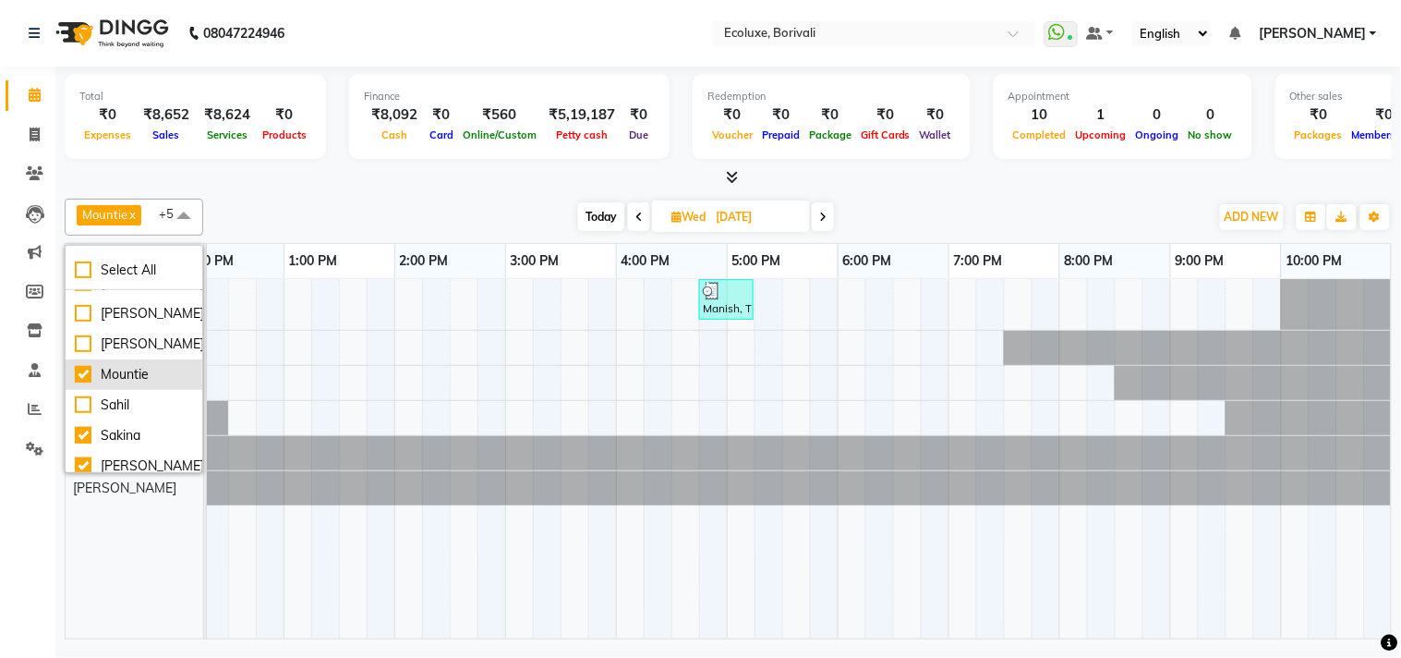
click at [78, 384] on div "Mountie" at bounding box center [134, 374] width 118 height 19
checkbox input "false"
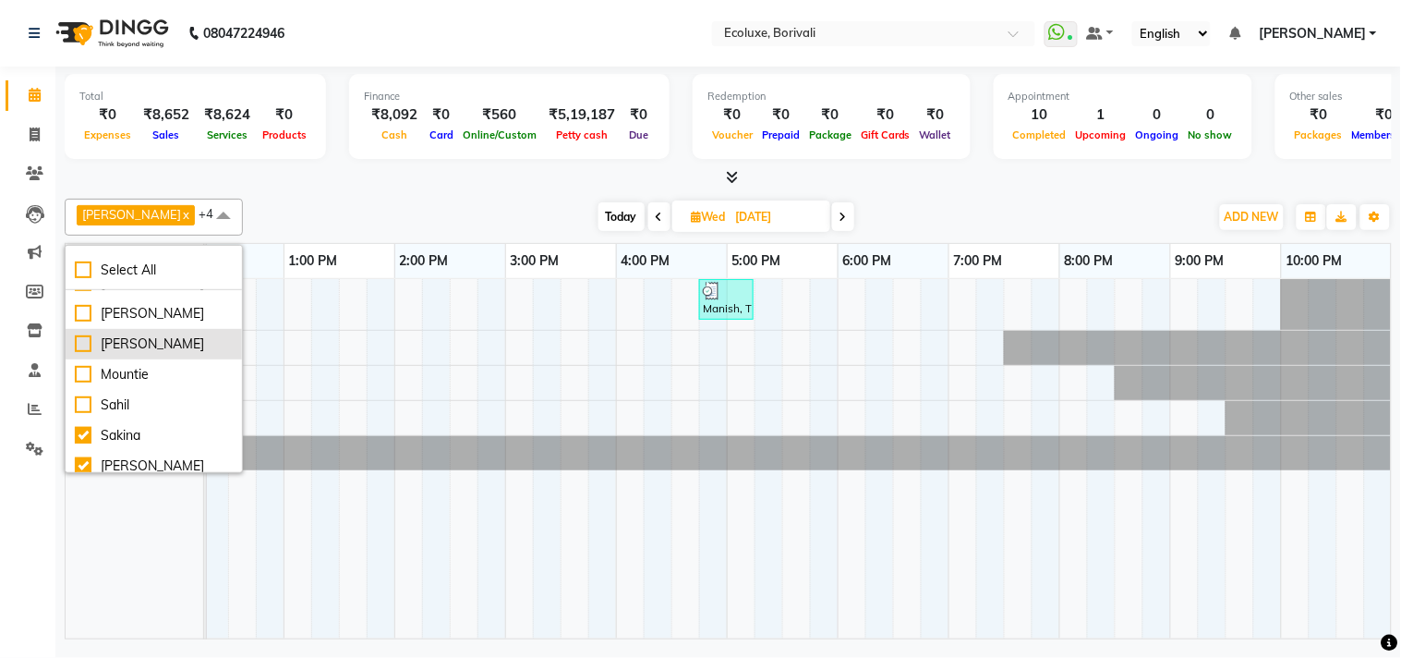
scroll to position [308, 0]
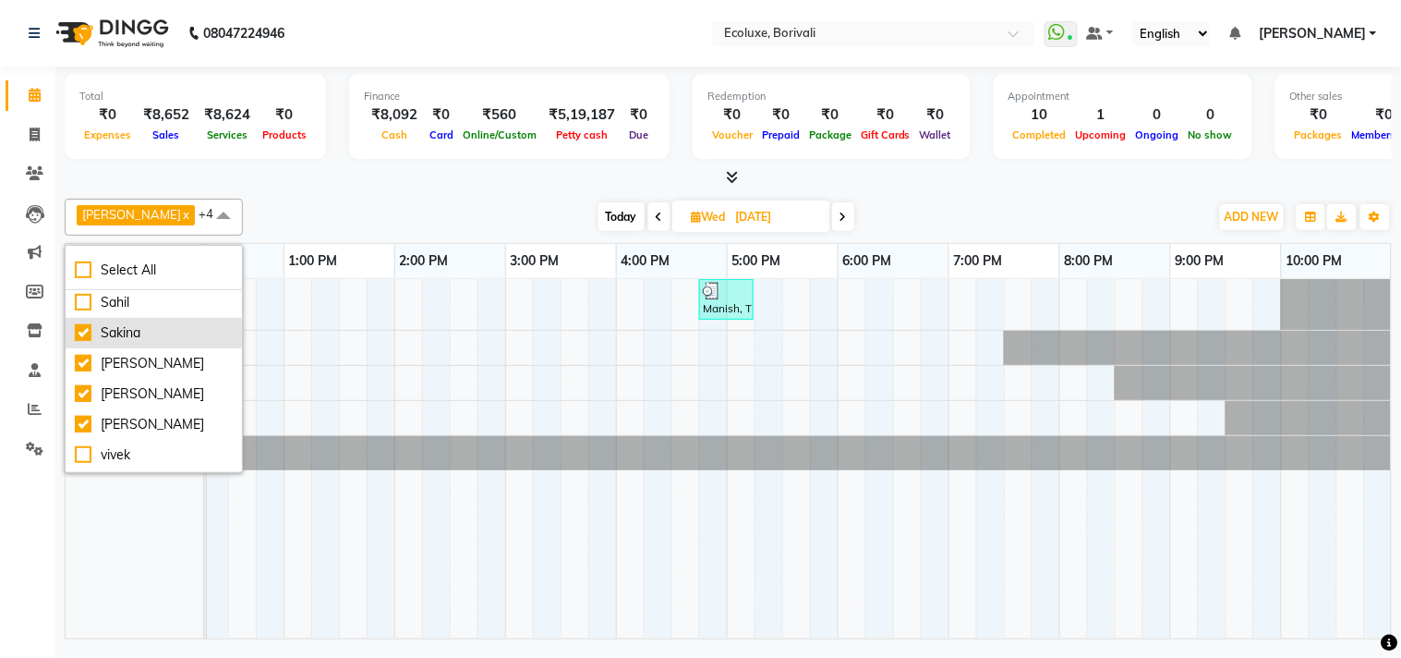
click at [87, 343] on div "Sakina" at bounding box center [154, 332] width 158 height 19
checkbox input "false"
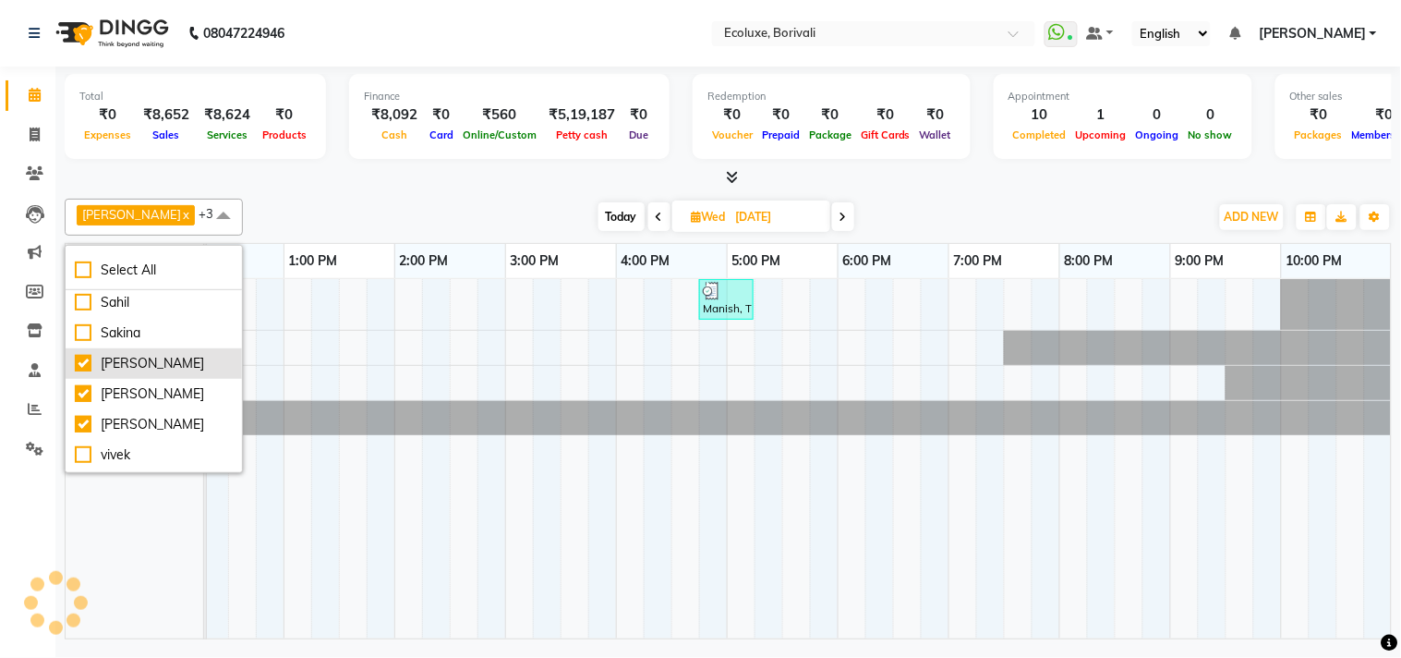
click at [83, 373] on div "[PERSON_NAME]" at bounding box center [154, 363] width 158 height 19
checkbox input "false"
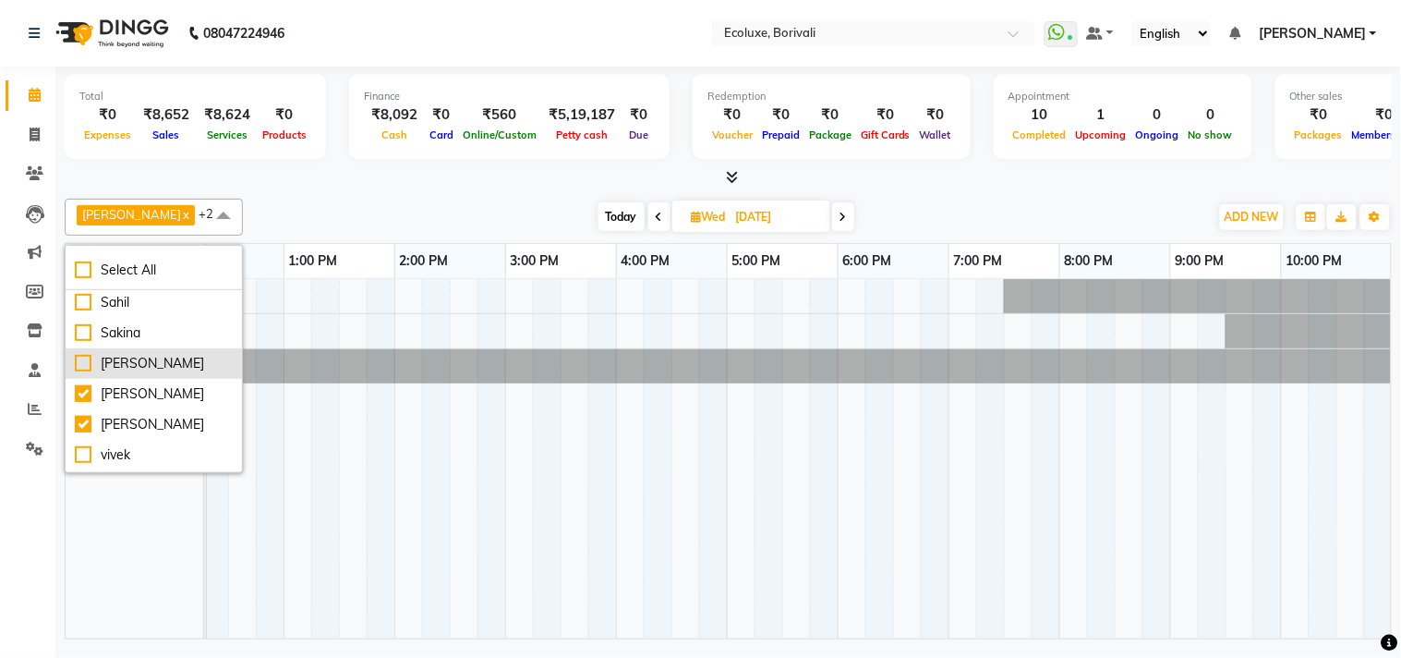
scroll to position [451, 0]
click at [84, 356] on div "[PERSON_NAME]" at bounding box center [154, 365] width 158 height 19
checkbox input "false"
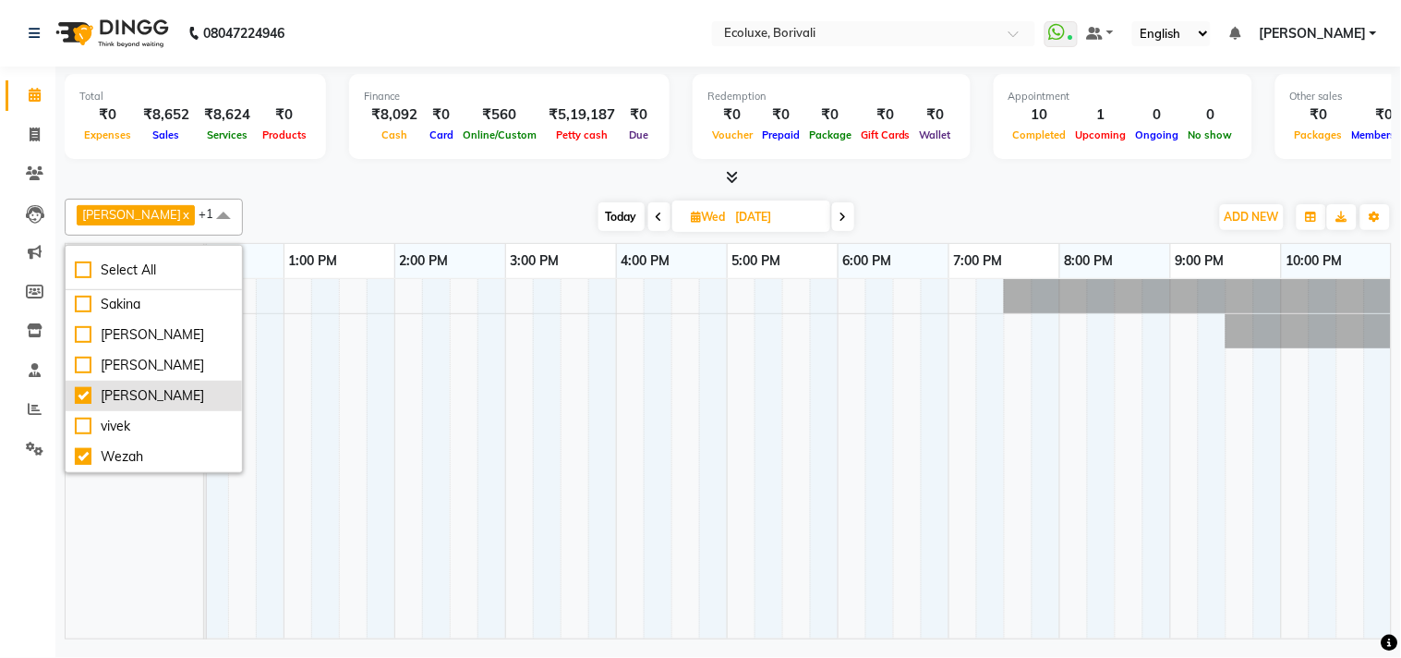
click at [81, 391] on div "[PERSON_NAME]" at bounding box center [154, 395] width 158 height 19
checkbox input "false"
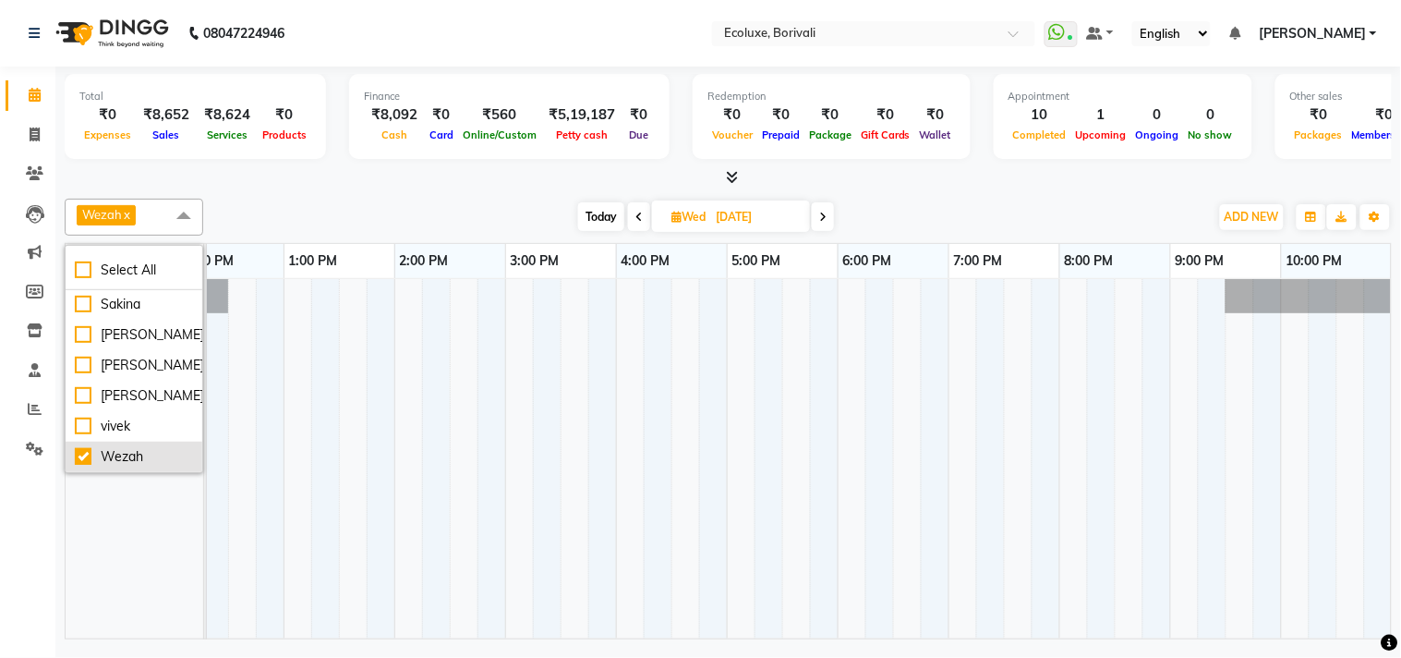
click at [71, 454] on li "Wezah" at bounding box center [134, 457] width 137 height 30
checkbox input "false"
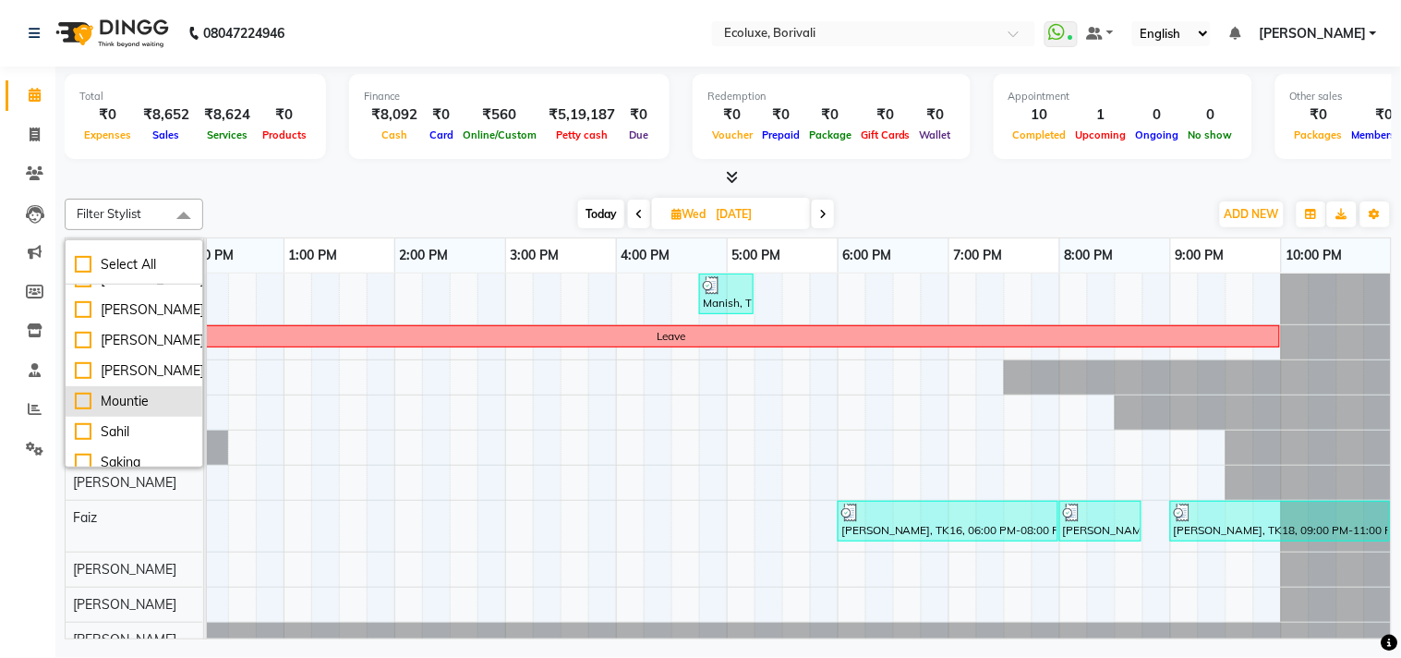
scroll to position [144, 0]
click at [83, 318] on div "[PERSON_NAME]" at bounding box center [134, 307] width 118 height 19
checkbox input "true"
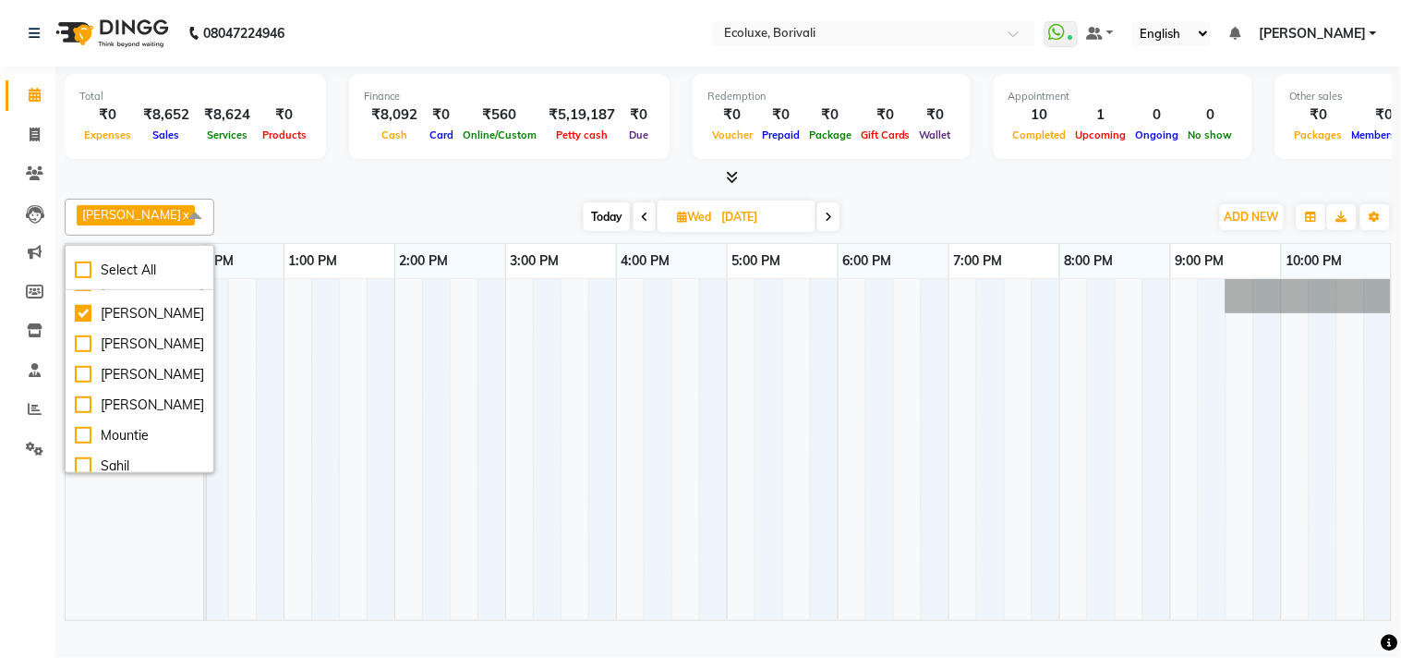
click at [485, 210] on div "[PERSON_NAME] x Select All [PERSON_NAME] [PERSON_NAME] [PERSON_NAME] Faiz [PERS…" at bounding box center [729, 217] width 1328 height 37
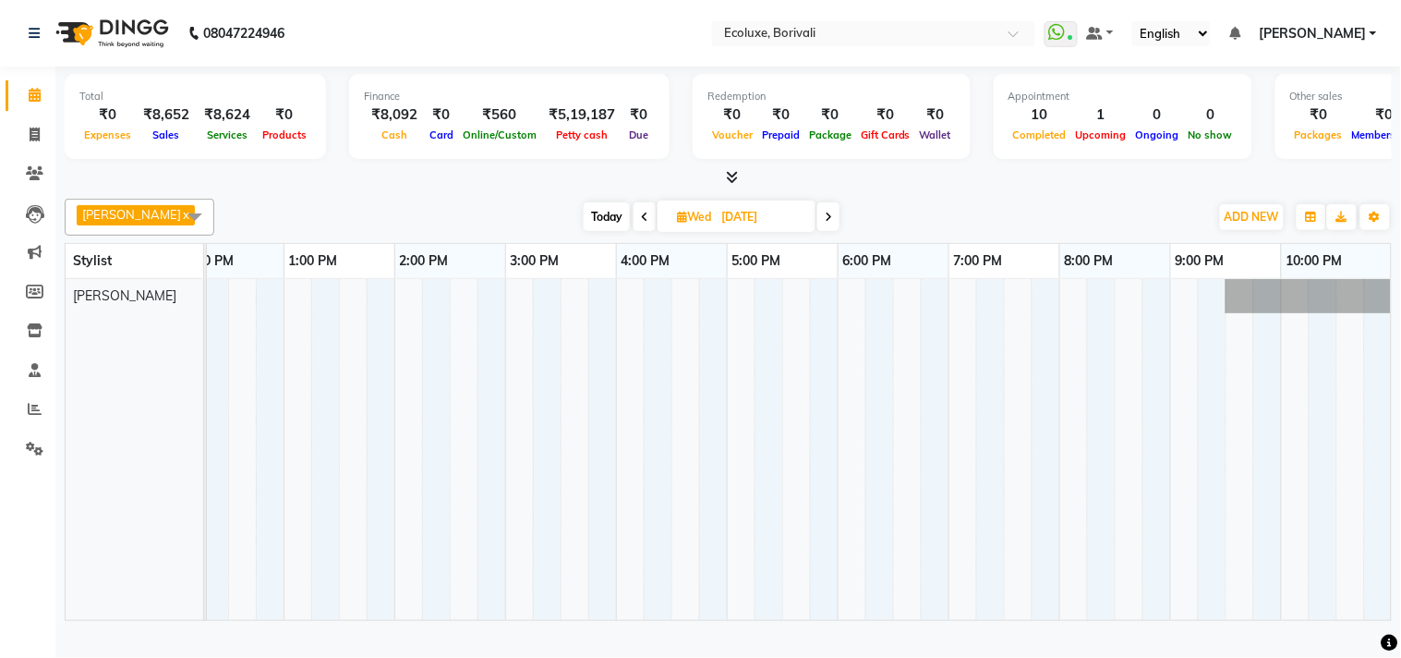
click at [832, 223] on icon at bounding box center [828, 217] width 7 height 11
click at [833, 226] on span at bounding box center [827, 216] width 22 height 29
click at [833, 226] on span at bounding box center [824, 216] width 22 height 29
click at [826, 223] on icon at bounding box center [825, 217] width 7 height 11
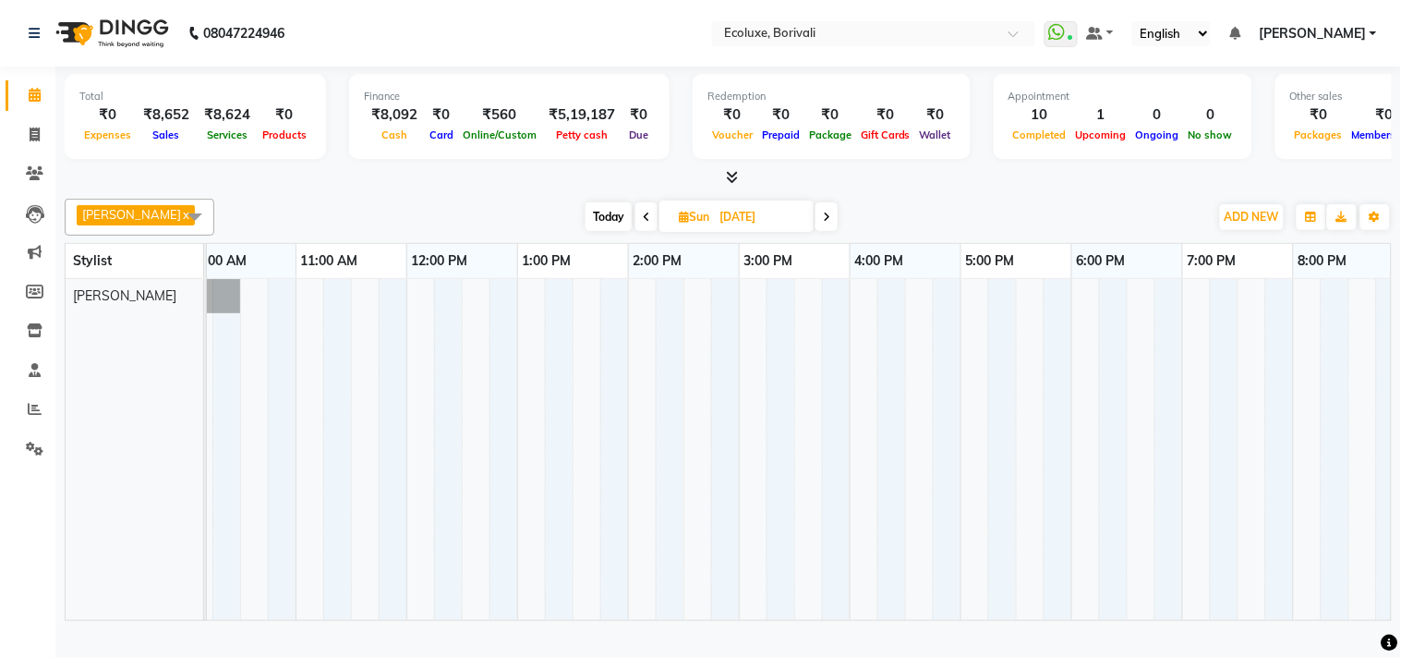
click at [834, 228] on span at bounding box center [827, 216] width 22 height 29
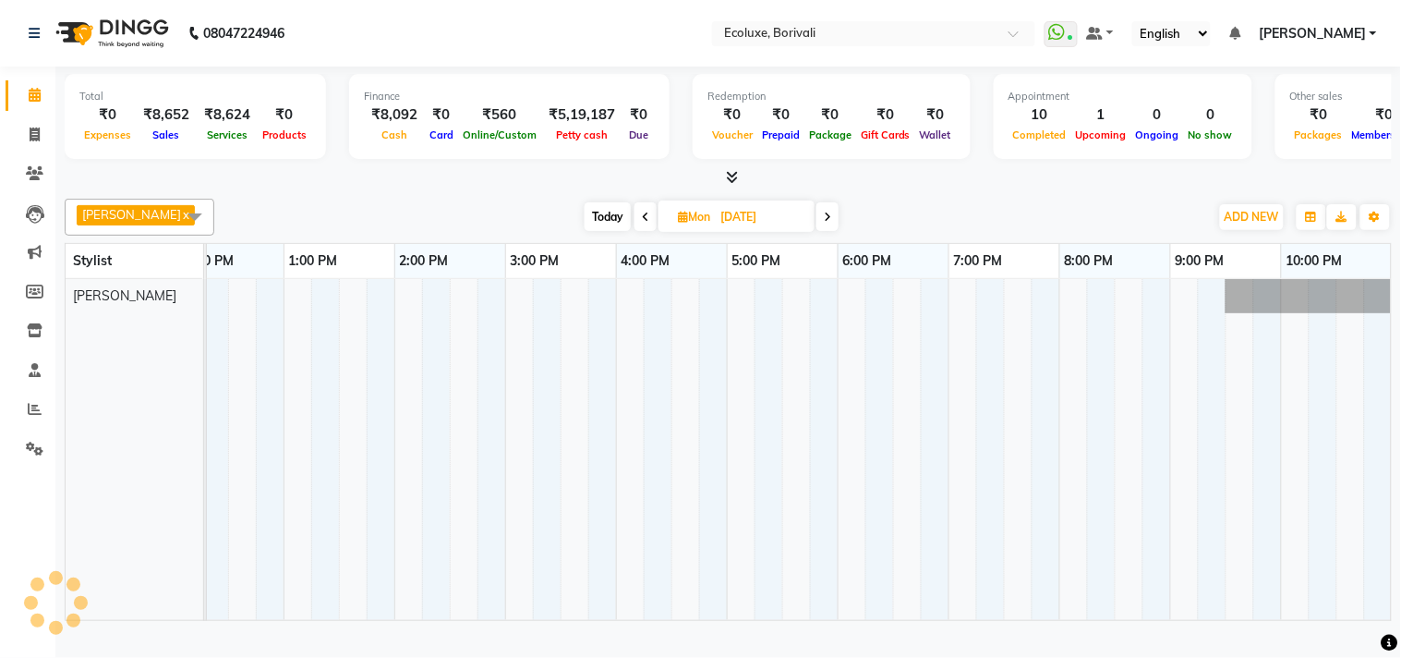
click at [834, 228] on span at bounding box center [828, 216] width 22 height 29
click at [834, 228] on span at bounding box center [826, 216] width 22 height 29
click at [832, 223] on icon at bounding box center [828, 217] width 7 height 11
click at [834, 228] on span at bounding box center [827, 216] width 22 height 29
click at [834, 228] on span at bounding box center [824, 216] width 22 height 29
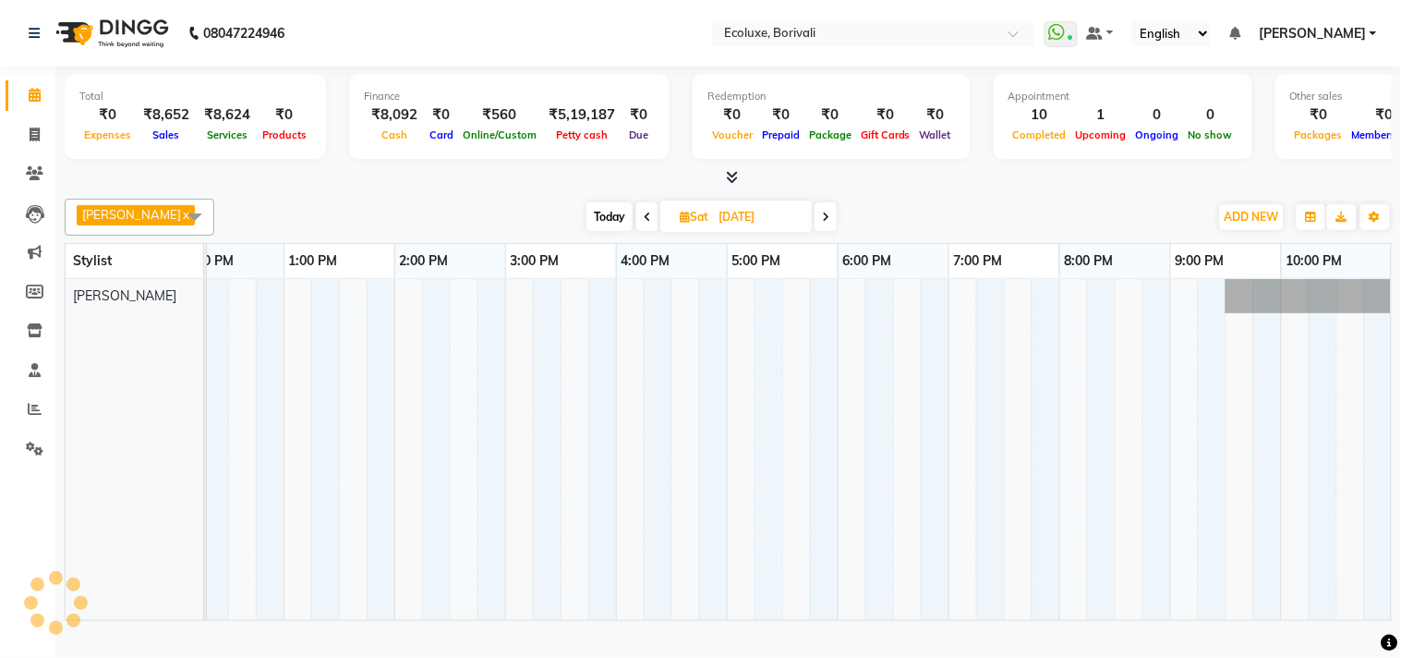
click at [834, 228] on span at bounding box center [826, 216] width 22 height 29
click at [834, 228] on span at bounding box center [827, 216] width 22 height 29
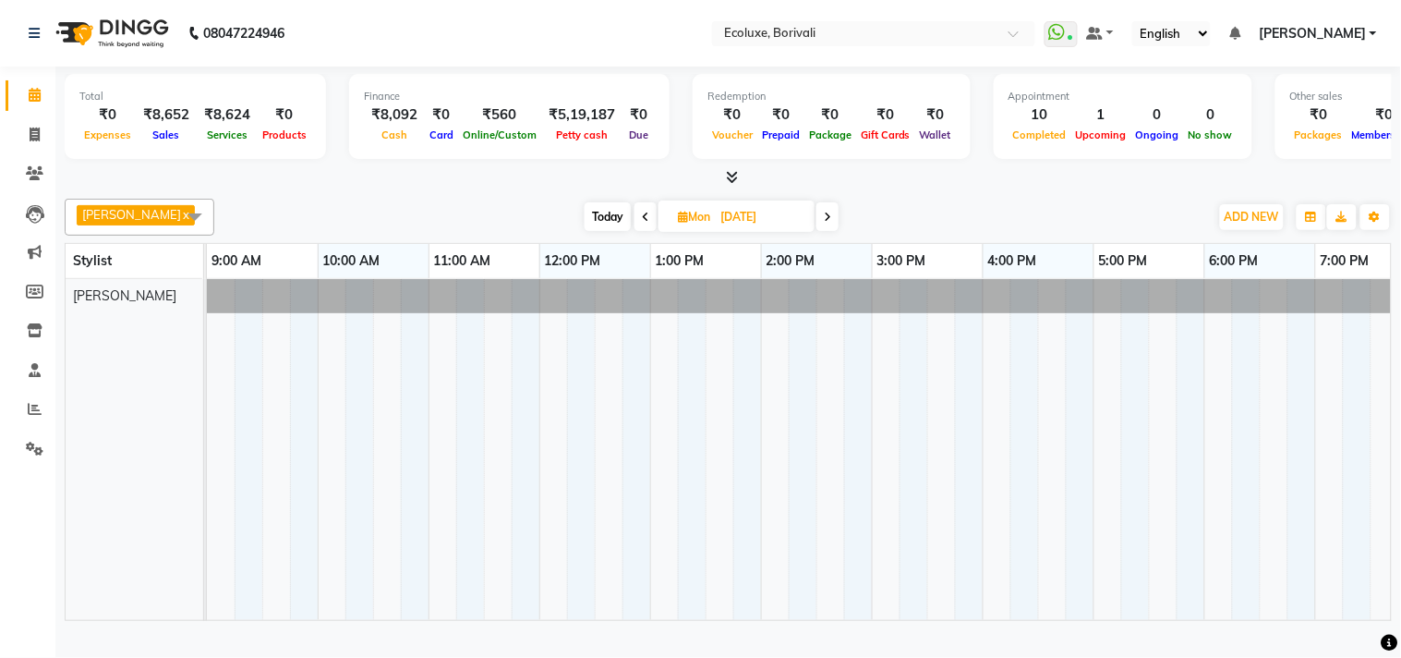
click at [834, 228] on span at bounding box center [828, 216] width 22 height 29
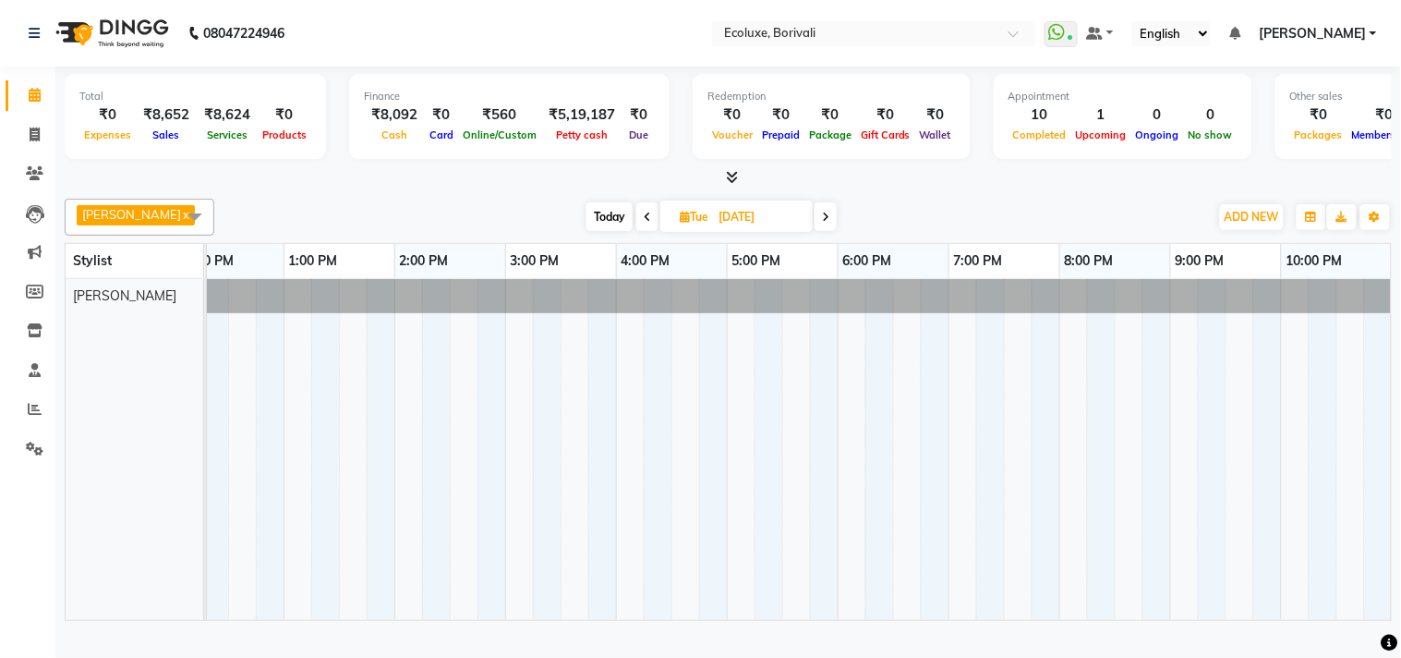
click at [834, 228] on span at bounding box center [826, 216] width 22 height 29
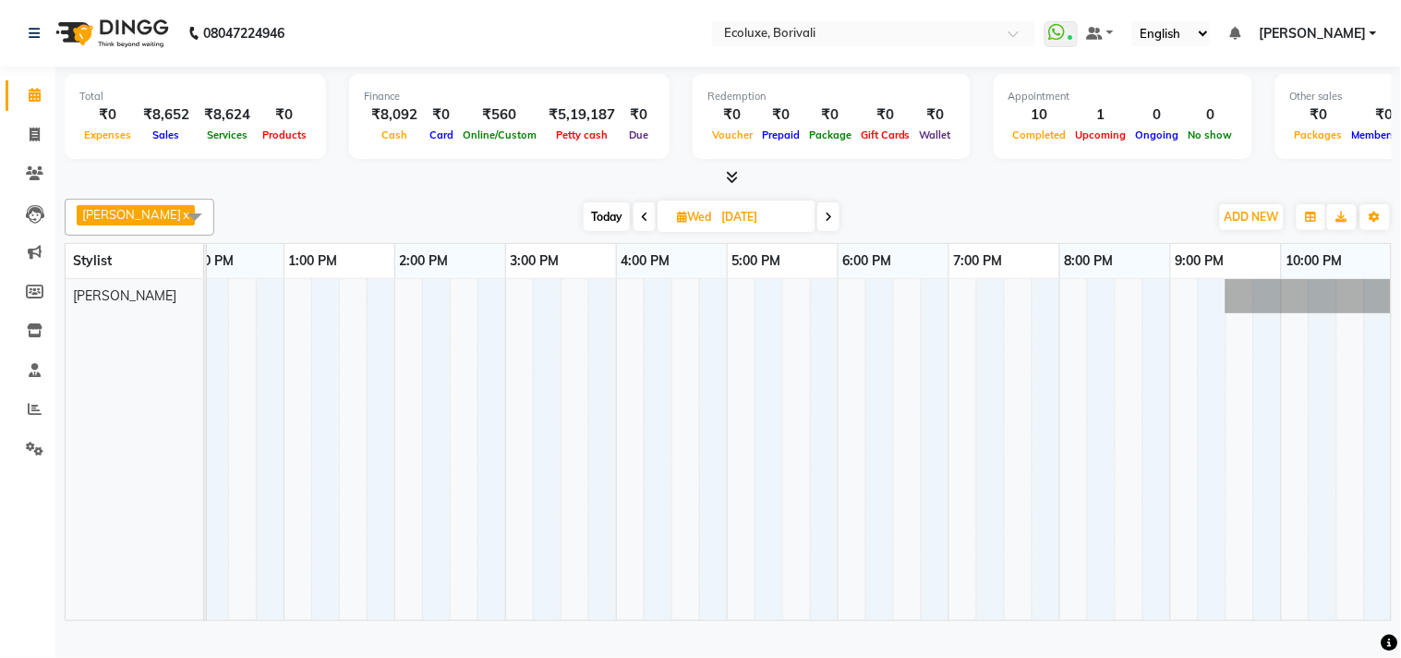
click at [832, 223] on icon at bounding box center [828, 217] width 7 height 11
type input "[DATE]"
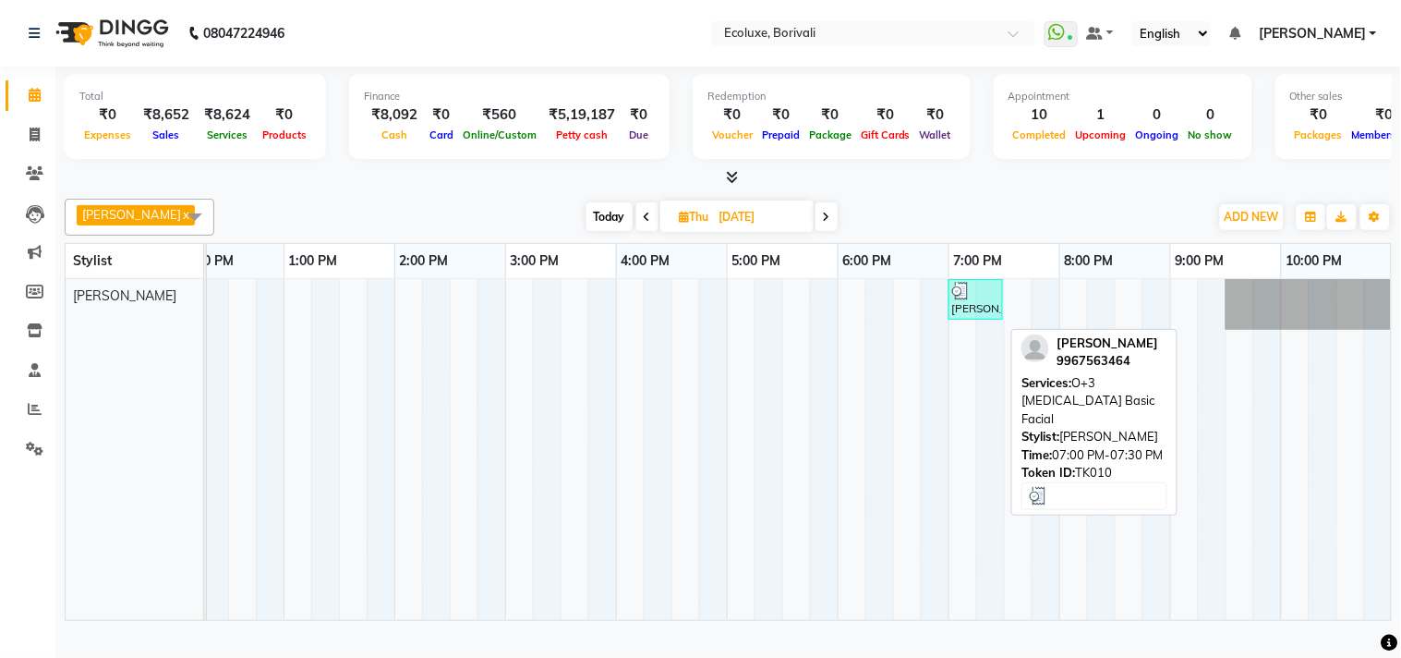
click at [984, 317] on div "[PERSON_NAME], TK10, 07:00 PM-07:30 PM, O+3 [MEDICAL_DATA] Basic Facial" at bounding box center [976, 299] width 51 height 35
select select "3"
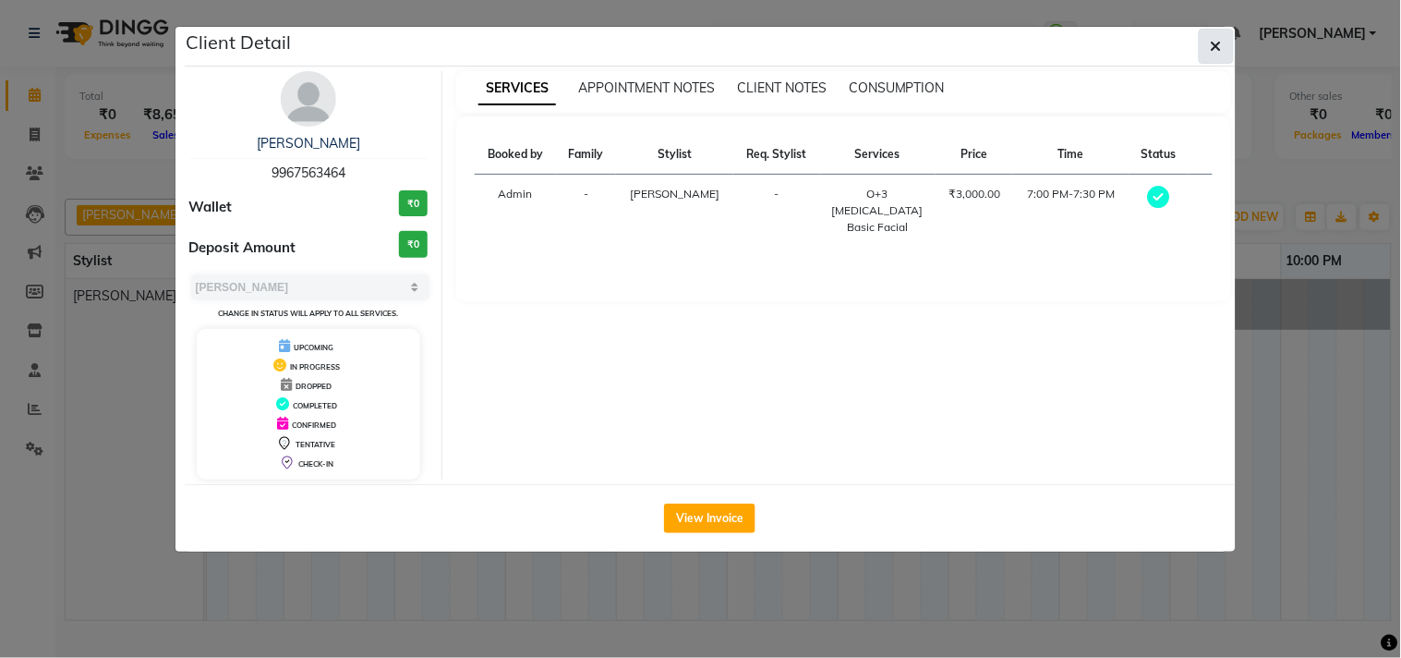
click at [1214, 51] on icon "button" at bounding box center [1216, 46] width 11 height 15
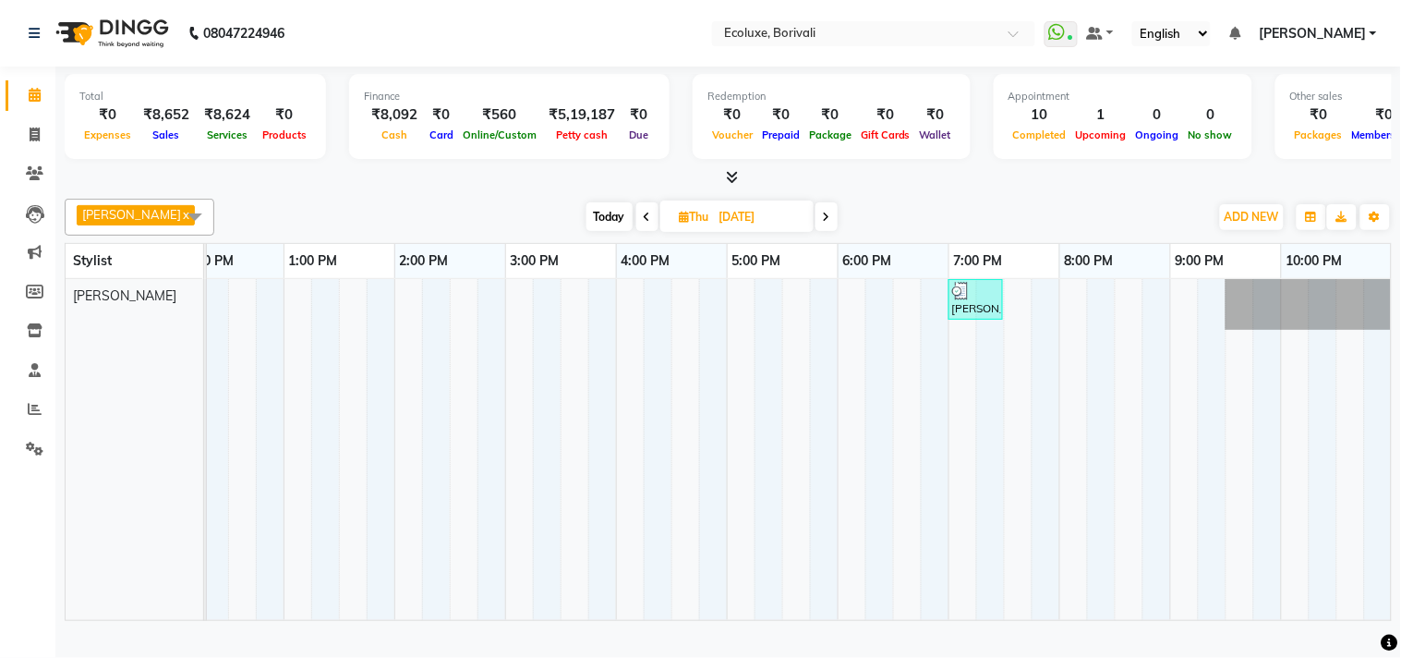
click at [836, 226] on span at bounding box center [827, 216] width 22 height 29
click at [826, 223] on icon at bounding box center [823, 217] width 7 height 11
click at [826, 223] on icon at bounding box center [825, 217] width 7 height 11
click at [826, 223] on icon at bounding box center [826, 217] width 7 height 11
click at [826, 223] on icon at bounding box center [827, 217] width 7 height 11
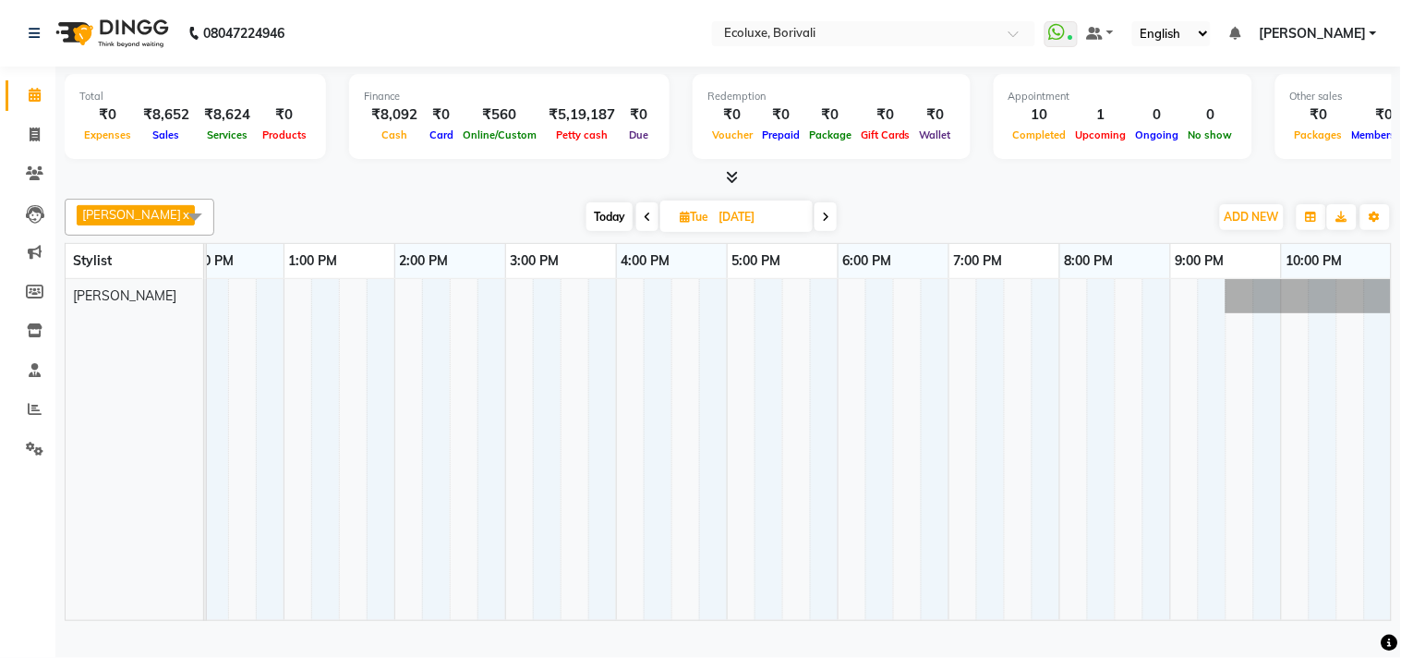
click at [825, 223] on icon at bounding box center [825, 217] width 7 height 11
click at [825, 225] on span at bounding box center [829, 216] width 22 height 29
click at [825, 223] on icon at bounding box center [826, 217] width 7 height 11
click at [825, 223] on icon at bounding box center [823, 217] width 7 height 11
click at [825, 223] on icon at bounding box center [825, 217] width 7 height 11
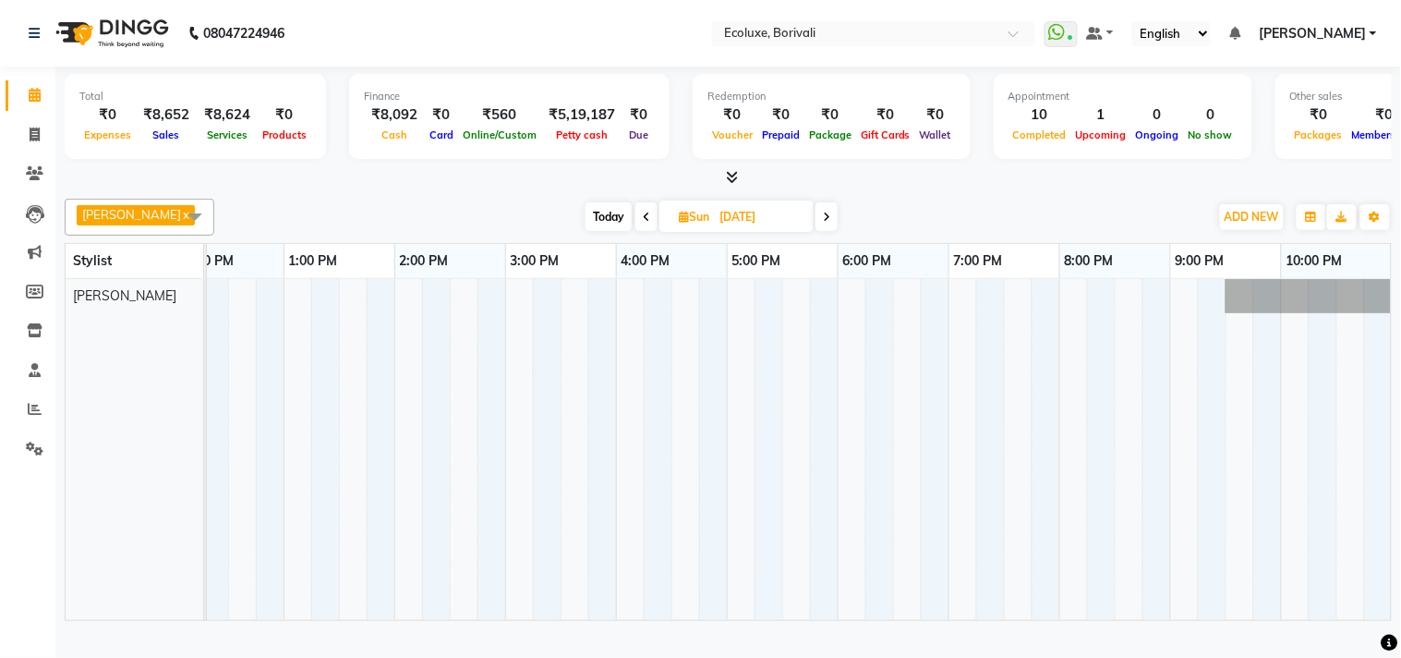
click at [831, 223] on icon at bounding box center [826, 217] width 7 height 11
click at [831, 223] on icon at bounding box center [827, 217] width 7 height 11
click at [832, 226] on span at bounding box center [826, 216] width 22 height 29
click at [831, 223] on icon at bounding box center [828, 217] width 7 height 11
click at [181, 222] on link "x" at bounding box center [185, 214] width 8 height 15
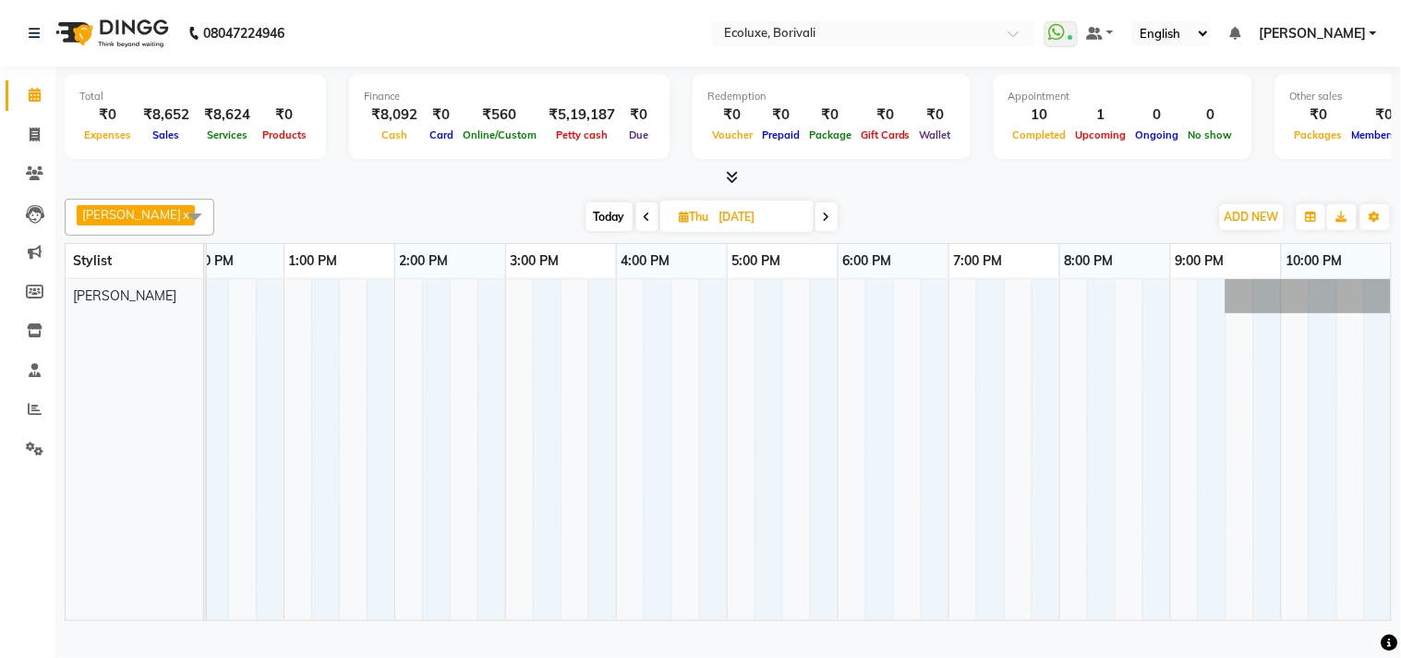
scroll to position [0, 0]
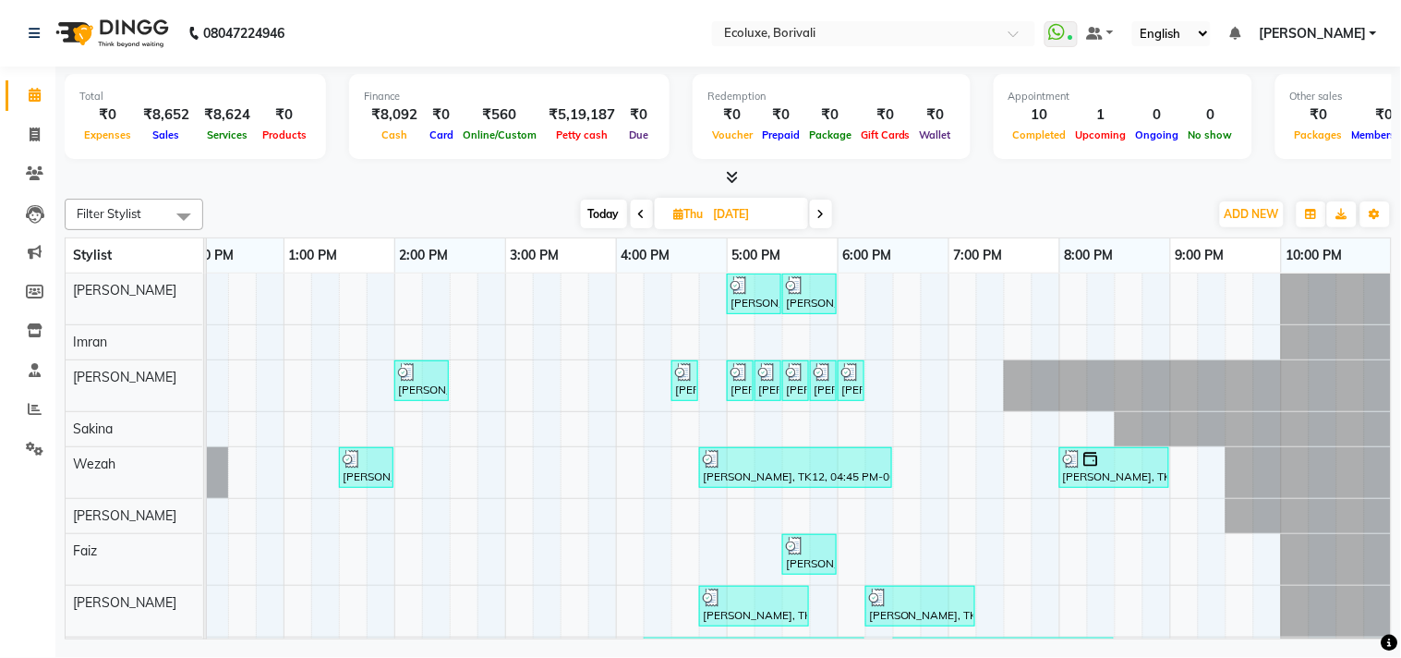
click at [612, 213] on span "Today" at bounding box center [604, 214] width 46 height 29
type input "01-10-2025"
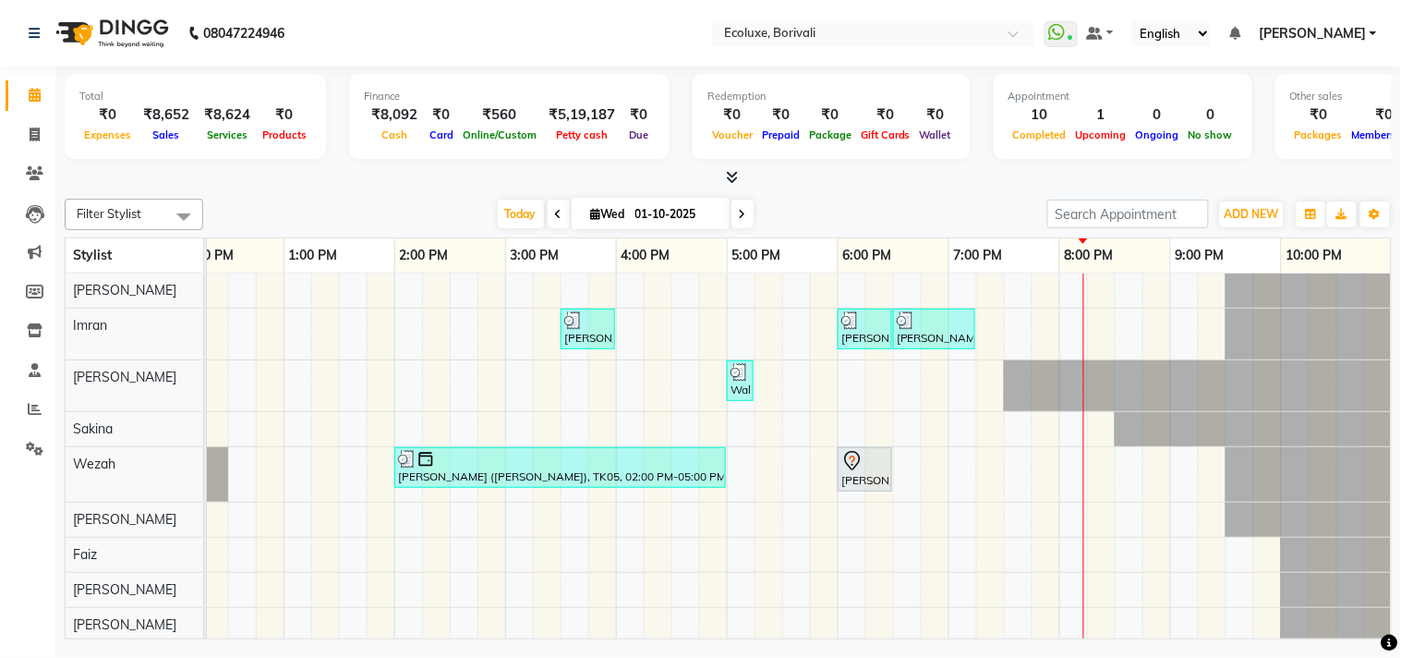
click at [186, 220] on span at bounding box center [183, 216] width 37 height 35
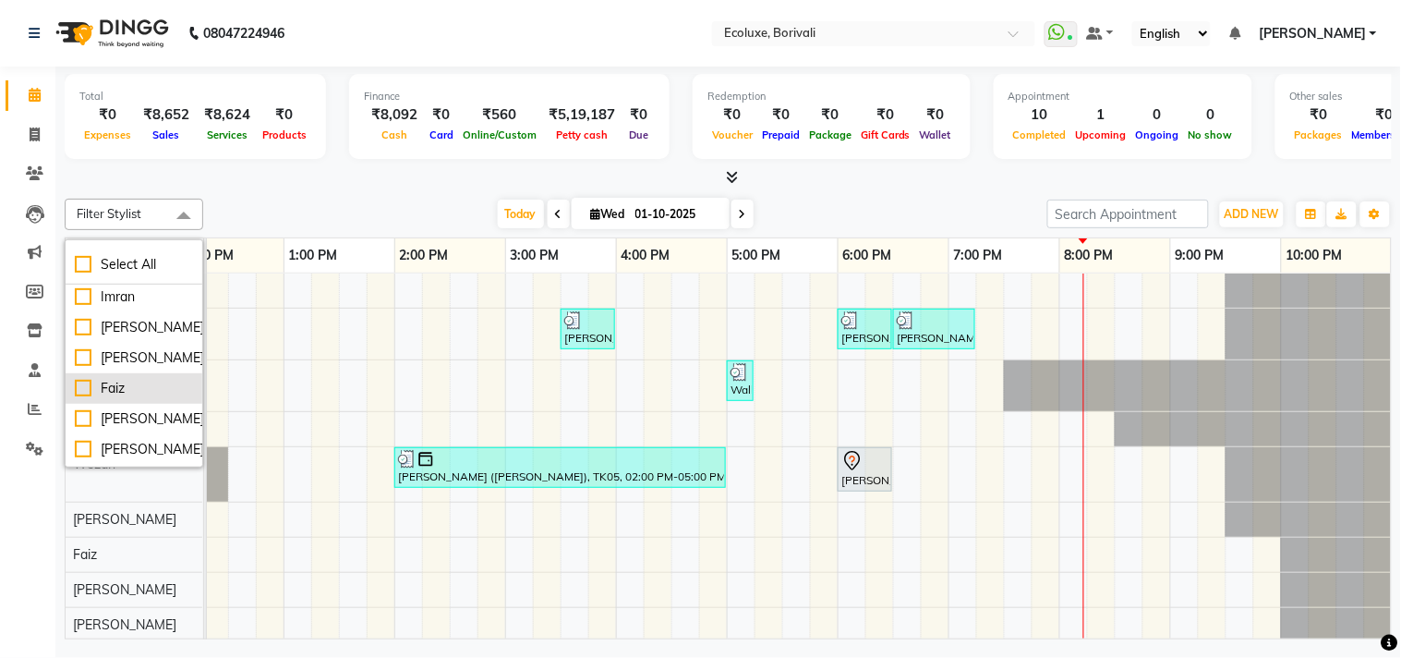
scroll to position [0, 0]
click at [84, 297] on div "Imran" at bounding box center [134, 299] width 118 height 19
checkbox input "true"
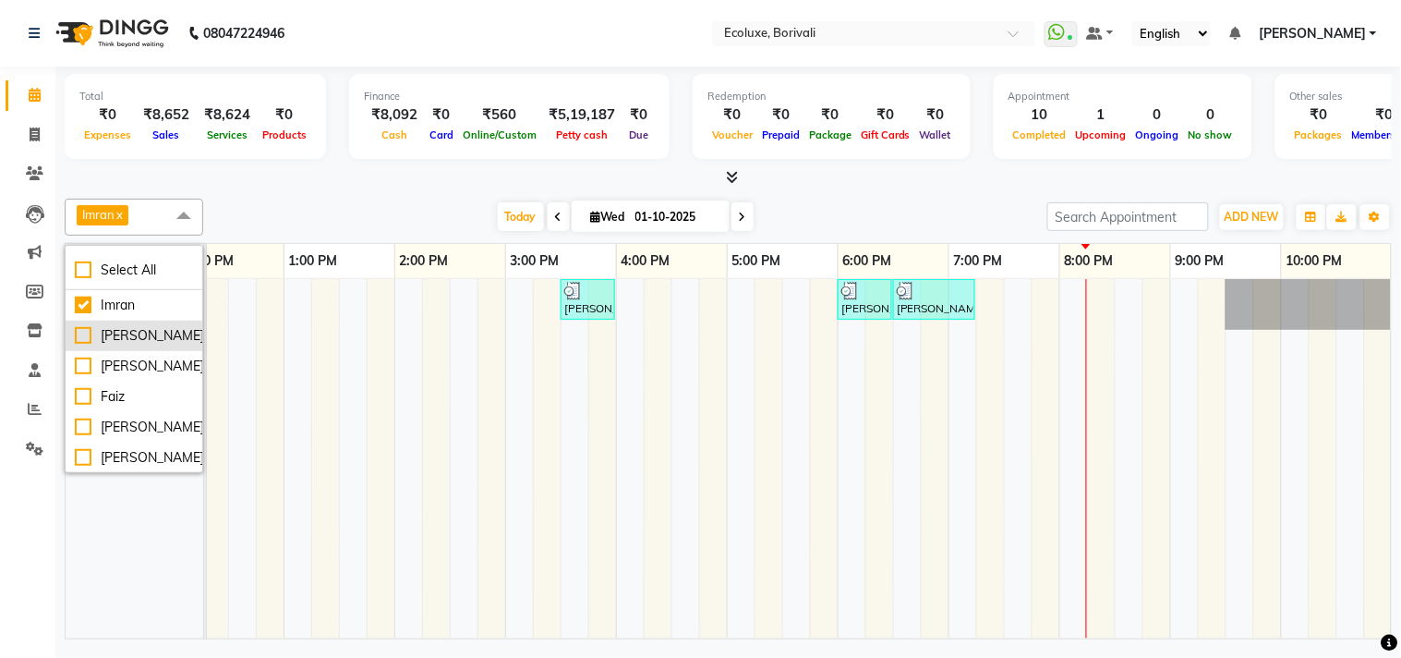
click at [85, 346] on div "[PERSON_NAME]" at bounding box center [134, 335] width 118 height 19
checkbox input "true"
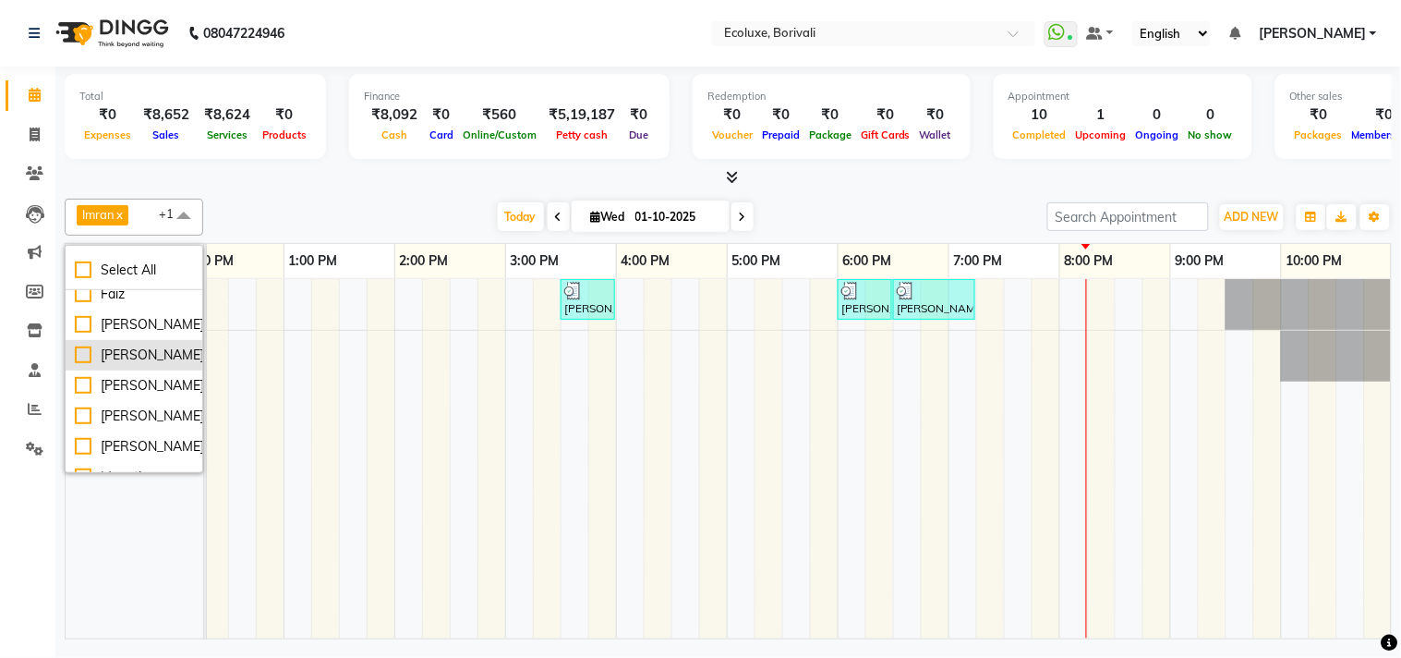
scroll to position [205, 0]
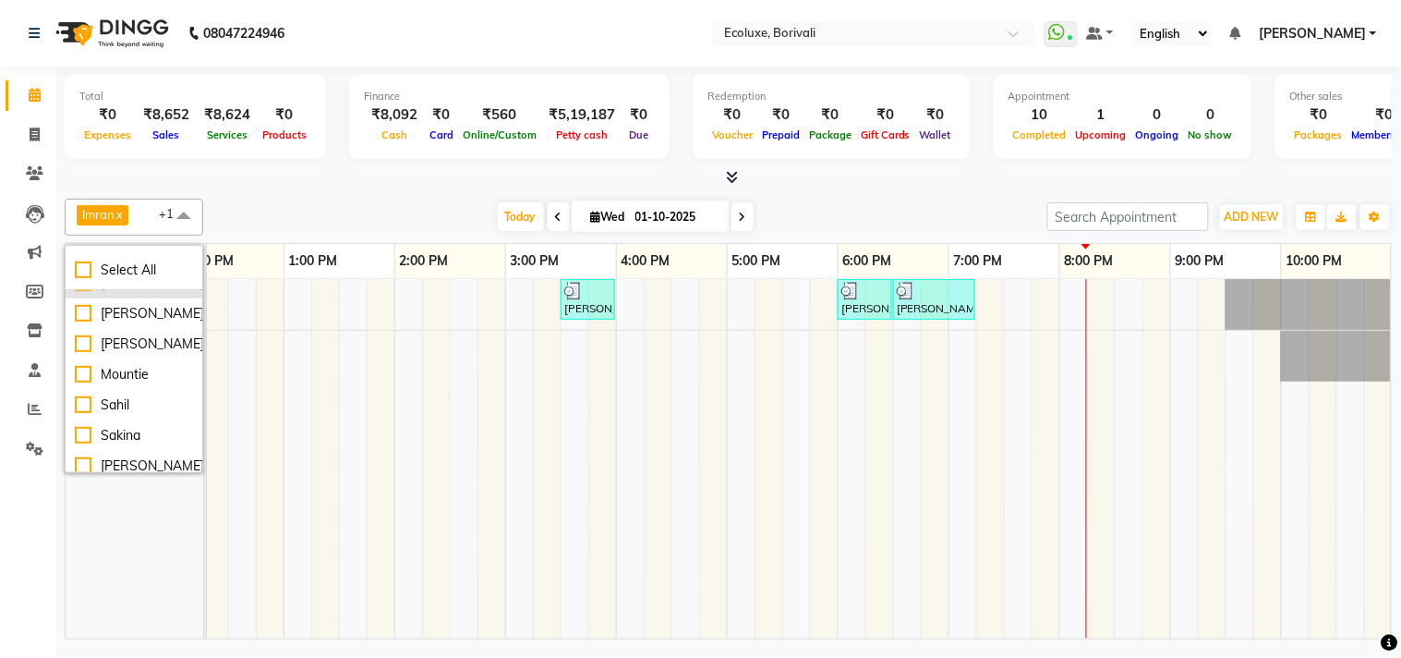
click at [84, 293] on div "[PERSON_NAME]" at bounding box center [134, 282] width 118 height 19
checkbox input "true"
click at [84, 323] on div "[PERSON_NAME]" at bounding box center [134, 313] width 118 height 19
checkbox input "true"
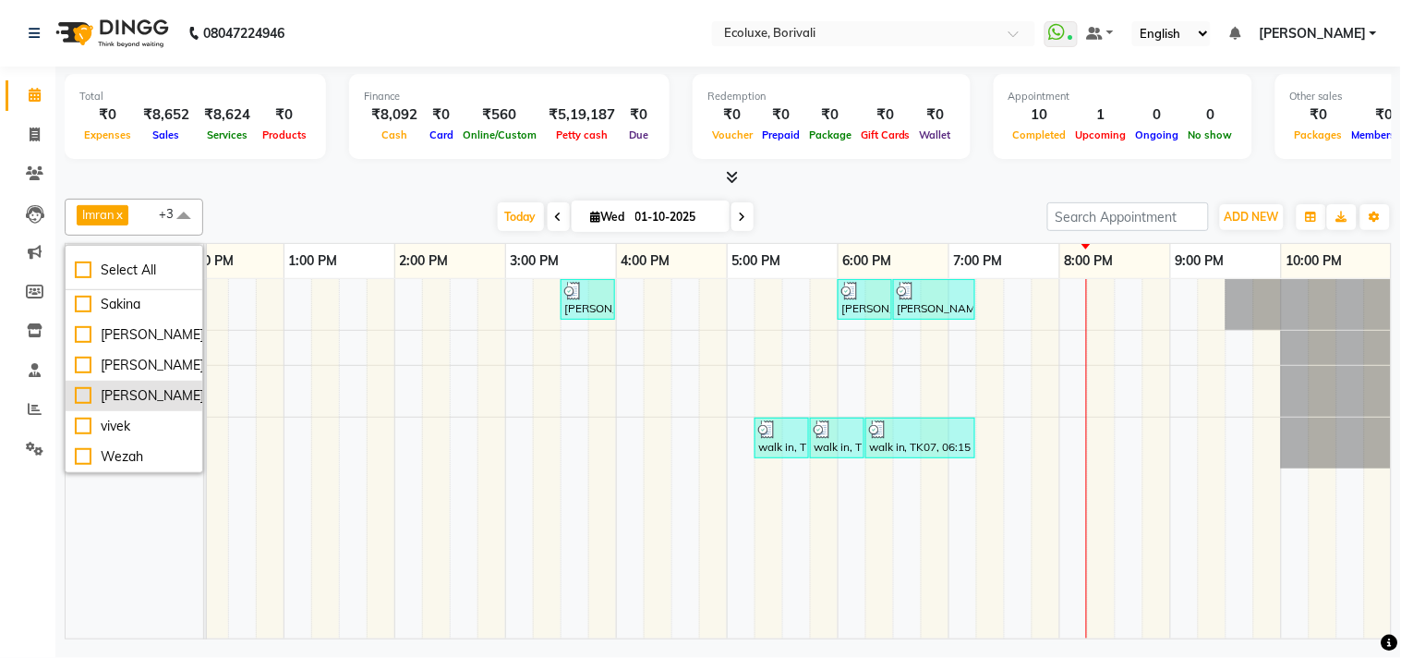
scroll to position [451, 0]
click at [79, 457] on div "Wezah" at bounding box center [134, 456] width 118 height 19
checkbox input "true"
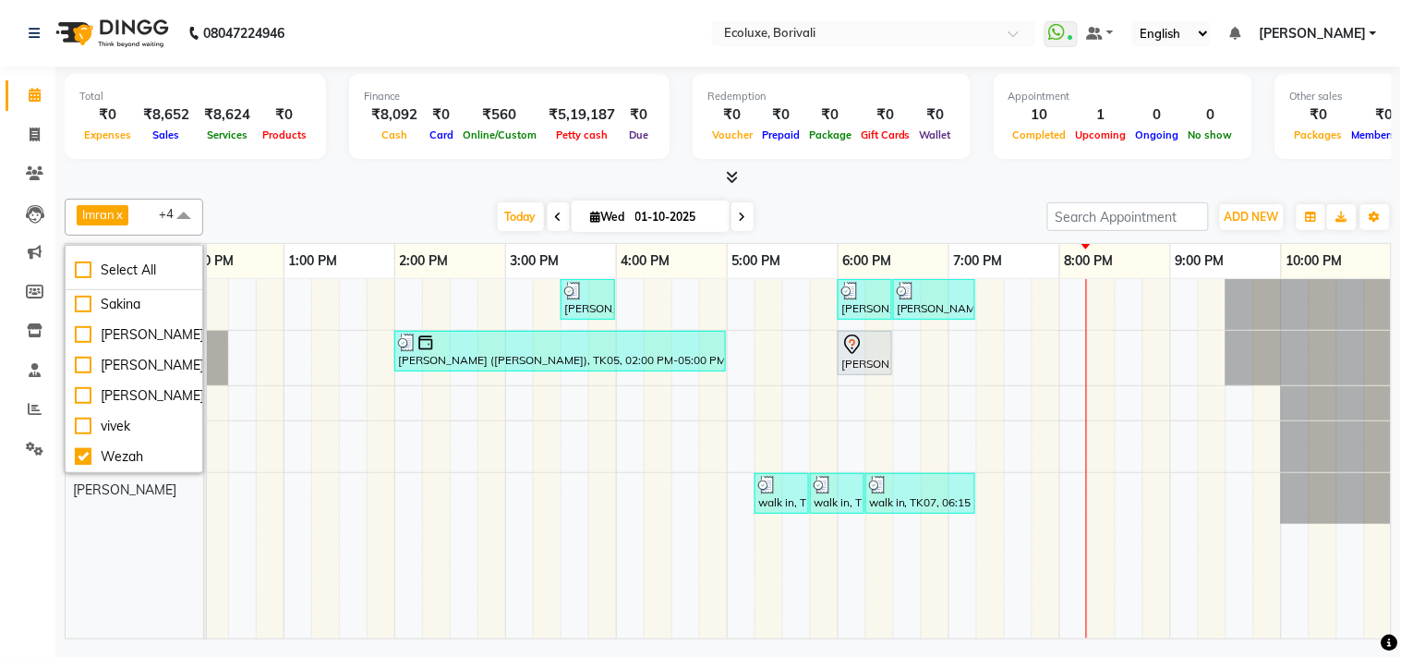
click at [0, 565] on div "Calendar Invoice Clients Leads Marketing Members Inventory Staff Reports Settin…" at bounding box center [124, 341] width 249 height 577
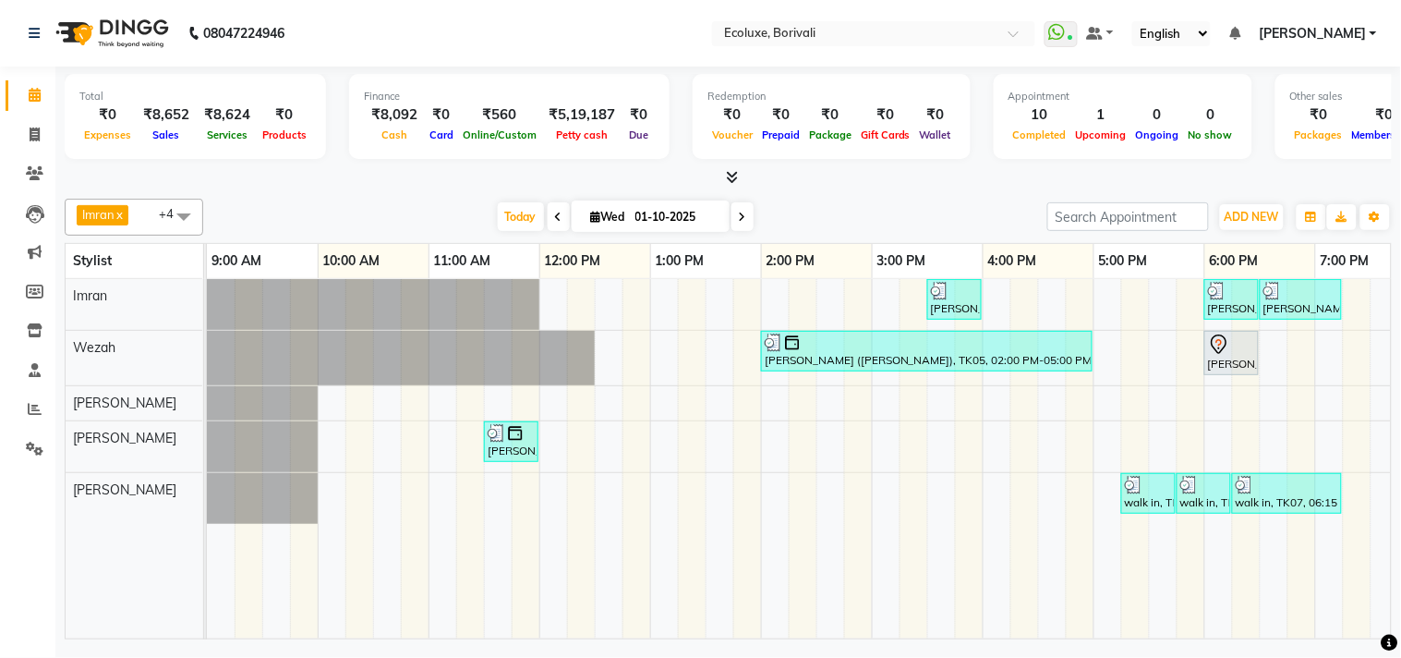
scroll to position [0, 367]
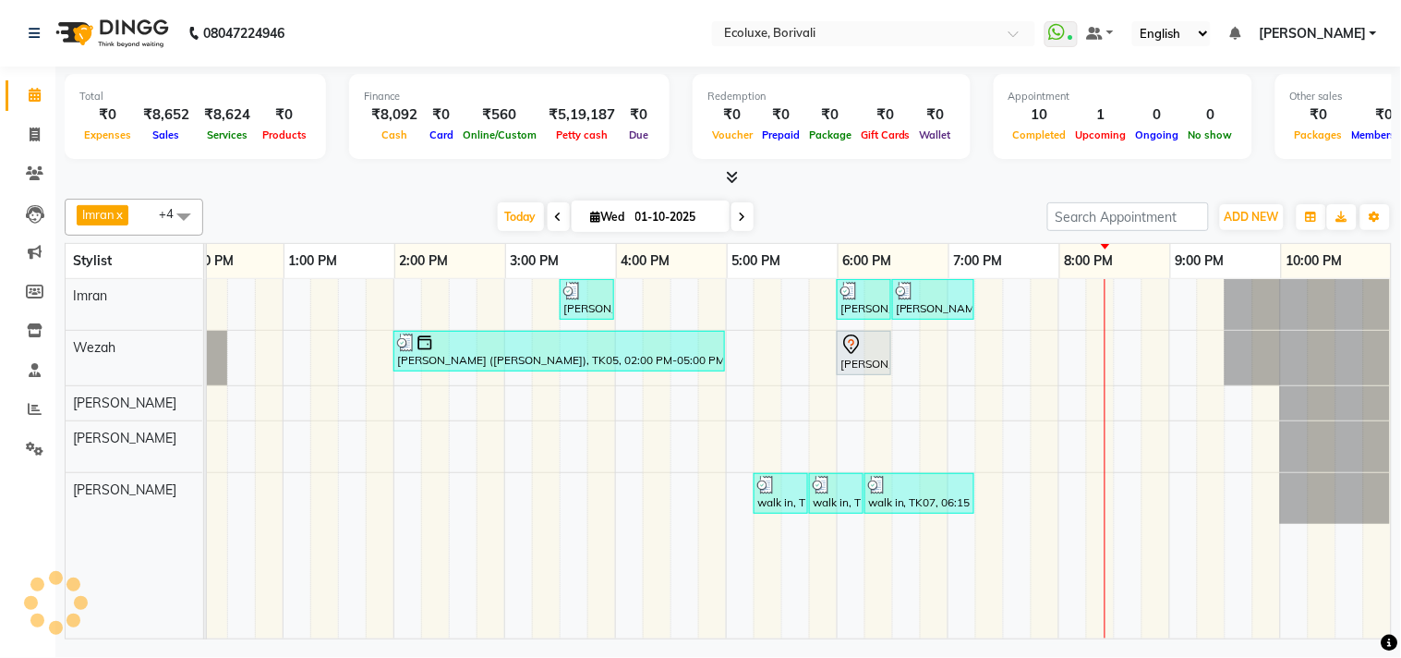
click at [739, 213] on icon at bounding box center [742, 217] width 7 height 11
type input "02-10-2025"
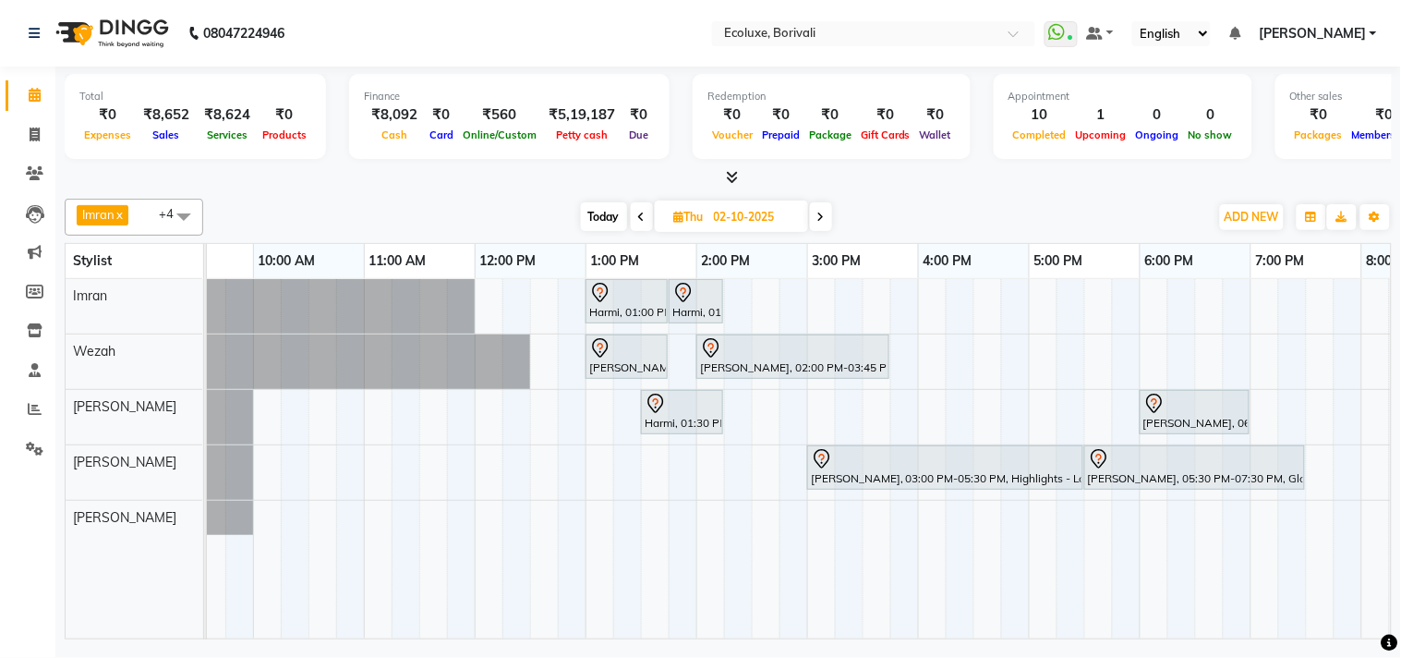
scroll to position [0, 61]
click at [185, 209] on span at bounding box center [183, 216] width 37 height 35
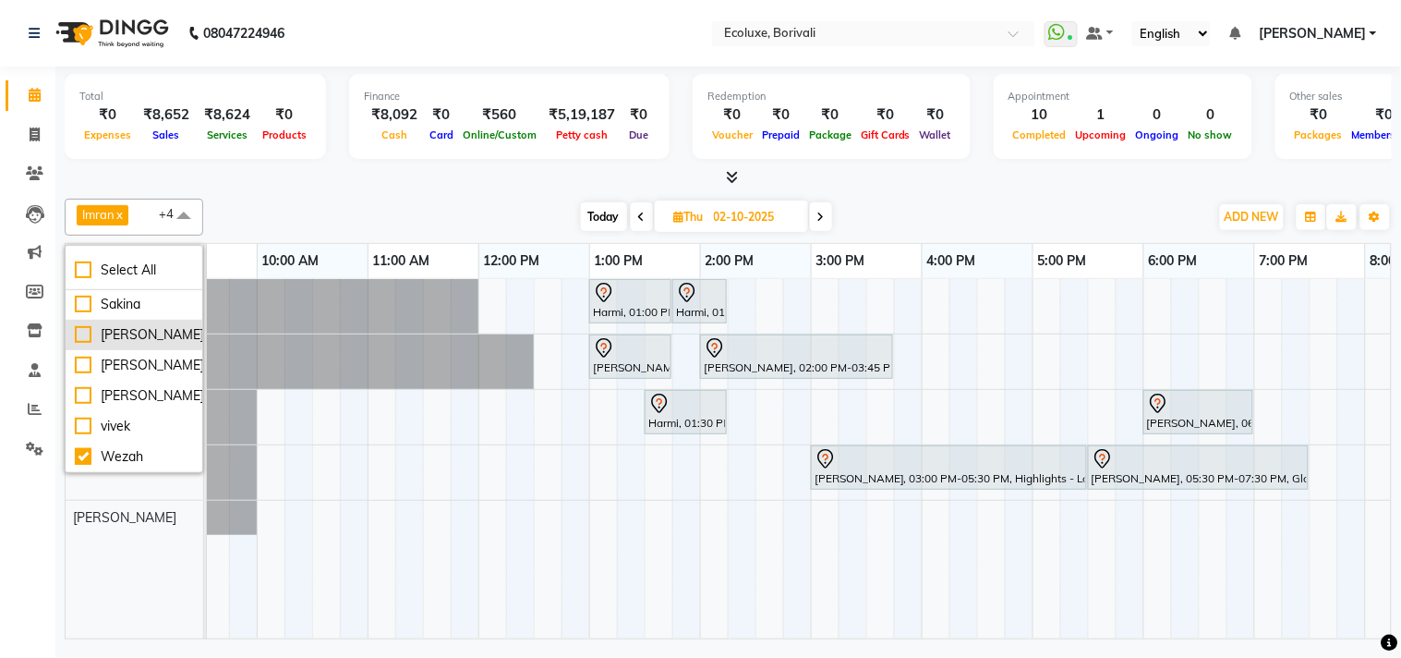
click at [83, 325] on div "[PERSON_NAME]" at bounding box center [134, 334] width 118 height 19
checkbox input "true"
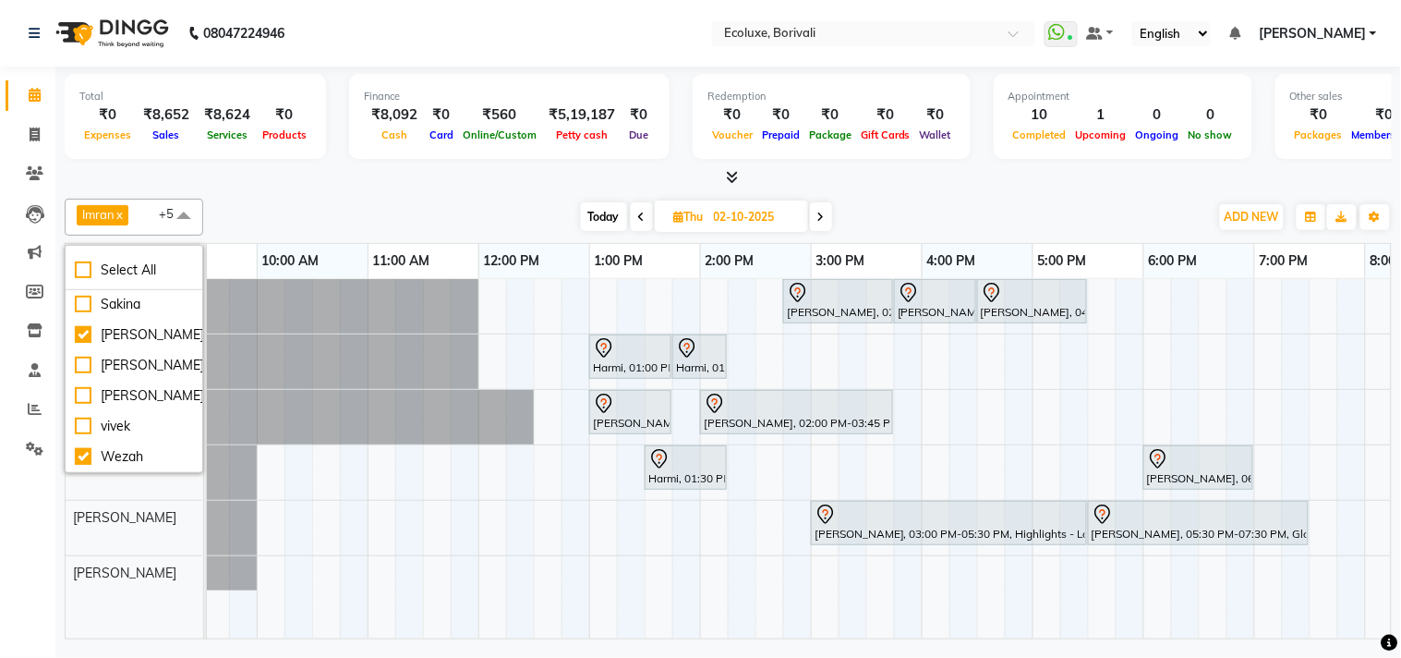
click at [467, 199] on div "Imran x [PERSON_NAME] x [PERSON_NAME] x [PERSON_NAME] x Wezah x [PERSON_NAME] x…" at bounding box center [729, 217] width 1328 height 37
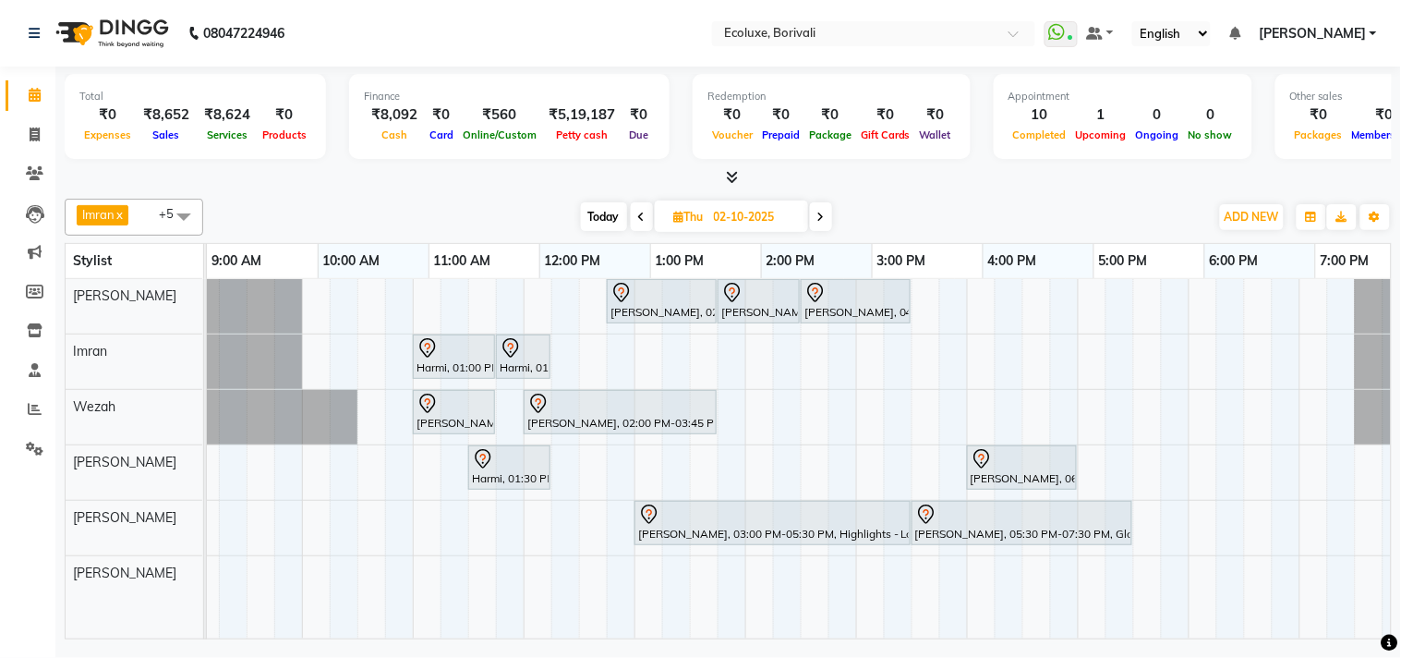
scroll to position [0, 0]
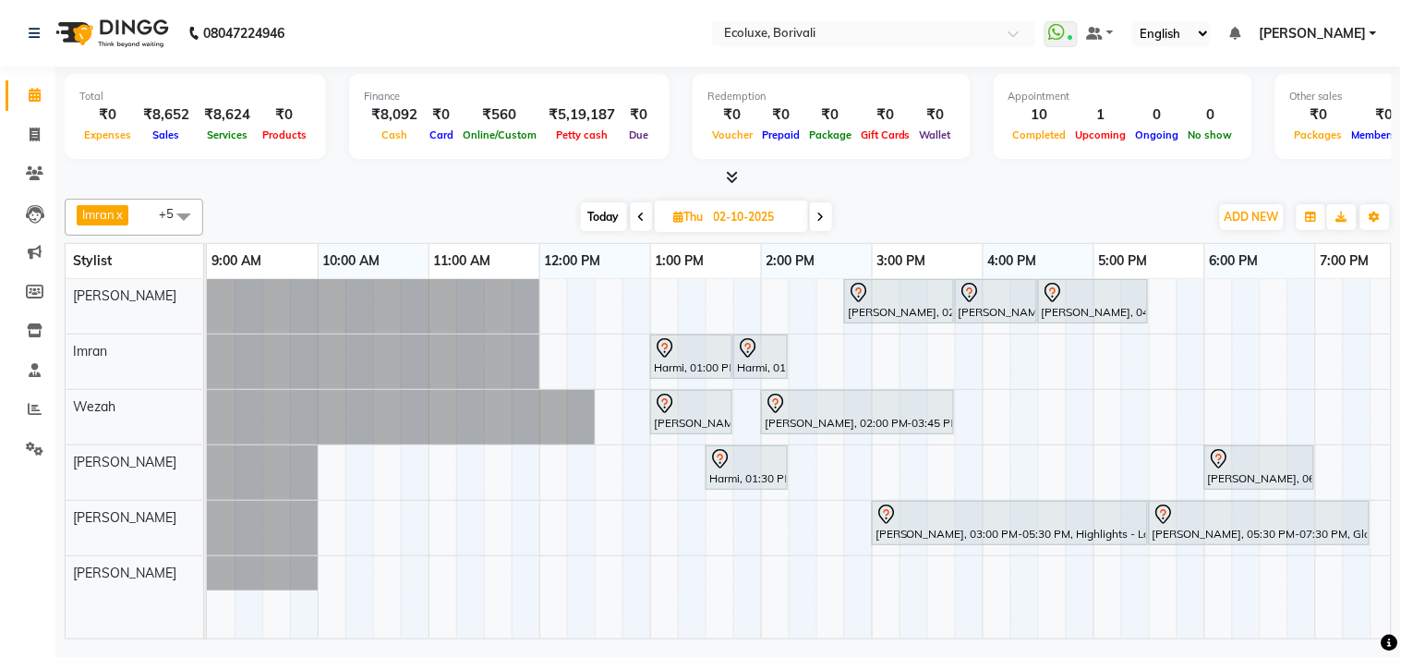
click at [611, 211] on span "Today" at bounding box center [604, 216] width 46 height 29
type input "01-10-2025"
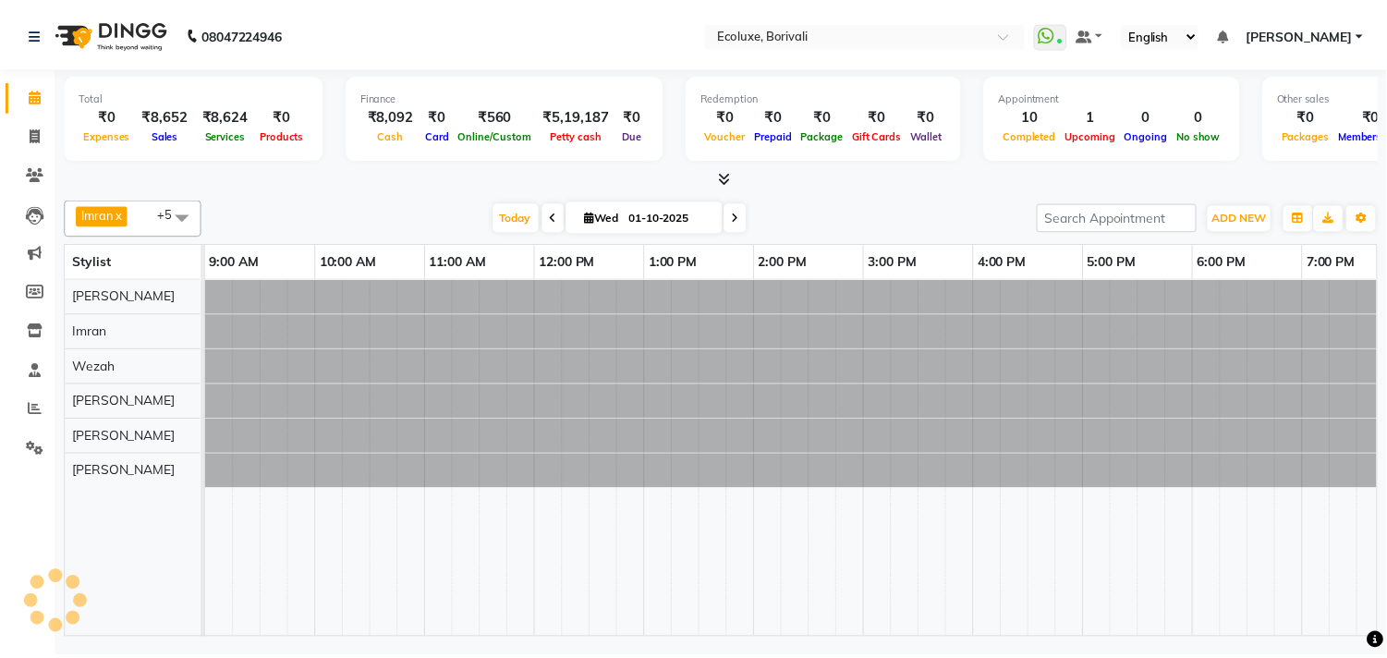
scroll to position [0, 367]
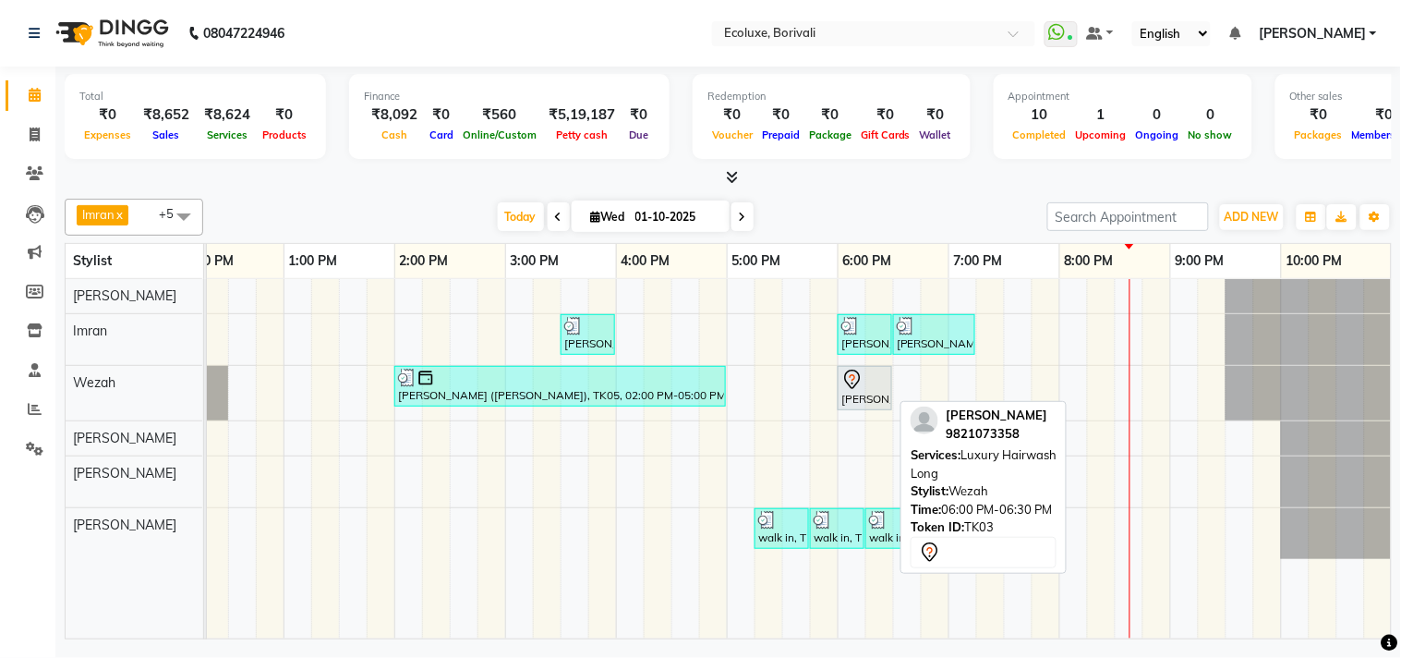
click at [860, 389] on icon at bounding box center [853, 380] width 22 height 22
select select "7"
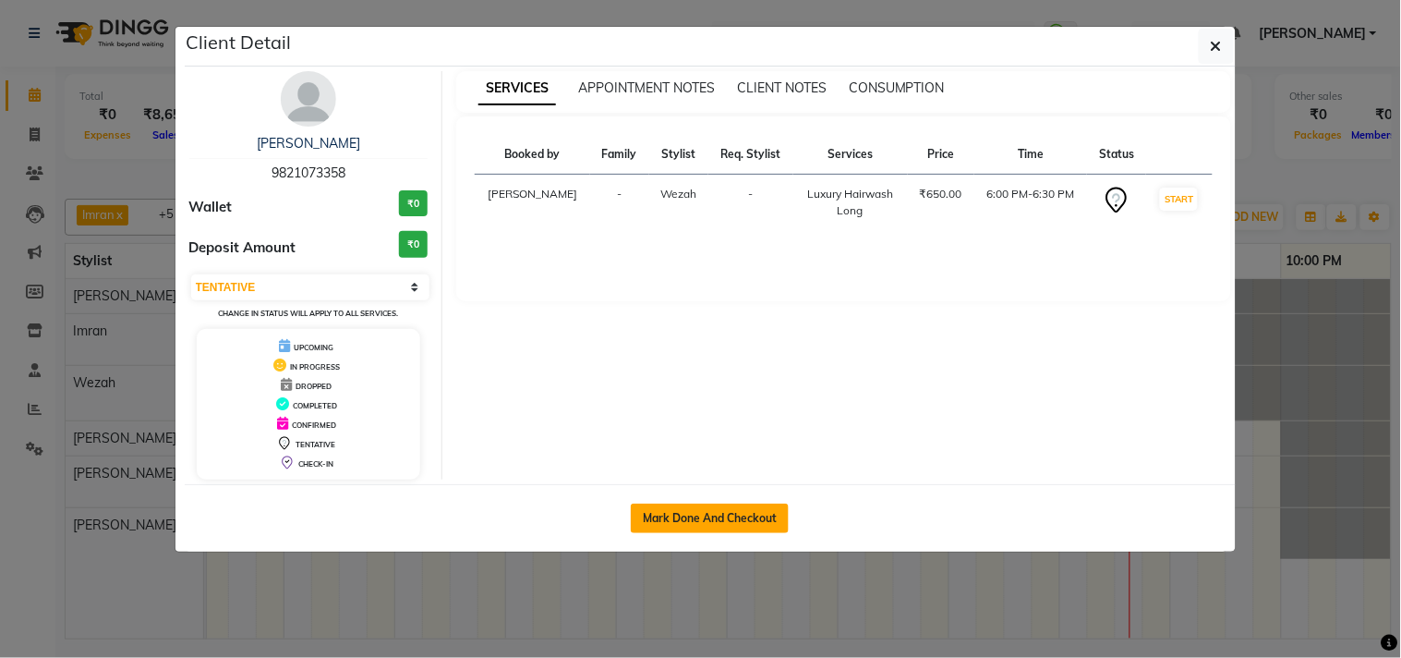
click at [712, 515] on button "Mark Done And Checkout" at bounding box center [710, 518] width 158 height 30
select select "5386"
select select "service"
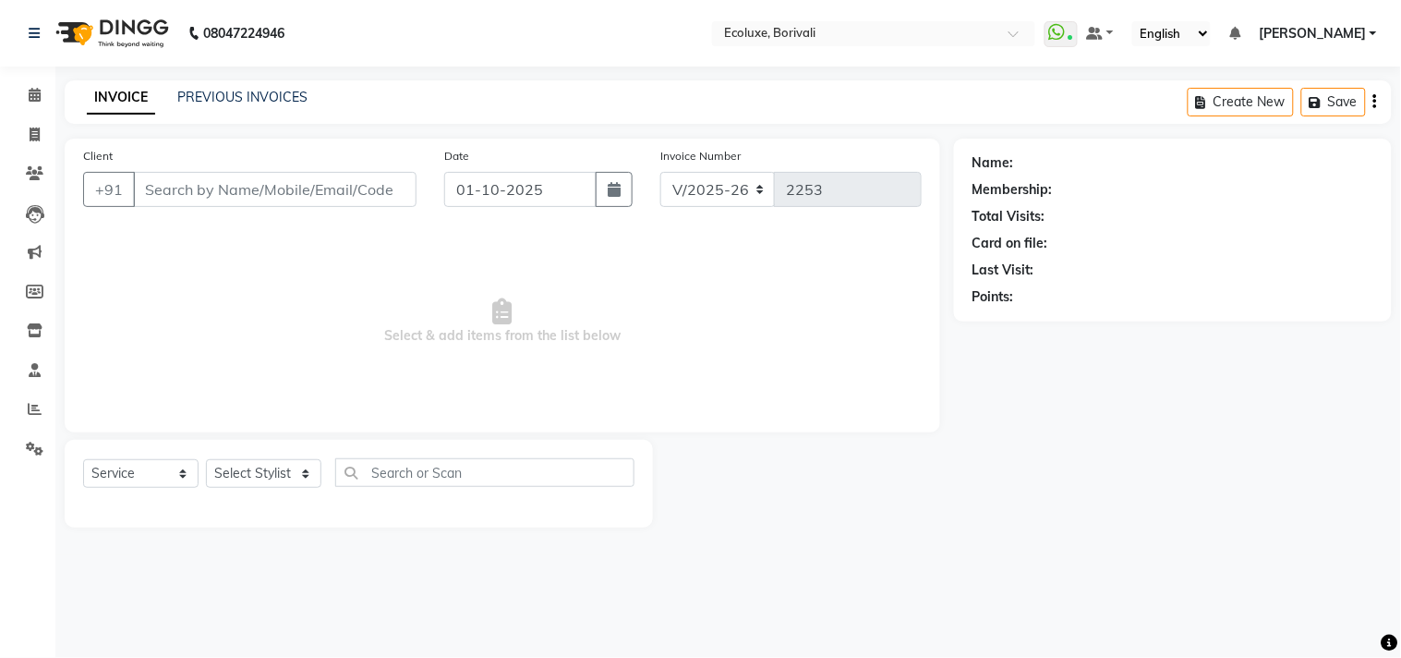
type input "9821073358"
select select "37822"
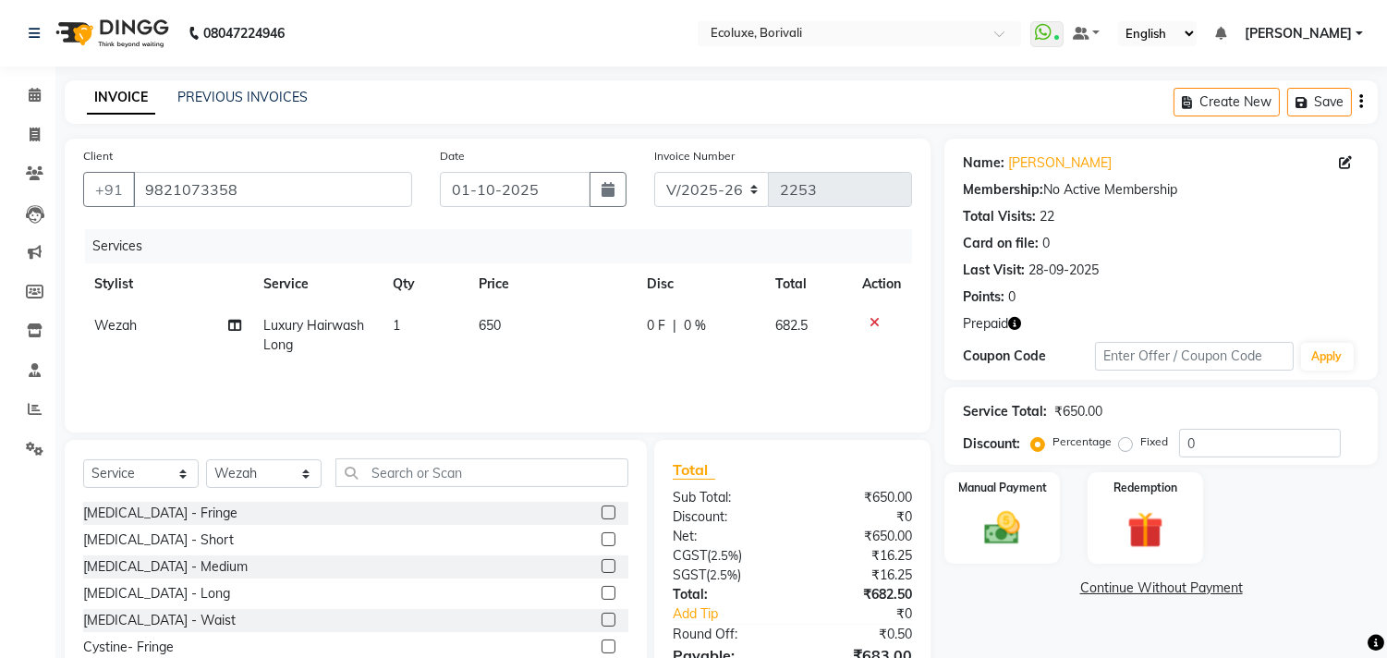
click at [1362, 102] on icon "button" at bounding box center [1361, 102] width 4 height 1
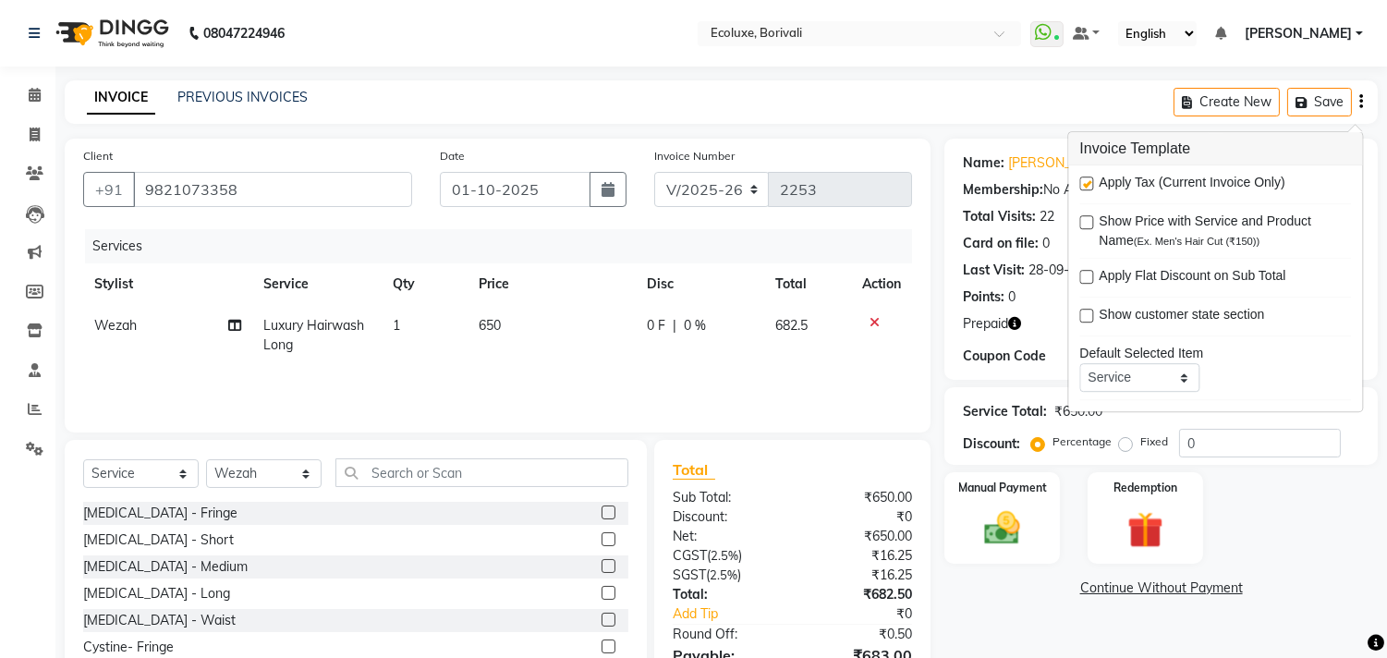
click at [1088, 181] on label at bounding box center [1086, 183] width 14 height 14
click at [1088, 181] on input "checkbox" at bounding box center [1085, 184] width 12 height 12
checkbox input "false"
click at [952, 146] on div "Name: [PERSON_NAME] Membership: No Active Membership Total Visits: 22 Card on f…" at bounding box center [1160, 259] width 433 height 241
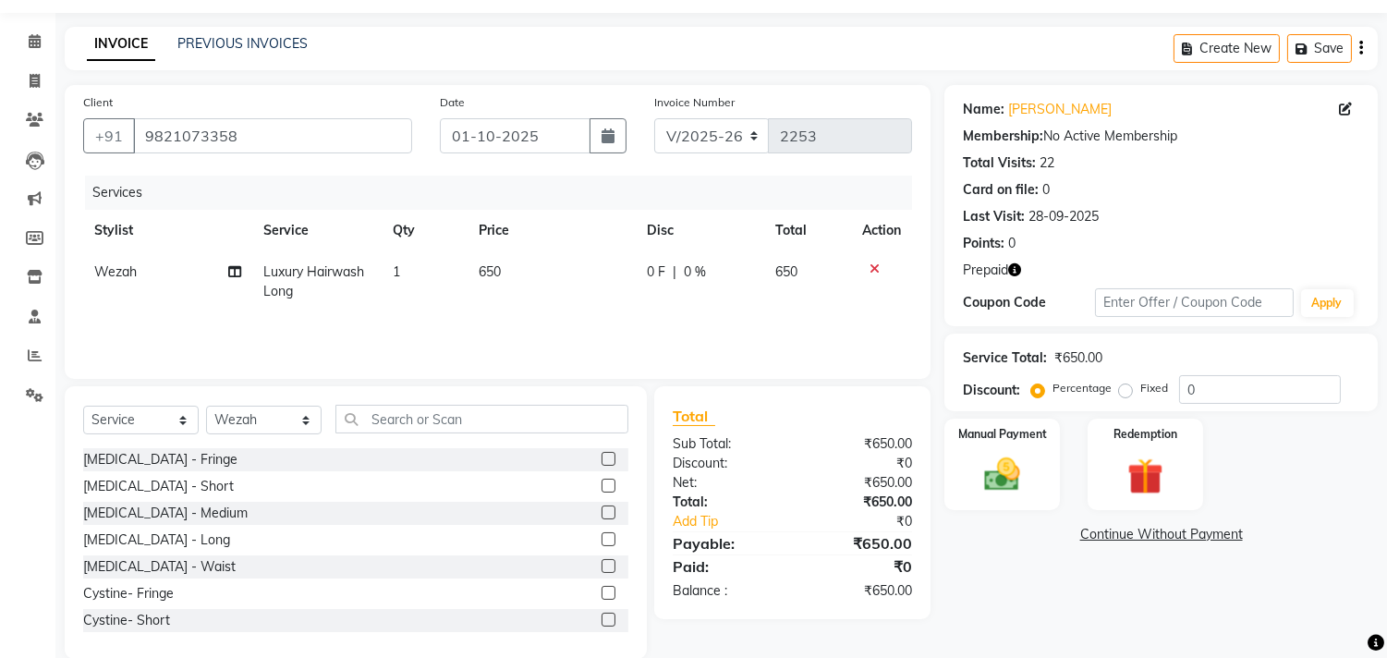
scroll to position [81, 0]
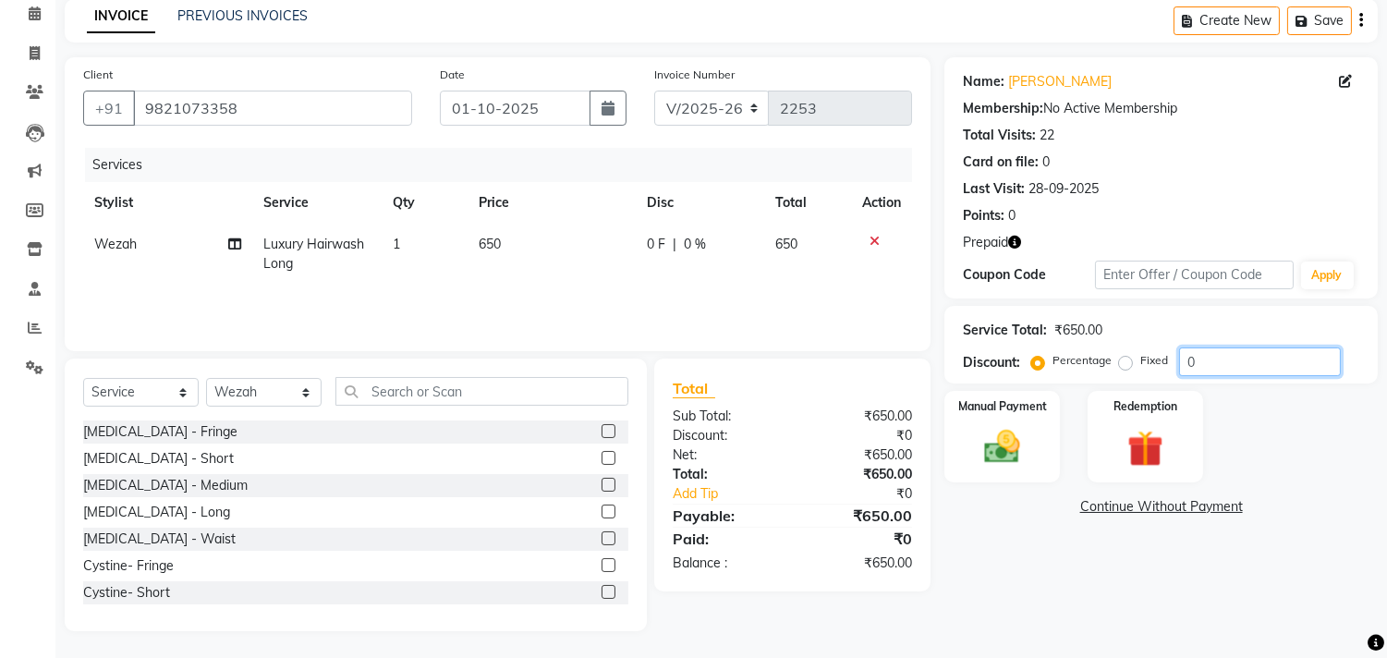
drag, startPoint x: 1197, startPoint y: 357, endPoint x: 1183, endPoint y: 356, distance: 14.8
click at [1183, 356] on input "0" at bounding box center [1260, 361] width 162 height 29
click at [1149, 111] on div "Membership: No Active Membership" at bounding box center [1161, 108] width 396 height 19
click at [1147, 441] on img at bounding box center [1144, 449] width 61 height 46
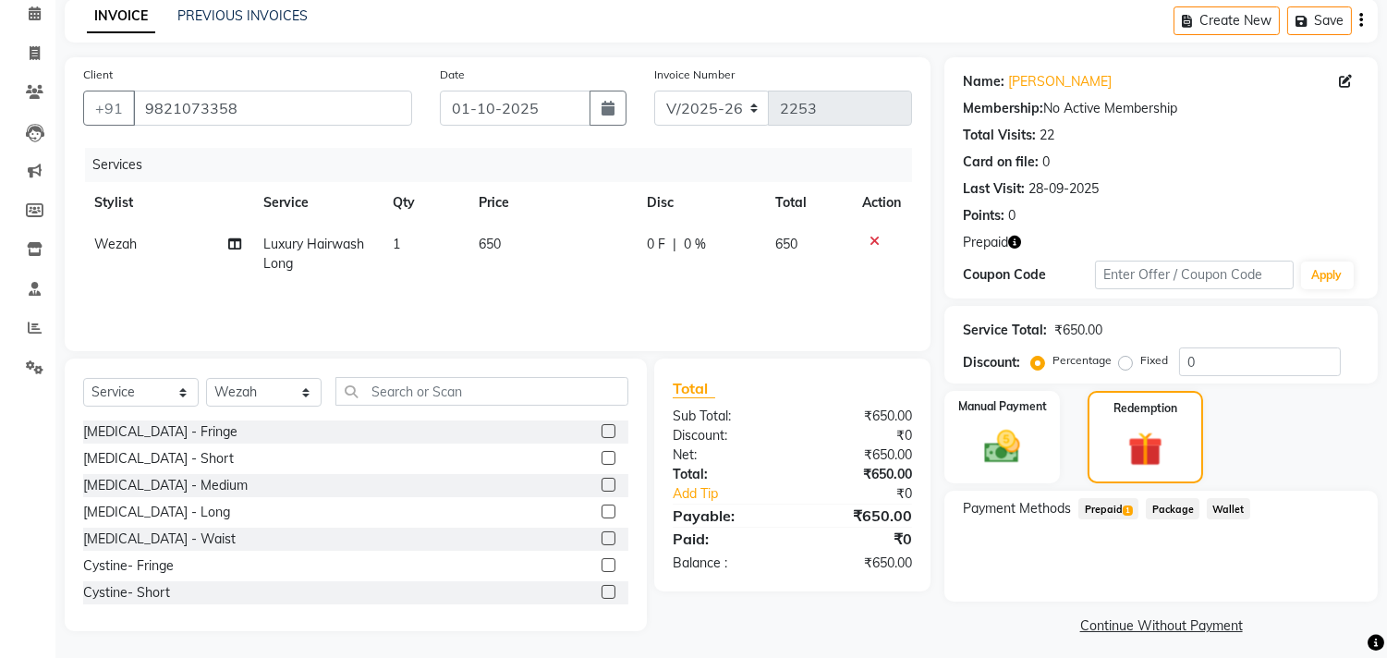
click at [1110, 511] on span "Prepaid 1" at bounding box center [1108, 508] width 60 height 21
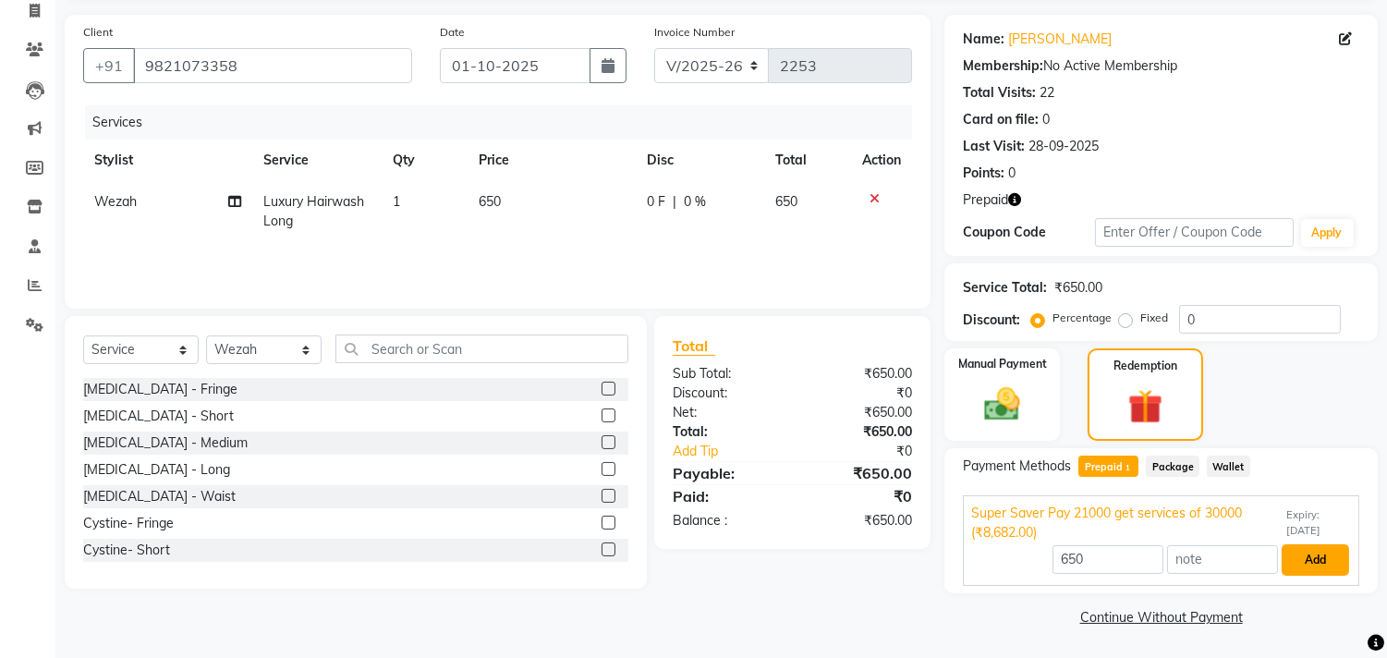
click at [1313, 559] on button "Add" at bounding box center [1314, 559] width 67 height 31
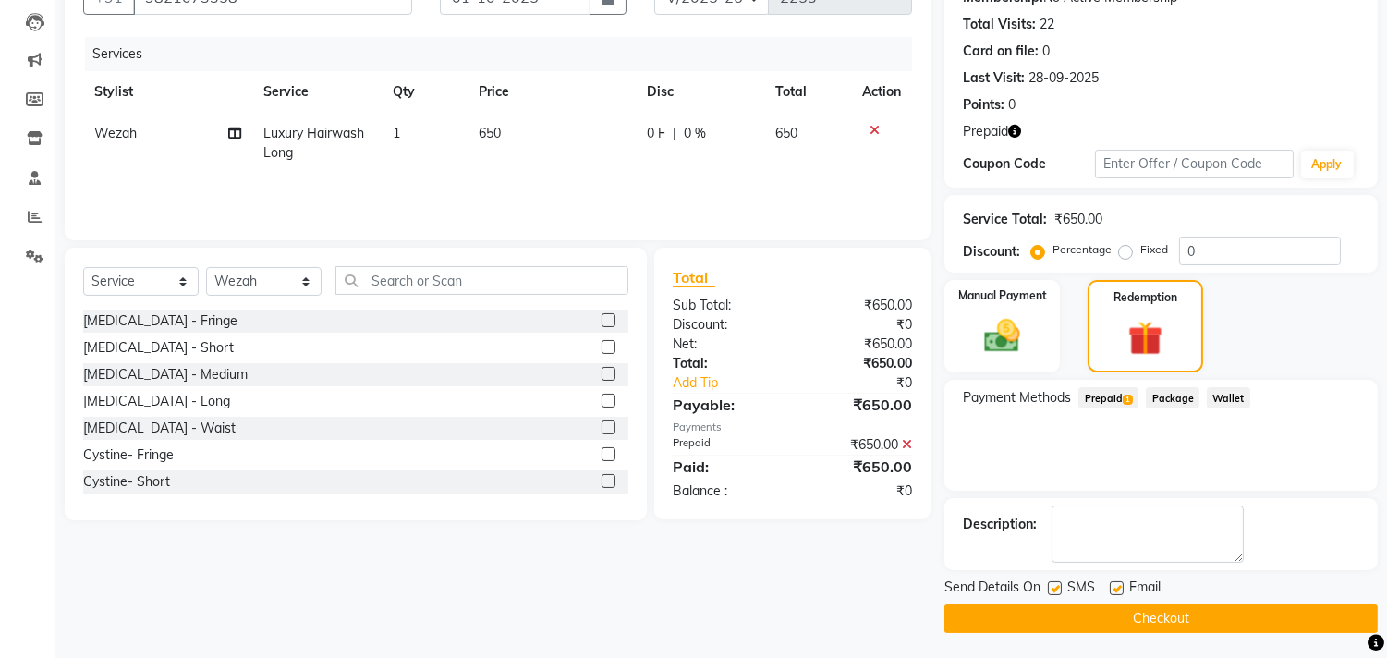
scroll to position [194, 0]
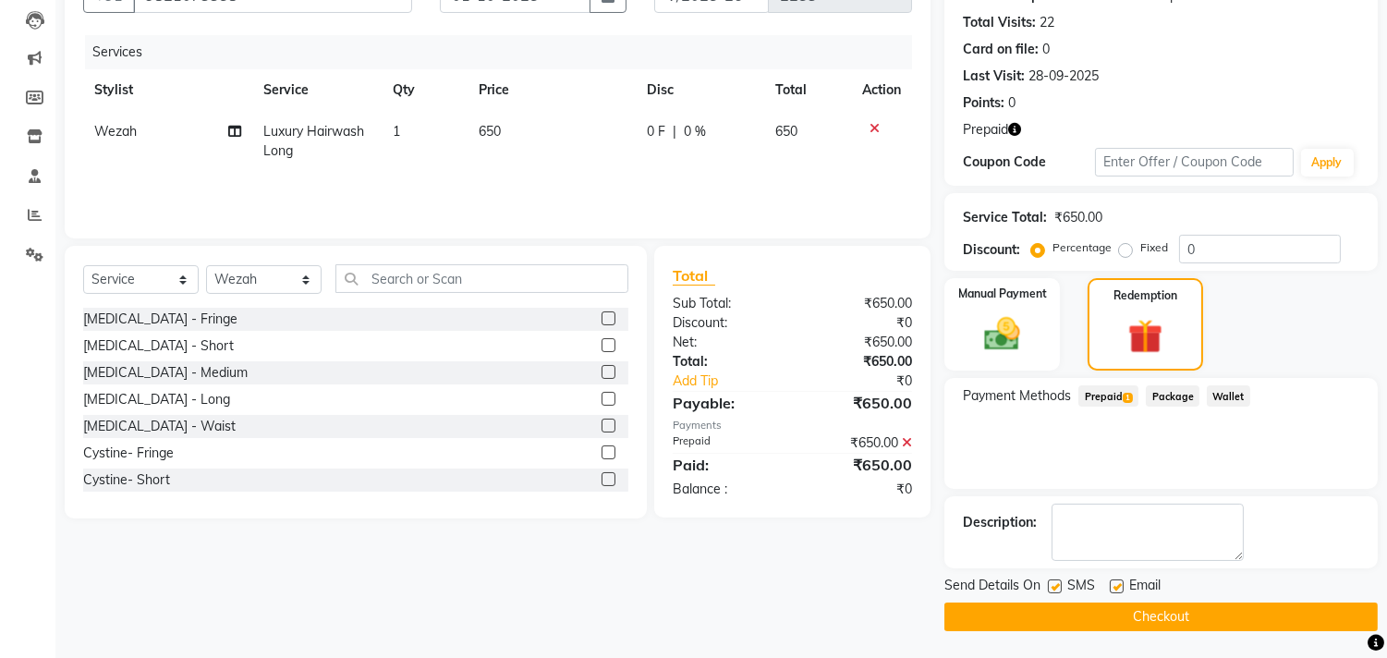
click at [1049, 580] on label at bounding box center [1055, 586] width 14 height 14
click at [1049, 581] on input "checkbox" at bounding box center [1054, 587] width 12 height 12
checkbox input "false"
click at [1136, 621] on button "Checkout" at bounding box center [1160, 616] width 433 height 29
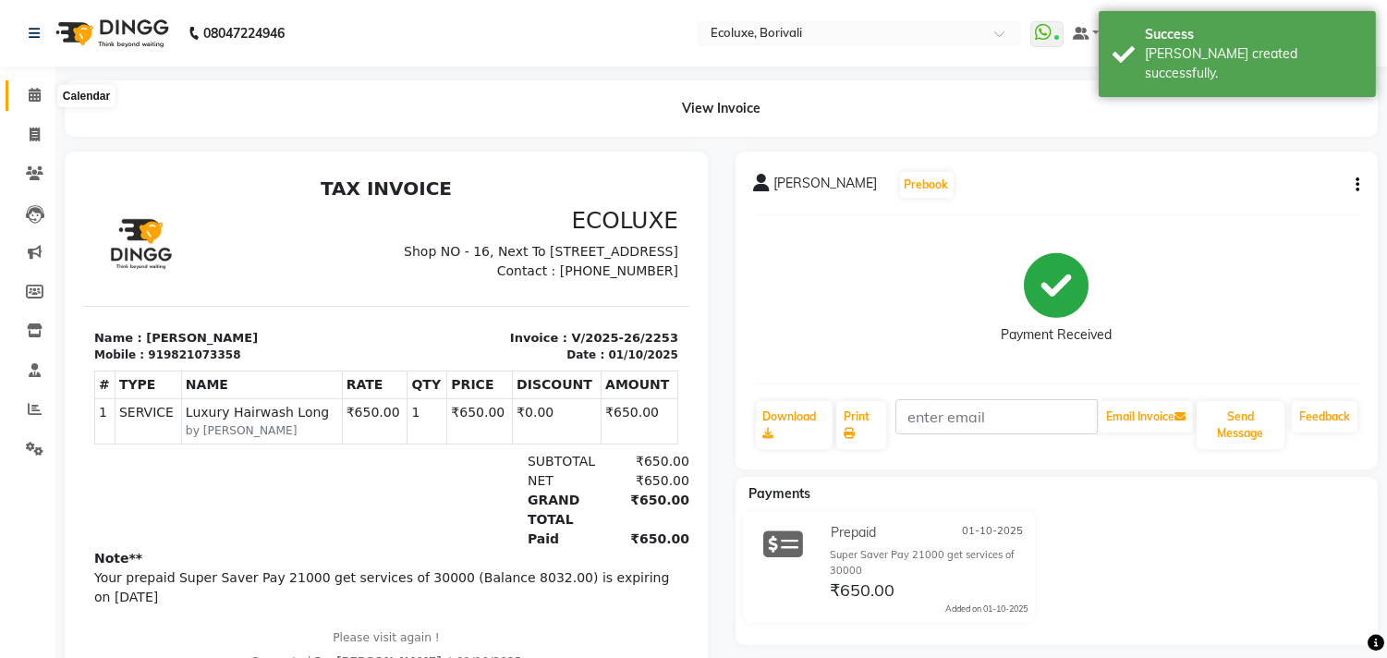
click at [23, 94] on span at bounding box center [34, 95] width 32 height 21
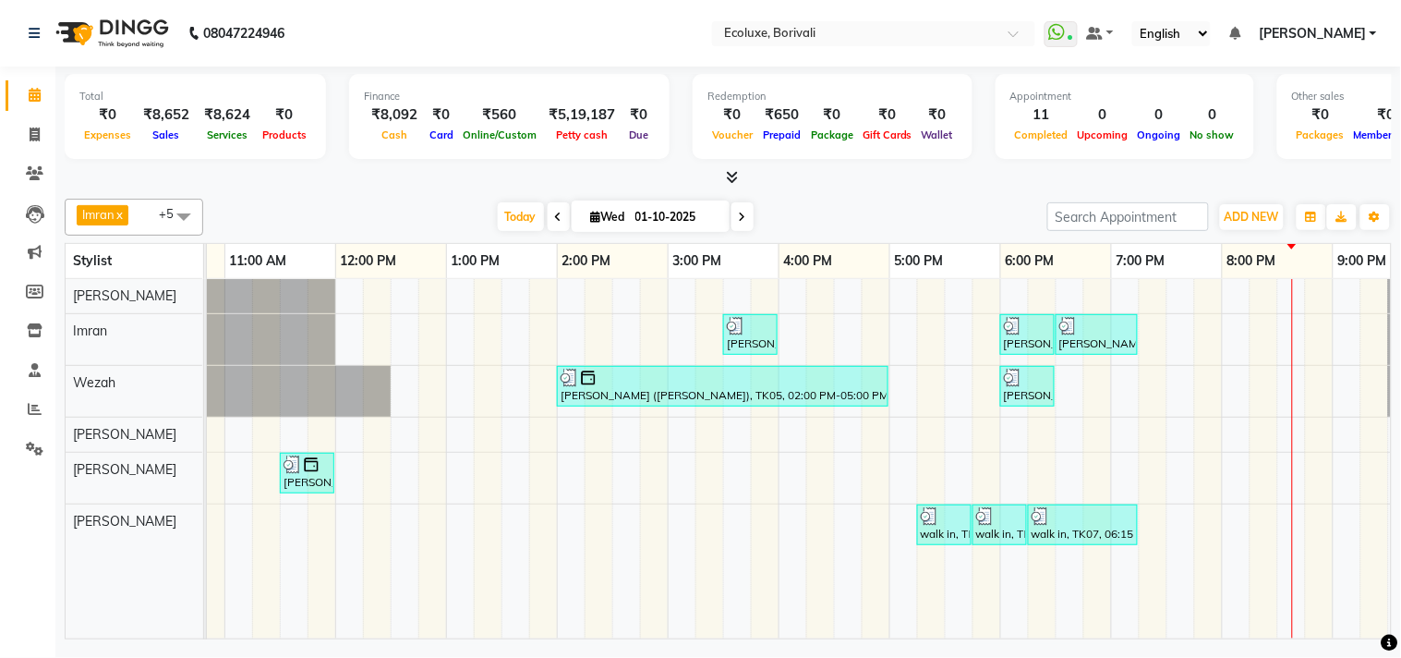
scroll to position [0, 367]
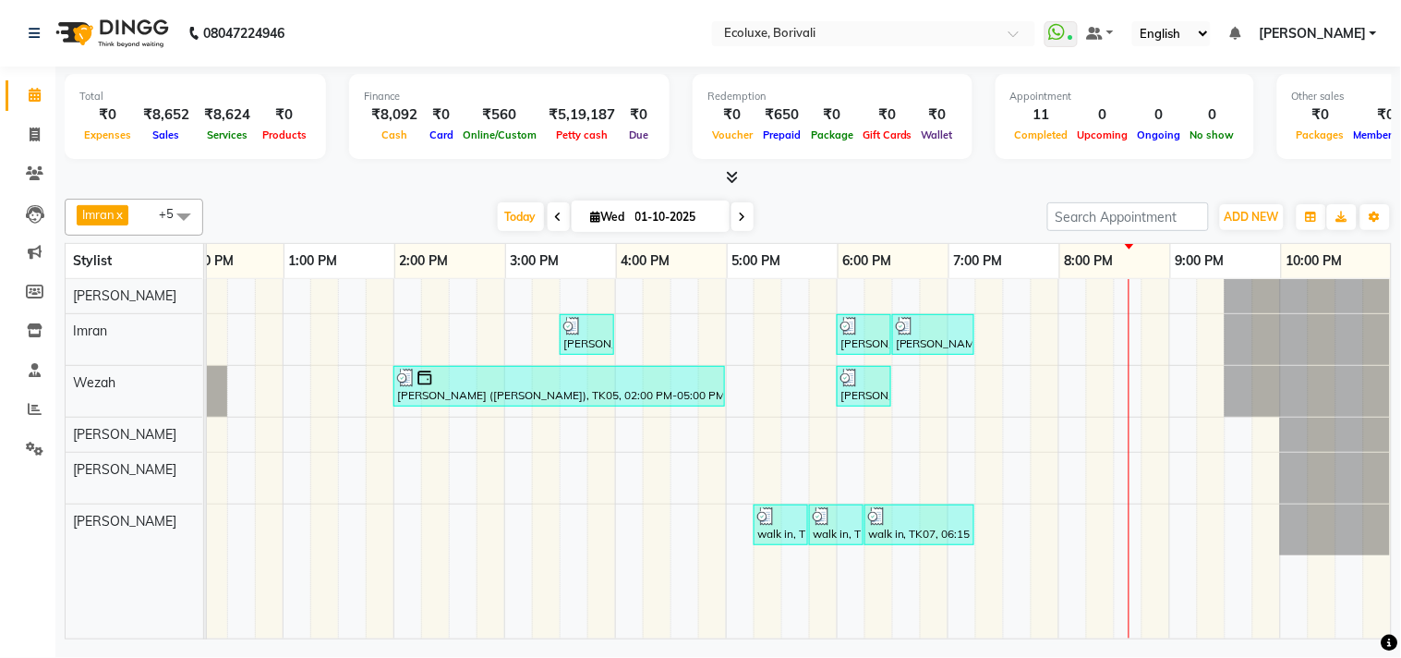
click at [242, 176] on div at bounding box center [729, 177] width 1328 height 19
click at [512, 209] on span "Today" at bounding box center [521, 216] width 46 height 29
click at [827, 195] on div "Imran x [PERSON_NAME] x [PERSON_NAME] x [PERSON_NAME] x Wezah x [PERSON_NAME] x…" at bounding box center [729, 415] width 1328 height 448
click at [739, 212] on icon at bounding box center [742, 217] width 7 height 11
type input "02-10-2025"
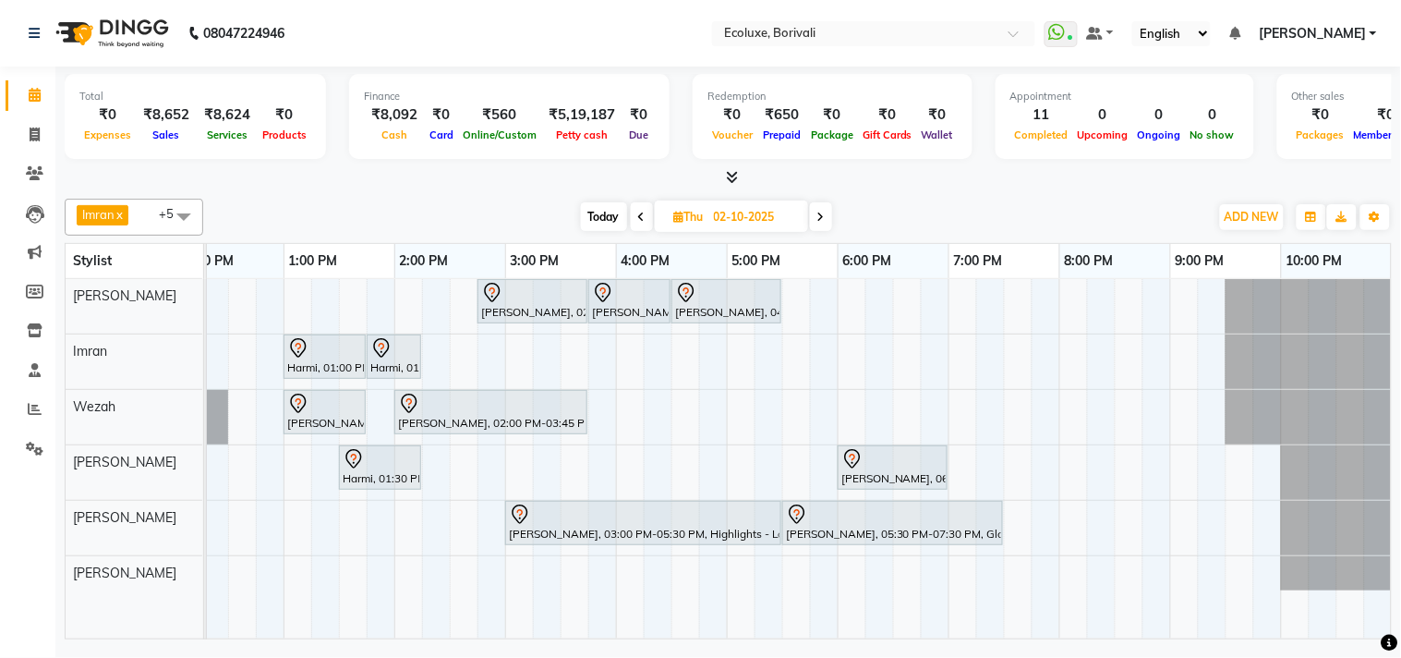
click at [906, 293] on div "[PERSON_NAME], 02:45 PM-03:45 PM, Hair Ritual's - Kerastase Fusio-Dose [PERSON_…" at bounding box center [616, 458] width 1552 height 359
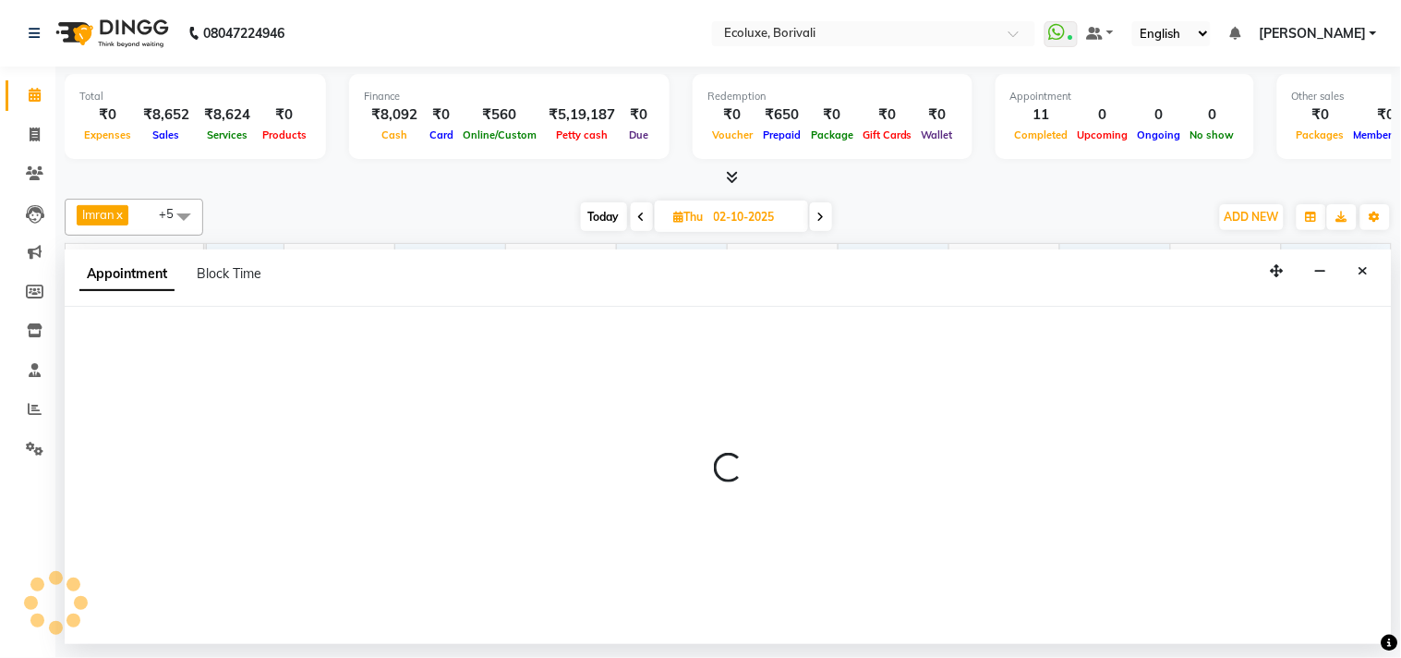
select select "35738"
select select "1110"
select select "tentative"
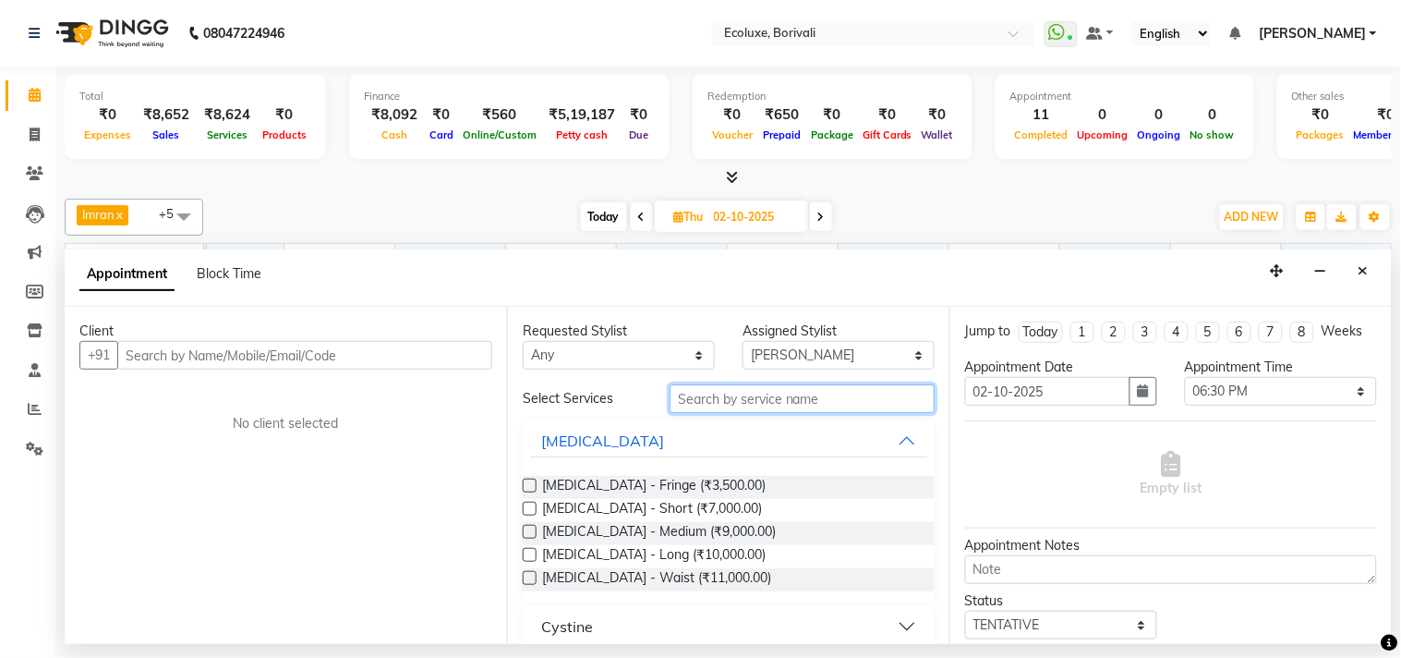
click at [734, 397] on input "text" at bounding box center [802, 398] width 265 height 29
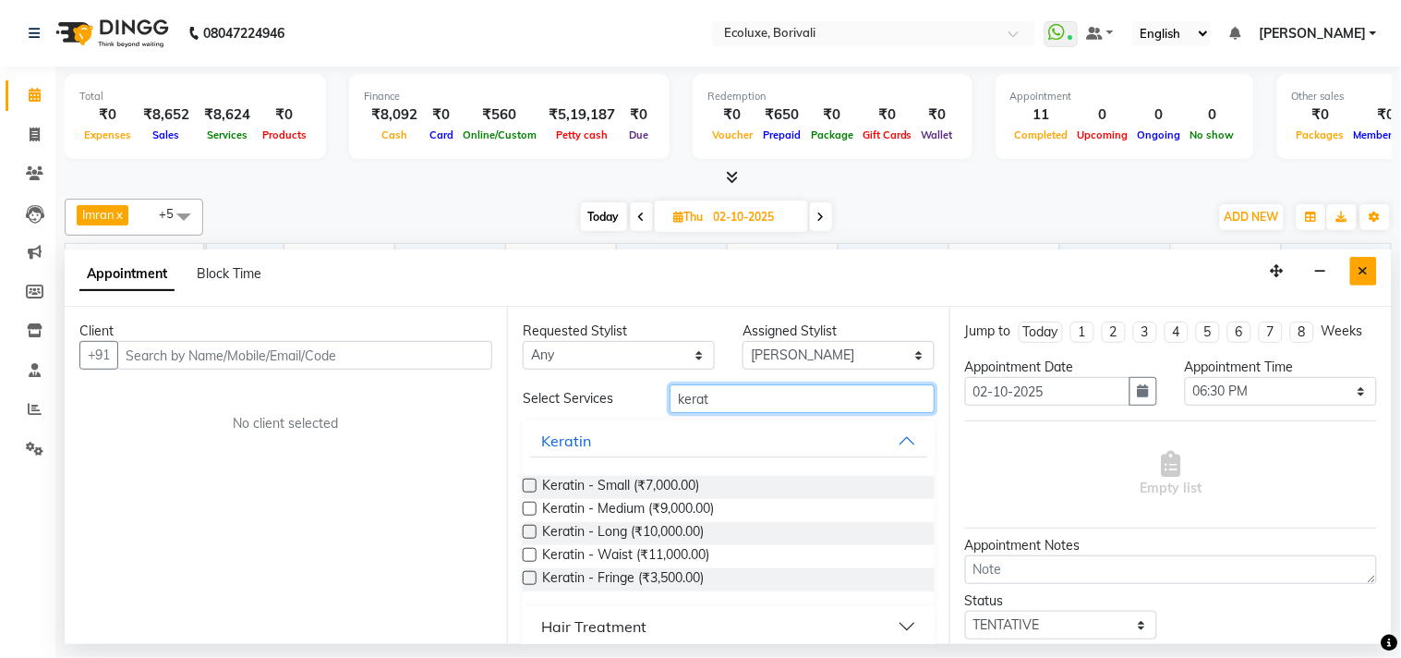
type input "kerat"
click at [1368, 272] on icon "Close" at bounding box center [1364, 270] width 10 height 13
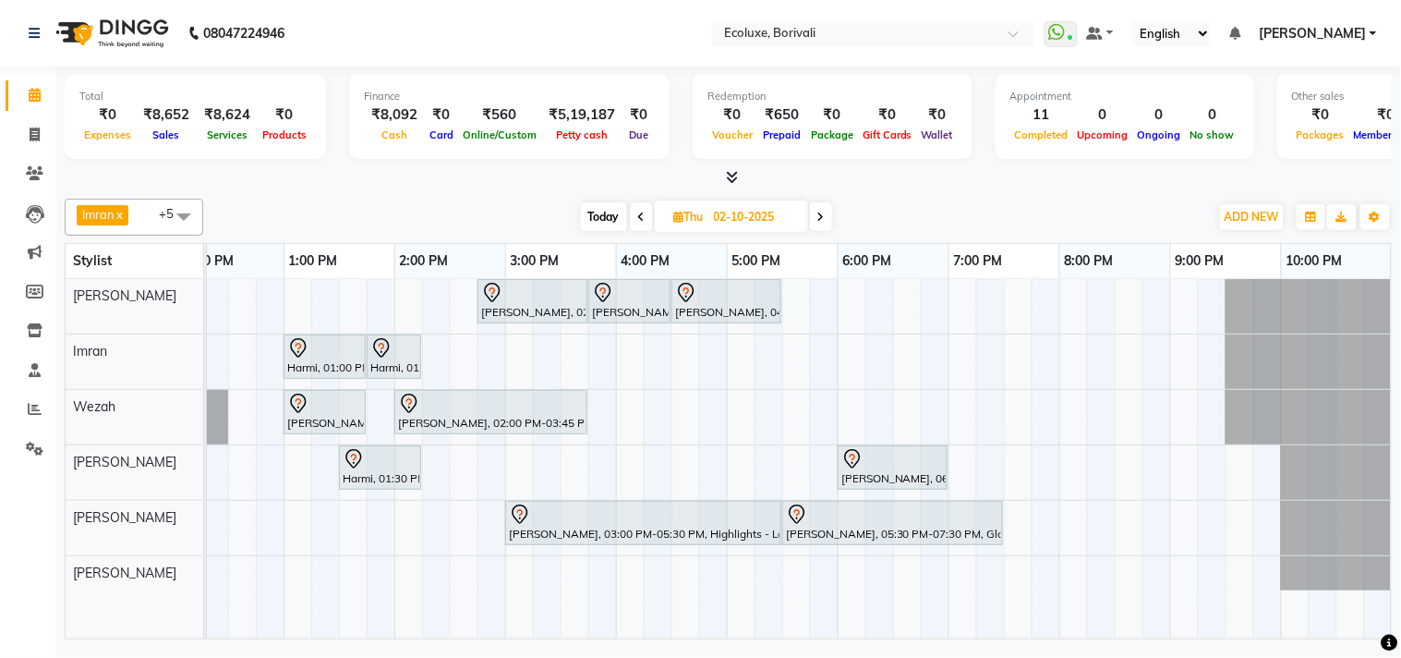
drag, startPoint x: 963, startPoint y: 187, endPoint x: 903, endPoint y: 330, distance: 155.3
click at [964, 187] on div at bounding box center [729, 177] width 1328 height 19
click at [619, 204] on span "Today" at bounding box center [604, 216] width 46 height 29
type input "01-10-2025"
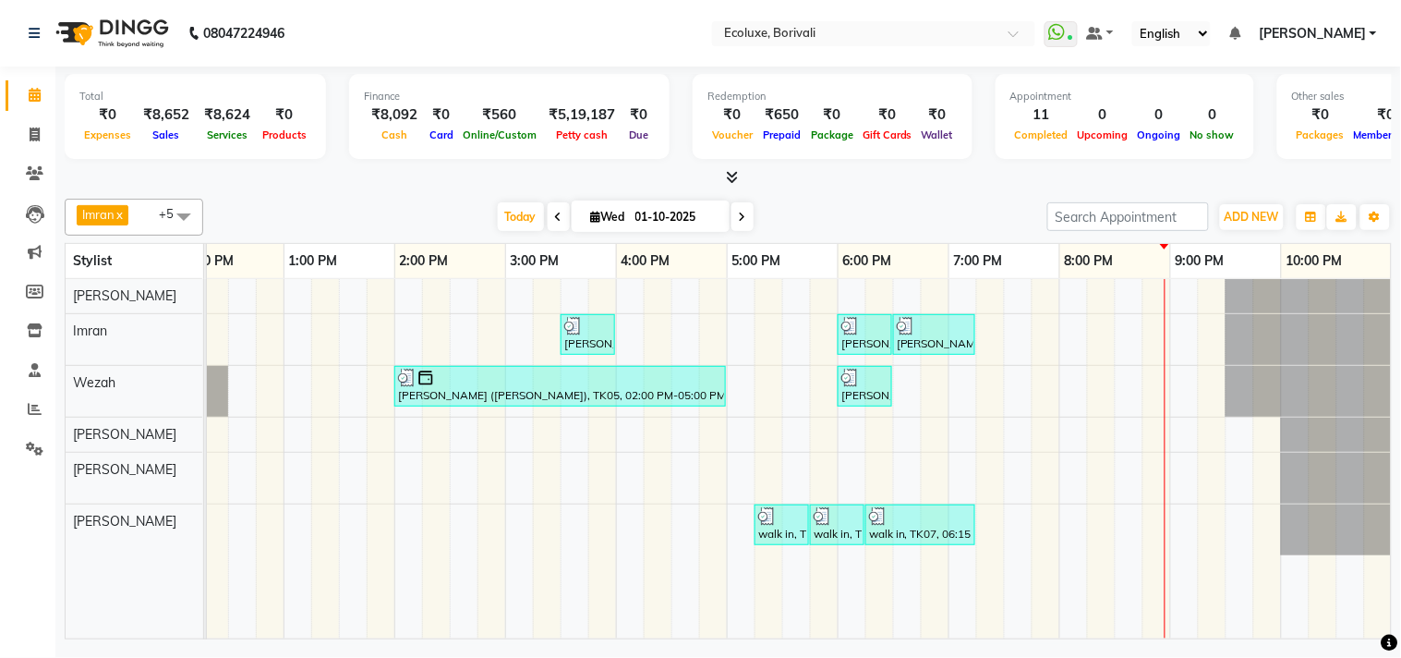
click at [447, 207] on div "[DATE] [DATE]" at bounding box center [625, 217] width 826 height 28
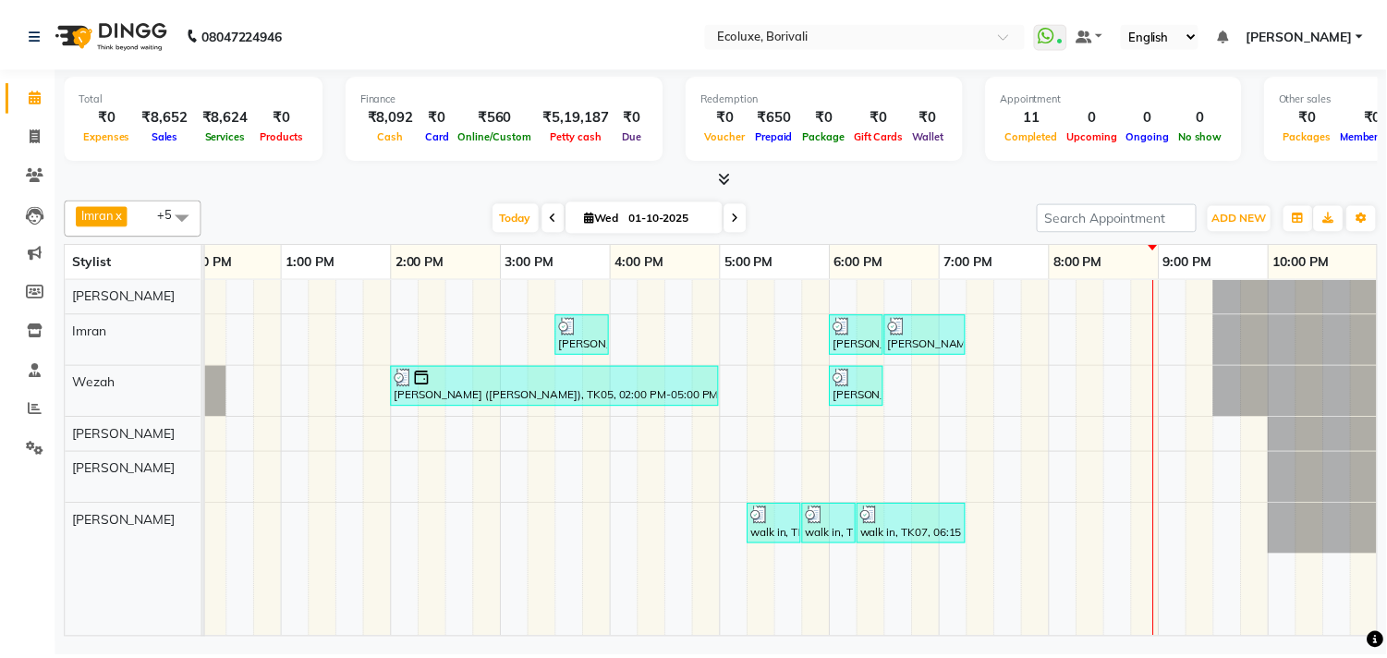
scroll to position [0, 382]
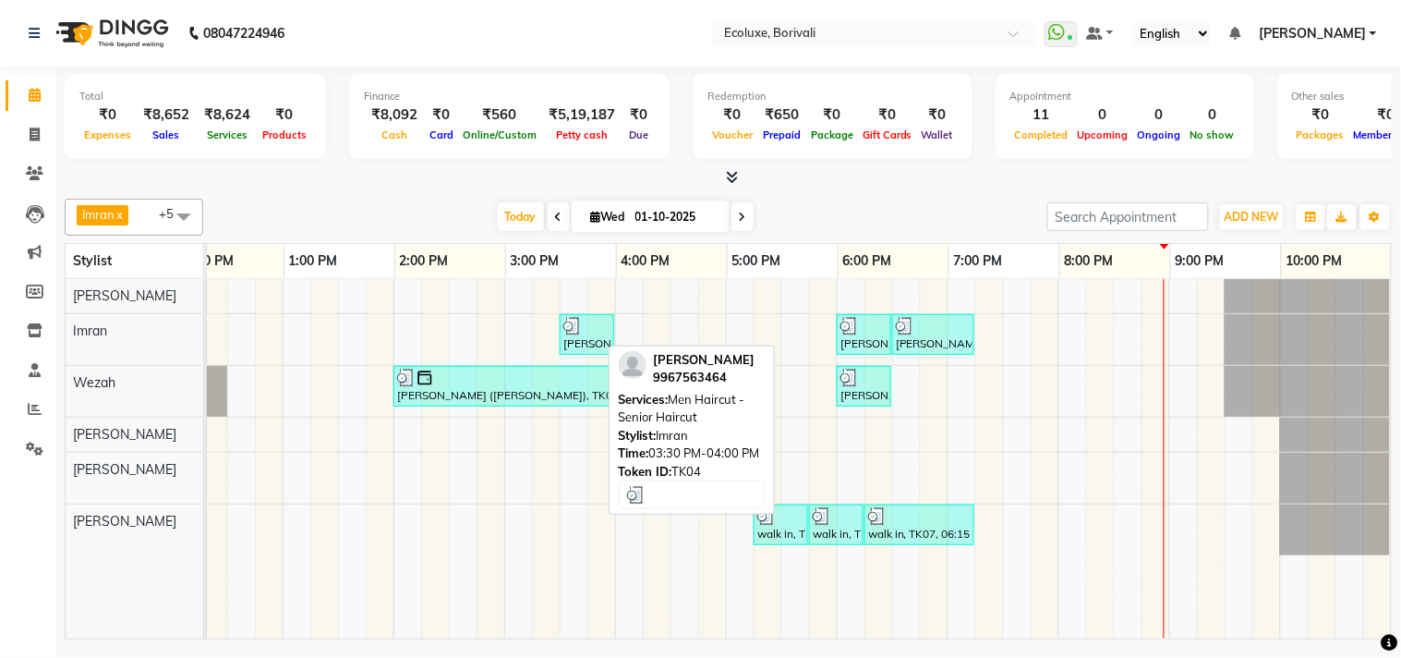
click at [569, 335] on div "[PERSON_NAME], TK04, 03:30 PM-04:00 PM, Men Haircut - Senior Haircut" at bounding box center [587, 334] width 51 height 35
select select "3"
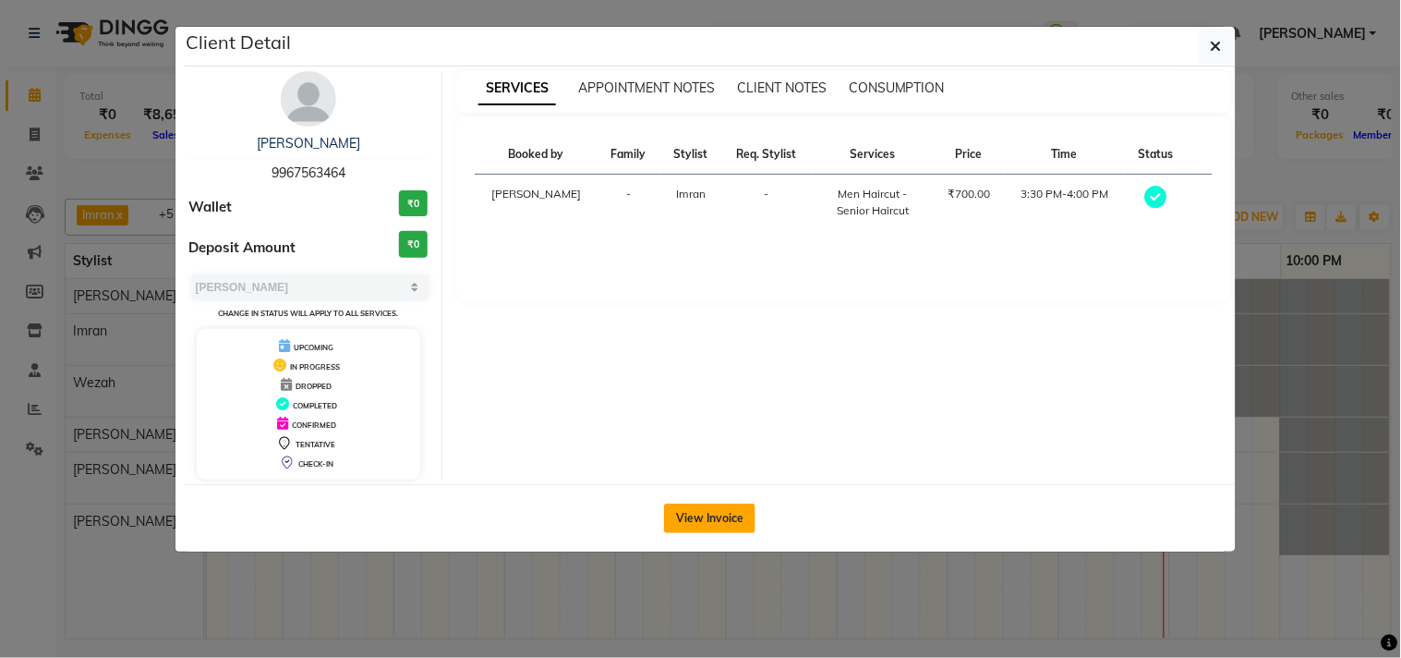
click at [717, 508] on button "View Invoice" at bounding box center [709, 518] width 91 height 30
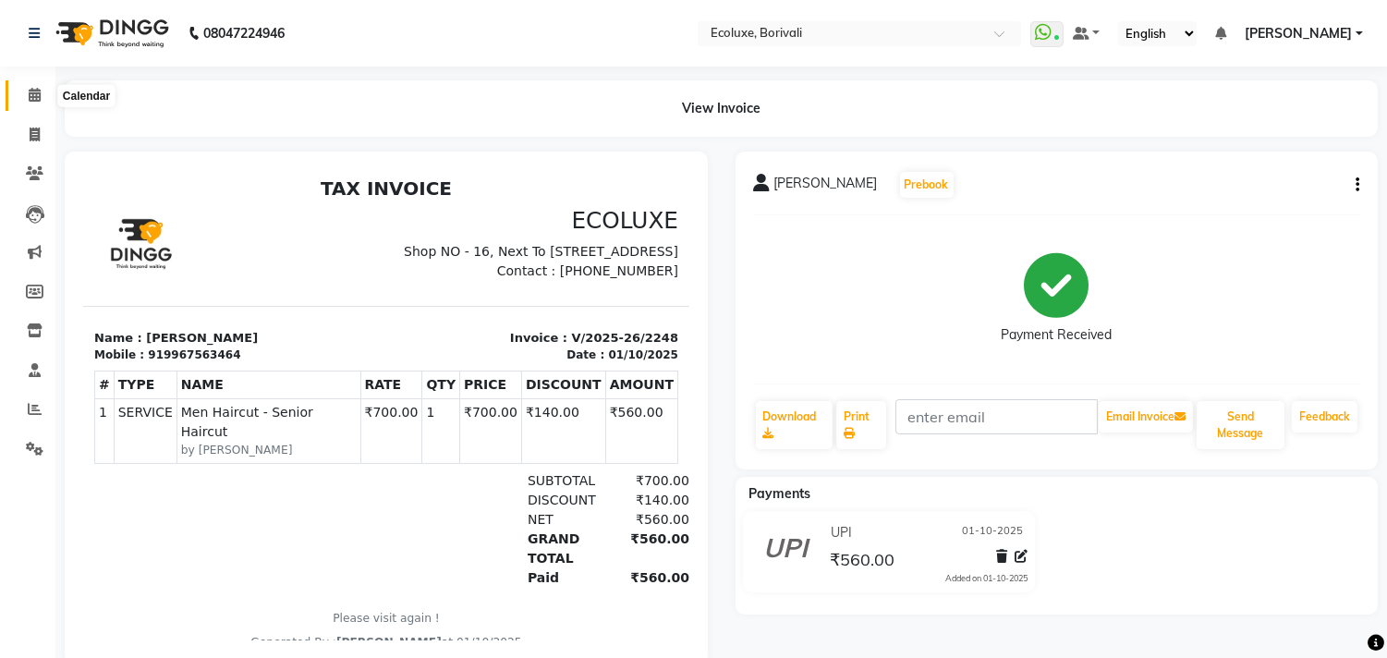
click at [26, 95] on span at bounding box center [34, 95] width 32 height 21
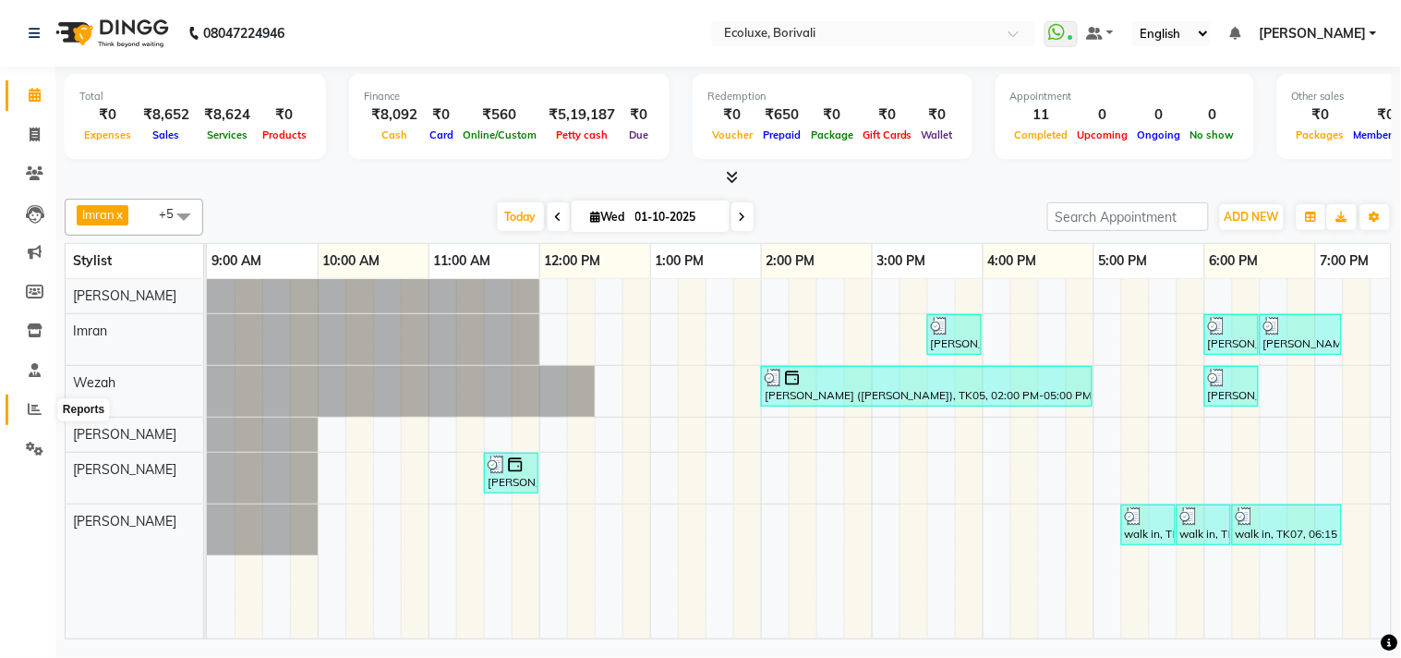
click at [43, 414] on span at bounding box center [34, 409] width 32 height 21
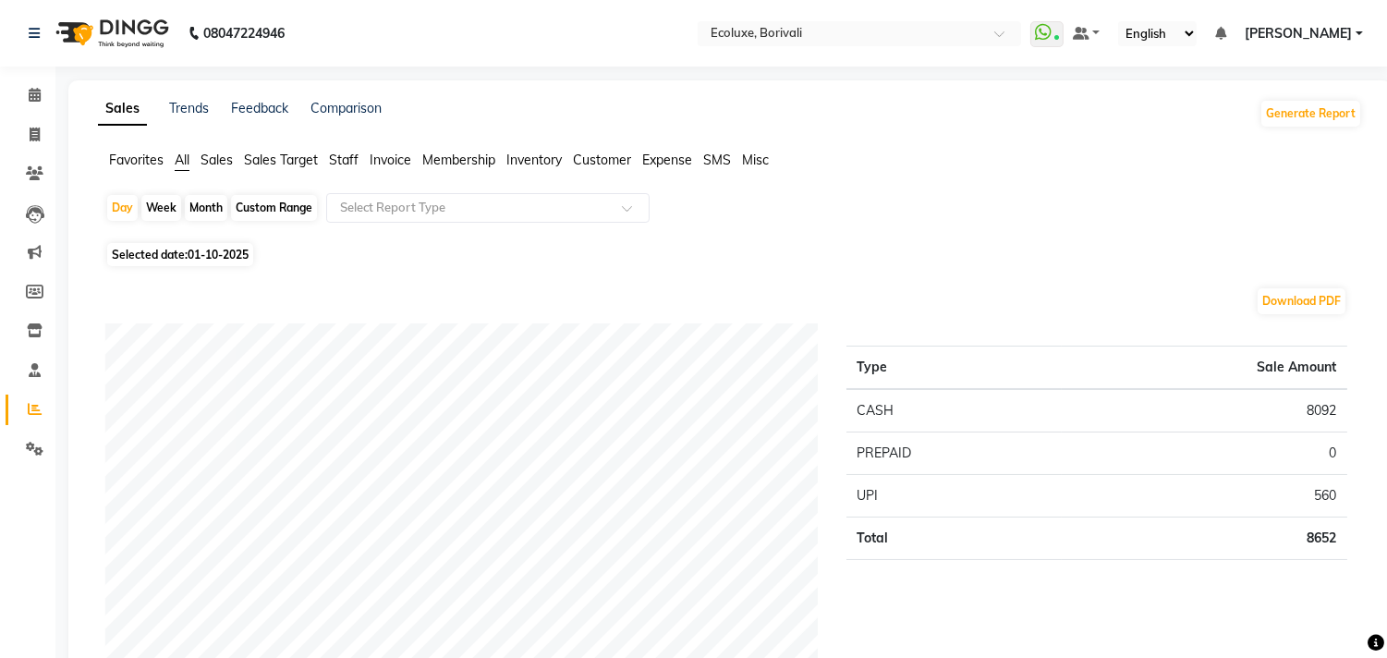
click at [273, 203] on div "Custom Range" at bounding box center [274, 208] width 86 height 26
select select "10"
select select "2025"
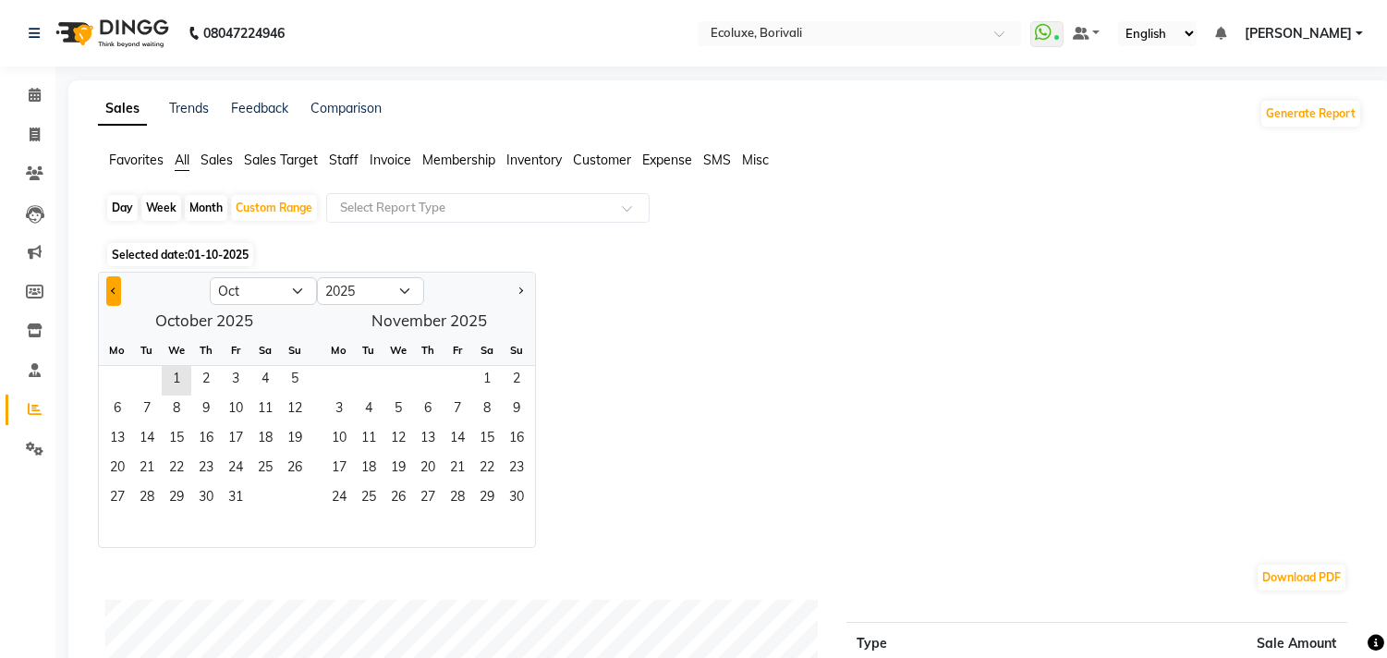
click at [115, 291] on span "Previous month" at bounding box center [114, 289] width 6 height 6
select select "9"
click at [126, 379] on span "1" at bounding box center [118, 381] width 30 height 30
click at [137, 493] on span "30" at bounding box center [147, 499] width 30 height 30
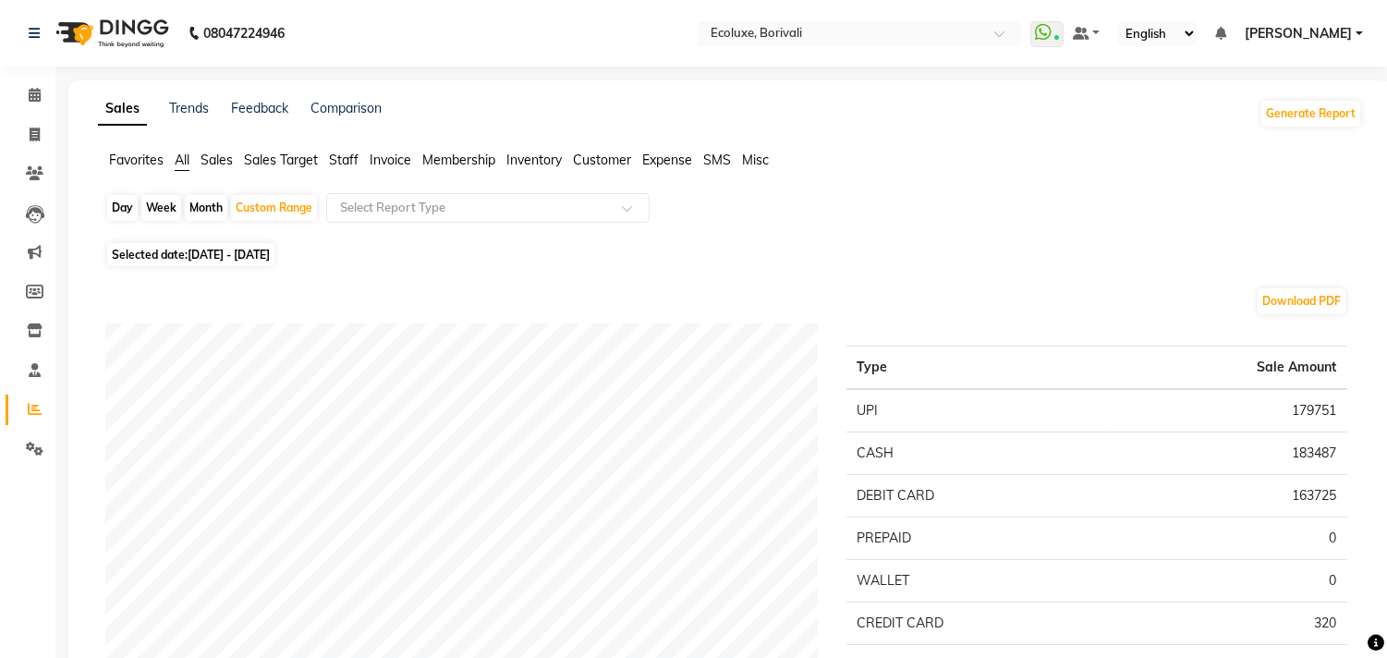
click at [345, 159] on span "Staff" at bounding box center [344, 160] width 30 height 17
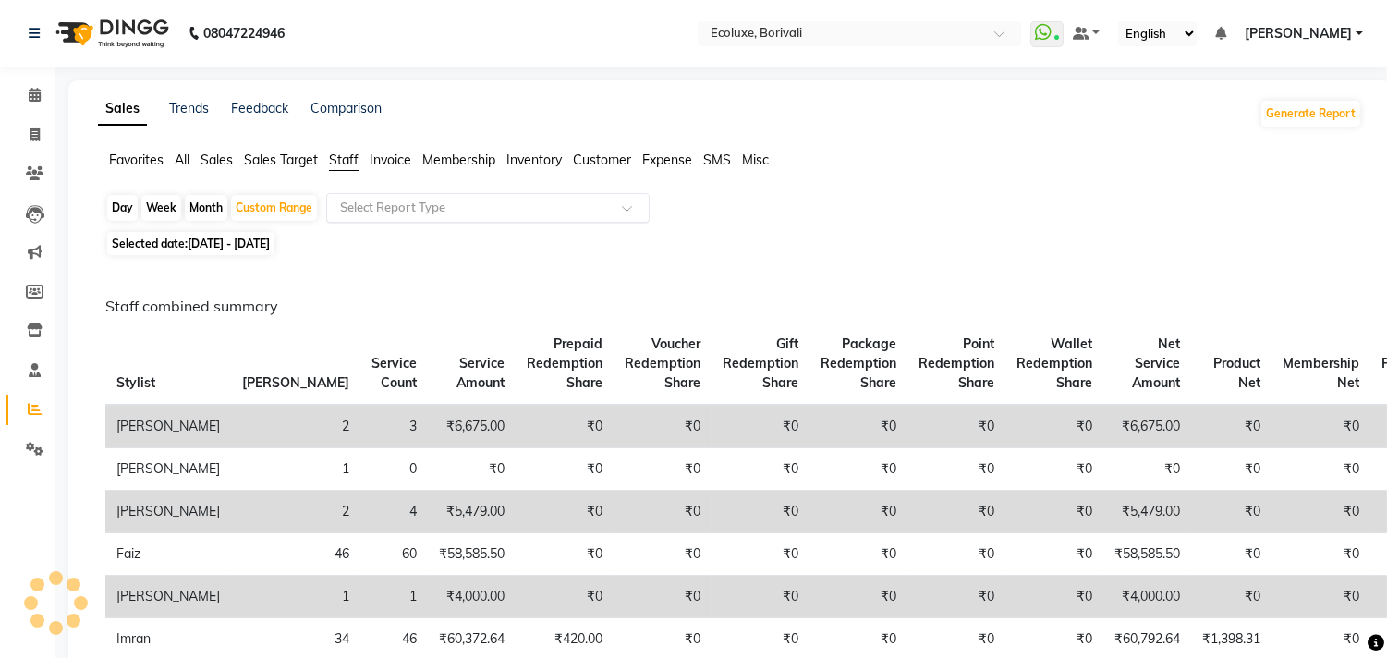
click at [432, 203] on input "text" at bounding box center [469, 208] width 266 height 18
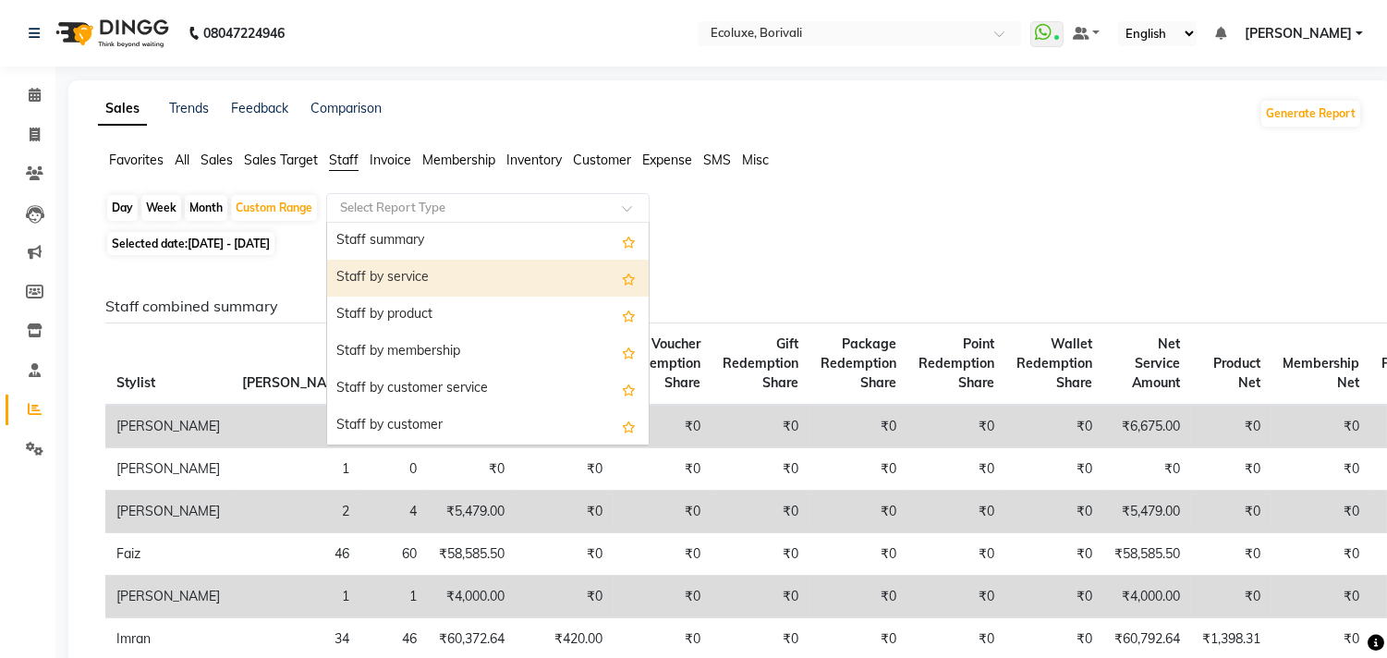
click at [406, 283] on div "Staff by service" at bounding box center [488, 278] width 322 height 37
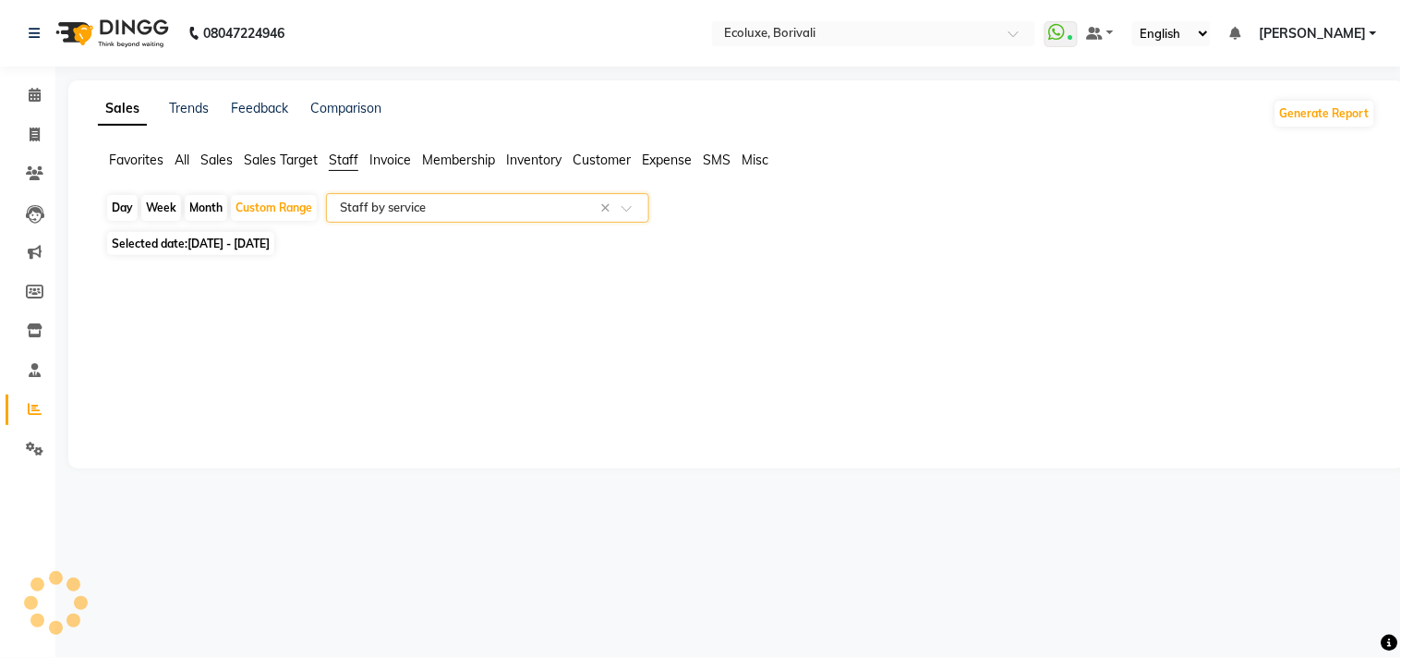
select select "full_report"
select select "csv"
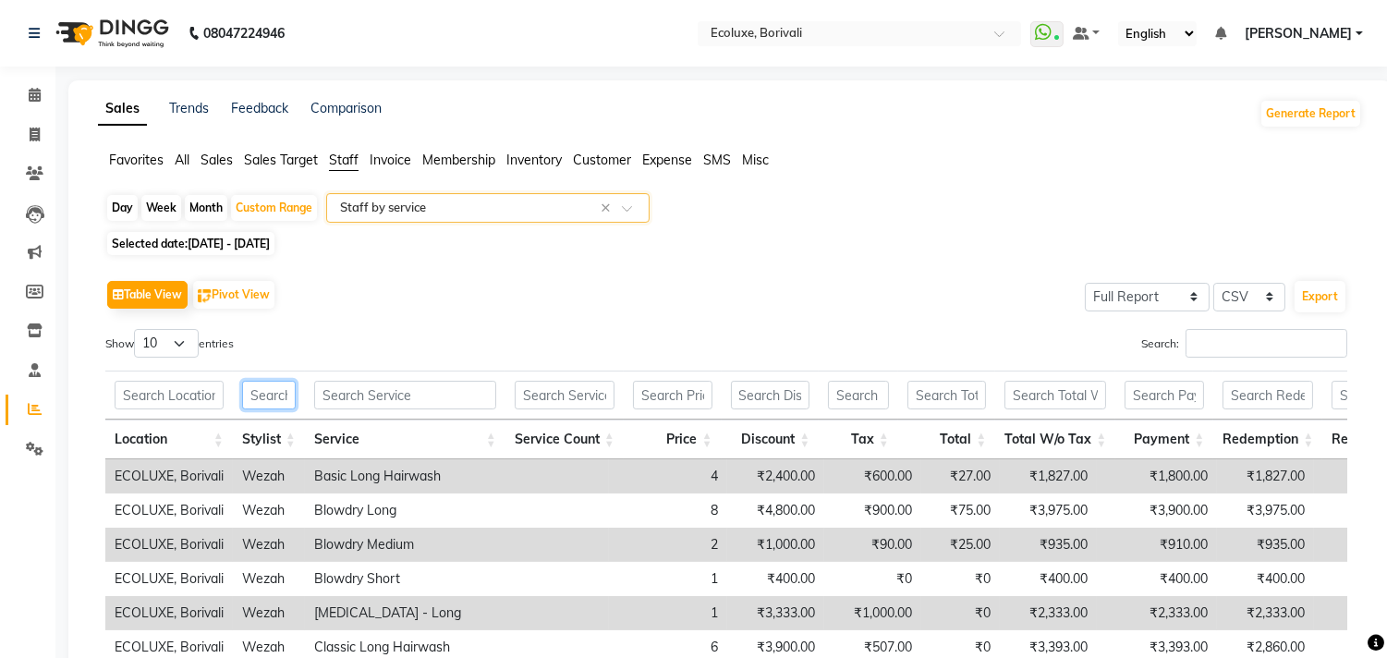
click at [254, 400] on input "text" at bounding box center [269, 395] width 54 height 29
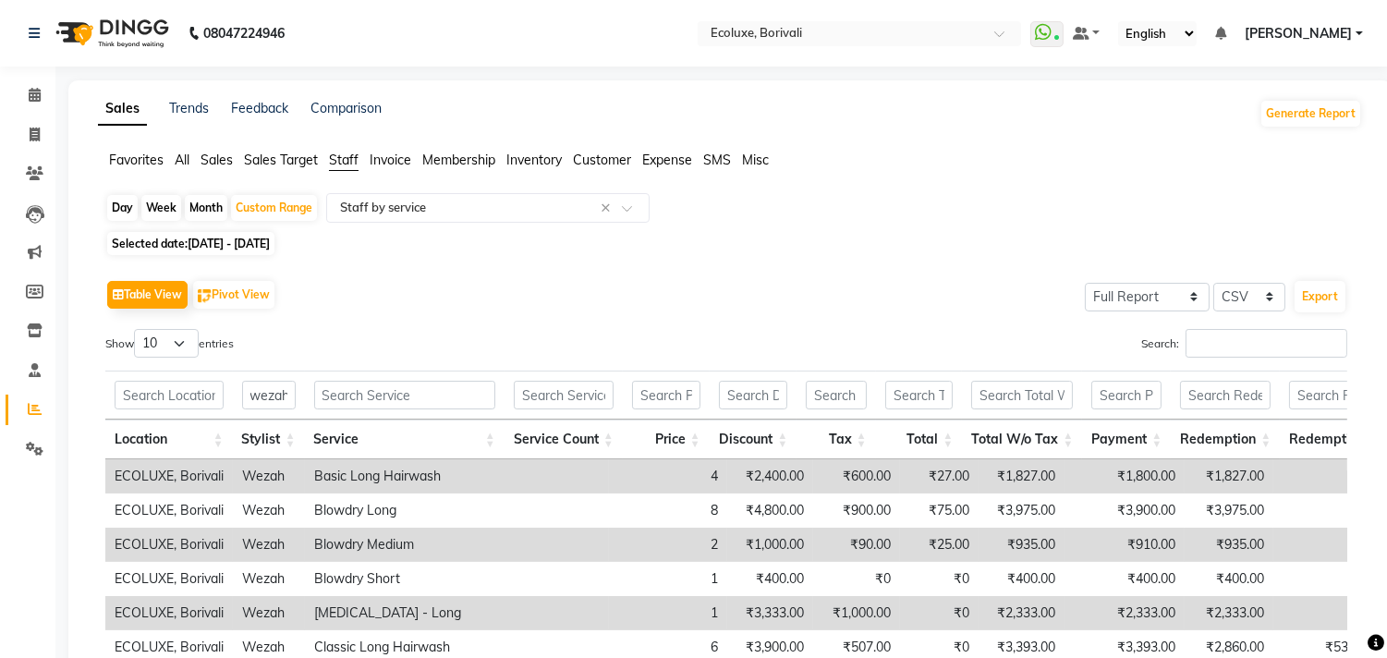
click at [717, 314] on div "Table View Pivot View Select Full Report Filtered Report Select CSV PDF Export" at bounding box center [726, 294] width 1242 height 39
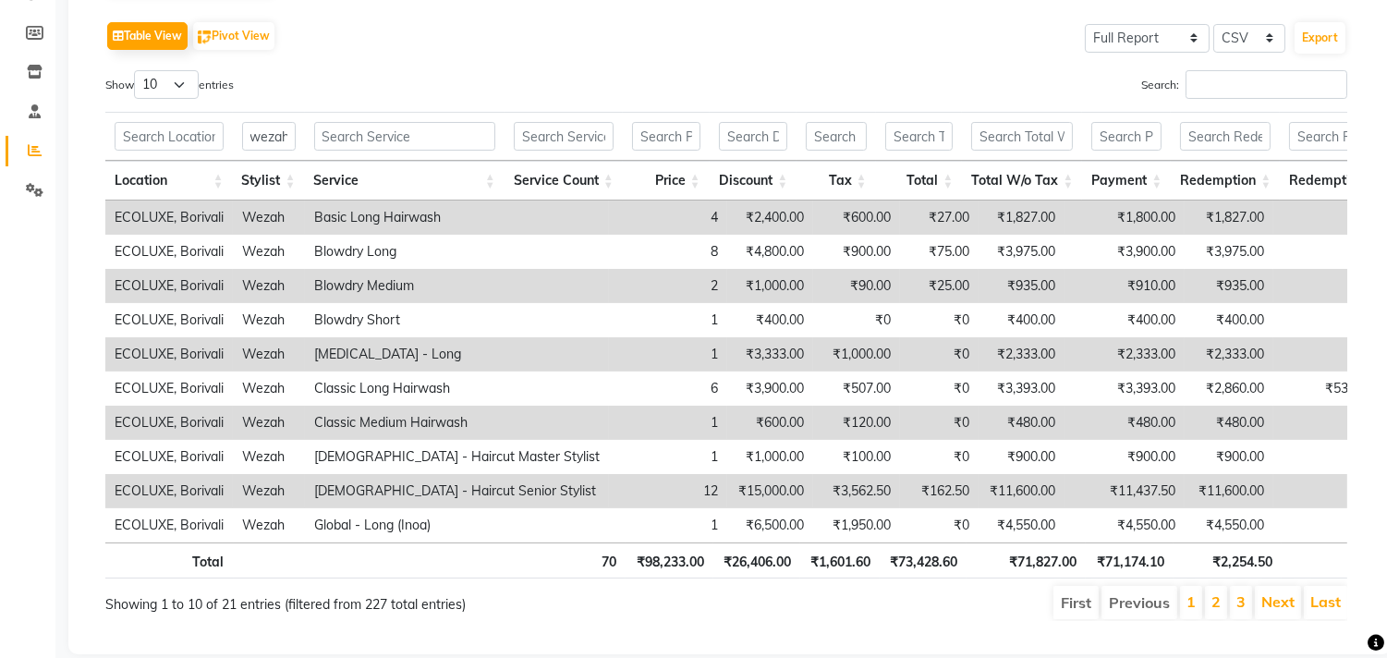
scroll to position [308, 0]
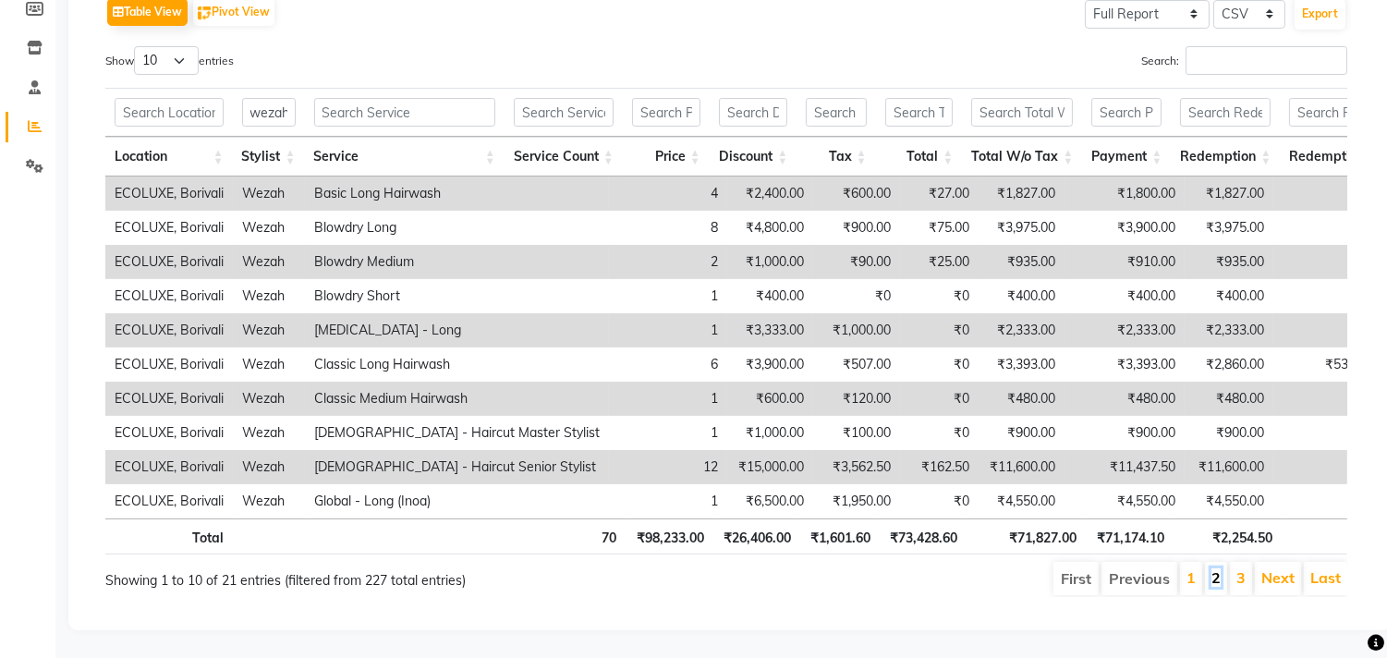
click at [1214, 568] on link "2" at bounding box center [1215, 577] width 9 height 18
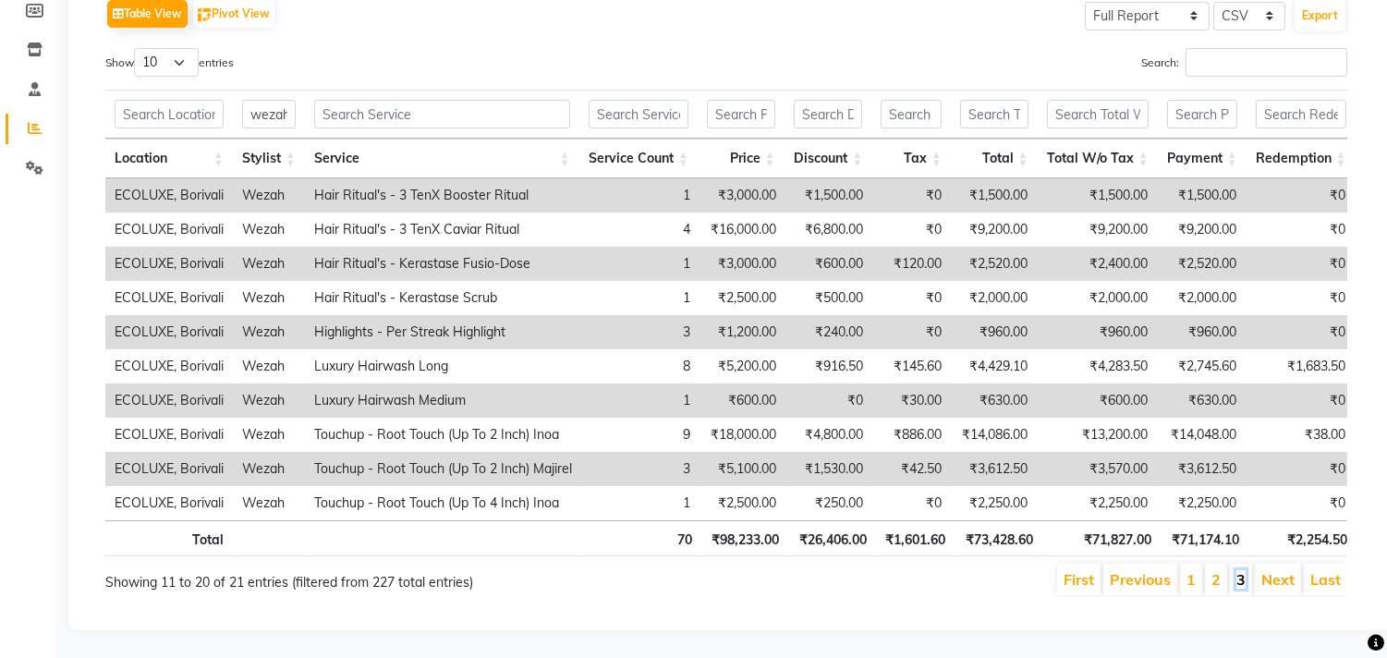
click at [1242, 574] on link "3" at bounding box center [1240, 579] width 9 height 18
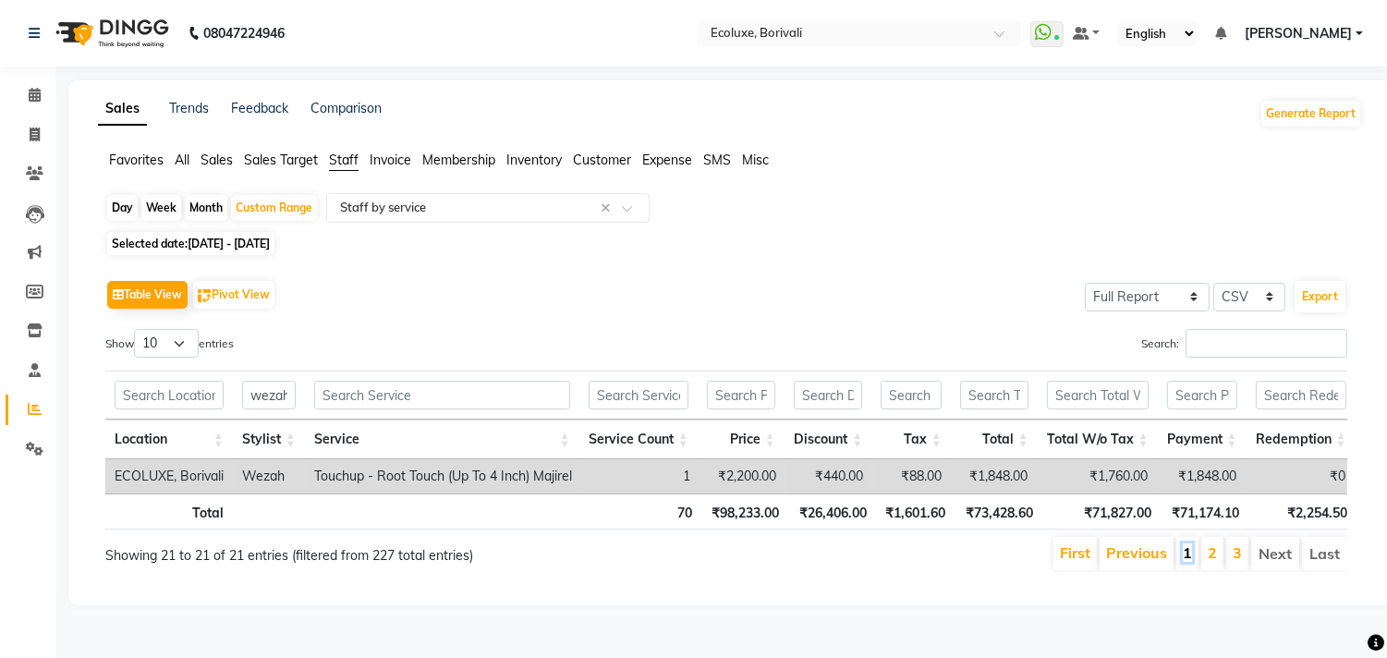
click at [1184, 562] on link "1" at bounding box center [1187, 552] width 9 height 18
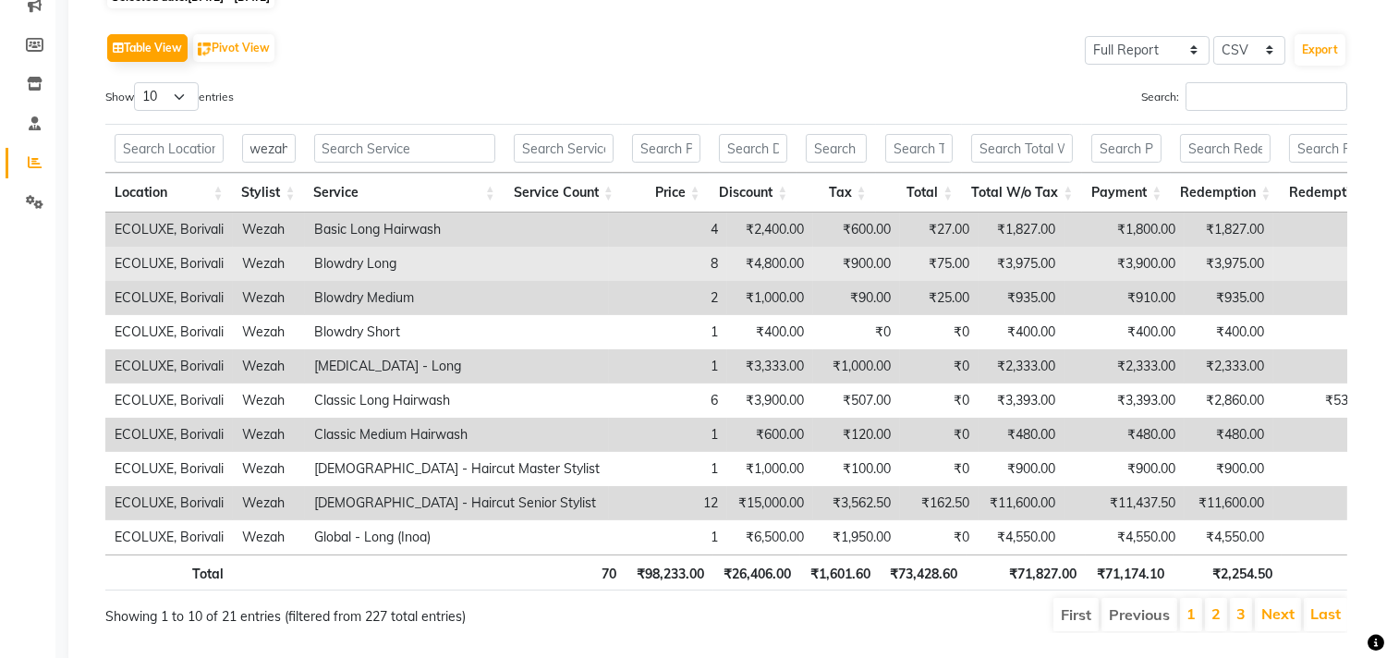
scroll to position [211, 0]
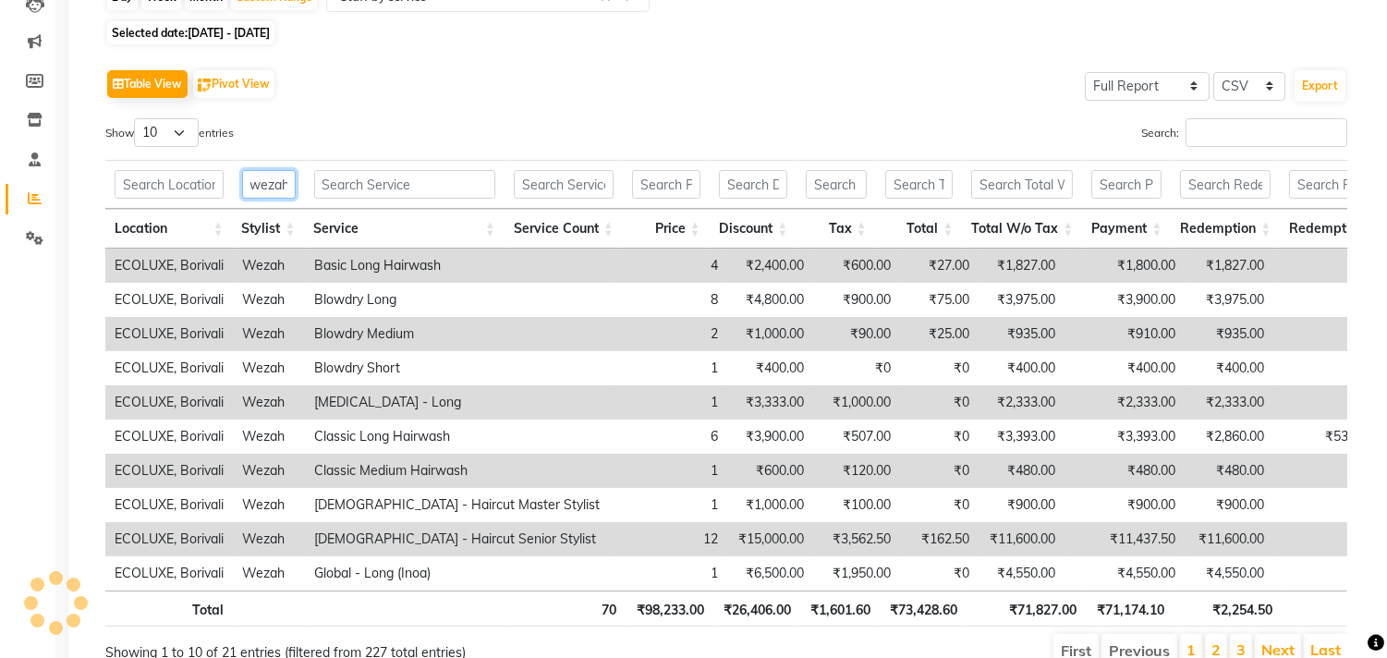
click at [279, 180] on input "wezah" at bounding box center [269, 184] width 54 height 29
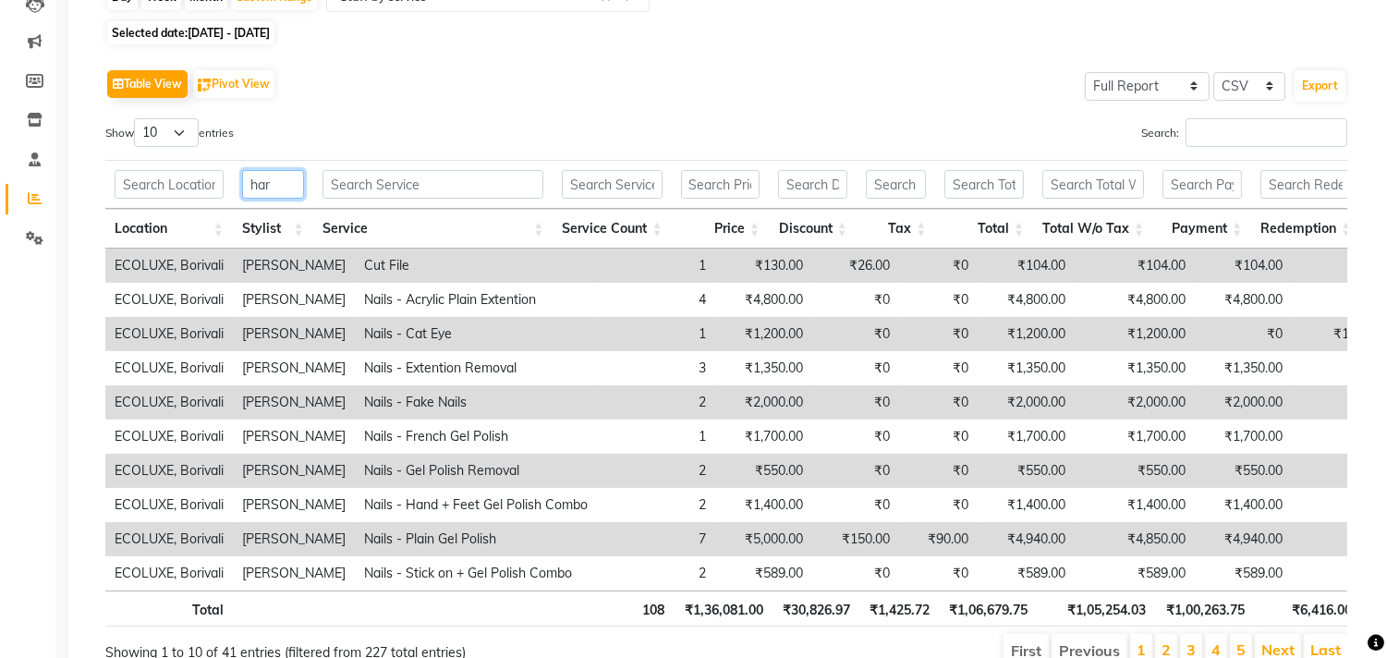
scroll to position [6, 0]
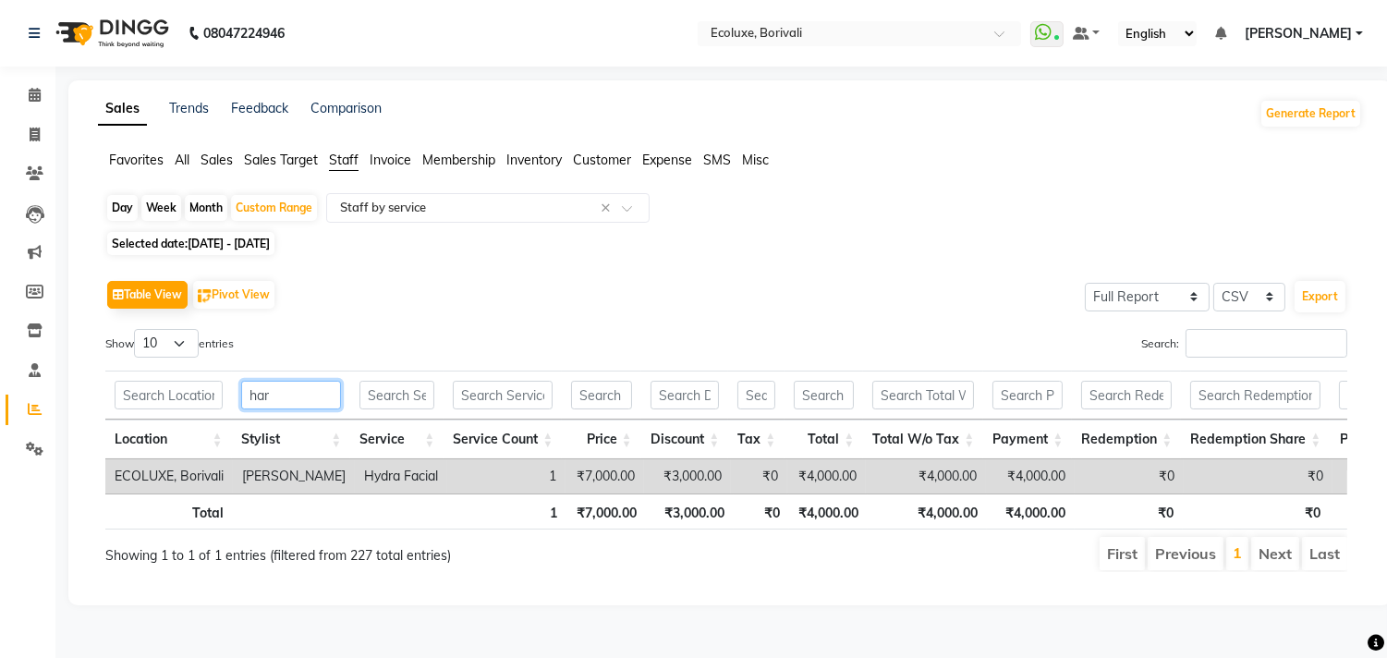
click at [269, 395] on input "har" at bounding box center [291, 395] width 101 height 29
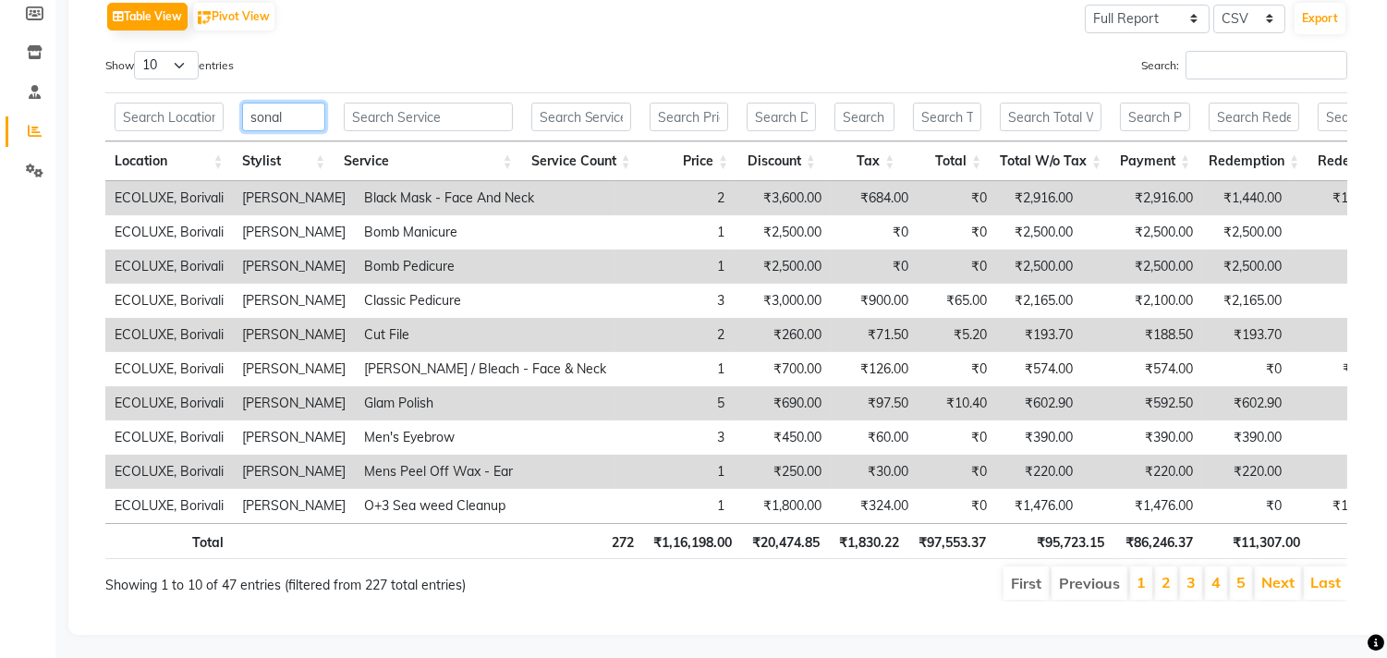
scroll to position [314, 0]
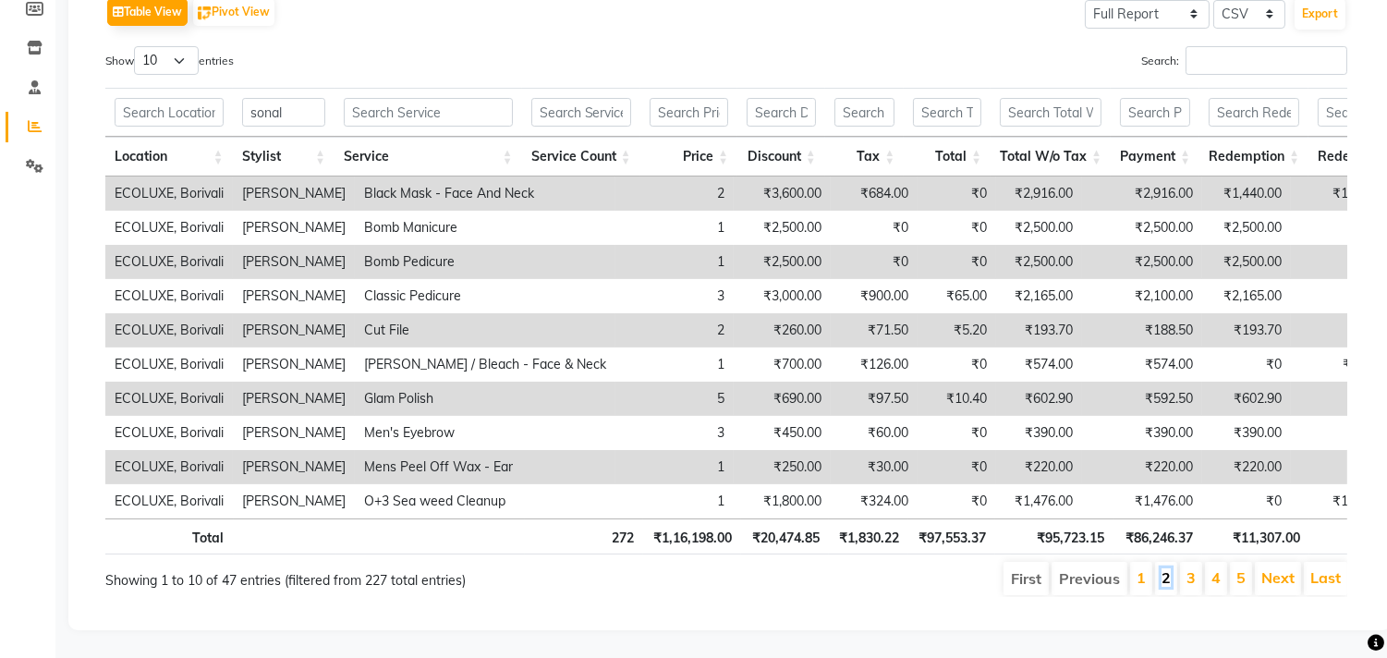
click at [1166, 568] on link "2" at bounding box center [1165, 577] width 9 height 18
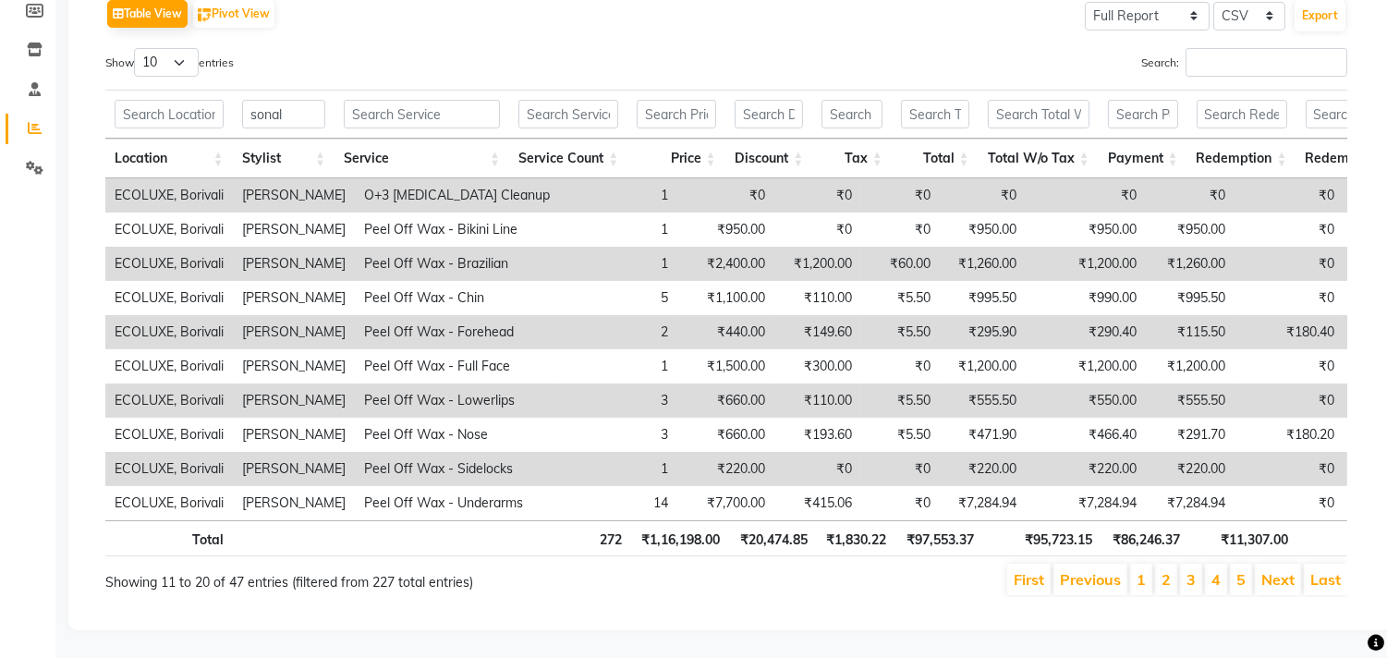
scroll to position [311, 0]
click at [1187, 570] on link "3" at bounding box center [1190, 579] width 9 height 18
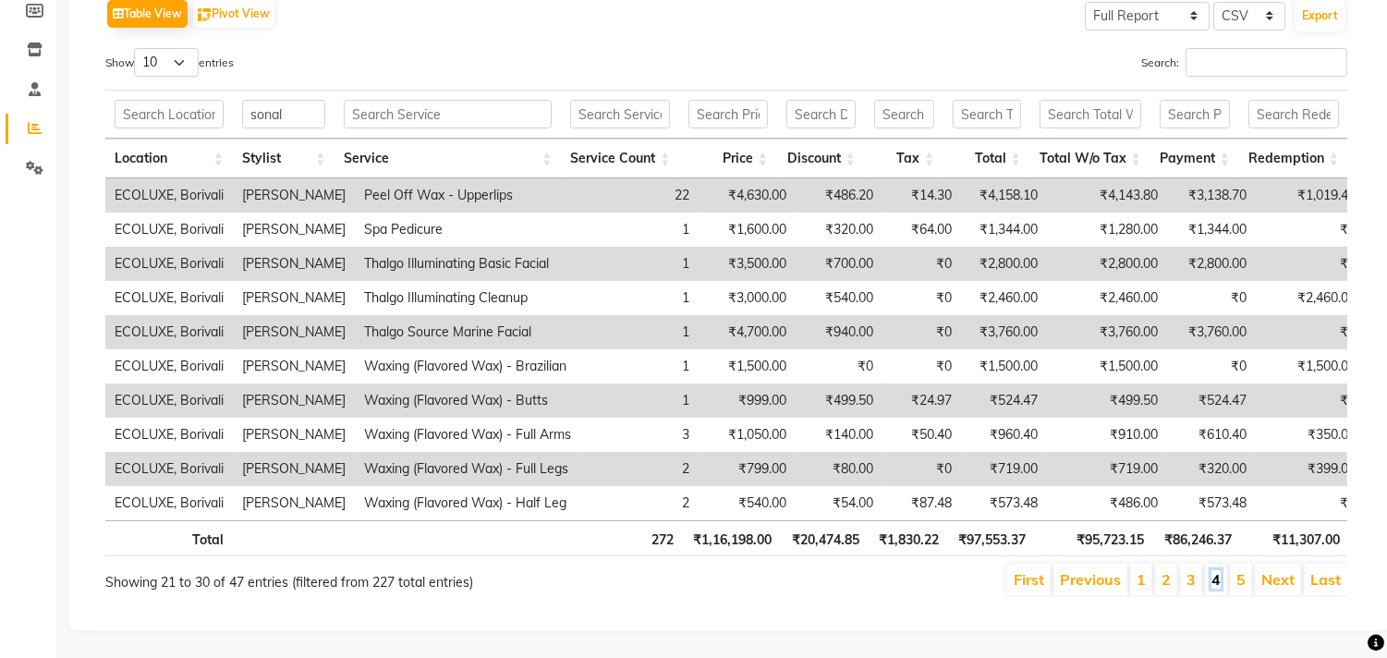
click at [1214, 570] on link "4" at bounding box center [1215, 579] width 9 height 18
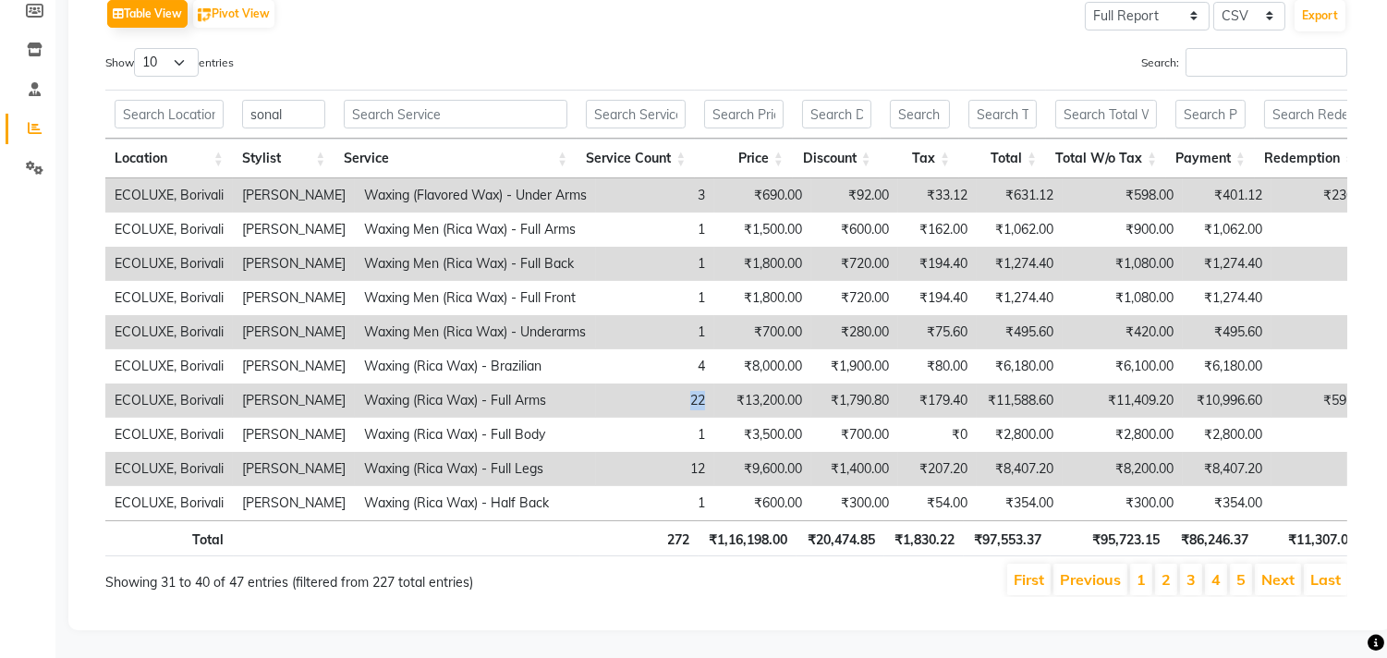
drag, startPoint x: 698, startPoint y: 367, endPoint x: 617, endPoint y: 367, distance: 81.3
click at [617, 383] on tr "ECOLUXE, Borivali [PERSON_NAME] Waxing (Rica Wax) - Full Arms 22 ₹13,200.00 ₹1,…" at bounding box center [872, 400] width 1535 height 34
click at [1244, 570] on link "5" at bounding box center [1240, 579] width 9 height 18
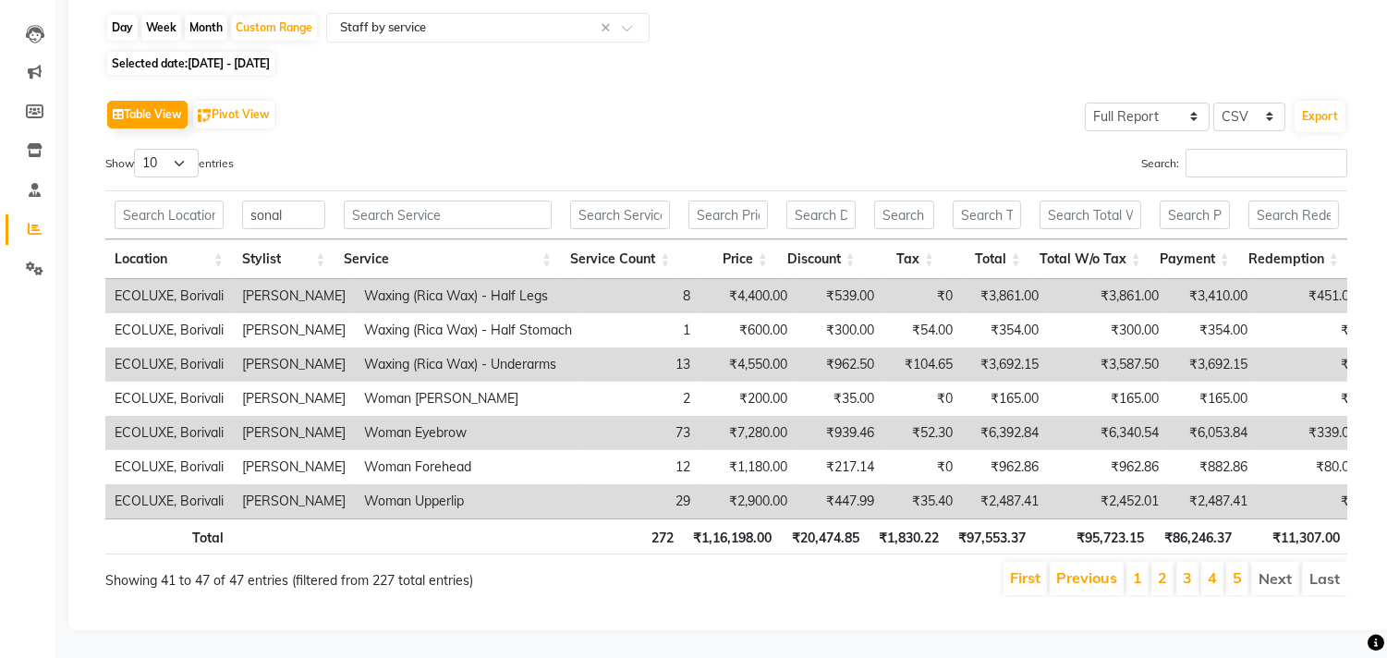
scroll to position [212, 0]
drag, startPoint x: 675, startPoint y: 405, endPoint x: 642, endPoint y: 404, distance: 33.3
click at [642, 416] on td "73" at bounding box center [640, 433] width 118 height 34
click at [1229, 562] on li "5" at bounding box center [1237, 578] width 22 height 33
click at [1207, 568] on link "4" at bounding box center [1211, 577] width 9 height 18
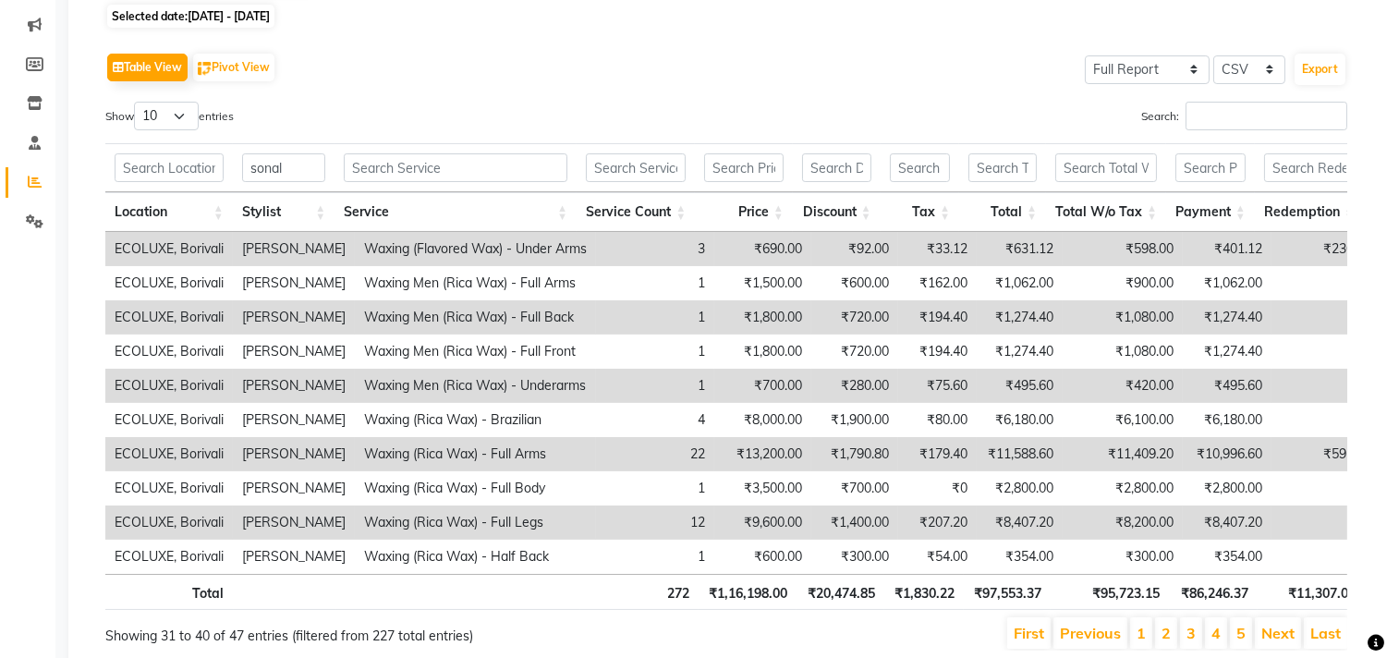
scroll to position [311, 0]
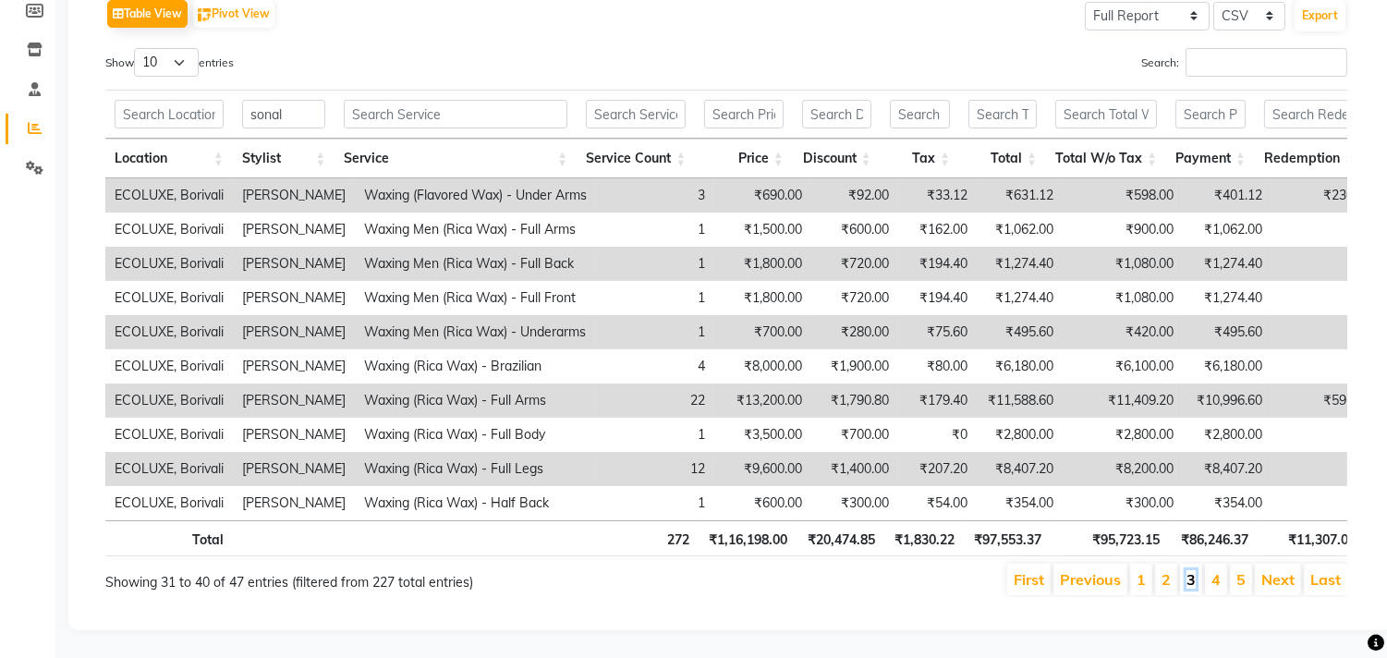
click at [1195, 571] on link "3" at bounding box center [1190, 579] width 9 height 18
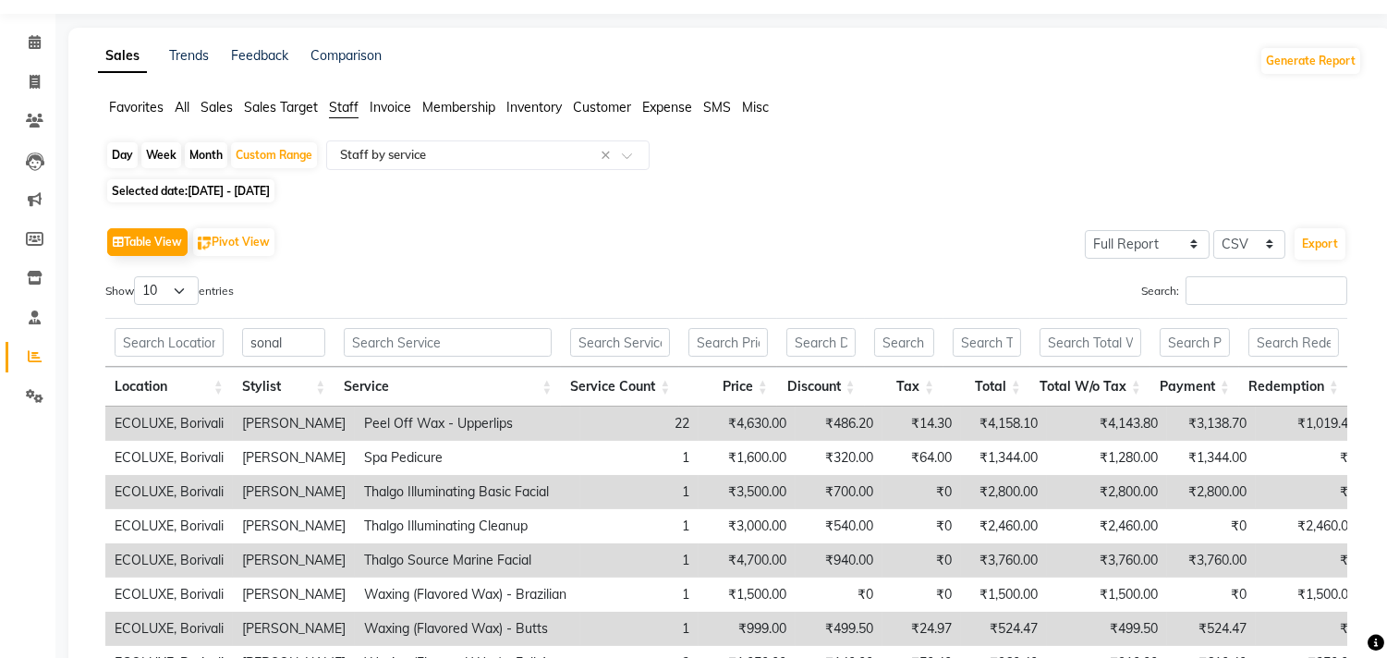
scroll to position [103, 0]
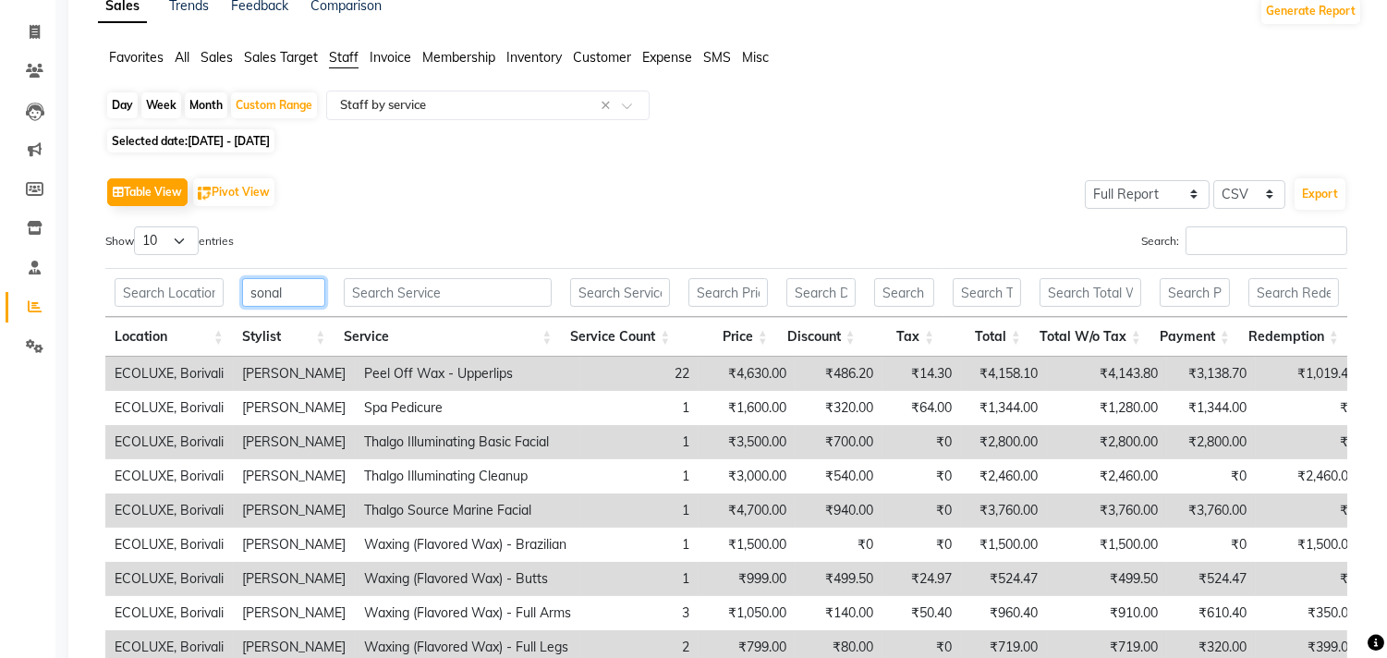
click at [297, 290] on input "sonal" at bounding box center [284, 292] width 84 height 29
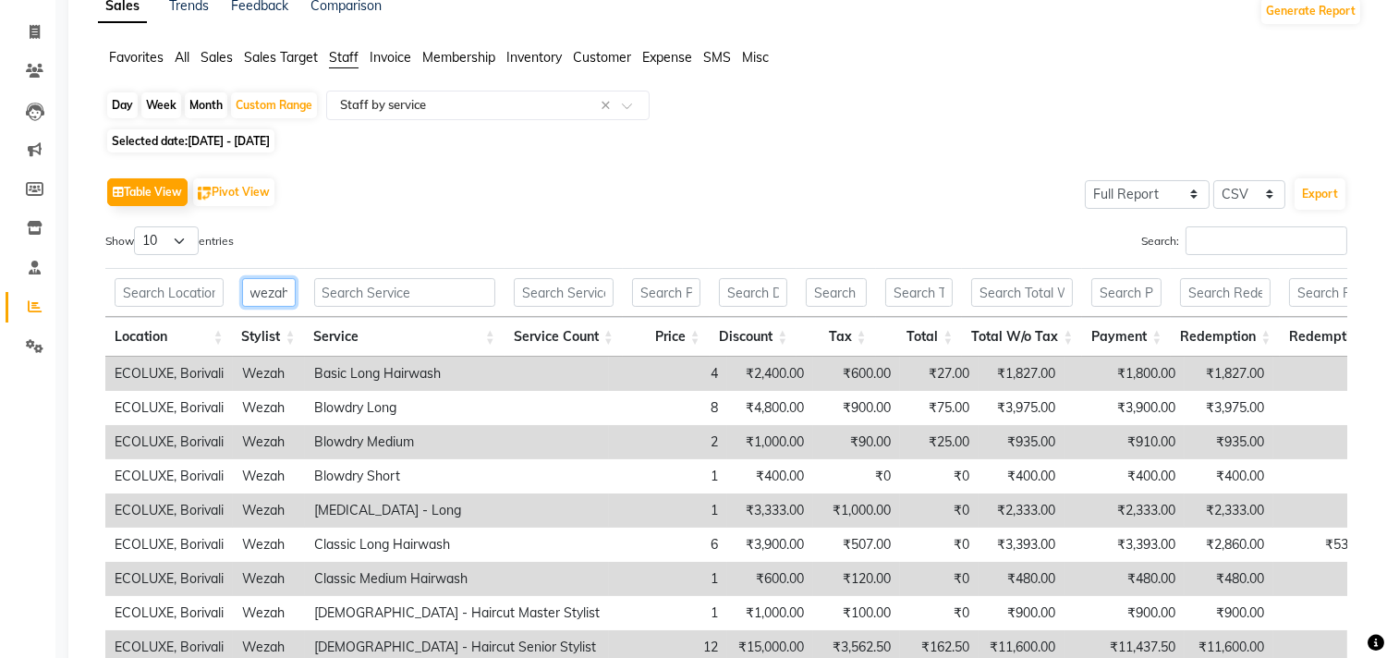
scroll to position [0, 3]
type input "wezah"
click at [733, 204] on div "Table View Pivot View Select Full Report Filtered Report Select CSV PDF Export" at bounding box center [726, 192] width 1242 height 39
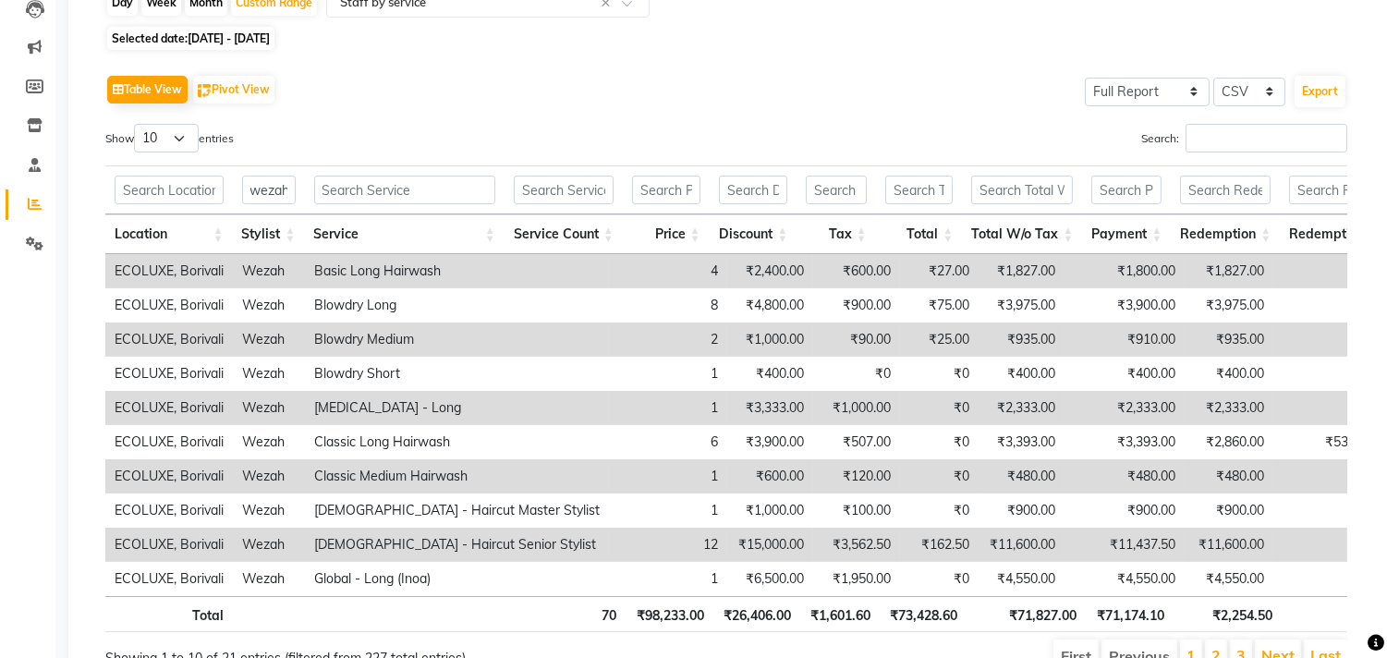
scroll to position [308, 0]
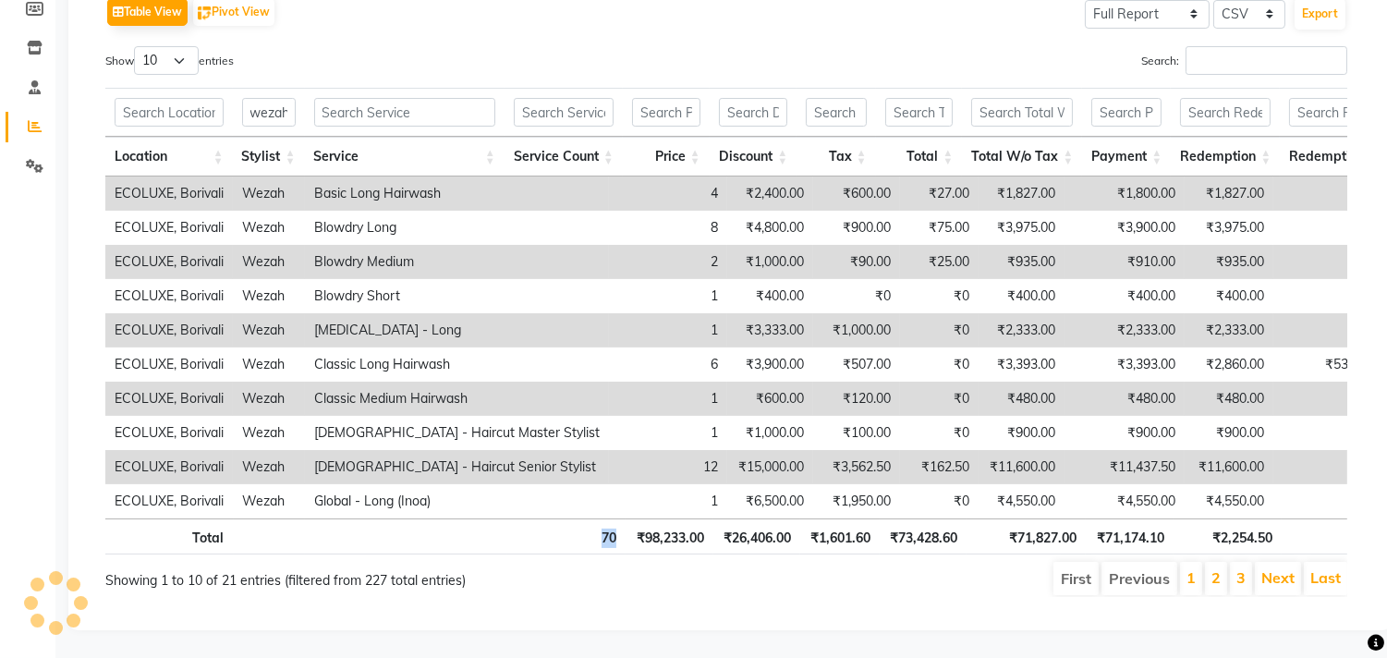
drag, startPoint x: 622, startPoint y: 528, endPoint x: 586, endPoint y: 521, distance: 36.6
click at [586, 521] on th "70" at bounding box center [566, 536] width 118 height 36
click at [1217, 568] on link "2" at bounding box center [1215, 577] width 9 height 18
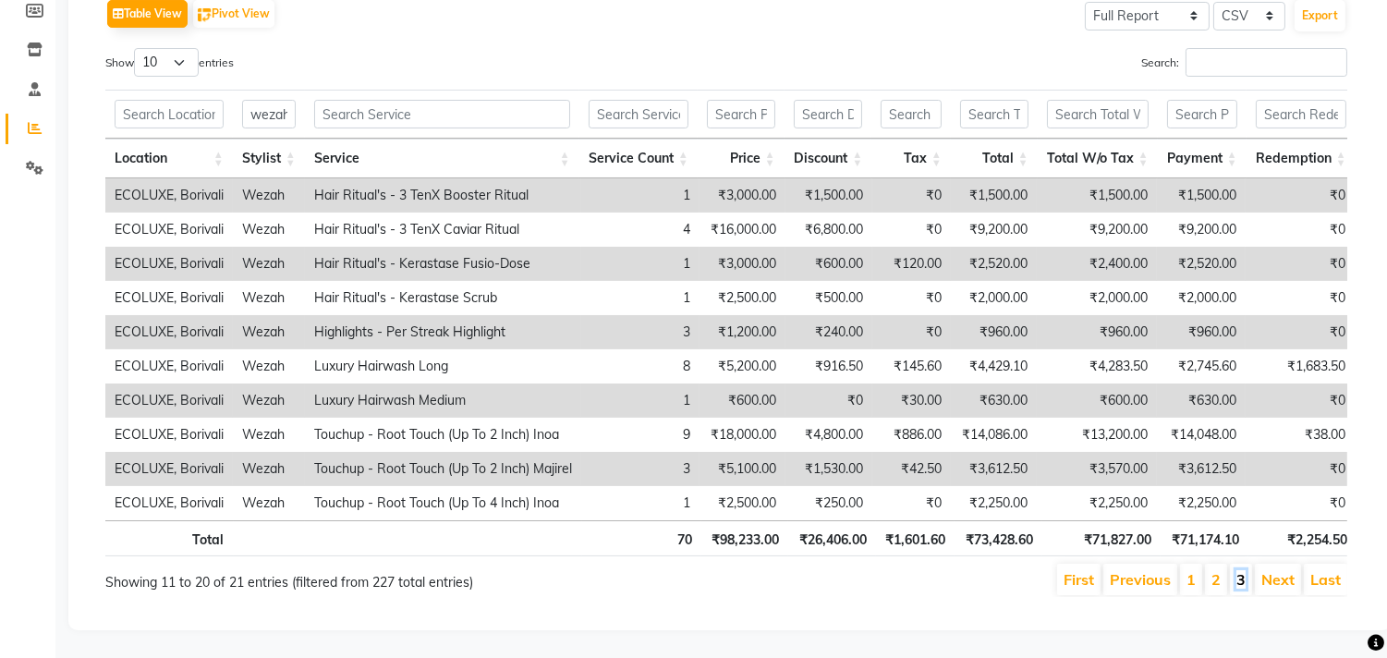
click at [1243, 570] on link "3" at bounding box center [1240, 579] width 9 height 18
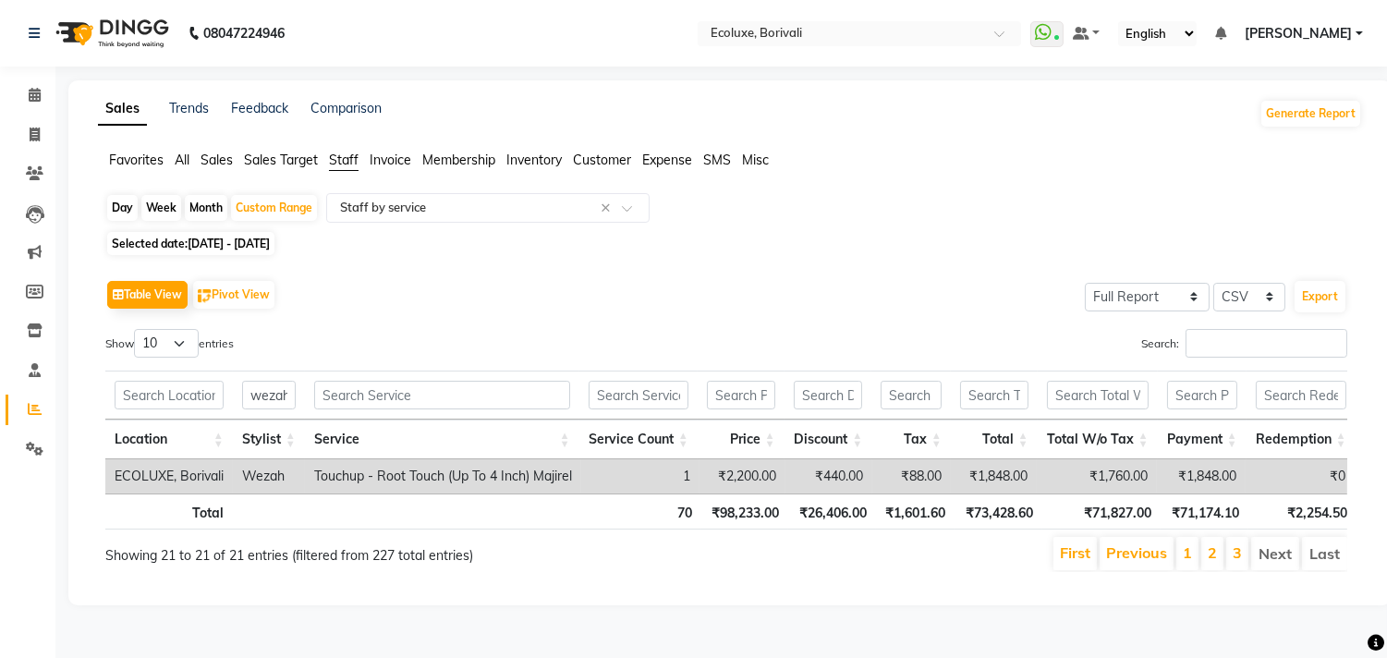
scroll to position [6, 0]
click at [364, 199] on input "text" at bounding box center [469, 208] width 266 height 18
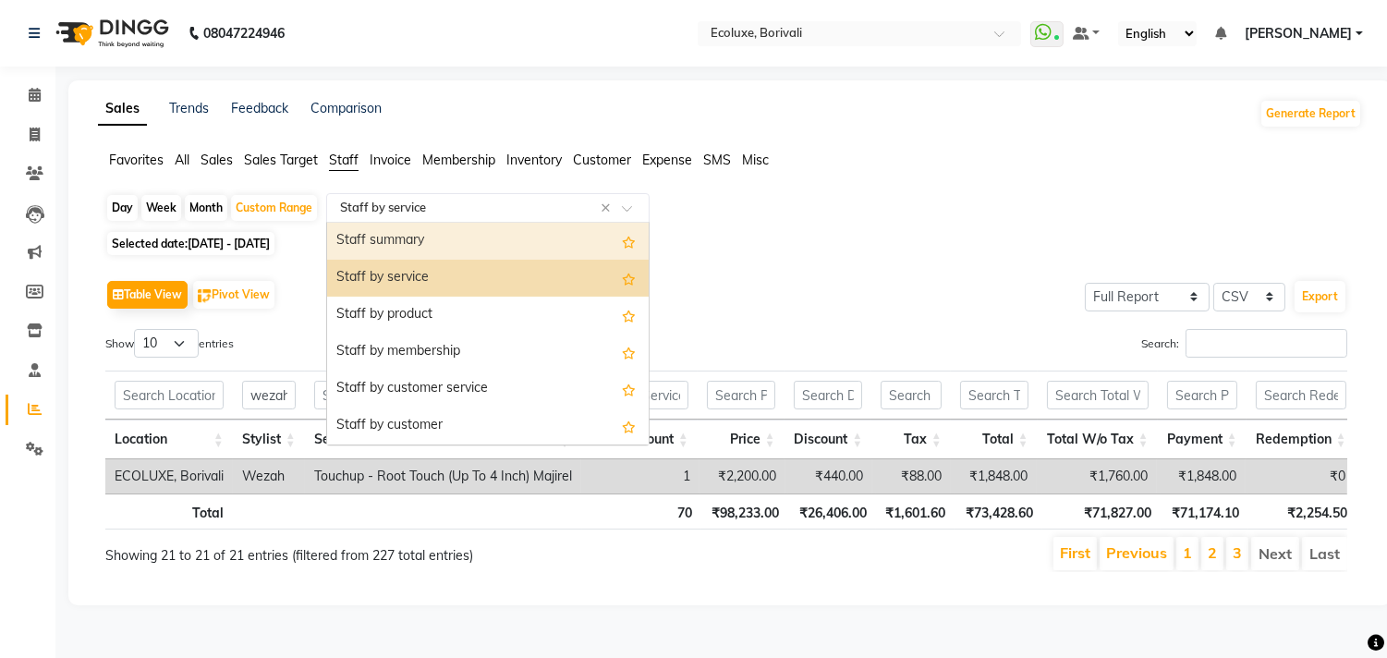
click at [377, 243] on div "Staff summary" at bounding box center [488, 241] width 322 height 37
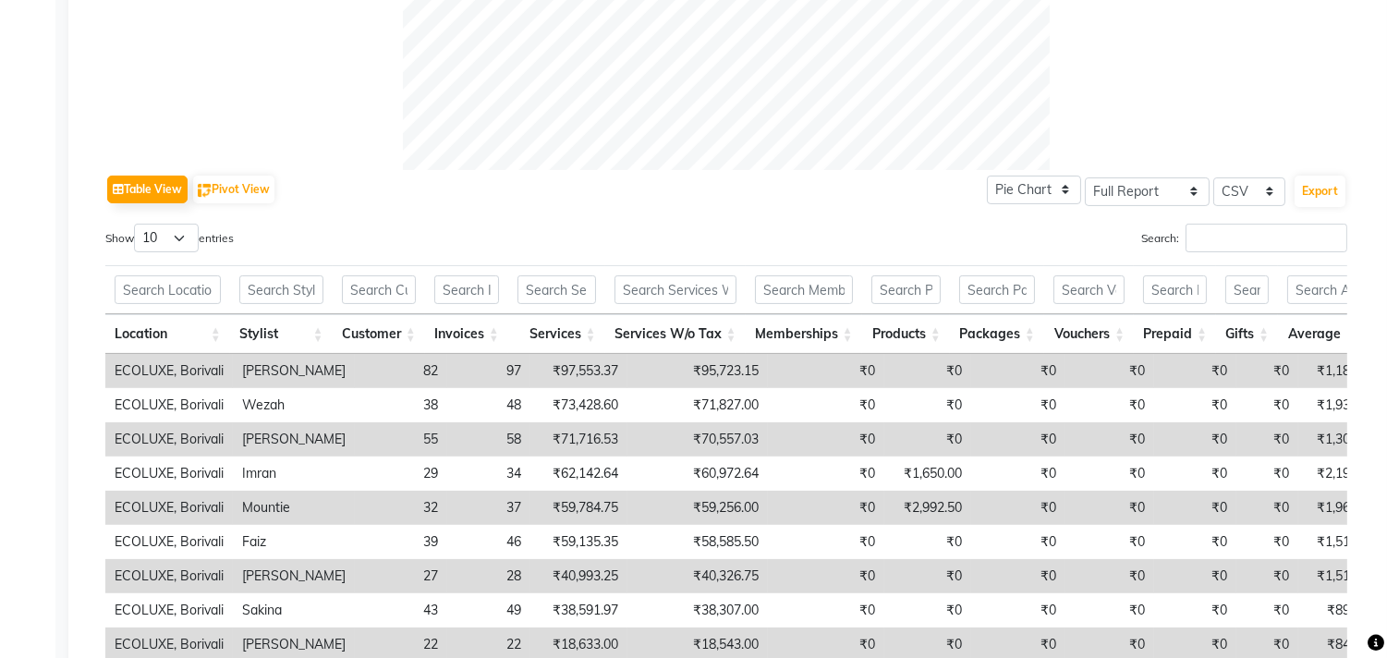
scroll to position [930, 0]
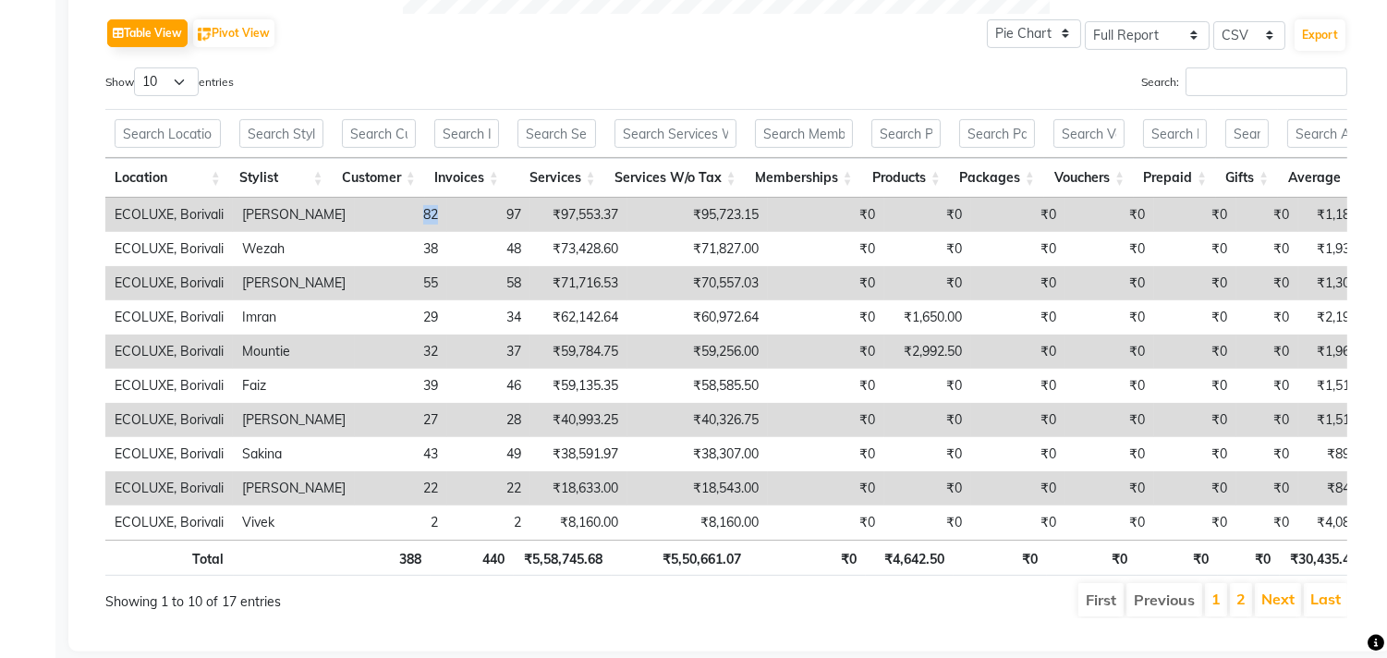
drag, startPoint x: 429, startPoint y: 209, endPoint x: 390, endPoint y: 209, distance: 38.8
click at [390, 209] on td "82" at bounding box center [401, 215] width 92 height 34
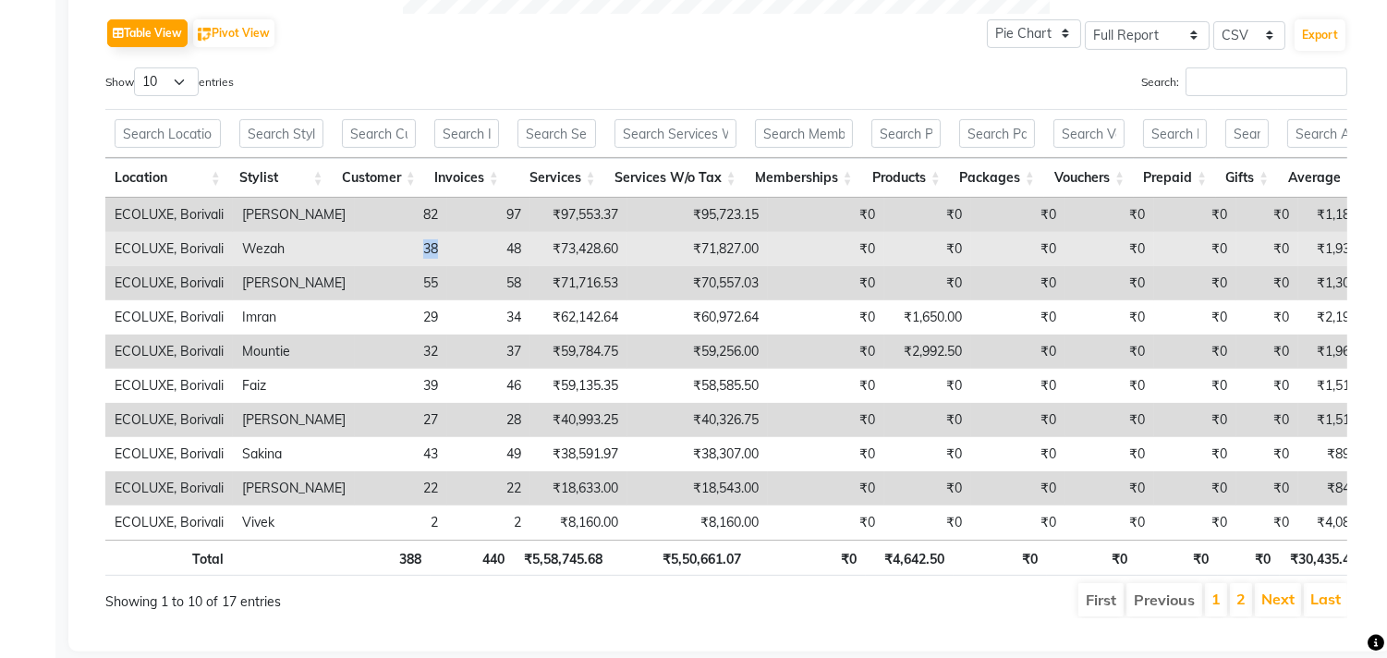
drag, startPoint x: 421, startPoint y: 242, endPoint x: 382, endPoint y: 242, distance: 39.7
click at [382, 242] on td "38" at bounding box center [401, 249] width 92 height 34
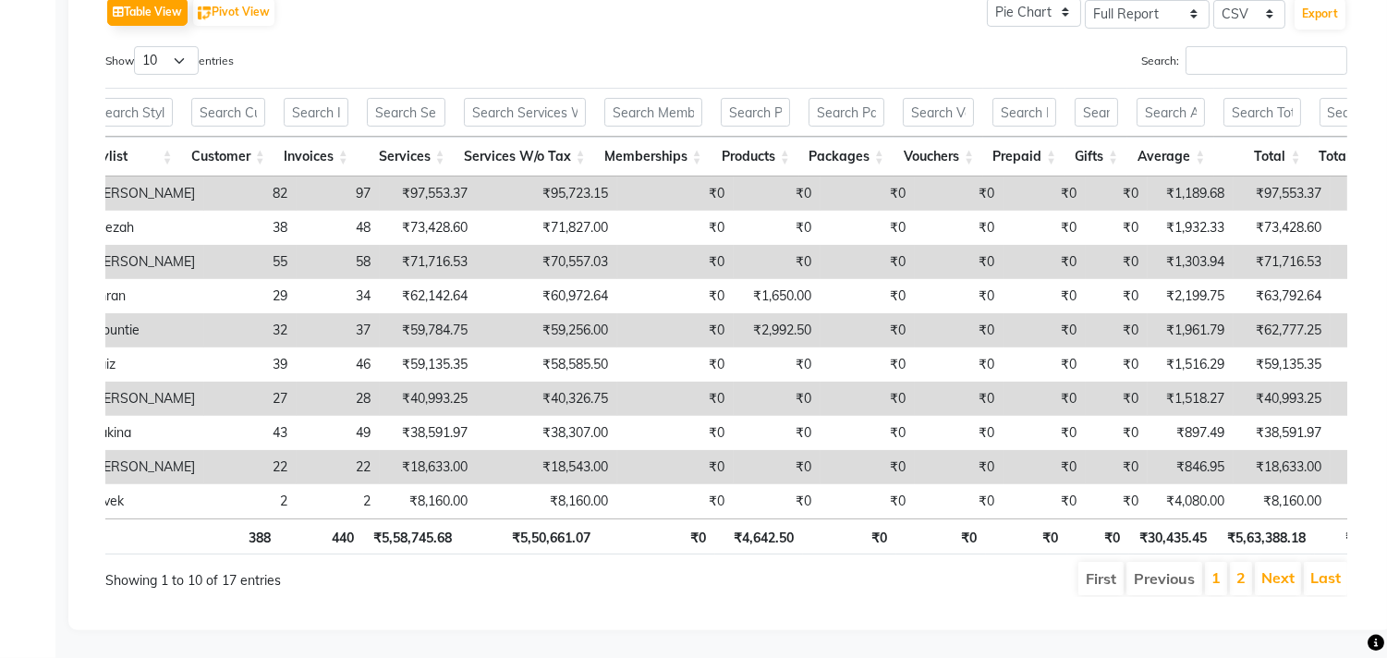
scroll to position [0, 0]
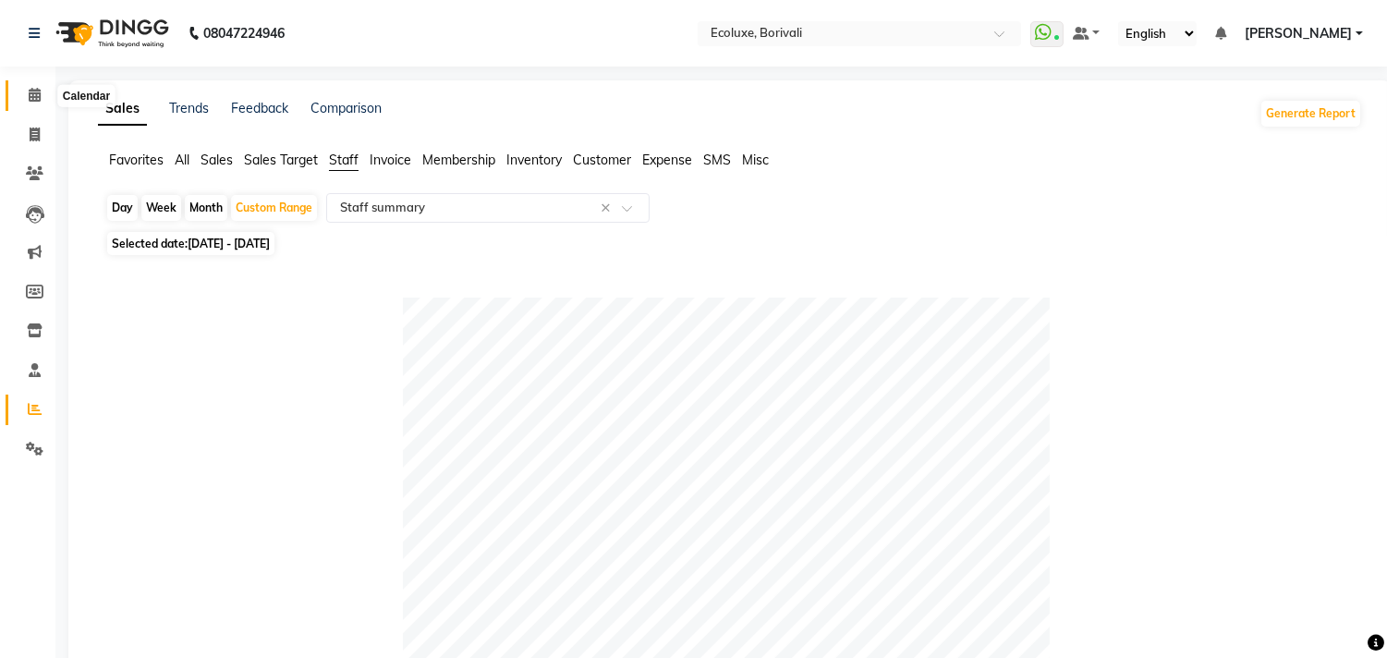
click at [29, 85] on span at bounding box center [34, 95] width 32 height 21
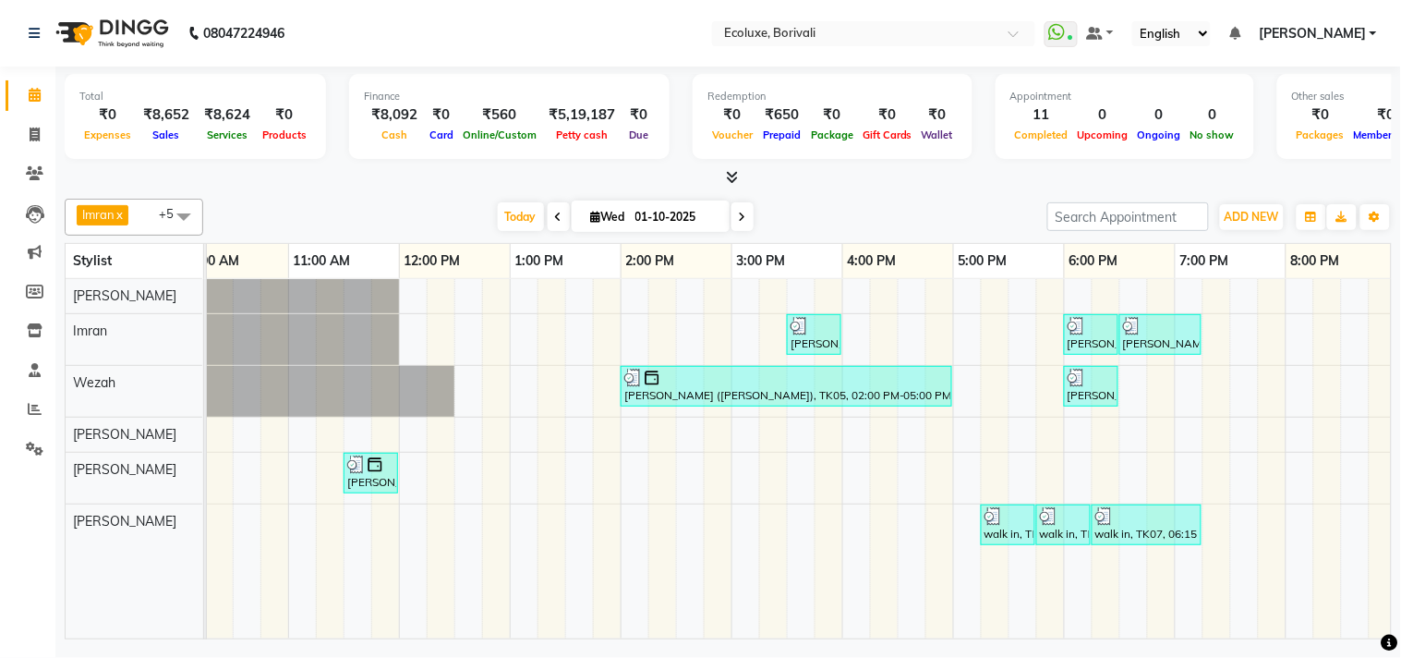
scroll to position [0, 367]
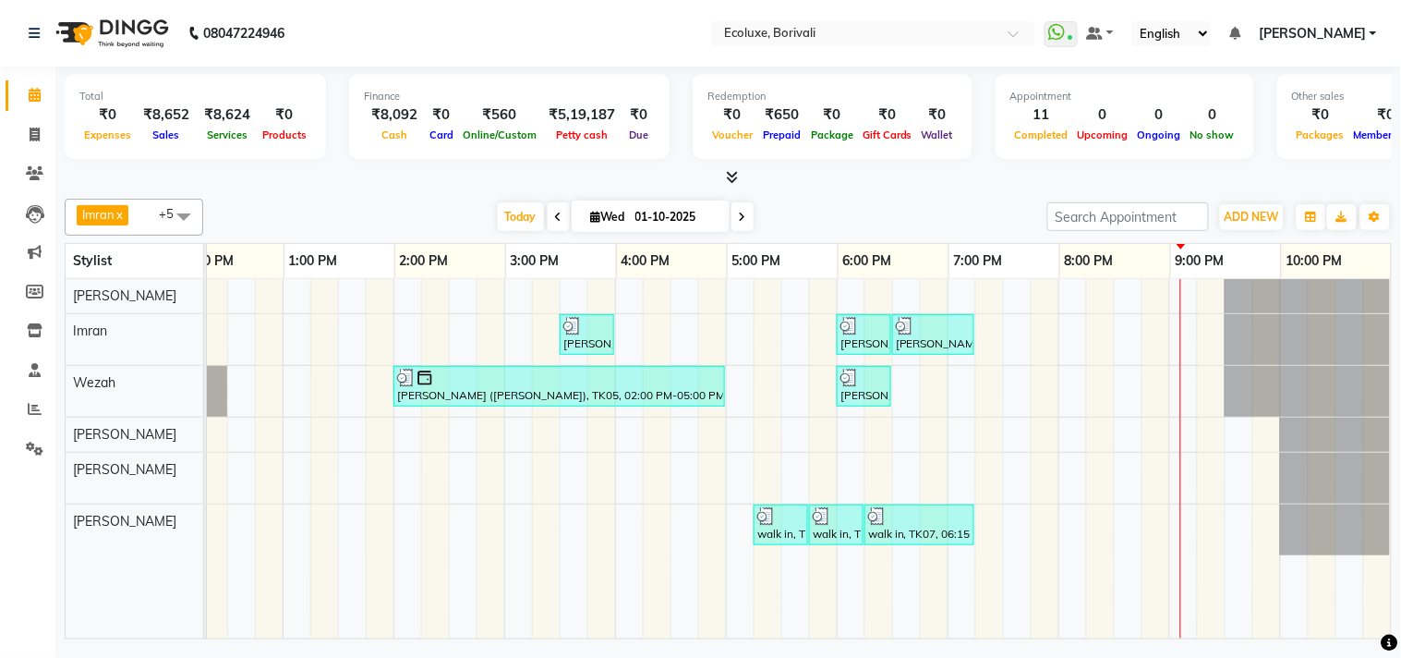
click at [732, 216] on span at bounding box center [743, 216] width 22 height 29
type input "02-10-2025"
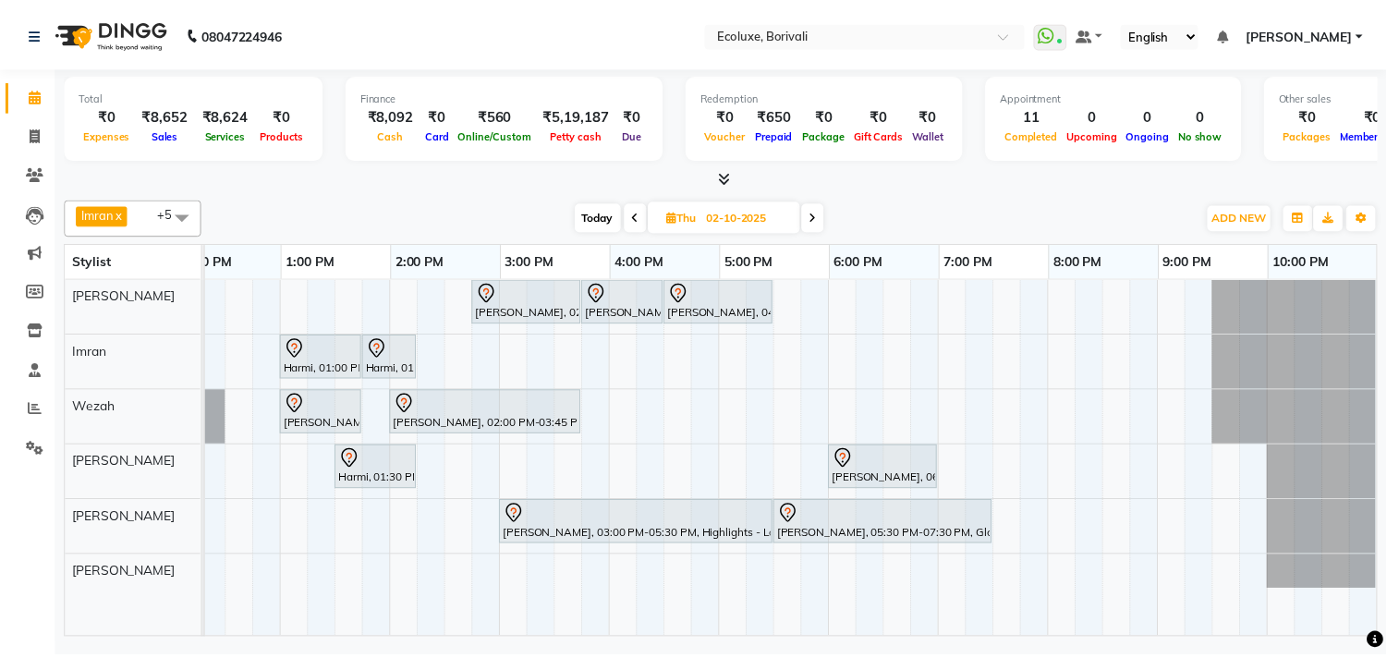
scroll to position [0, 382]
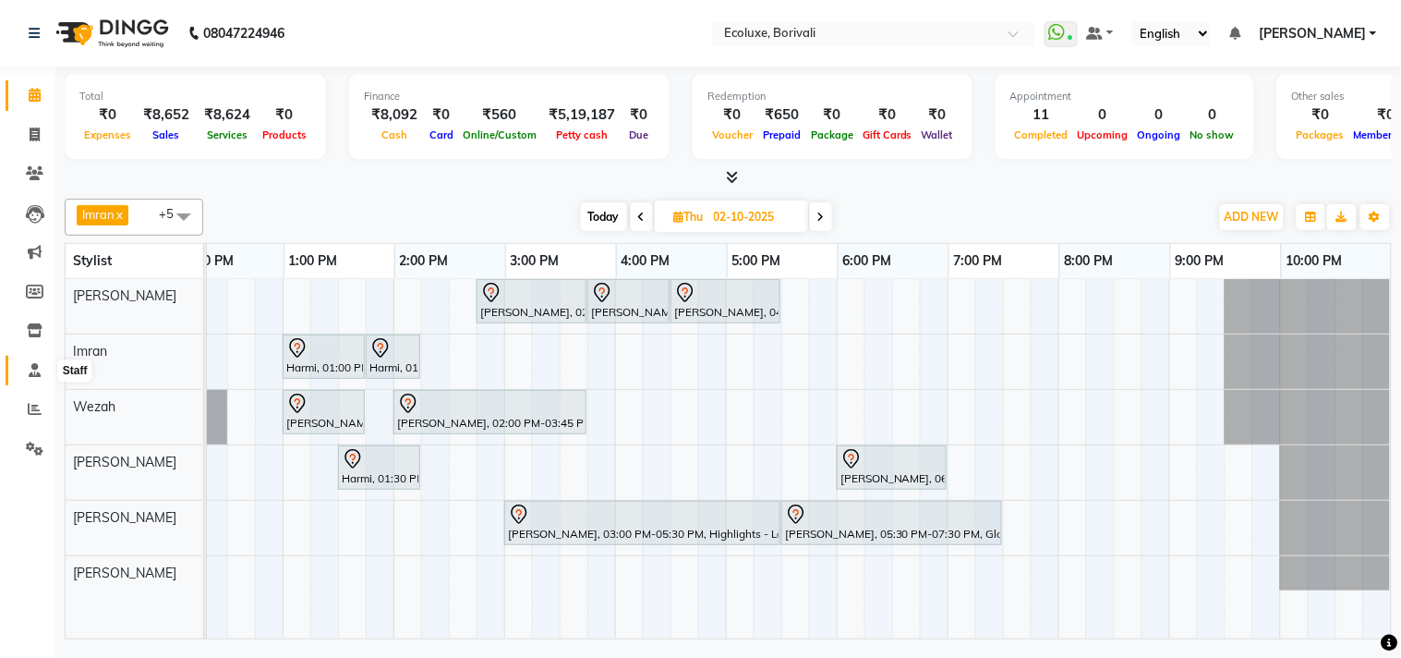
click at [33, 379] on span at bounding box center [34, 370] width 32 height 21
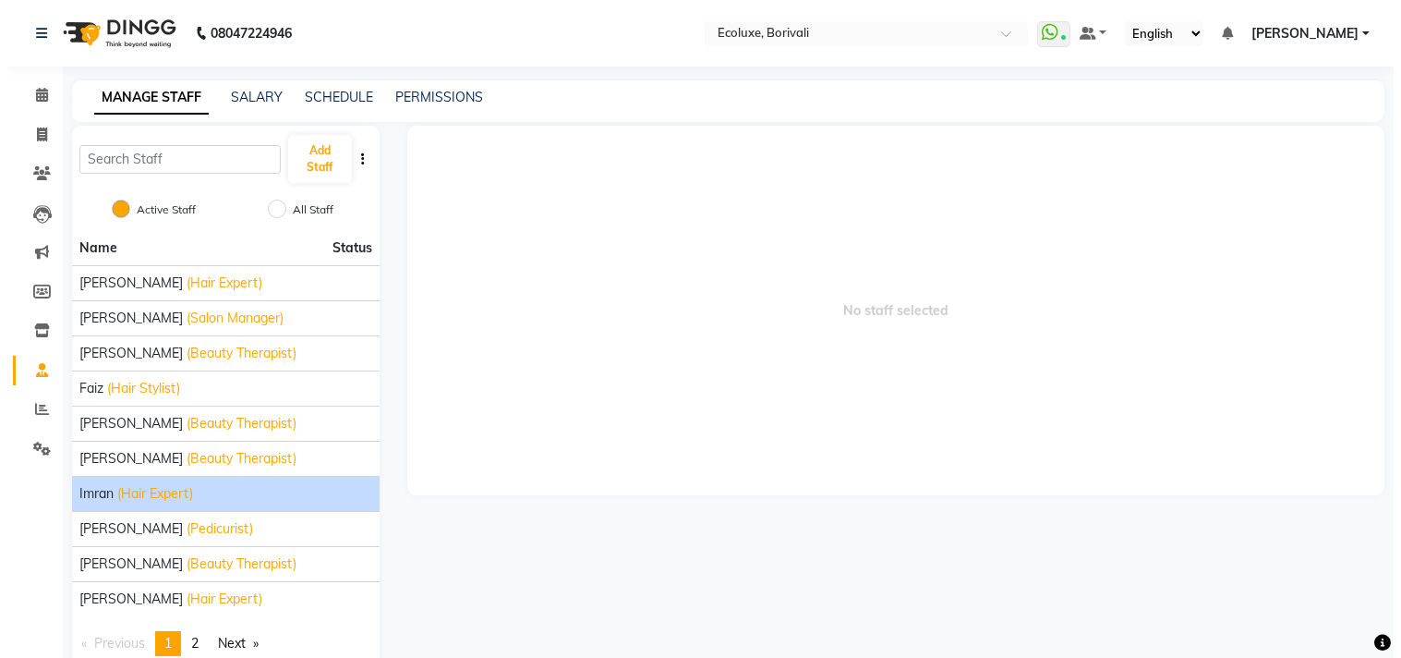
scroll to position [41, 0]
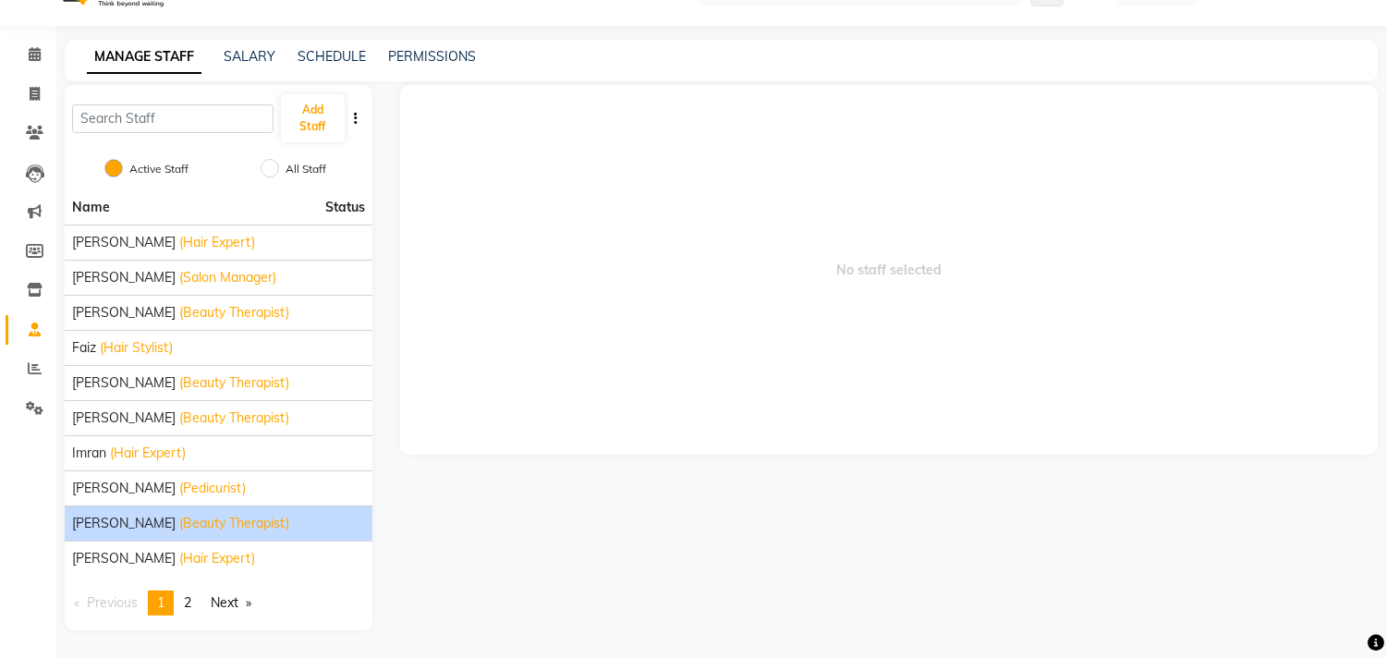
click at [144, 528] on span "[PERSON_NAME]" at bounding box center [123, 523] width 103 height 19
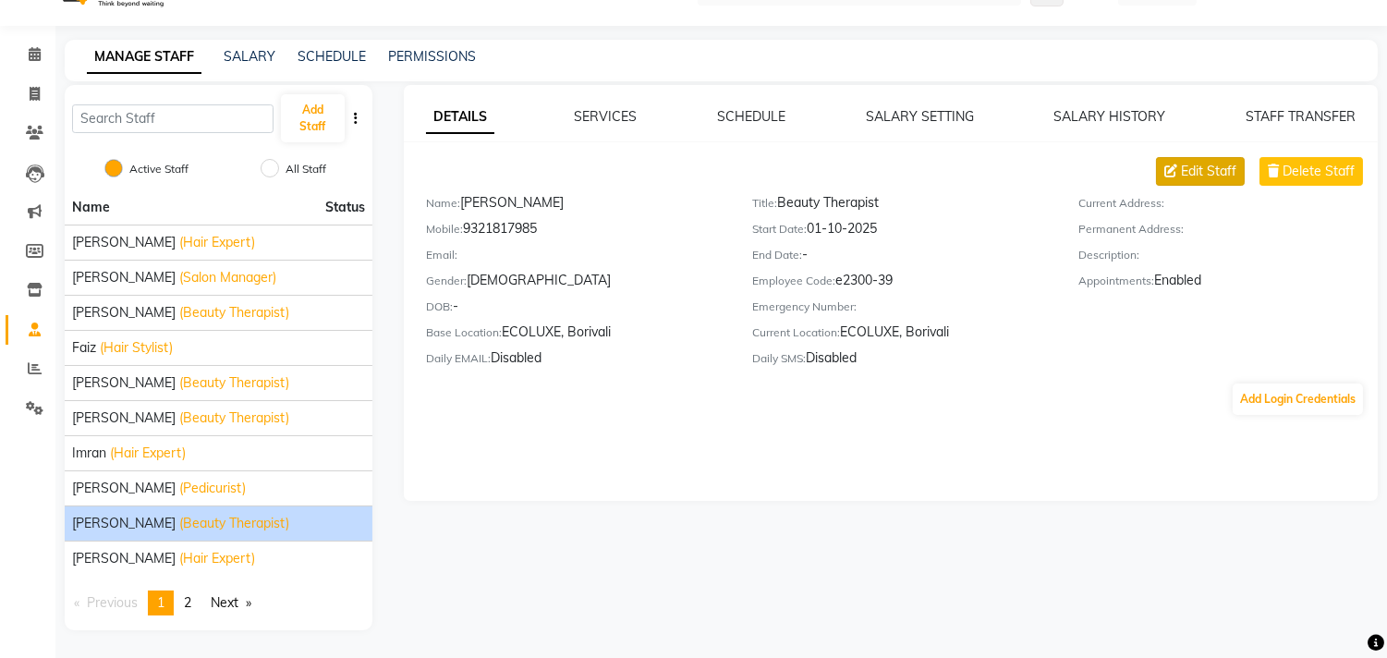
click at [1189, 163] on span "Edit Staff" at bounding box center [1208, 171] width 55 height 19
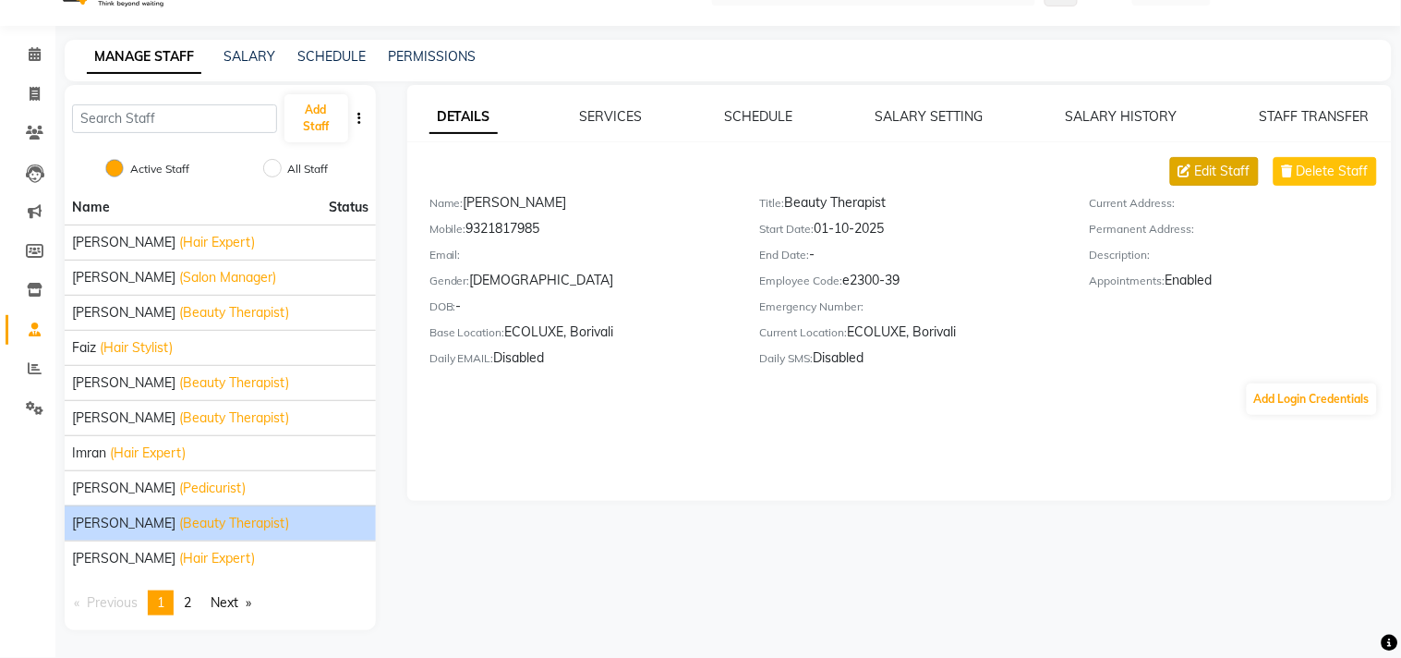
select select "[DEMOGRAPHIC_DATA]"
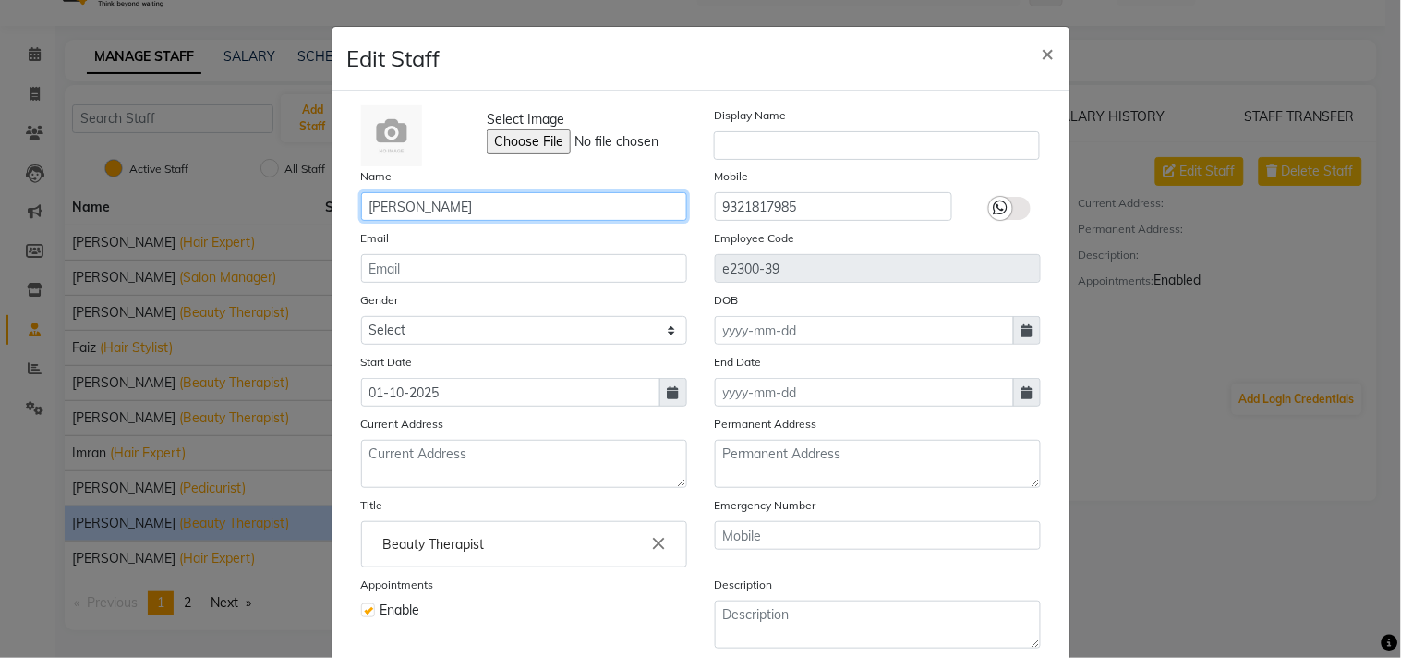
click at [394, 211] on input "[PERSON_NAME]" at bounding box center [524, 206] width 326 height 29
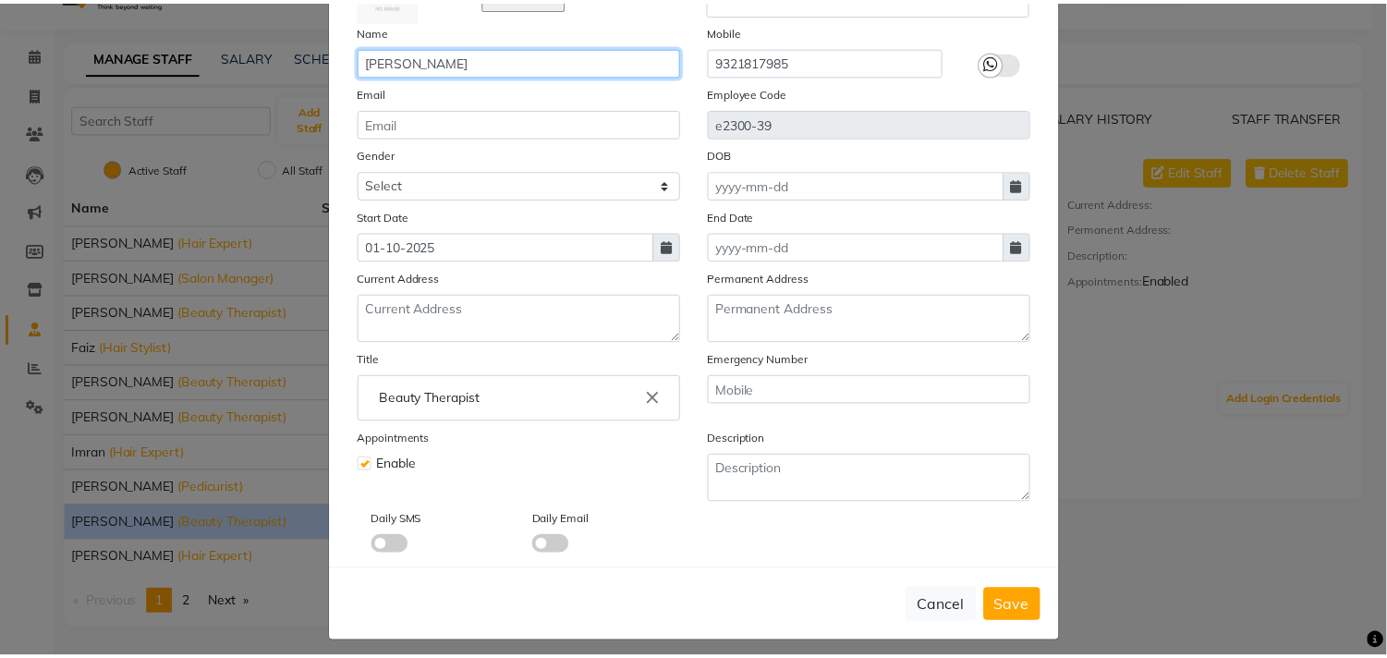
scroll to position [159, 0]
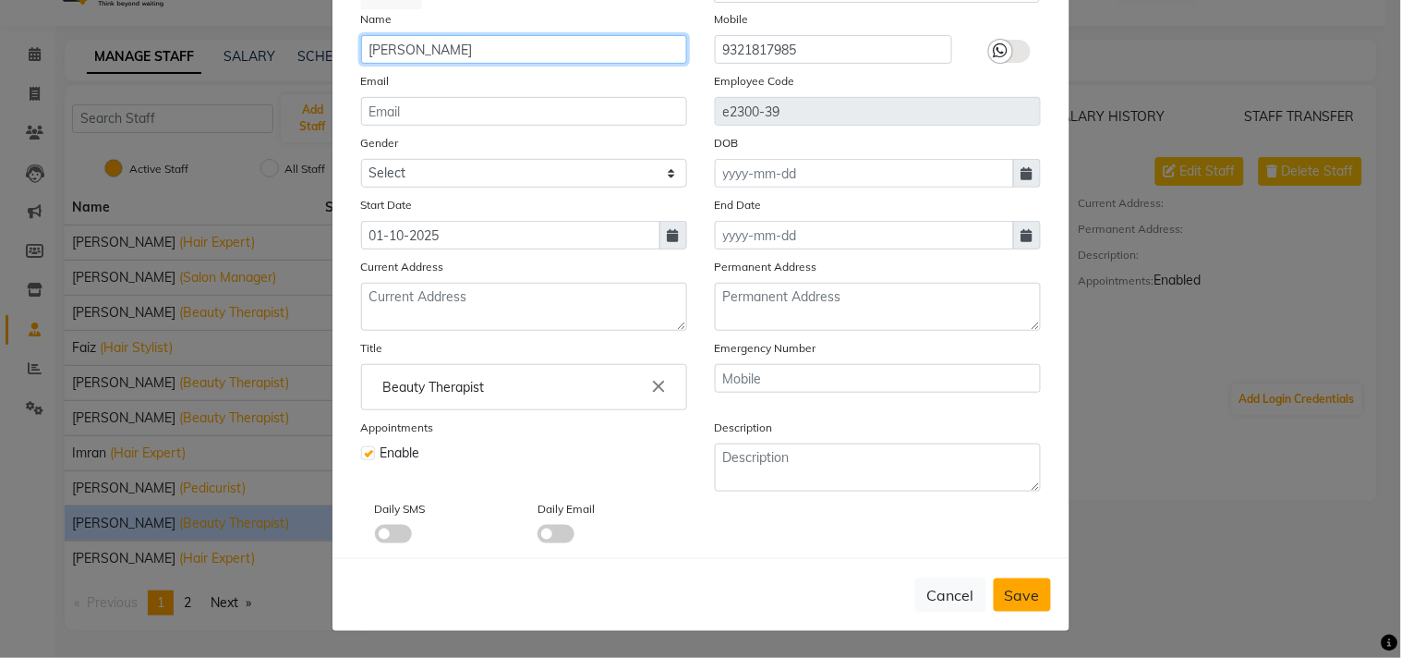
type input "[PERSON_NAME]"
click at [1005, 594] on span "Save" at bounding box center [1022, 595] width 35 height 18
select select
checkbox input "false"
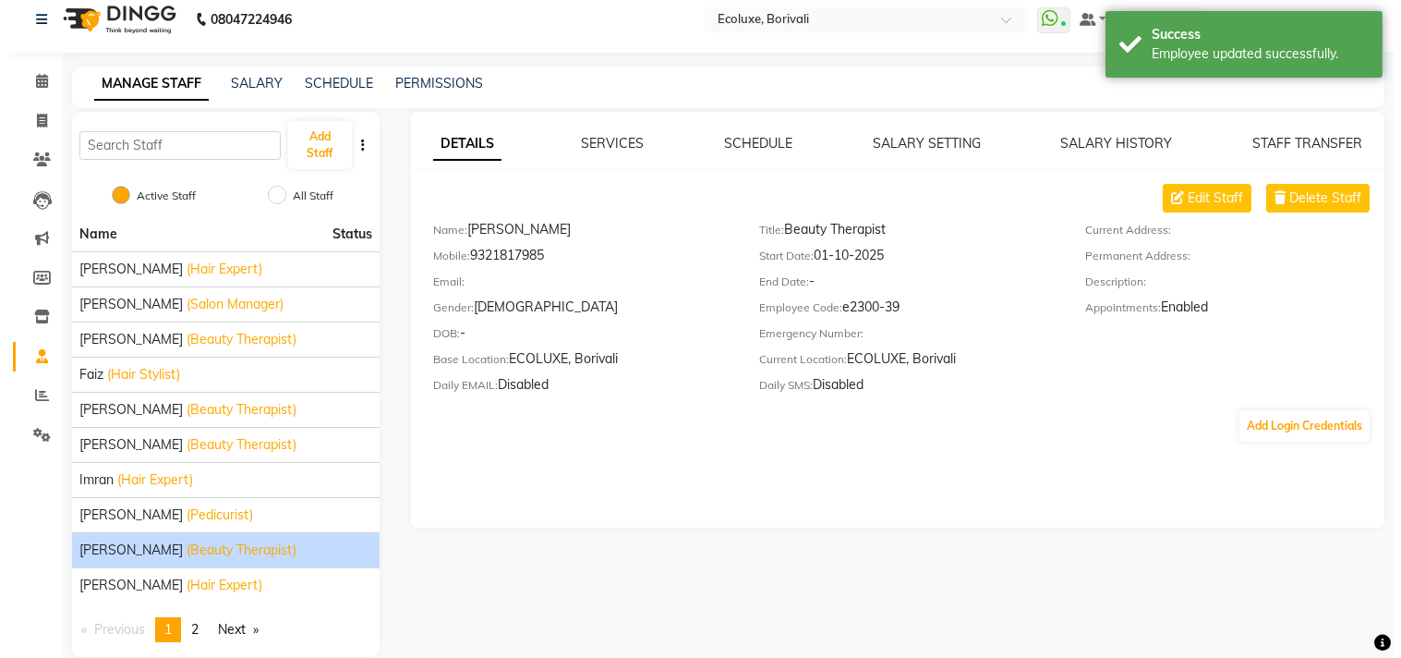
scroll to position [0, 0]
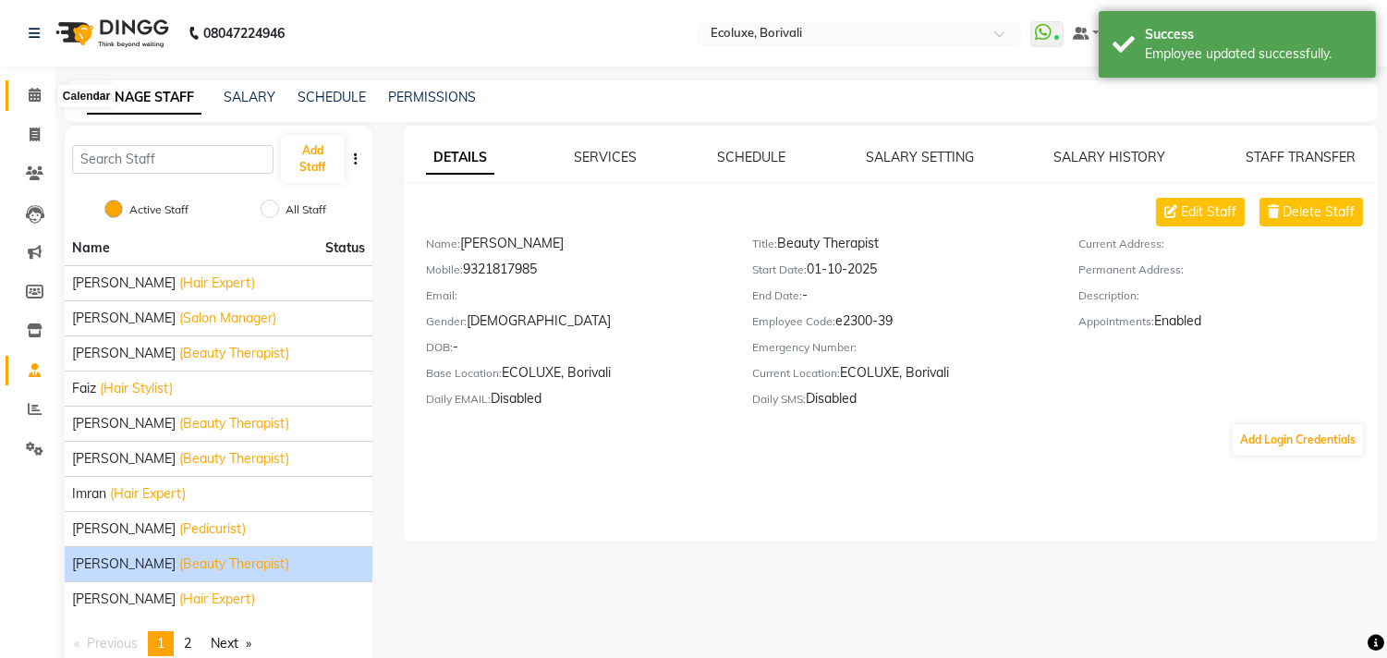
click at [37, 95] on icon at bounding box center [35, 95] width 12 height 14
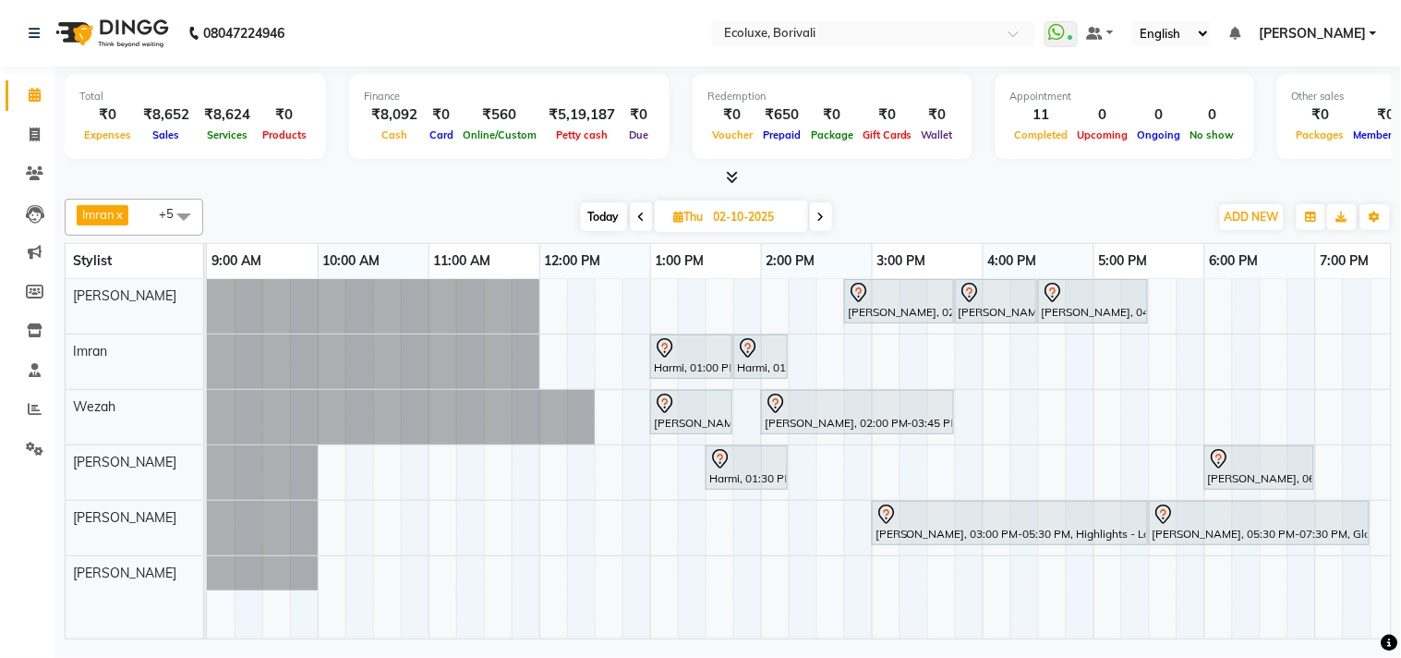
click at [613, 218] on span "Today" at bounding box center [604, 216] width 46 height 29
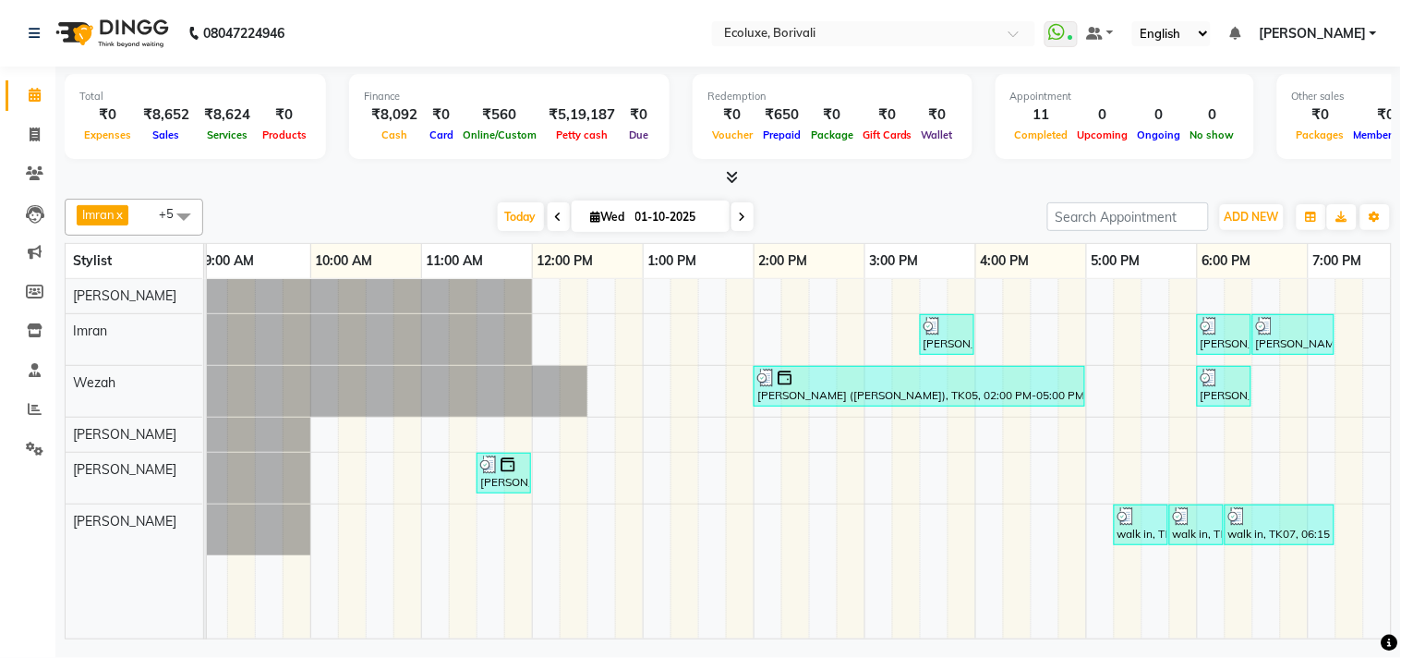
scroll to position [0, 4]
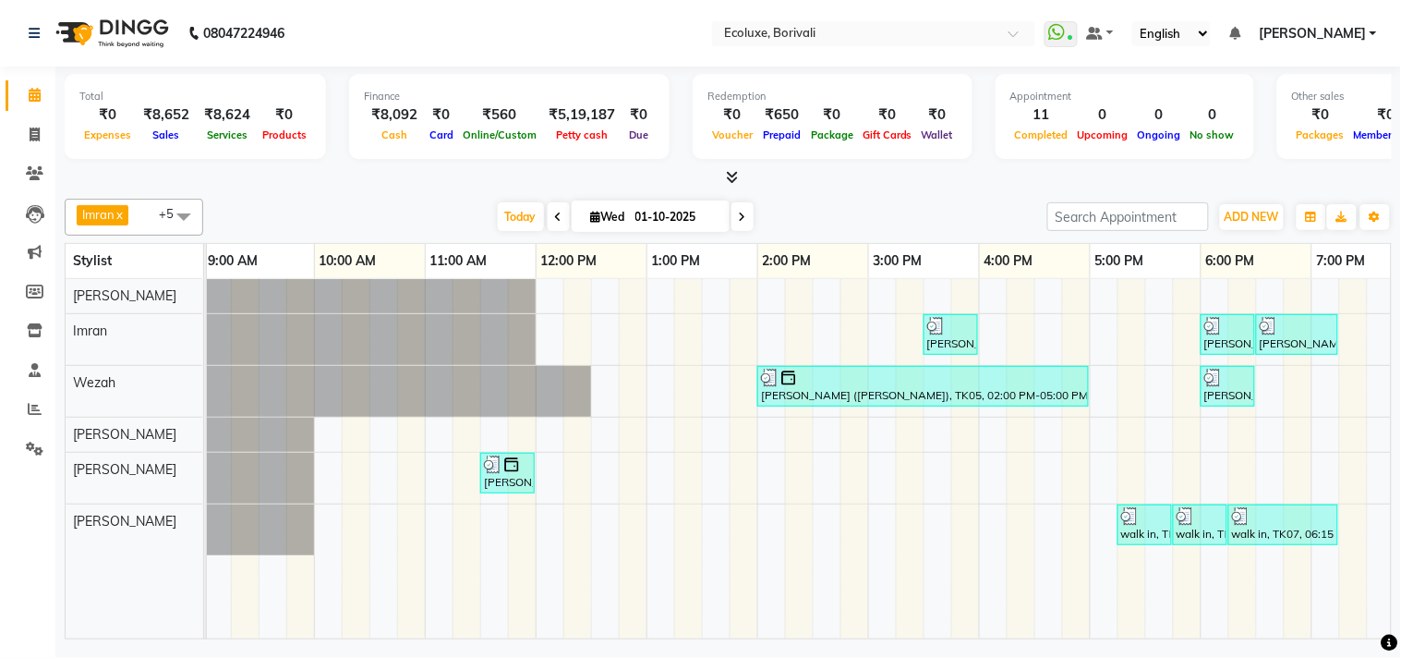
click at [555, 218] on icon at bounding box center [558, 217] width 7 height 11
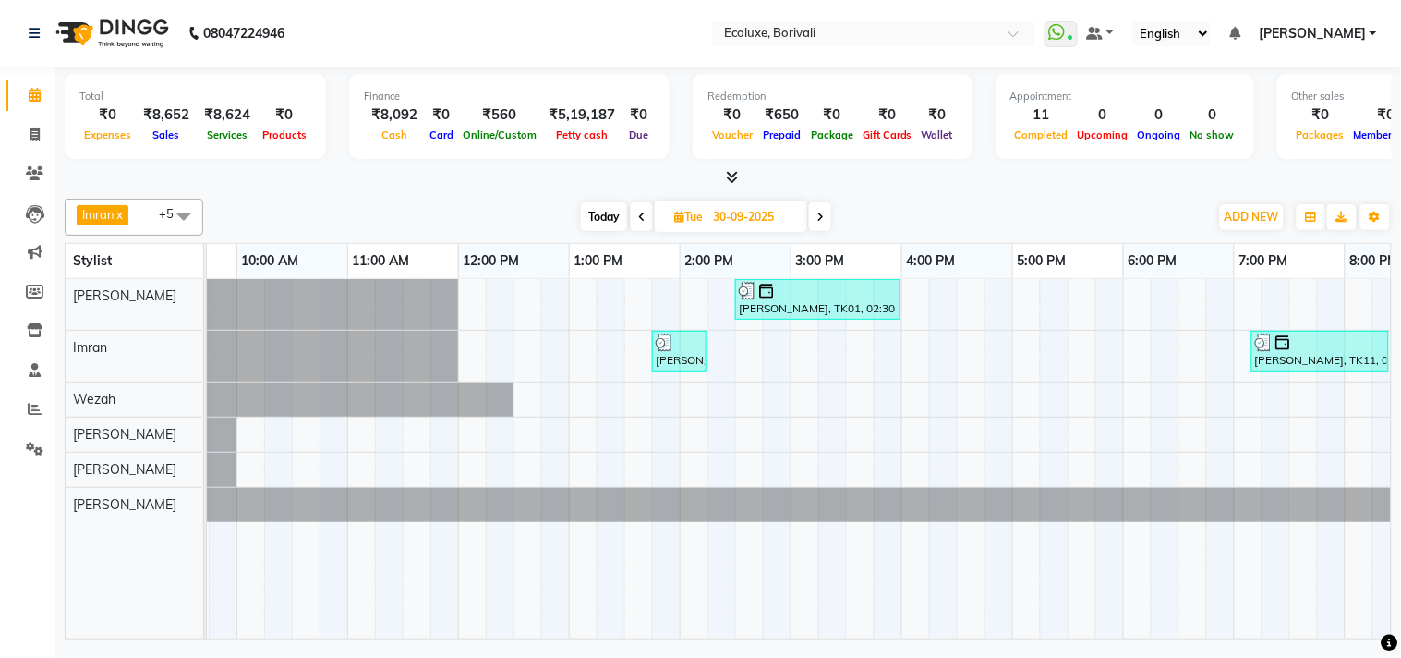
scroll to position [0, 79]
click at [826, 218] on span at bounding box center [820, 216] width 22 height 29
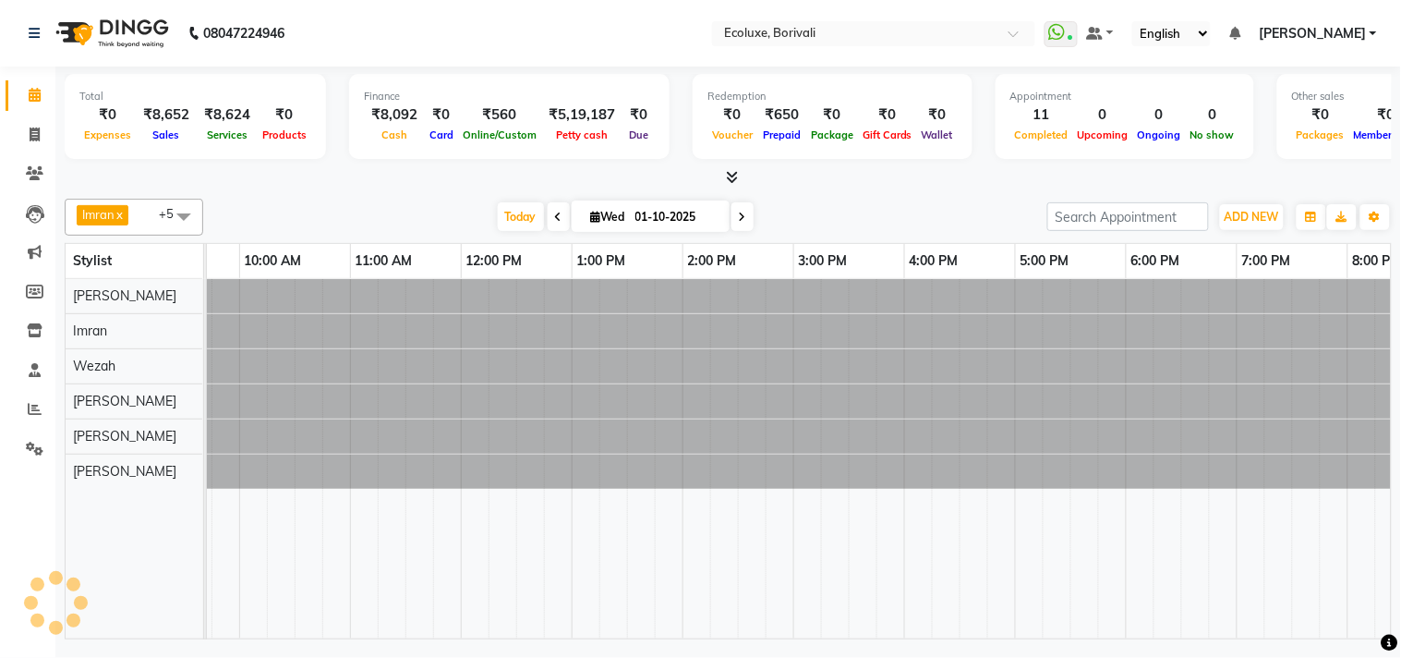
scroll to position [0, 367]
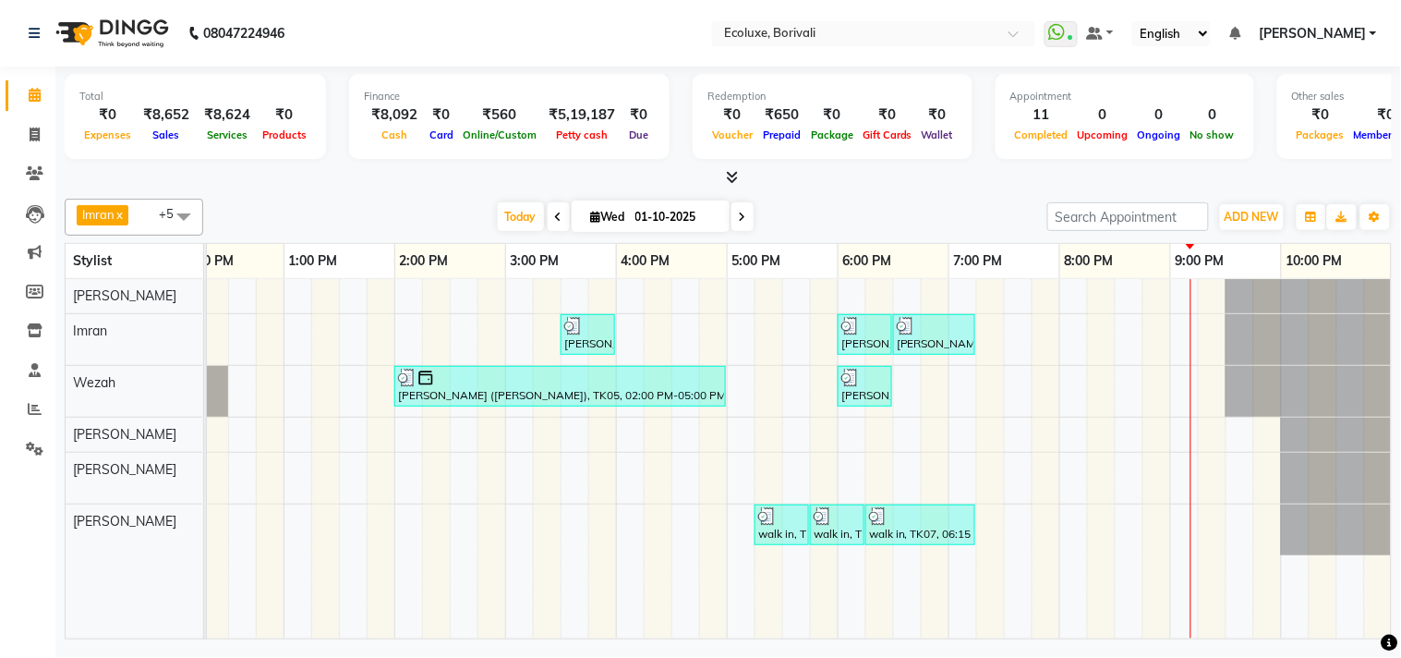
click at [740, 212] on icon at bounding box center [742, 217] width 7 height 11
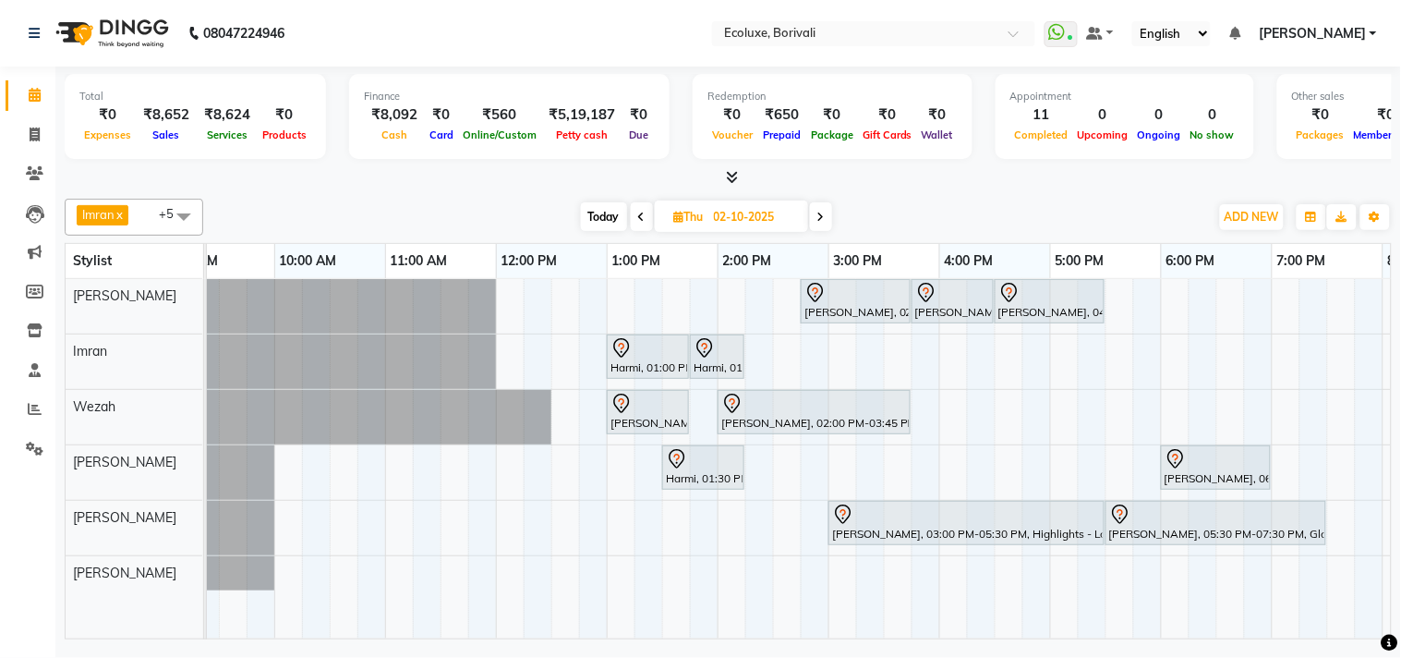
scroll to position [0, 10]
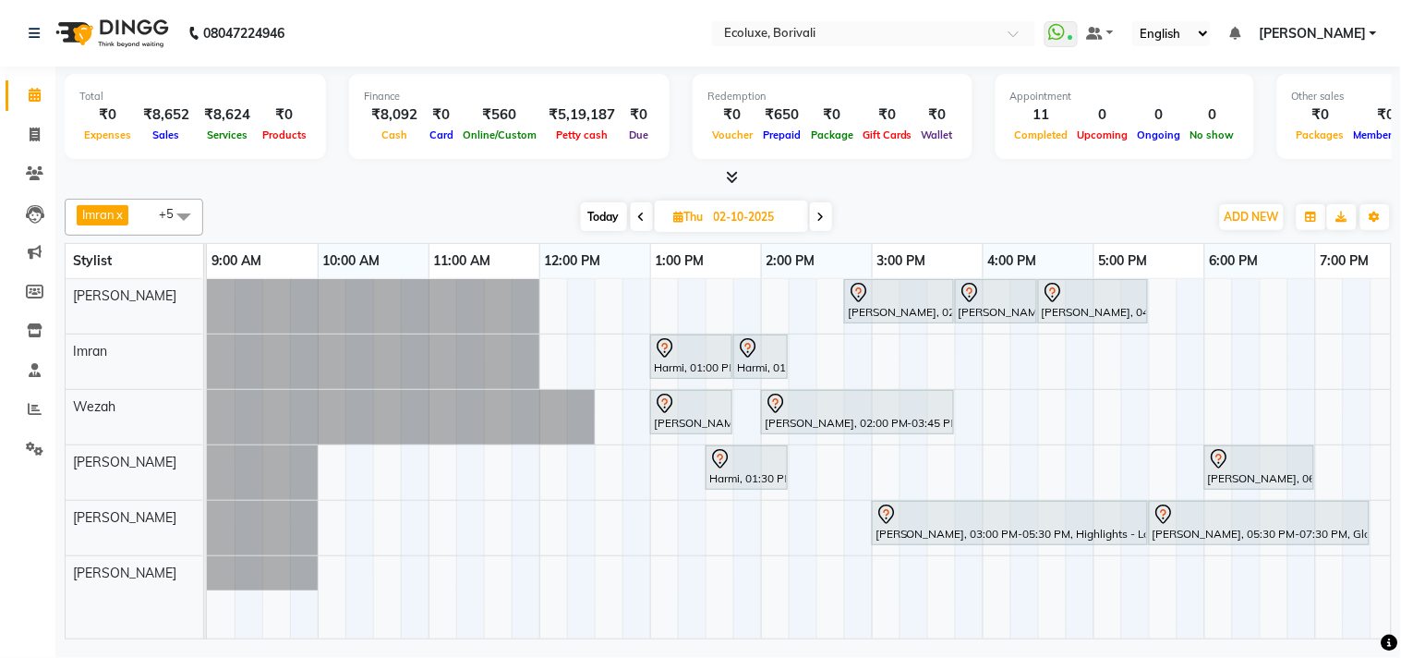
click at [820, 204] on span at bounding box center [821, 216] width 22 height 29
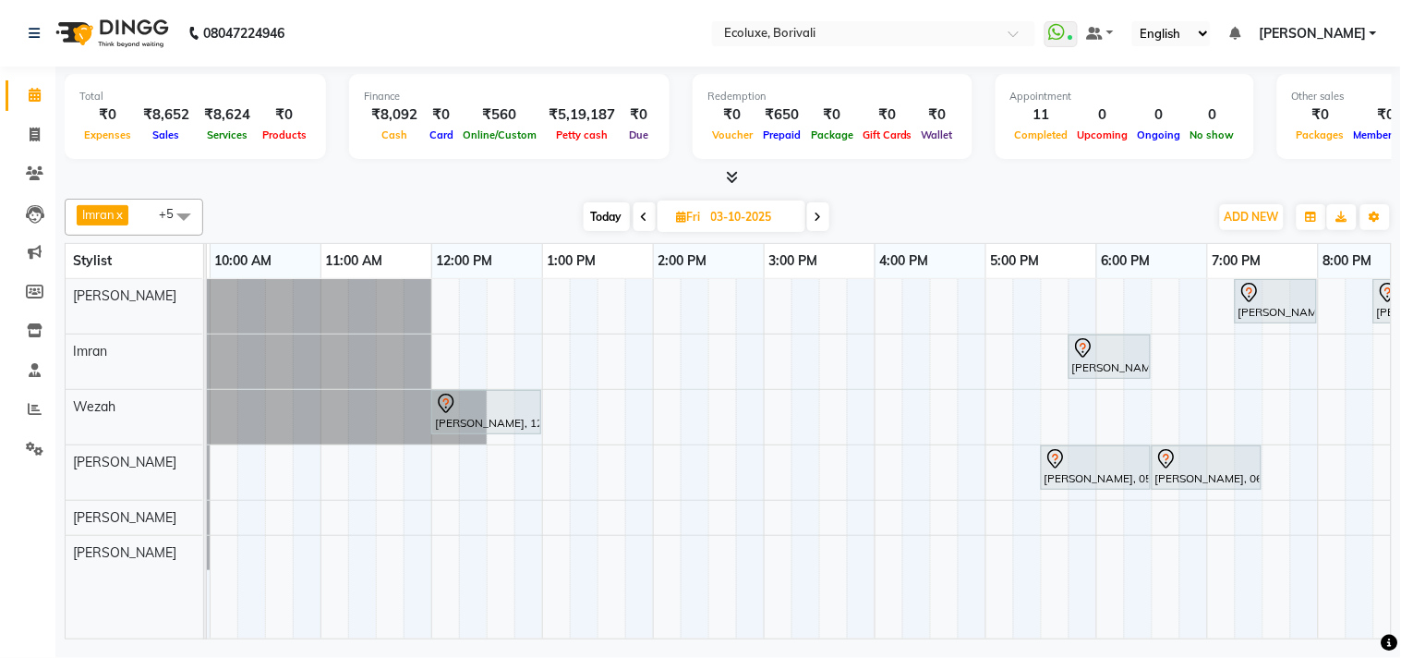
click at [645, 216] on icon at bounding box center [644, 217] width 7 height 11
type input "02-10-2025"
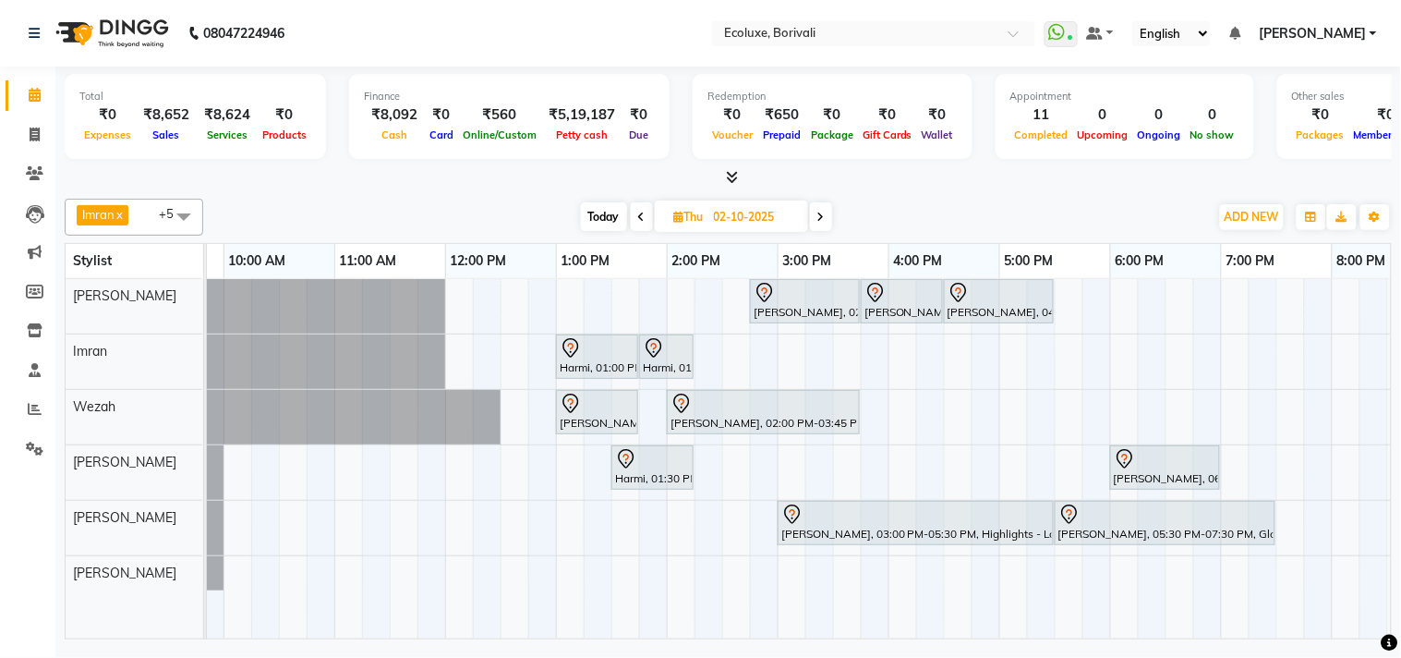
click at [178, 210] on span at bounding box center [183, 216] width 37 height 35
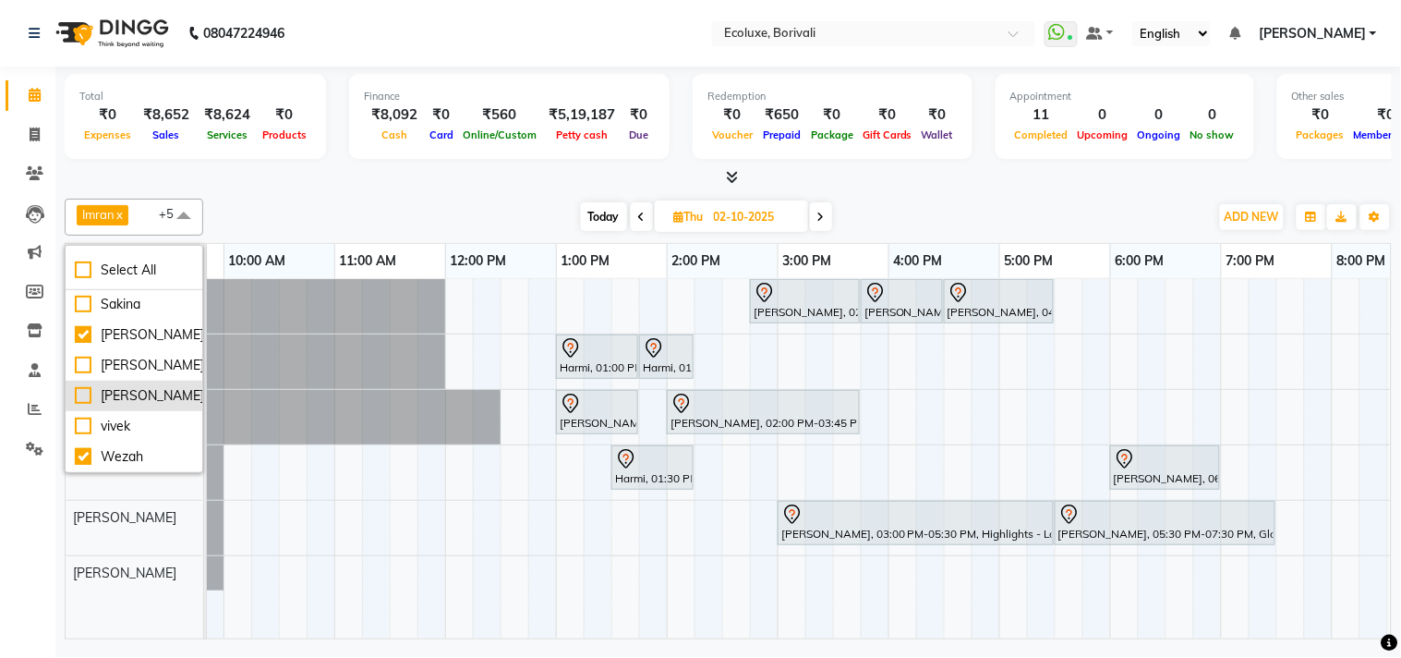
click at [67, 382] on li "[PERSON_NAME]" at bounding box center [134, 396] width 137 height 30
checkbox input "true"
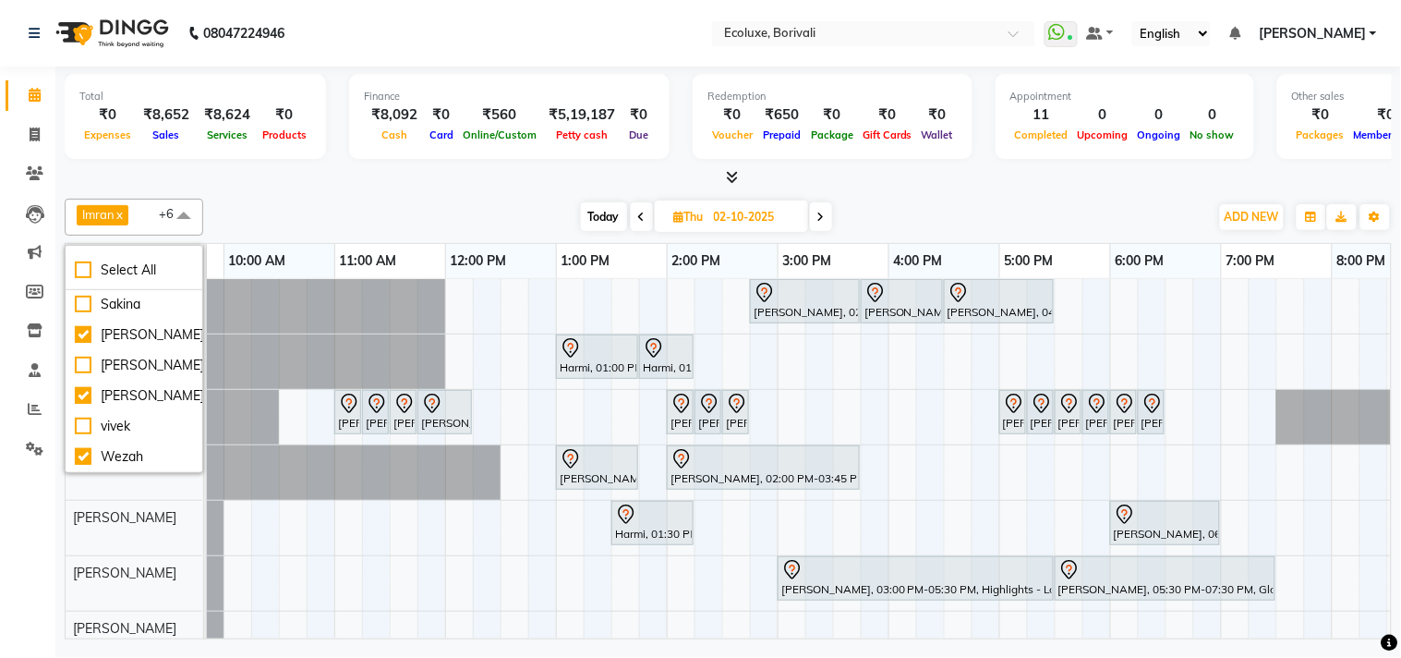
click at [405, 176] on div at bounding box center [729, 177] width 1328 height 19
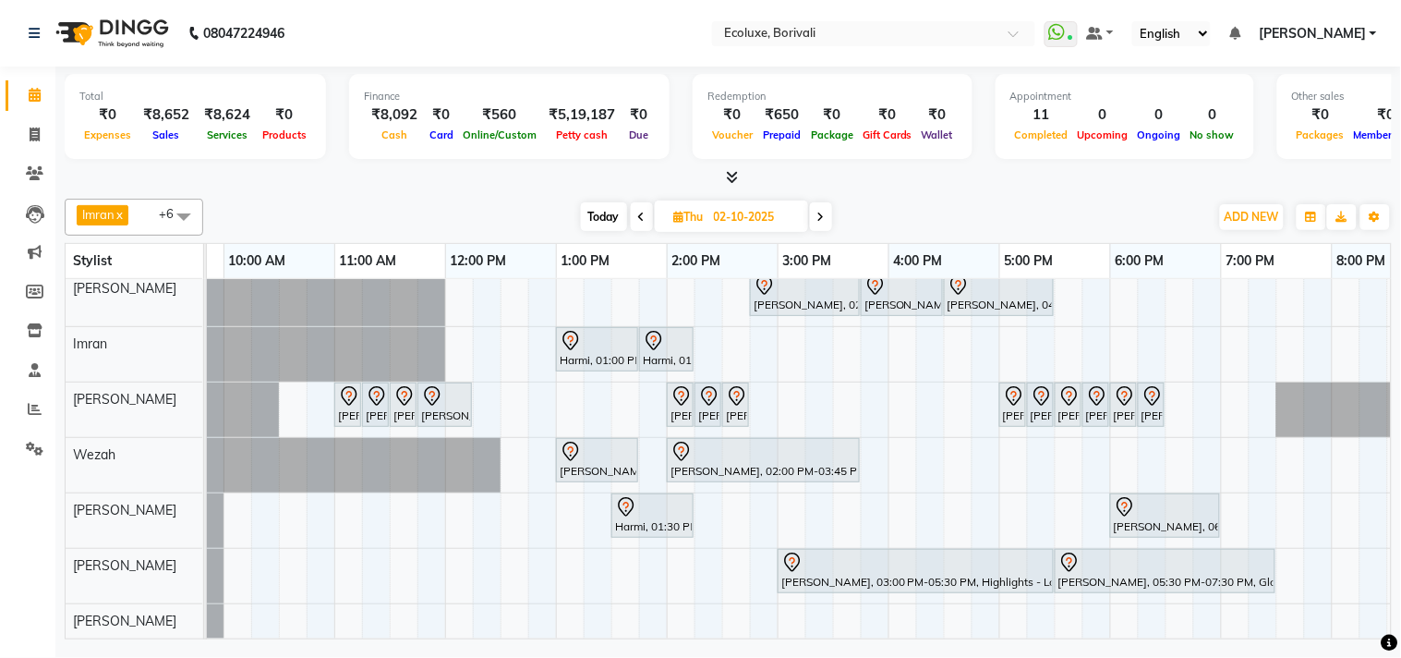
click at [601, 222] on span "Today" at bounding box center [604, 216] width 46 height 29
type input "01-10-2025"
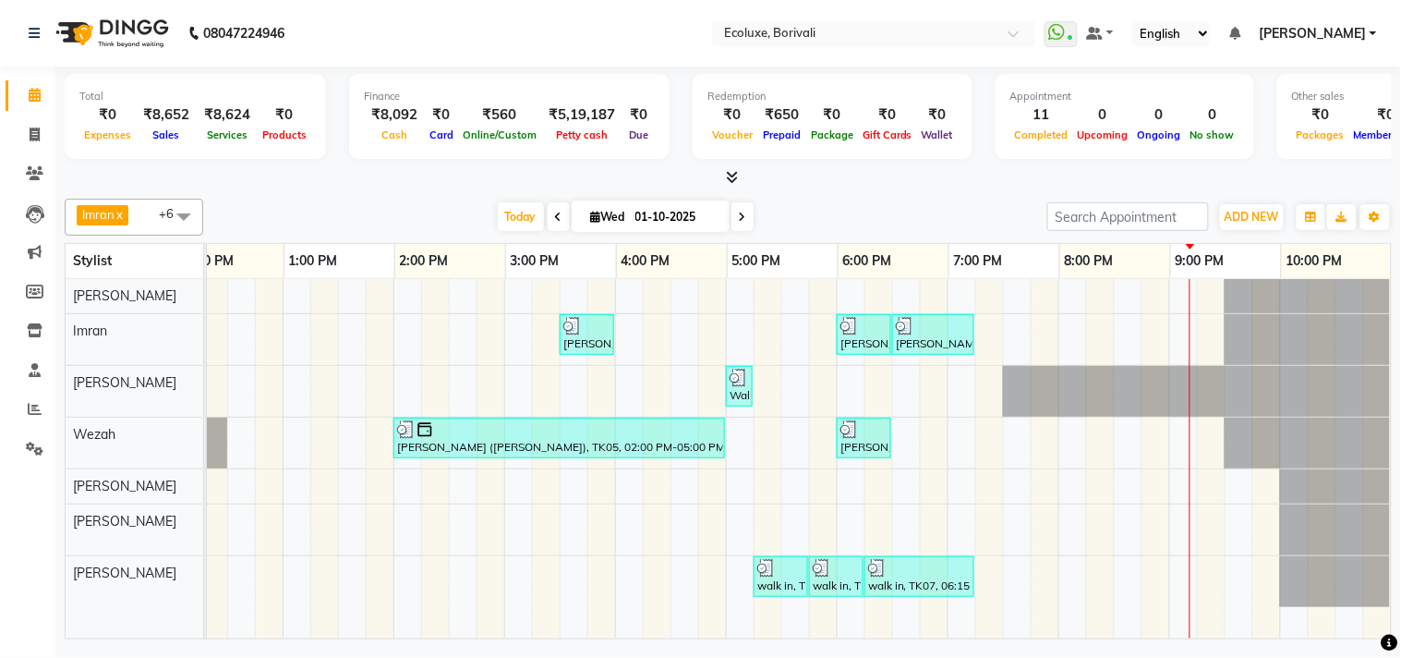
click at [1110, 571] on div "[PERSON_NAME], TK04, 03:30 PM-04:00 PM, Men Haircut - Senior Haircut [PERSON_NA…" at bounding box center [615, 458] width 1552 height 359
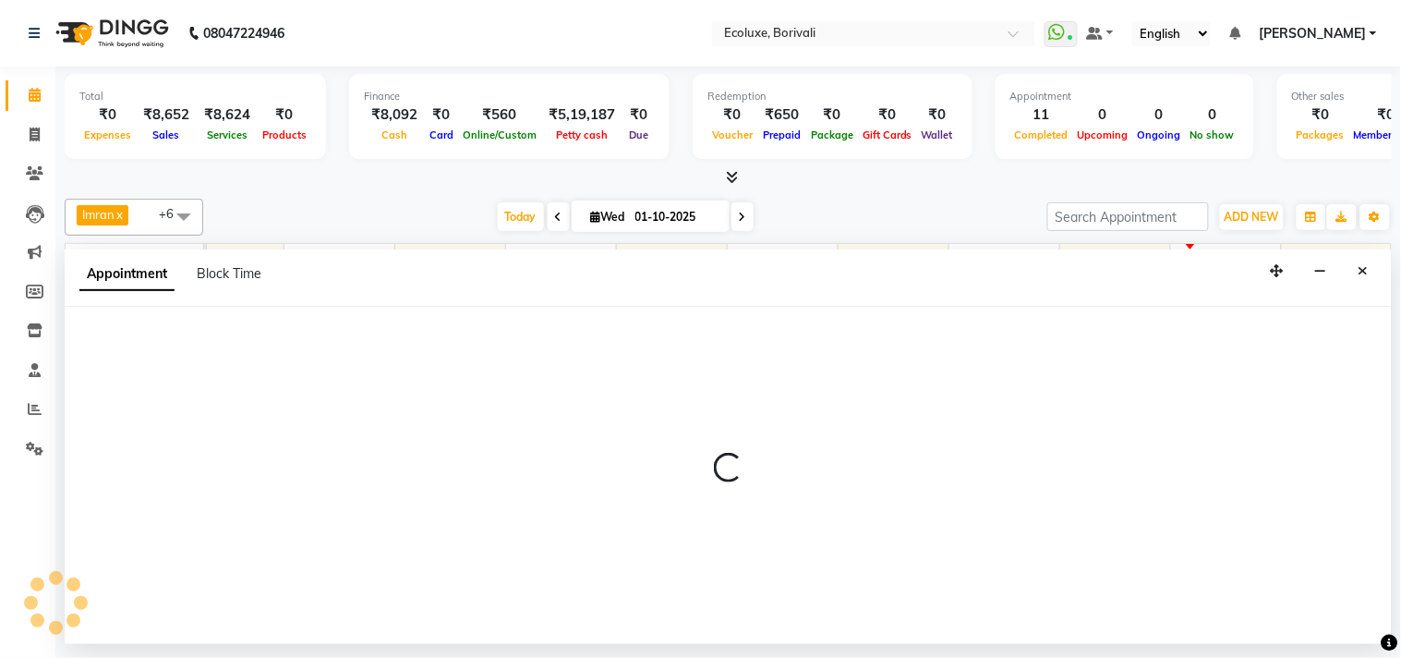
select select "93508"
select select "1230"
select select "tentative"
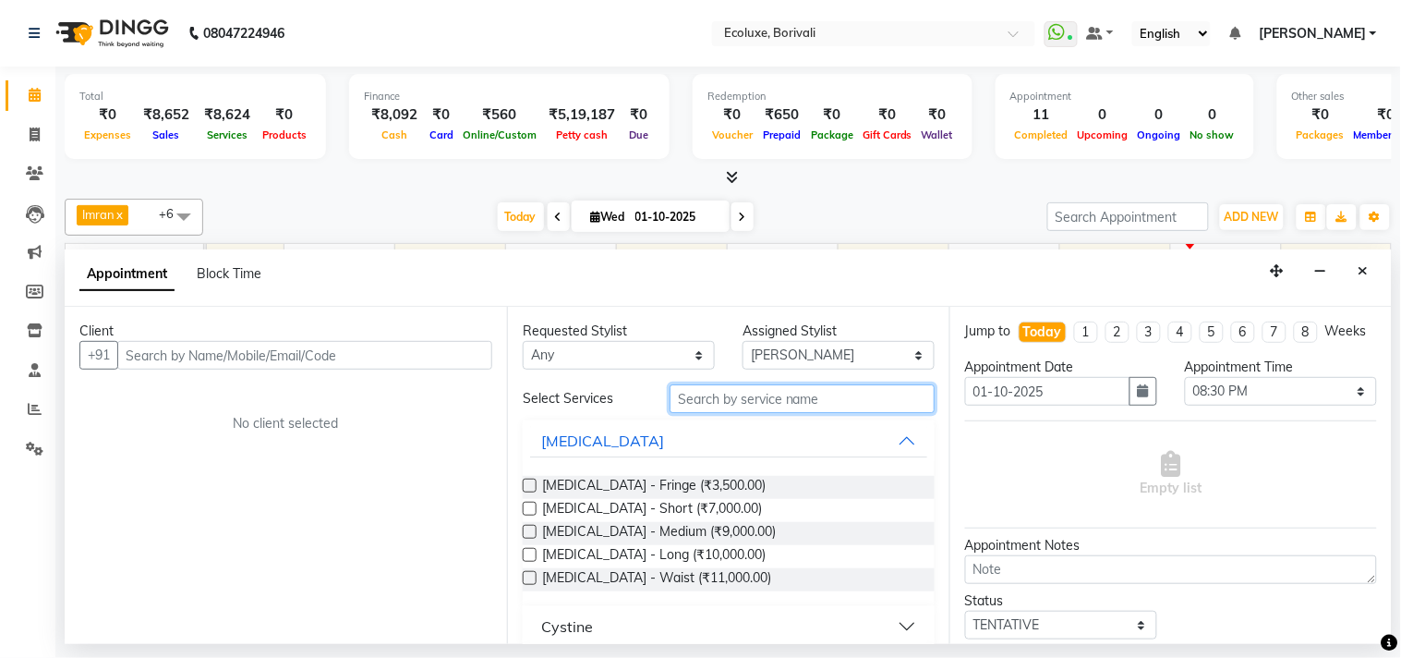
click at [754, 405] on input "text" at bounding box center [802, 398] width 265 height 29
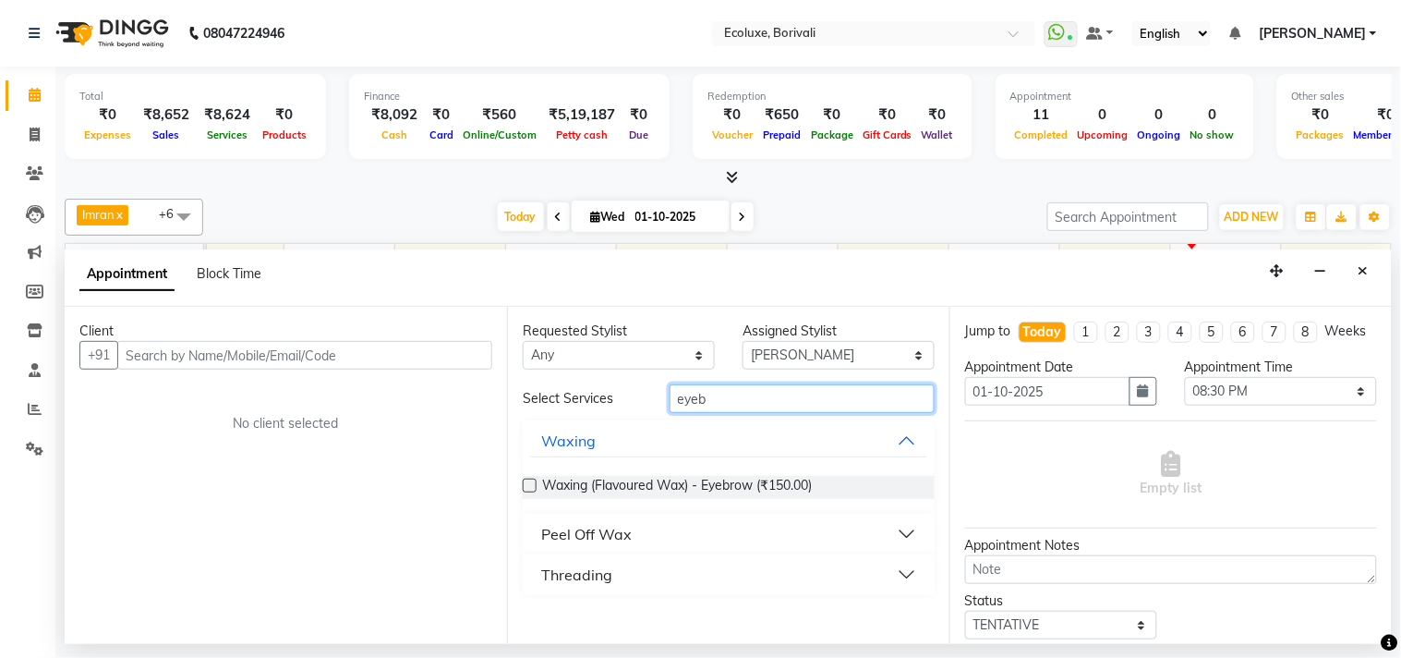
type input "eyeb"
click at [564, 577] on div "Threading" at bounding box center [576, 575] width 71 height 22
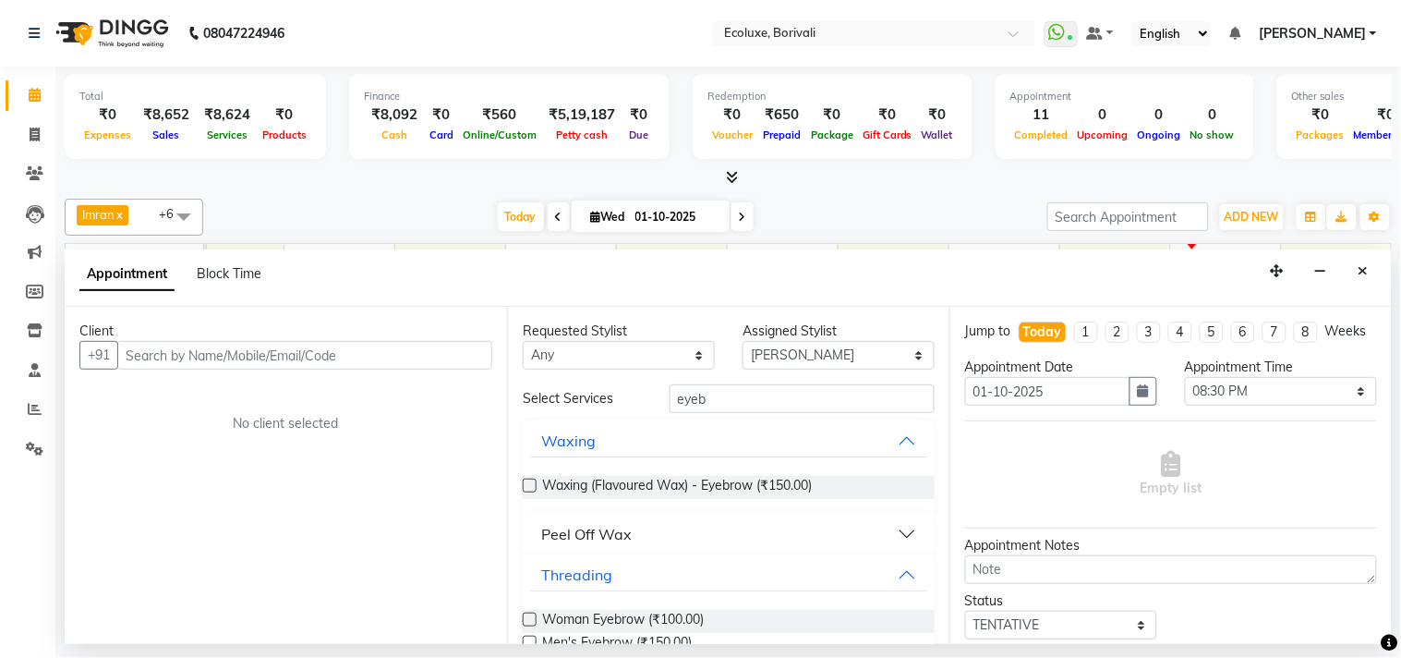
click at [532, 616] on label at bounding box center [530, 620] width 14 height 14
click at [532, 616] on input "checkbox" at bounding box center [529, 621] width 12 height 12
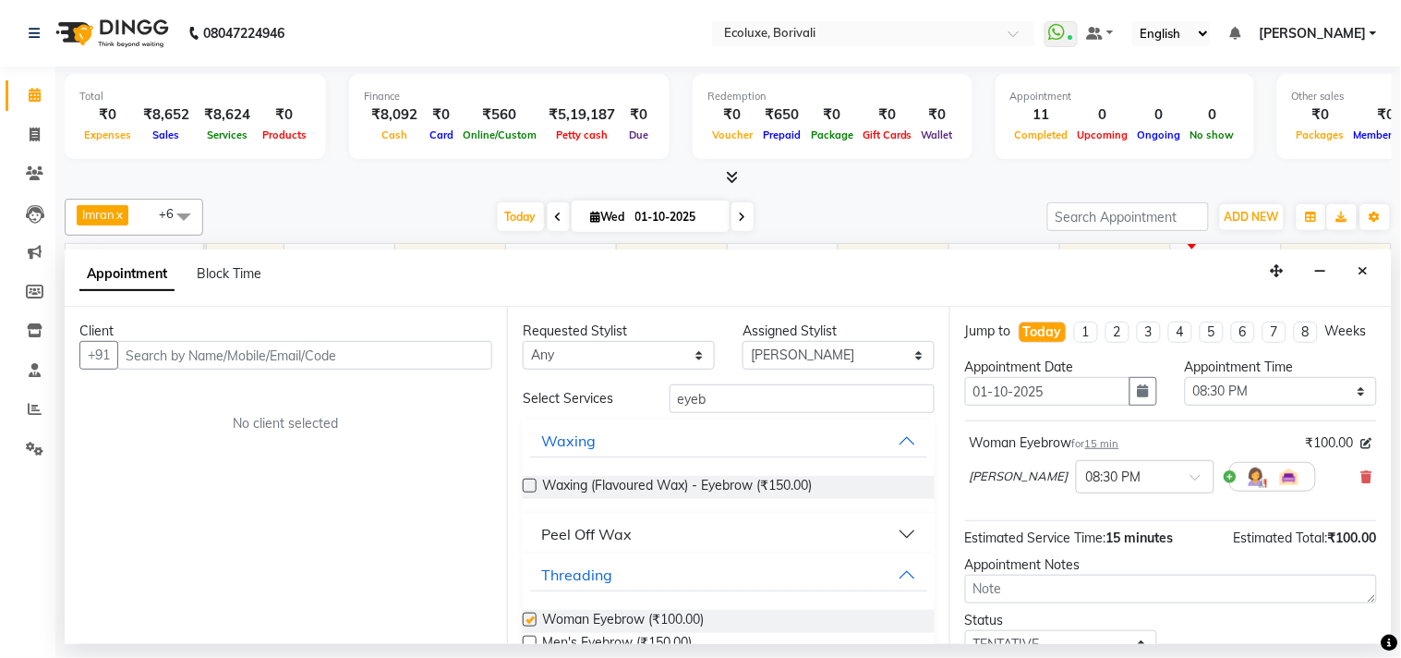
checkbox input "false"
click at [697, 399] on input "eyeb" at bounding box center [802, 398] width 265 height 29
type input "upper"
click at [527, 613] on label at bounding box center [530, 620] width 14 height 14
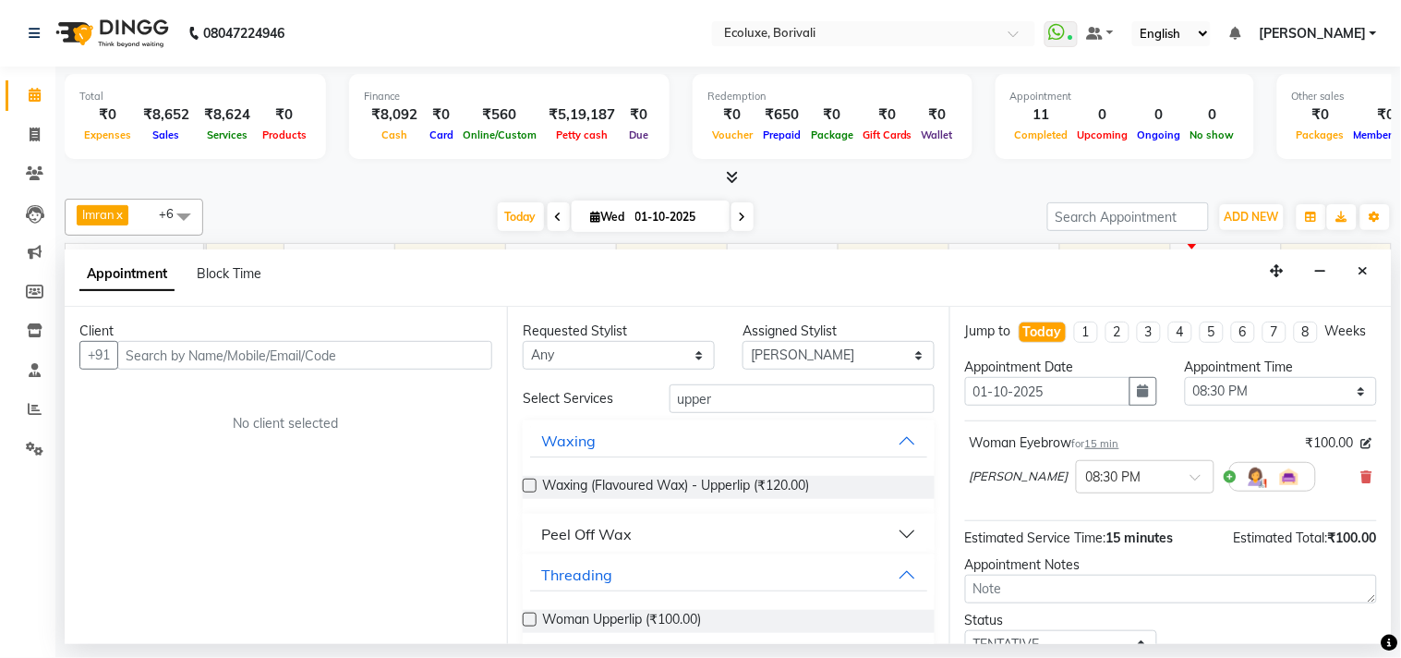
click at [527, 615] on input "checkbox" at bounding box center [529, 621] width 12 height 12
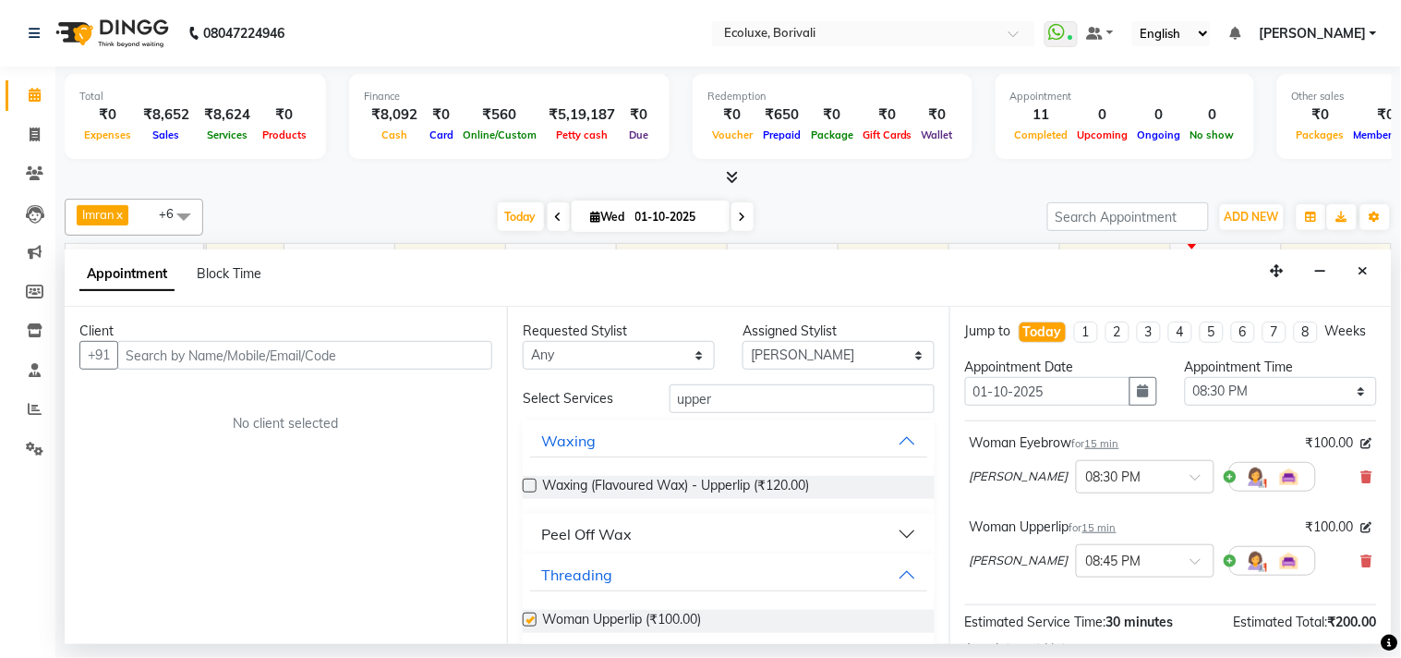
checkbox input "false"
click at [704, 392] on input "upper" at bounding box center [802, 398] width 265 height 29
type input "chin"
click at [532, 621] on label at bounding box center [530, 620] width 14 height 14
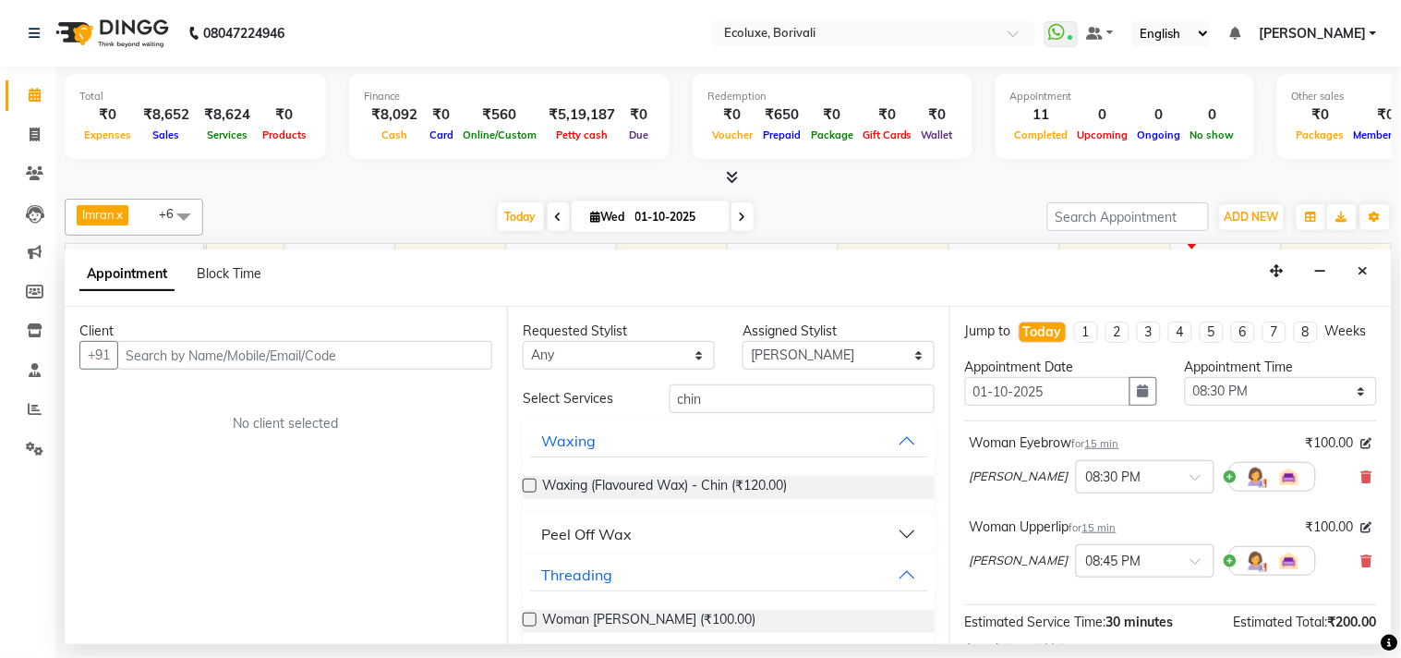
click at [532, 621] on input "checkbox" at bounding box center [529, 621] width 12 height 12
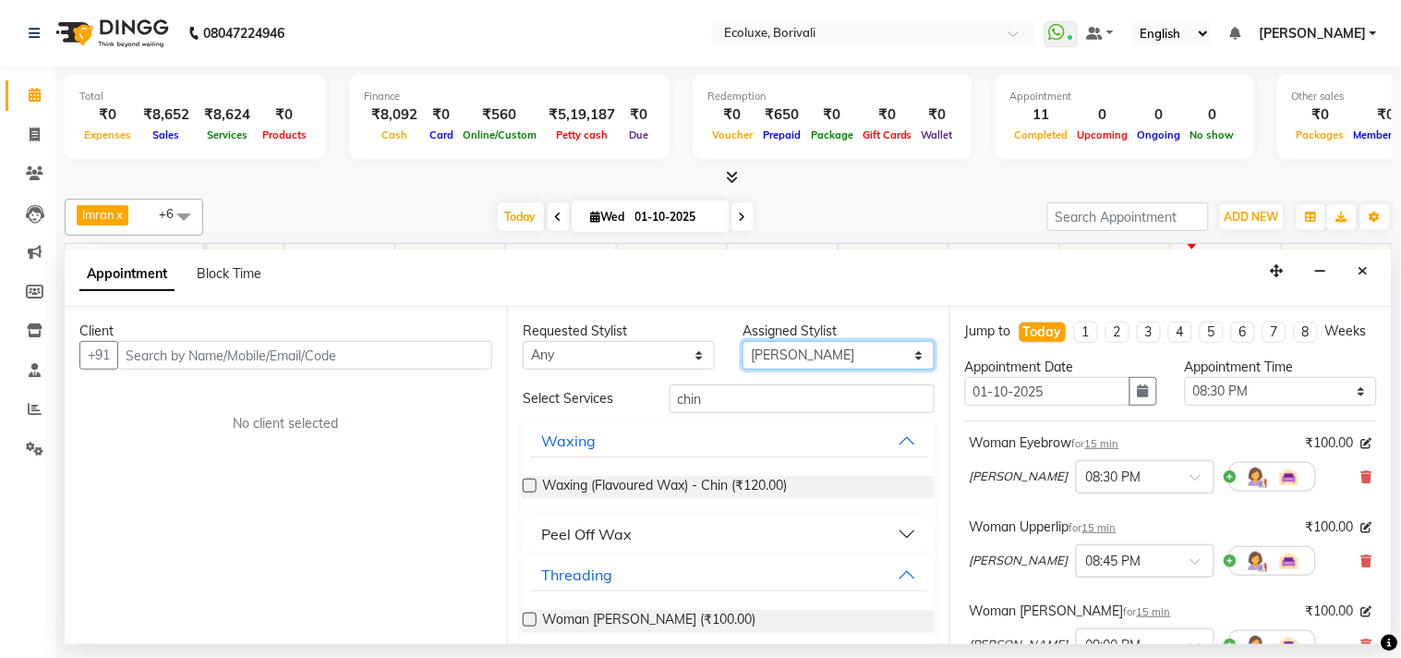
click at [807, 354] on select "Select [PERSON_NAME] [PERSON_NAME] Faiz [PERSON_NAME] [PERSON_NAME] [PERSON_NAM…" at bounding box center [839, 355] width 192 height 29
click at [743, 341] on select "Select [PERSON_NAME] [PERSON_NAME] Faiz [PERSON_NAME] [PERSON_NAME] [PERSON_NAM…" at bounding box center [839, 355] width 192 height 29
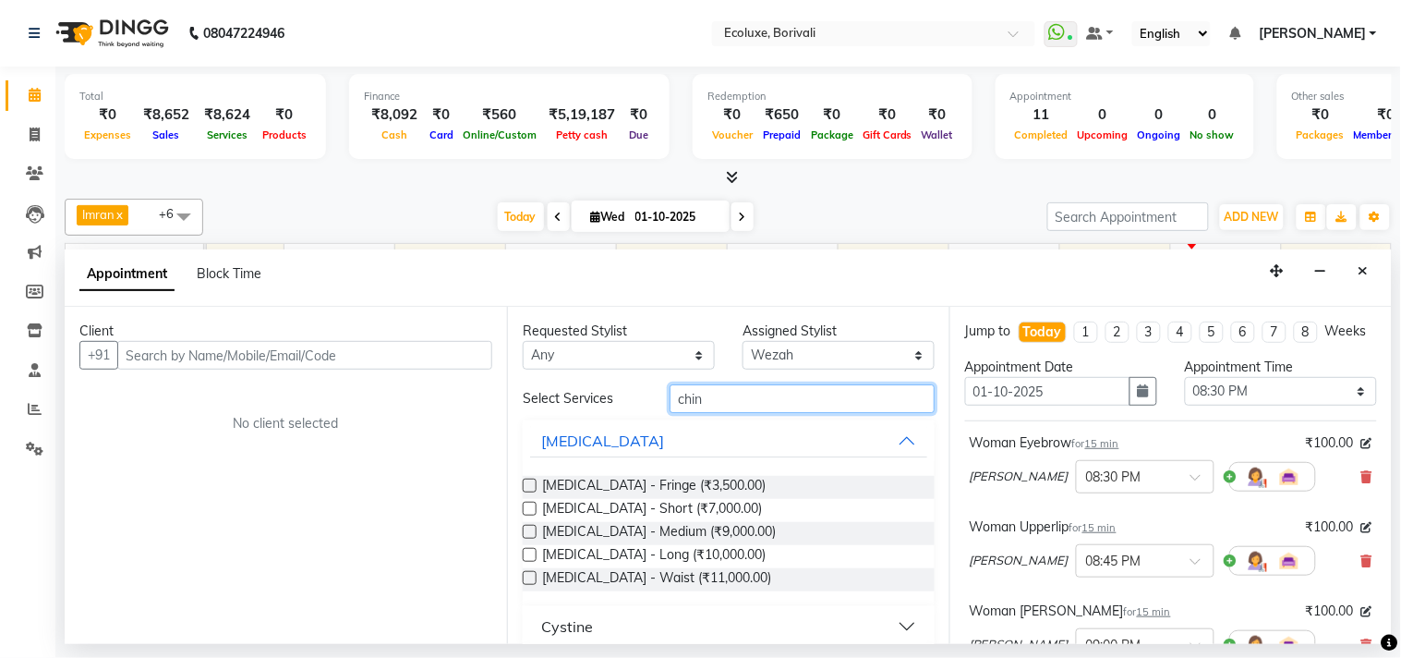
click at [725, 410] on input "chin" at bounding box center [802, 398] width 265 height 29
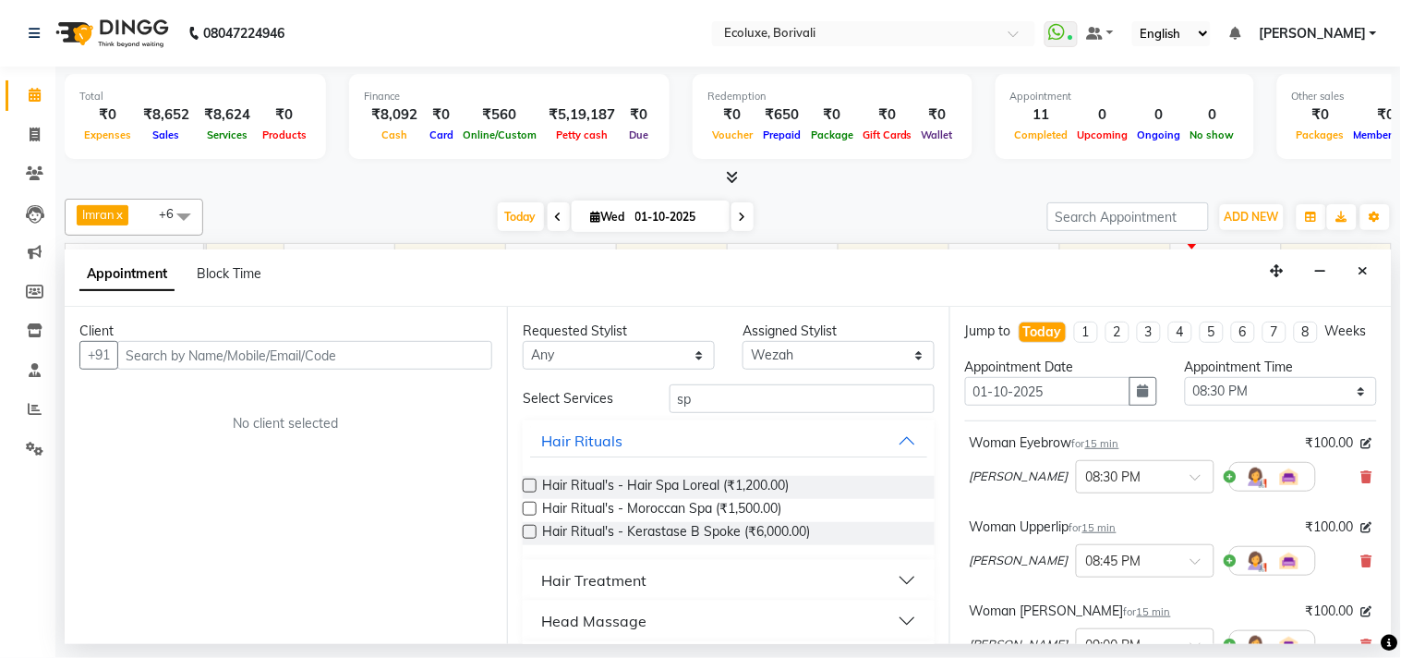
click at [612, 576] on div "Hair Treatment" at bounding box center [593, 580] width 105 height 22
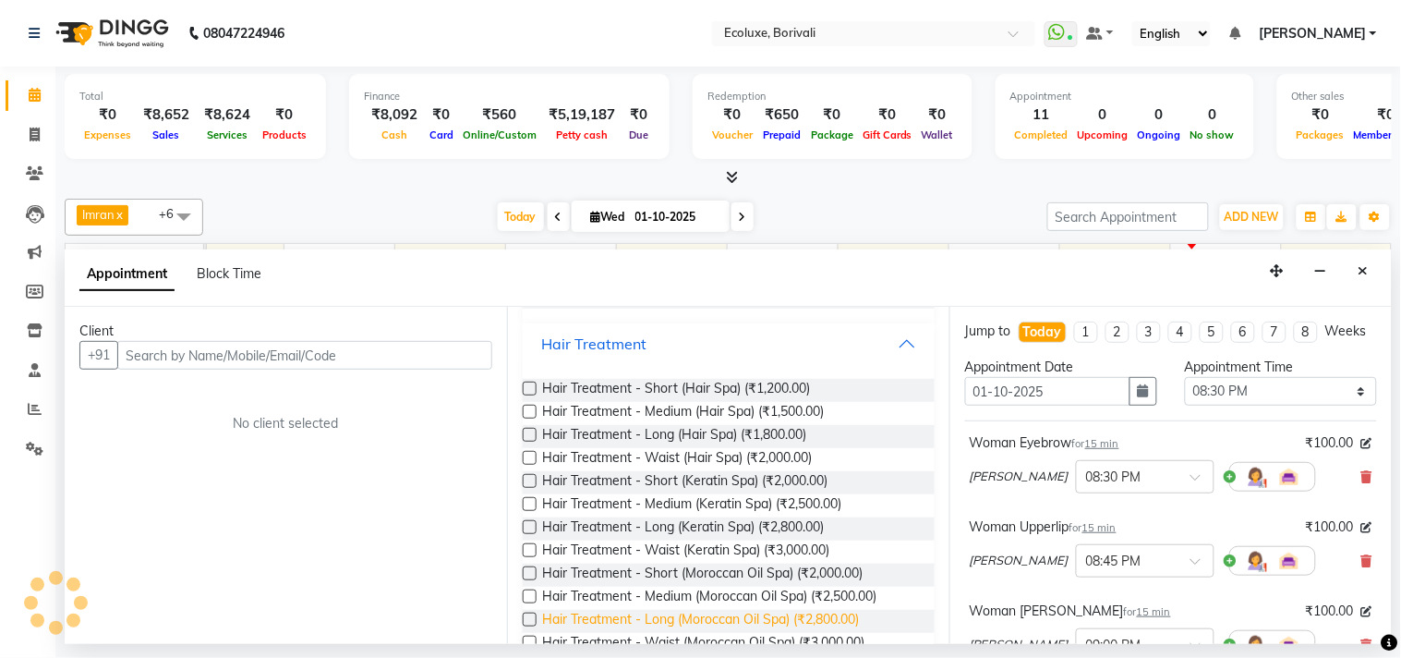
scroll to position [205, 0]
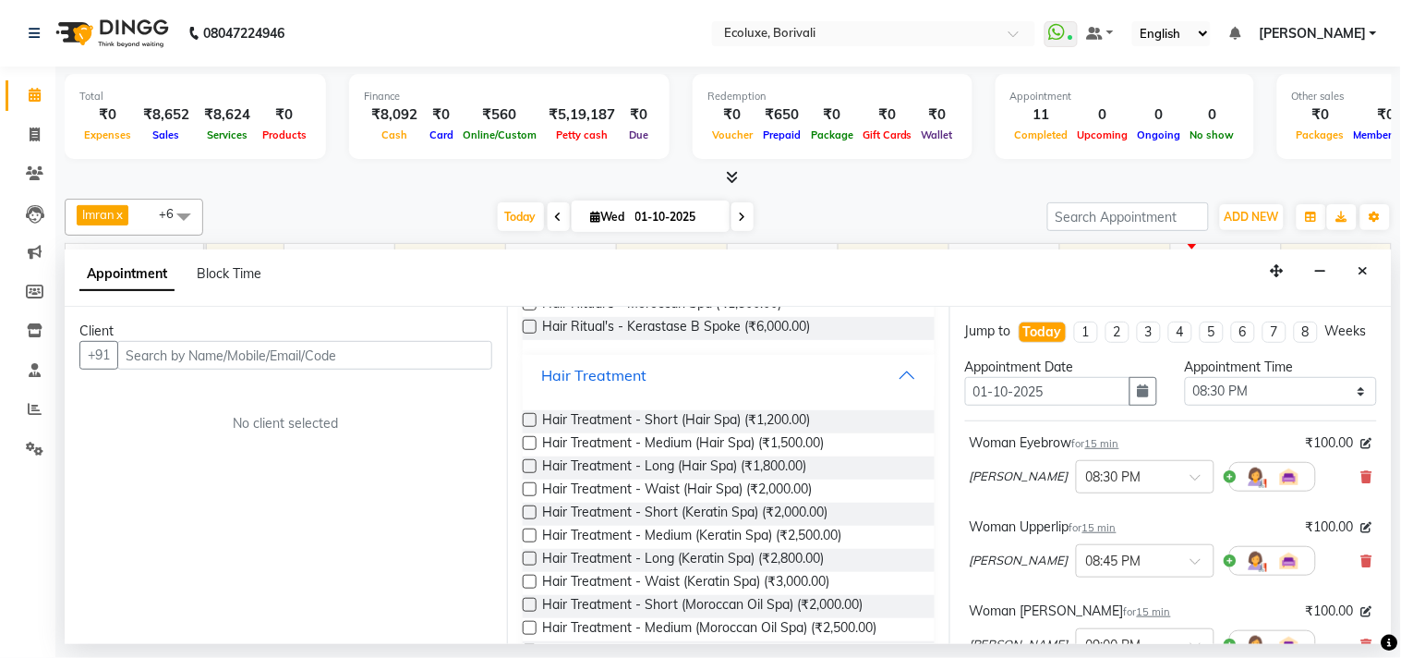
click at [892, 375] on button "Hair Treatment" at bounding box center [728, 374] width 397 height 33
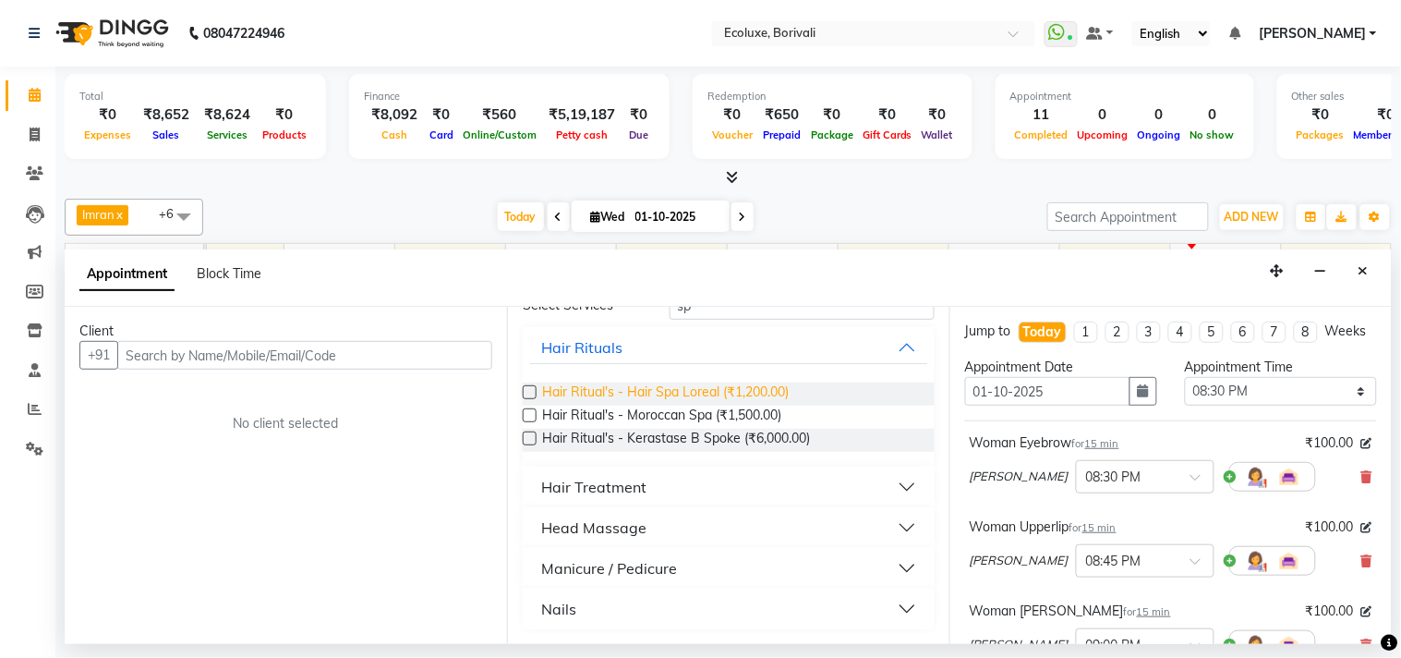
scroll to position [92, 0]
click at [748, 316] on input "sp" at bounding box center [802, 306] width 265 height 29
click at [749, 315] on div "Requested Stylist Any [PERSON_NAME] [PERSON_NAME] Faiz [PERSON_NAME] [PERSON_NA…" at bounding box center [728, 475] width 443 height 337
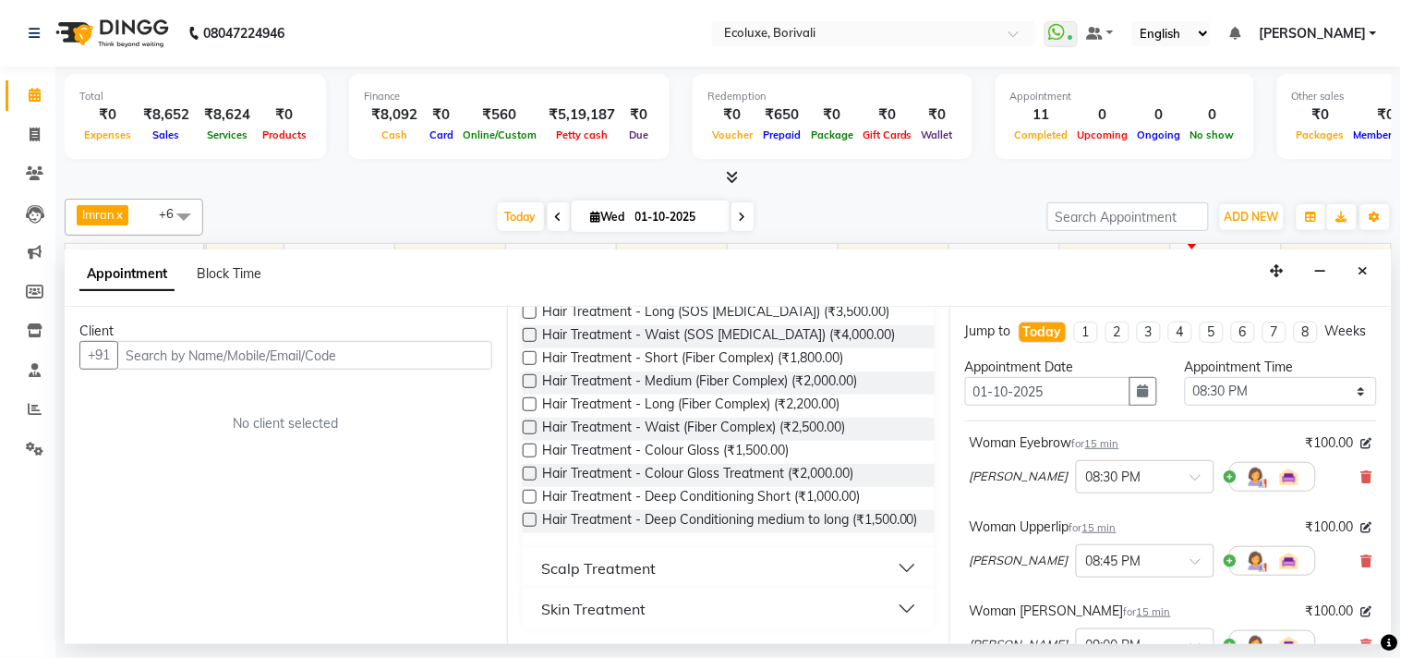
scroll to position [580, 0]
click at [611, 565] on div "Scalp Treatment" at bounding box center [598, 568] width 115 height 22
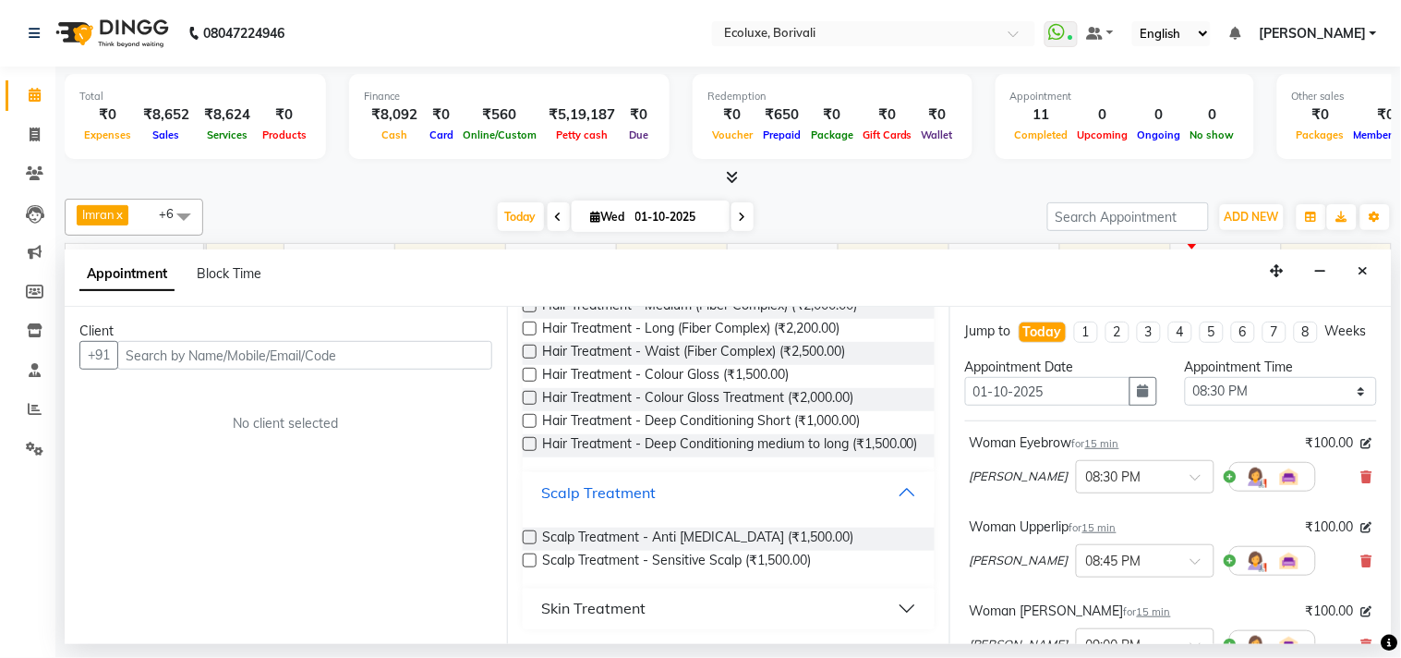
scroll to position [657, 0]
click at [604, 604] on div "Skin Treatment" at bounding box center [593, 609] width 104 height 22
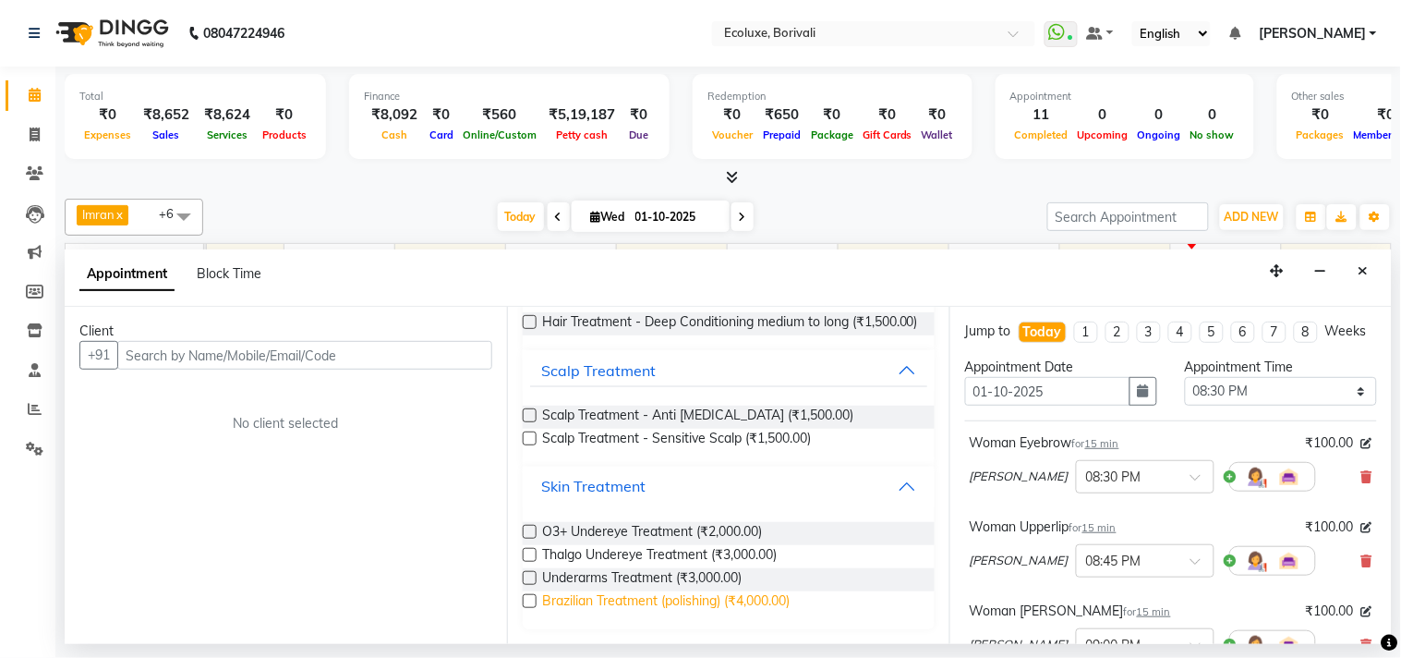
scroll to position [778, 0]
click at [882, 488] on button "Skin Treatment" at bounding box center [728, 486] width 397 height 33
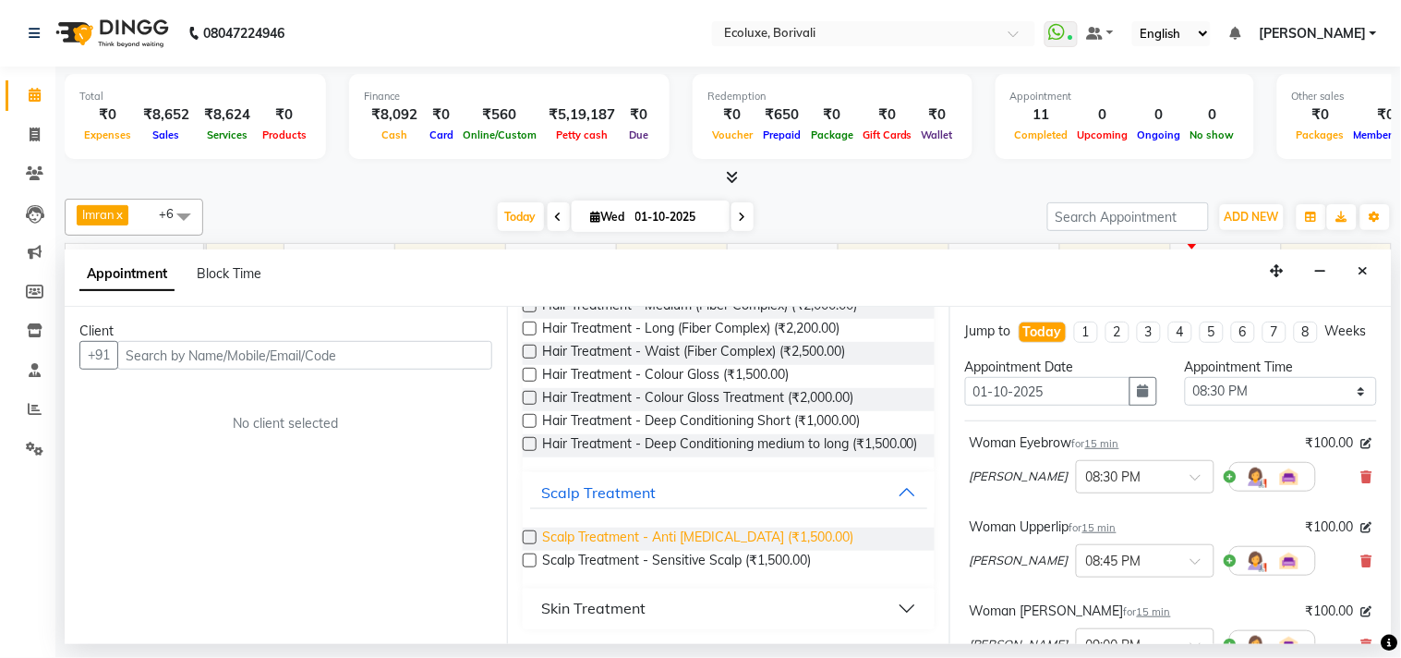
scroll to position [657, 0]
click at [888, 486] on button "Scalp Treatment" at bounding box center [728, 492] width 397 height 33
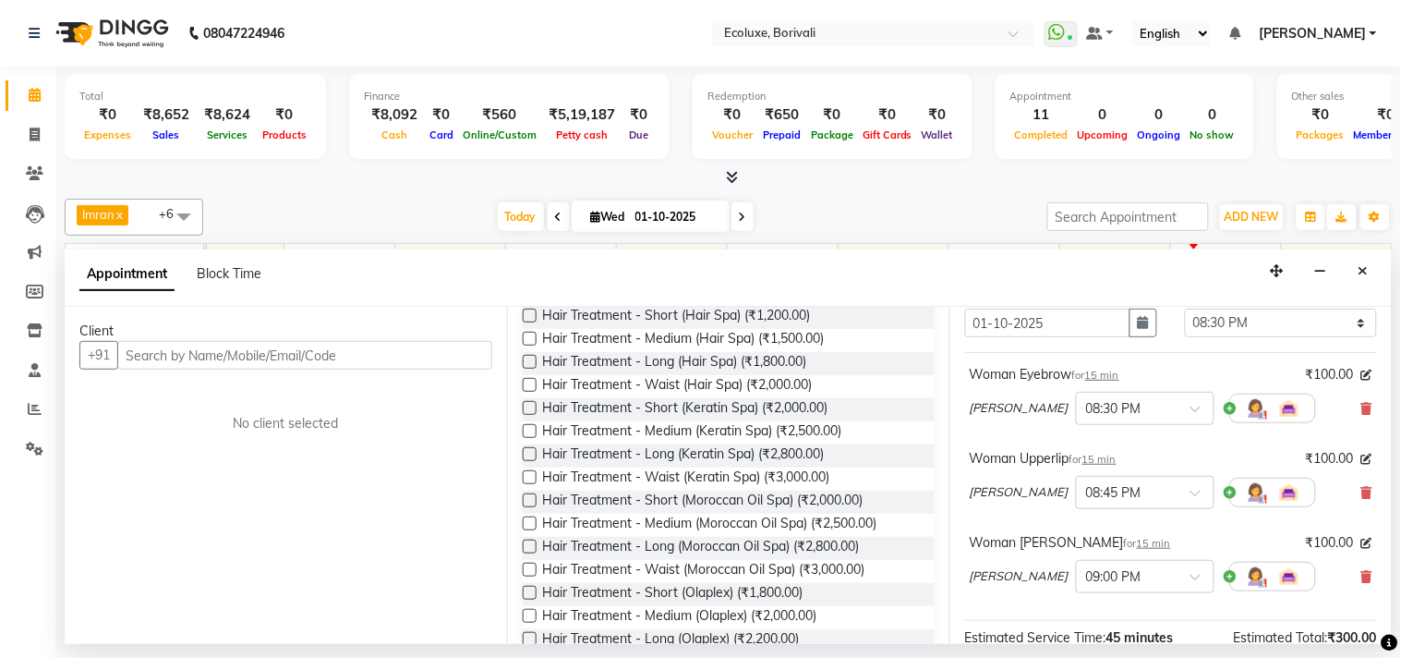
scroll to position [103, 0]
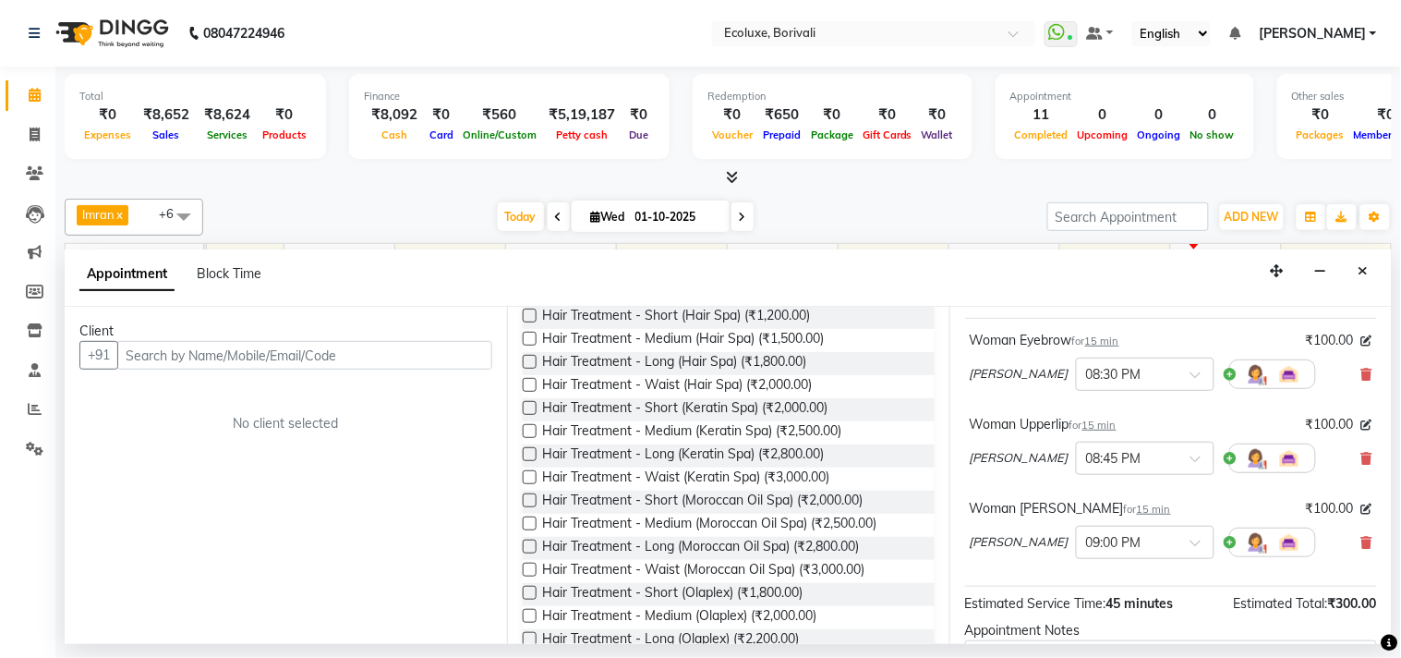
click at [528, 402] on label at bounding box center [530, 408] width 14 height 14
click at [528, 404] on input "checkbox" at bounding box center [529, 410] width 12 height 12
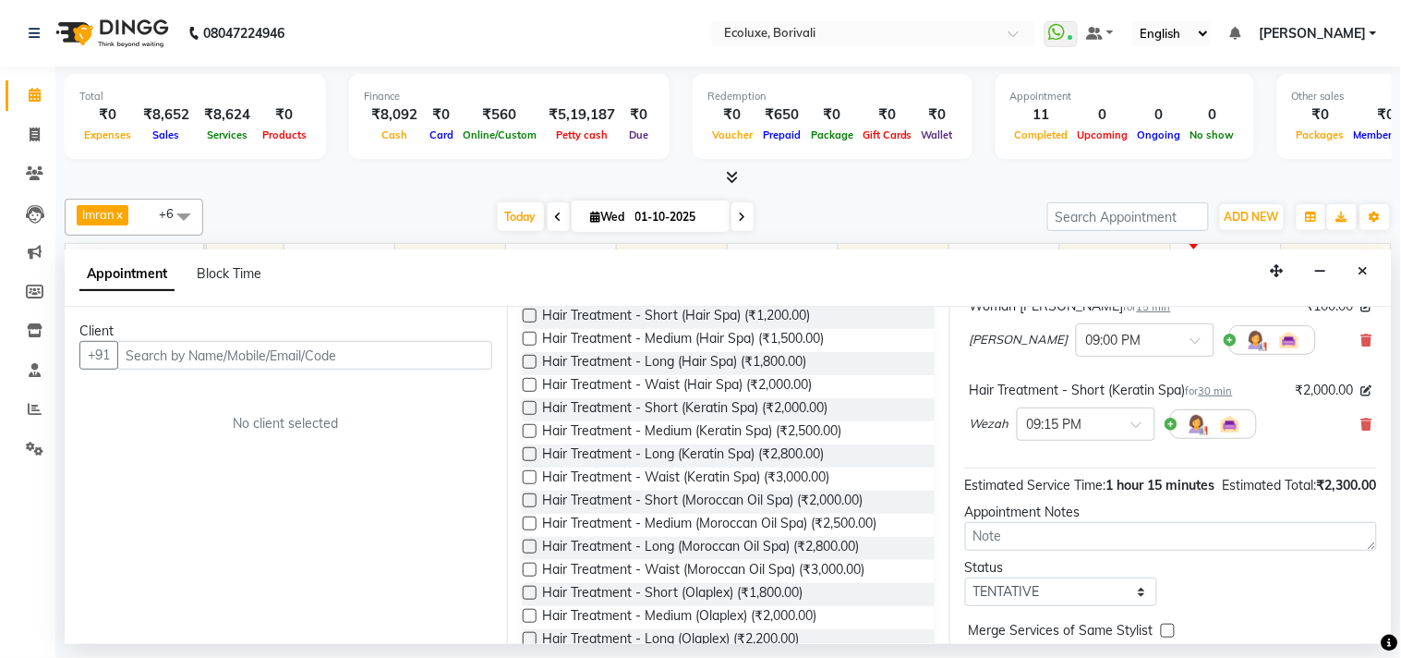
scroll to position [308, 0]
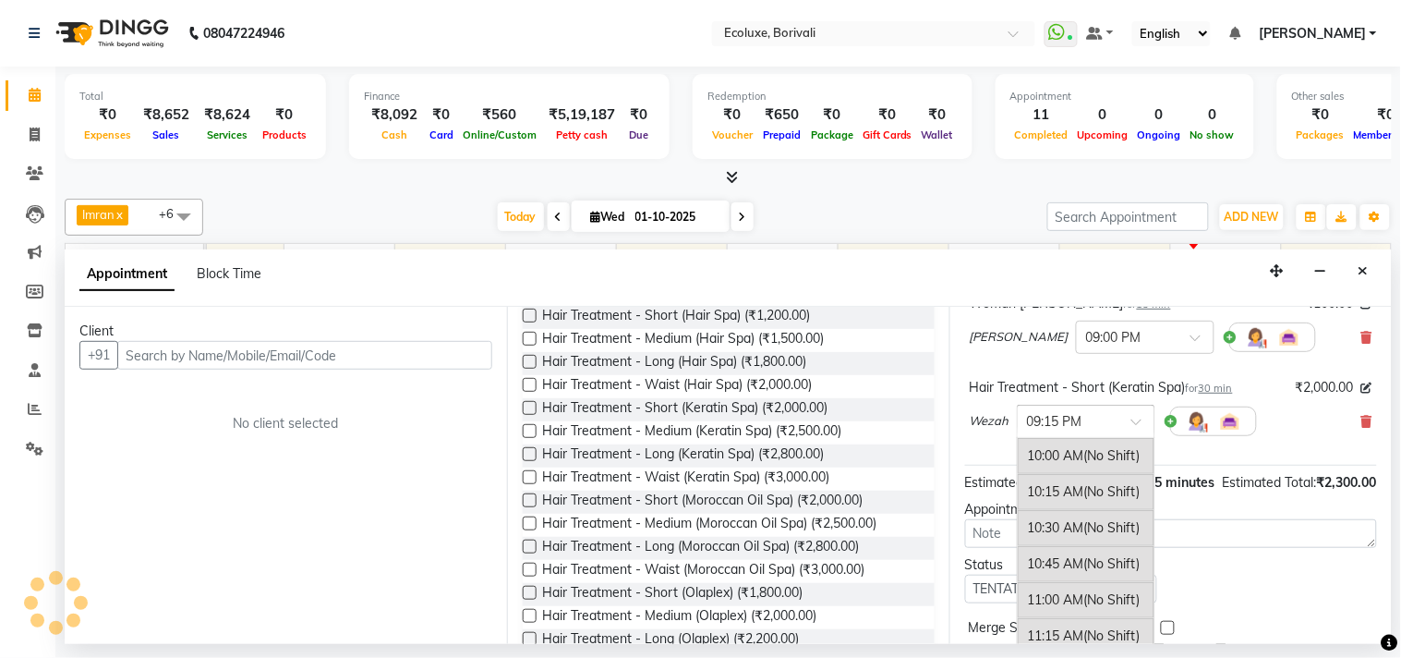
click at [1122, 430] on div at bounding box center [1086, 419] width 137 height 19
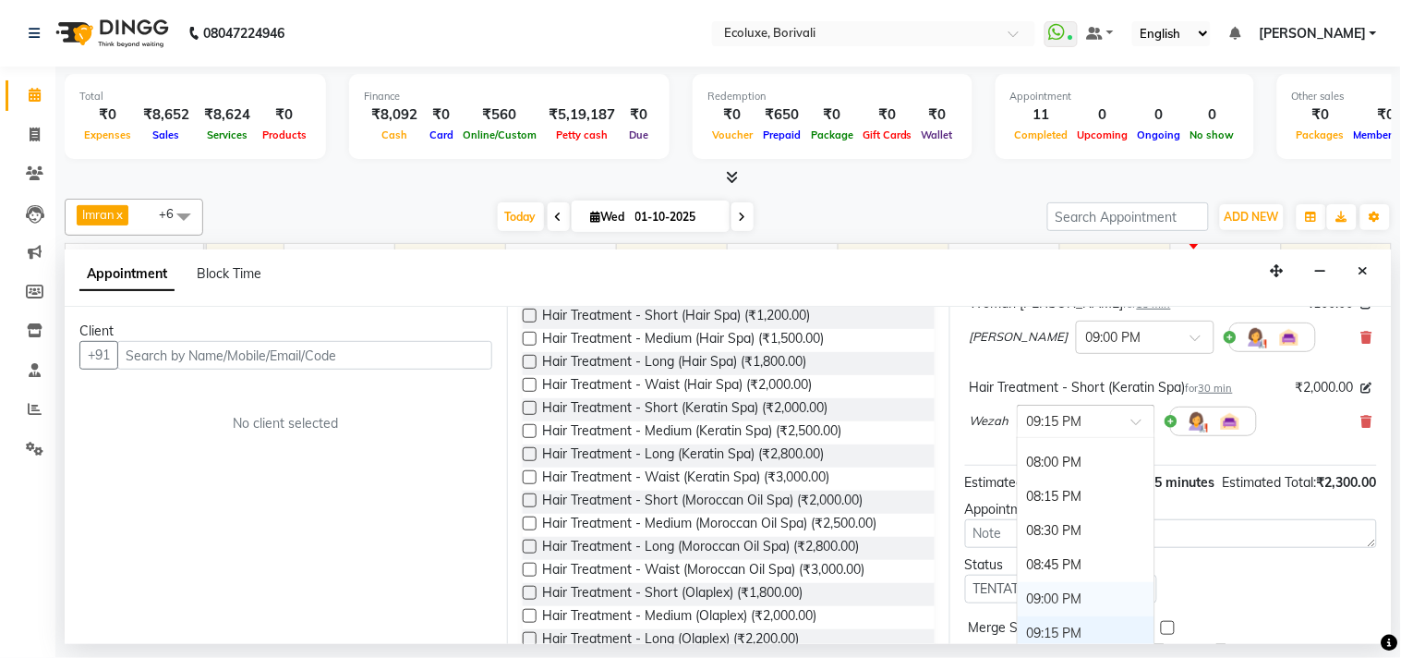
scroll to position [1301, 0]
click at [1059, 548] on div "07:45 PM" at bounding box center [1086, 532] width 137 height 34
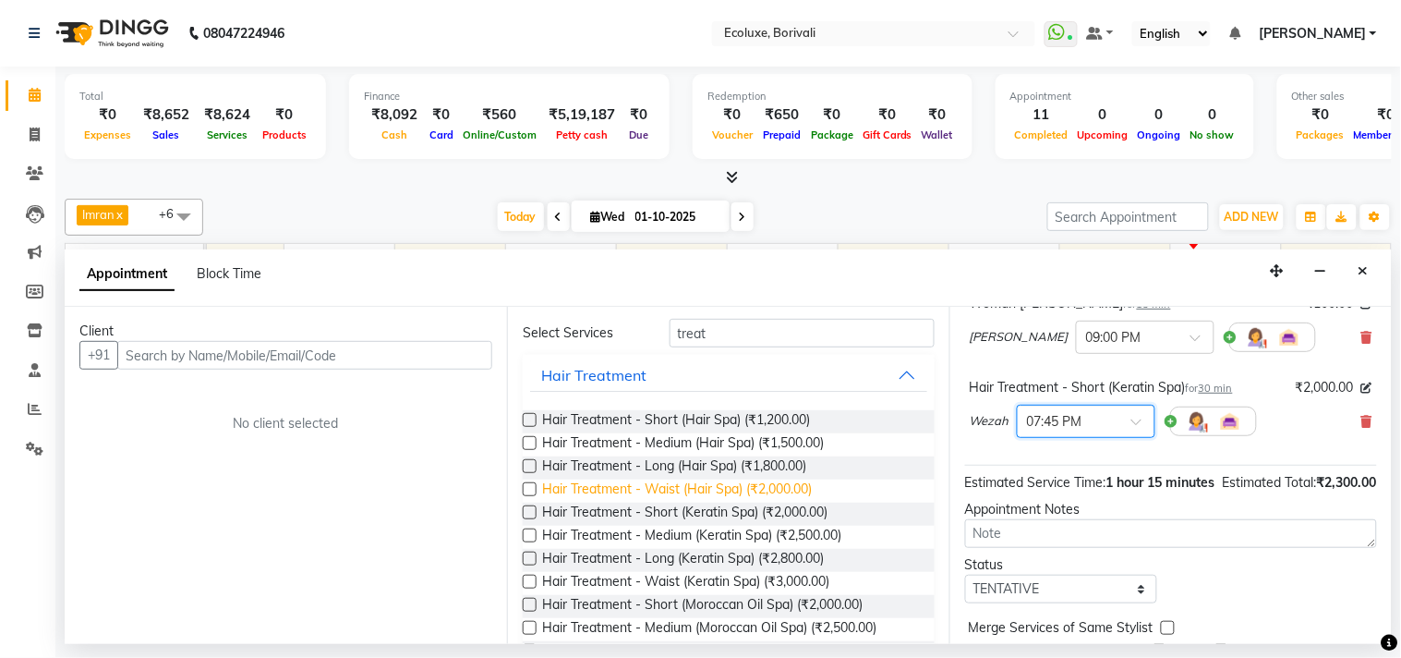
scroll to position [0, 0]
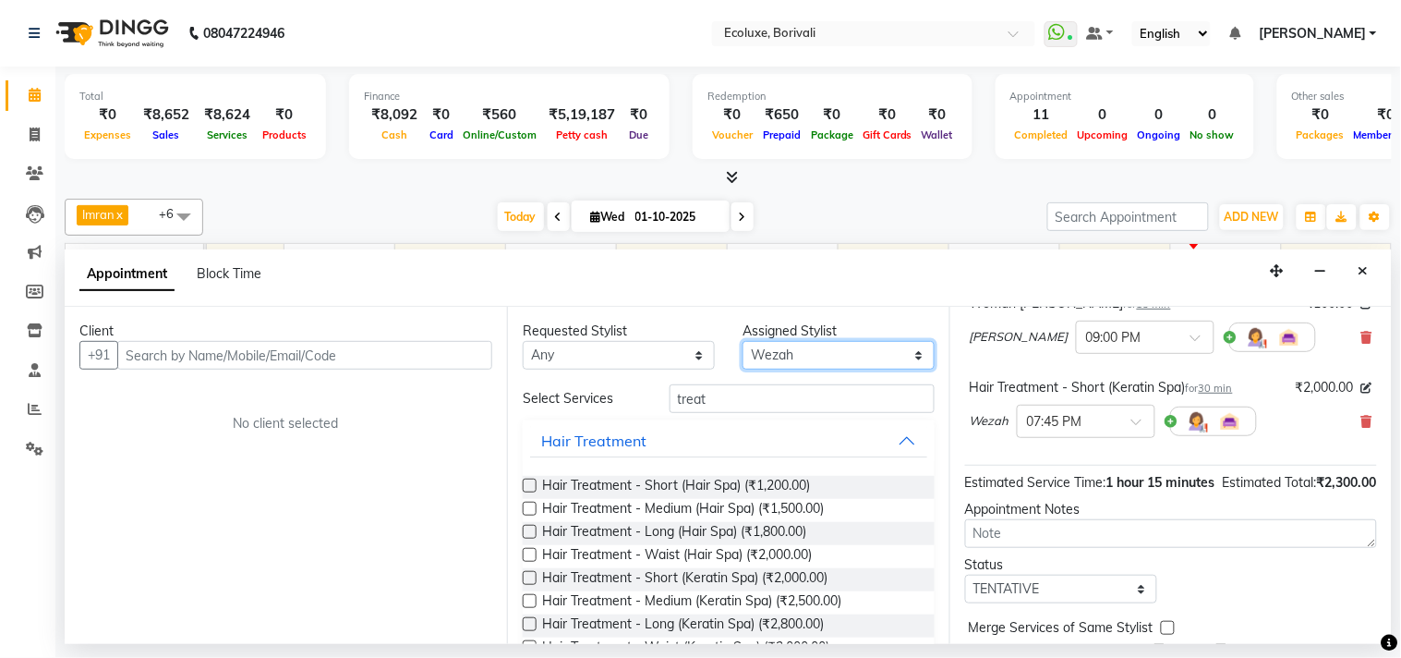
click at [819, 351] on select "Select [PERSON_NAME] [PERSON_NAME] Faiz [PERSON_NAME] [PERSON_NAME] [PERSON_NAM…" at bounding box center [839, 355] width 192 height 29
click at [743, 341] on select "Select [PERSON_NAME] [PERSON_NAME] Faiz [PERSON_NAME] [PERSON_NAME] [PERSON_NAM…" at bounding box center [839, 355] width 192 height 29
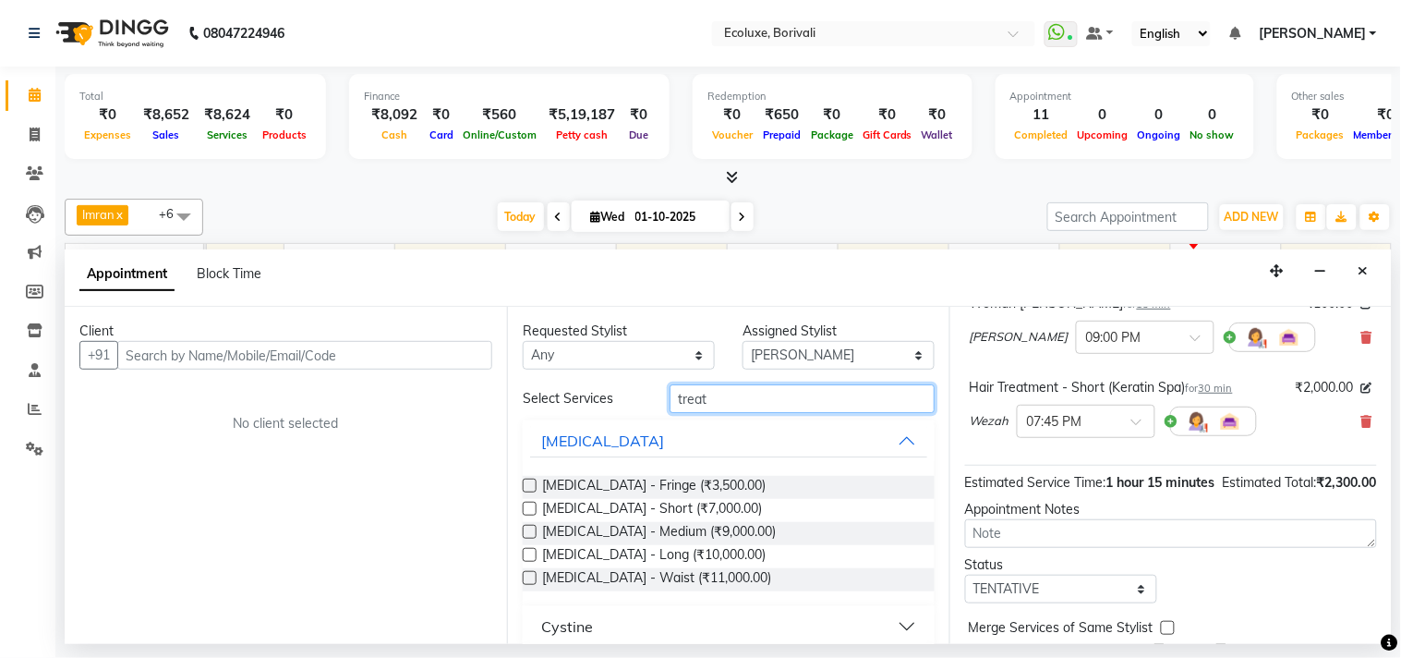
click at [702, 399] on input "treat" at bounding box center [802, 398] width 265 height 29
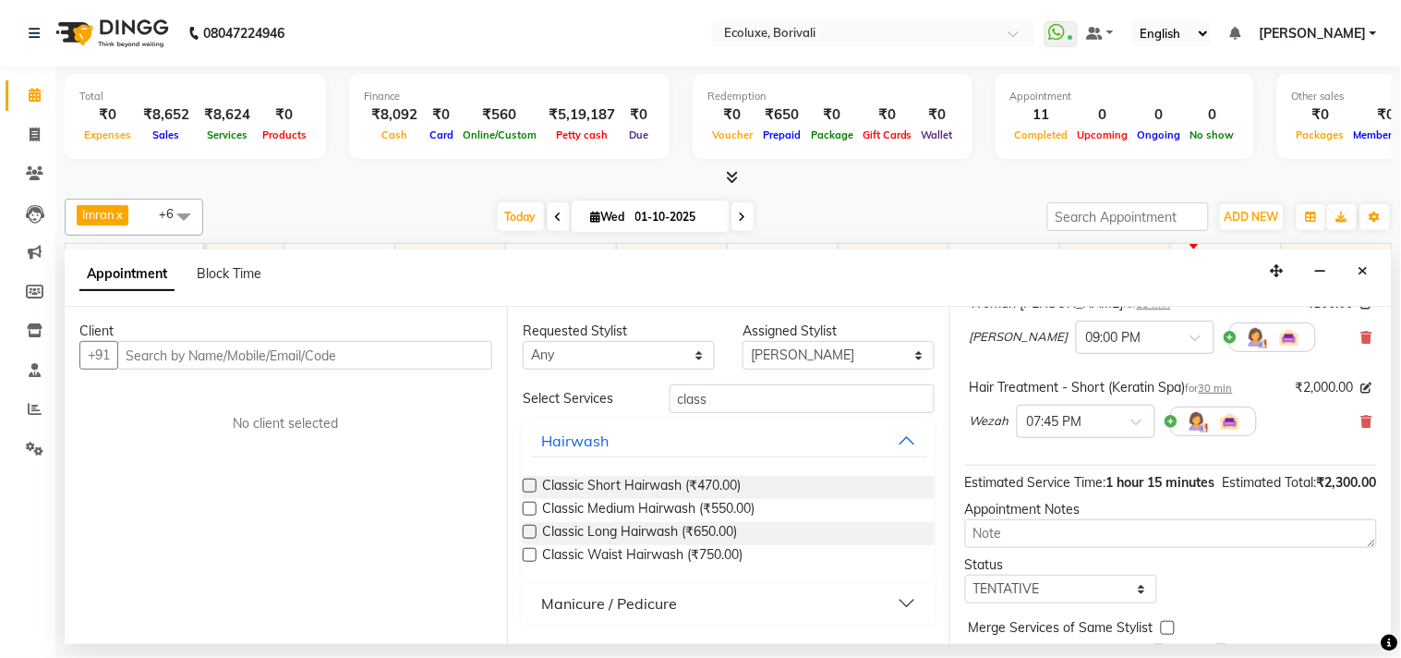
click at [613, 592] on div "Manicure / Pedicure" at bounding box center [609, 603] width 136 height 22
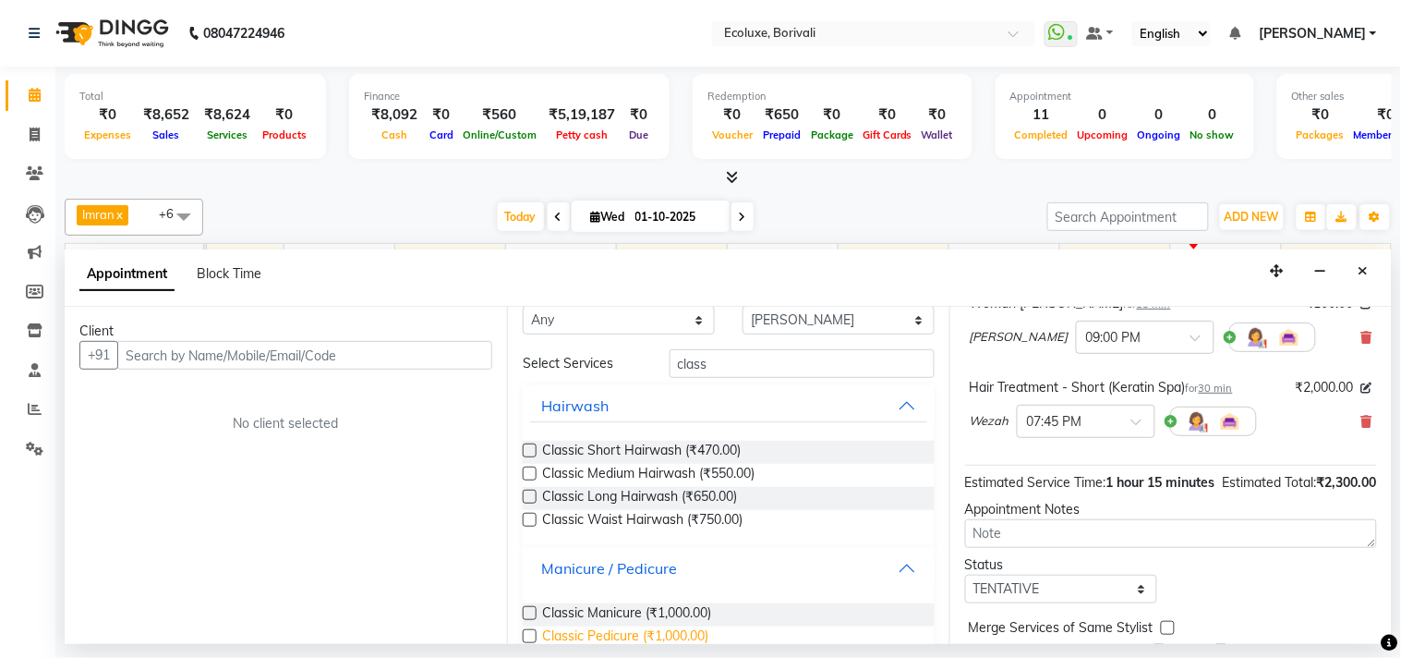
scroll to position [68, 0]
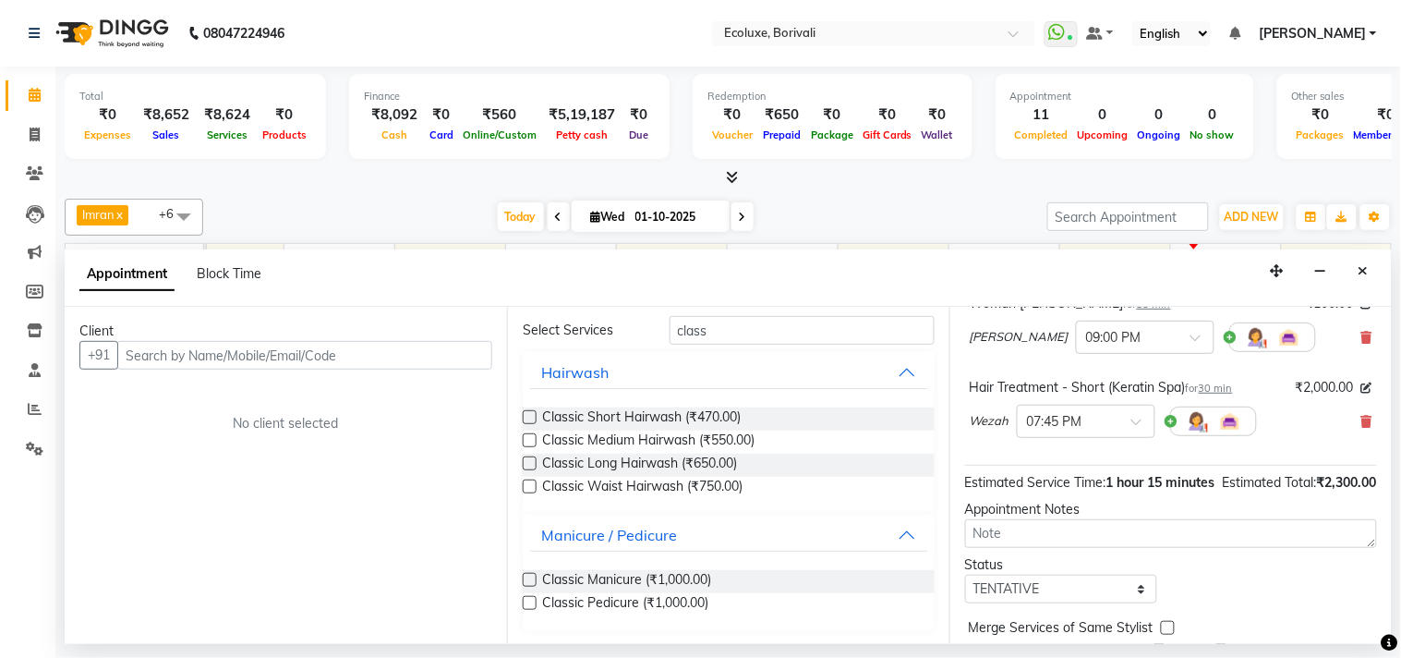
click at [531, 601] on label at bounding box center [530, 603] width 14 height 14
click at [531, 601] on input "checkbox" at bounding box center [529, 605] width 12 height 12
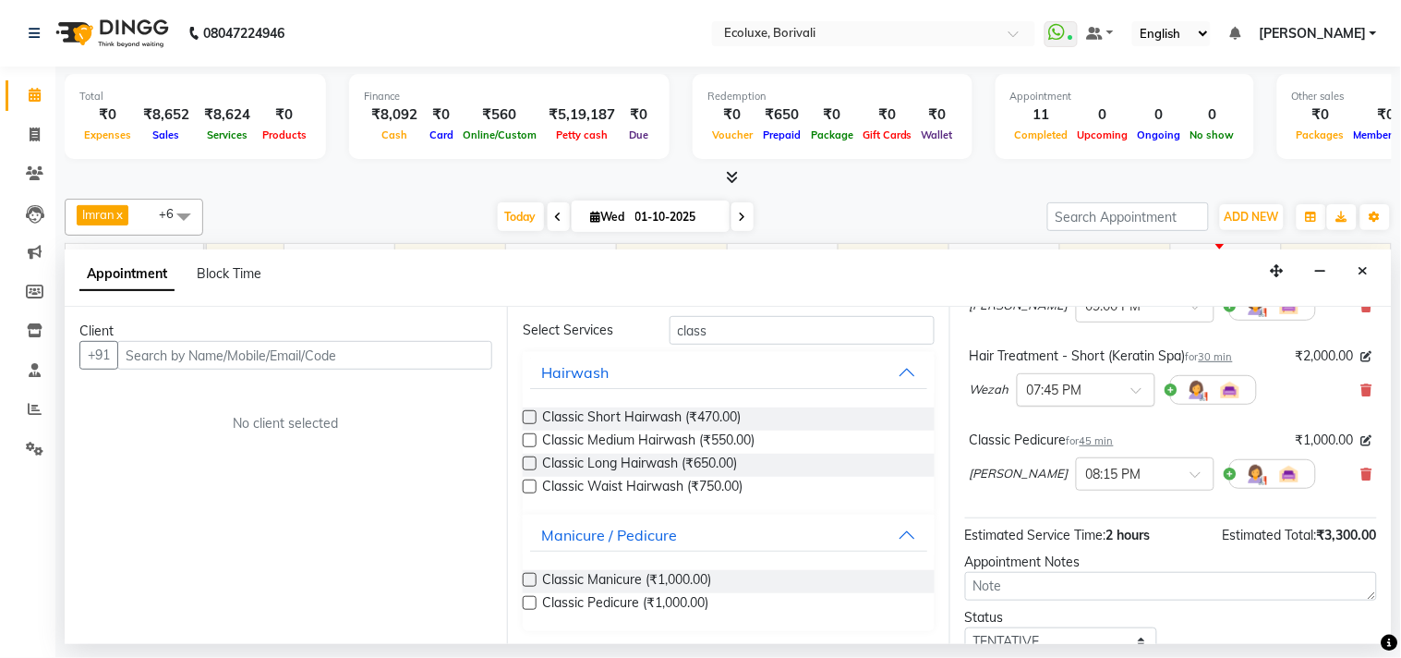
scroll to position [410, 0]
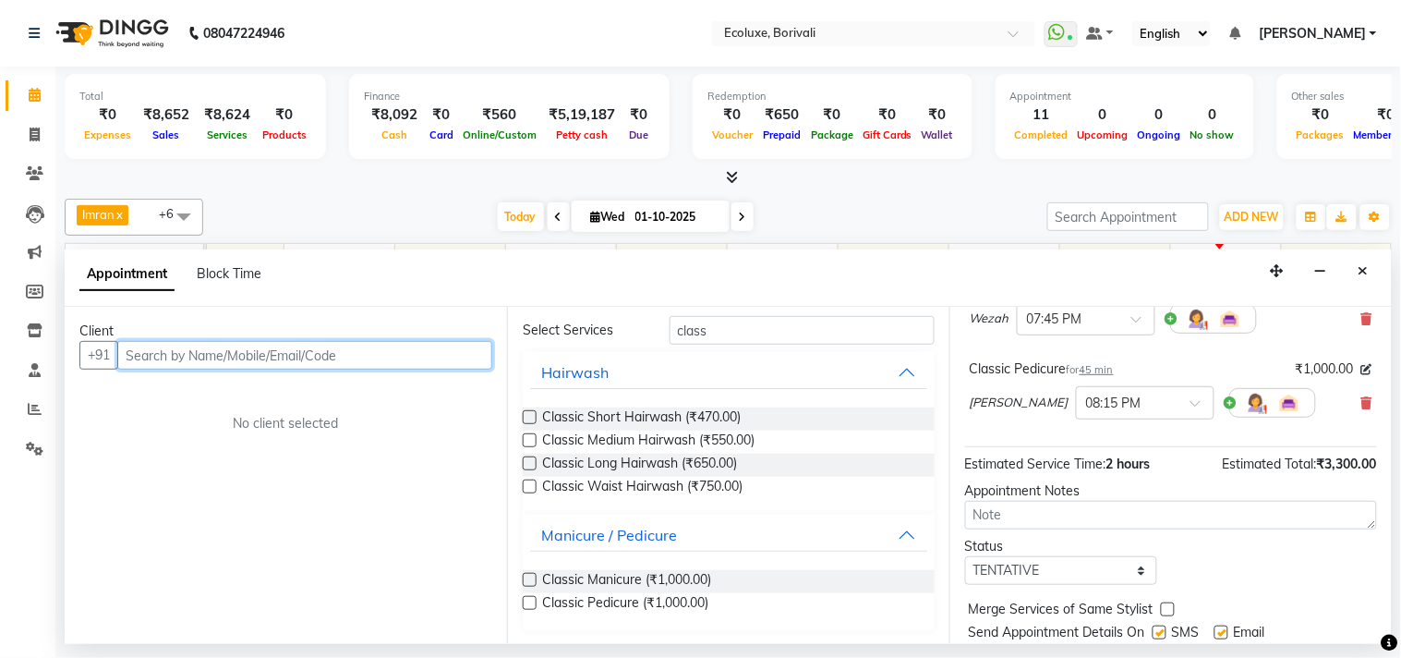
click at [266, 347] on input "text" at bounding box center [304, 355] width 375 height 29
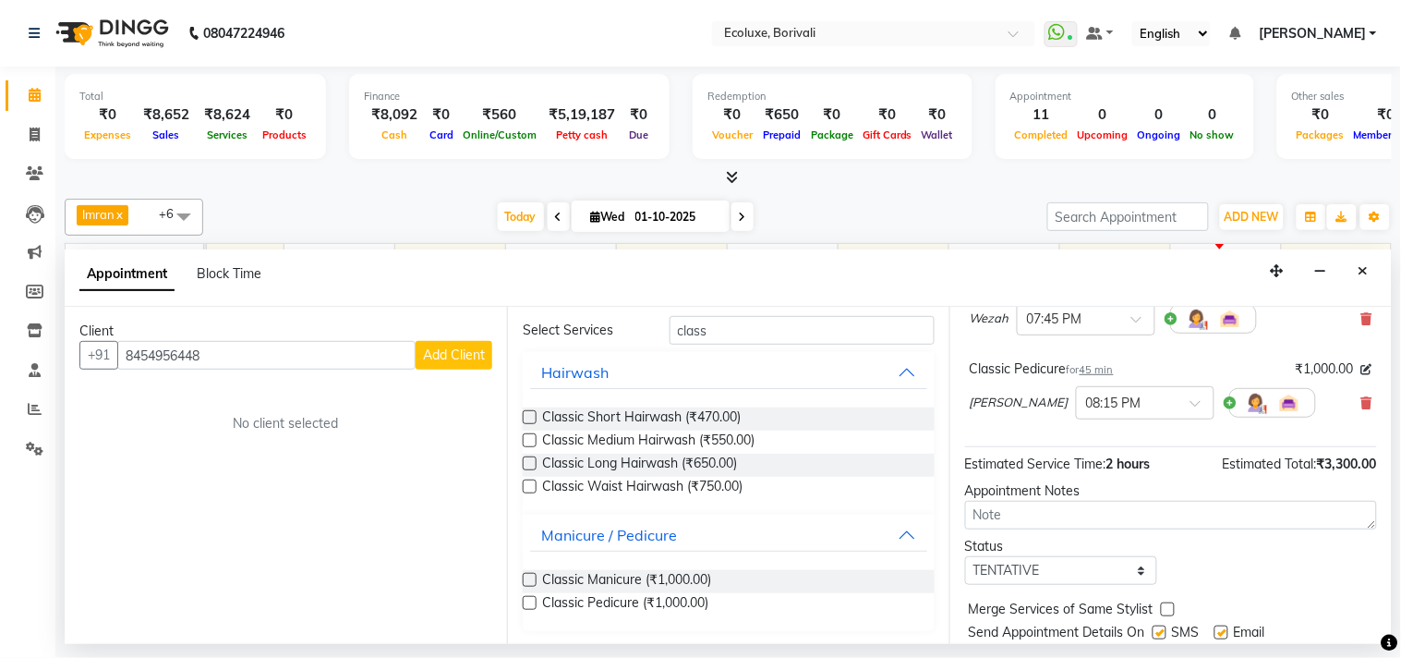
click at [483, 346] on span "Add Client" at bounding box center [454, 354] width 62 height 17
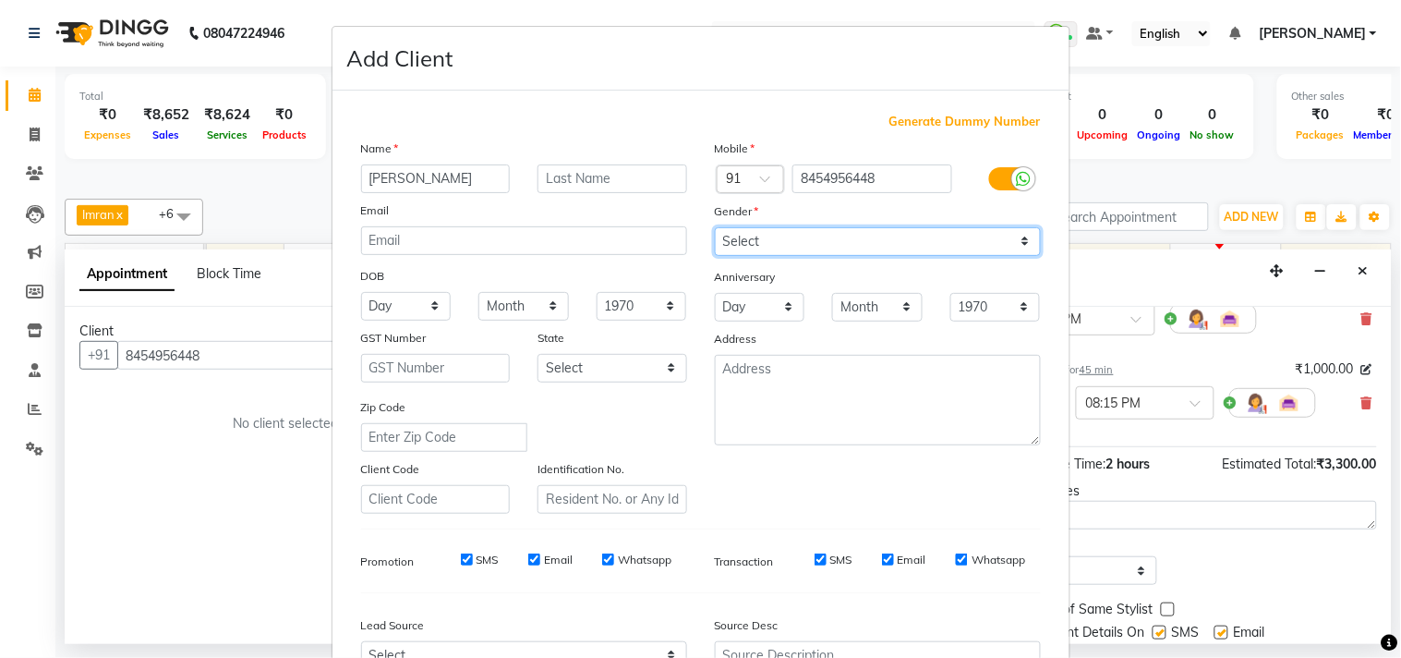
drag, startPoint x: 807, startPoint y: 237, endPoint x: 788, endPoint y: 255, distance: 26.8
click at [807, 237] on select "Select [DEMOGRAPHIC_DATA] [DEMOGRAPHIC_DATA] Other Prefer Not To Say" at bounding box center [878, 241] width 326 height 29
click at [715, 227] on select "Select [DEMOGRAPHIC_DATA] [DEMOGRAPHIC_DATA] Other Prefer Not To Say" at bounding box center [878, 241] width 326 height 29
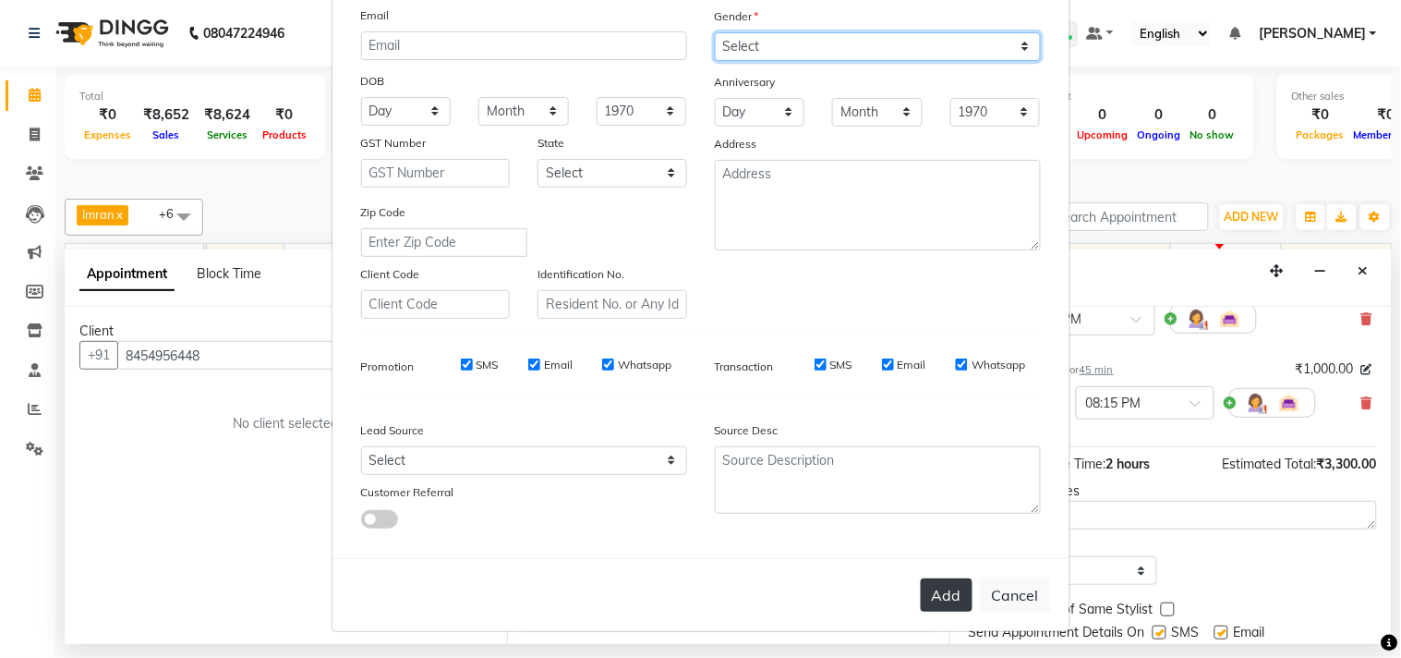
scroll to position [196, 0]
click at [943, 602] on button "Add" at bounding box center [947, 594] width 52 height 33
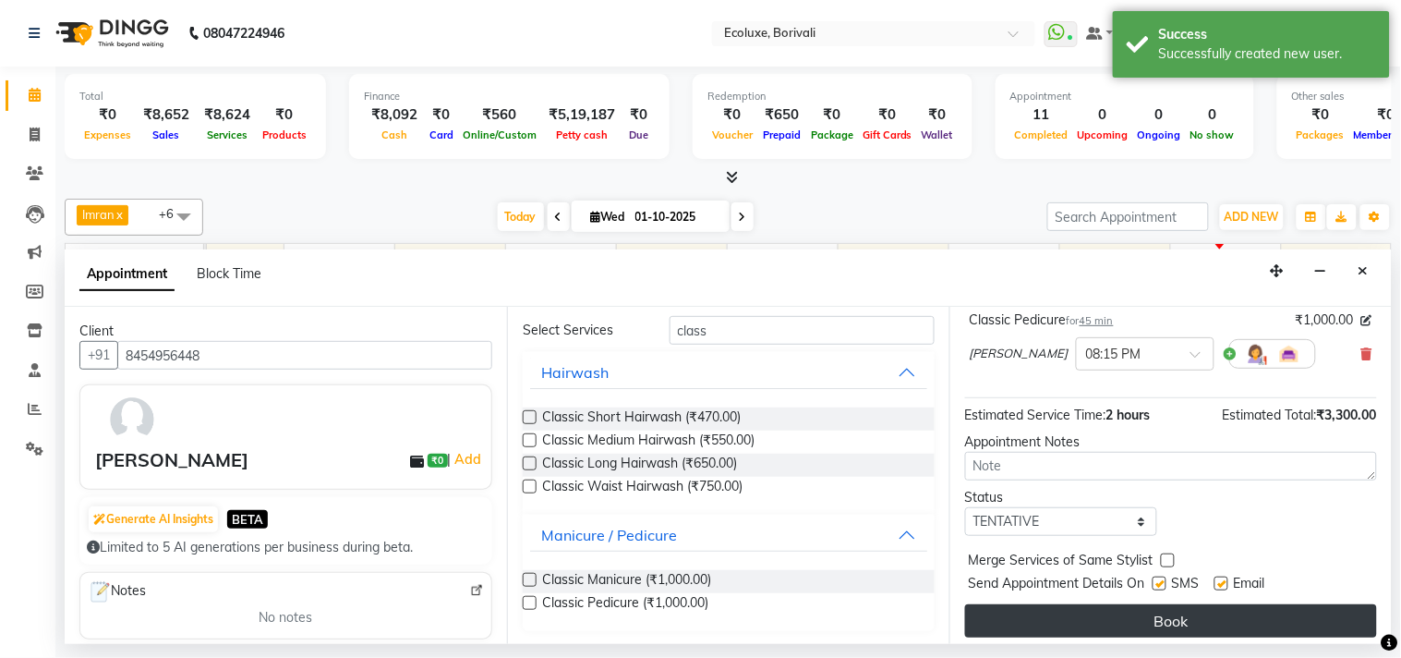
scroll to position [484, 0]
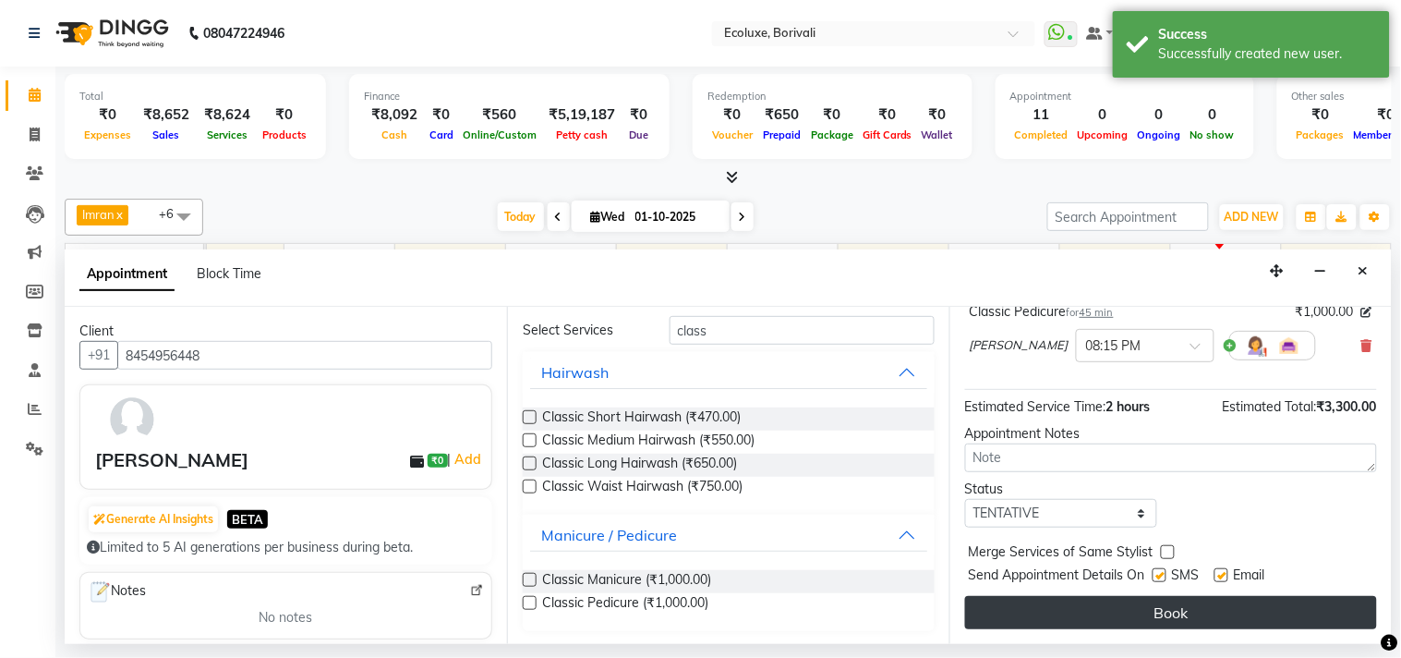
click at [1181, 608] on button "Book" at bounding box center [1171, 612] width 412 height 33
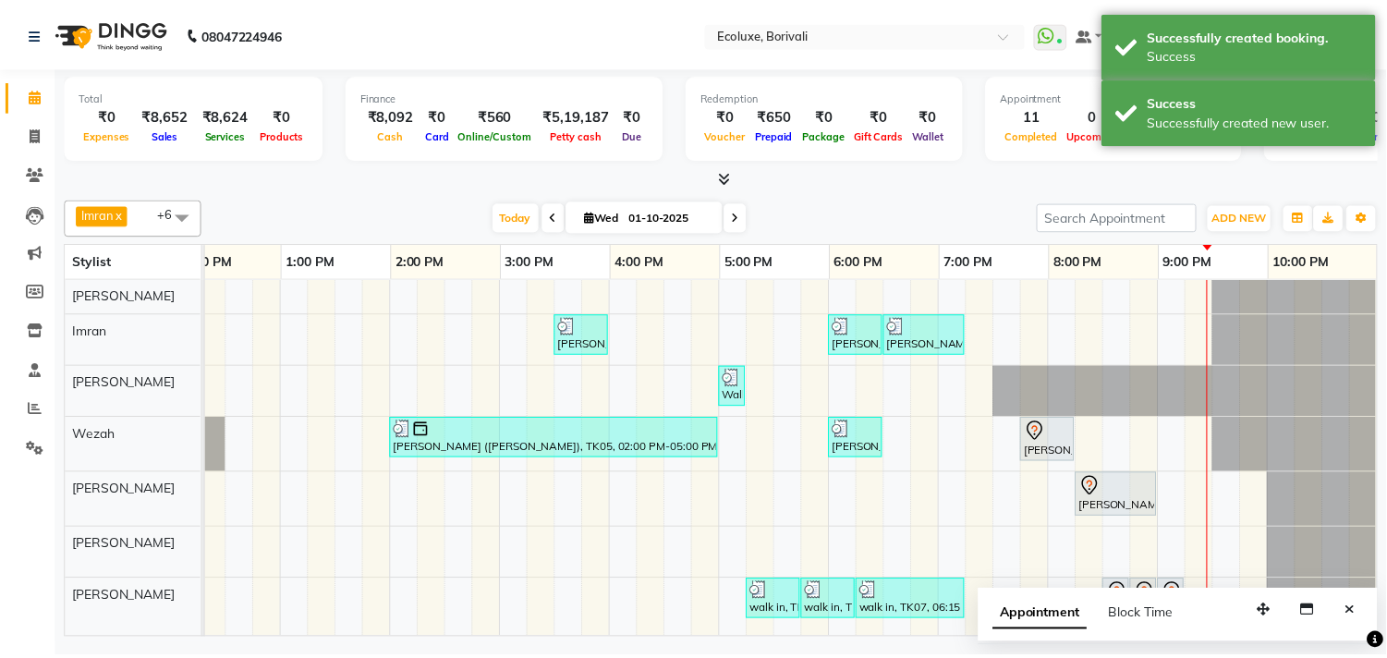
scroll to position [12, 0]
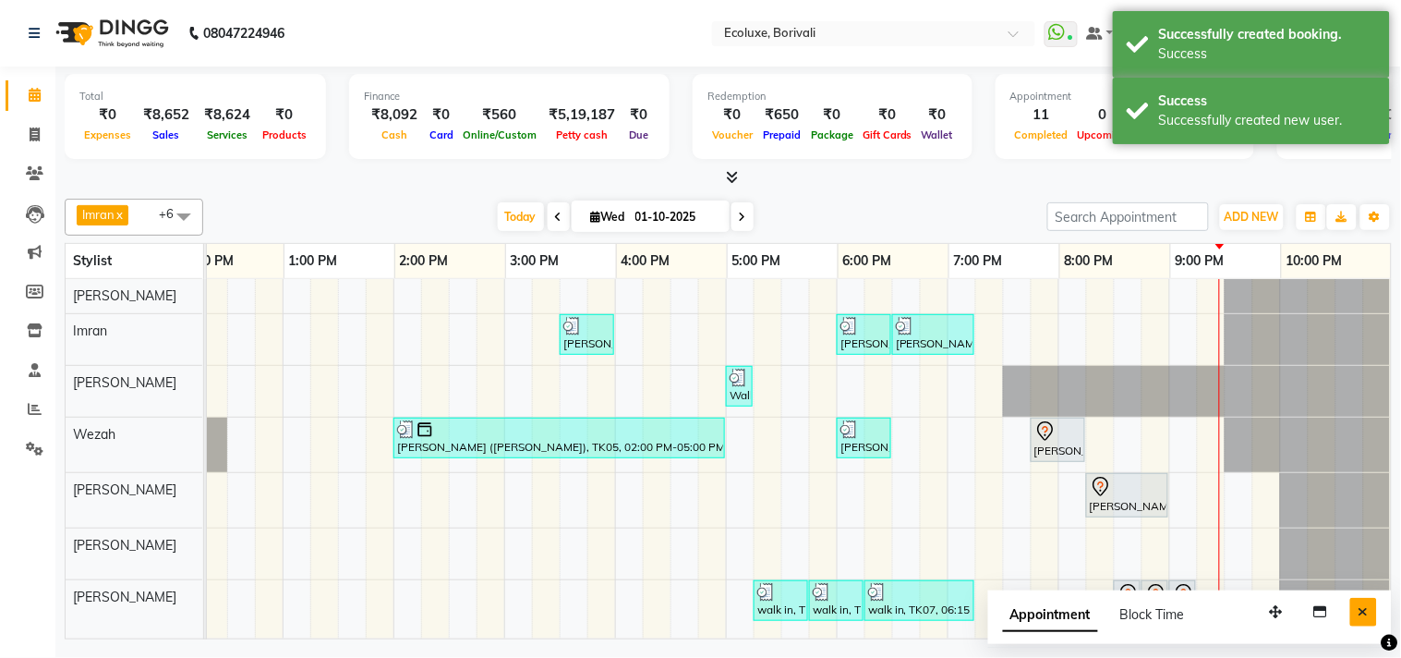
click at [1362, 608] on icon "Close" at bounding box center [1364, 611] width 10 height 13
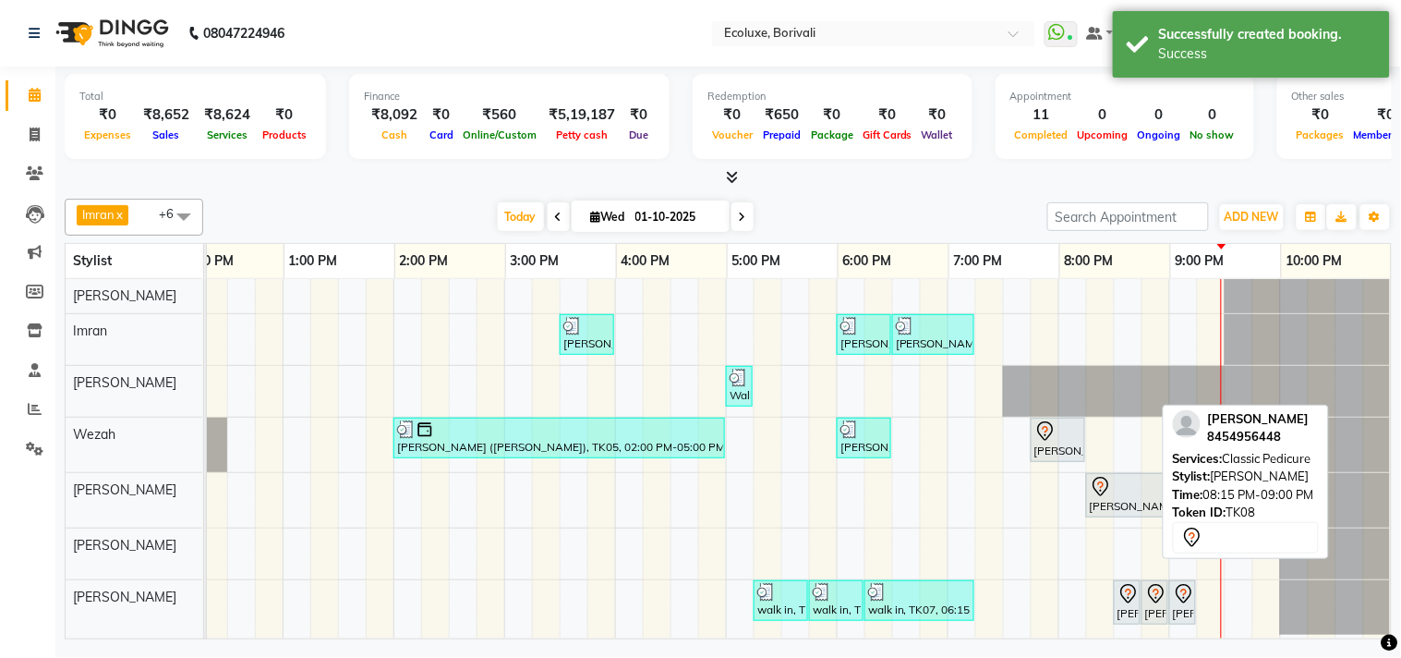
click at [1091, 488] on div "[PERSON_NAME], TK08, 08:15 PM-09:00 PM, Classic Pedicure" at bounding box center [1127, 495] width 79 height 39
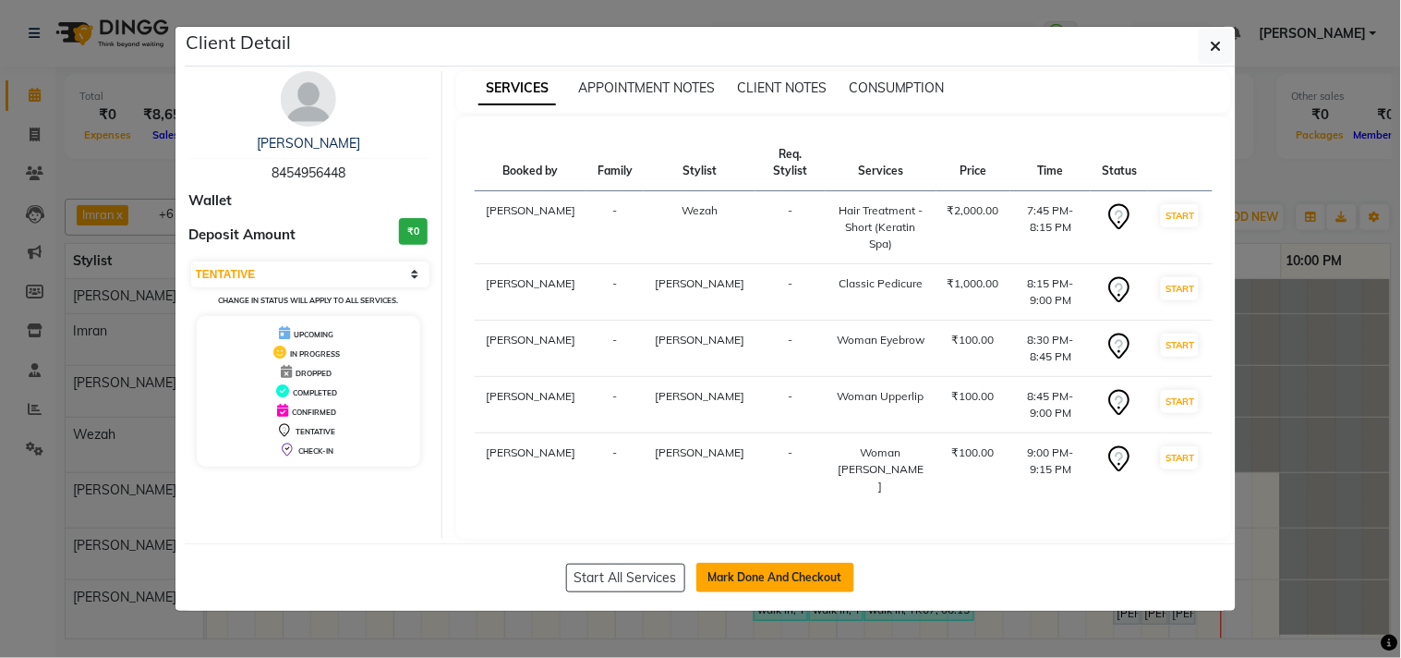
click at [765, 563] on button "Mark Done And Checkout" at bounding box center [776, 578] width 158 height 30
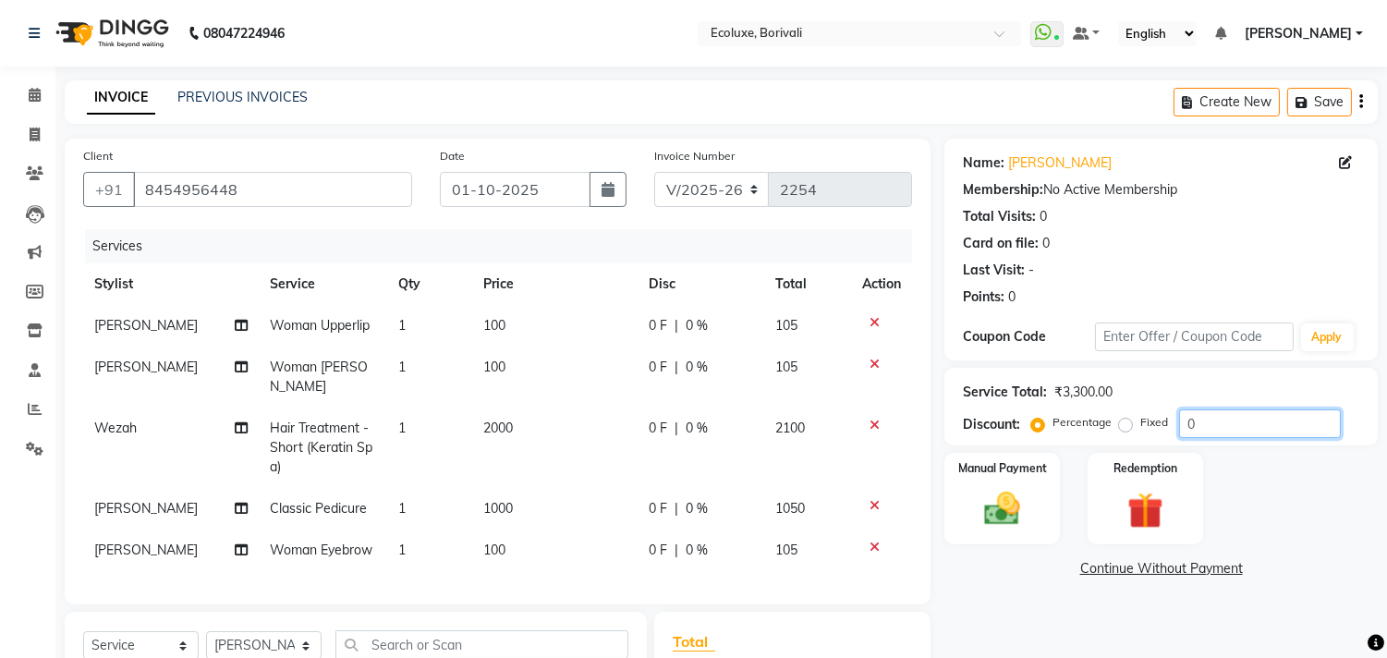
click at [1181, 419] on input "0" at bounding box center [1260, 423] width 162 height 29
click at [491, 419] on span "2000" at bounding box center [497, 427] width 30 height 17
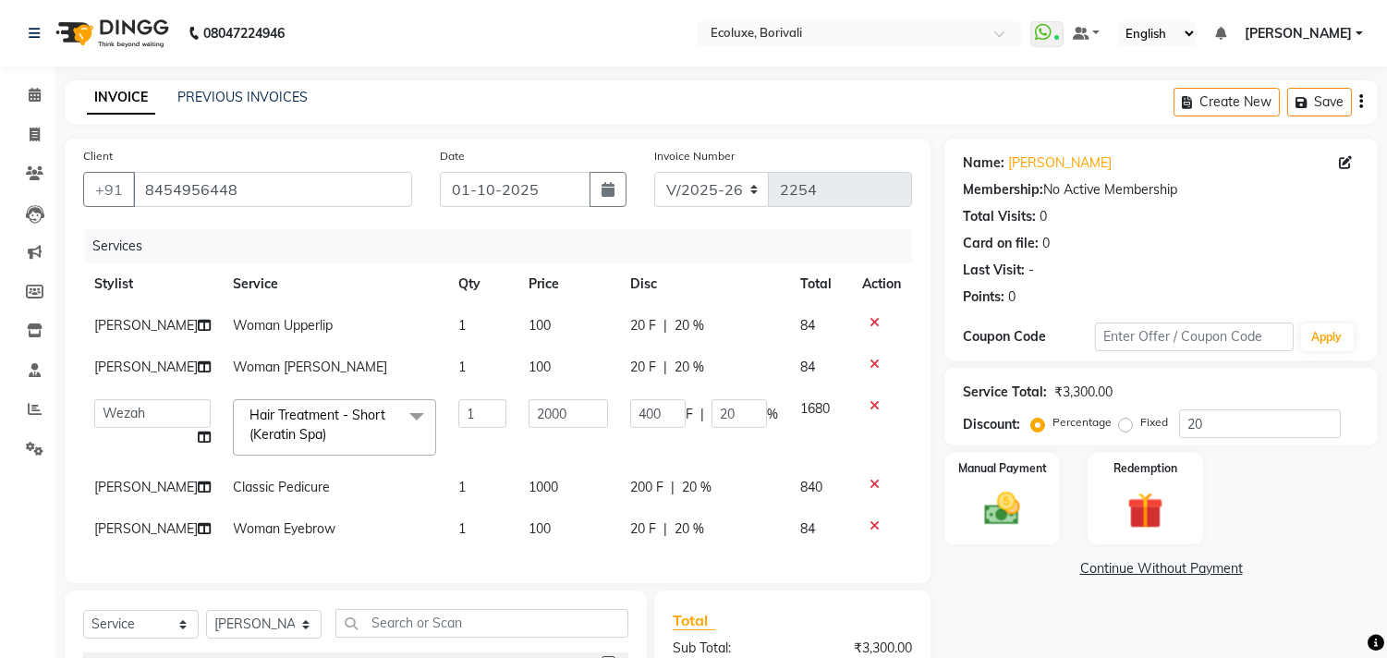
click at [491, 388] on td "1" at bounding box center [482, 367] width 70 height 42
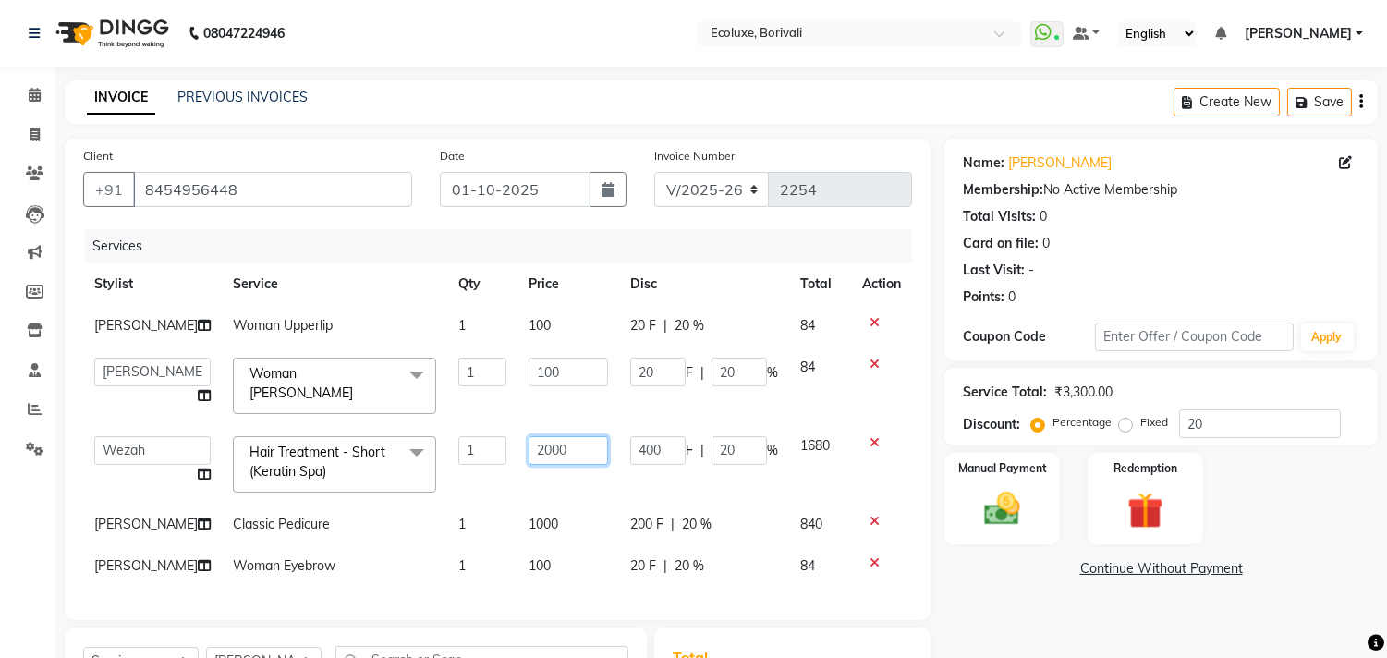
click at [533, 450] on input "2000" at bounding box center [567, 450] width 79 height 29
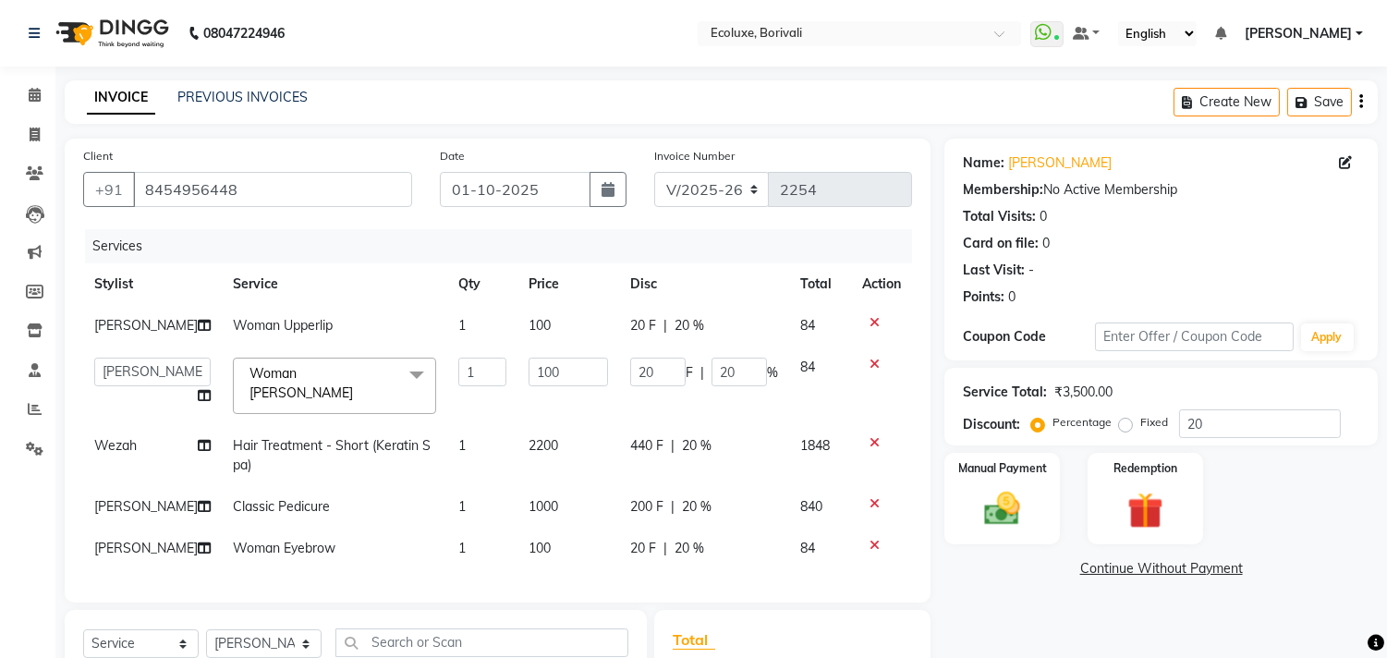
click at [1361, 103] on icon "button" at bounding box center [1361, 102] width 4 height 1
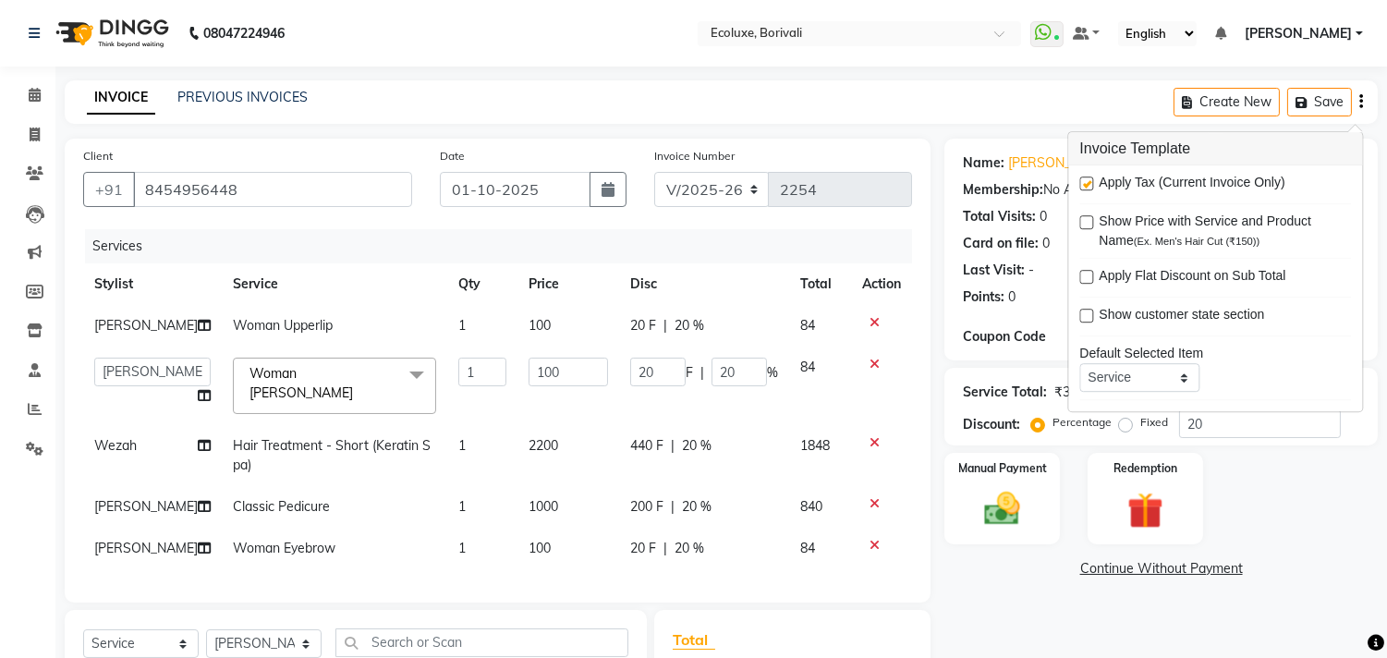
click at [1086, 187] on label at bounding box center [1086, 183] width 14 height 14
click at [1086, 187] on input "checkbox" at bounding box center [1085, 184] width 12 height 12
click at [824, 116] on div "INVOICE PREVIOUS INVOICES Create New Save" at bounding box center [721, 101] width 1313 height 43
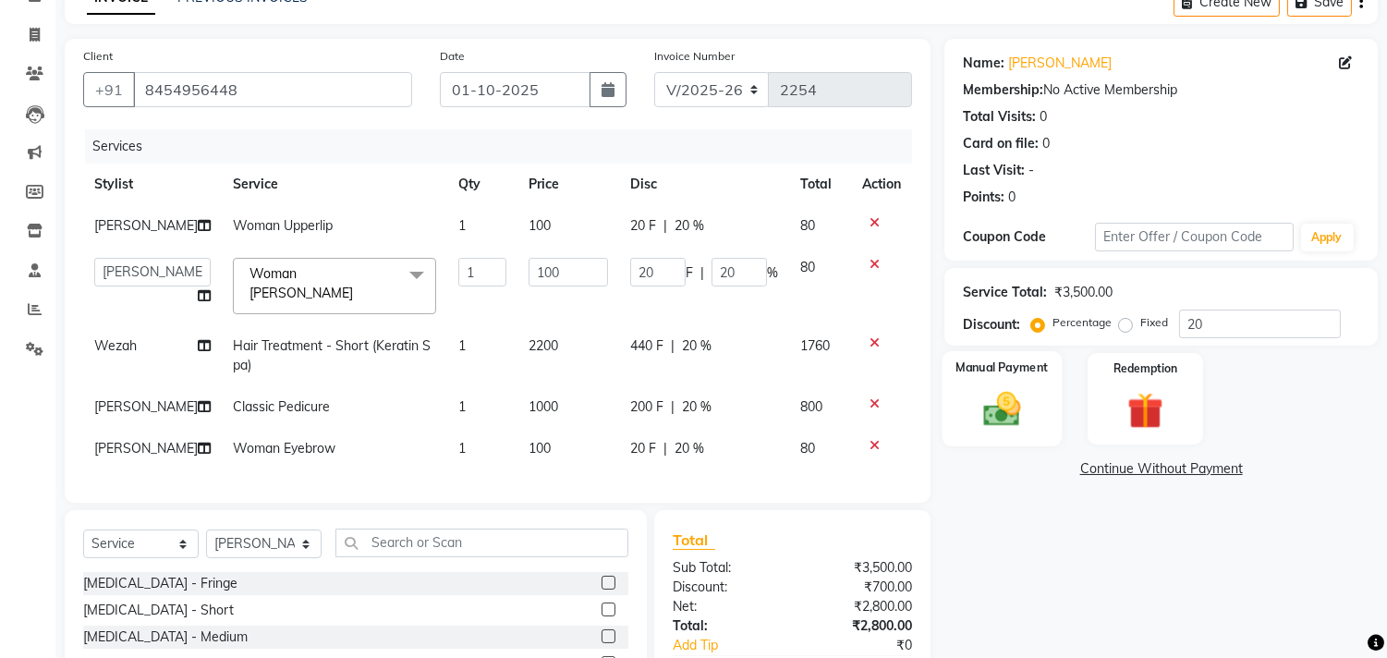
scroll to position [205, 0]
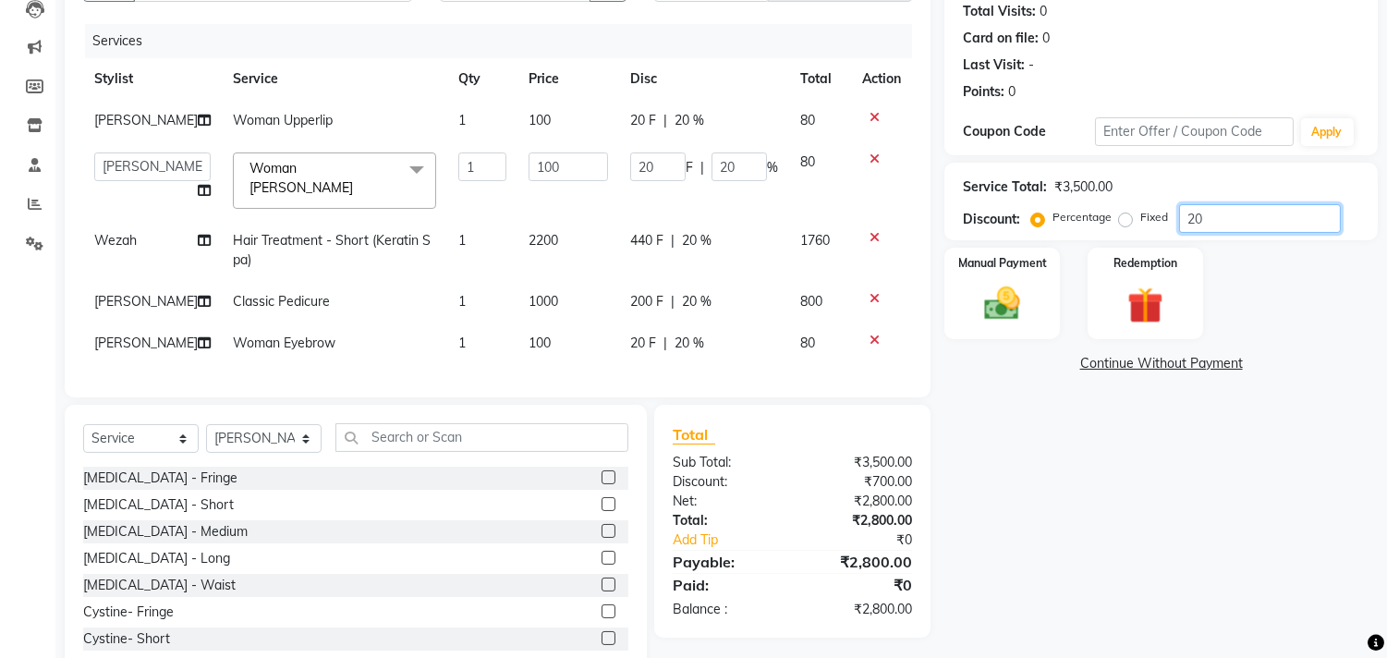
drag, startPoint x: 1238, startPoint y: 214, endPoint x: 1111, endPoint y: 222, distance: 126.8
click at [1111, 222] on div "Percentage Fixed 20" at bounding box center [1188, 218] width 306 height 29
click at [530, 249] on span "2200" at bounding box center [543, 240] width 30 height 17
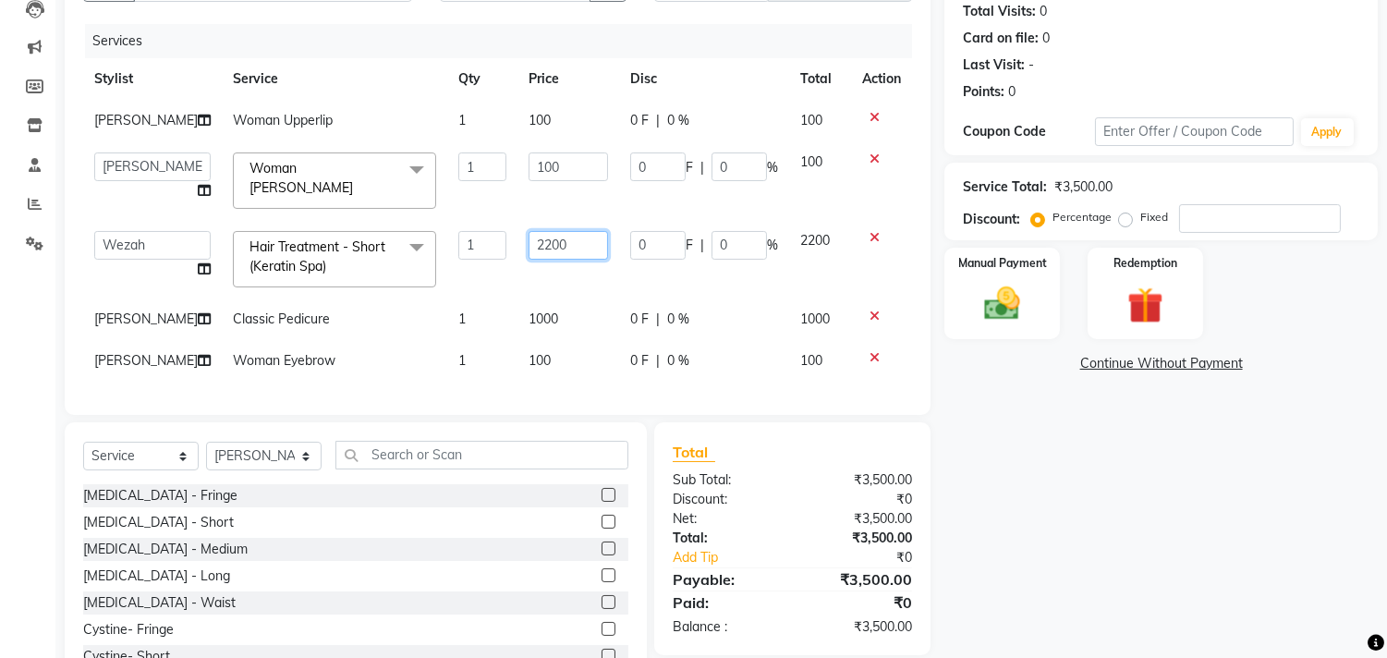
click at [540, 255] on input "2200" at bounding box center [567, 245] width 79 height 29
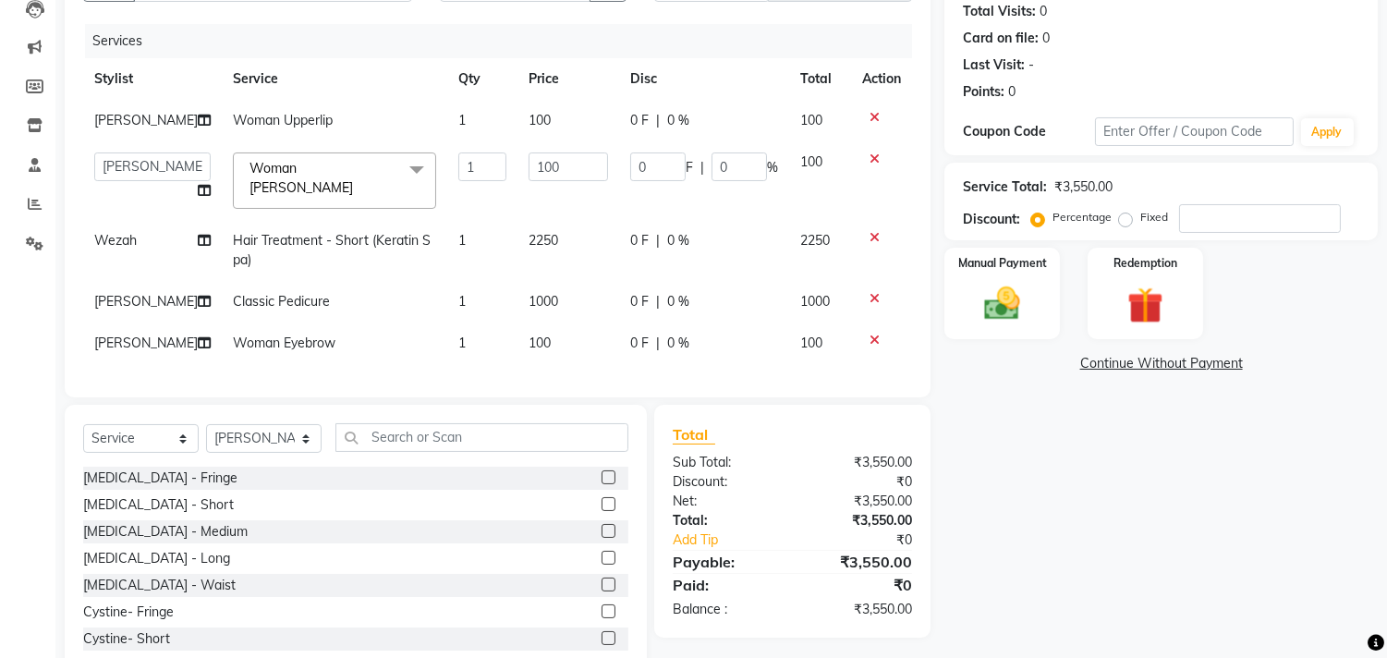
click at [1134, 516] on div "Name: [PERSON_NAME] Membership: No Active Membership Total Visits: 0 Card on fi…" at bounding box center [1167, 305] width 447 height 744
click at [1232, 222] on input "number" at bounding box center [1260, 218] width 162 height 29
drag, startPoint x: 1231, startPoint y: 224, endPoint x: 1130, endPoint y: 222, distance: 101.6
click at [1130, 222] on div "Percentage Fixed 20" at bounding box center [1188, 218] width 306 height 29
click at [1103, 566] on div "Name: [PERSON_NAME] Membership: No Active Membership Total Visits: 0 Card on fi…" at bounding box center [1167, 305] width 447 height 744
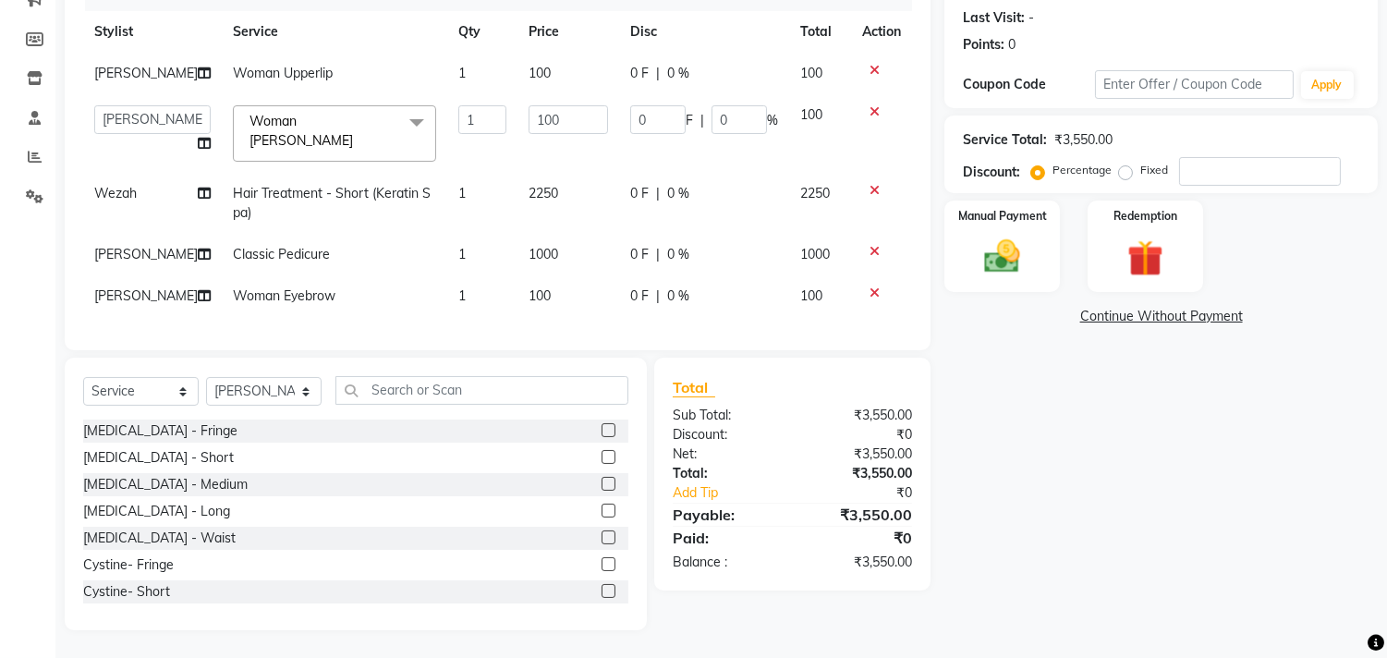
scroll to position [214, 0]
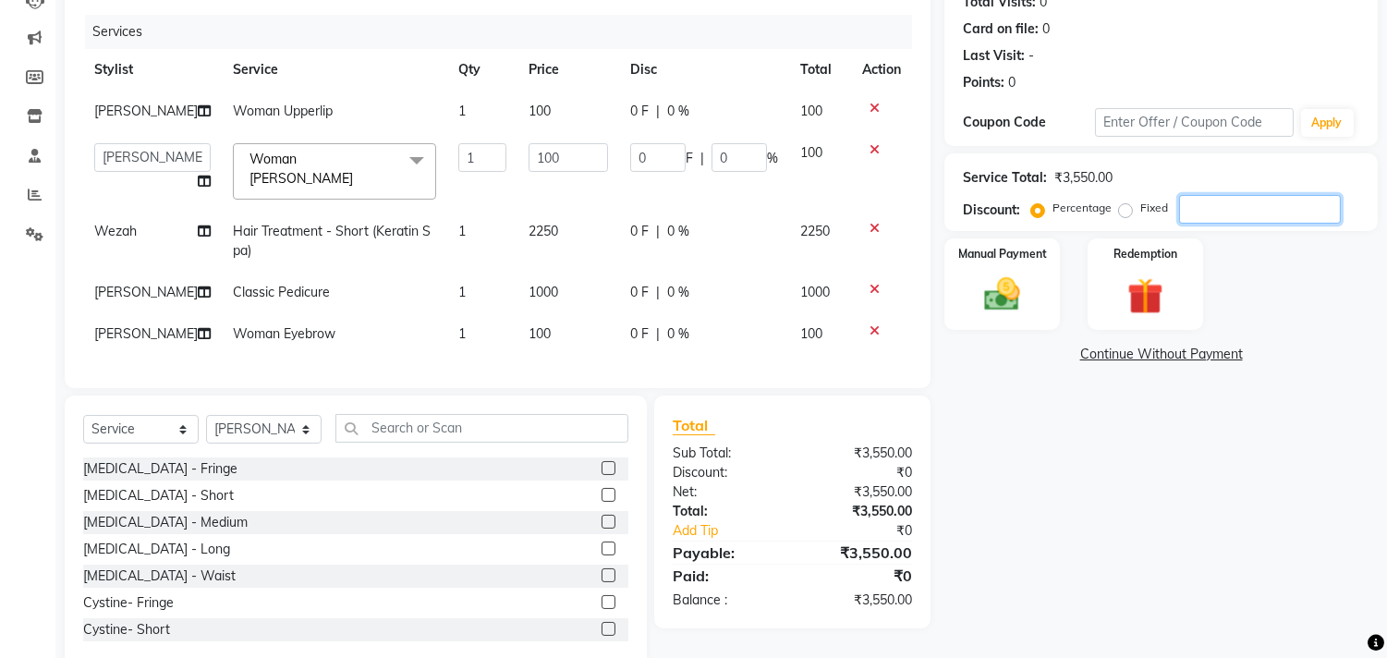
click at [1219, 213] on input "number" at bounding box center [1260, 209] width 162 height 29
click at [1303, 499] on div "Name: [PERSON_NAME] Membership: No Active Membership Total Visits: 0 Card on fi…" at bounding box center [1167, 296] width 447 height 744
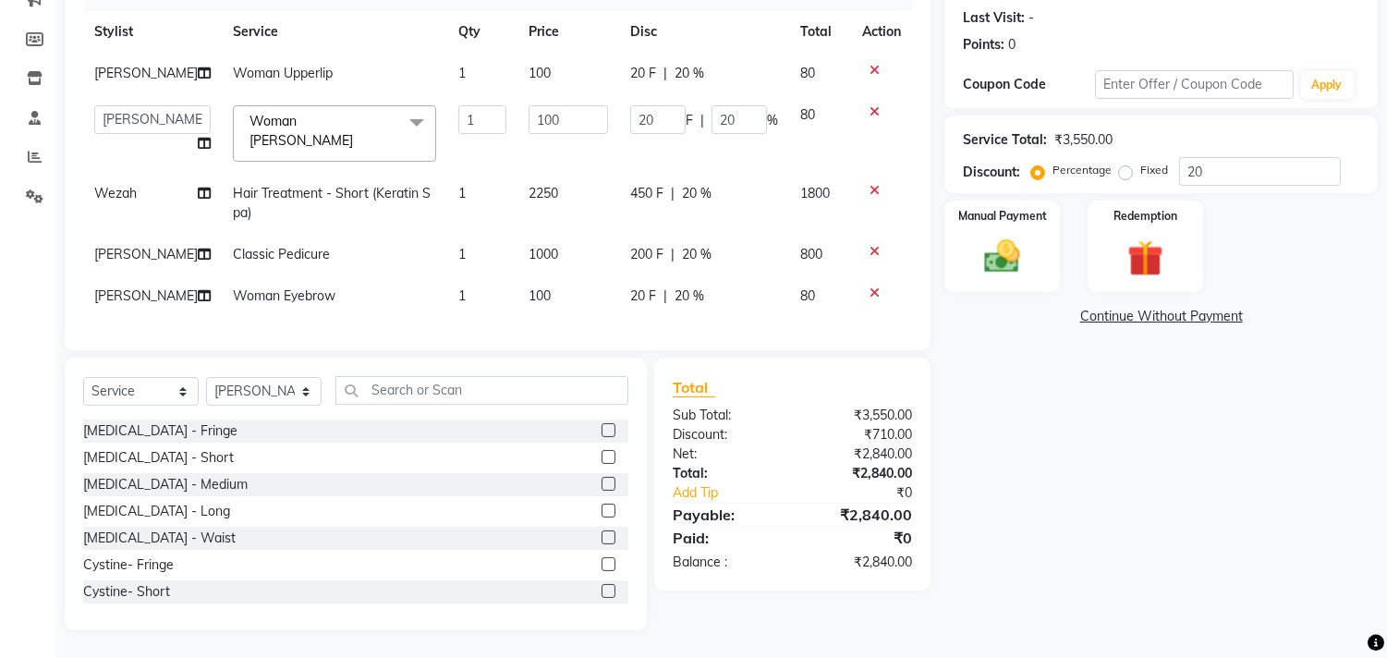
scroll to position [317, 0]
click at [265, 389] on select "Select Stylist [PERSON_NAME] [PERSON_NAME] [PERSON_NAME] Faiz [PERSON_NAME] [PE…" at bounding box center [263, 391] width 115 height 29
click at [206, 378] on select "Select Stylist [PERSON_NAME] [PERSON_NAME] [PERSON_NAME] Faiz [PERSON_NAME] [PE…" at bounding box center [263, 391] width 115 height 29
click at [0, 306] on div "Calendar Invoice Clients Leads Marketing Members Inventory Staff Reports Settin…" at bounding box center [124, 215] width 249 height 830
click at [116, 384] on select "Select Service Product Membership Package Voucher Prepaid Gift Card" at bounding box center [140, 391] width 115 height 29
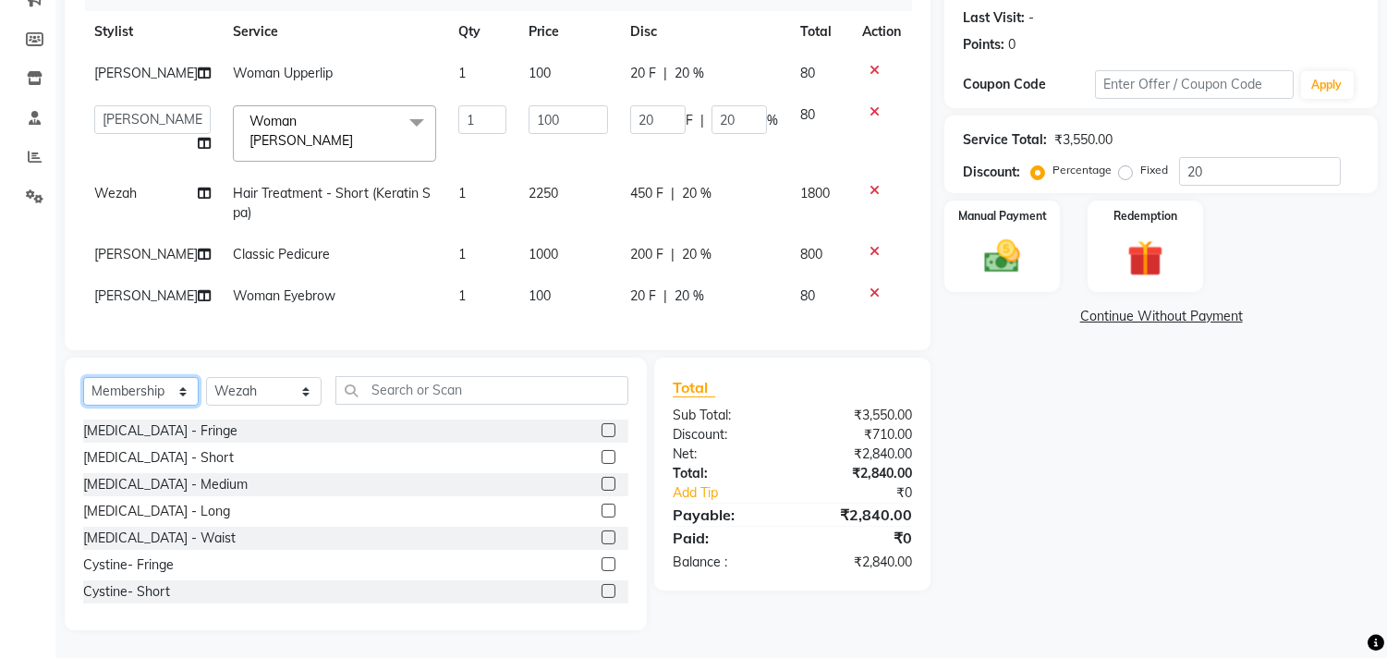
click at [83, 406] on select "Select Service Product Membership Package Voucher Prepaid Gift Card" at bounding box center [140, 391] width 115 height 29
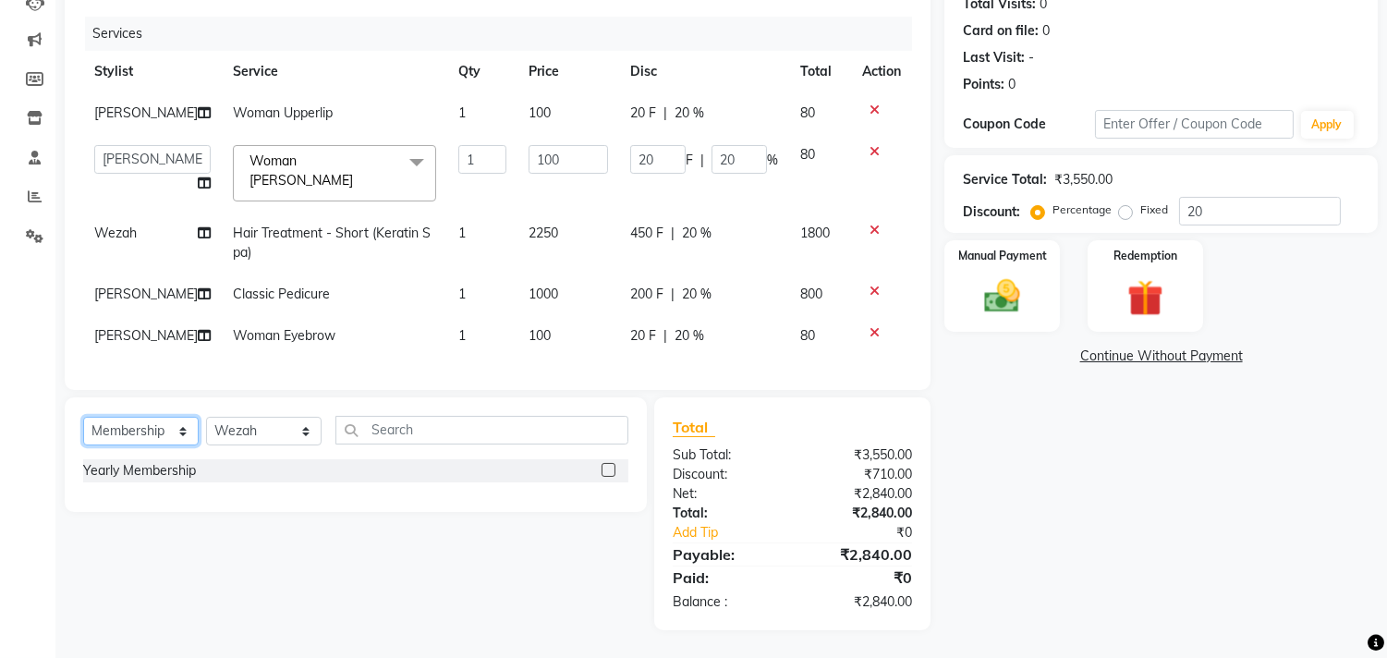
scroll to position [278, 0]
click at [602, 467] on label at bounding box center [608, 470] width 14 height 14
click at [602, 467] on input "checkbox" at bounding box center [607, 471] width 12 height 12
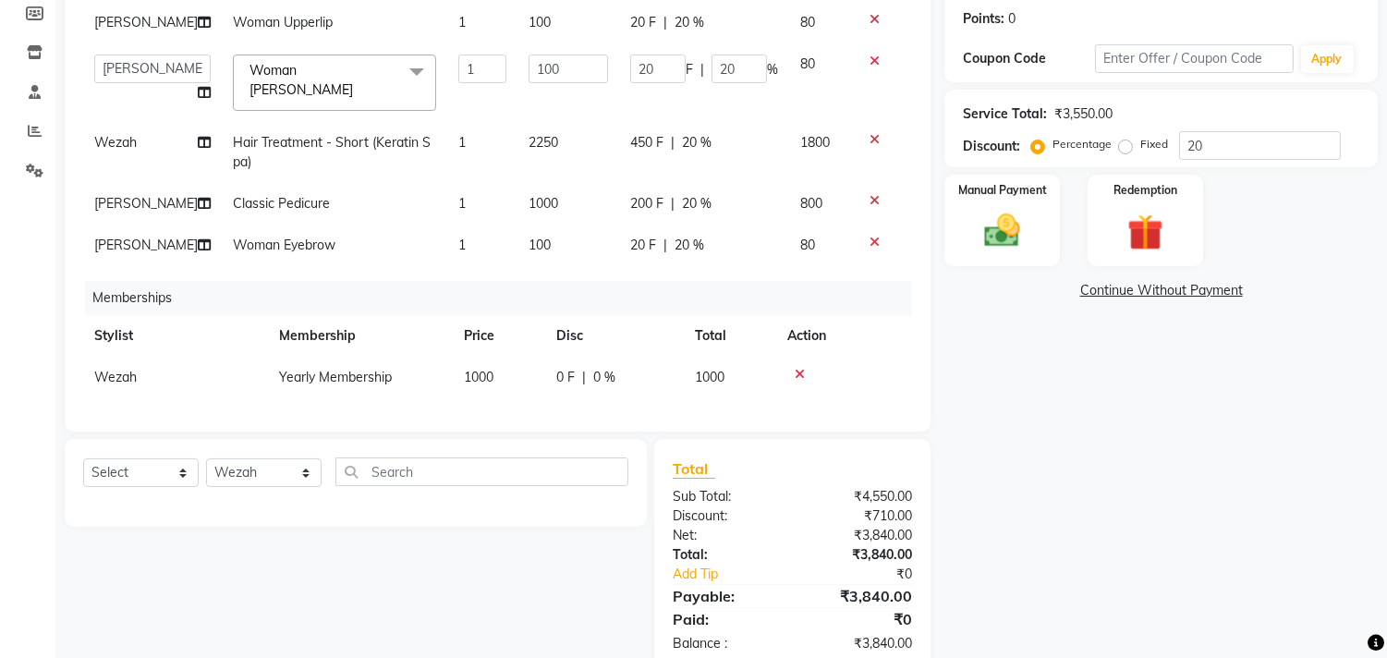
scroll to position [90, 0]
click at [483, 369] on span "1000" at bounding box center [479, 377] width 30 height 17
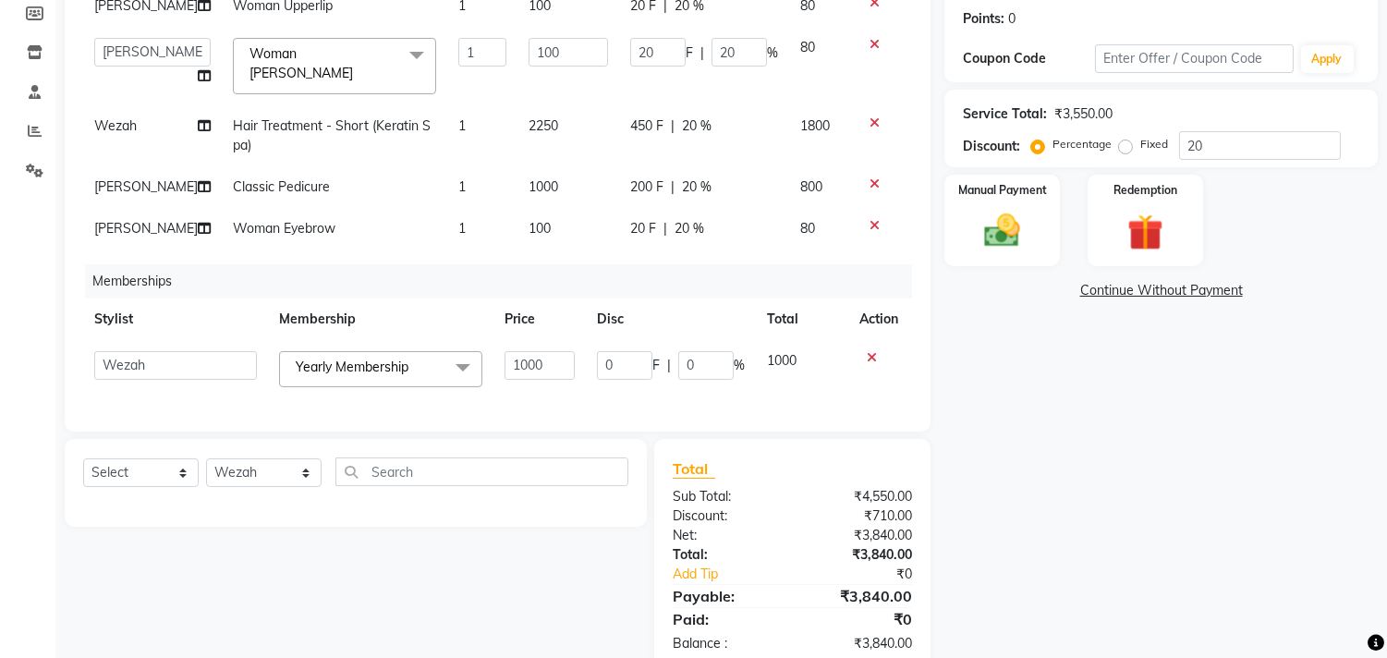
click at [483, 361] on td "Yearly Membership x Yearly Membership" at bounding box center [380, 369] width 225 height 58
click at [515, 370] on input "1000" at bounding box center [539, 365] width 70 height 29
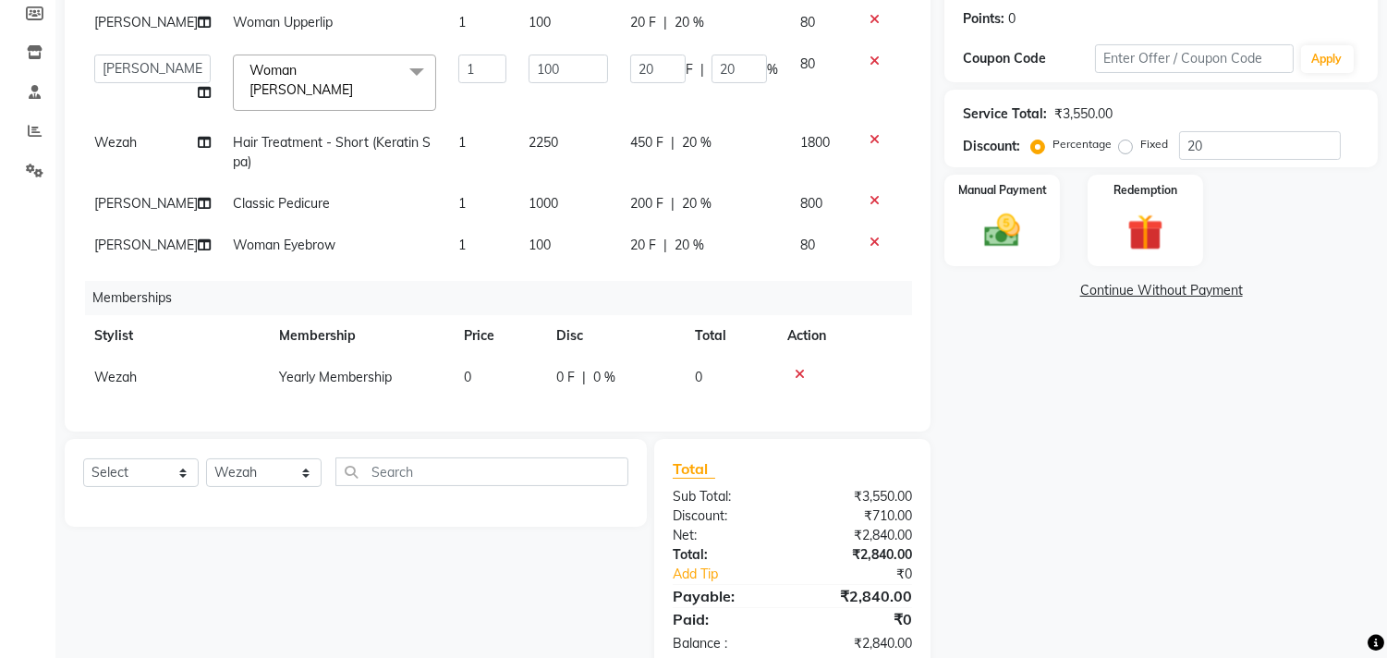
click at [1115, 386] on div "Name: [PERSON_NAME] Membership: No Active Membership Total Visits: 0 Card on fi…" at bounding box center [1167, 265] width 447 height 811
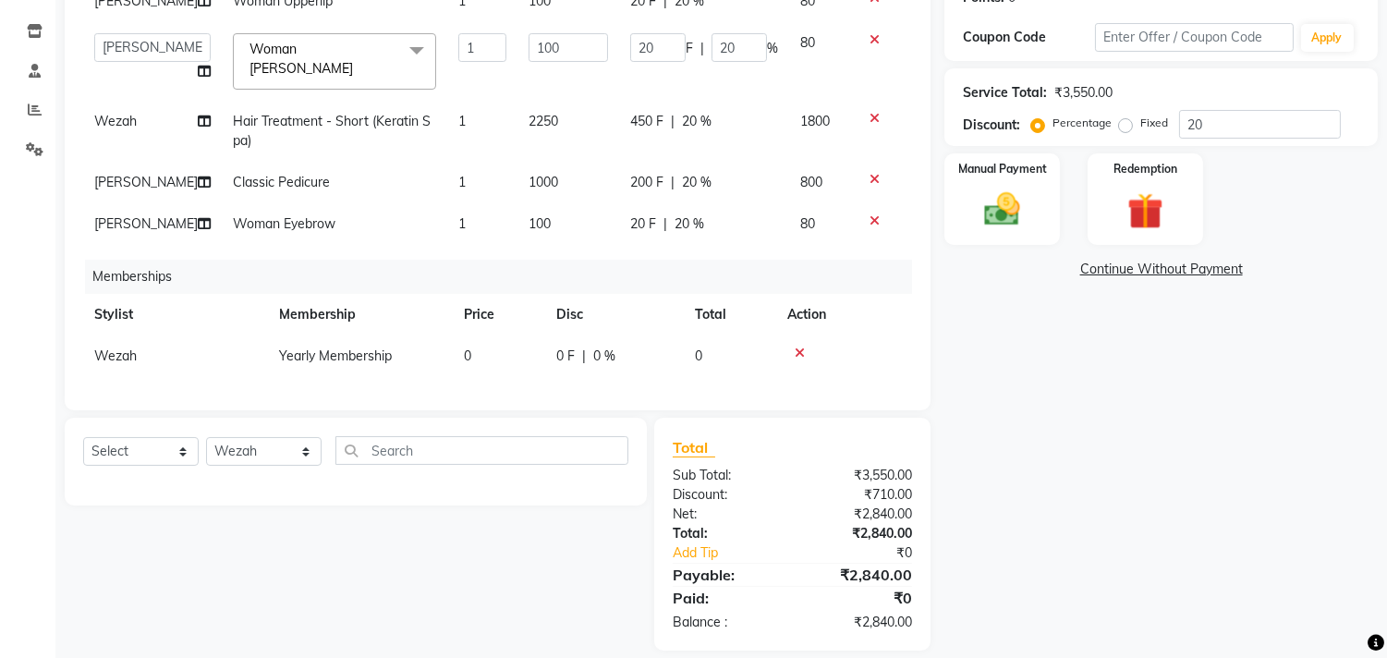
scroll to position [320, 0]
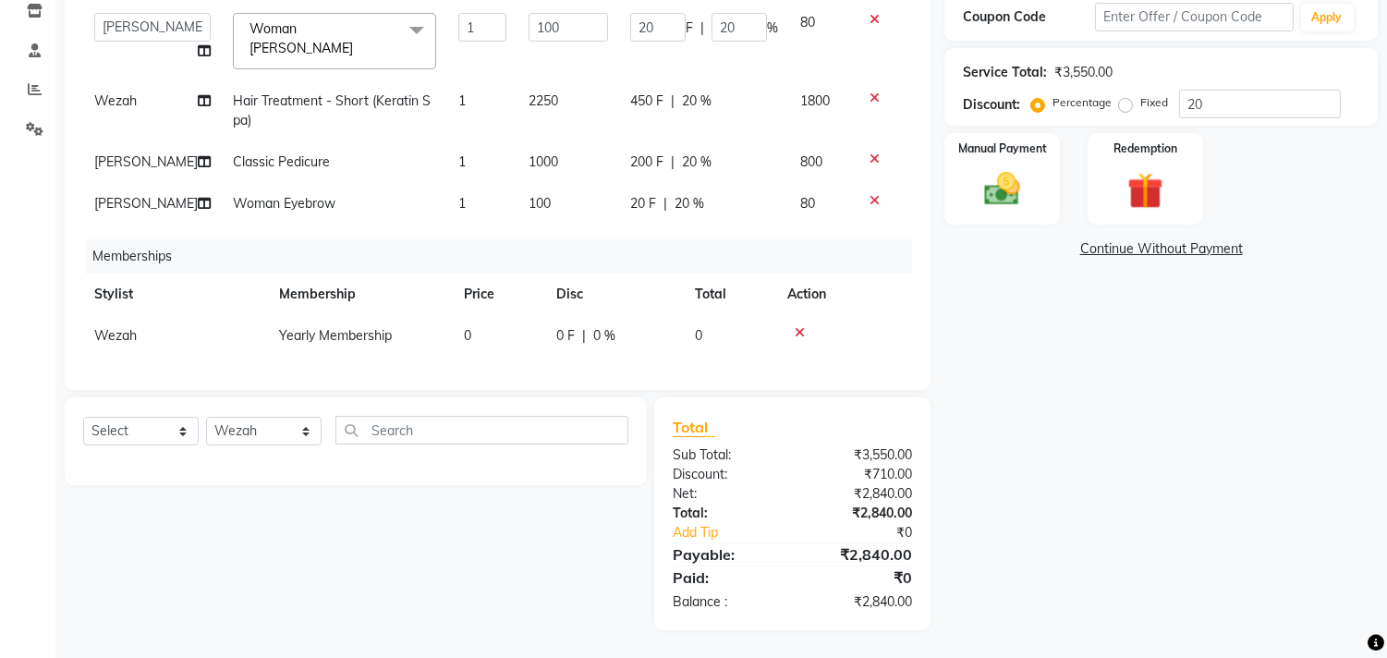
click at [1045, 439] on div "Name: [PERSON_NAME] Membership: No Active Membership Total Visits: 0 Card on fi…" at bounding box center [1167, 224] width 447 height 811
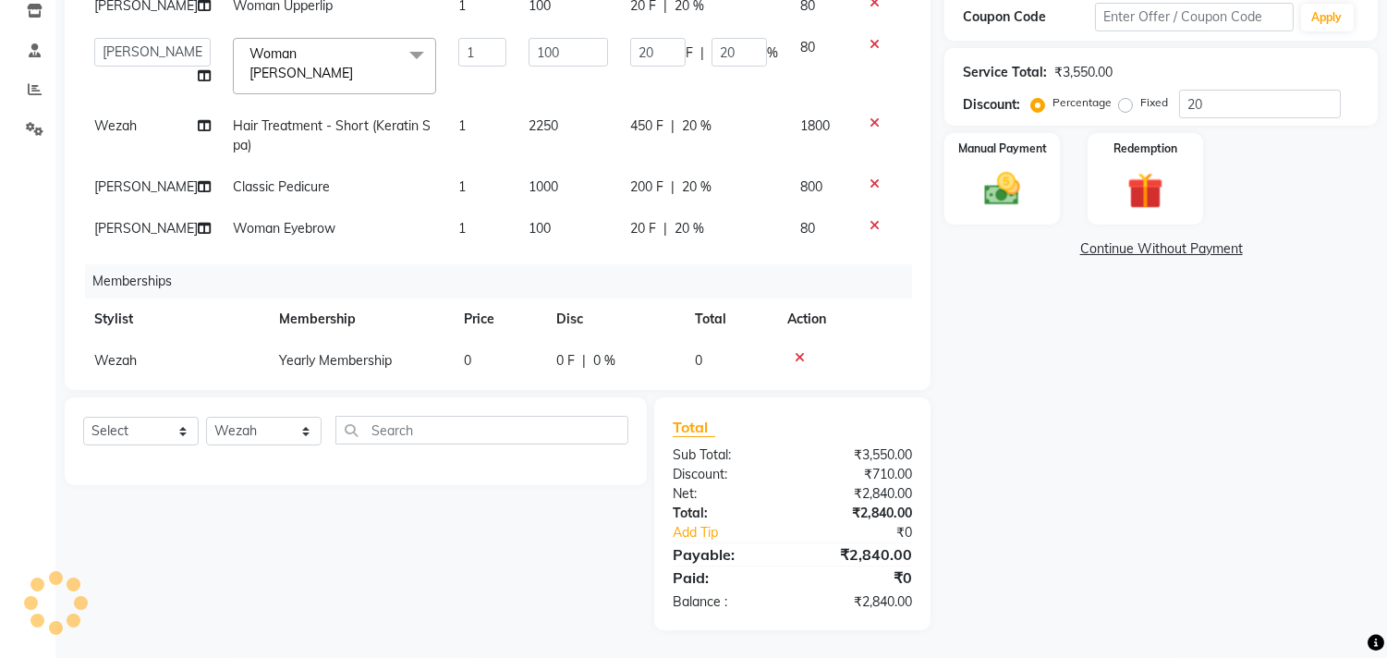
click at [1082, 385] on div "Name: [PERSON_NAME] Membership: No Active Membership Total Visits: 0 Card on fi…" at bounding box center [1167, 224] width 447 height 811
click at [991, 168] on img at bounding box center [1002, 189] width 61 height 43
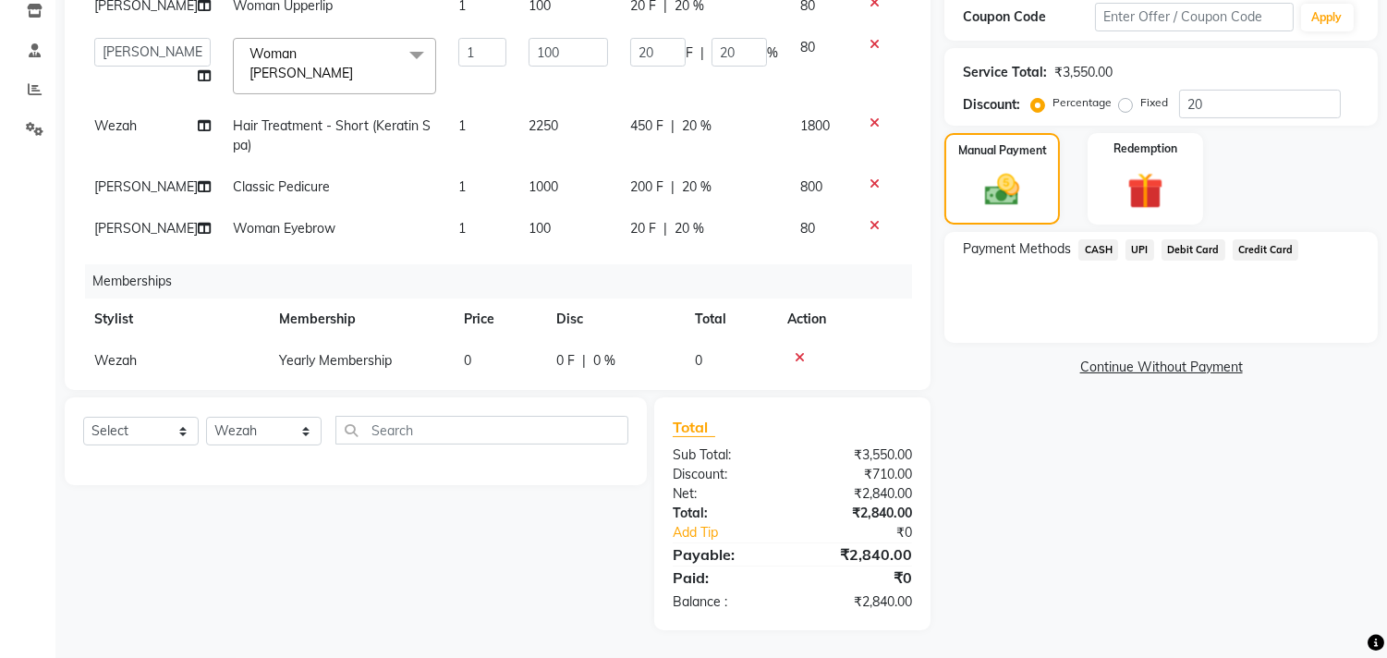
click at [1141, 245] on span "UPI" at bounding box center [1139, 249] width 29 height 21
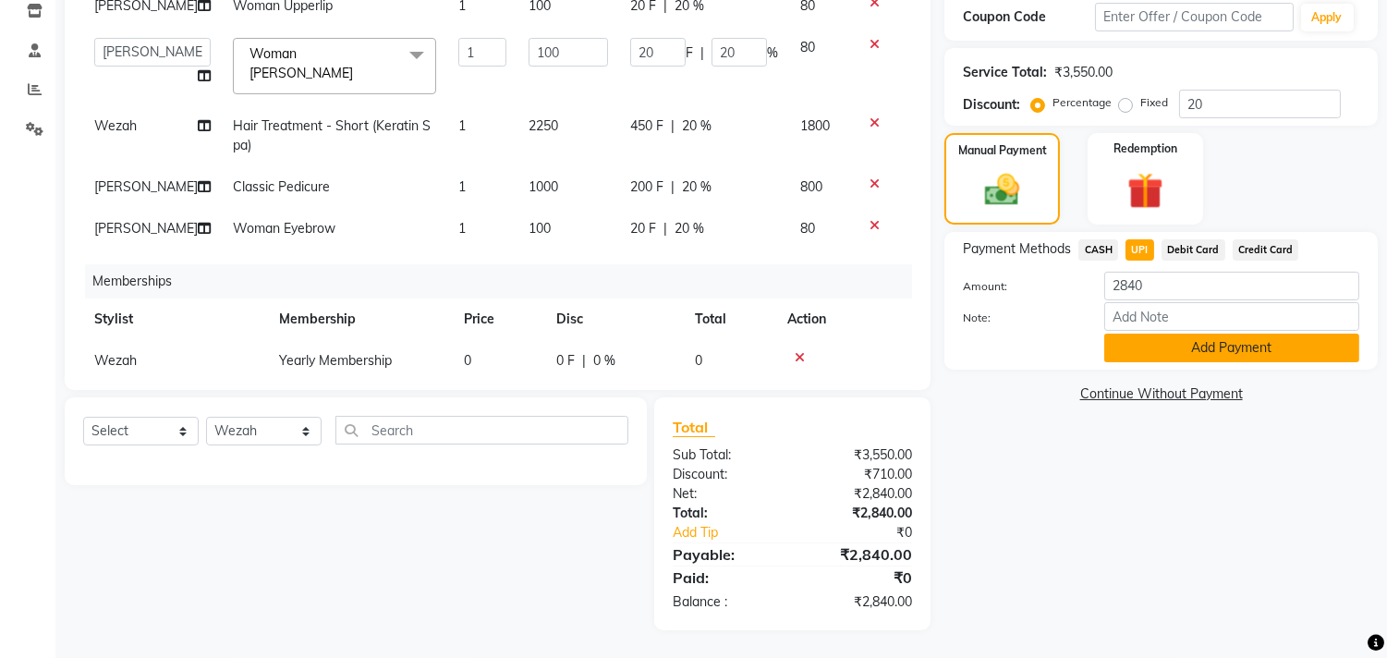
click at [1184, 344] on button "Add Payment" at bounding box center [1231, 348] width 255 height 29
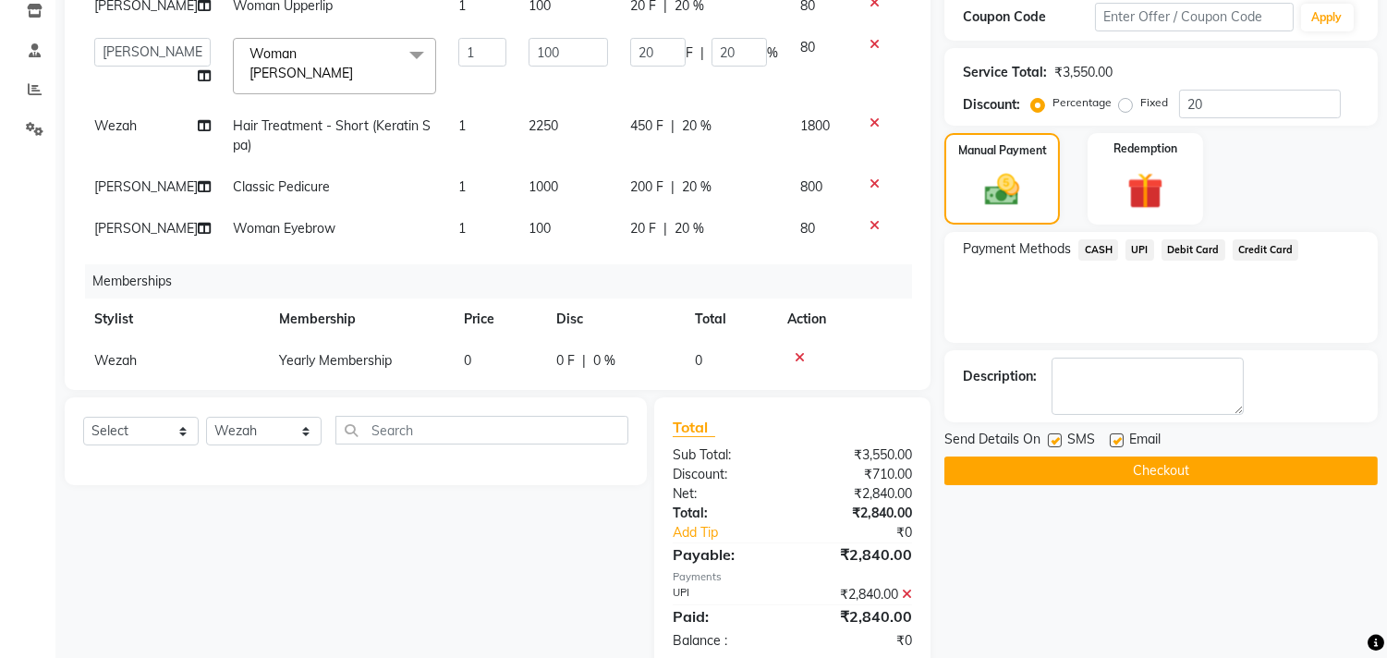
click at [1174, 465] on button "Checkout" at bounding box center [1160, 470] width 433 height 29
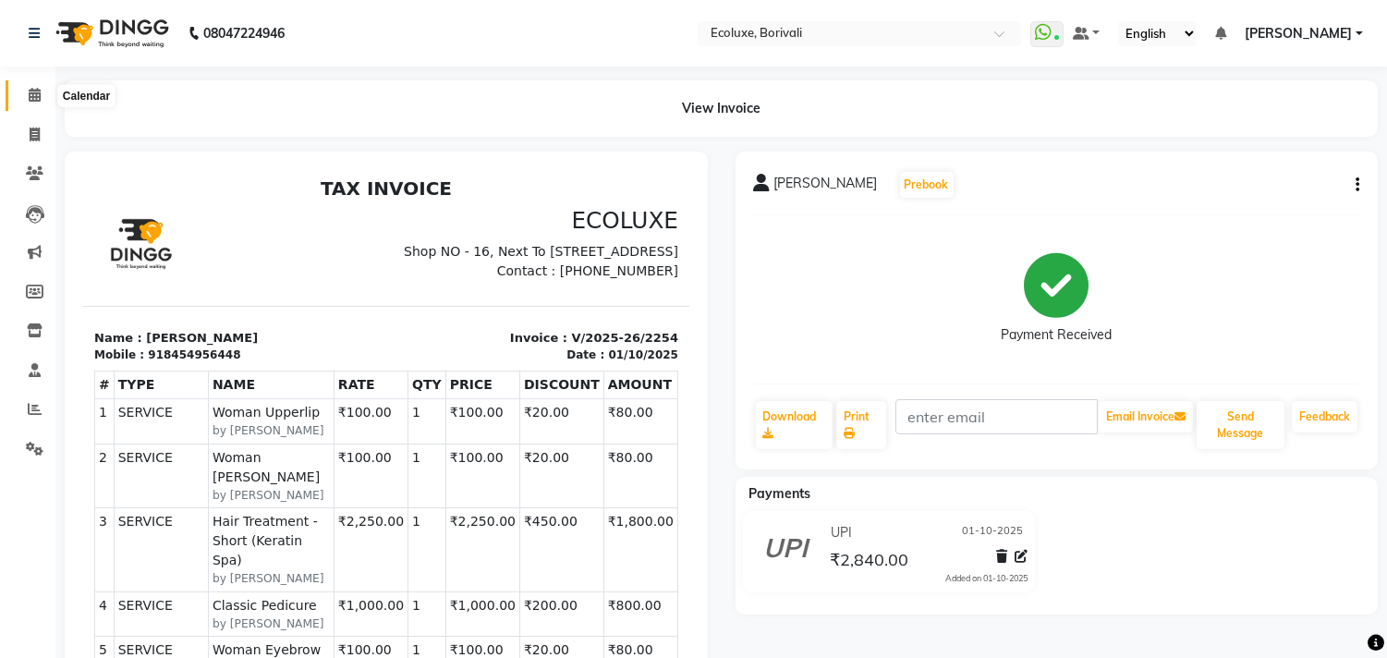
click at [18, 92] on span at bounding box center [34, 95] width 32 height 21
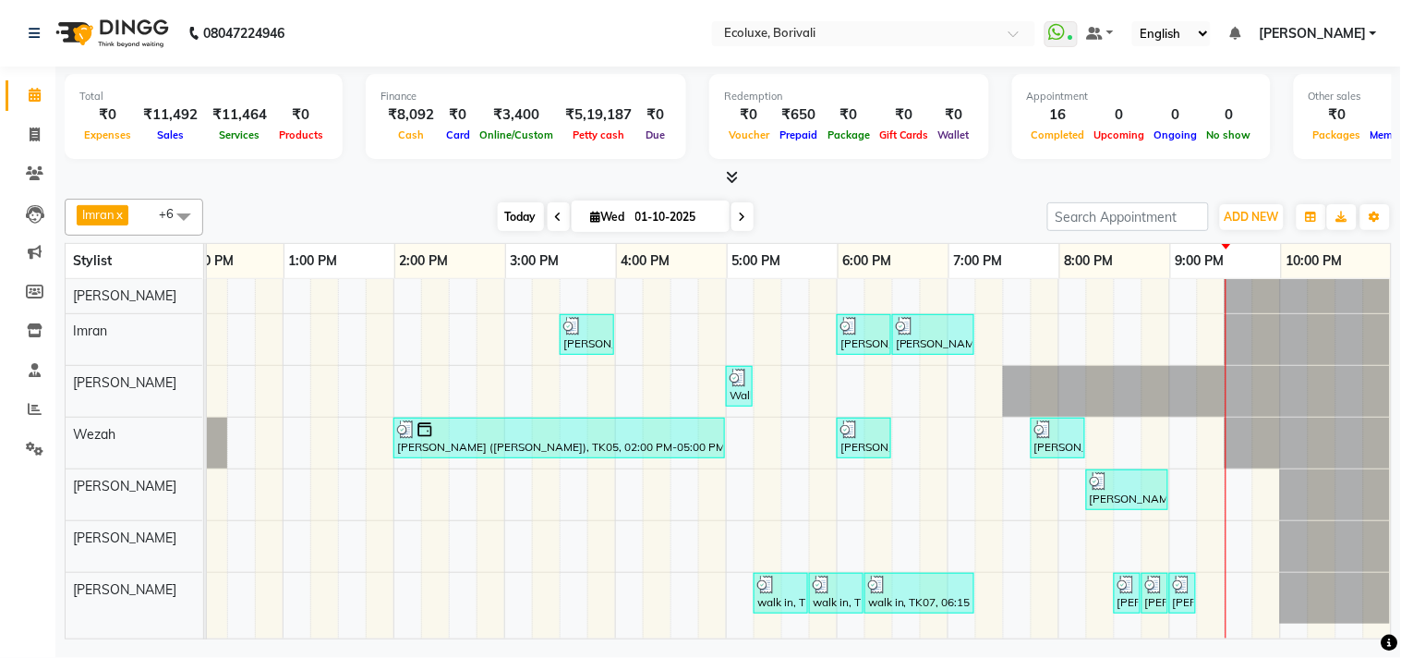
click at [519, 215] on span "Today" at bounding box center [521, 216] width 46 height 29
click at [414, 217] on div "[DATE] [DATE]" at bounding box center [625, 217] width 826 height 28
click at [1036, 191] on div "Imran x [PERSON_NAME] x [PERSON_NAME] x [PERSON_NAME] x Wezah x [PERSON_NAME] x…" at bounding box center [729, 415] width 1328 height 448
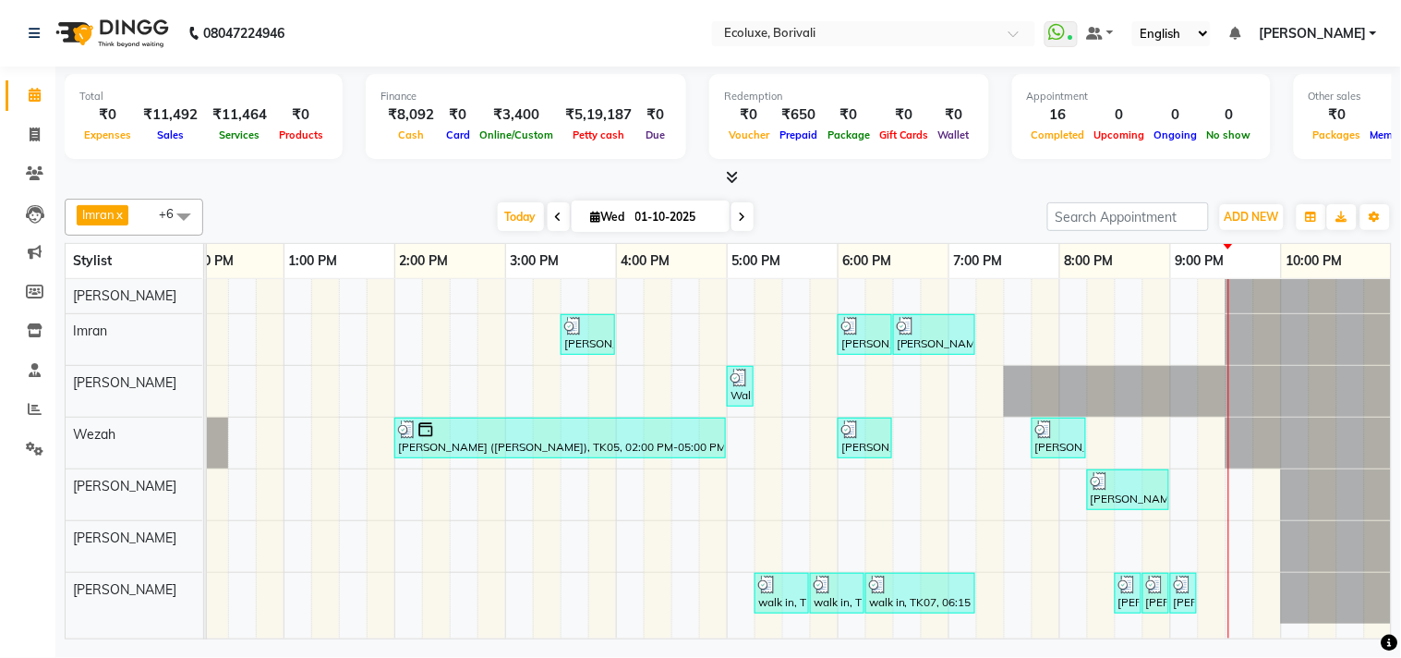
click at [1314, 38] on span "[PERSON_NAME]" at bounding box center [1312, 33] width 107 height 19
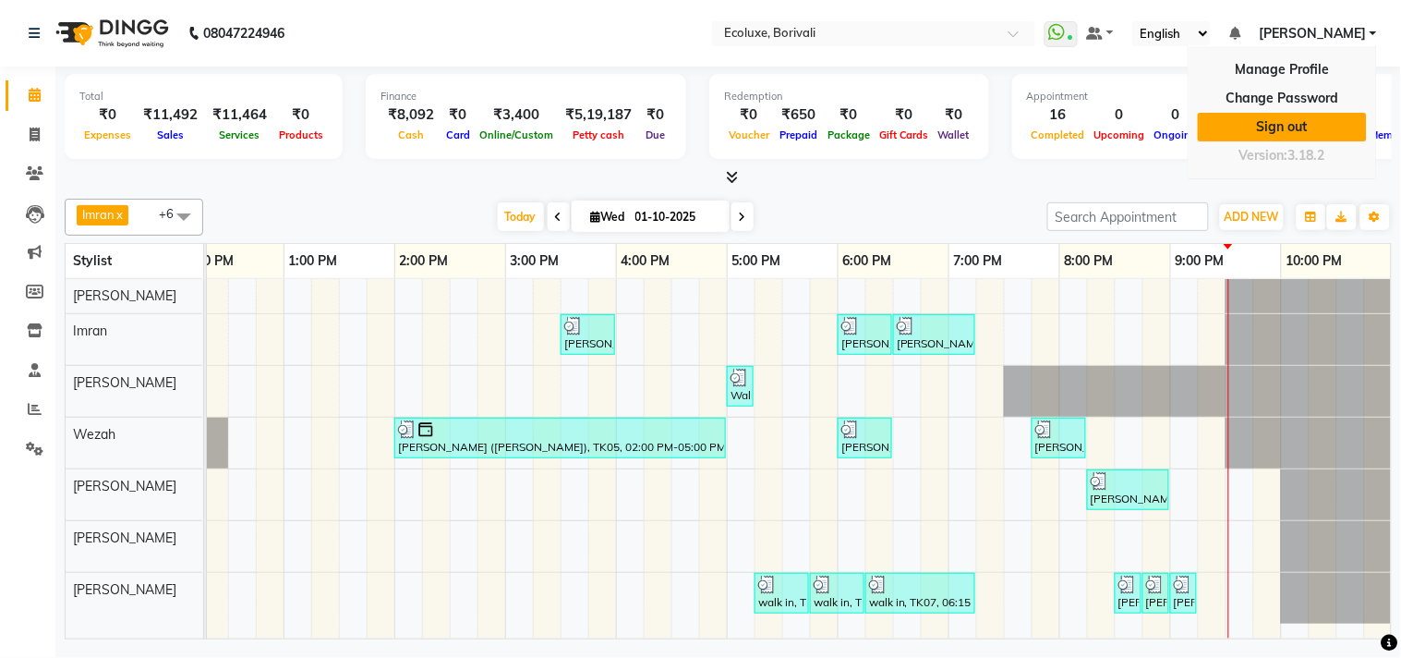
click at [1262, 124] on link "Sign out" at bounding box center [1282, 127] width 169 height 29
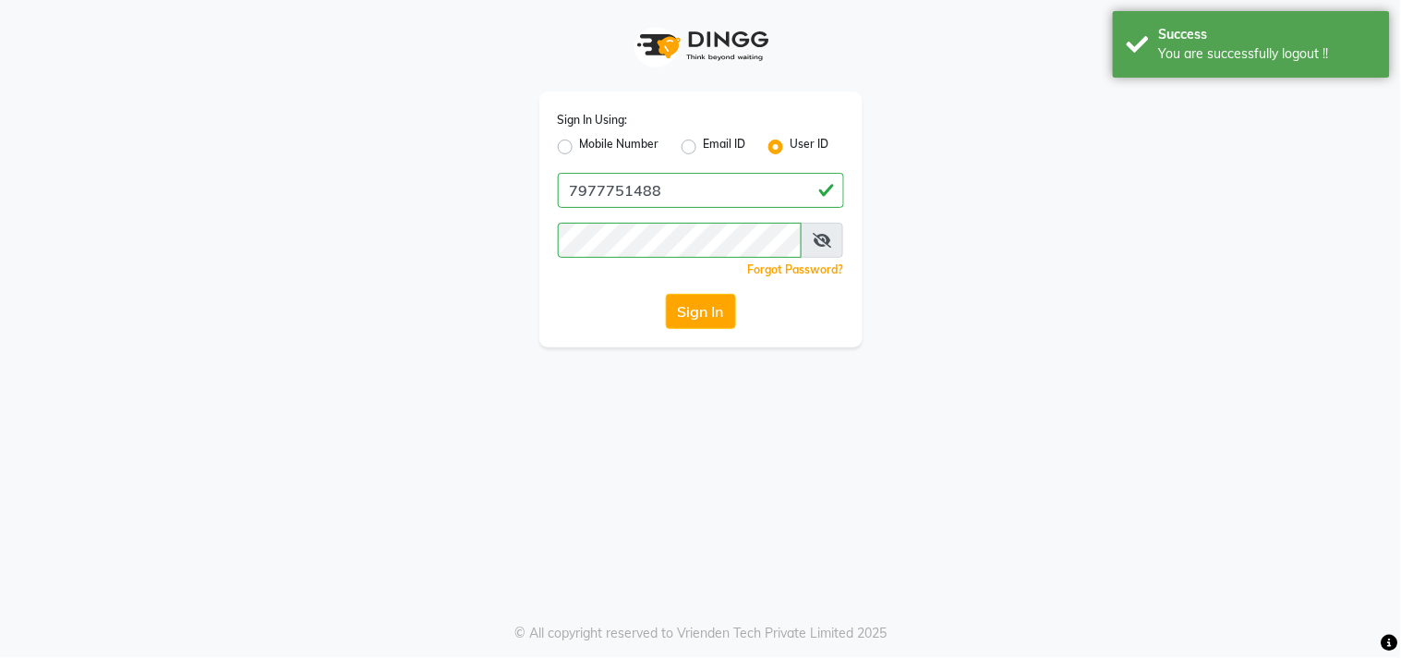
click at [580, 144] on label "Mobile Number" at bounding box center [619, 147] width 79 height 22
click at [580, 144] on input "Mobile Number" at bounding box center [586, 142] width 12 height 12
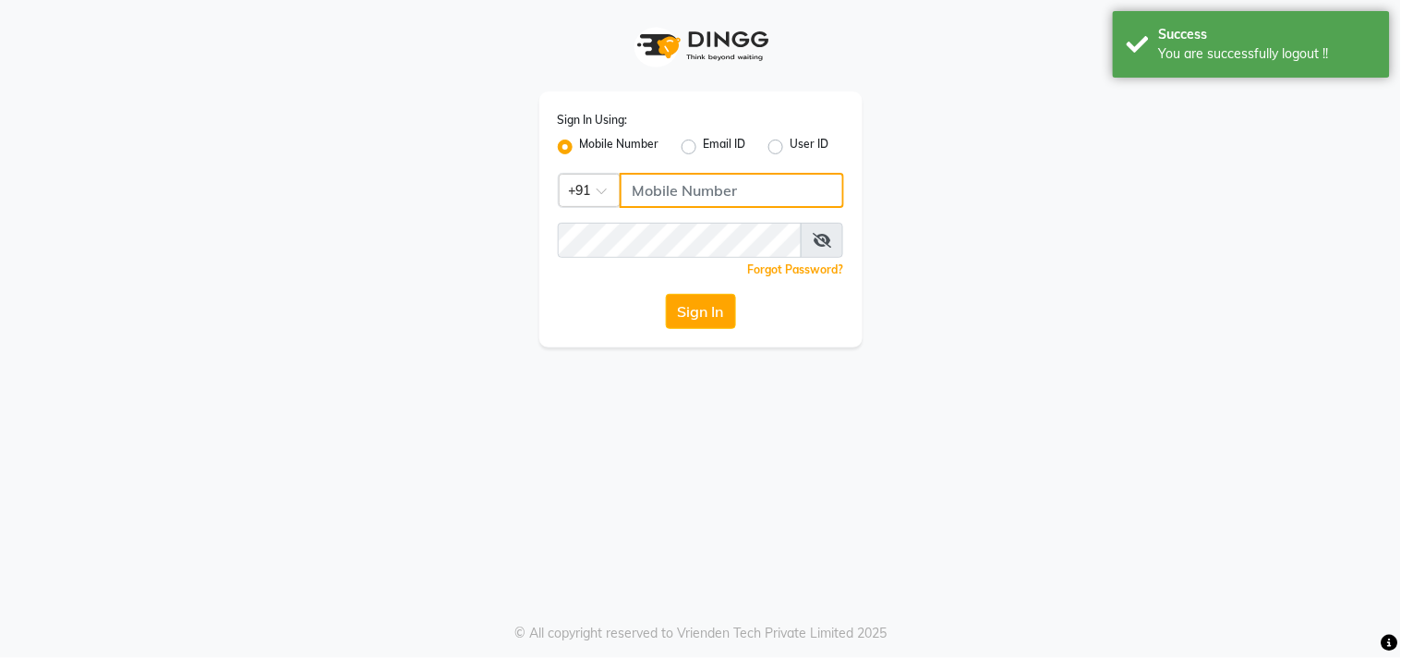
drag, startPoint x: 678, startPoint y: 188, endPoint x: 679, endPoint y: 200, distance: 11.1
click at [678, 188] on input "Username" at bounding box center [732, 190] width 224 height 35
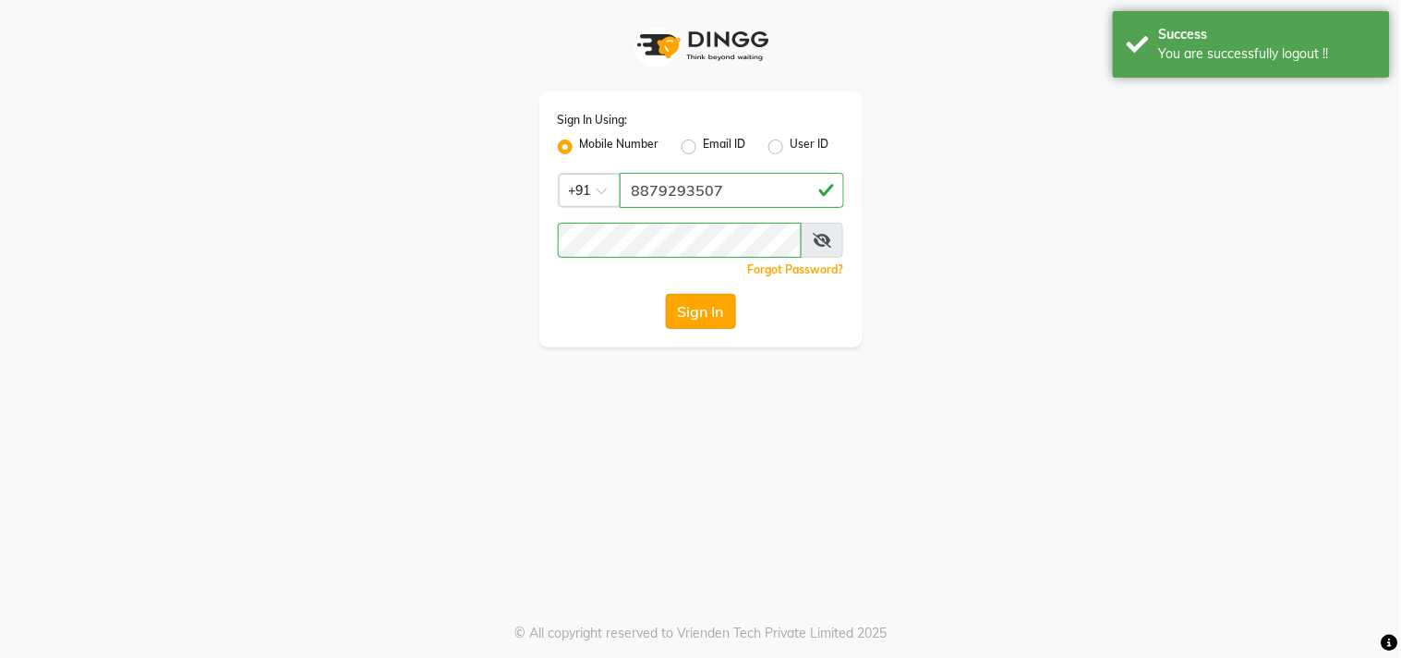
click at [710, 321] on button "Sign In" at bounding box center [701, 311] width 70 height 35
